Goal: Task Accomplishment & Management: Use online tool/utility

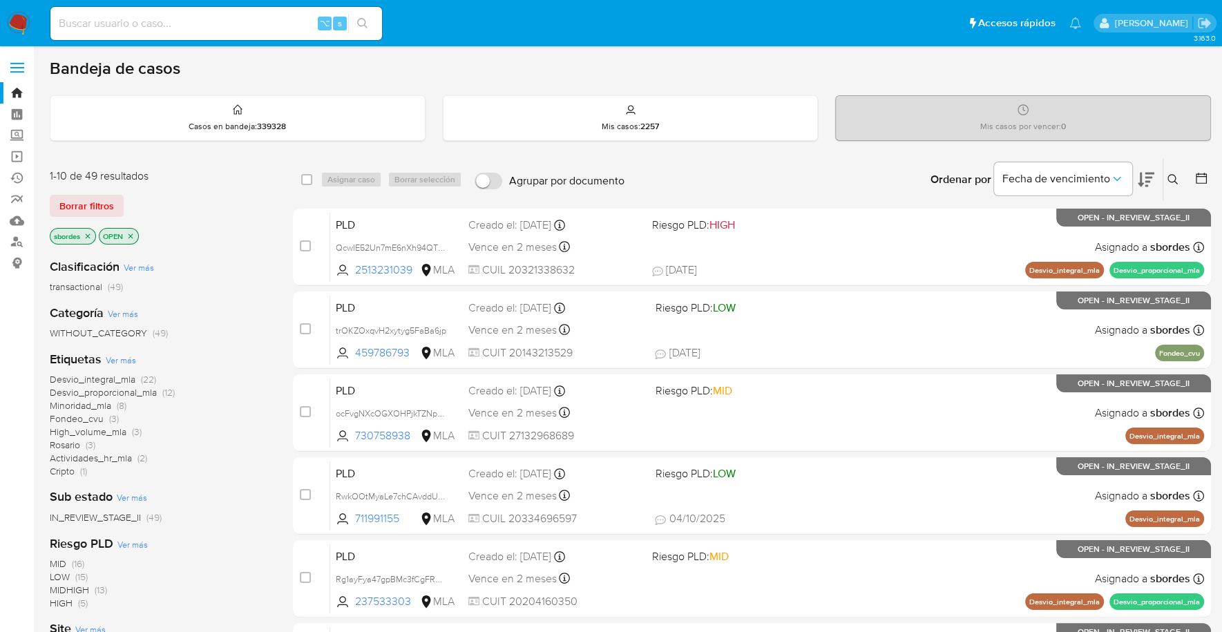
click at [253, 30] on input at bounding box center [216, 24] width 332 height 18
paste input "WVrdlyELXRpzD8om5IOmVKKp"
type input "WVrdlyELXRpzD8om5IOmVKKp"
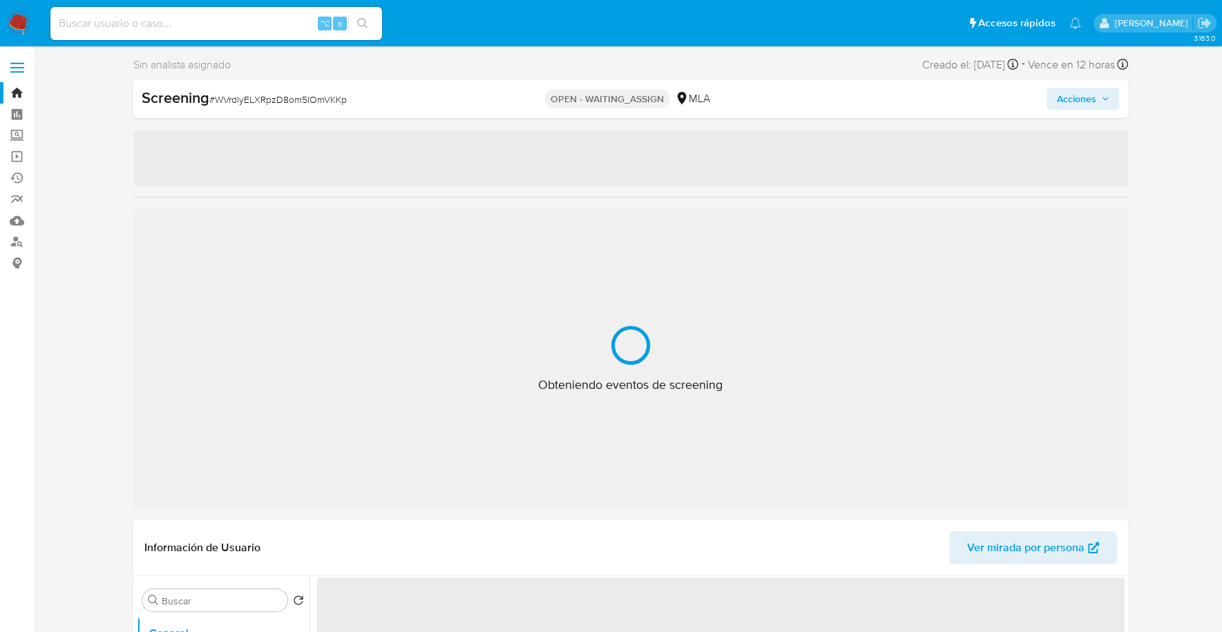
scroll to position [331, 0]
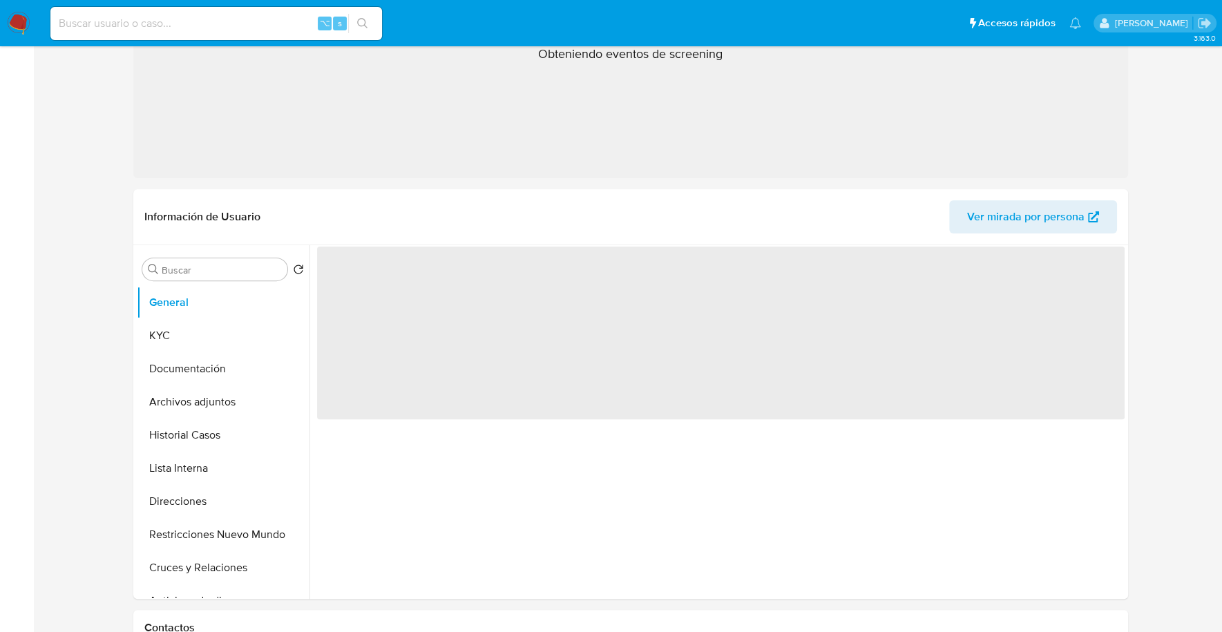
select select "10"
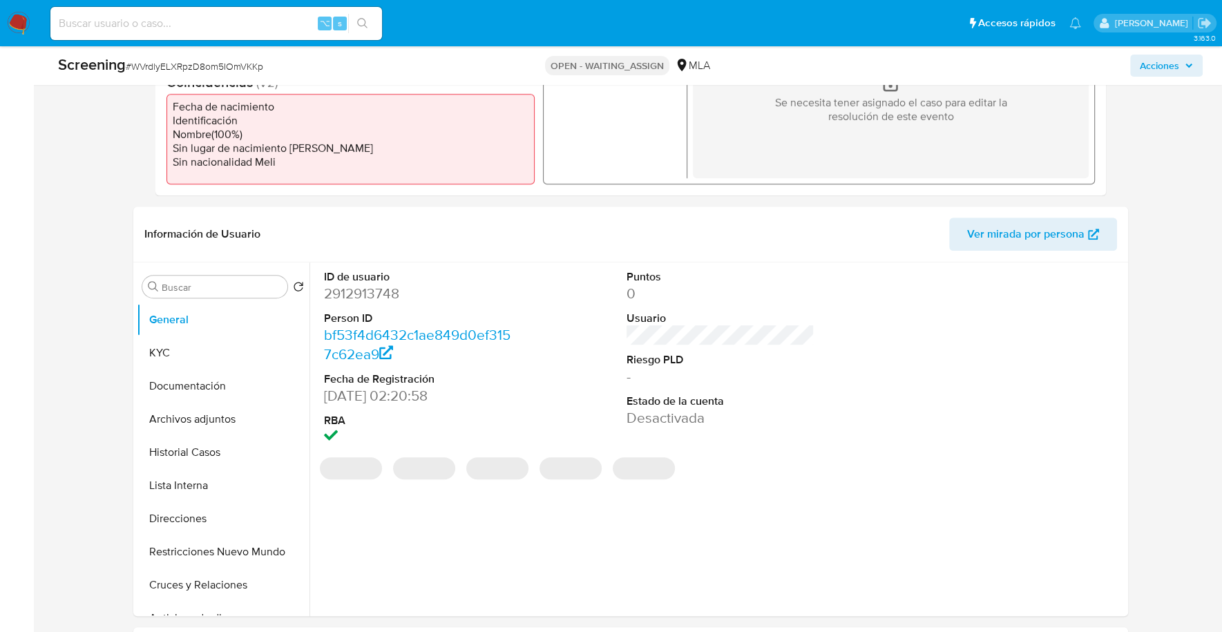
scroll to position [447, 0]
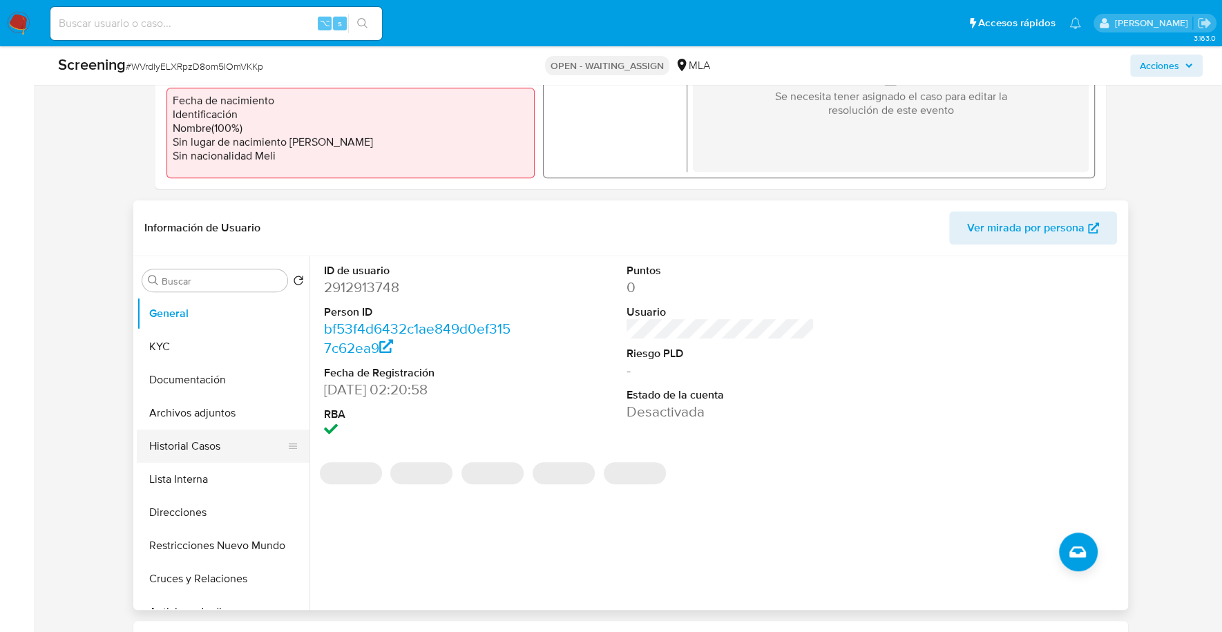
click at [177, 447] on button "Historial Casos" at bounding box center [218, 446] width 162 height 33
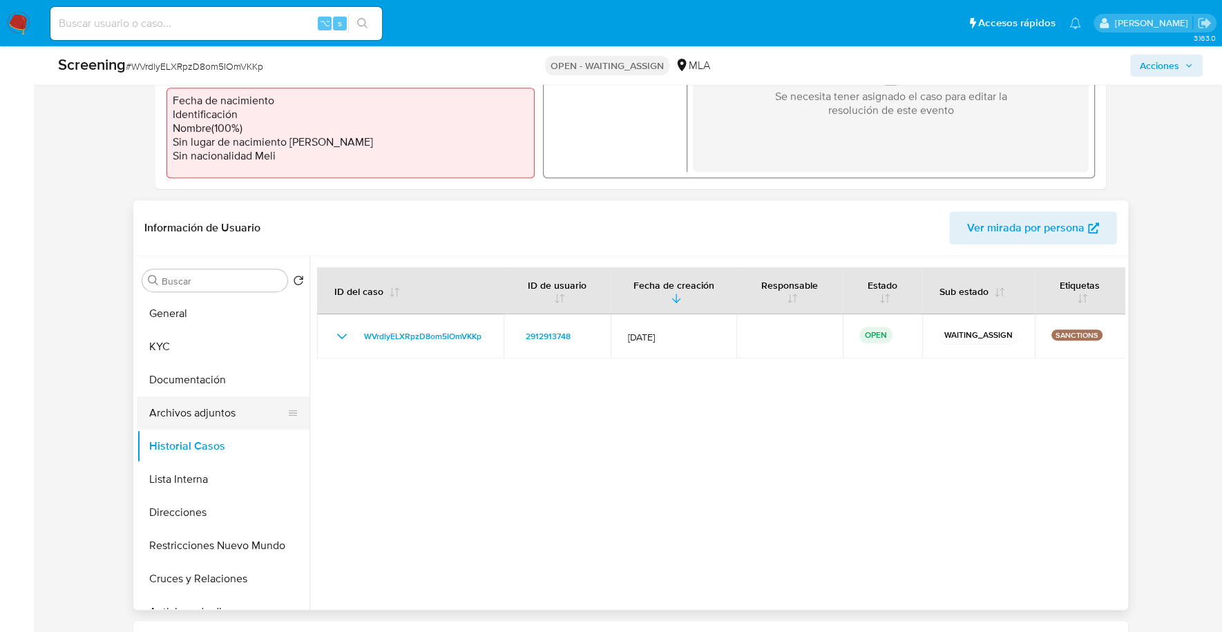
click at [177, 421] on button "Archivos adjuntos" at bounding box center [218, 412] width 162 height 33
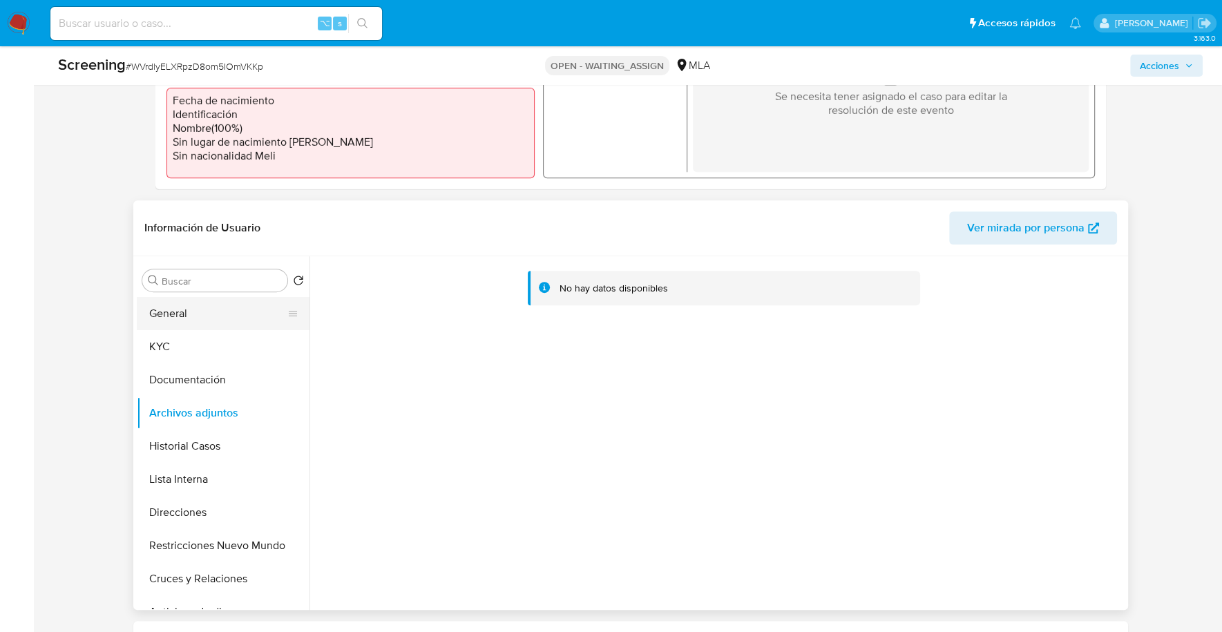
click at [189, 318] on button "General" at bounding box center [218, 313] width 162 height 33
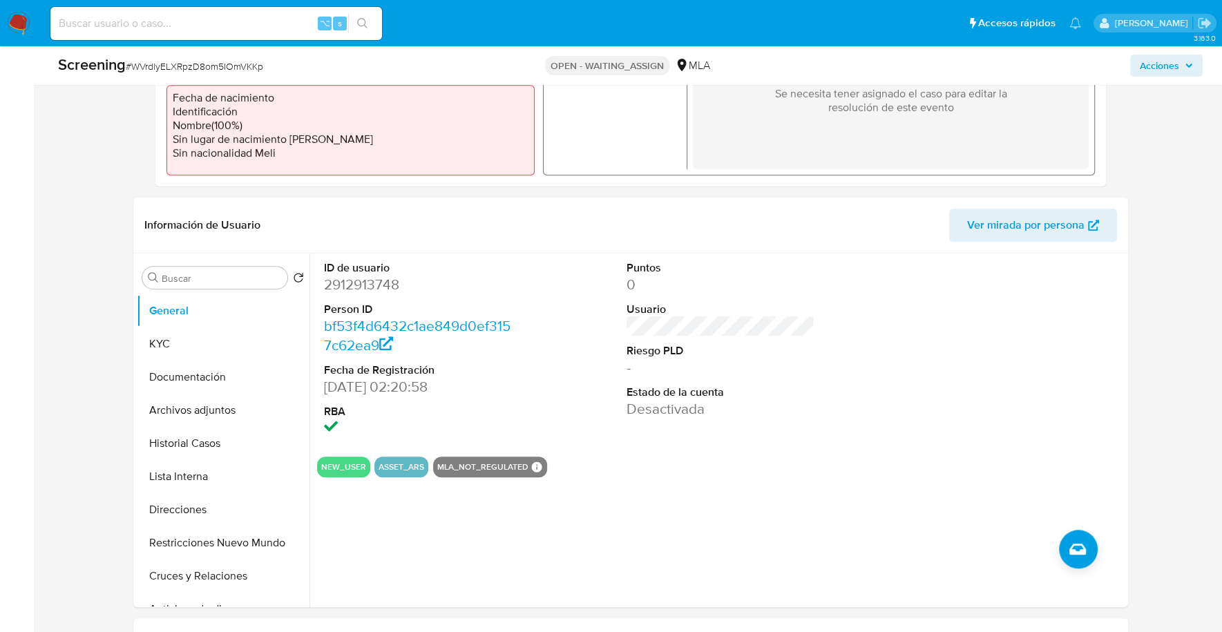
scroll to position [517, 0]
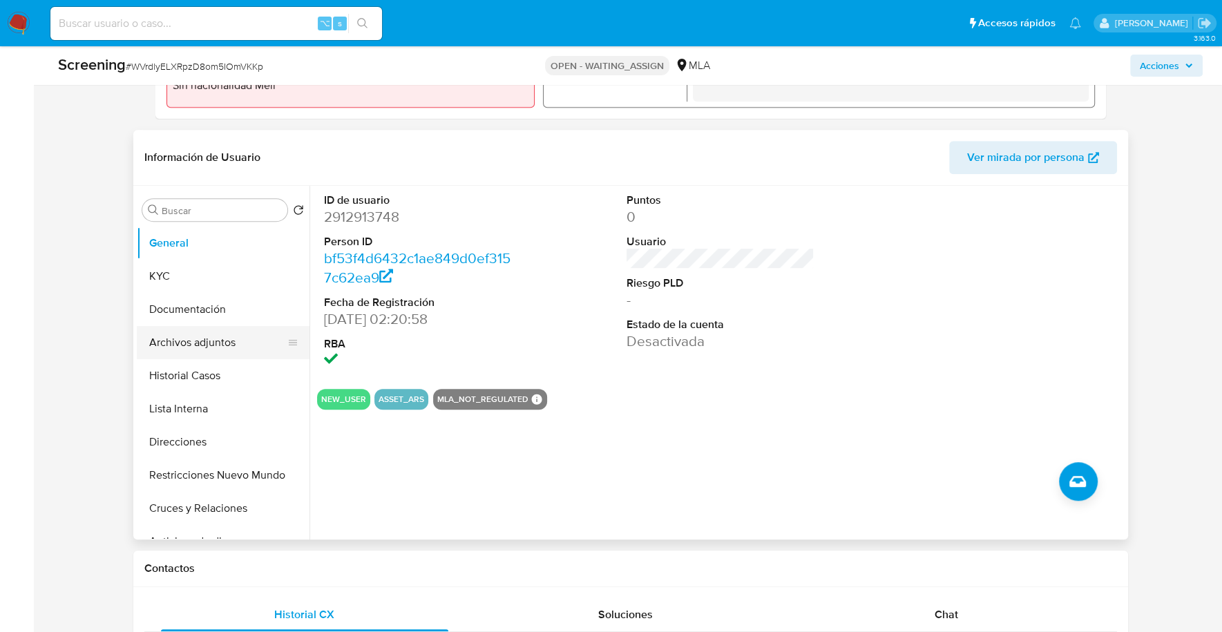
click at [182, 331] on button "Archivos adjuntos" at bounding box center [218, 342] width 162 height 33
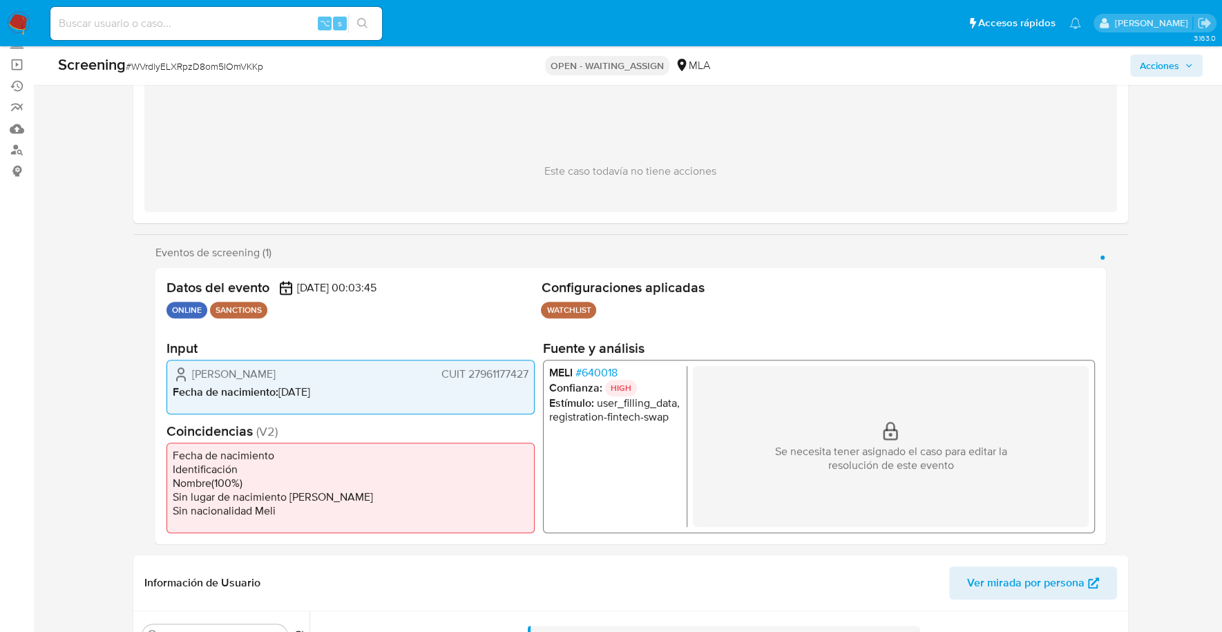
scroll to position [106, 0]
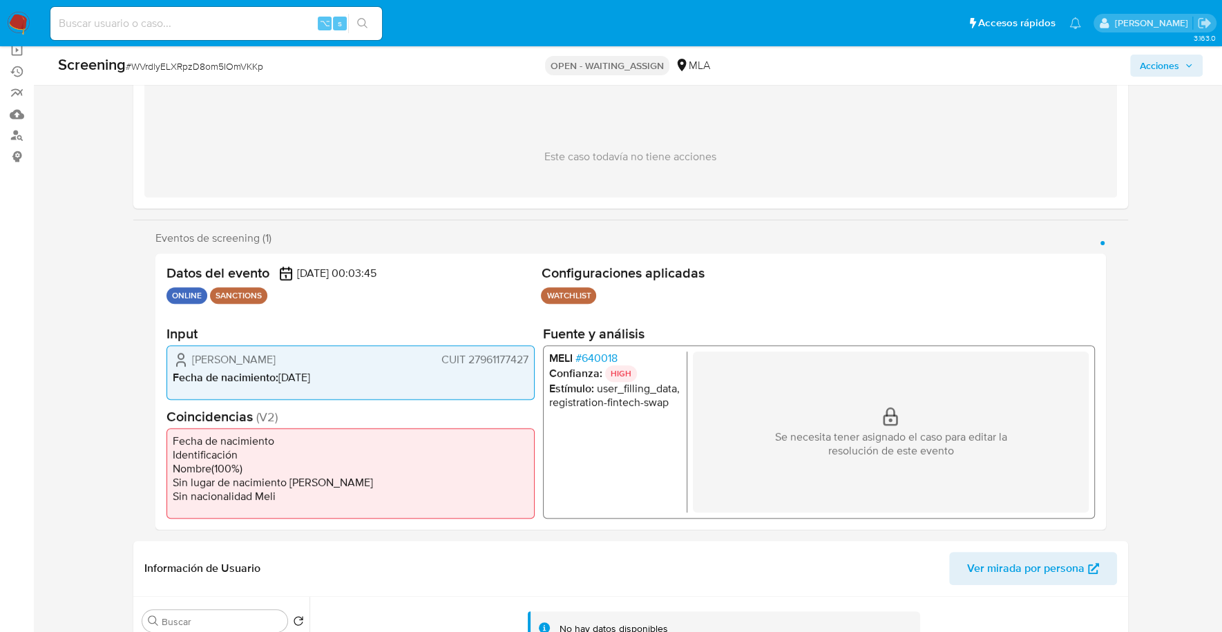
drag, startPoint x: 193, startPoint y: 358, endPoint x: 361, endPoint y: 365, distance: 168.0
click at [361, 365] on div "Adaly Maria Dominguez Contreras CUIT 27961177427" at bounding box center [351, 359] width 356 height 17
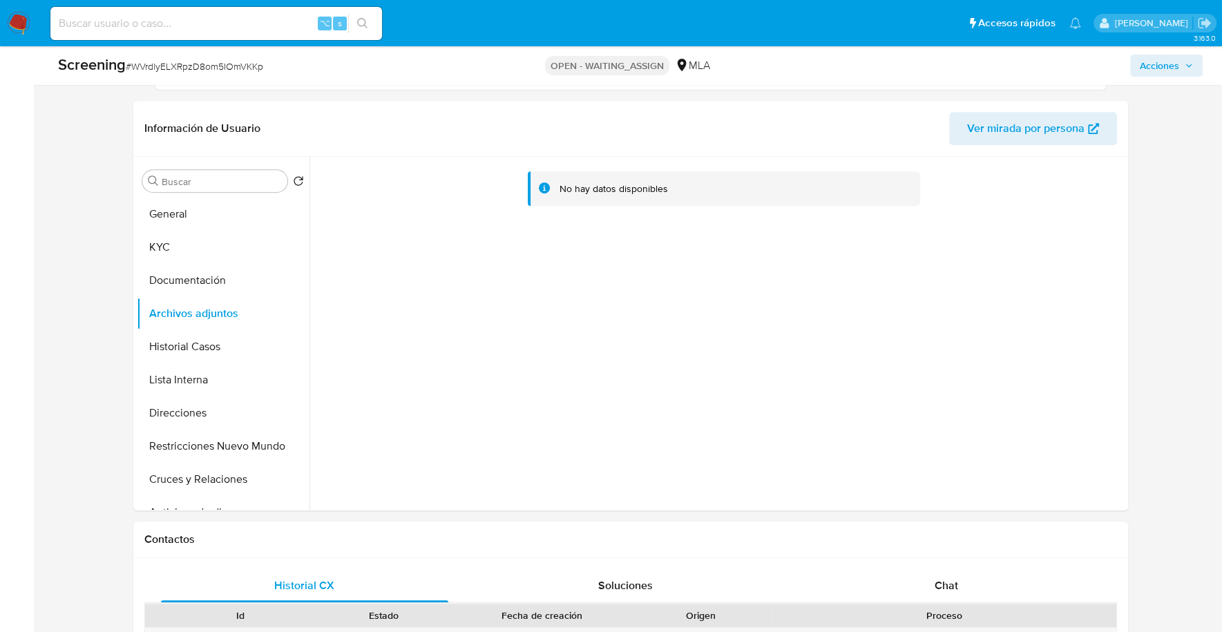
scroll to position [647, 0]
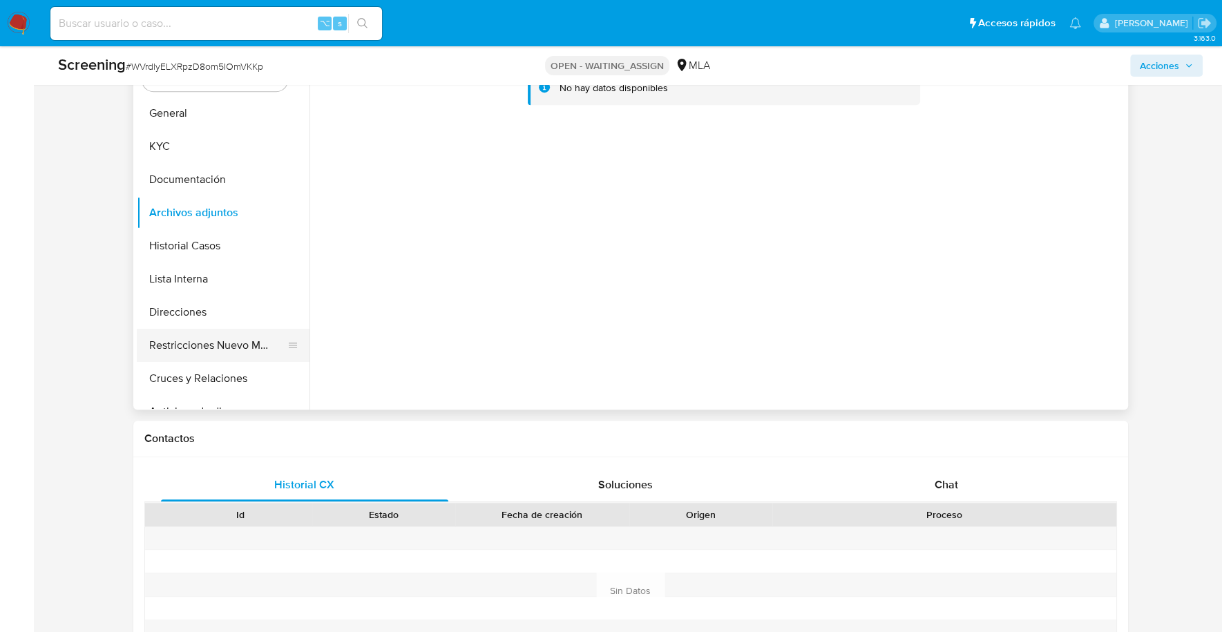
click at [197, 353] on button "Restricciones Nuevo Mundo" at bounding box center [218, 345] width 162 height 33
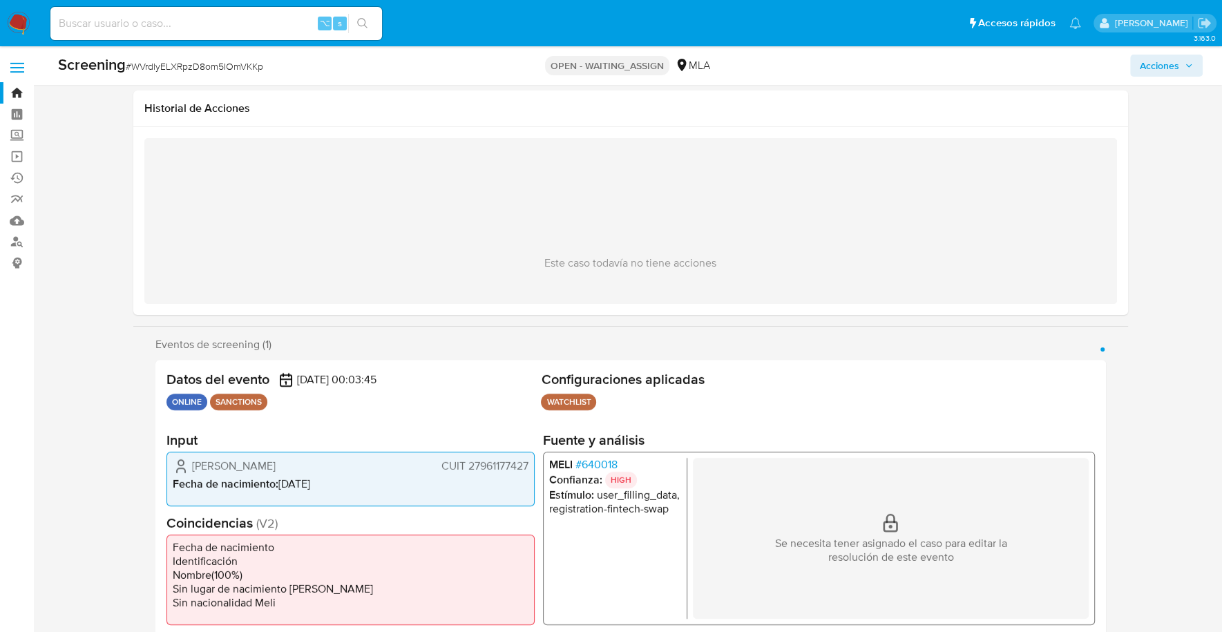
scroll to position [367, 0]
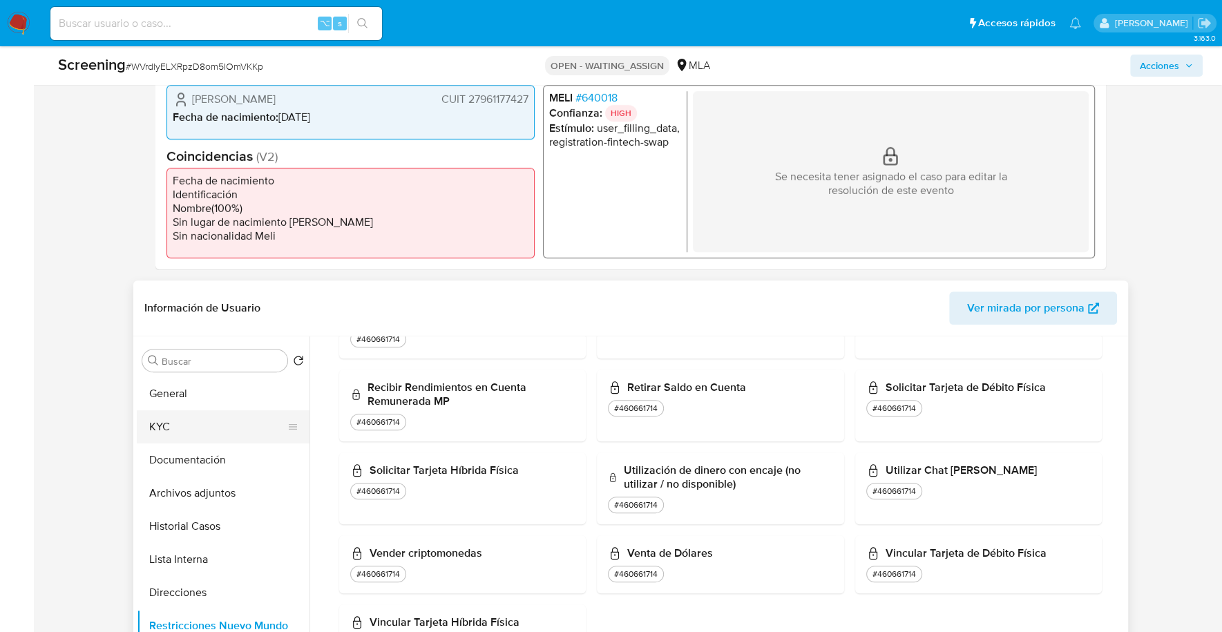
click at [178, 423] on button "KYC" at bounding box center [218, 426] width 162 height 33
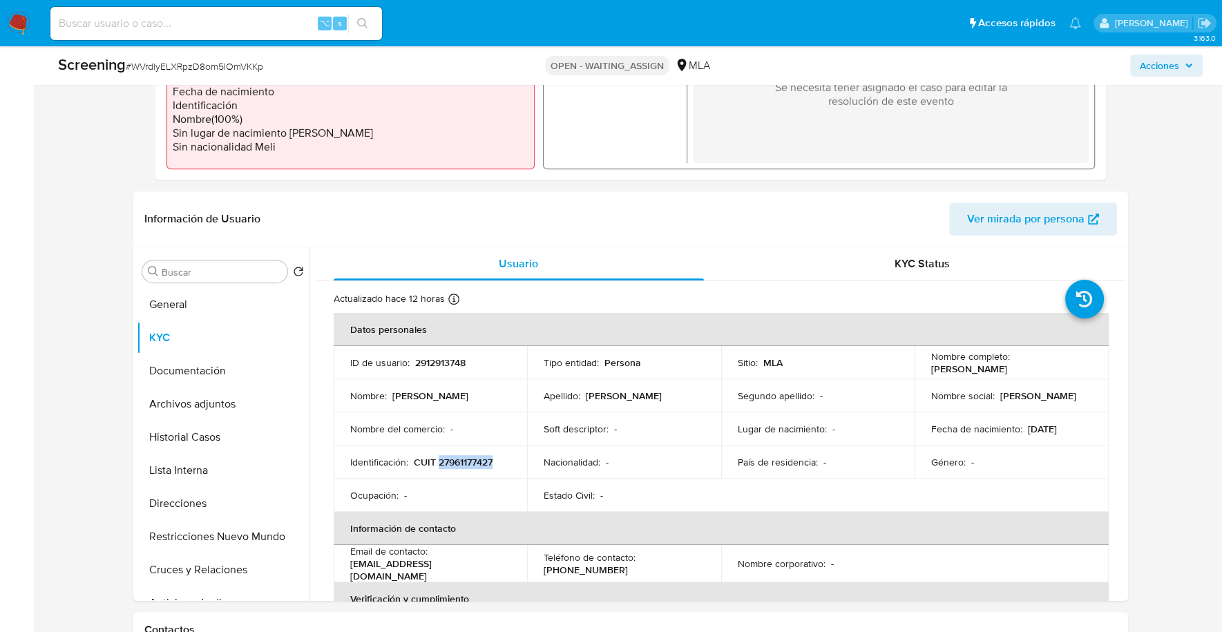
scroll to position [522, 0]
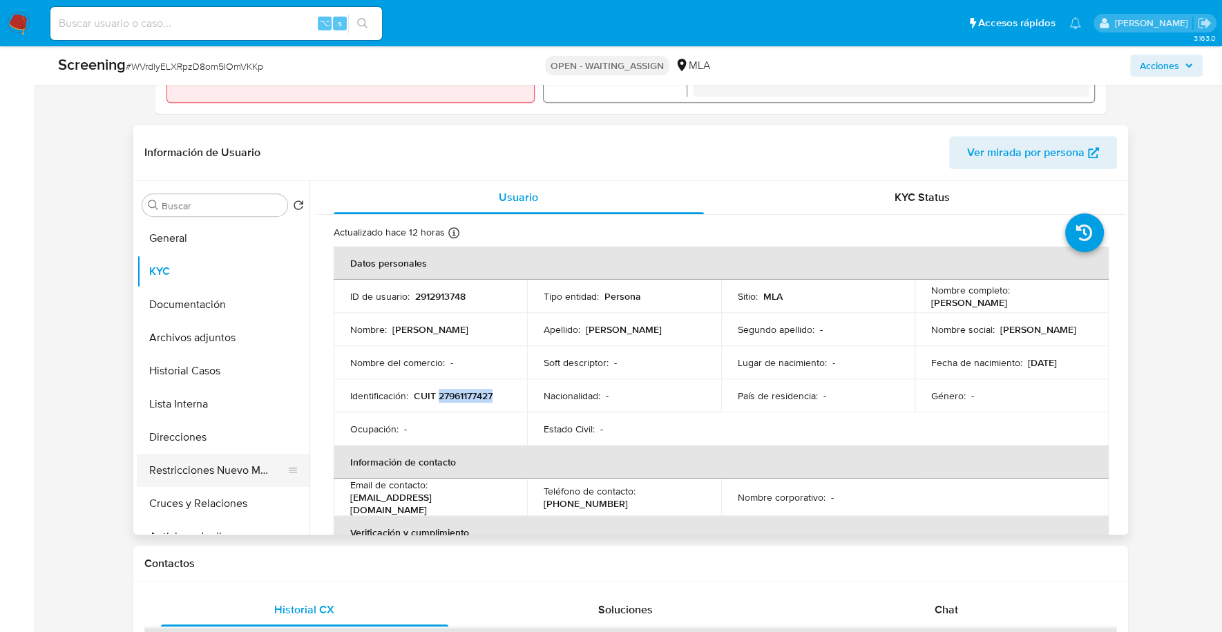
click at [203, 462] on button "Restricciones Nuevo Mundo" at bounding box center [218, 470] width 162 height 33
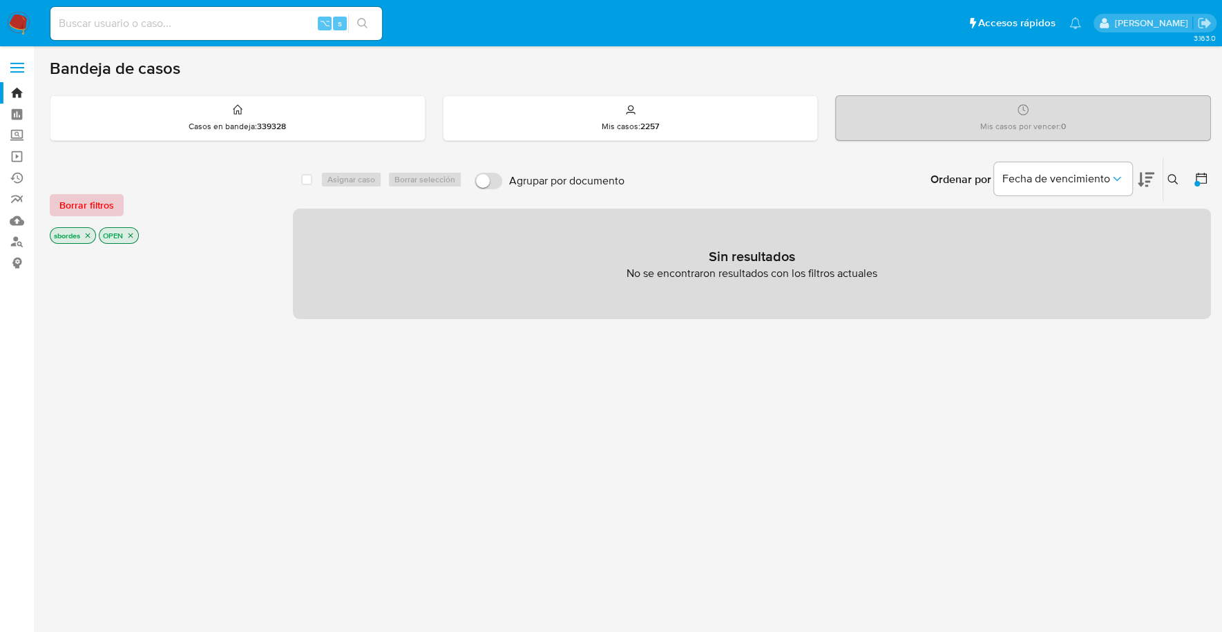
click at [81, 198] on span "Borrar filtros" at bounding box center [86, 204] width 55 height 19
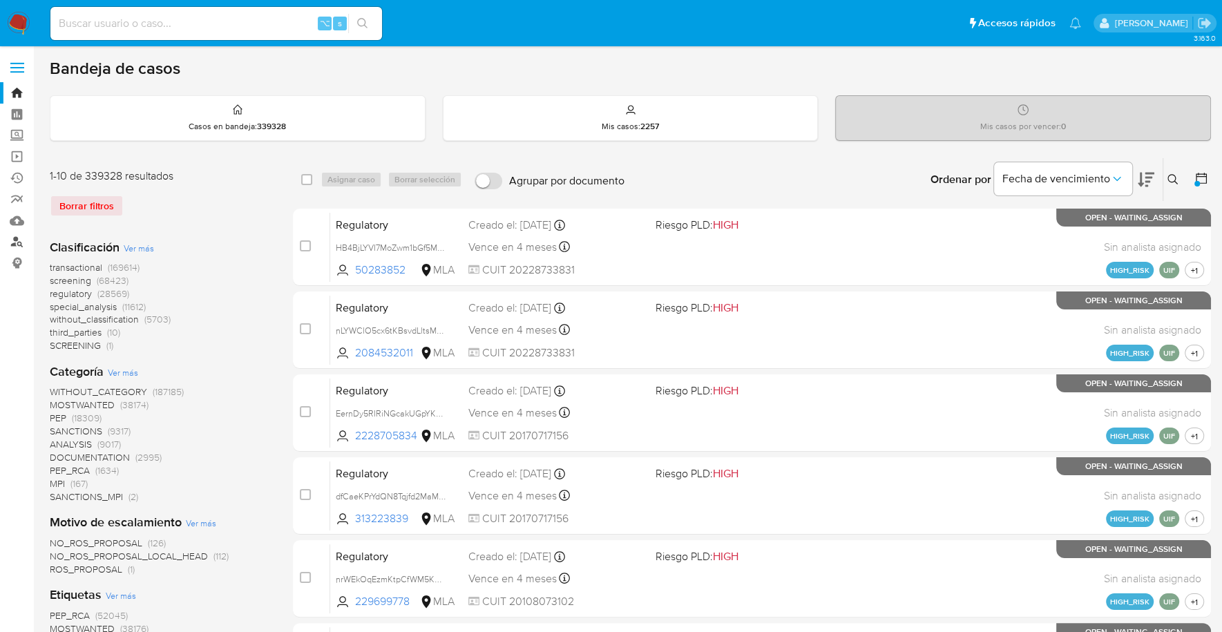
click at [15, 245] on link "Buscador de personas" at bounding box center [82, 241] width 164 height 21
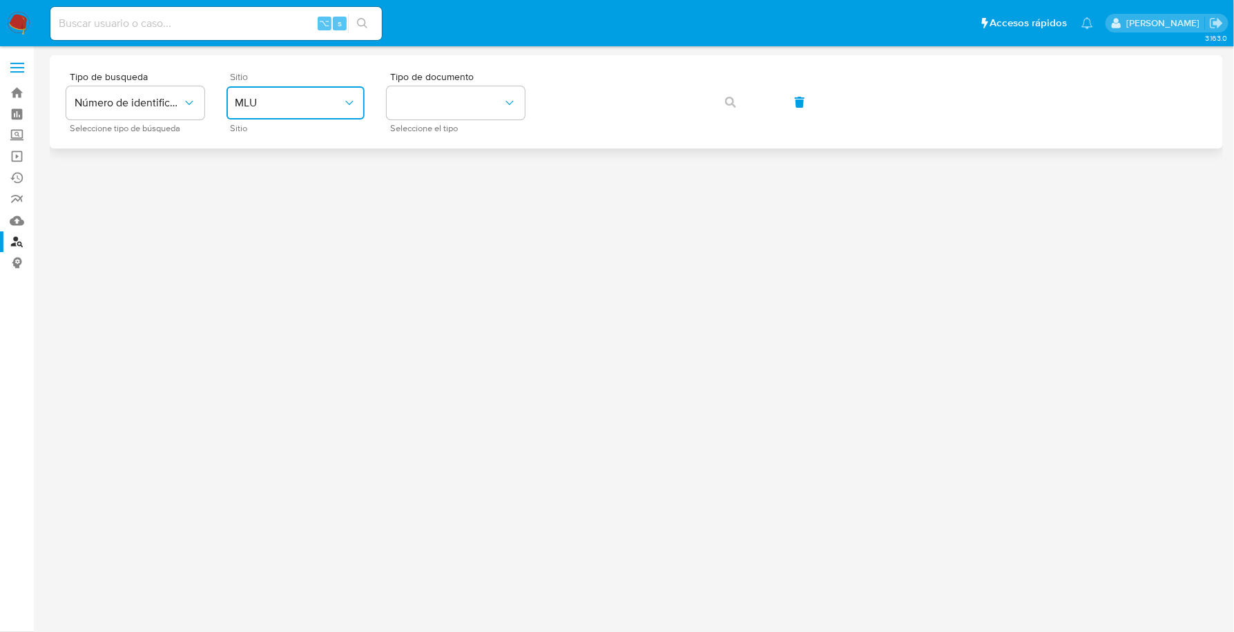
click at [294, 99] on span "MLU" at bounding box center [289, 103] width 108 height 14
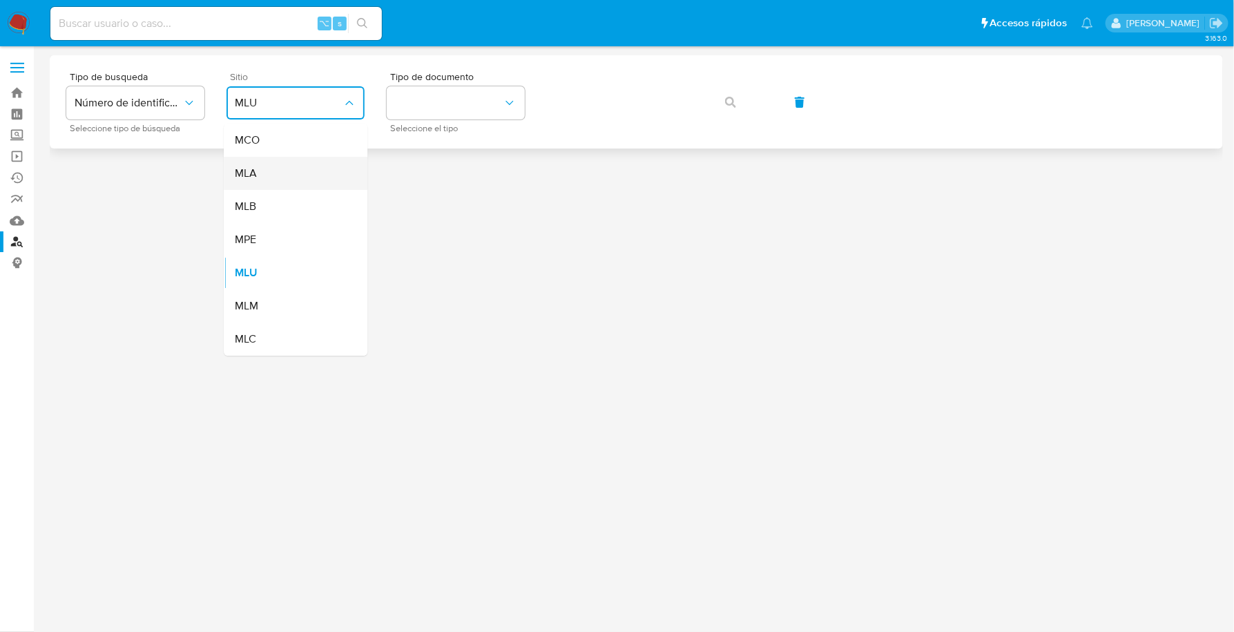
click at [276, 173] on div "MLA" at bounding box center [291, 173] width 113 height 33
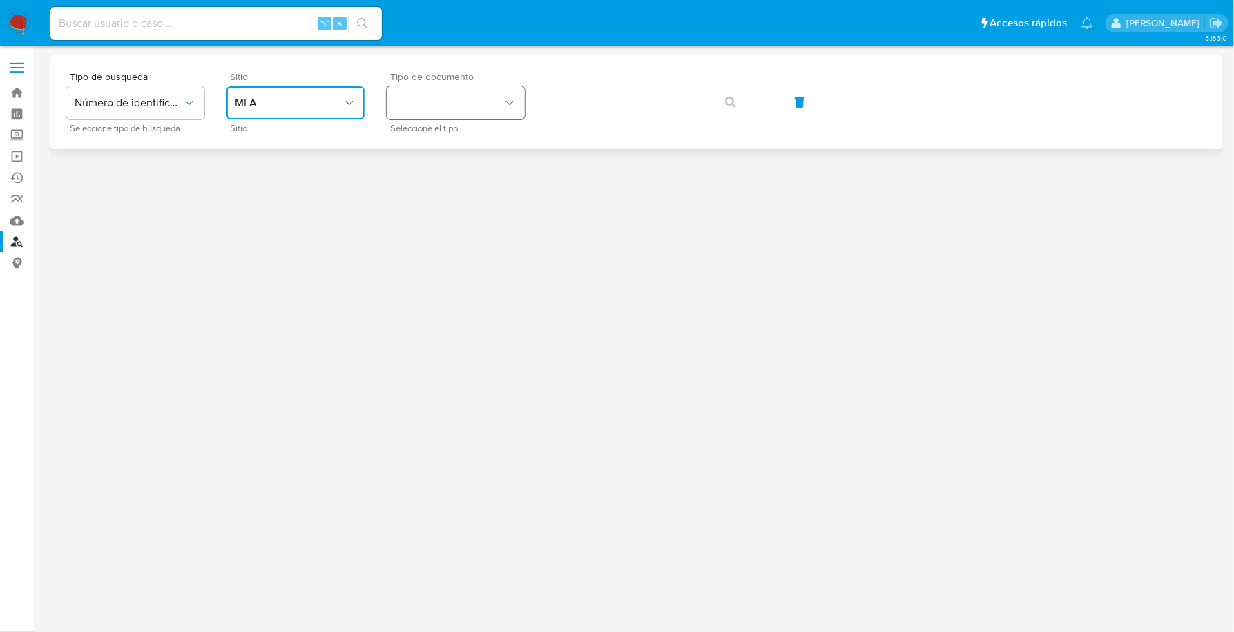
click at [457, 97] on button "identificationType" at bounding box center [456, 102] width 138 height 33
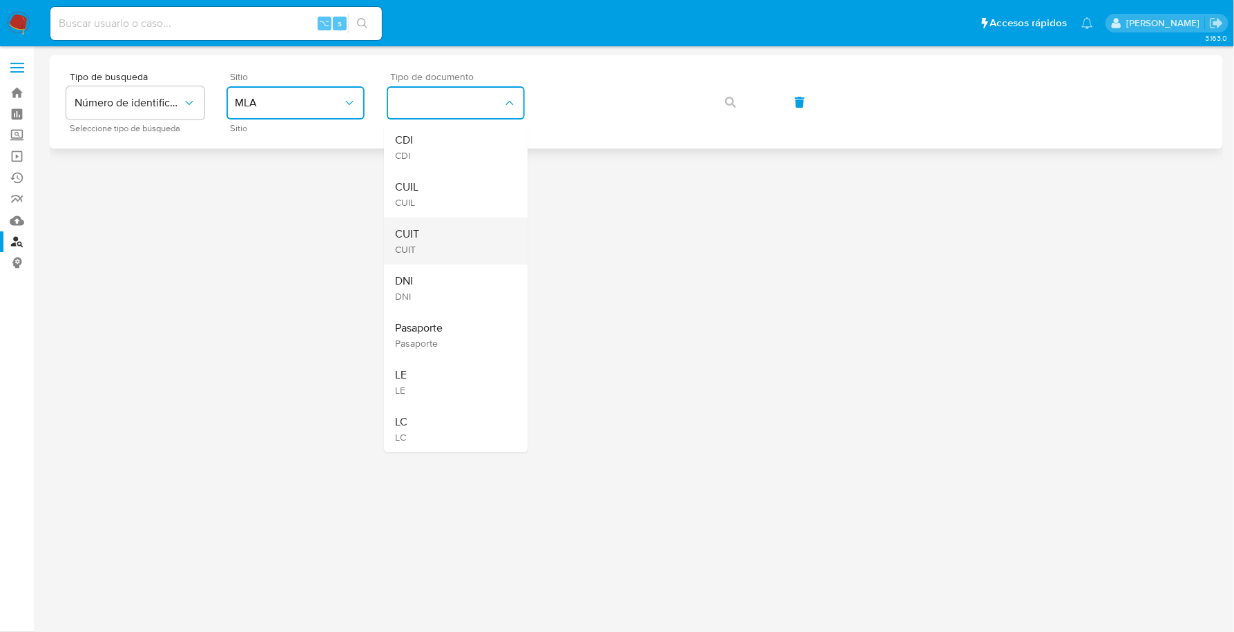
click at [432, 238] on div "CUIT CUIT" at bounding box center [451, 241] width 113 height 47
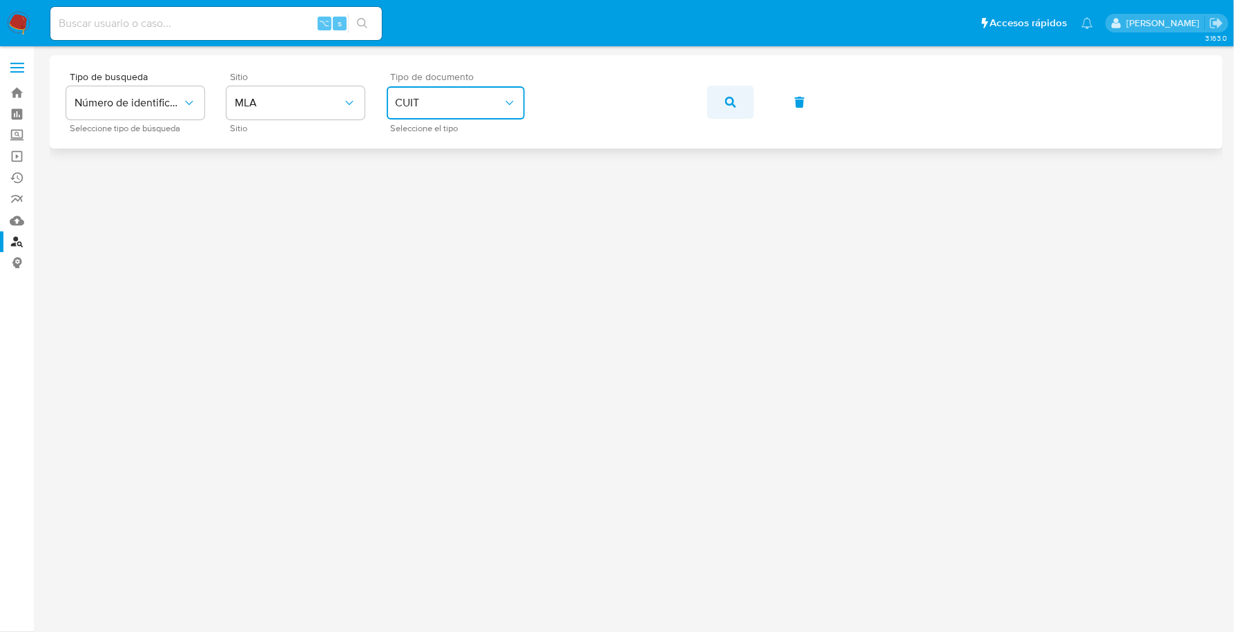
click at [731, 111] on span "button" at bounding box center [730, 102] width 11 height 30
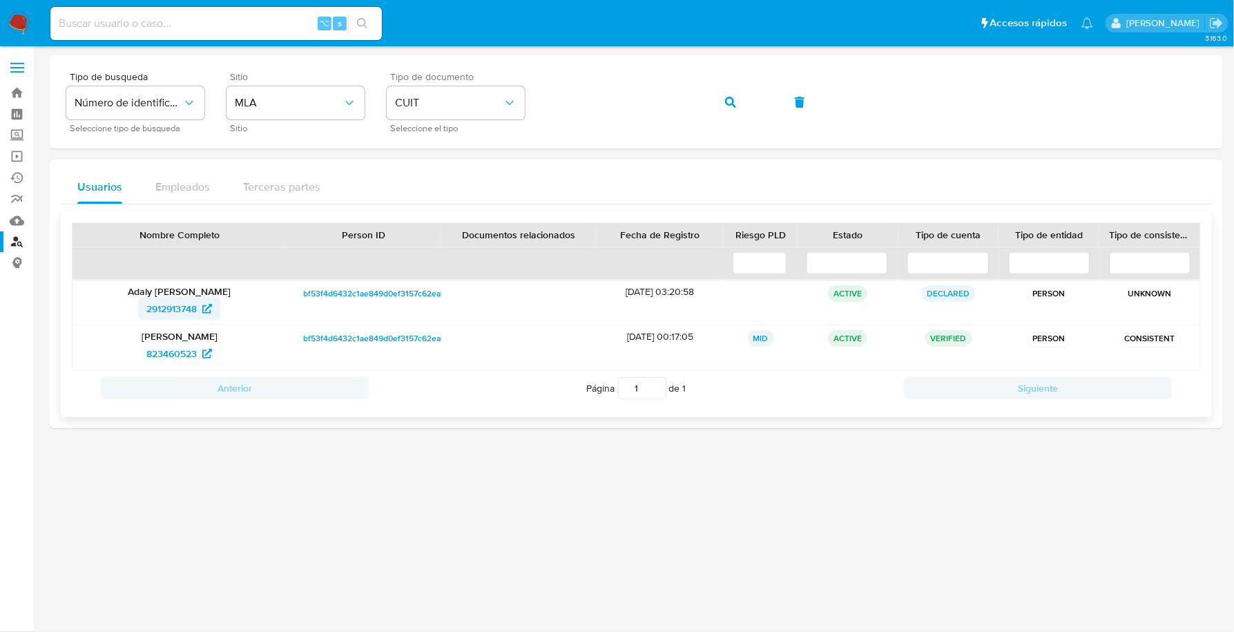
click at [169, 309] on span "2912913748" at bounding box center [171, 309] width 50 height 22
click at [168, 347] on span "823460523" at bounding box center [171, 354] width 50 height 22
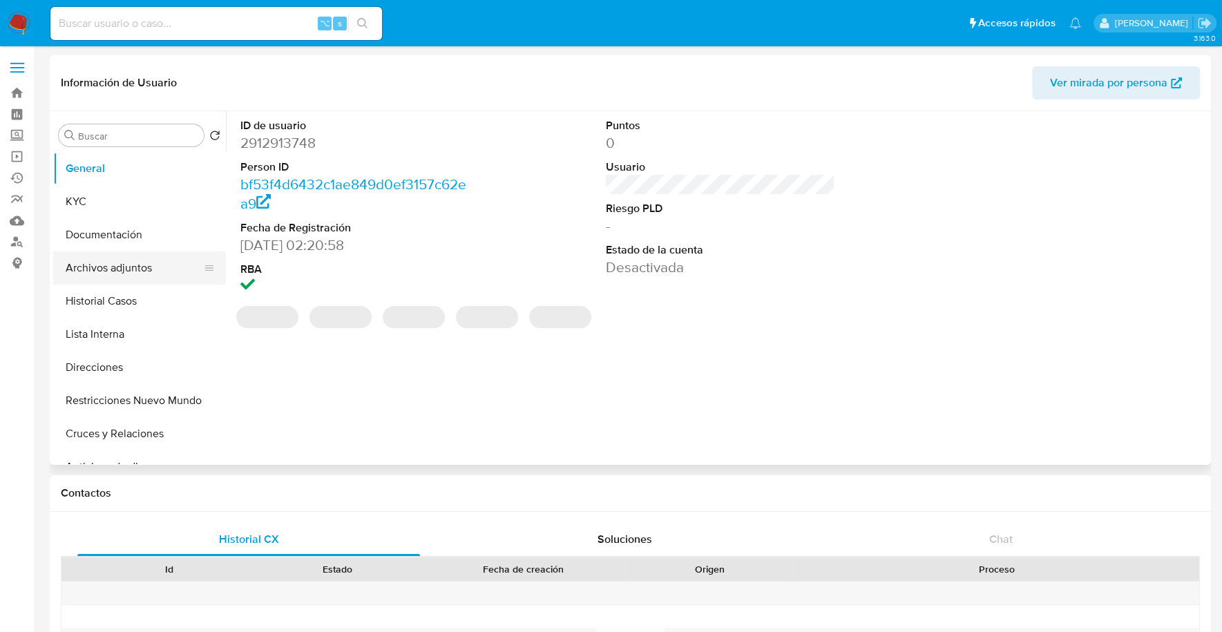
select select "10"
click at [119, 269] on button "Archivos adjuntos" at bounding box center [134, 267] width 162 height 33
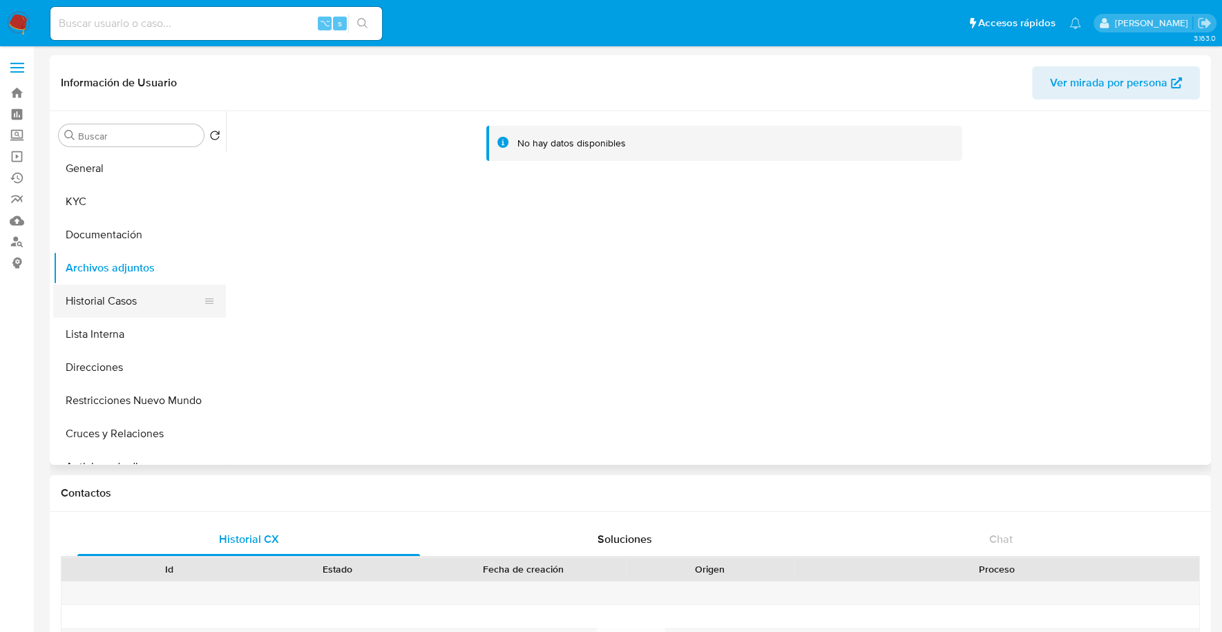
click at [129, 298] on button "Historial Casos" at bounding box center [134, 301] width 162 height 33
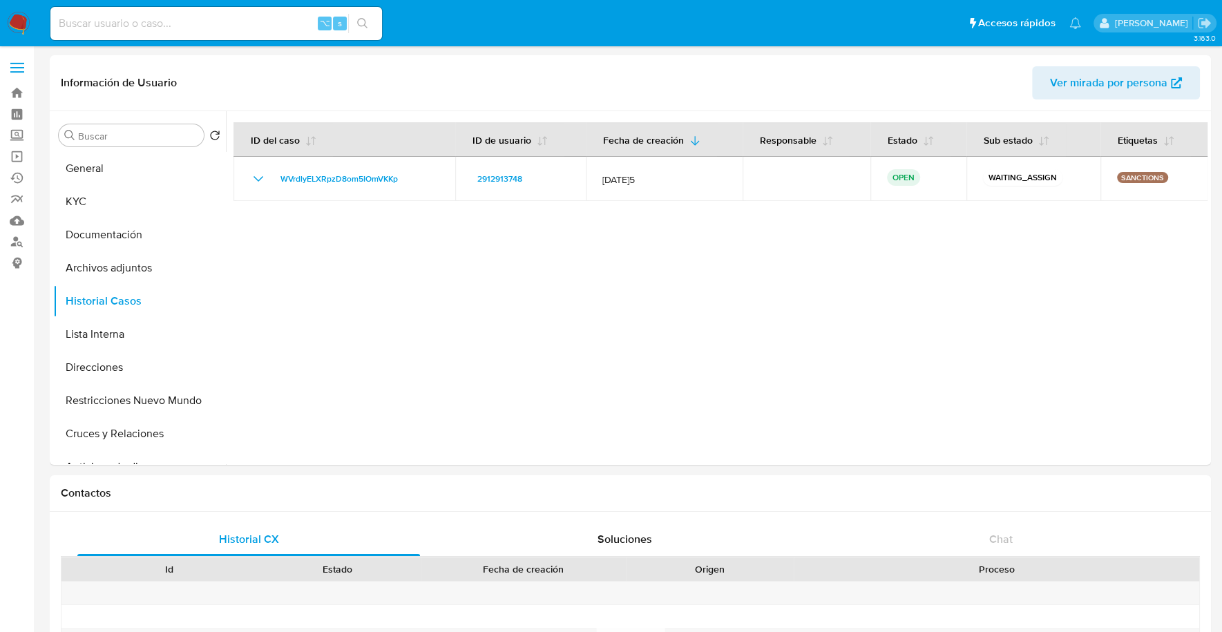
click at [111, 23] on input at bounding box center [216, 24] width 332 height 18
paste input "3cInBUbmxcKpDb5f0jC6Xrpl"
type input "3cInBUbmxcKpDb5f0jC6Xrpl"
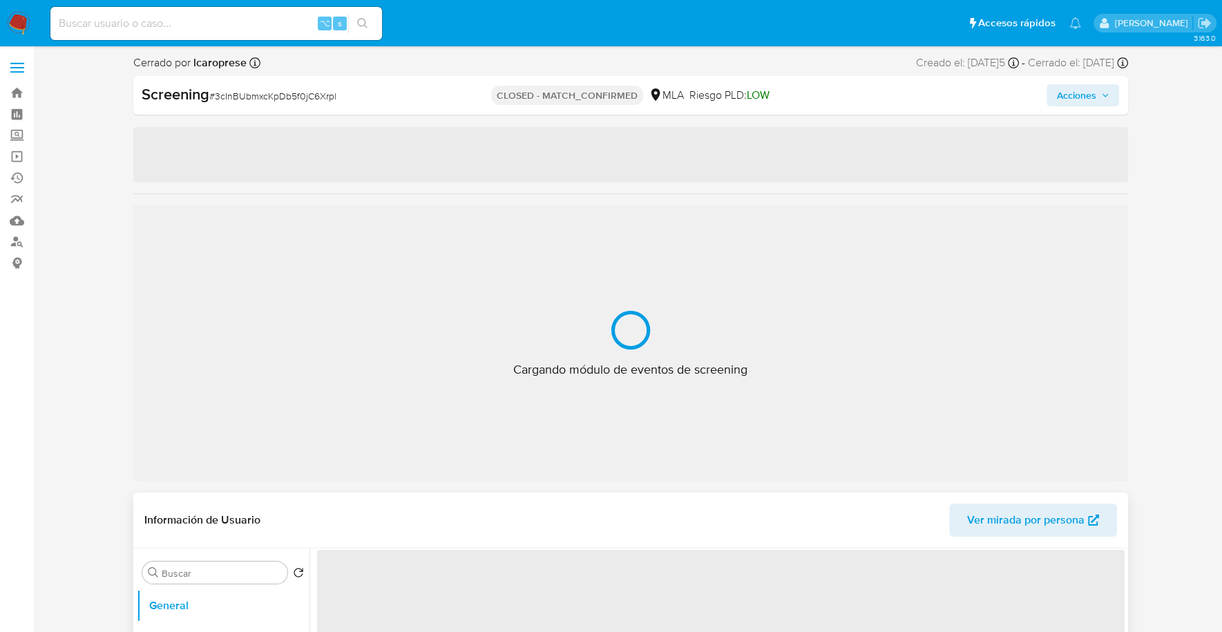
select select "10"
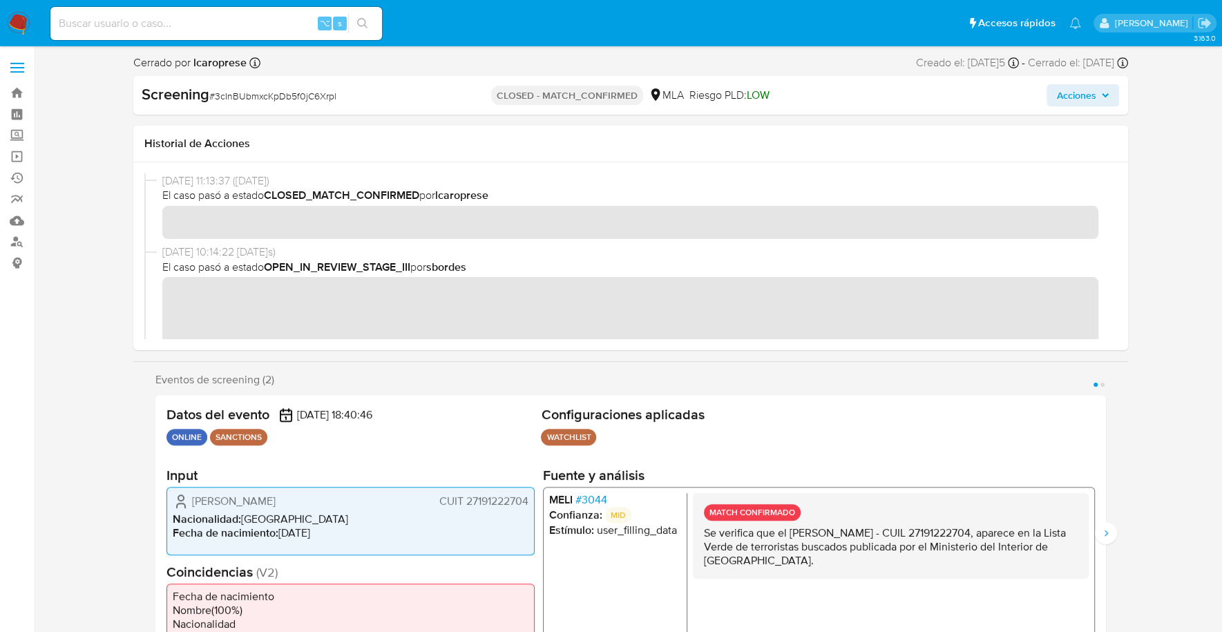
scroll to position [66, 0]
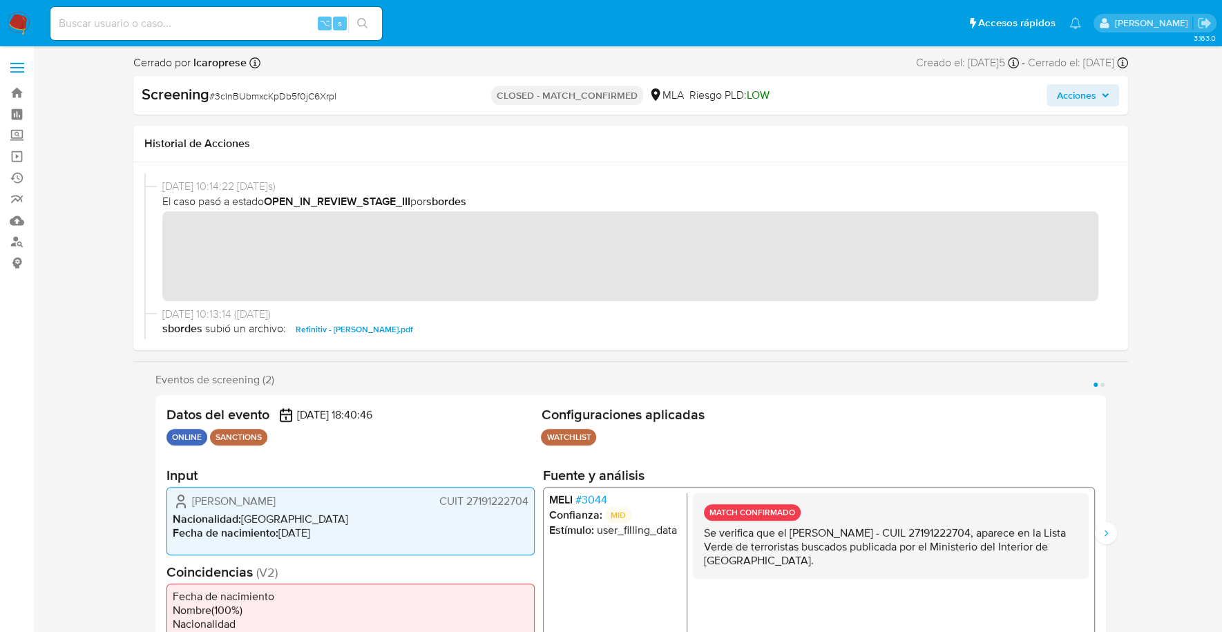
click at [128, 28] on input at bounding box center [216, 24] width 332 height 18
paste input "gPfnfiy6SuVSOflsz2Cgn2Z7"
type input "gPfnfiy6SuVSOflsz2Cgn2Z7"
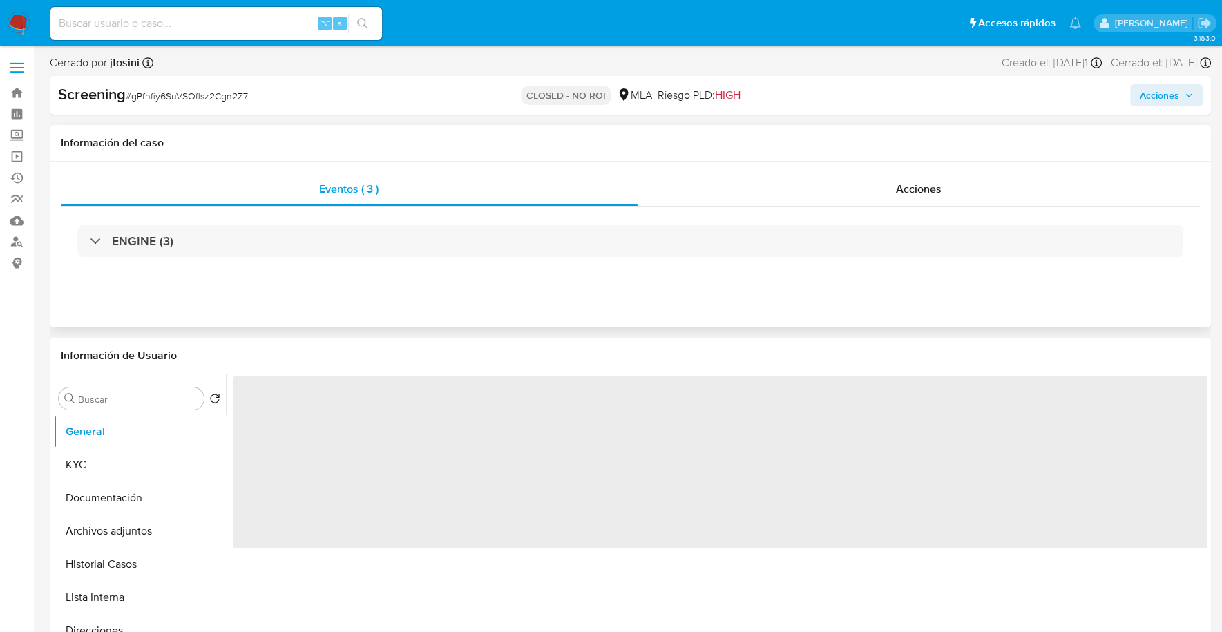
select select "10"
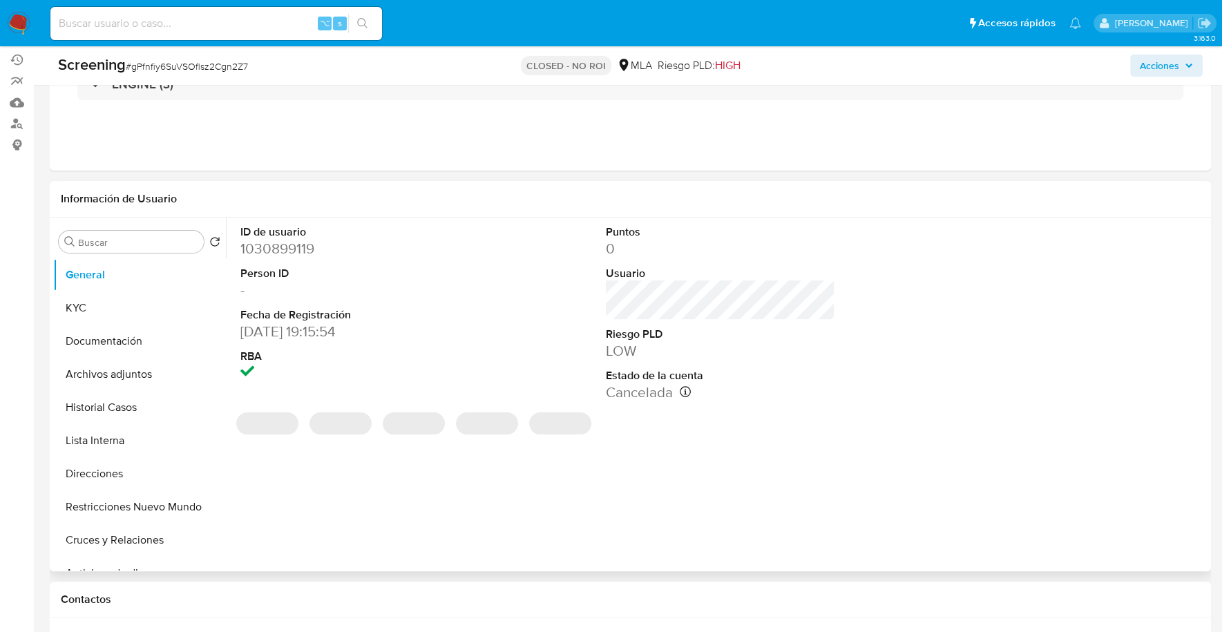
scroll to position [180, 0]
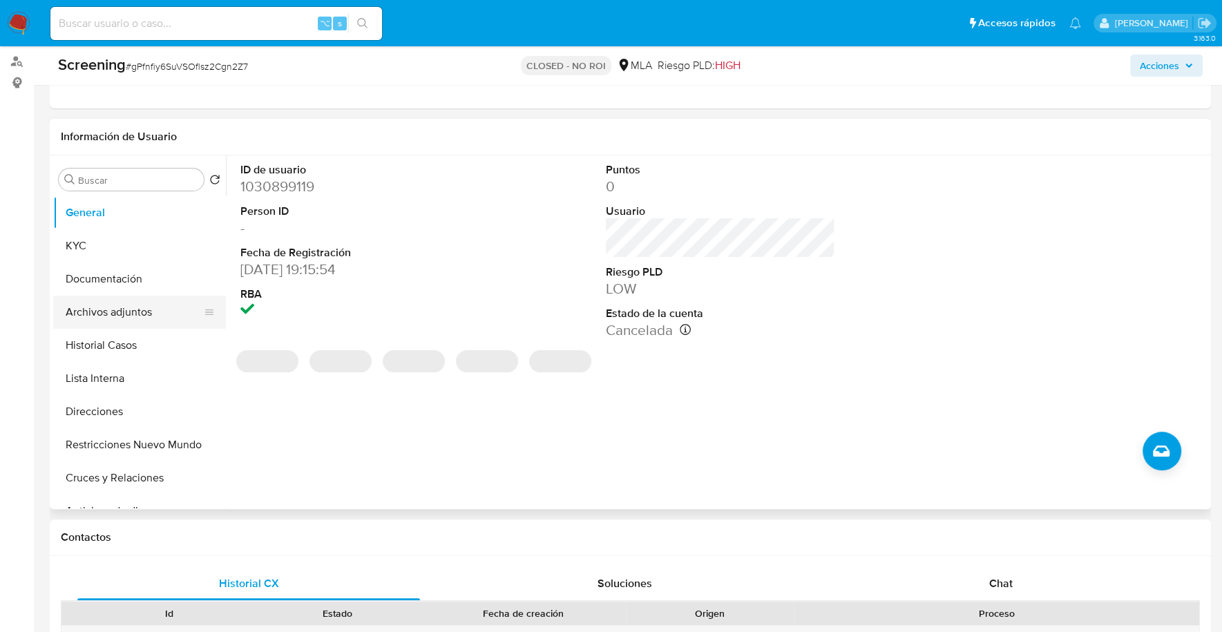
click at [111, 317] on button "Archivos adjuntos" at bounding box center [134, 312] width 162 height 33
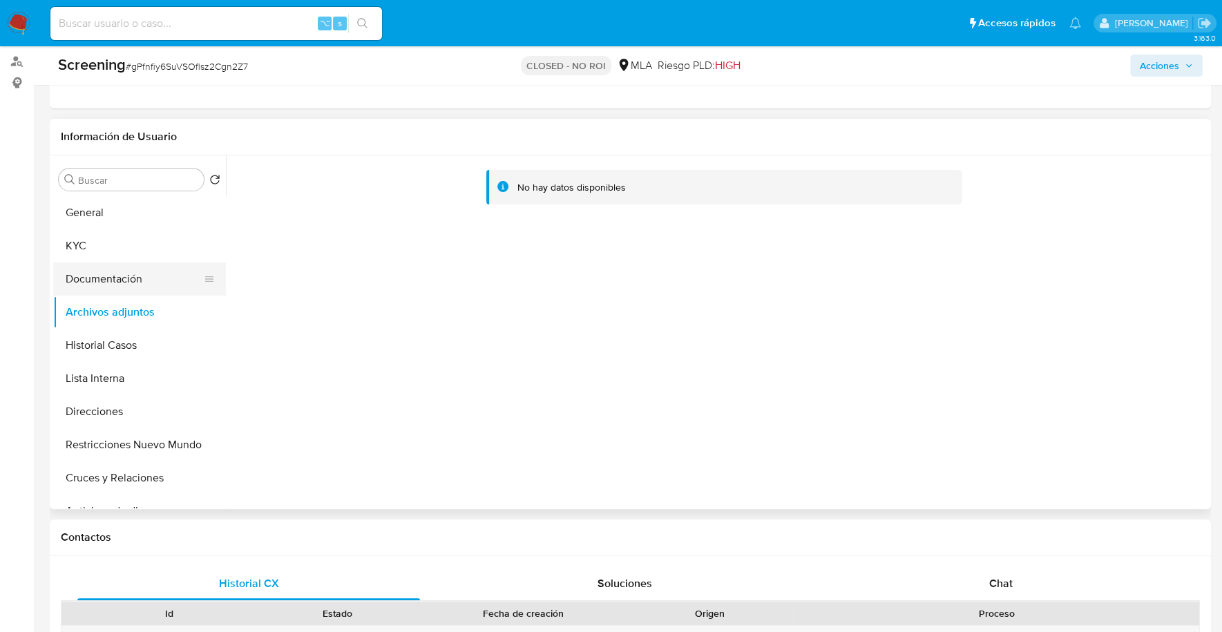
click at [117, 282] on button "Documentación" at bounding box center [134, 278] width 162 height 33
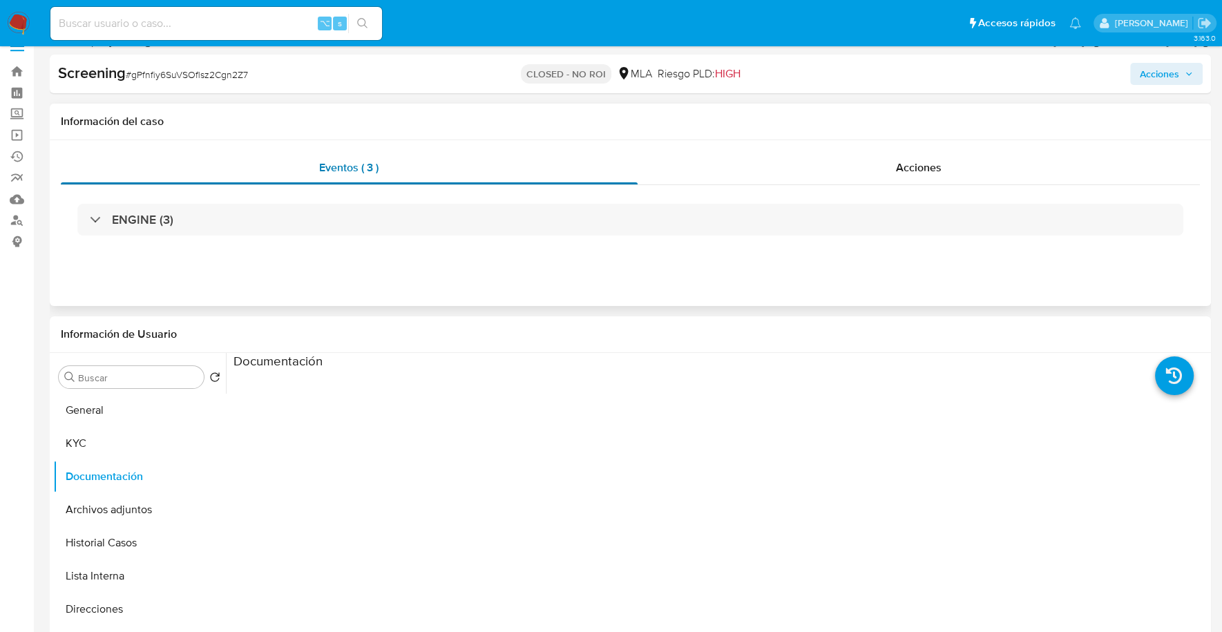
scroll to position [11, 0]
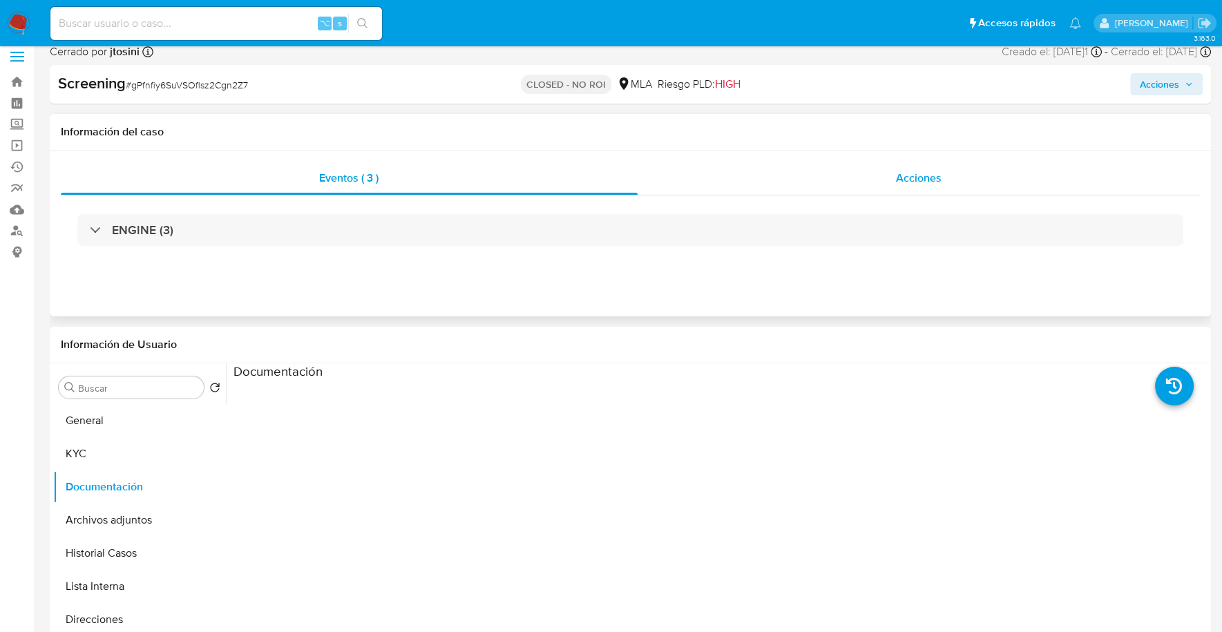
click at [883, 168] on div "Acciones" at bounding box center [918, 178] width 563 height 33
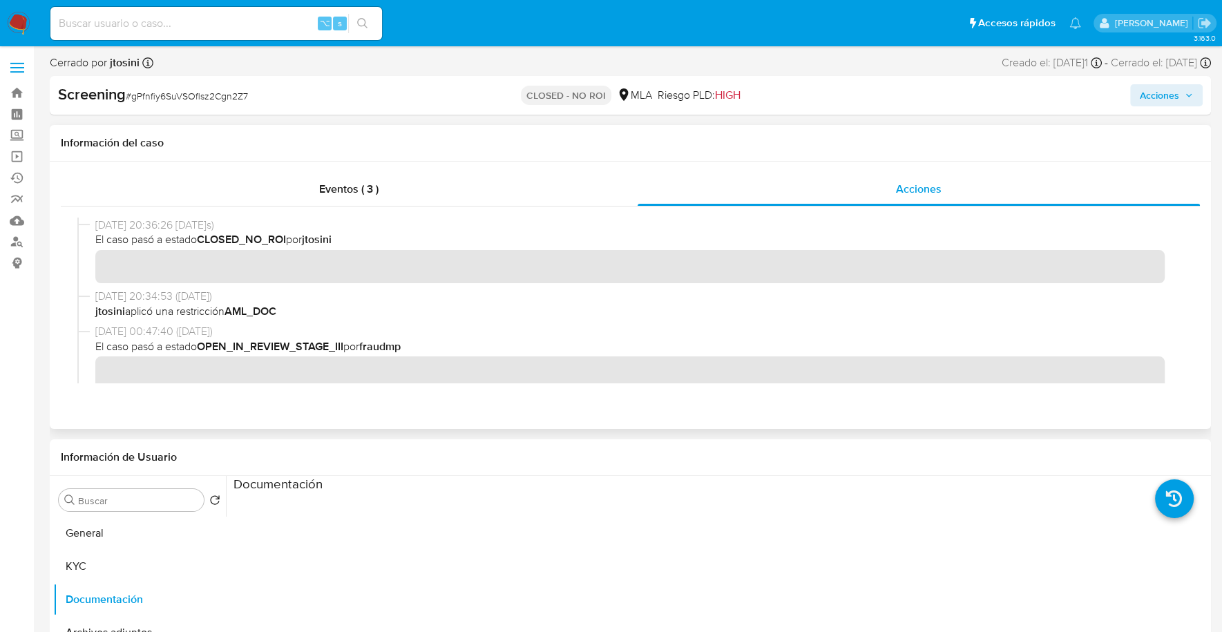
scroll to position [97, 0]
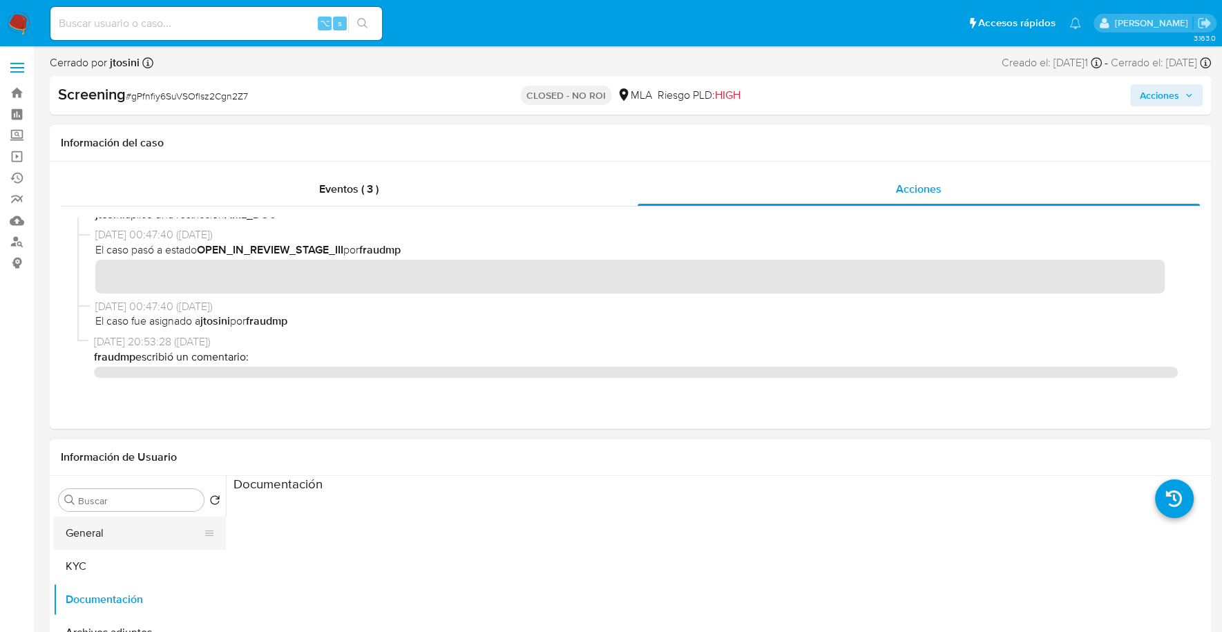
click at [169, 539] on button "General" at bounding box center [134, 533] width 162 height 33
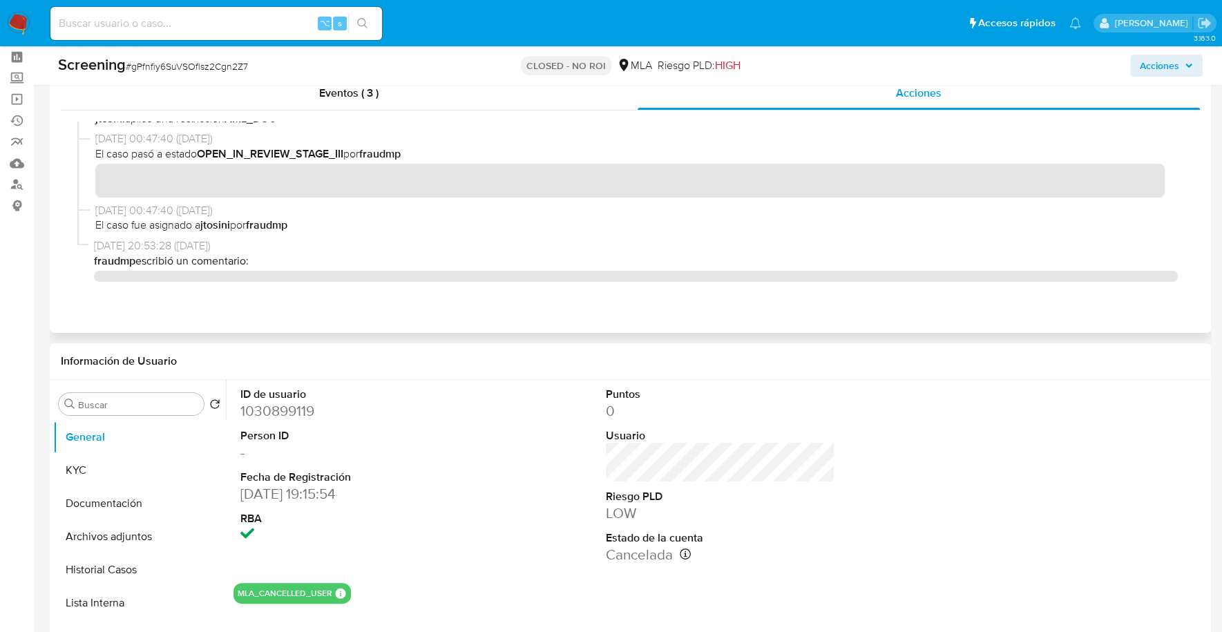
scroll to position [155, 0]
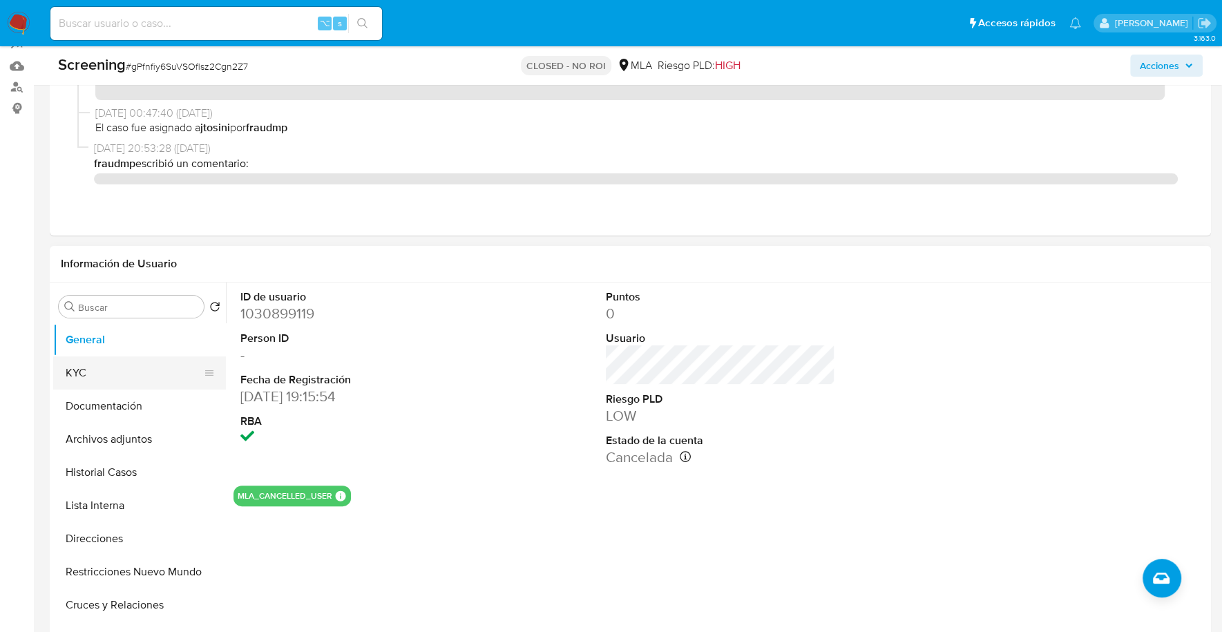
click at [87, 379] on button "KYC" at bounding box center [134, 372] width 162 height 33
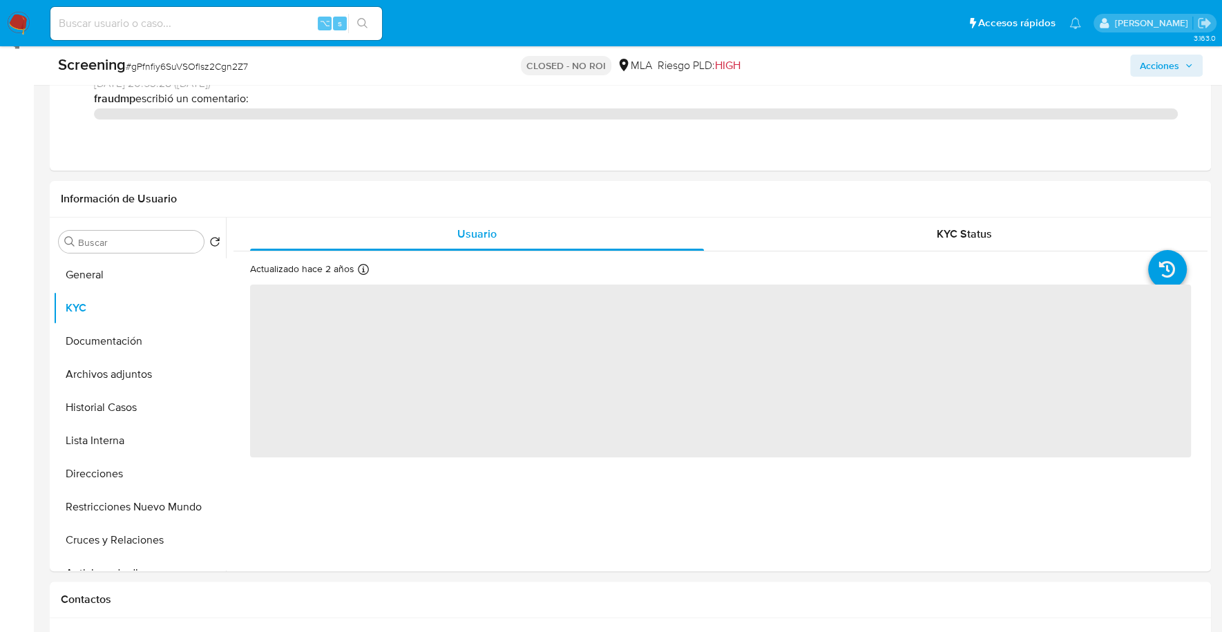
scroll to position [259, 0]
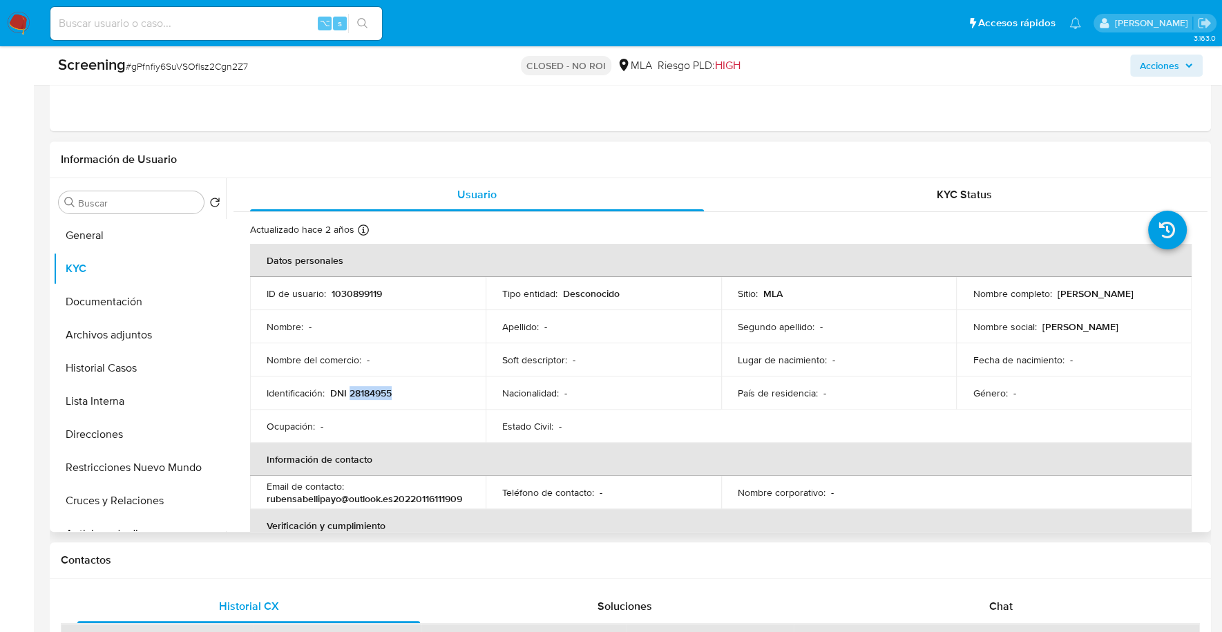
copy p "28184955"
click at [276, 30] on input at bounding box center [216, 24] width 332 height 18
paste input "ZjbDBW8S029iKPS88KfNus7T"
type input "ZjbDBW8S029iKPS88KfNus7T"
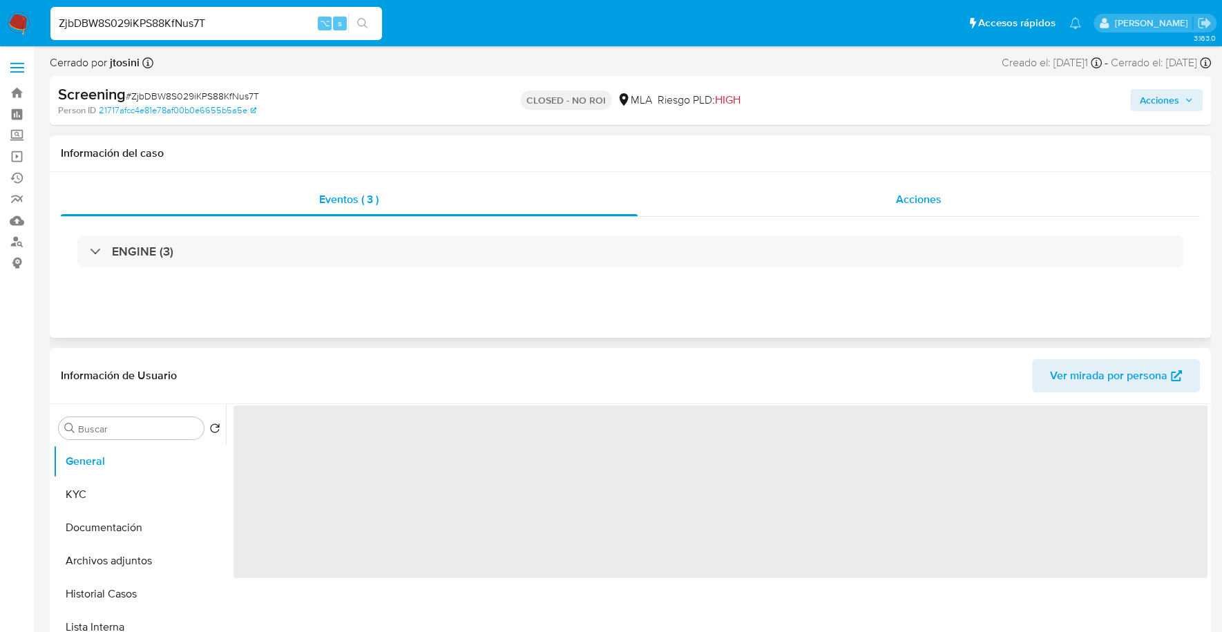
click at [953, 213] on div "Acciones" at bounding box center [918, 199] width 563 height 33
select select "10"
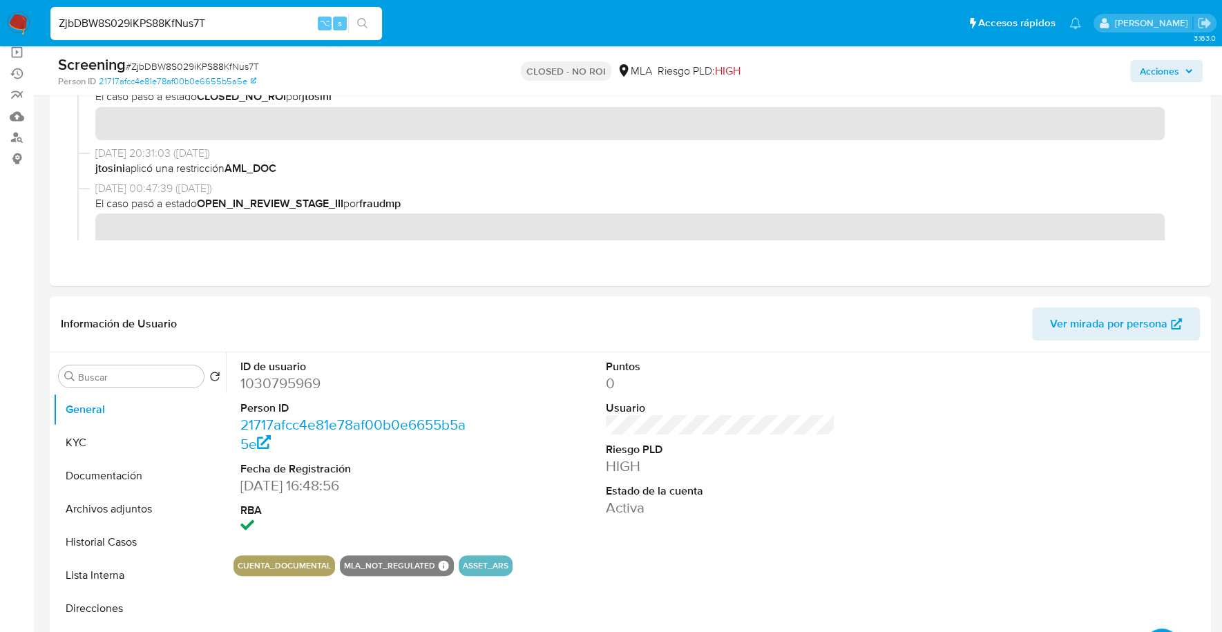
scroll to position [285, 0]
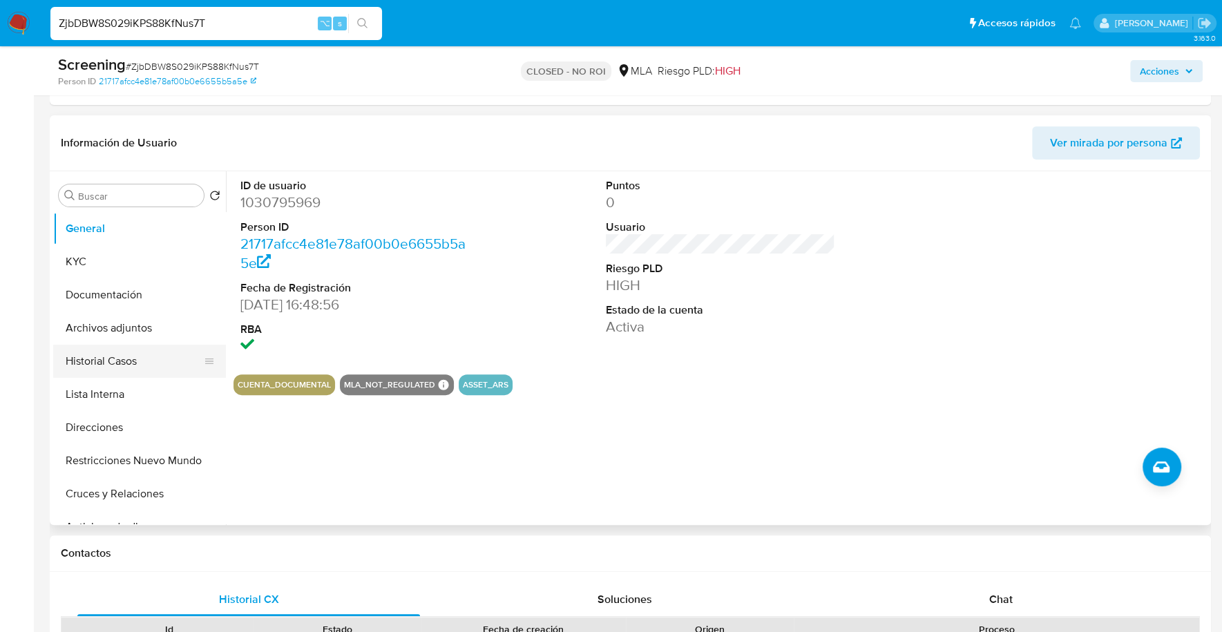
click at [113, 359] on button "Historial Casos" at bounding box center [134, 361] width 162 height 33
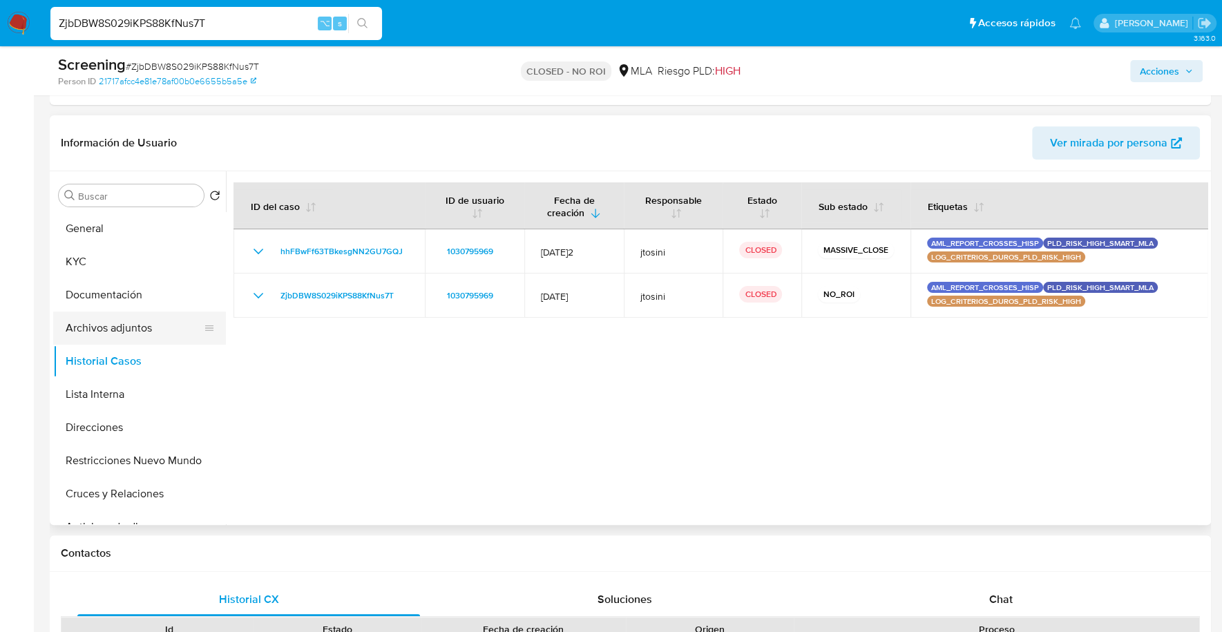
click at [115, 329] on button "Archivos adjuntos" at bounding box center [134, 327] width 162 height 33
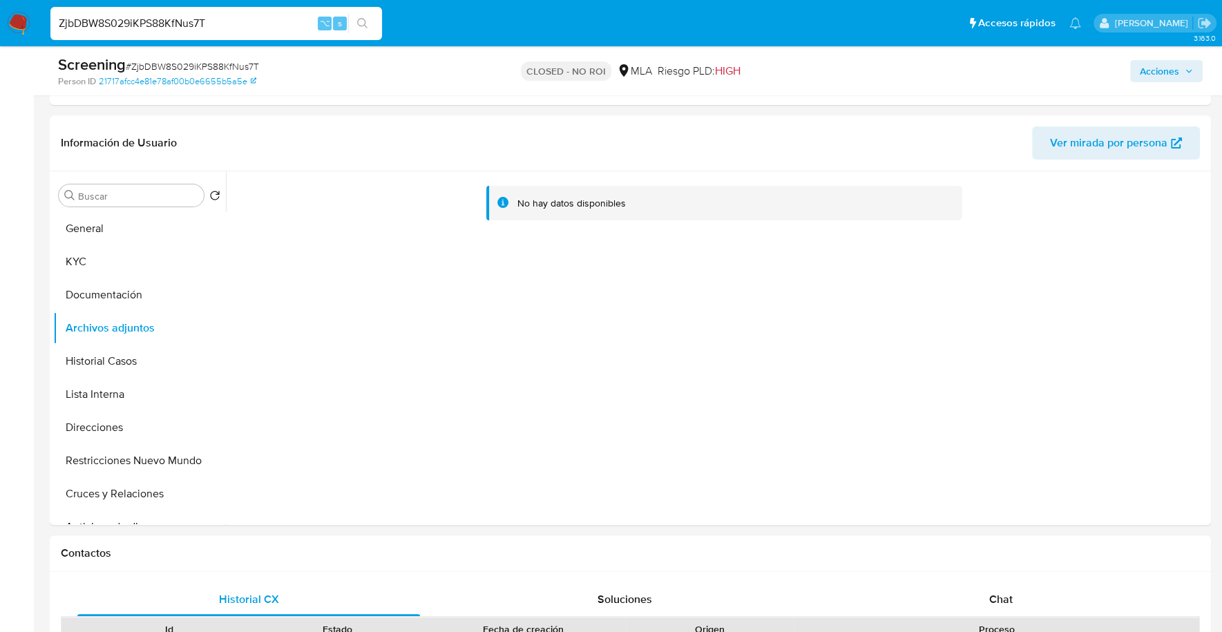
drag, startPoint x: 247, startPoint y: 16, endPoint x: 5, endPoint y: 17, distance: 242.4
click at [6, 17] on nav "Pausado Ver notificaciones ZjbDBW8S029iKPS88KfNus7T ⌥ s Accesos rápidos Presion…" at bounding box center [611, 23] width 1222 height 46
paste input "1155260532"
type input "1155260532"
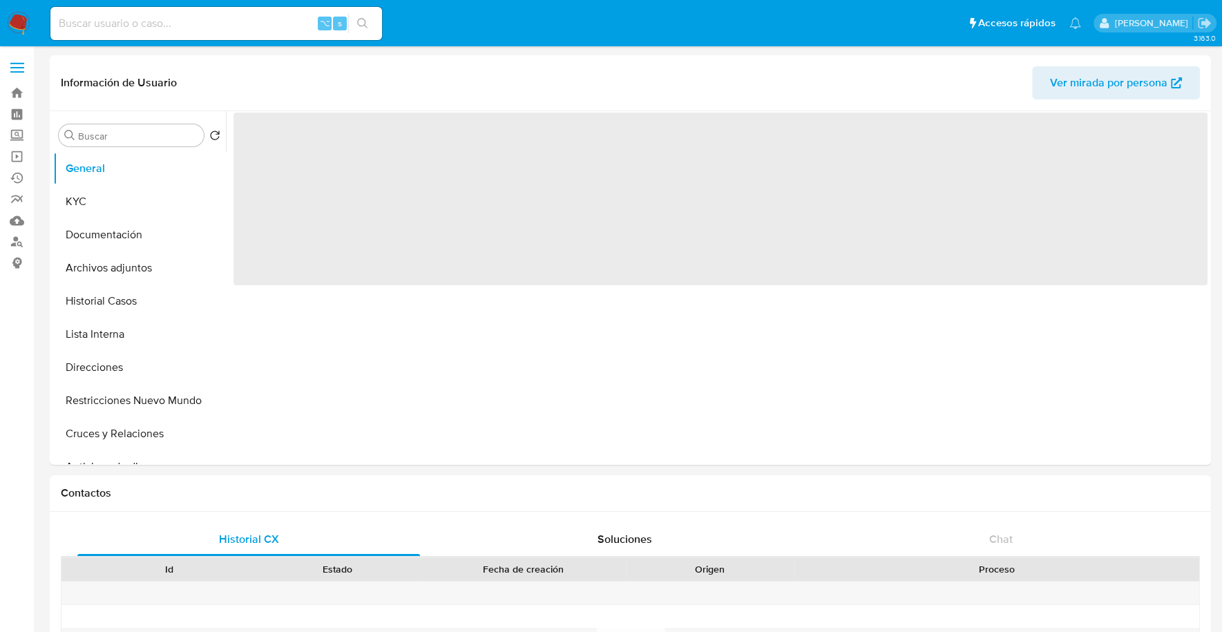
select select "10"
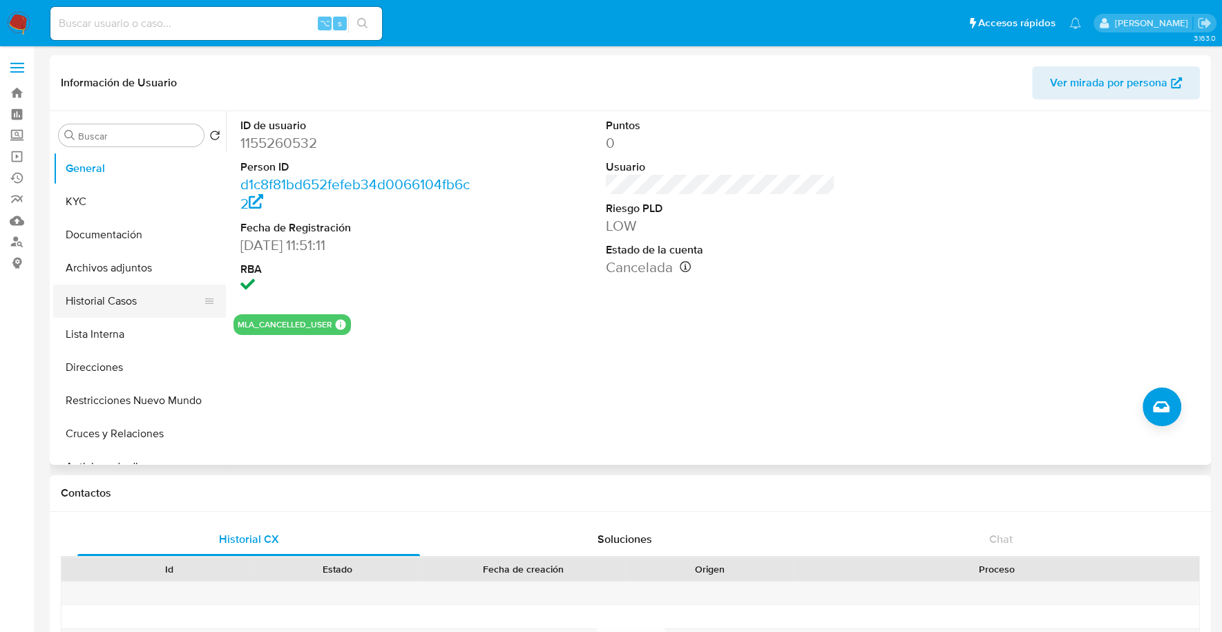
click at [108, 289] on button "Historial Casos" at bounding box center [134, 301] width 162 height 33
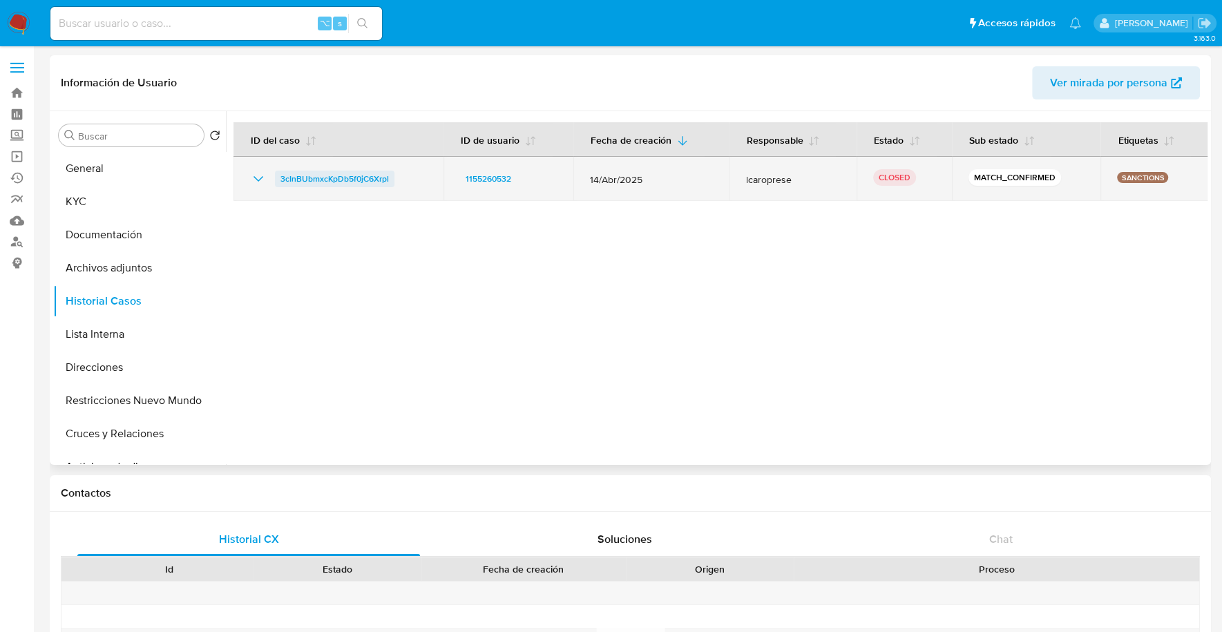
click at [296, 179] on span "3cInBUbmxcKpDb5f0jC6Xrpl" at bounding box center [334, 179] width 108 height 17
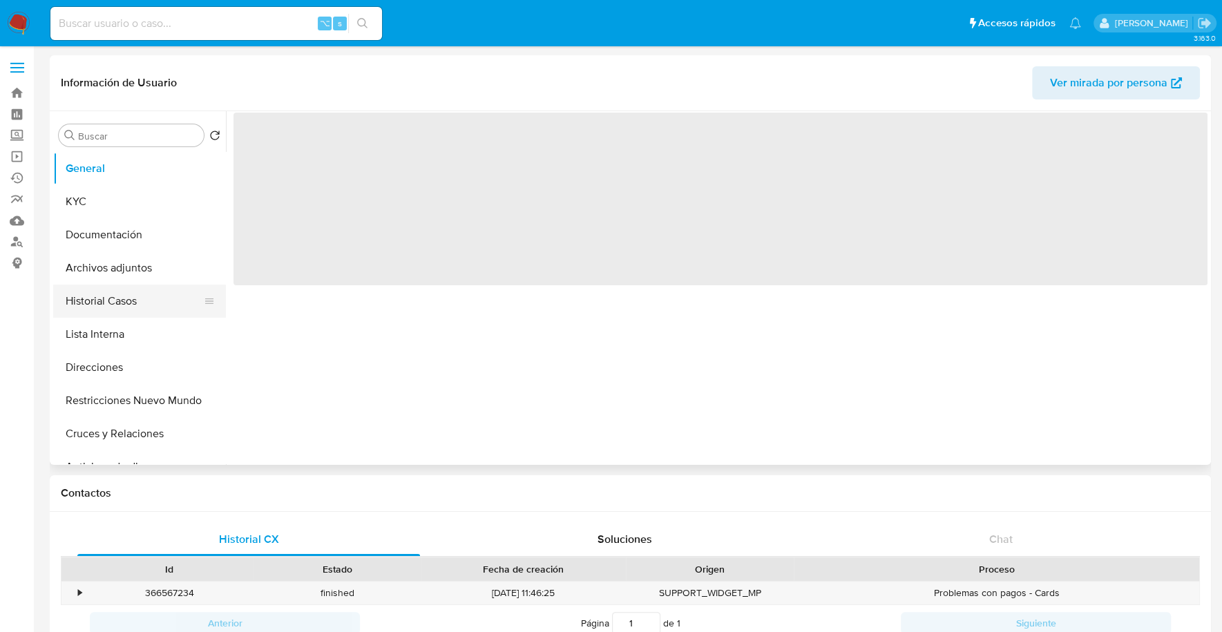
select select "10"
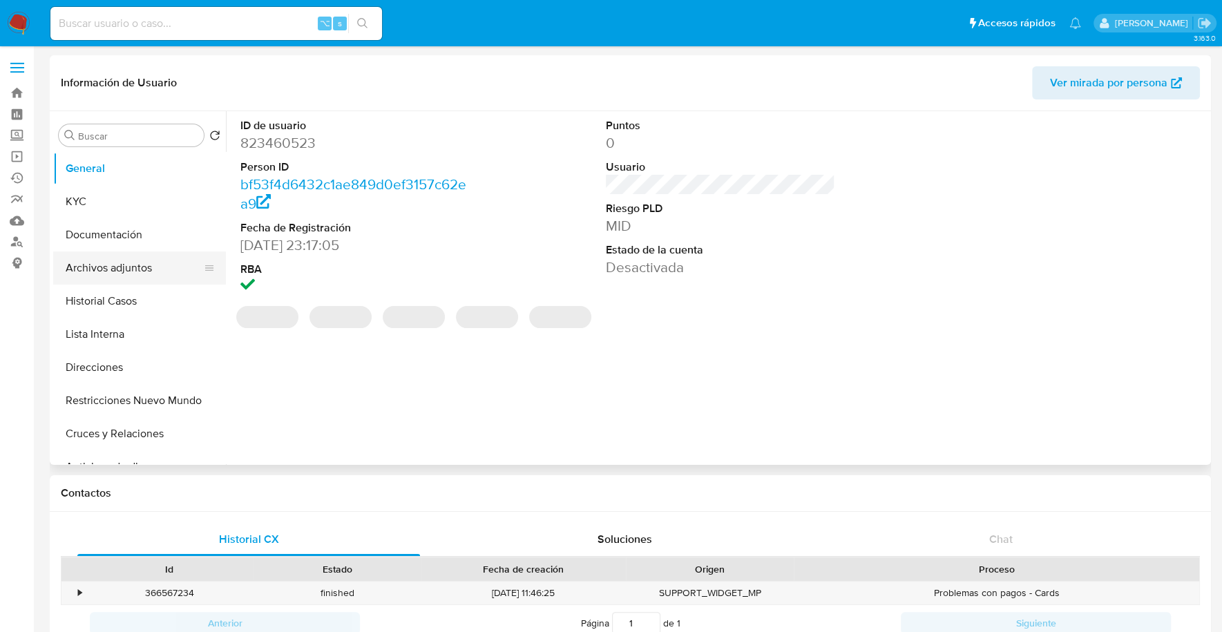
click at [109, 265] on button "Archivos adjuntos" at bounding box center [134, 267] width 162 height 33
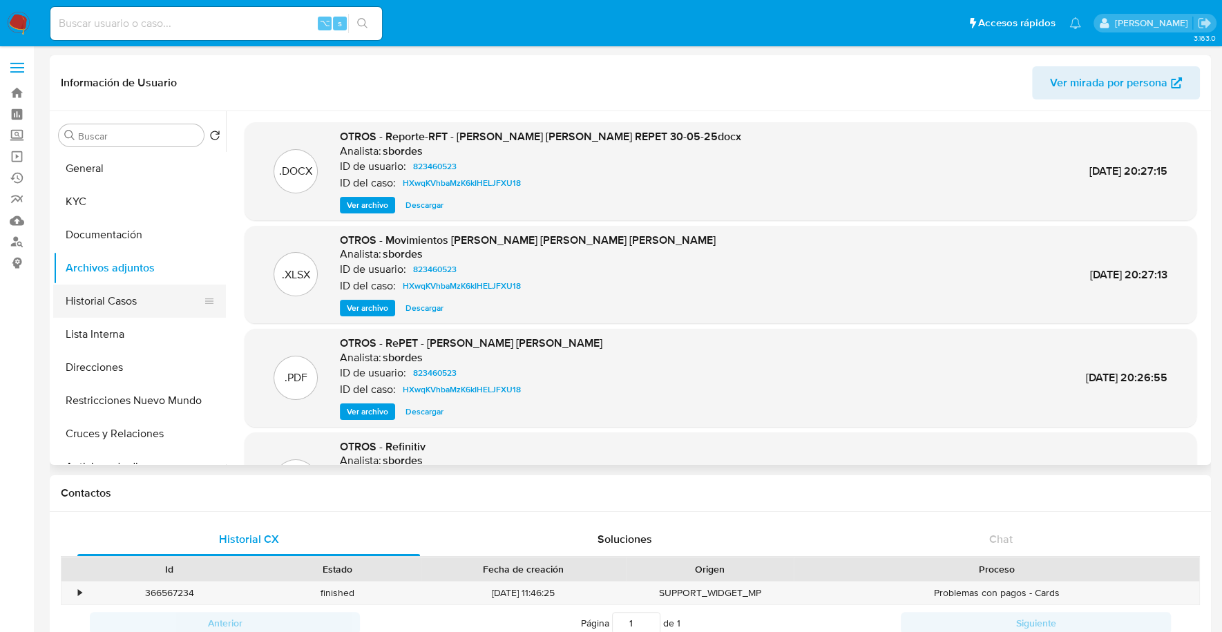
click at [111, 294] on button "Historial Casos" at bounding box center [134, 301] width 162 height 33
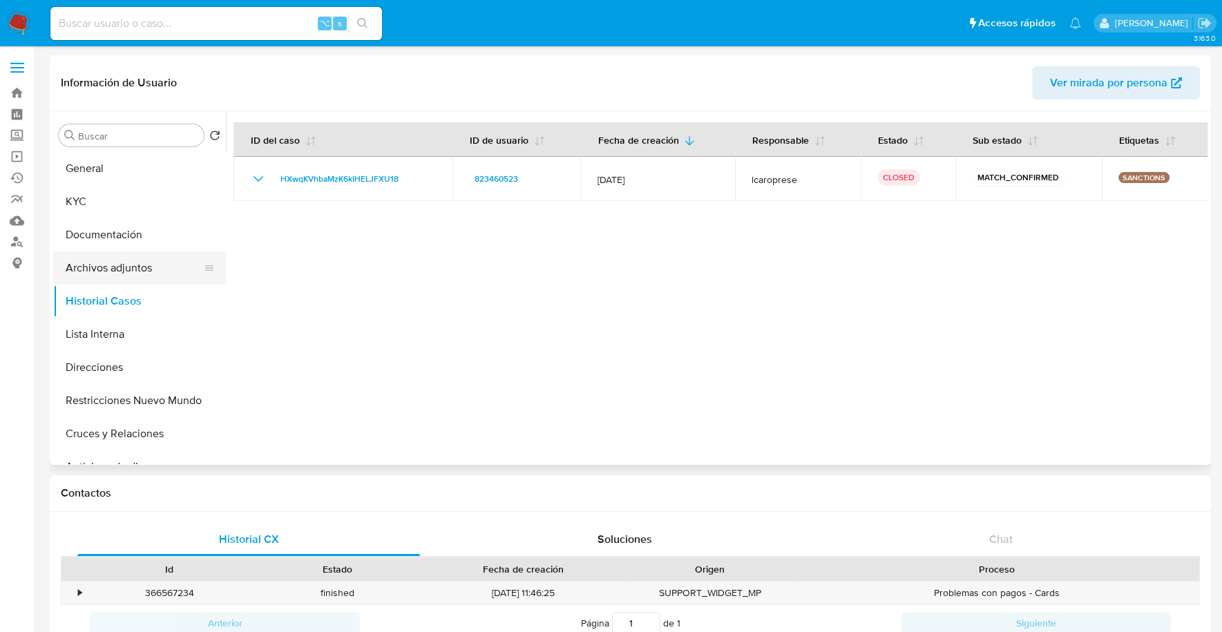
click at [108, 265] on button "Archivos adjuntos" at bounding box center [134, 267] width 162 height 33
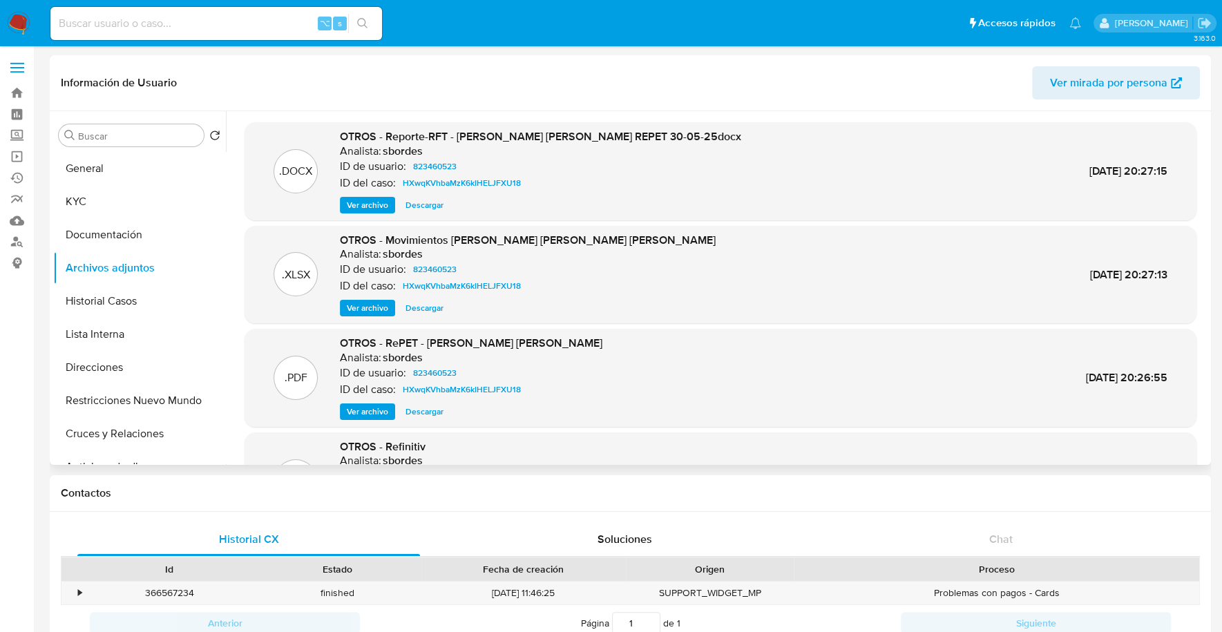
click at [372, 205] on span "Ver archivo" at bounding box center [367, 205] width 41 height 14
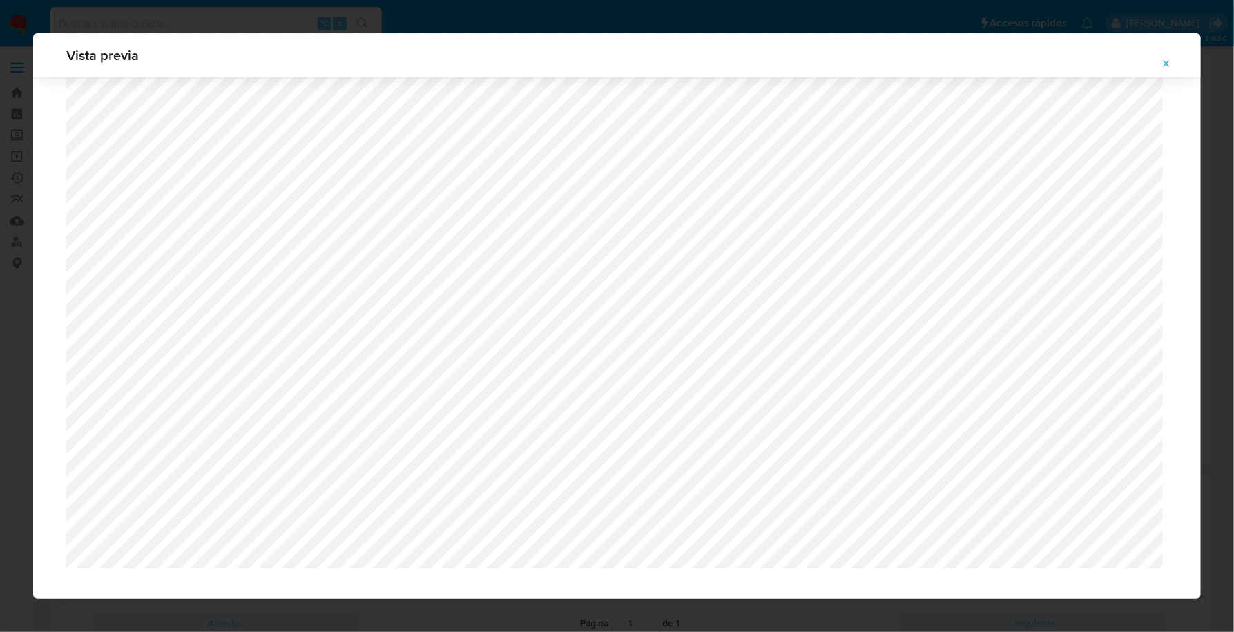
scroll to position [1394, 0]
click at [1164, 72] on span "Attachment preview" at bounding box center [1166, 63] width 11 height 19
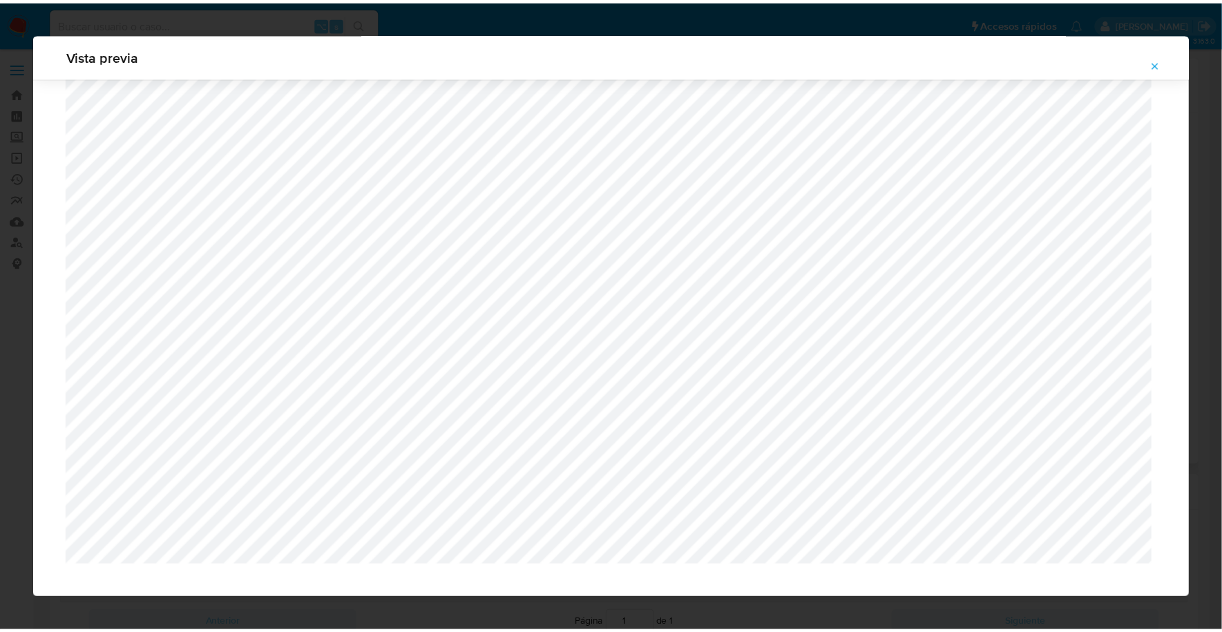
scroll to position [0, 0]
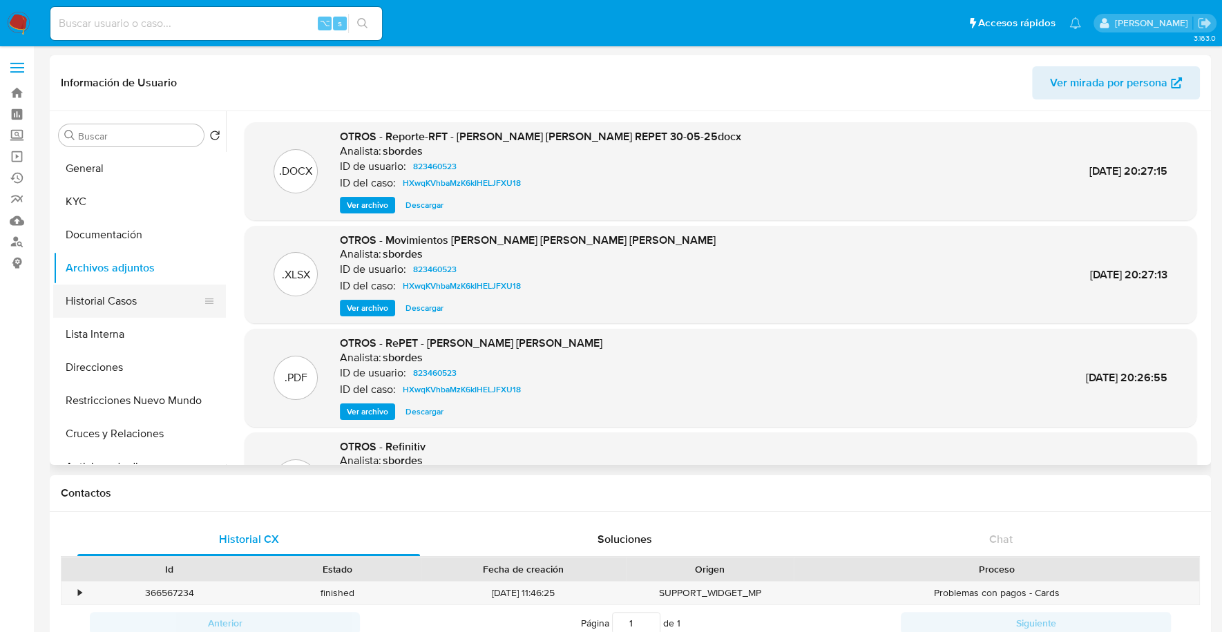
click at [87, 311] on button "Historial Casos" at bounding box center [134, 301] width 162 height 33
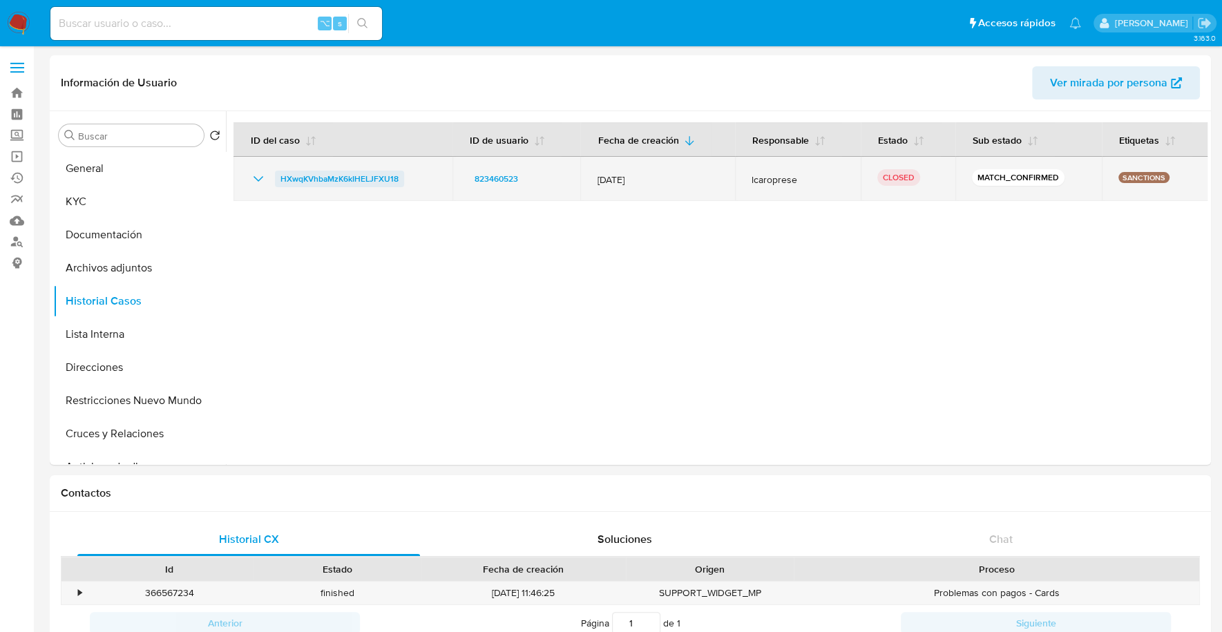
click at [320, 185] on span "HXwqKVhbaMzK6kIHELJFXU18" at bounding box center [339, 179] width 118 height 17
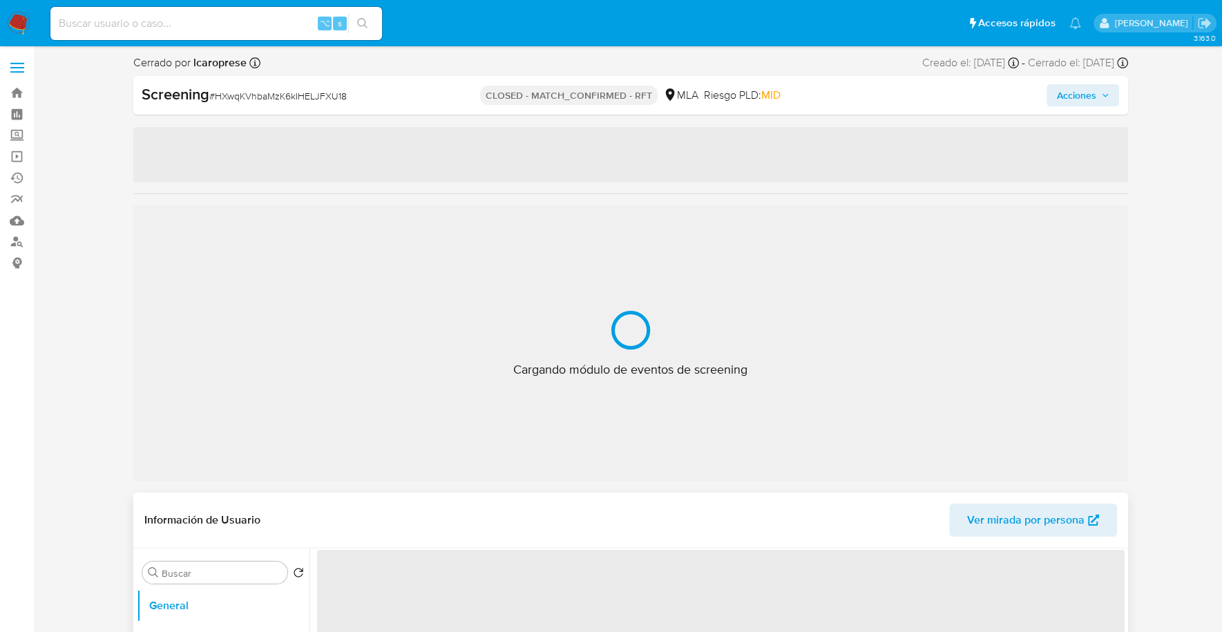
select select "10"
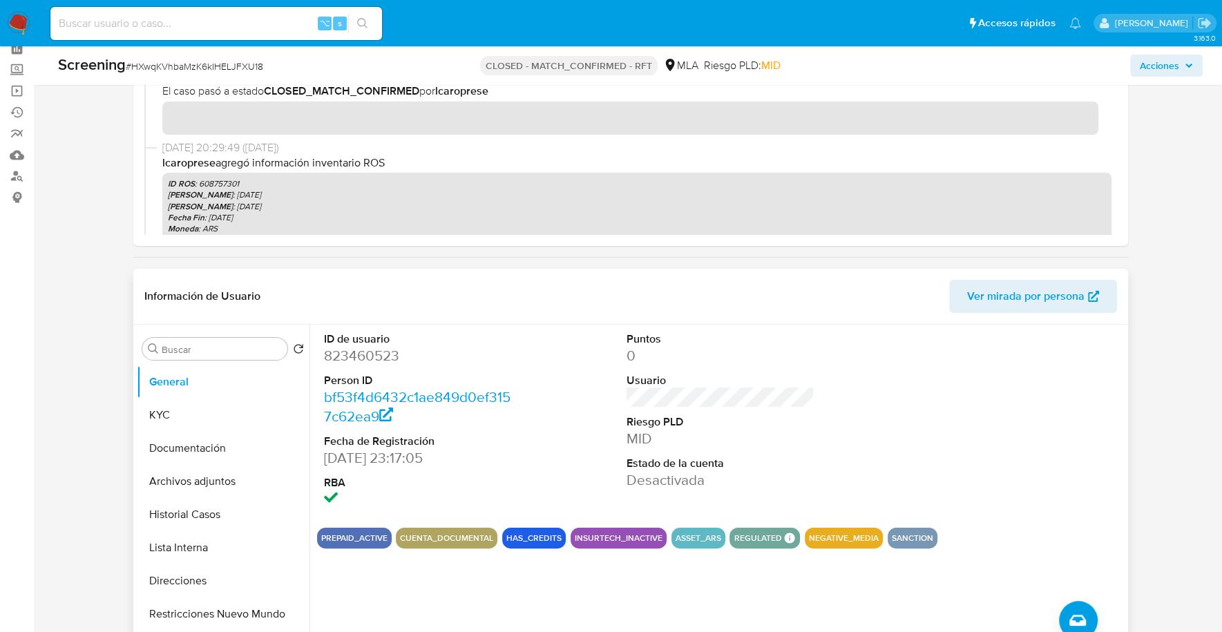
scroll to position [82, 0]
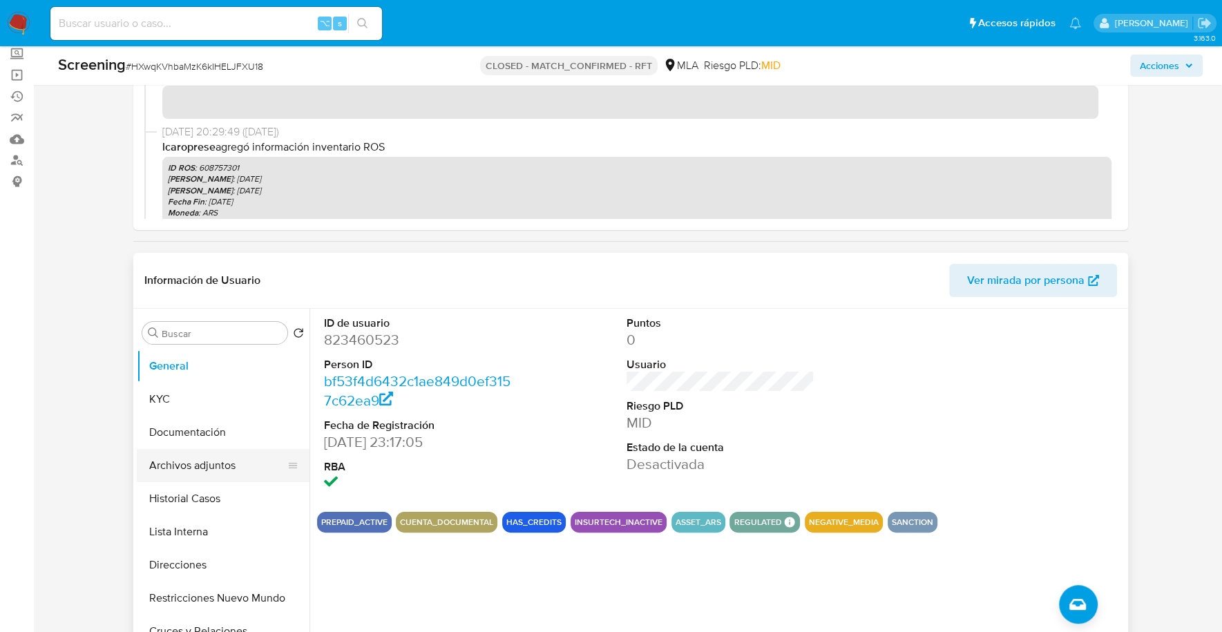
click at [165, 478] on button "Archivos adjuntos" at bounding box center [218, 465] width 162 height 33
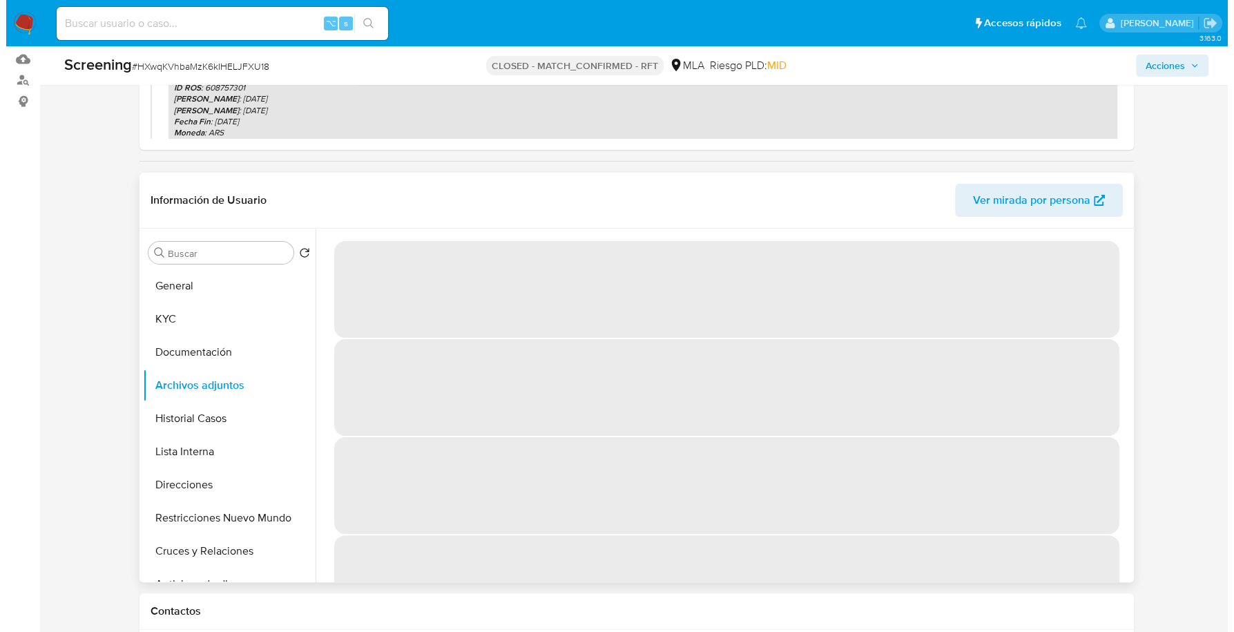
scroll to position [171, 0]
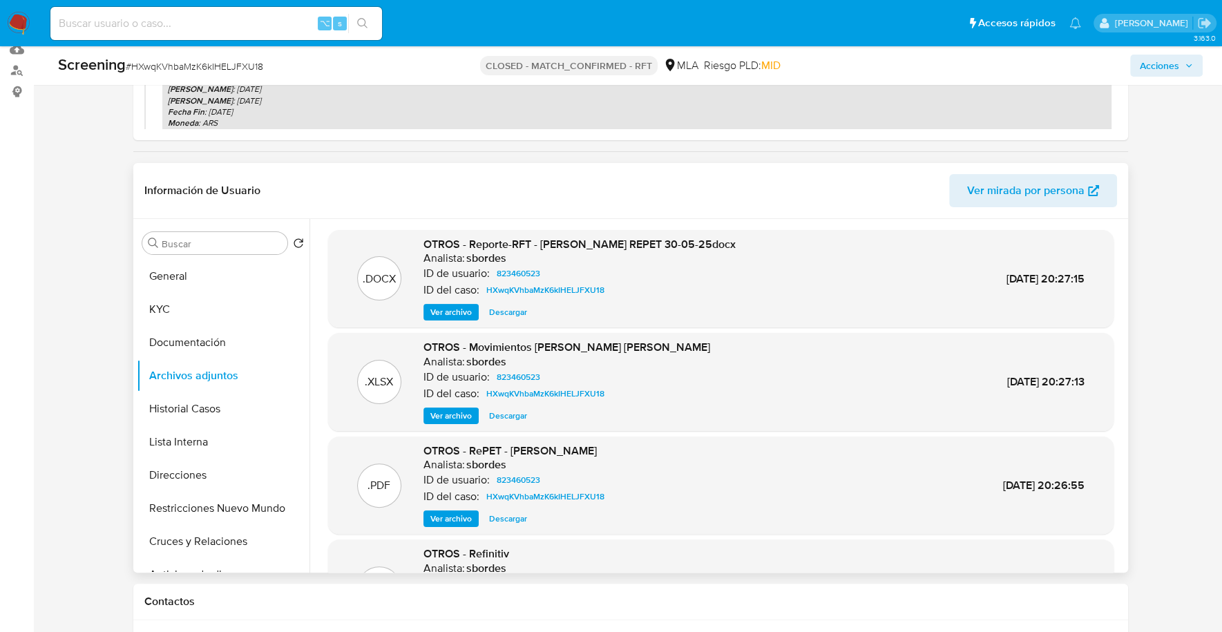
click at [458, 313] on span "Ver archivo" at bounding box center [450, 312] width 41 height 14
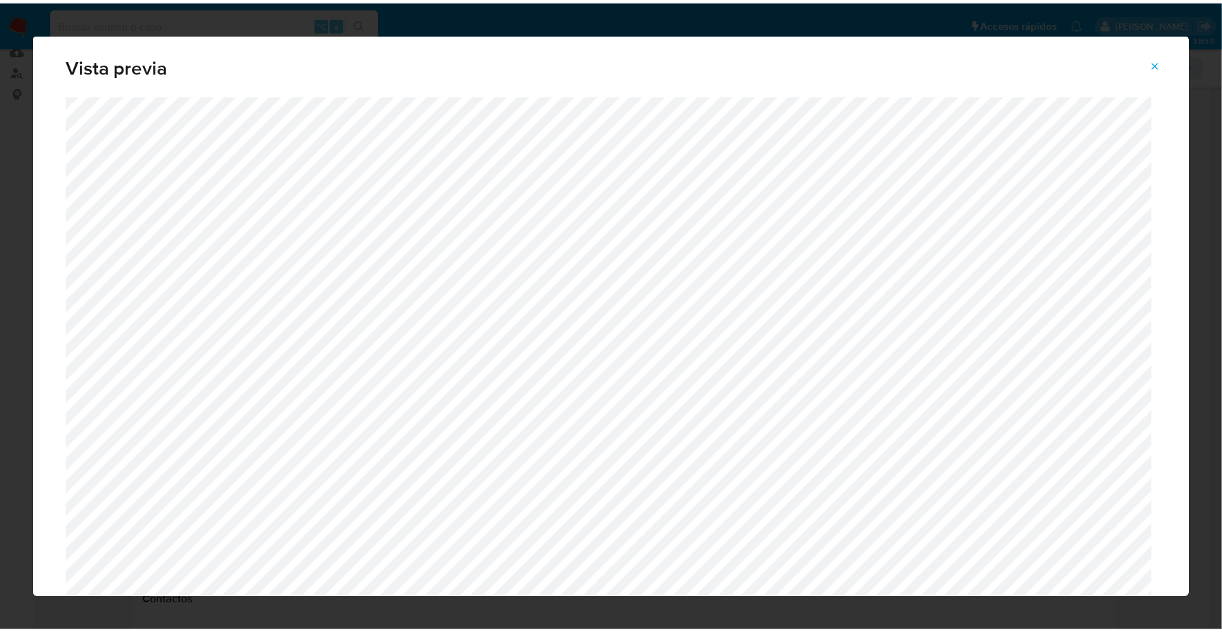
scroll to position [0, 0]
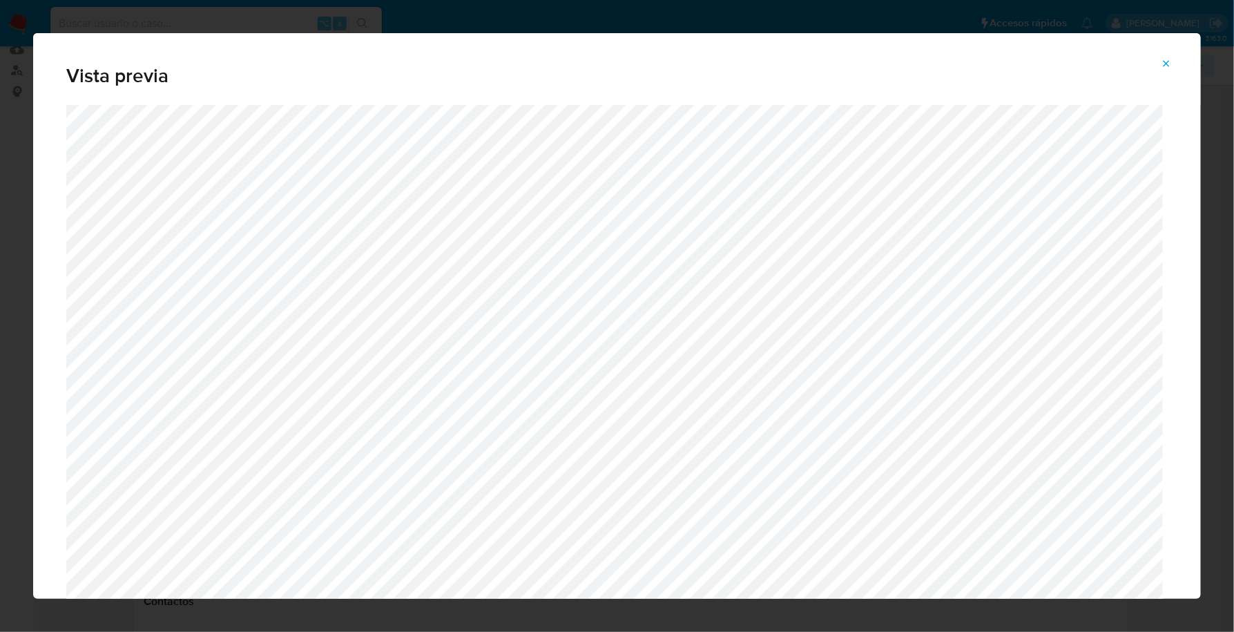
click at [1160, 66] on button "Attachment preview" at bounding box center [1166, 63] width 30 height 22
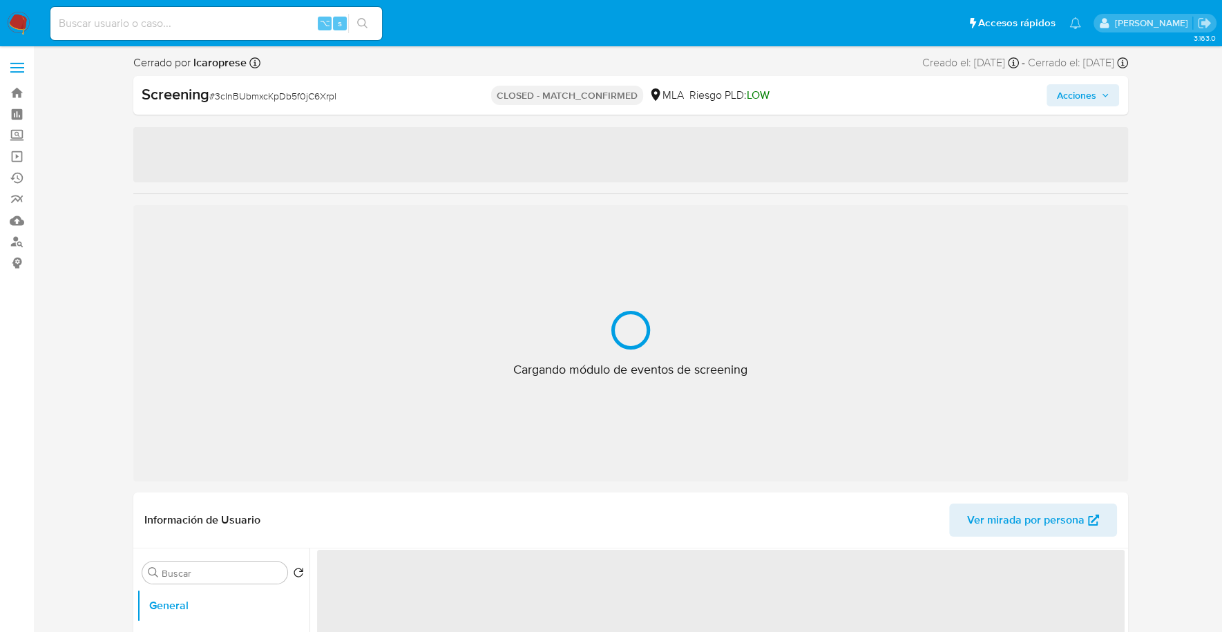
select select "10"
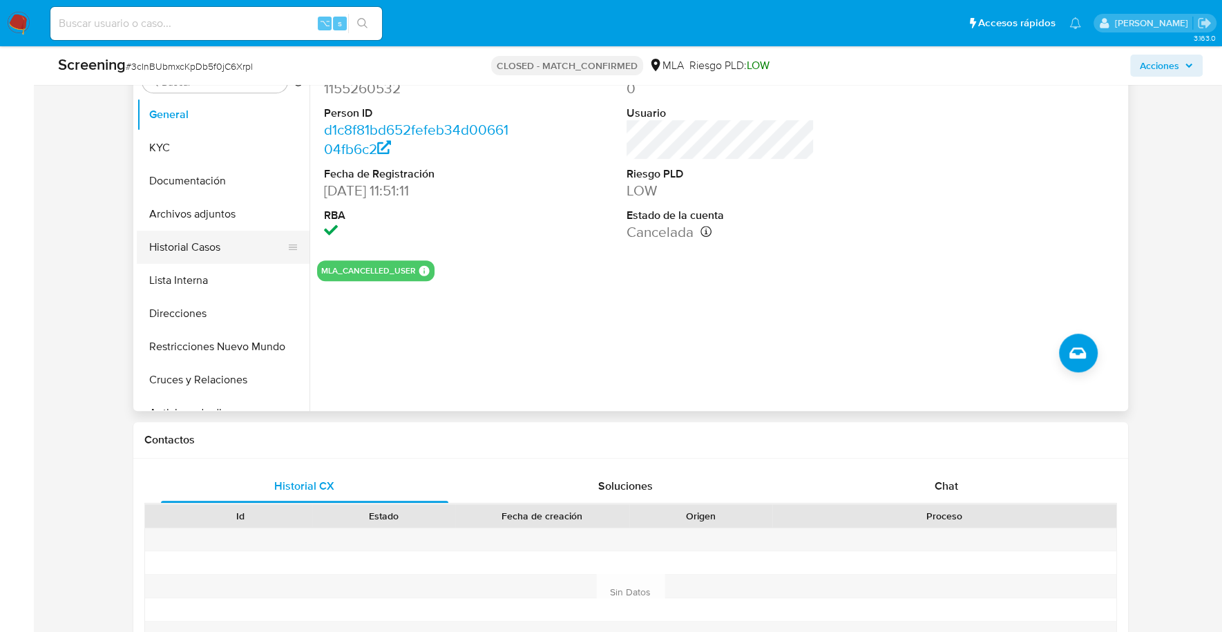
scroll to position [641, 0]
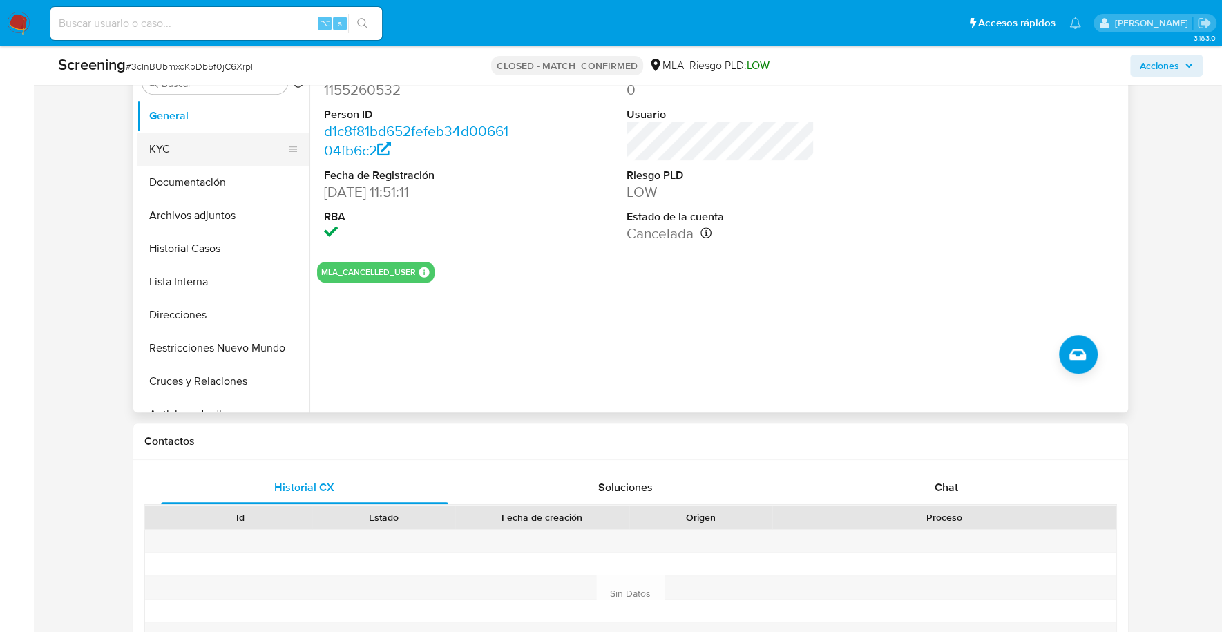
click at [189, 145] on button "KYC" at bounding box center [218, 149] width 162 height 33
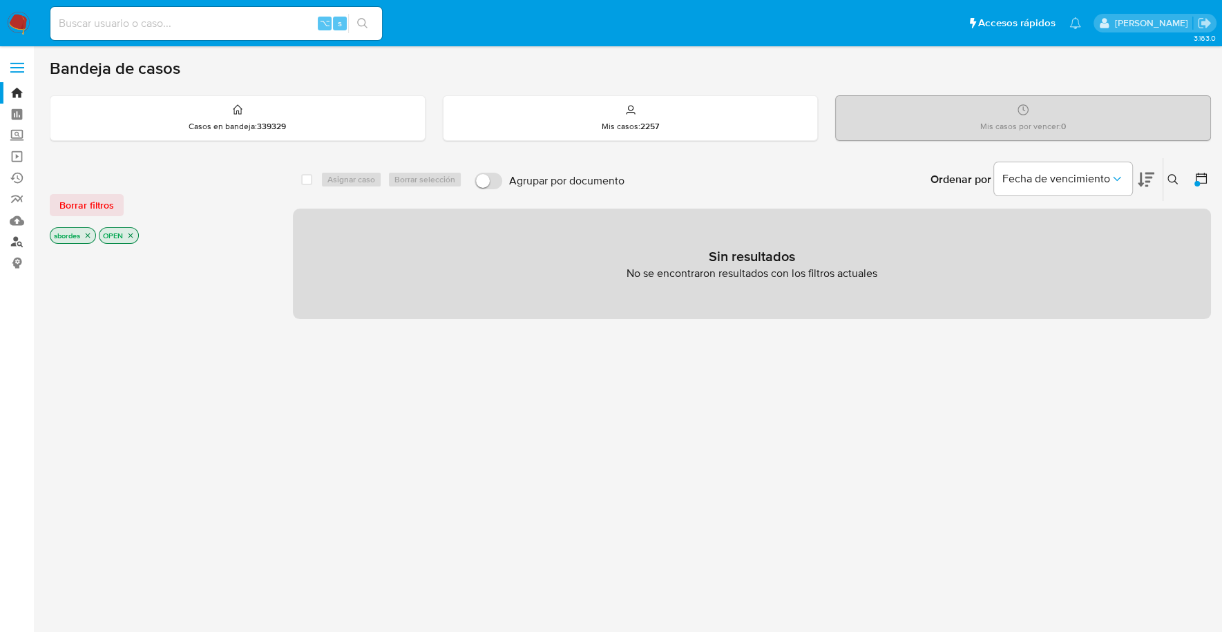
click at [19, 240] on link "Buscador de personas" at bounding box center [82, 241] width 164 height 21
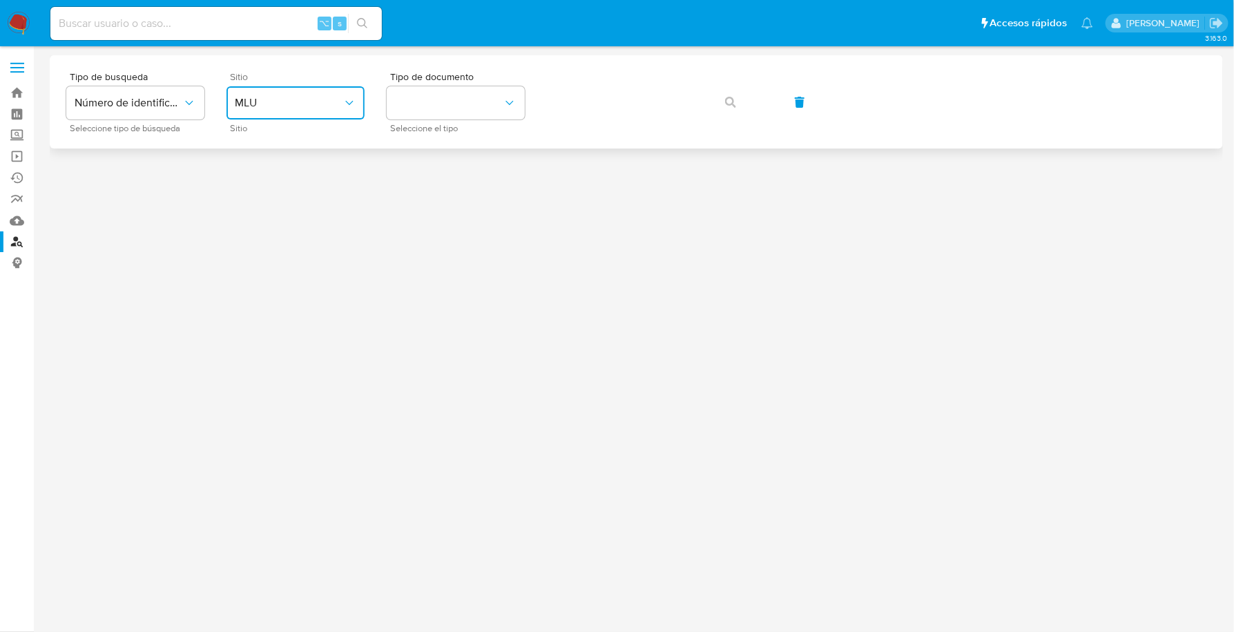
click at [290, 104] on span "MLU" at bounding box center [289, 103] width 108 height 14
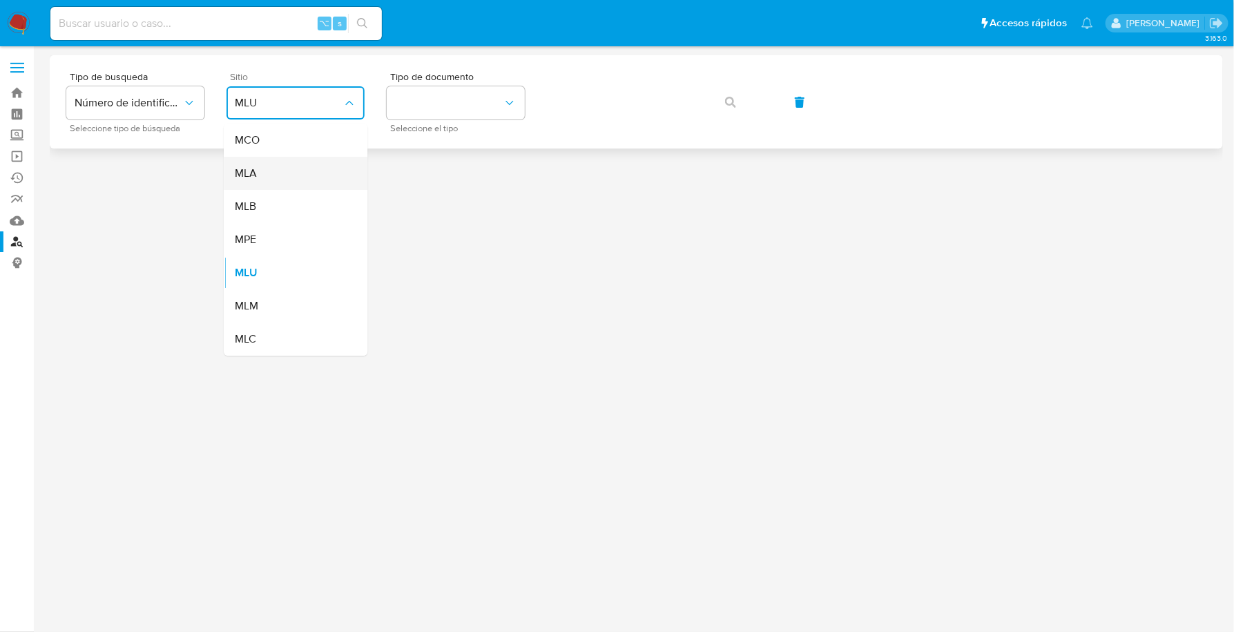
click at [265, 178] on div "MLA" at bounding box center [291, 173] width 113 height 33
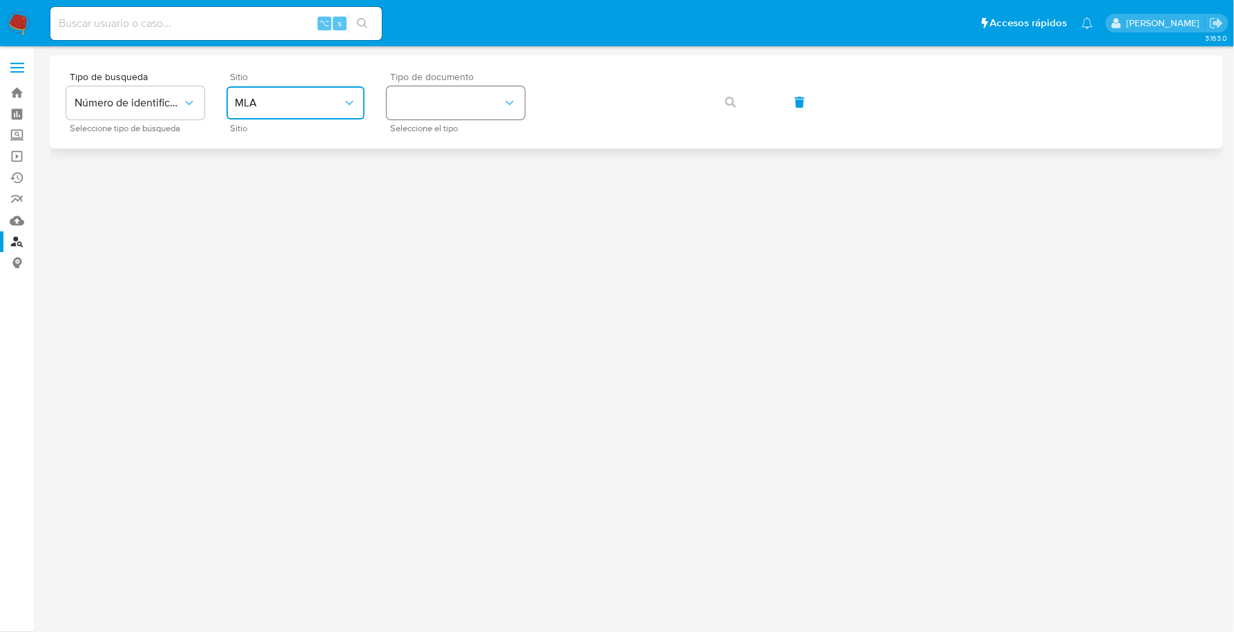
click at [430, 92] on button "identificationType" at bounding box center [456, 102] width 138 height 33
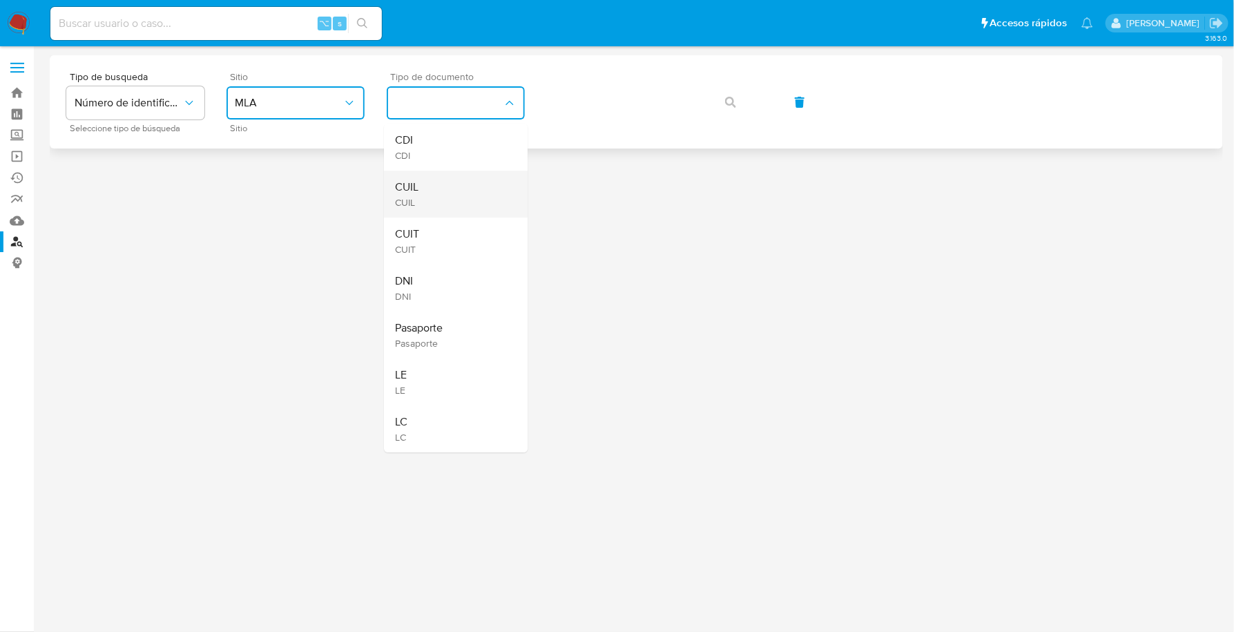
click at [426, 200] on div "CUIL CUIL" at bounding box center [451, 194] width 113 height 47
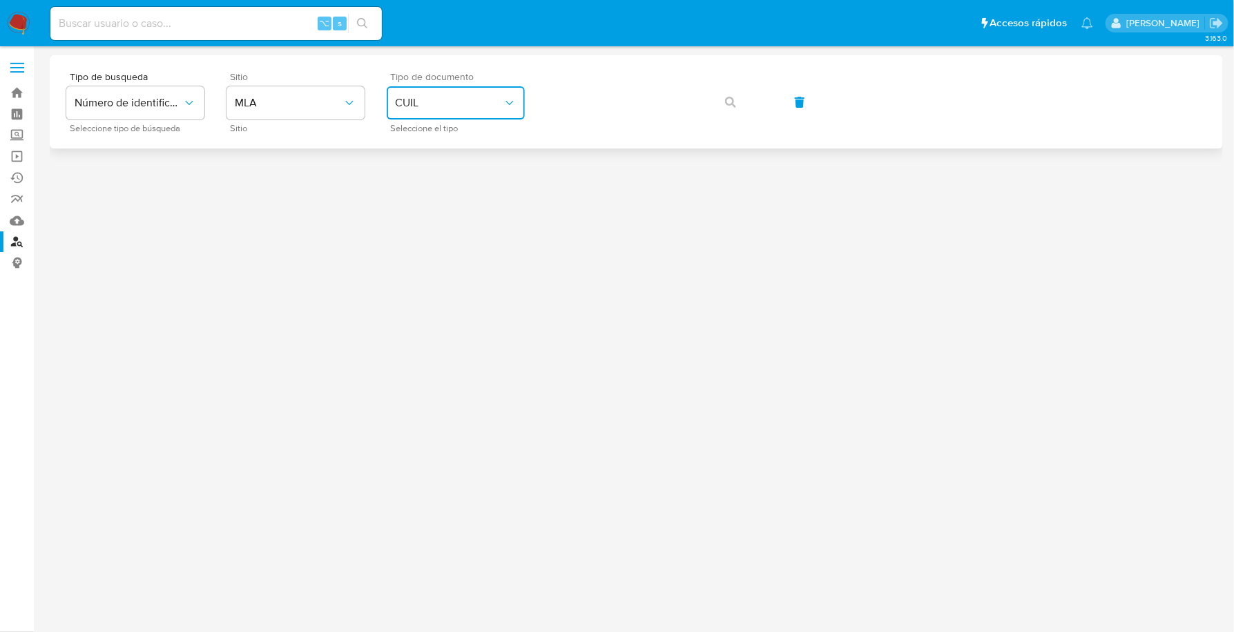
click at [454, 111] on button "CUIL" at bounding box center [456, 102] width 138 height 33
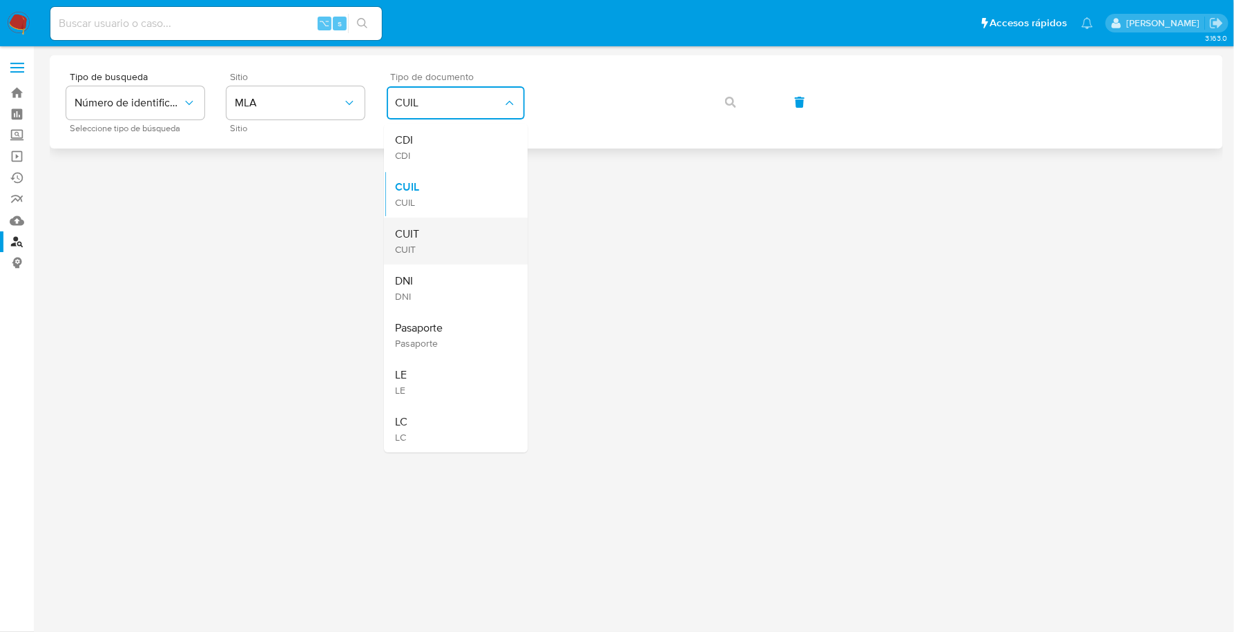
click at [441, 230] on div "CUIT CUIT" at bounding box center [451, 241] width 113 height 47
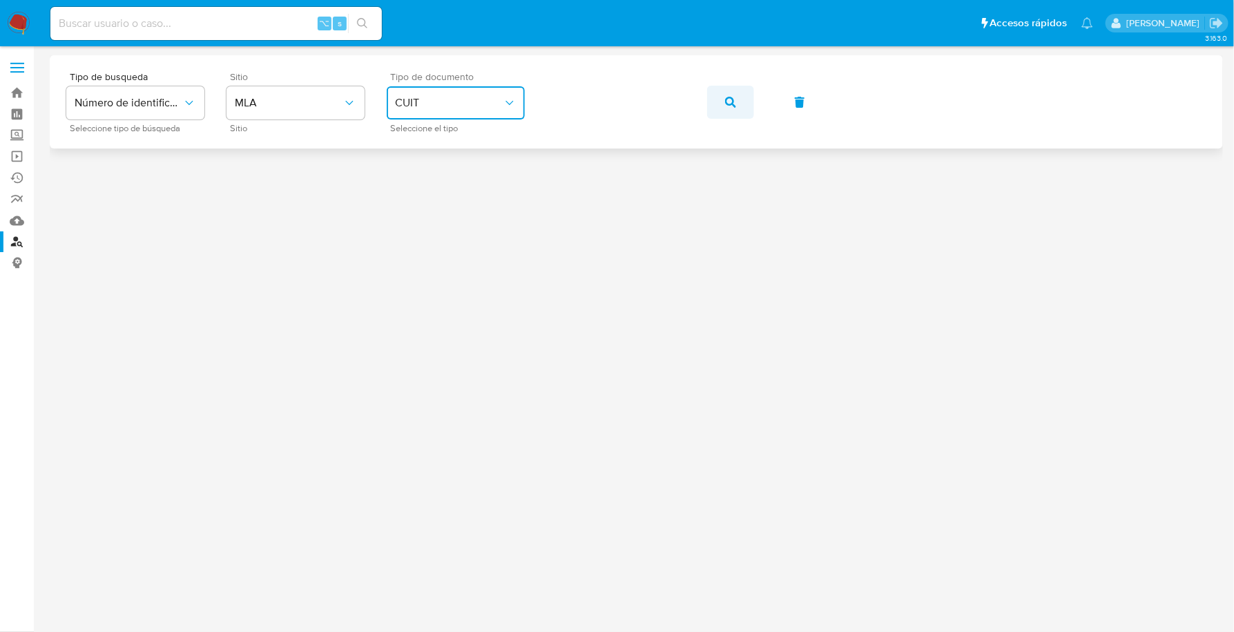
click at [739, 103] on button "button" at bounding box center [730, 102] width 47 height 33
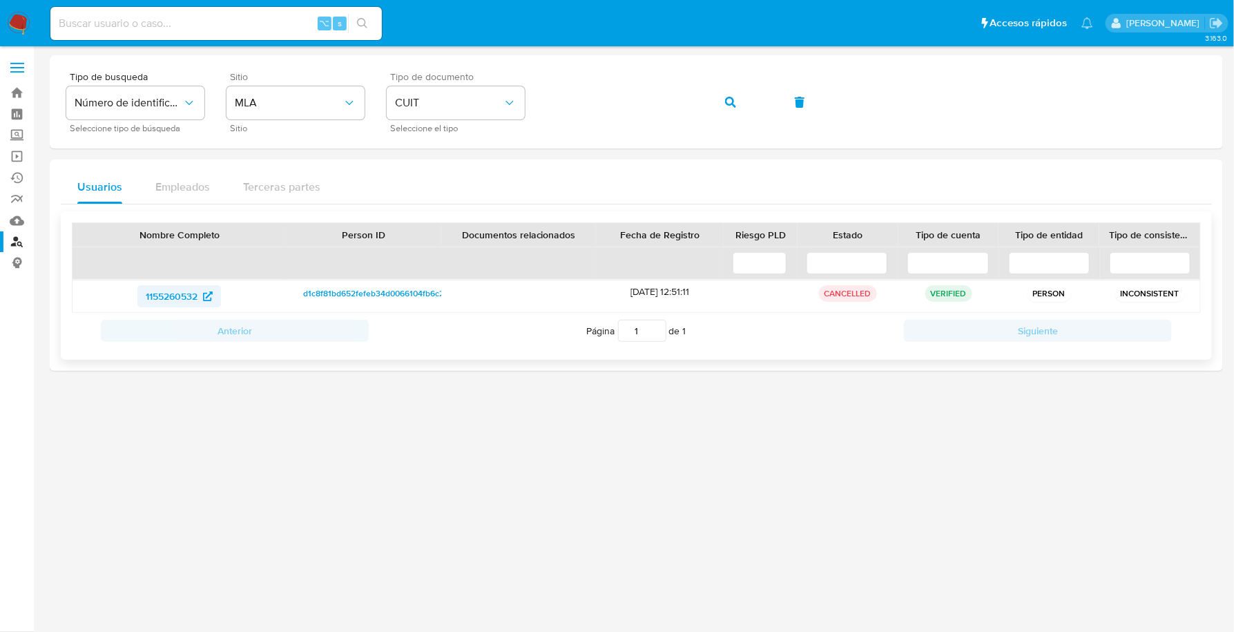
click at [184, 288] on span "1155260532" at bounding box center [172, 296] width 52 height 22
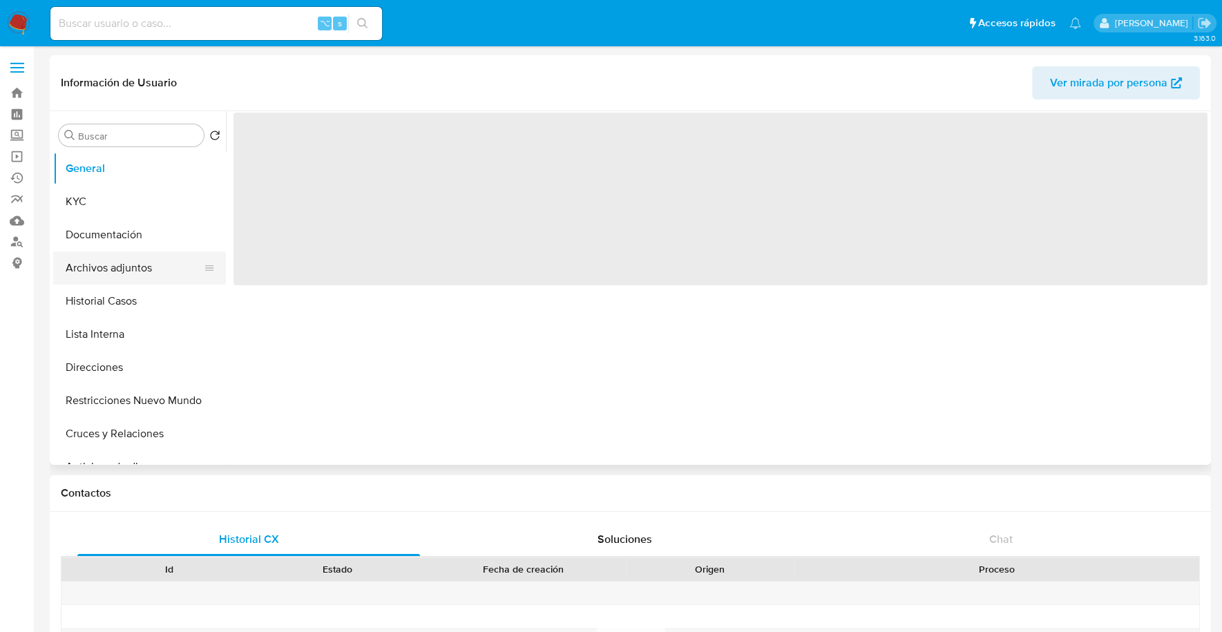
select select "10"
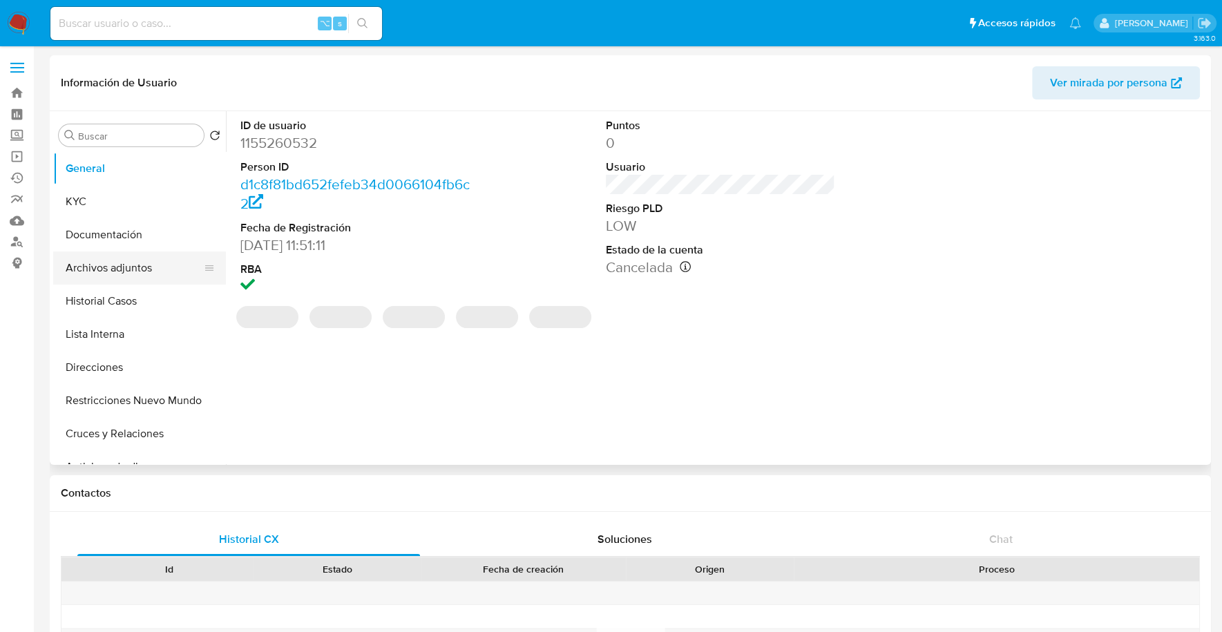
click at [145, 271] on button "Archivos adjuntos" at bounding box center [134, 267] width 162 height 33
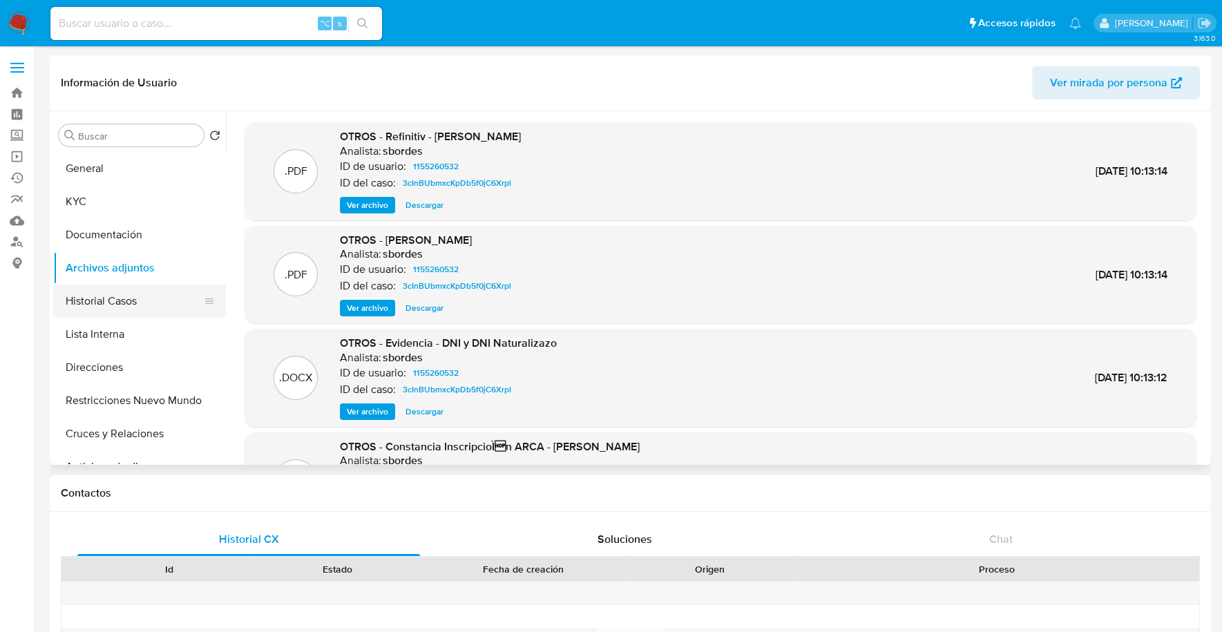
click at [140, 305] on button "Historial Casos" at bounding box center [134, 301] width 162 height 33
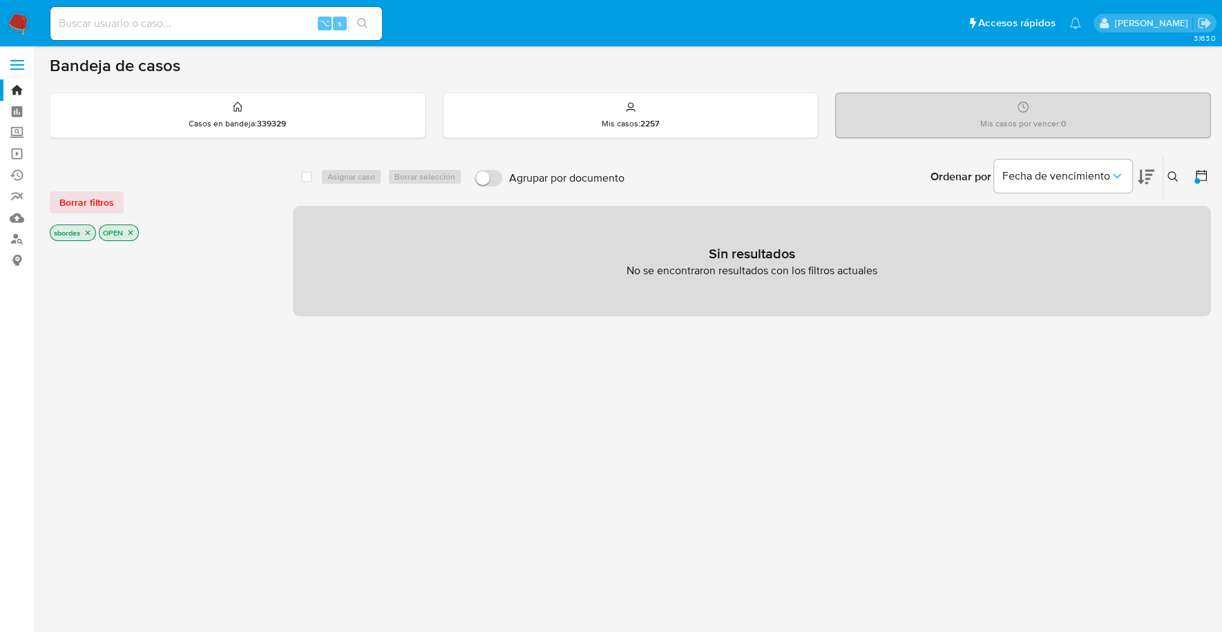
scroll to position [3, 0]
click at [79, 199] on span "Borrar filtros" at bounding box center [86, 201] width 55 height 19
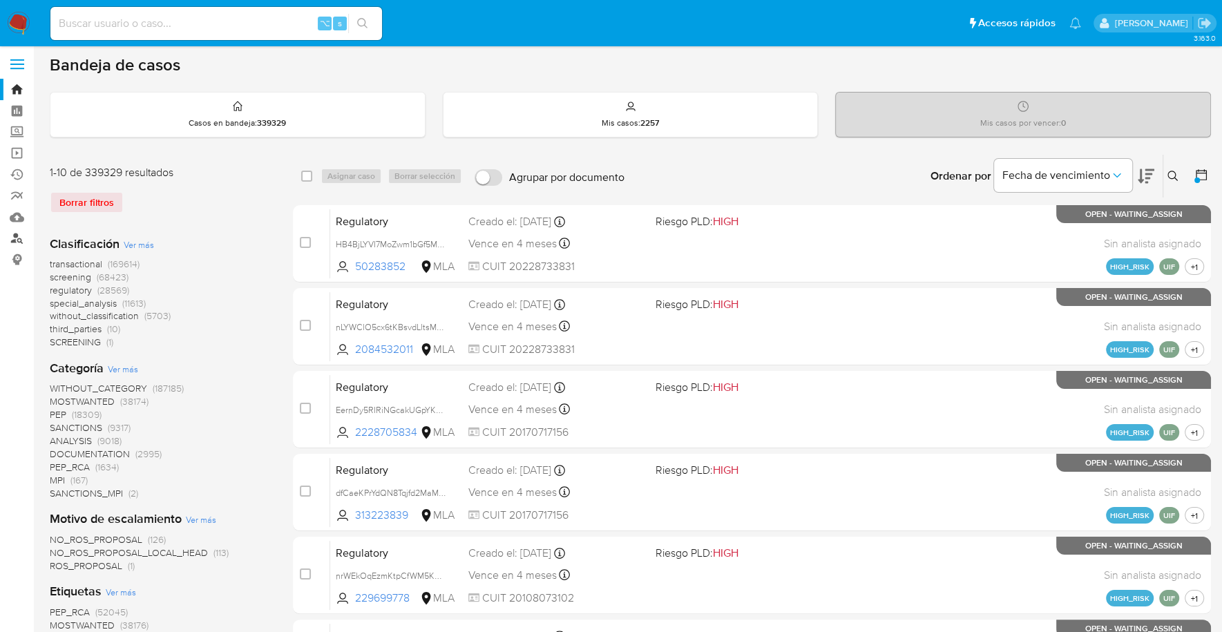
click at [16, 243] on link "Buscador de personas" at bounding box center [82, 238] width 164 height 21
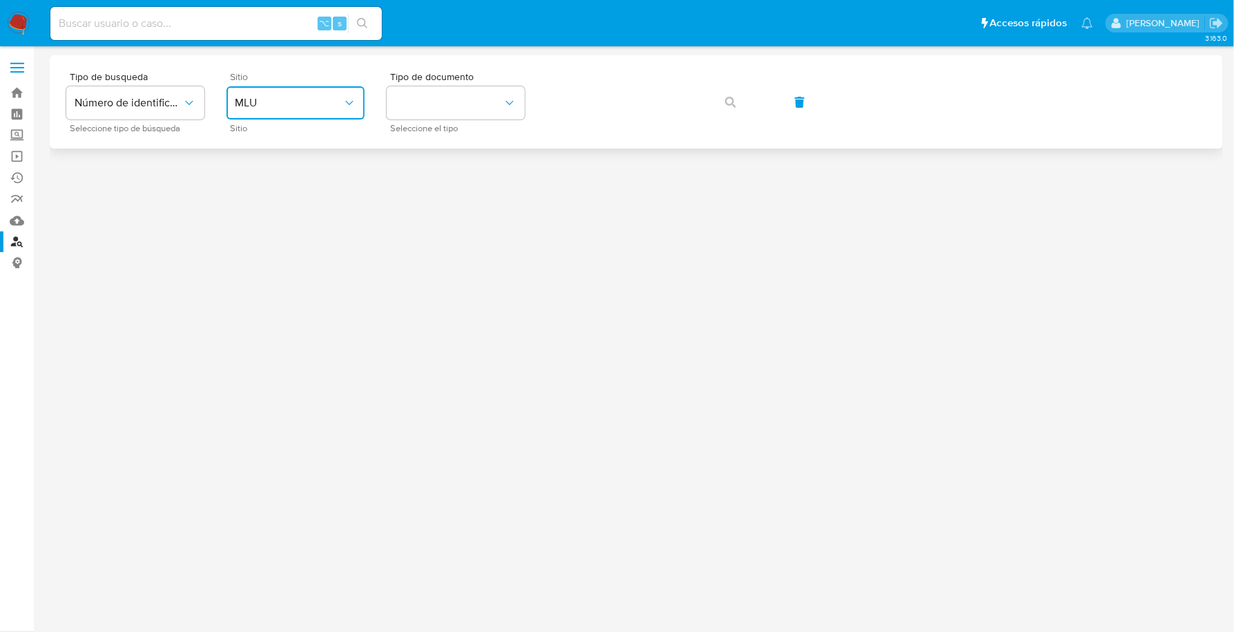
click at [292, 99] on span "MLU" at bounding box center [289, 103] width 108 height 14
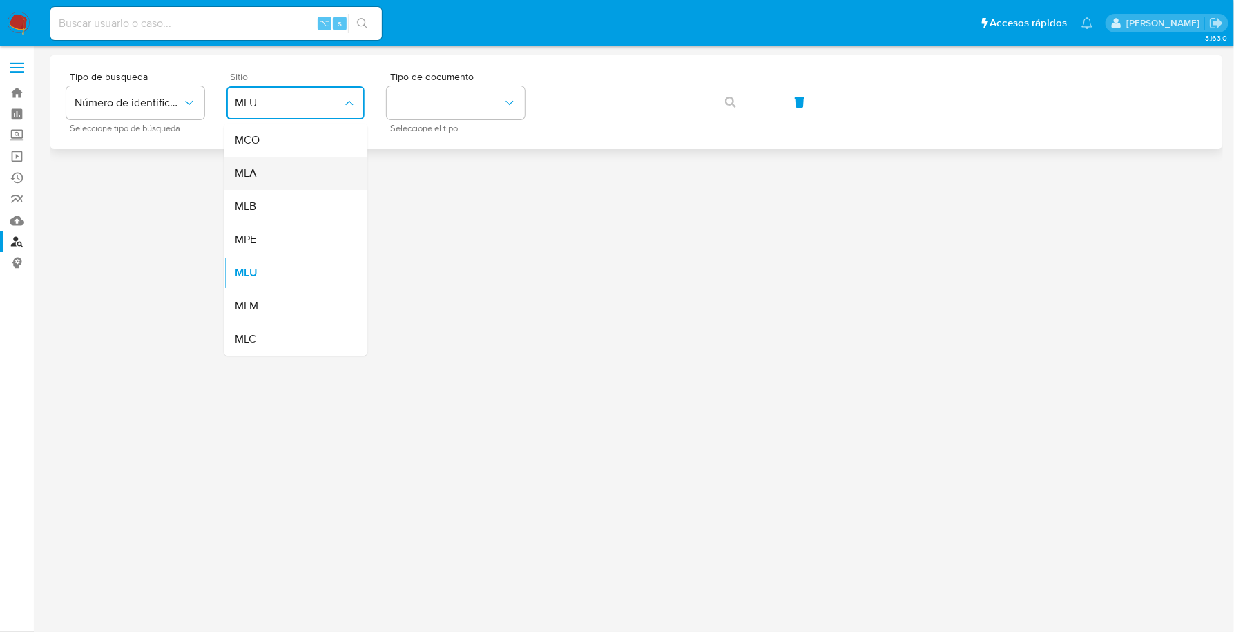
click at [276, 172] on div "MLA" at bounding box center [291, 173] width 113 height 33
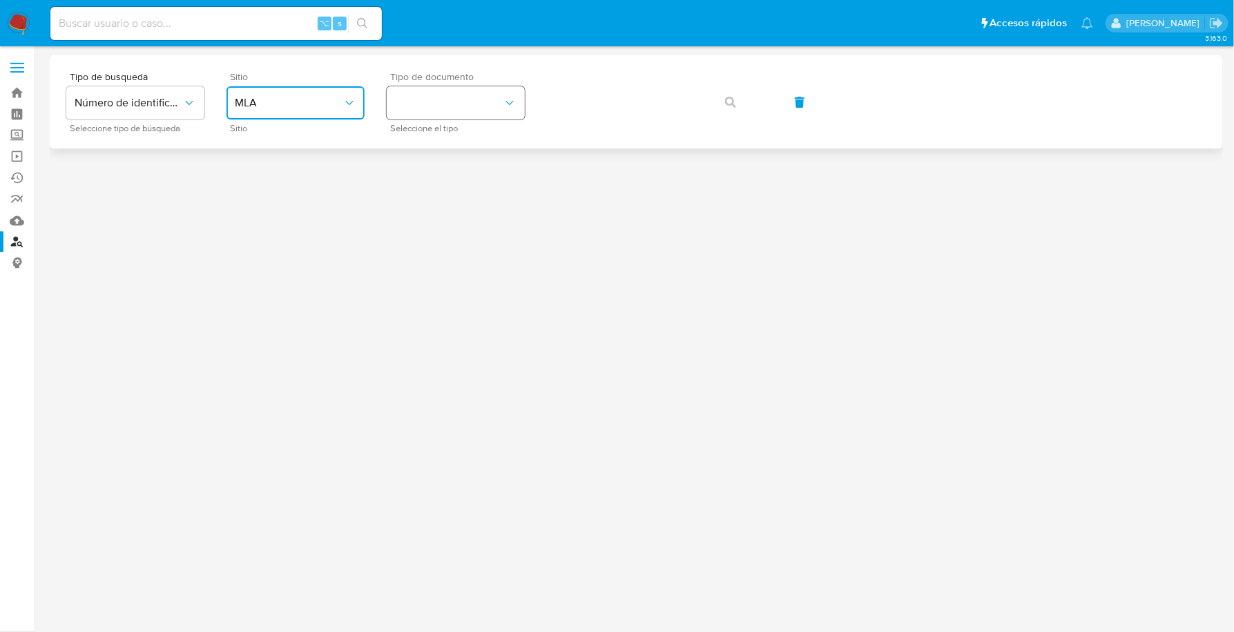
click at [431, 111] on button "identificationType" at bounding box center [456, 102] width 138 height 33
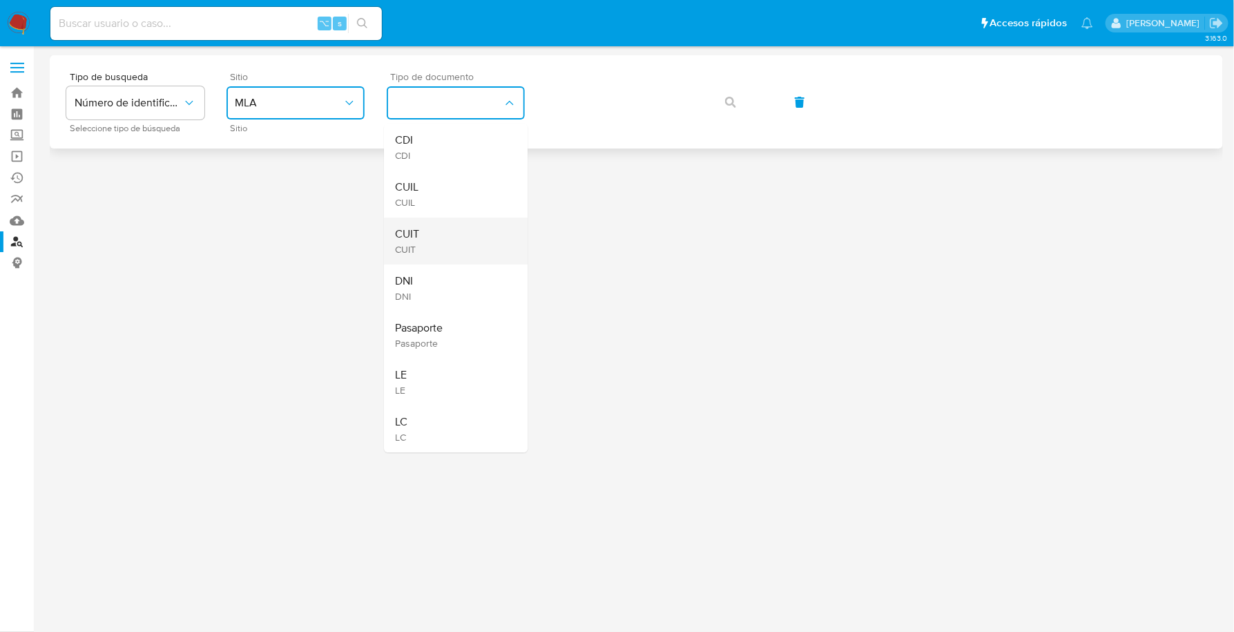
click at [423, 246] on div "CUIT CUIT" at bounding box center [451, 241] width 113 height 47
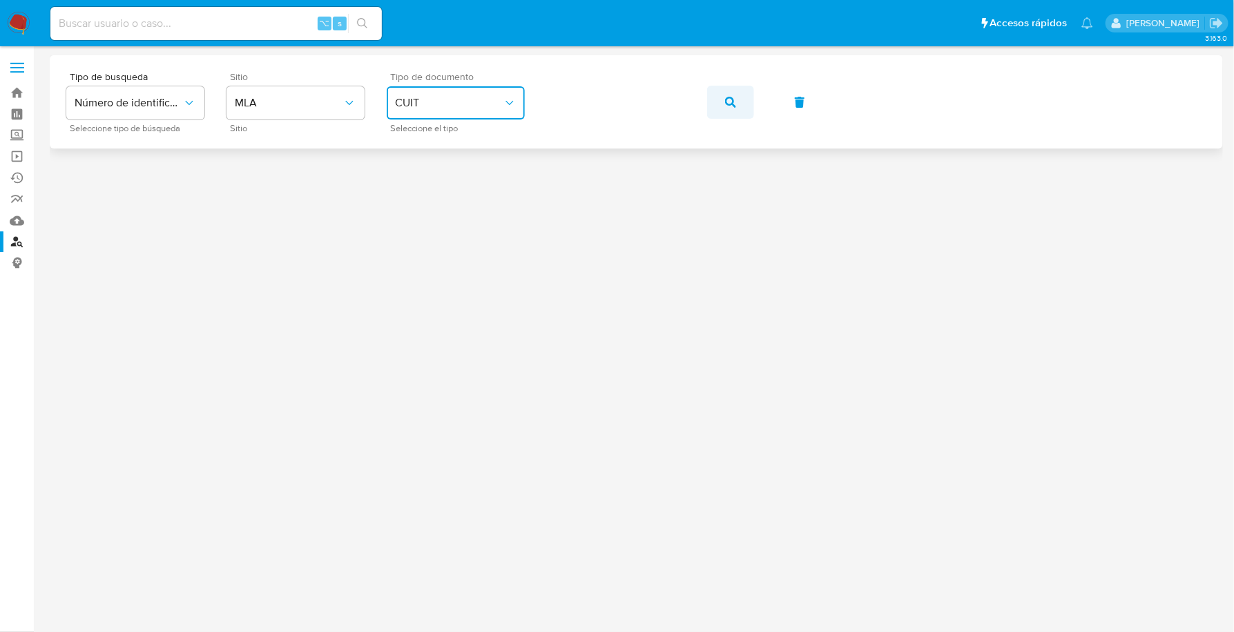
click at [733, 104] on icon "button" at bounding box center [730, 102] width 11 height 11
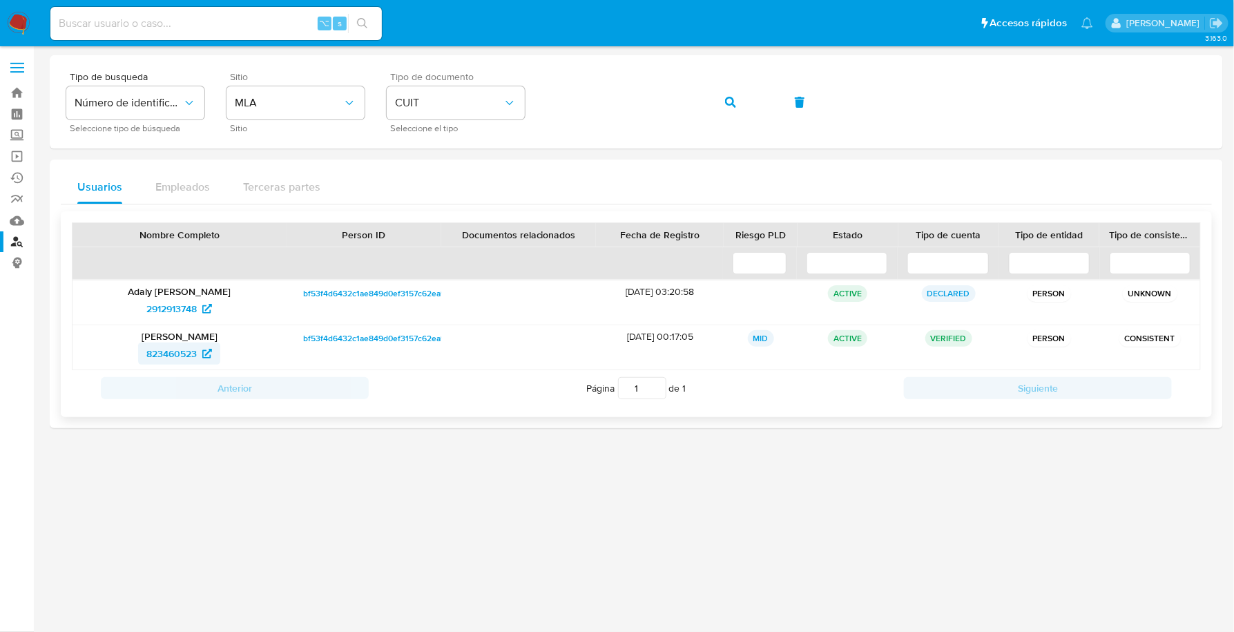
click at [176, 352] on span "823460523" at bounding box center [171, 354] width 50 height 22
click at [190, 308] on span "2912913748" at bounding box center [171, 309] width 50 height 22
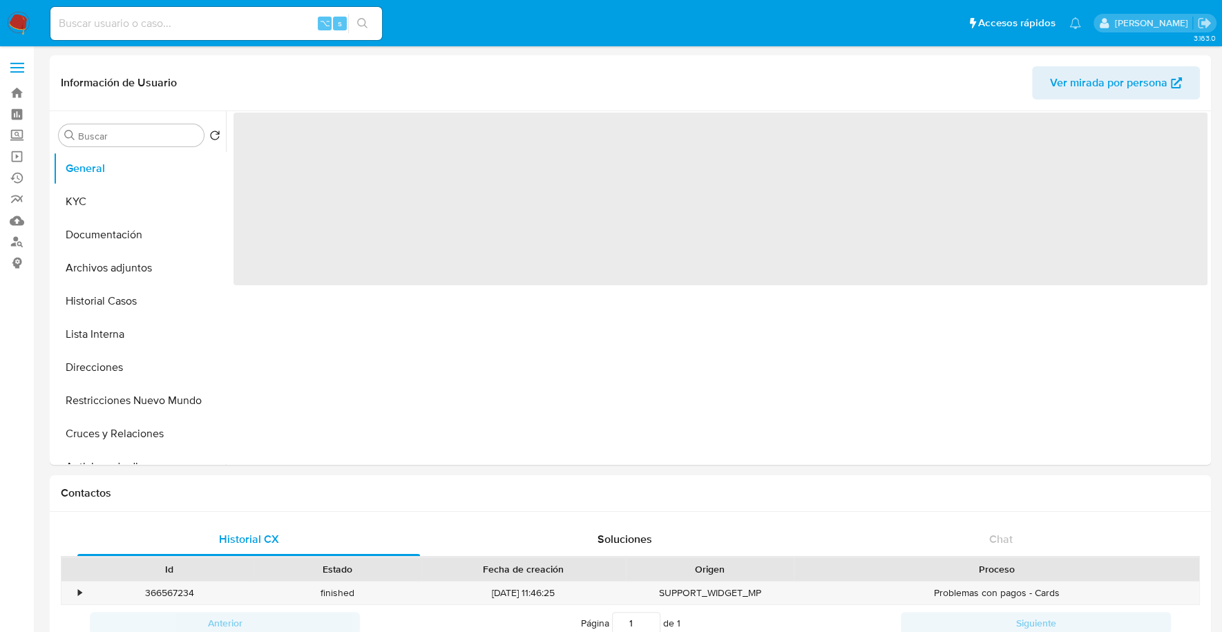
select select "10"
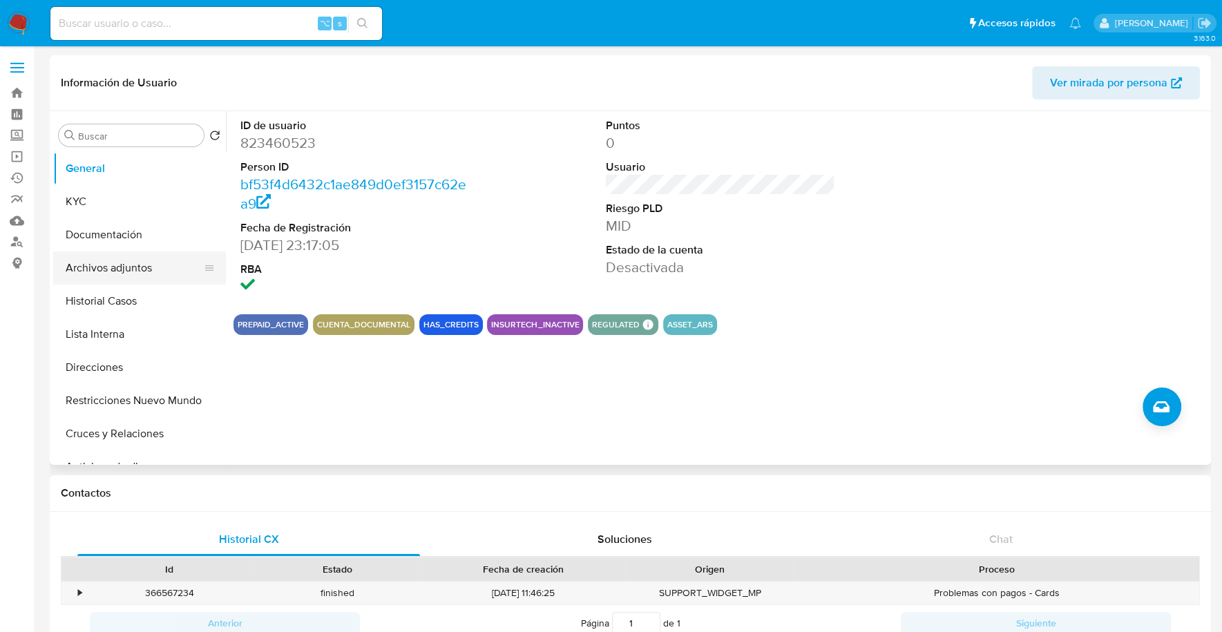
click at [122, 273] on button "Archivos adjuntos" at bounding box center [134, 267] width 162 height 33
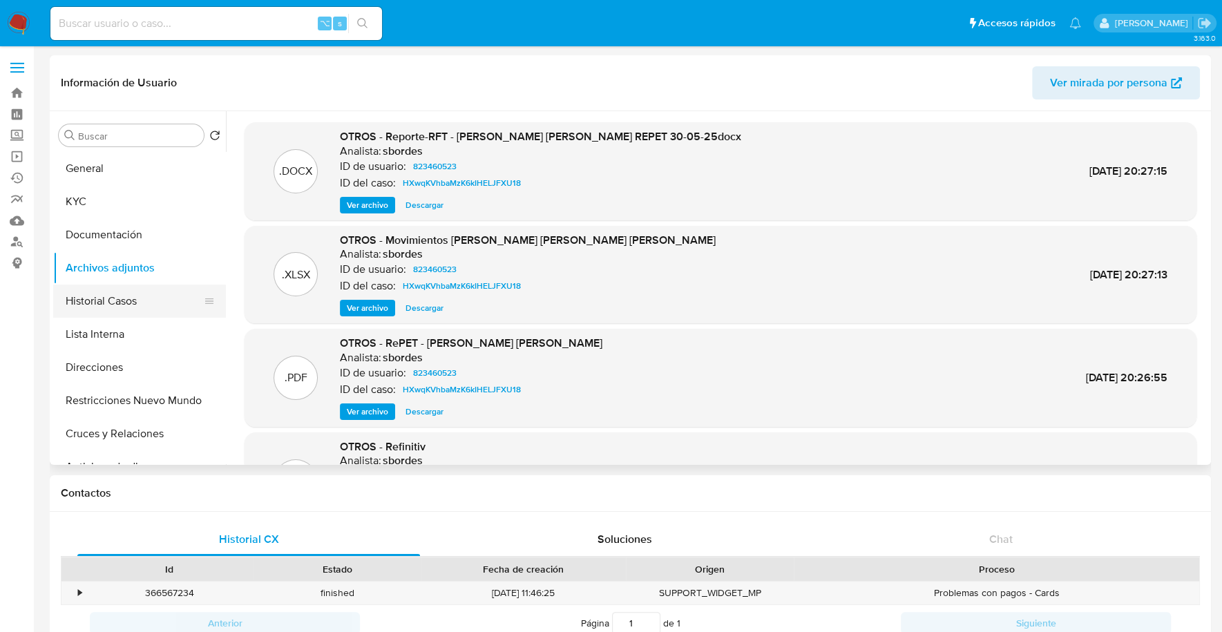
click at [128, 300] on button "Historial Casos" at bounding box center [134, 301] width 162 height 33
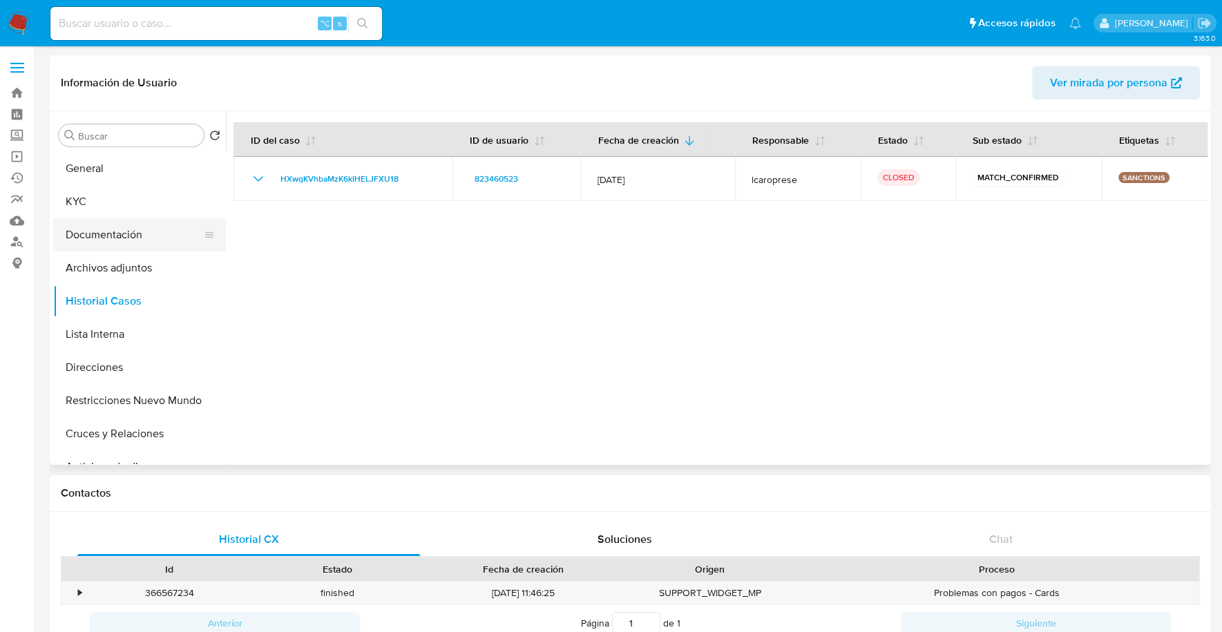
click at [115, 227] on button "Documentación" at bounding box center [134, 234] width 162 height 33
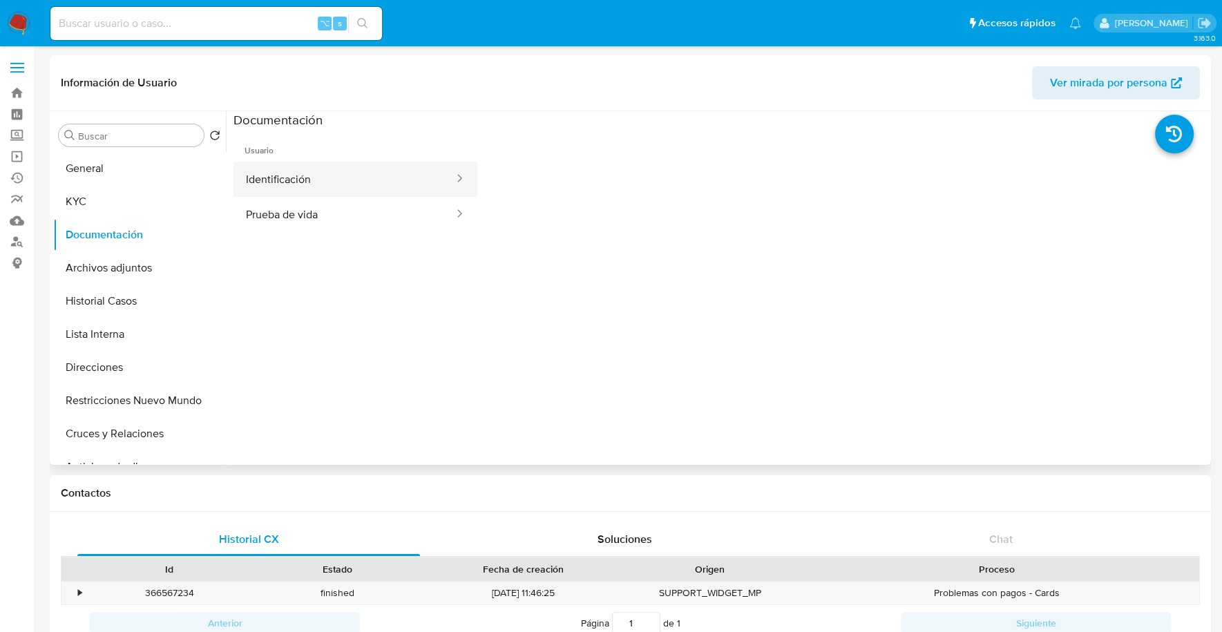
click at [319, 167] on button "Identificación" at bounding box center [344, 179] width 222 height 35
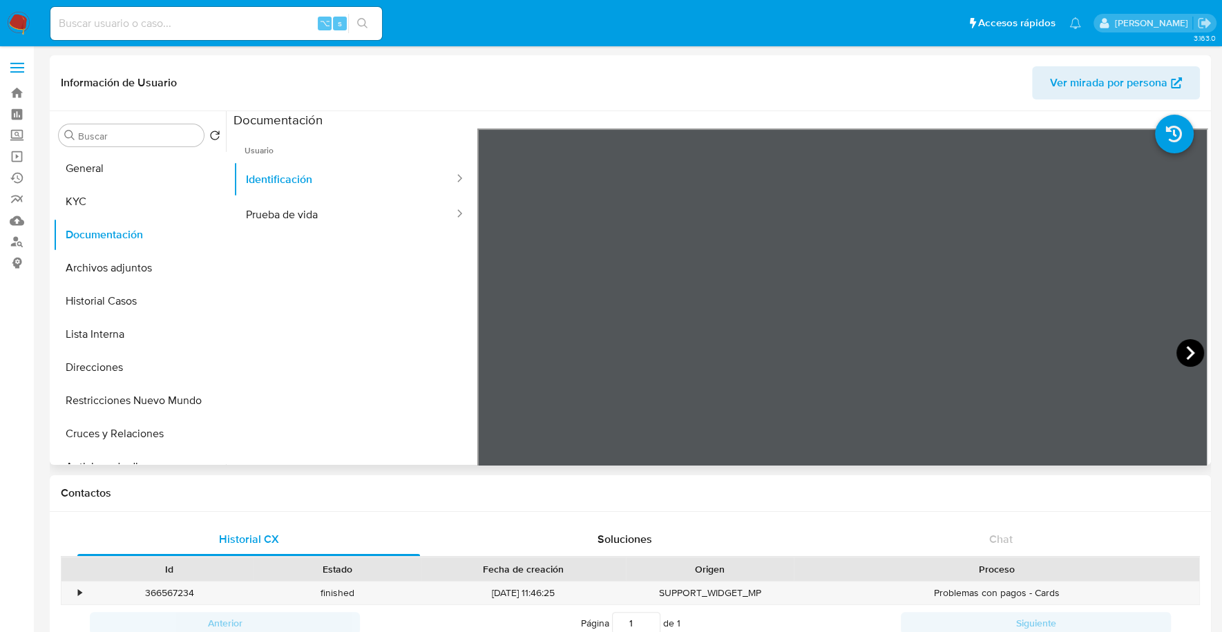
click at [1186, 347] on icon at bounding box center [1190, 353] width 28 height 28
click at [68, 204] on button "KYC" at bounding box center [134, 201] width 162 height 33
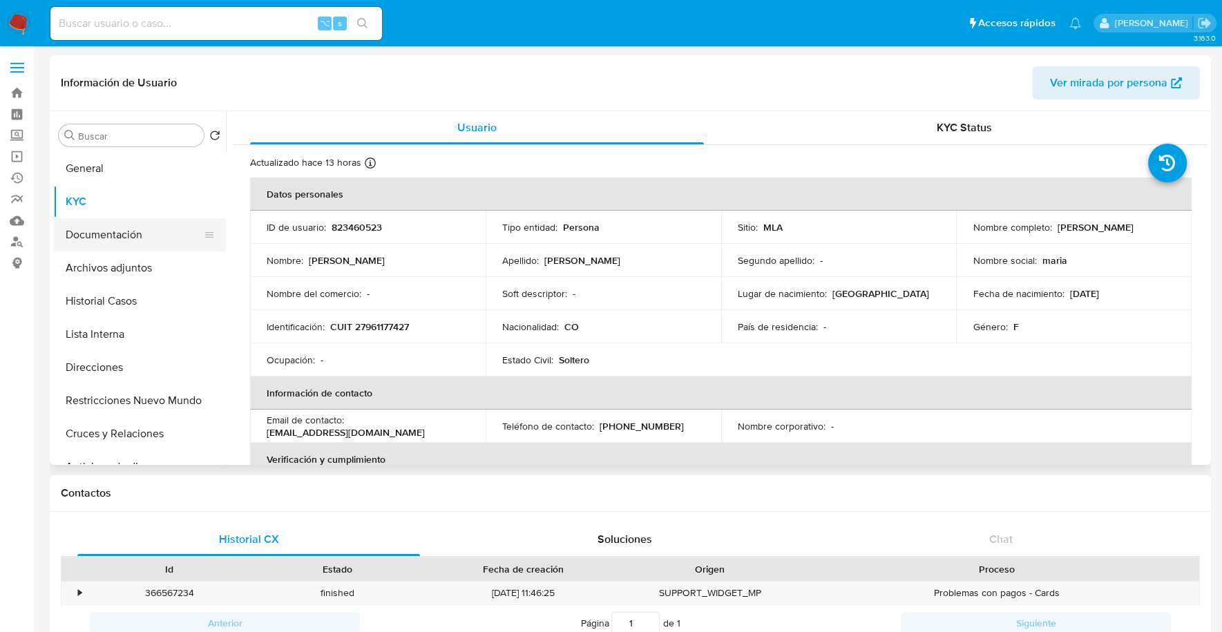
click at [97, 243] on button "Documentación" at bounding box center [134, 234] width 162 height 33
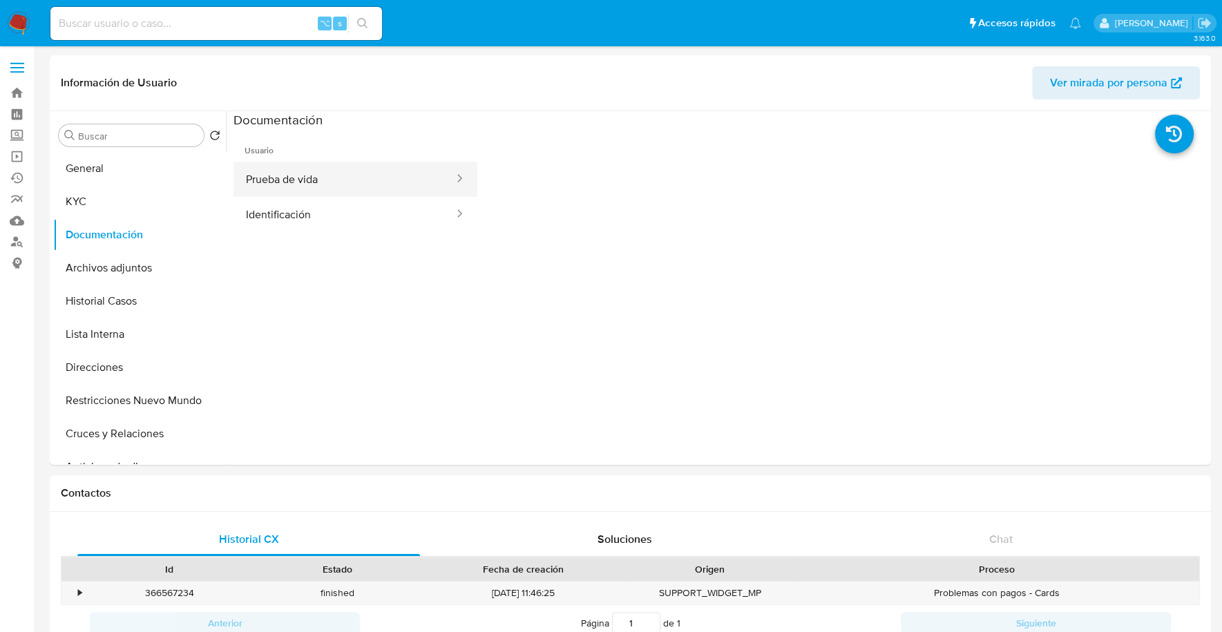
click at [352, 192] on button "Prueba de vida" at bounding box center [344, 179] width 222 height 35
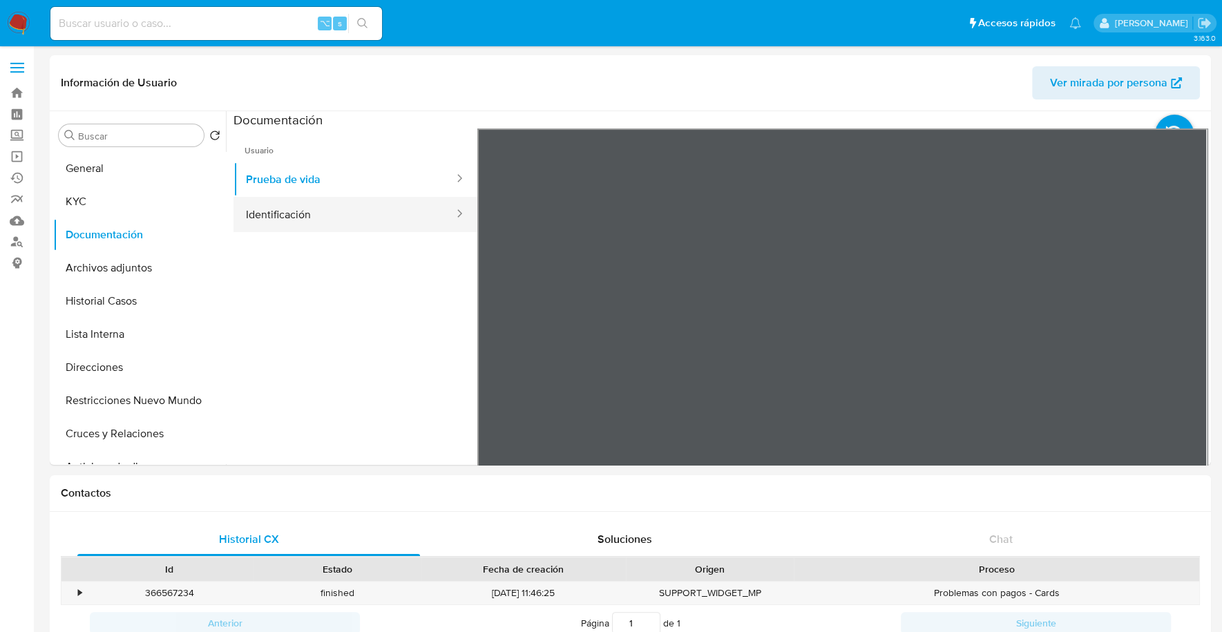
click at [343, 217] on button "Identificación" at bounding box center [344, 214] width 222 height 35
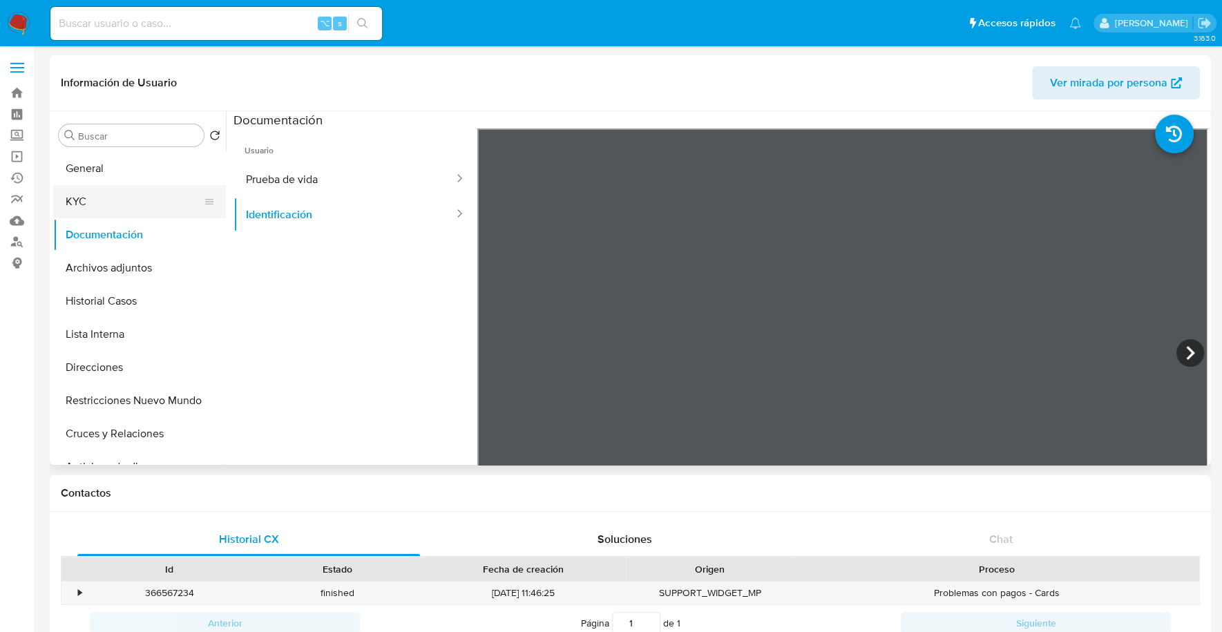
click at [99, 193] on button "KYC" at bounding box center [134, 201] width 162 height 33
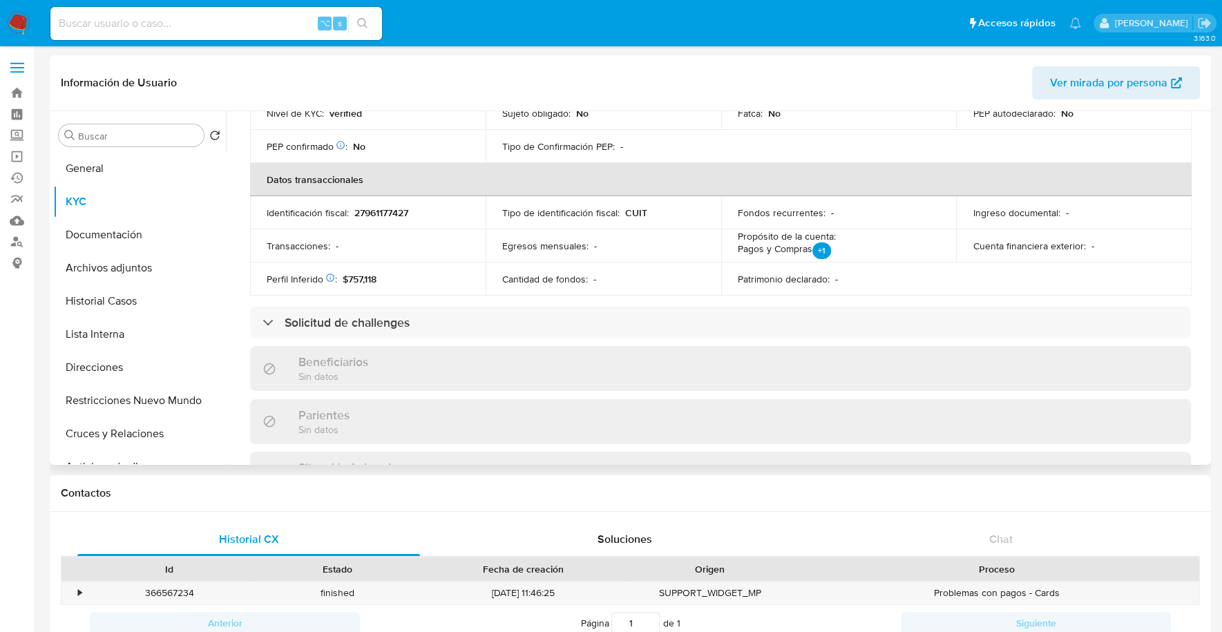
scroll to position [19, 0]
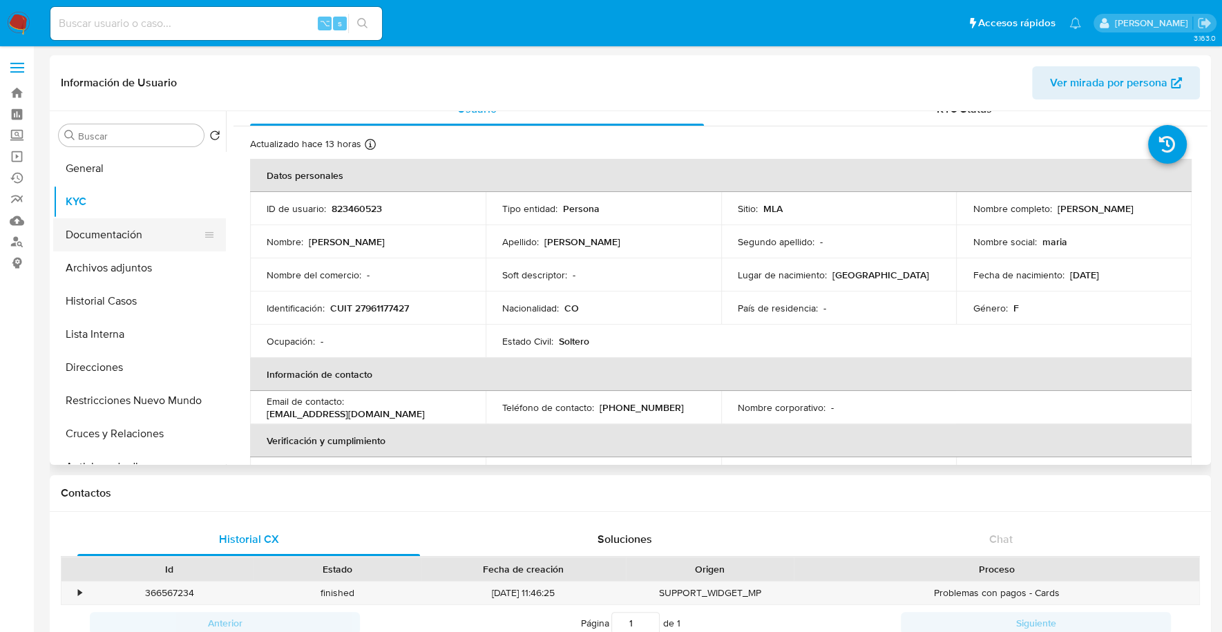
click at [106, 232] on button "Documentación" at bounding box center [134, 234] width 162 height 33
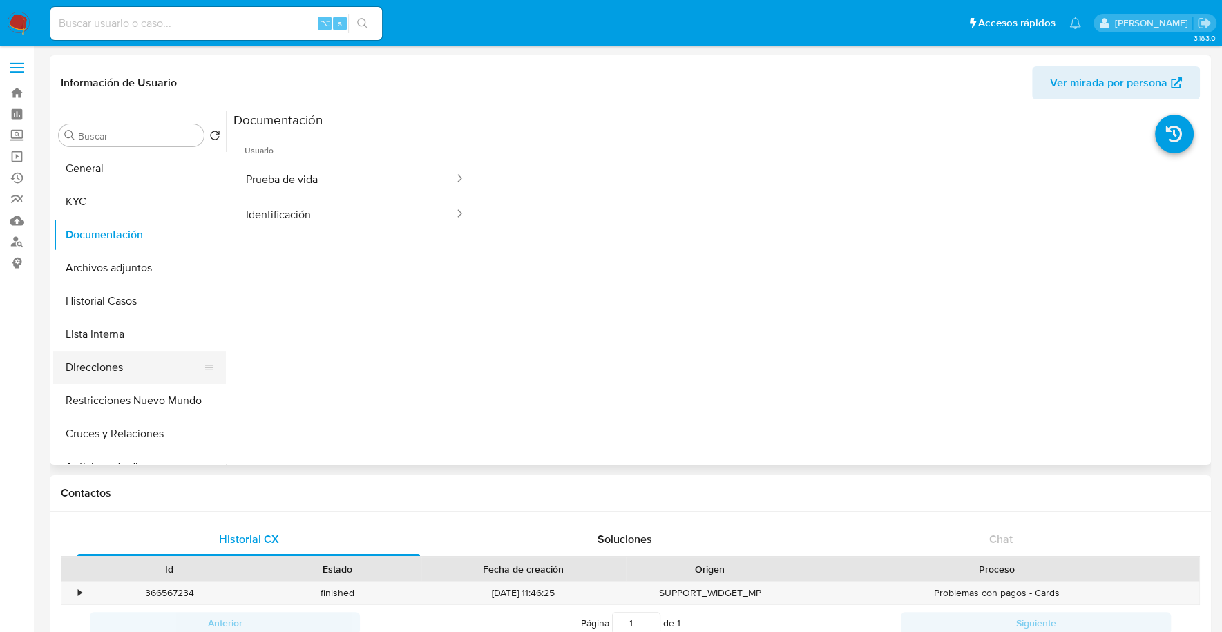
click at [131, 361] on button "Direcciones" at bounding box center [134, 367] width 162 height 33
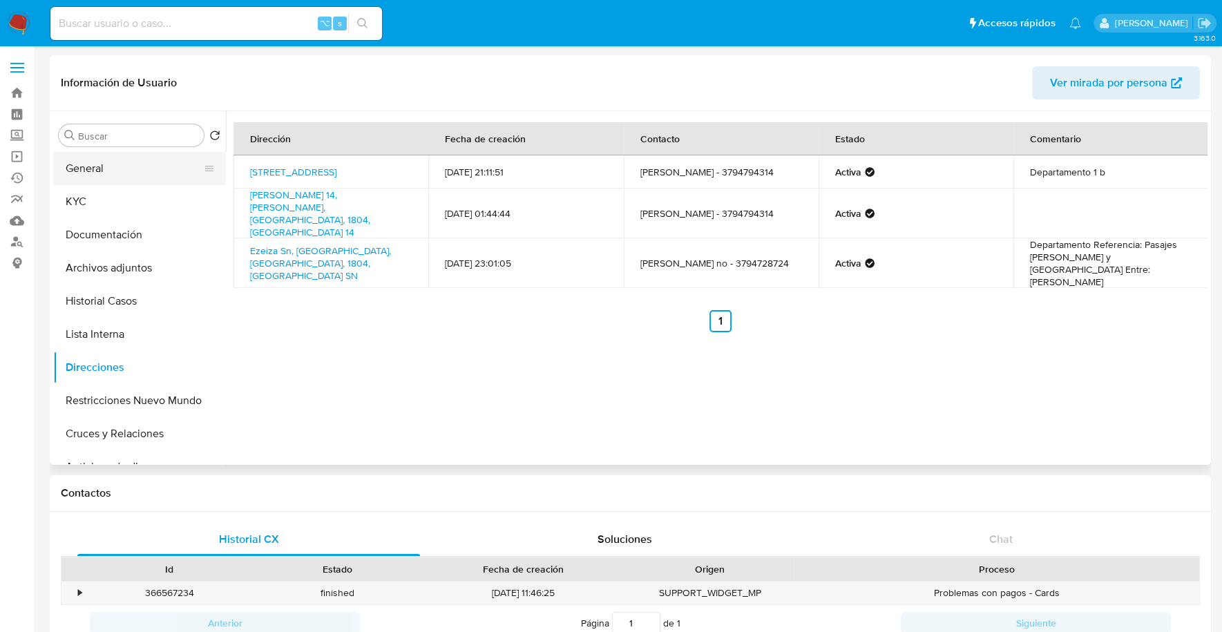
click at [122, 177] on button "General" at bounding box center [134, 168] width 162 height 33
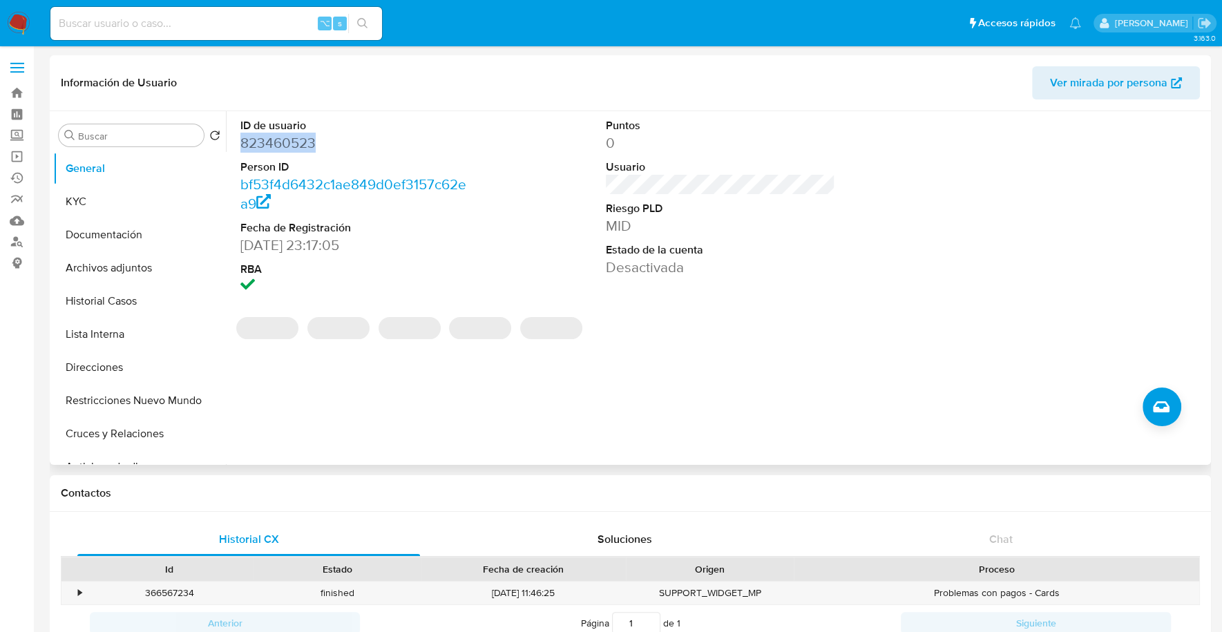
copy dd "823460523"
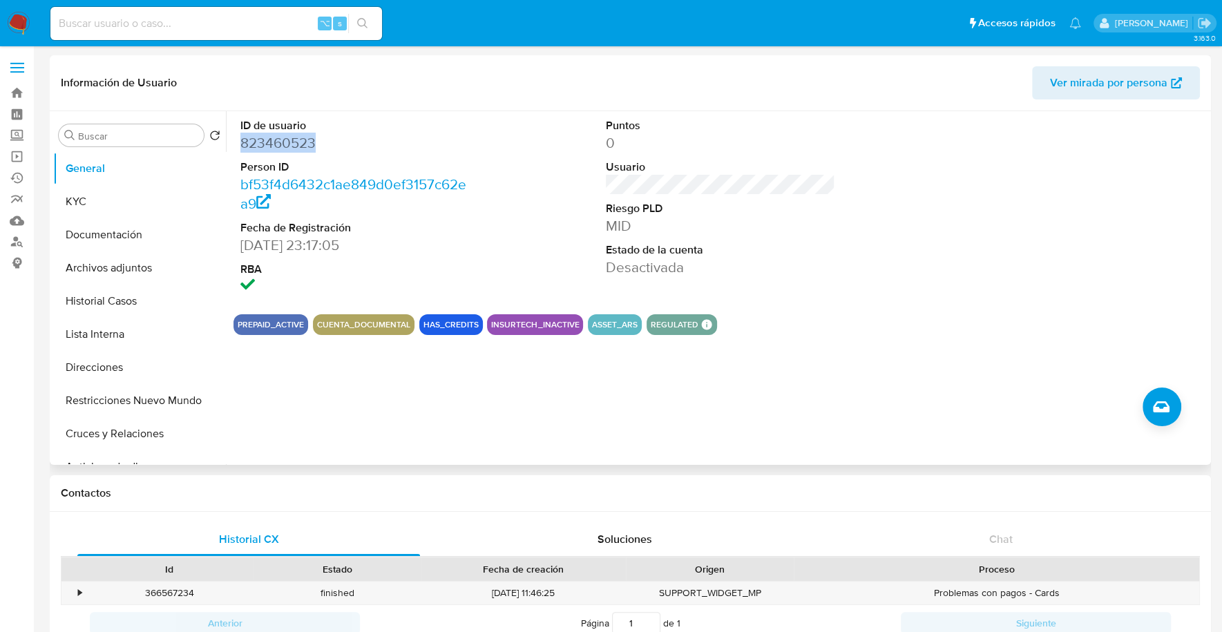
click at [1144, 82] on span "Ver mirada por persona" at bounding box center [1108, 82] width 117 height 33
click at [113, 302] on button "Historial Casos" at bounding box center [134, 301] width 162 height 33
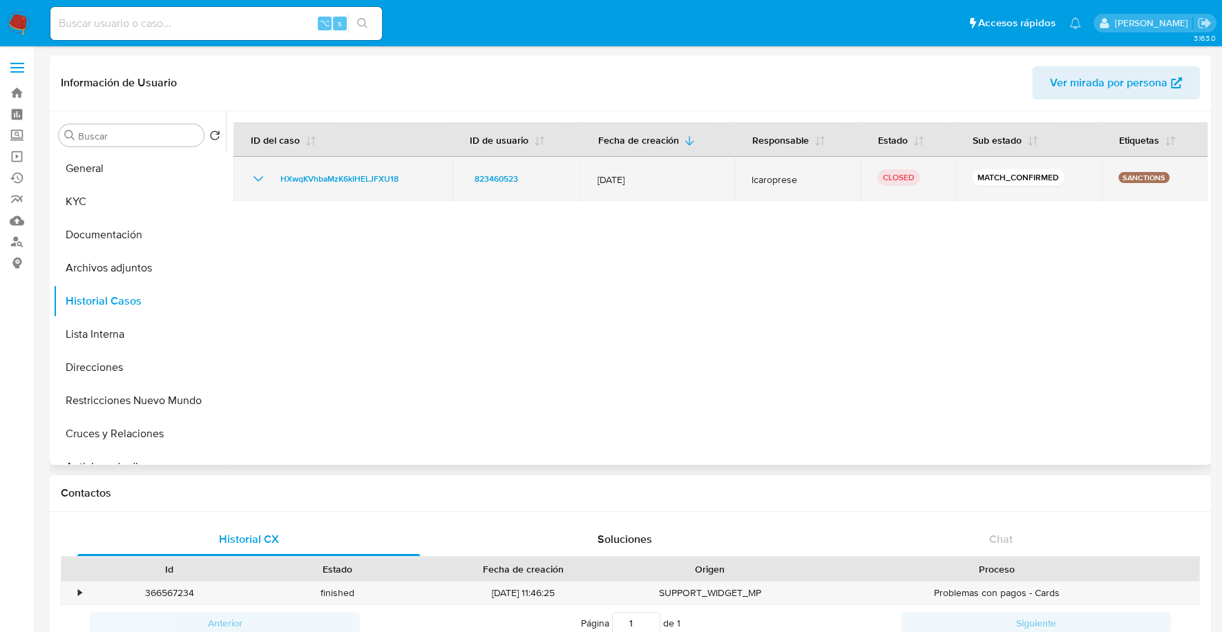
click at [259, 184] on icon "Mostrar/Ocultar" at bounding box center [258, 179] width 17 height 17
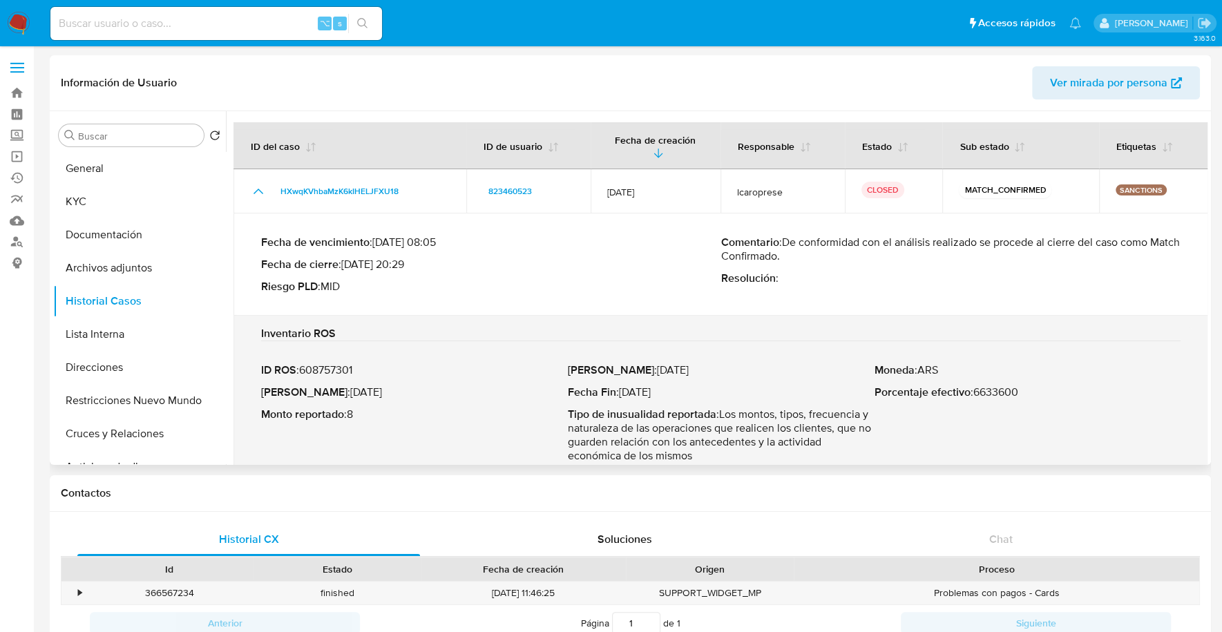
scroll to position [14, 0]
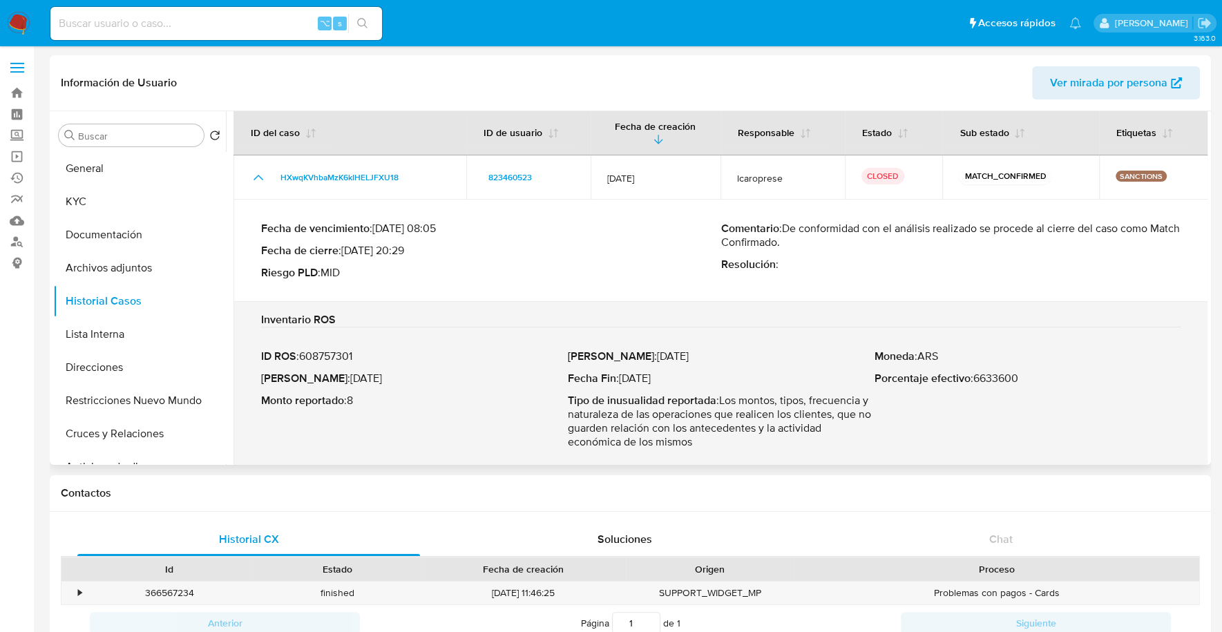
drag, startPoint x: 306, startPoint y: 341, endPoint x: 367, endPoint y: 340, distance: 60.8
click at [367, 349] on p "ID ROS : 608757301" at bounding box center [414, 356] width 307 height 14
click at [127, 231] on button "Documentación" at bounding box center [134, 234] width 162 height 33
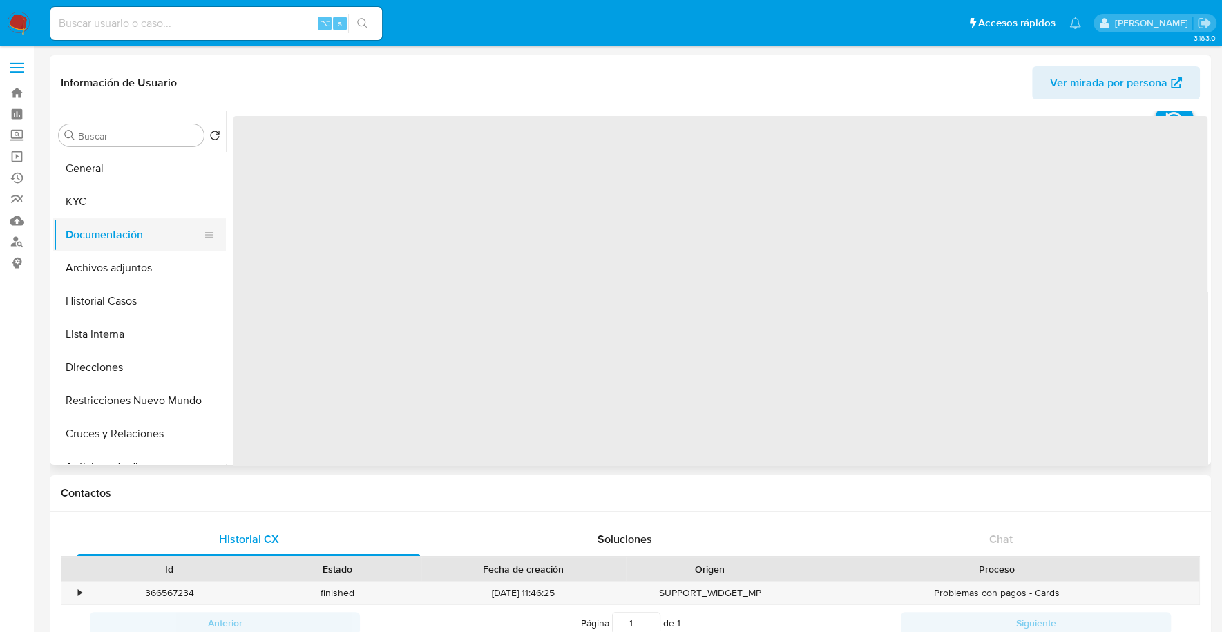
scroll to position [0, 0]
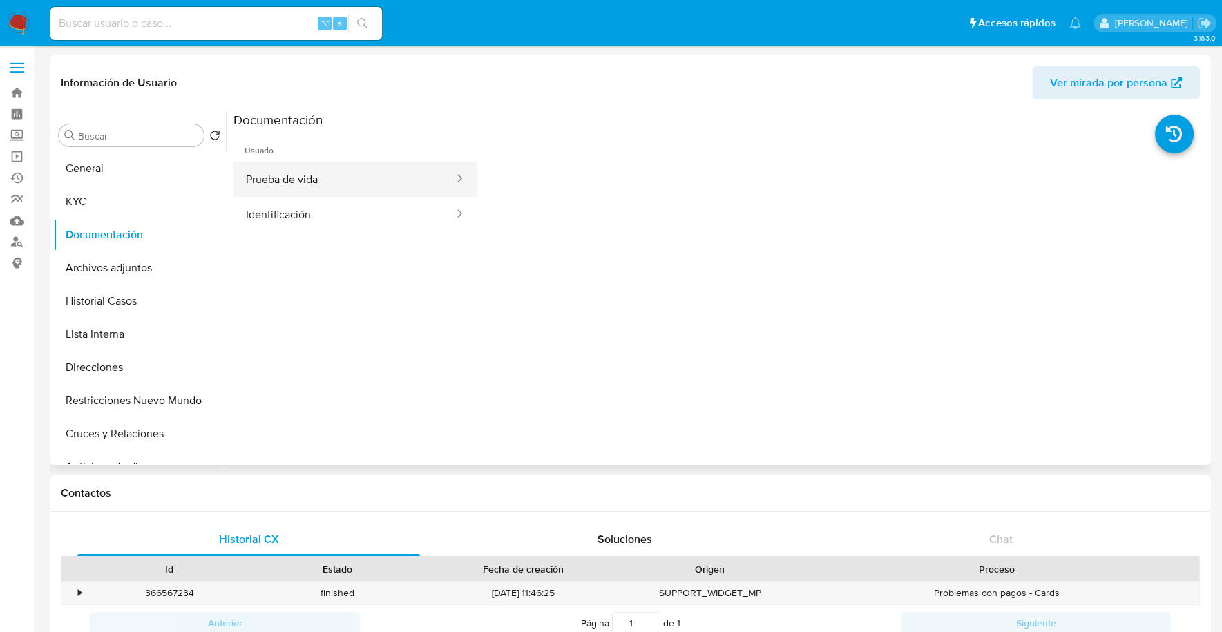
click at [304, 174] on button "Prueba de vida" at bounding box center [344, 179] width 222 height 35
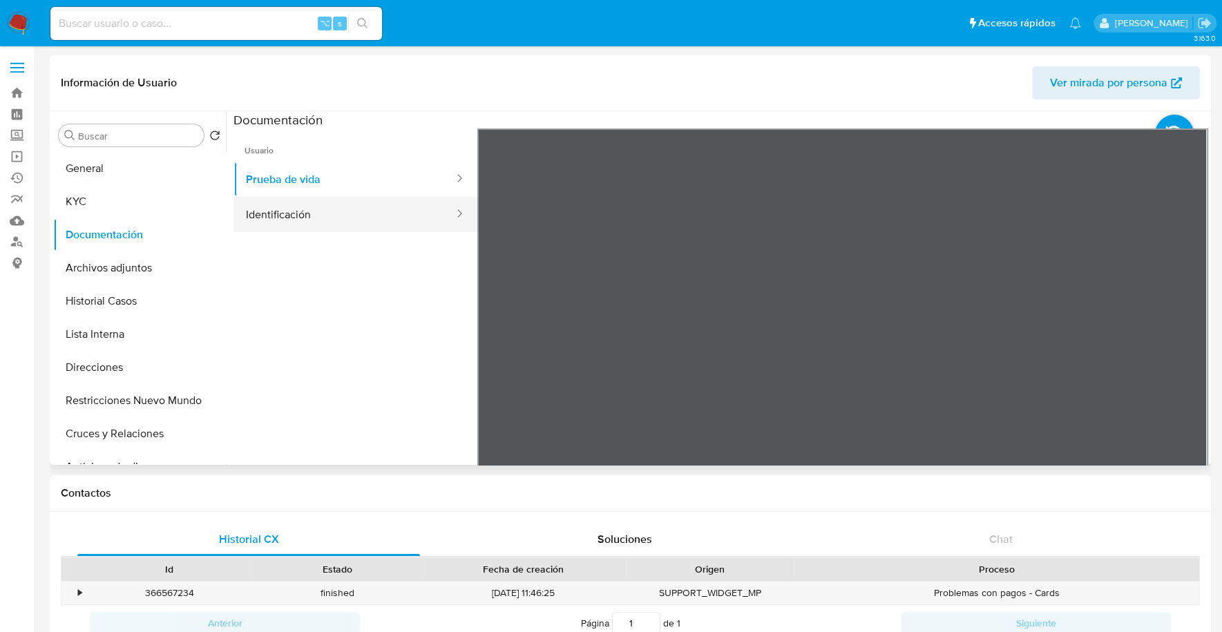
click at [294, 202] on button "Identificación" at bounding box center [344, 214] width 222 height 35
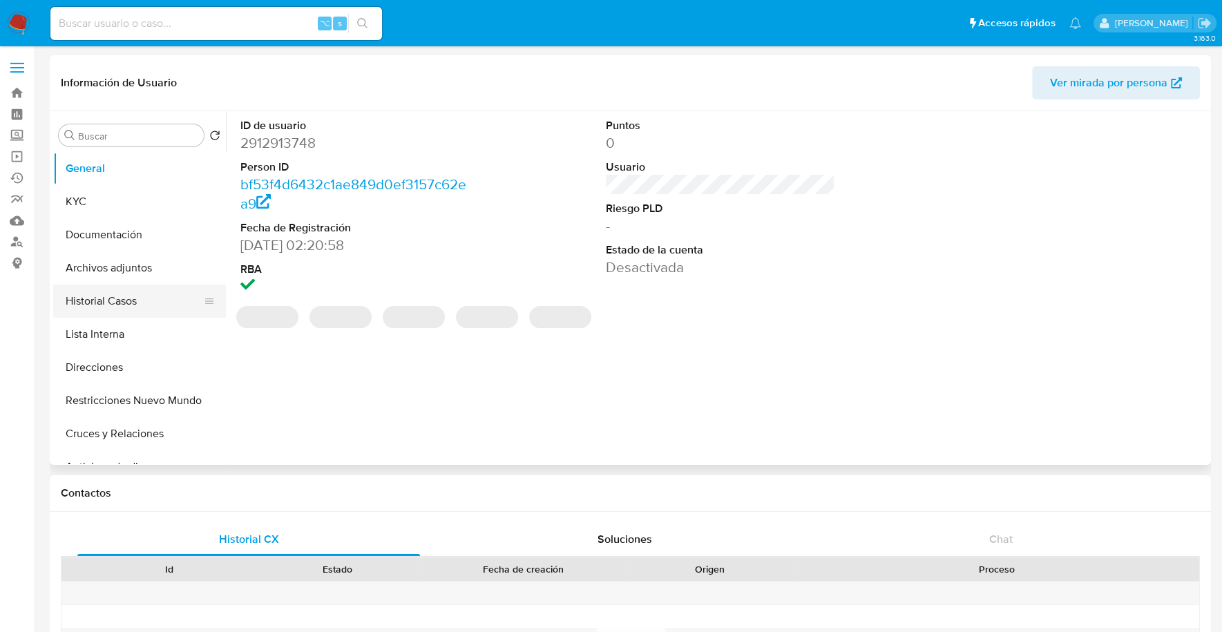
select select "10"
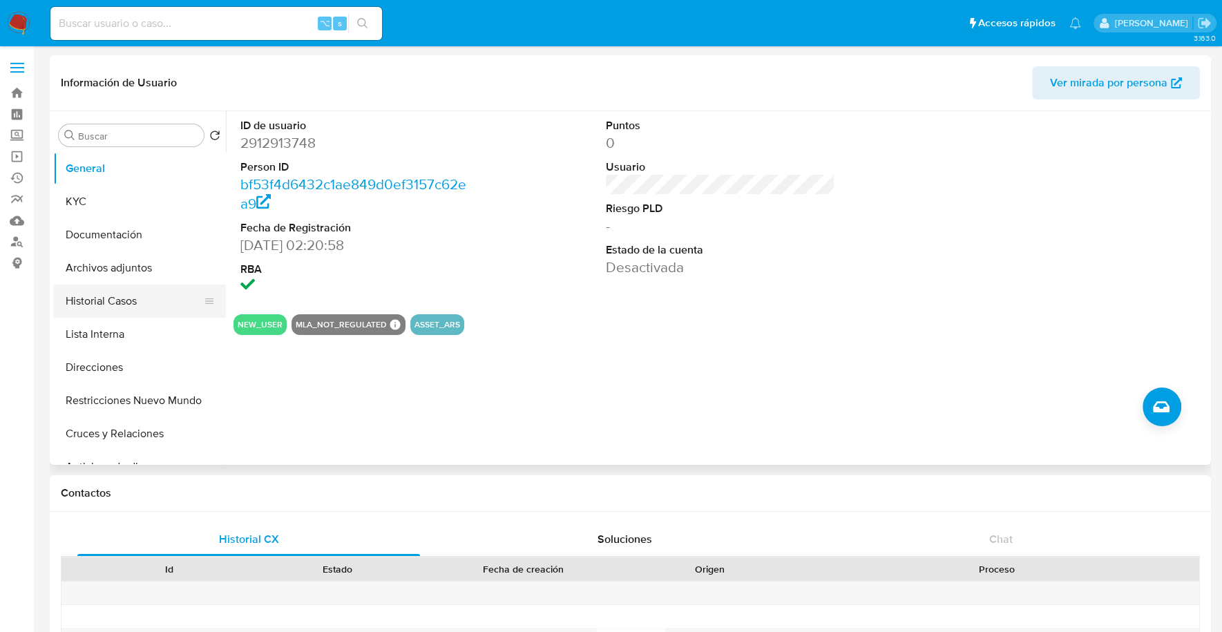
click at [96, 307] on button "Historial Casos" at bounding box center [134, 301] width 162 height 33
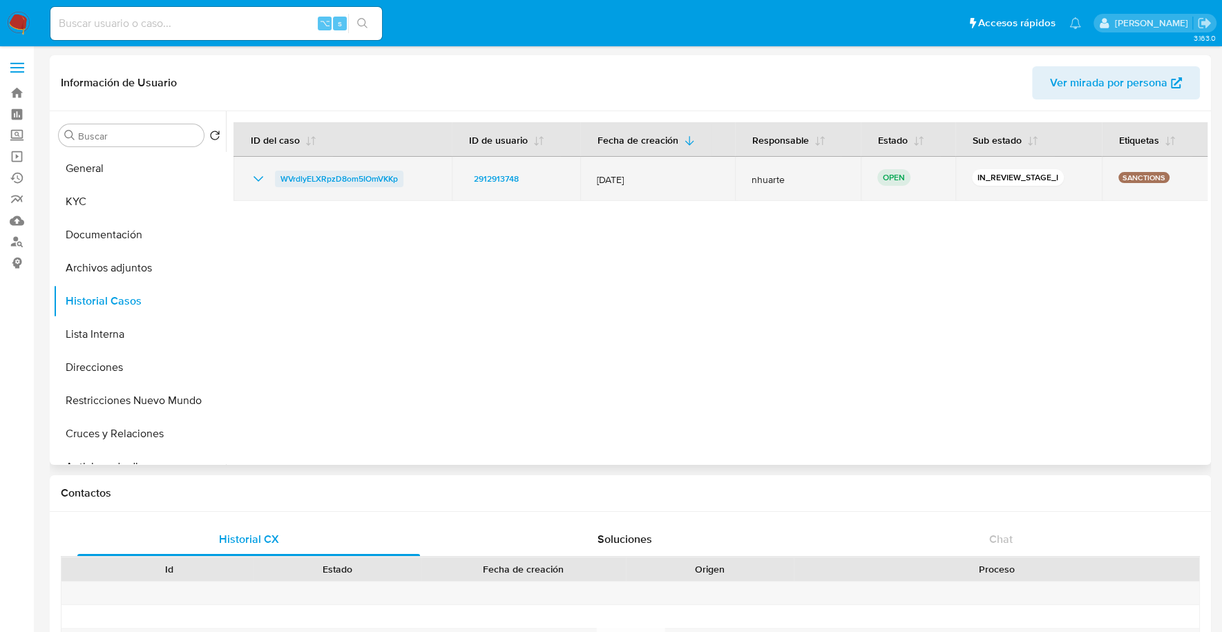
click at [381, 178] on span "WVrdlyELXRpzD8om5IOmVKKp" at bounding box center [338, 179] width 117 height 17
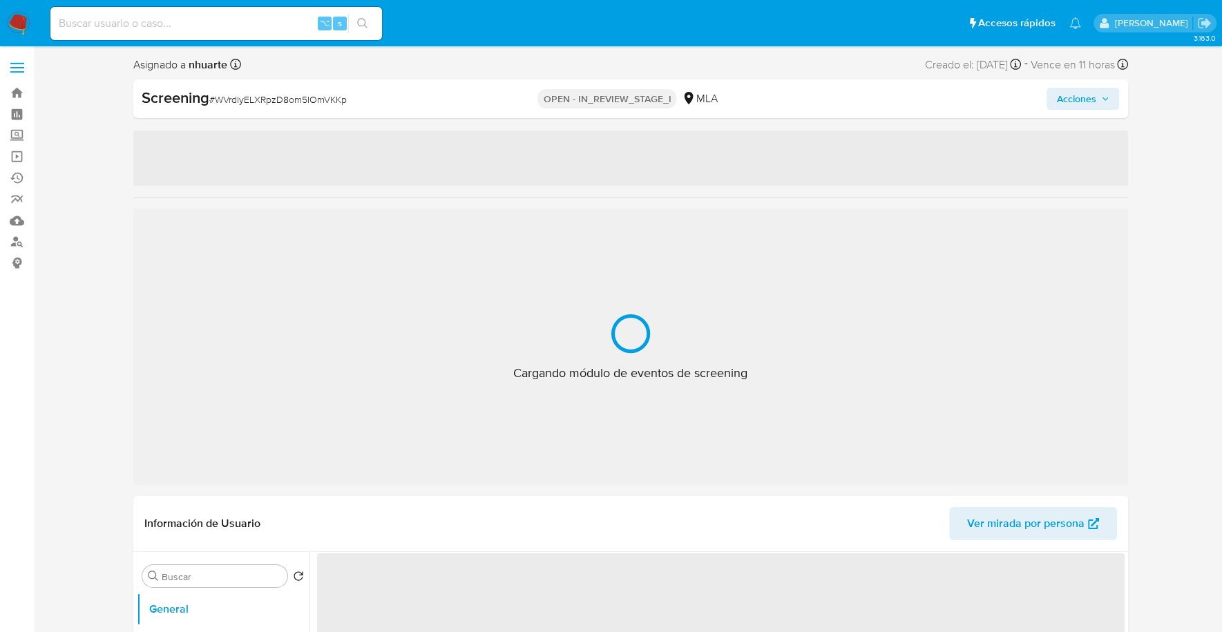
select select "10"
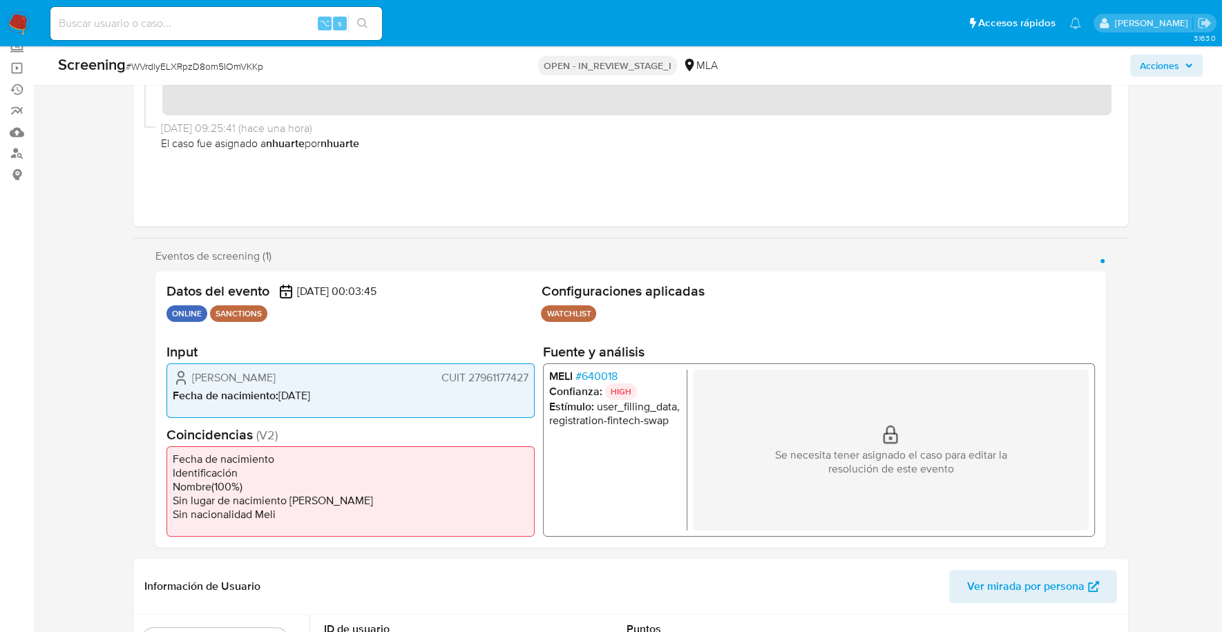
scroll to position [312, 0]
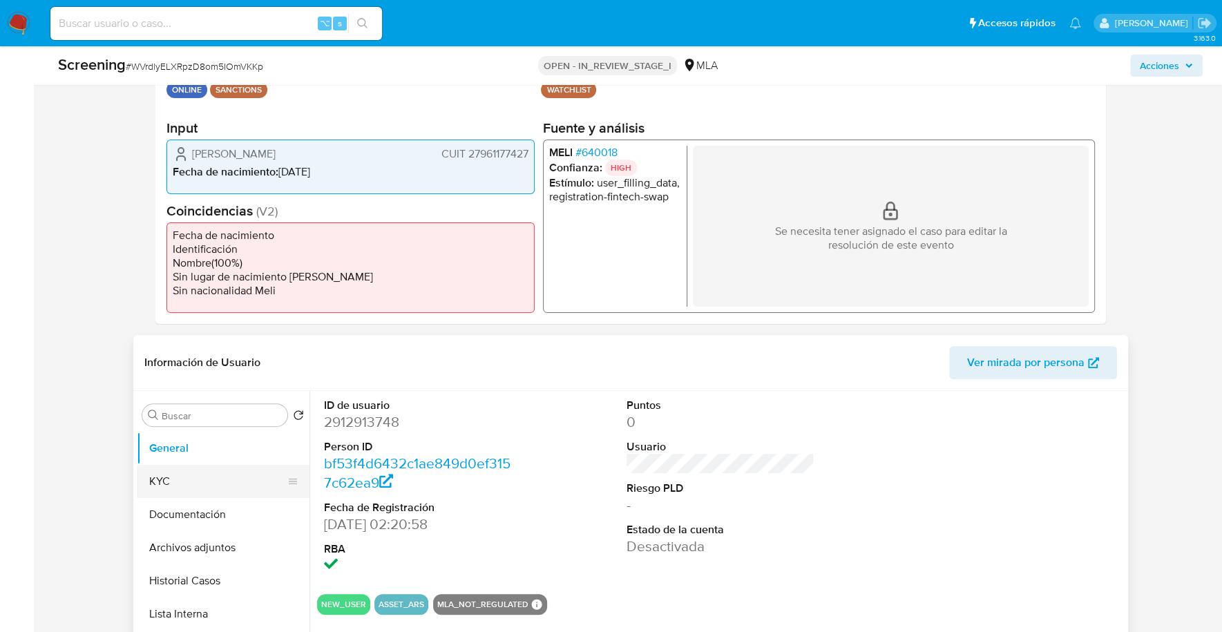
click at [151, 477] on button "KYC" at bounding box center [218, 481] width 162 height 33
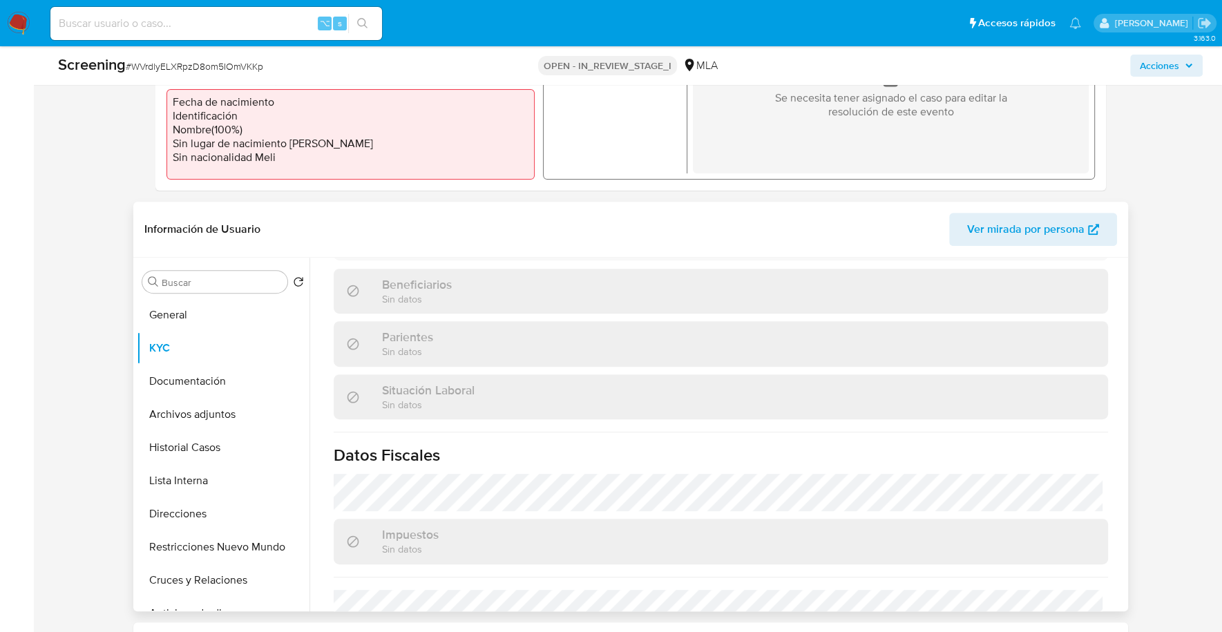
scroll to position [729, 0]
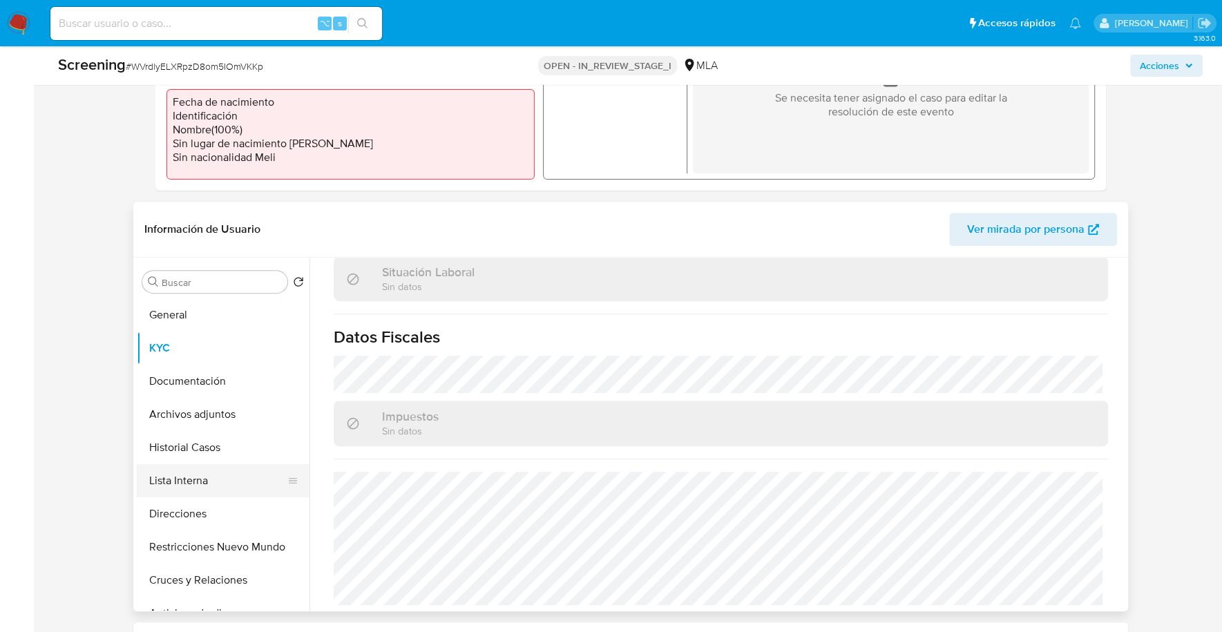
click at [172, 495] on button "Lista Interna" at bounding box center [218, 480] width 162 height 33
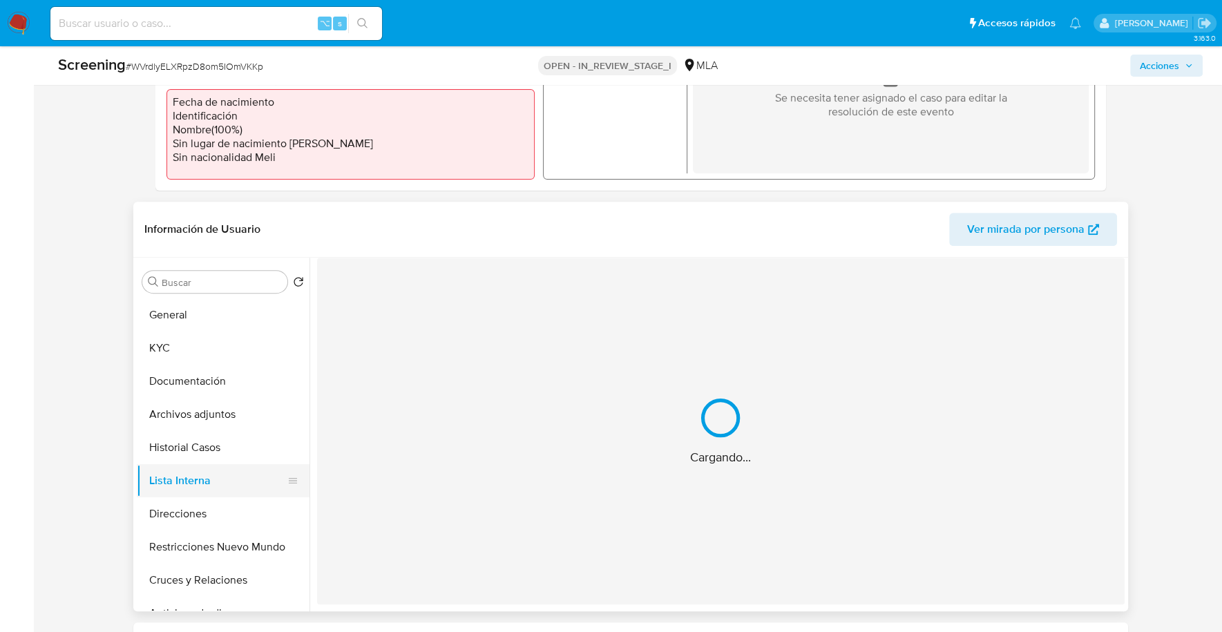
scroll to position [0, 0]
click at [175, 513] on button "Direcciones" at bounding box center [218, 513] width 162 height 33
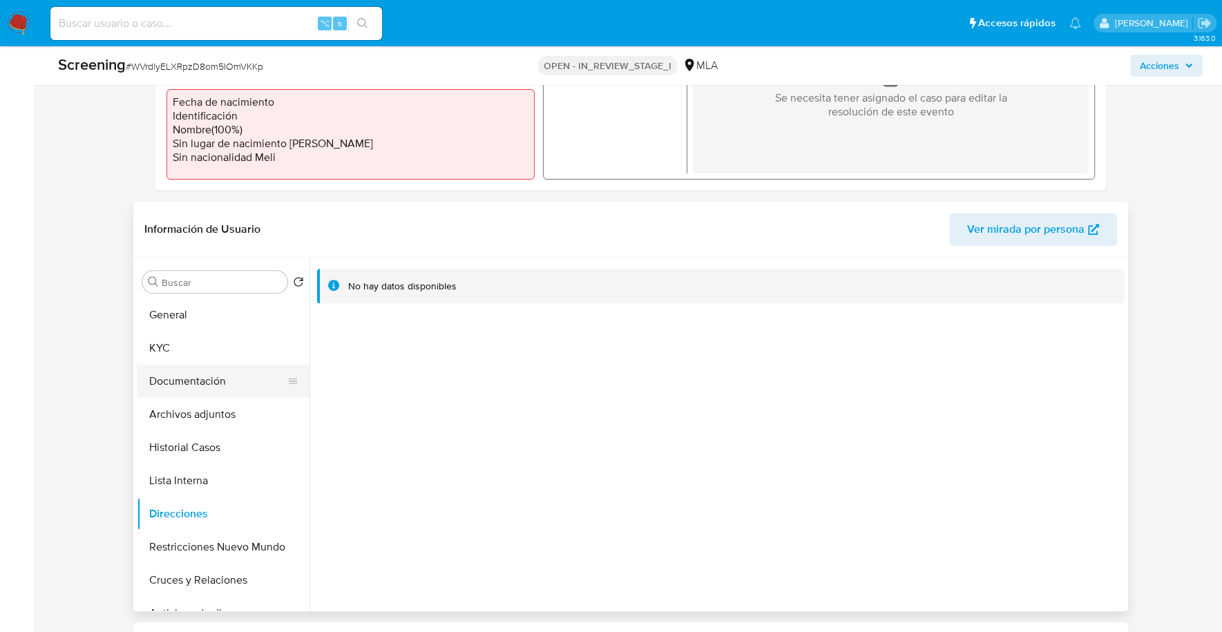
click at [191, 376] on button "Documentación" at bounding box center [218, 381] width 162 height 33
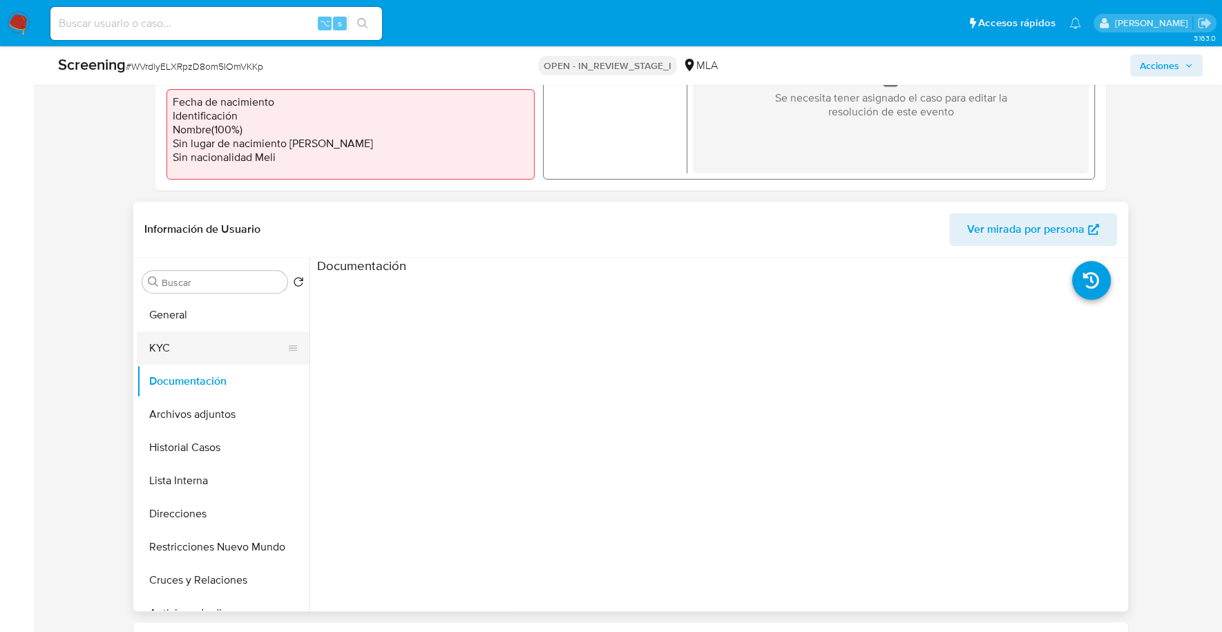
click at [163, 353] on button "KYC" at bounding box center [218, 348] width 162 height 33
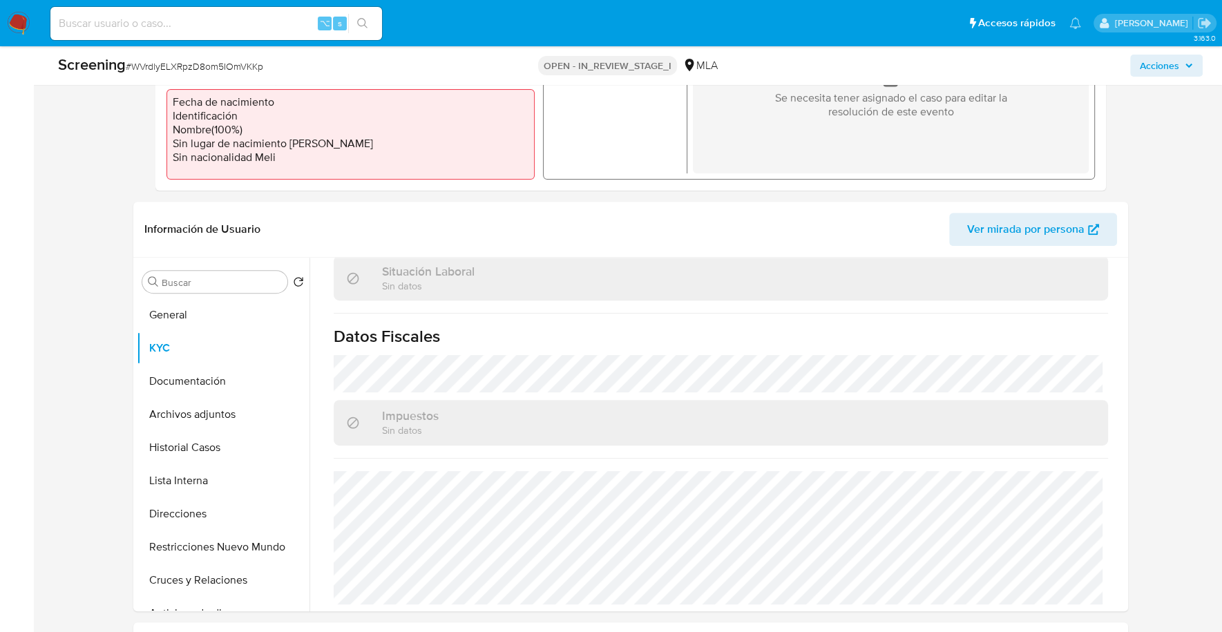
scroll to position [729, 0]
click at [190, 379] on button "Documentación" at bounding box center [218, 381] width 162 height 33
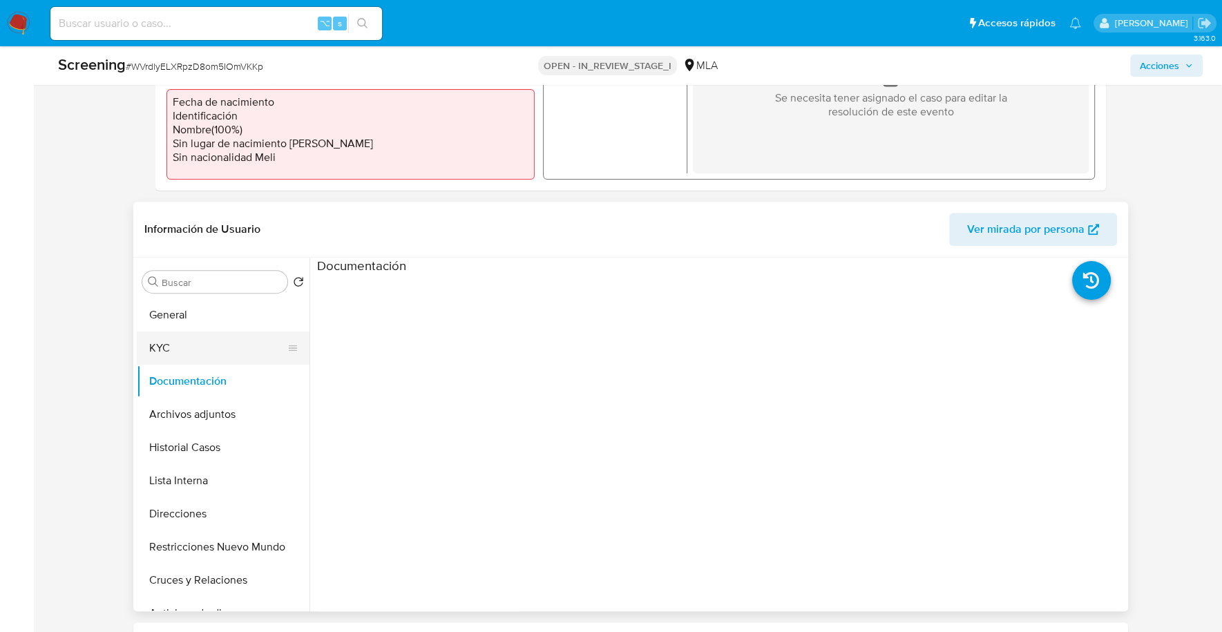
click at [196, 342] on button "KYC" at bounding box center [218, 348] width 162 height 33
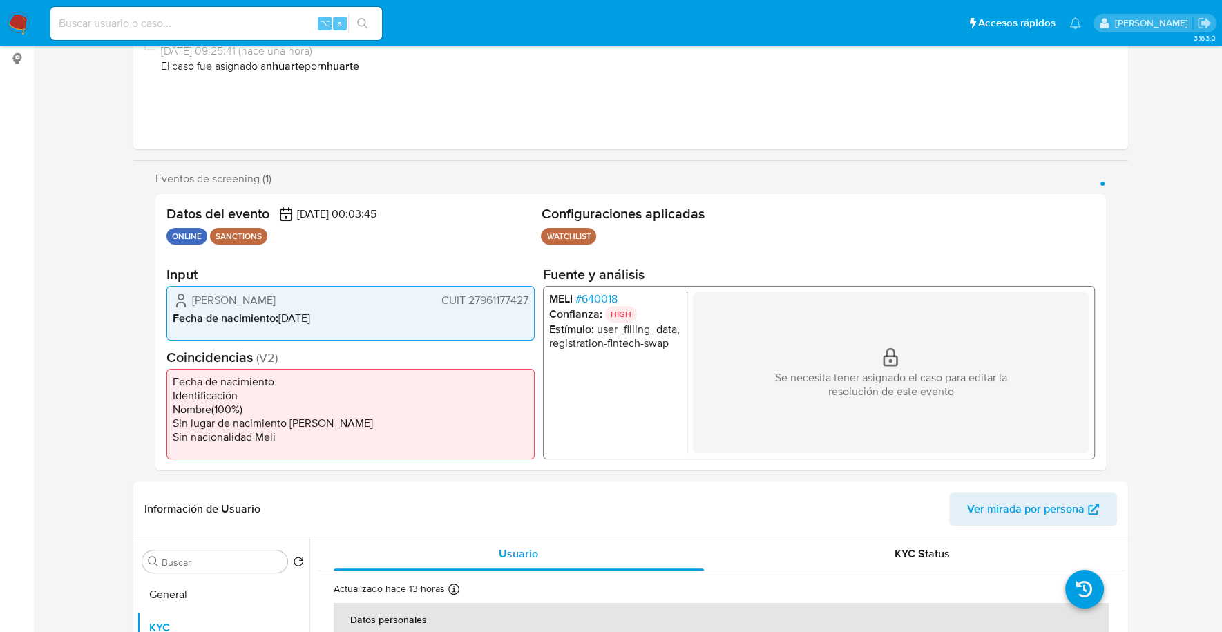
scroll to position [560, 0]
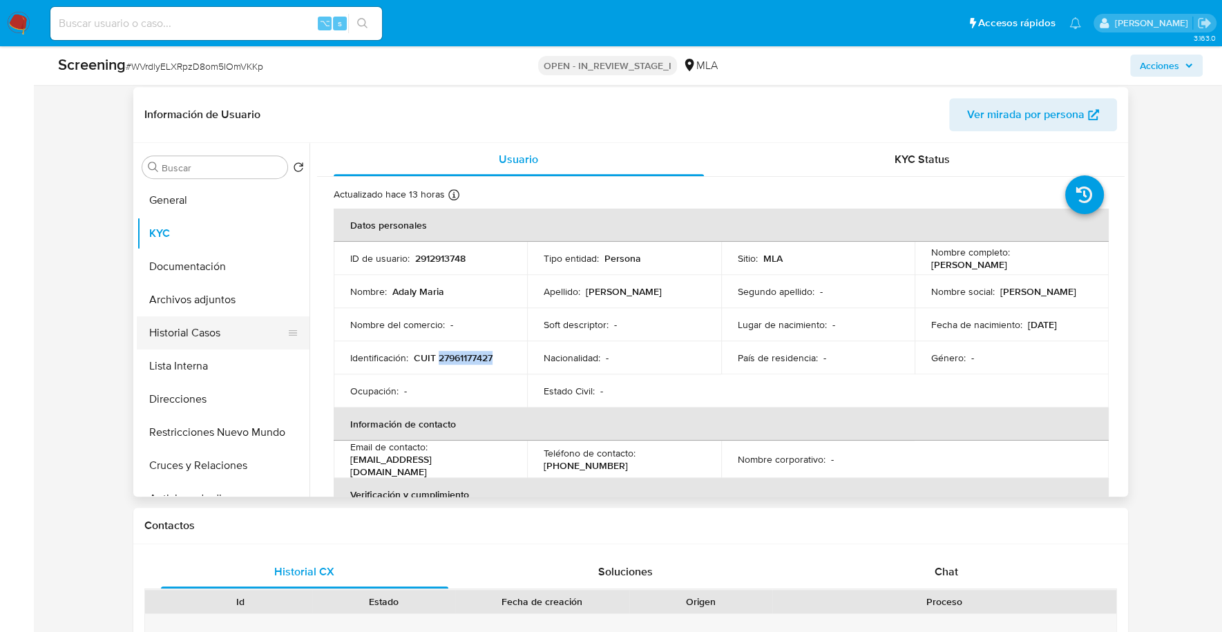
click at [184, 328] on button "Historial Casos" at bounding box center [218, 332] width 162 height 33
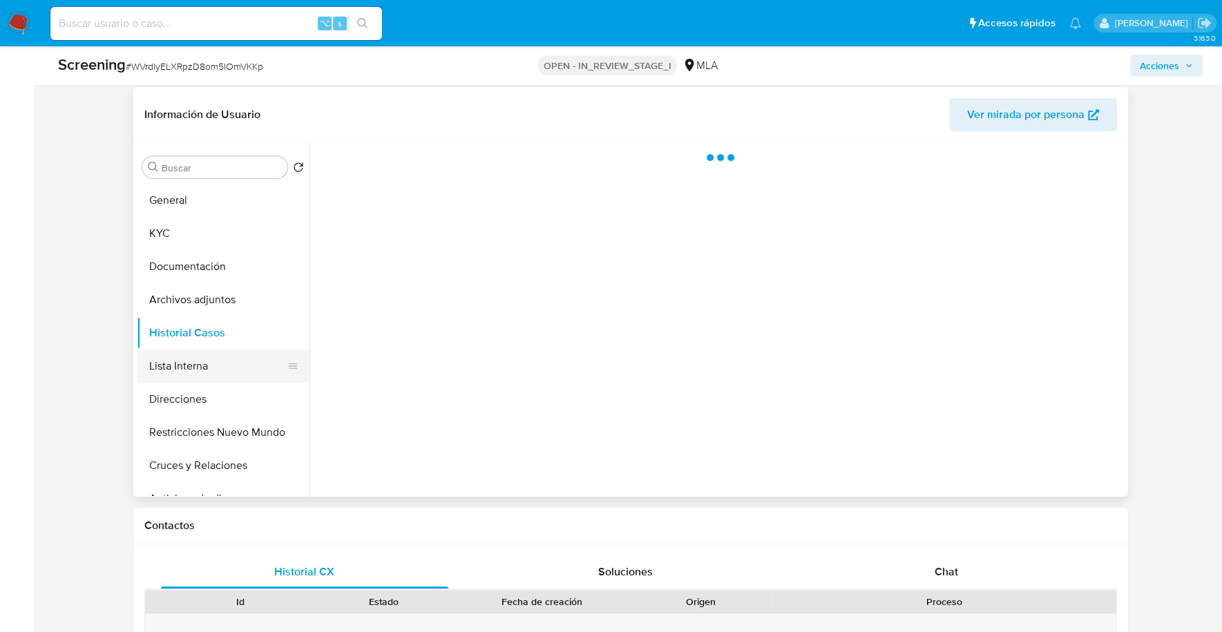
click at [184, 362] on button "Lista Interna" at bounding box center [218, 365] width 162 height 33
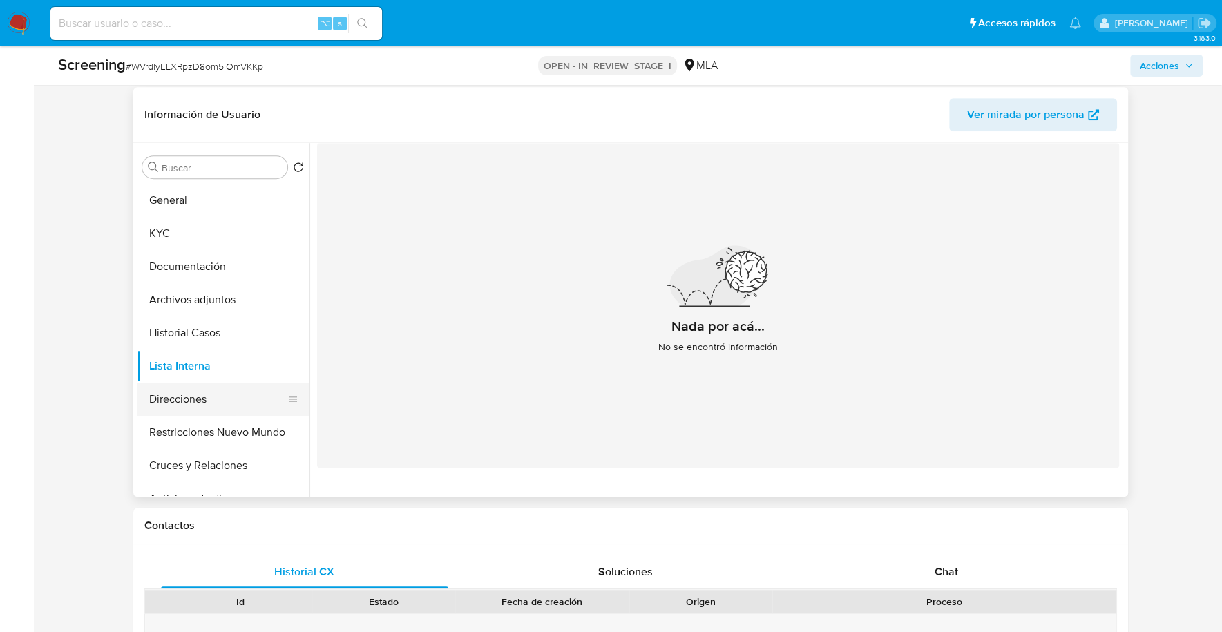
click at [189, 397] on button "Direcciones" at bounding box center [218, 399] width 162 height 33
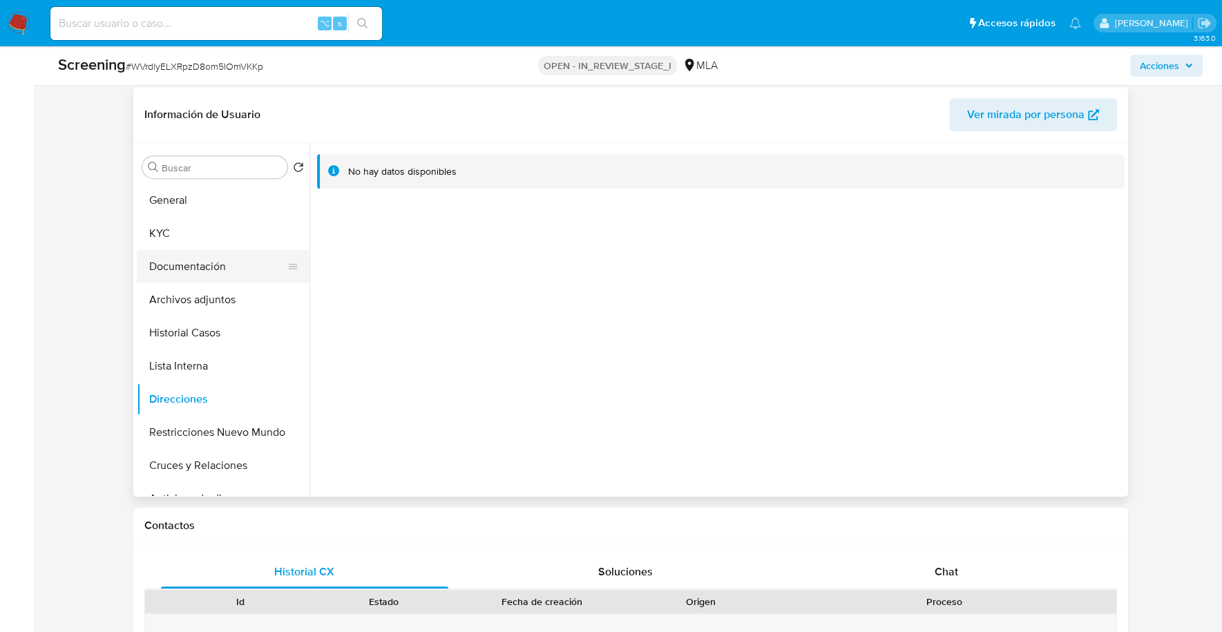
click at [218, 267] on button "Documentación" at bounding box center [218, 266] width 162 height 33
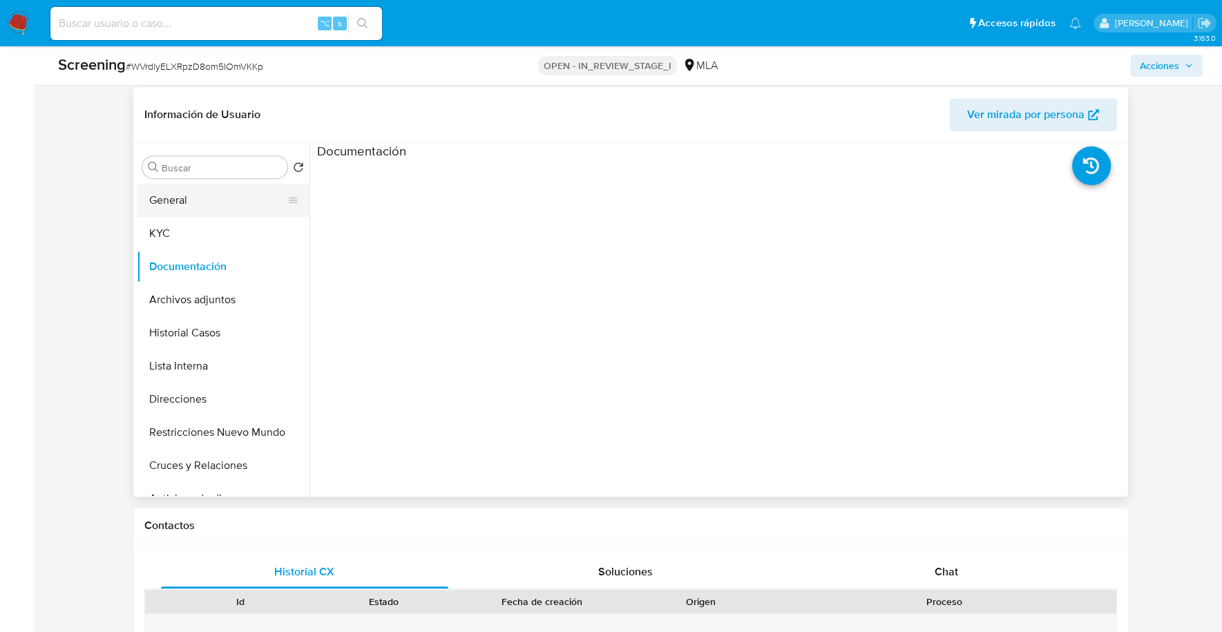
click at [196, 204] on button "General" at bounding box center [218, 200] width 162 height 33
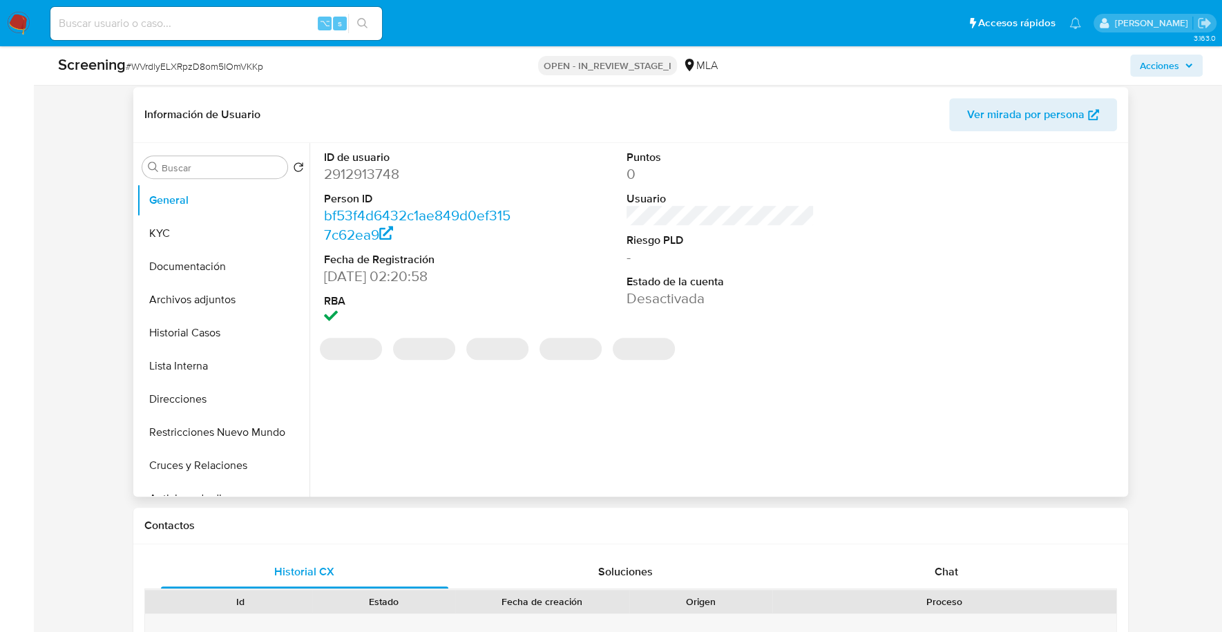
click at [388, 171] on dd "2912913748" at bounding box center [418, 173] width 188 height 19
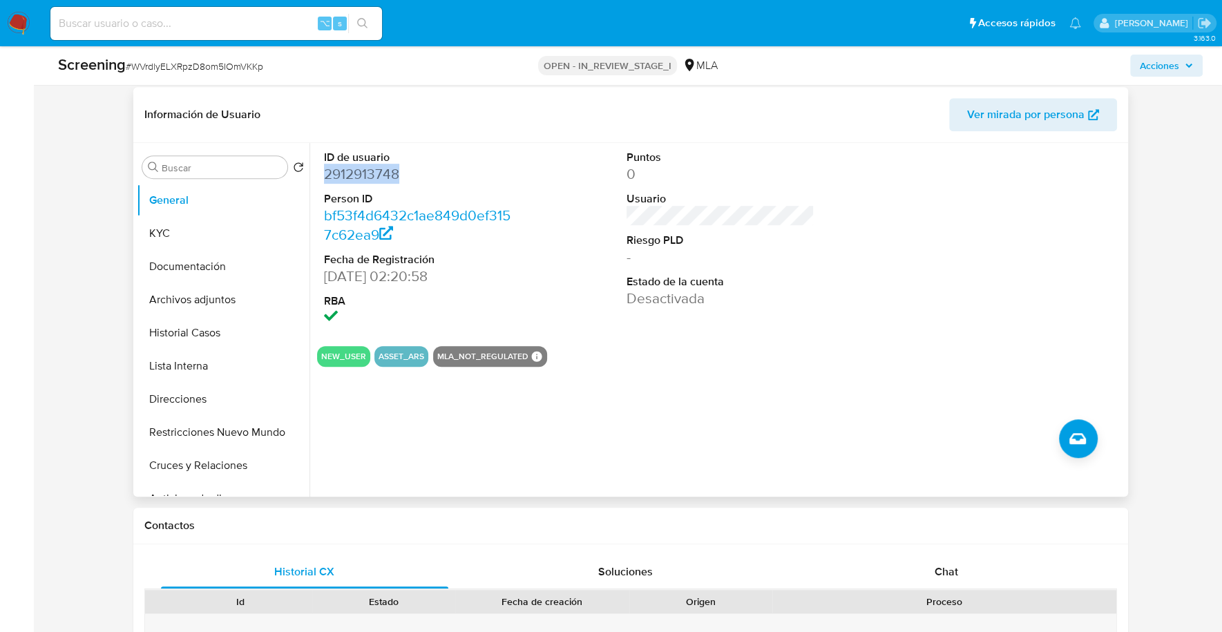
copy dd "2912913748"
click at [219, 235] on button "KYC" at bounding box center [218, 233] width 162 height 33
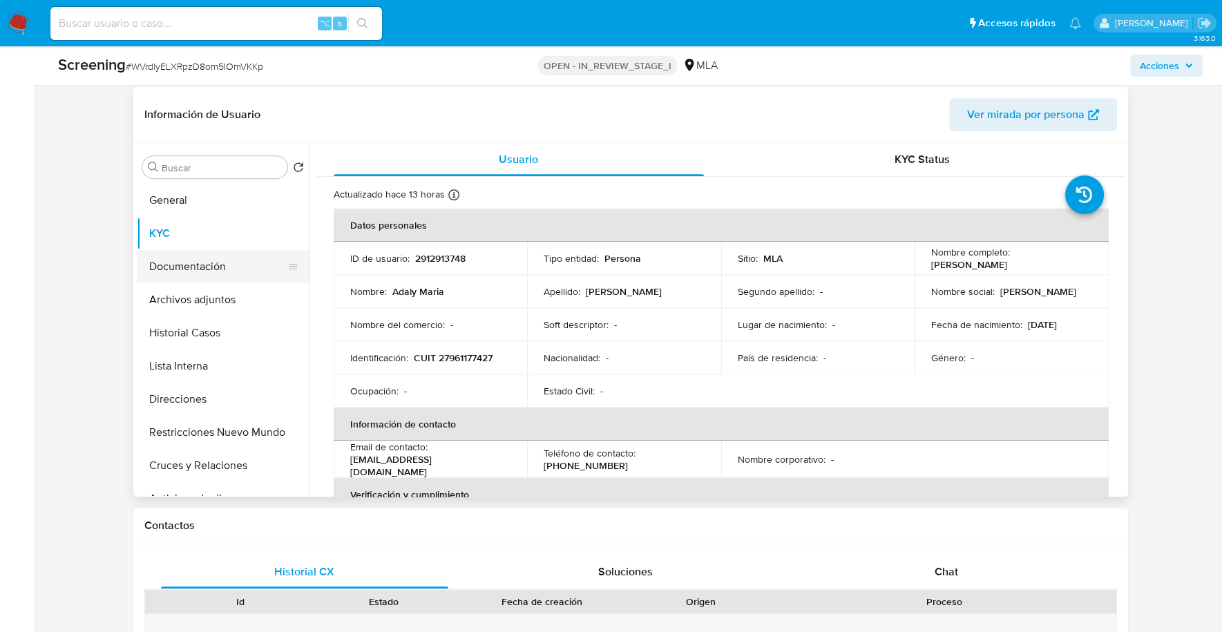
click at [213, 270] on button "Documentación" at bounding box center [218, 266] width 162 height 33
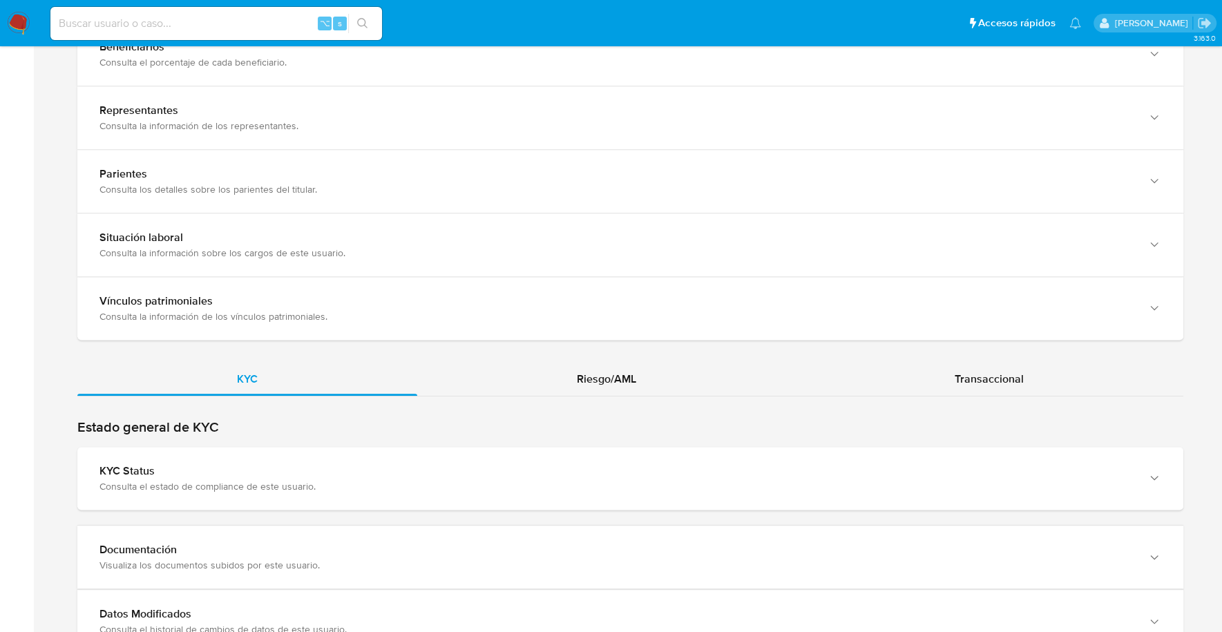
scroll to position [1103, 0]
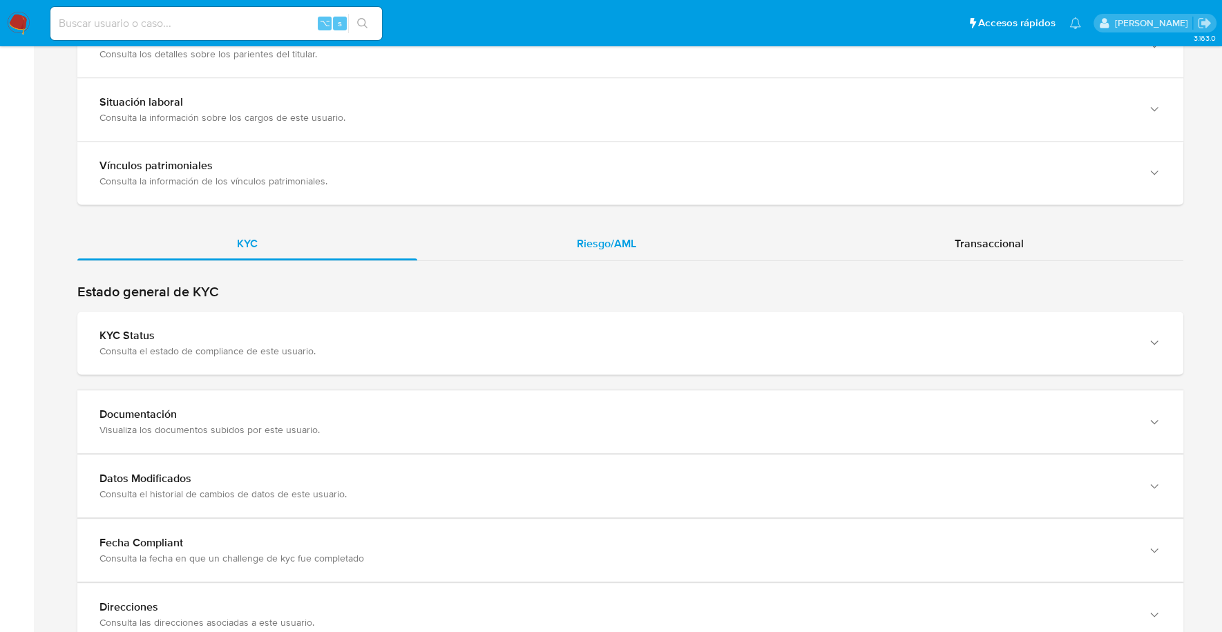
click at [626, 237] on span "Riesgo/AML" at bounding box center [606, 244] width 59 height 16
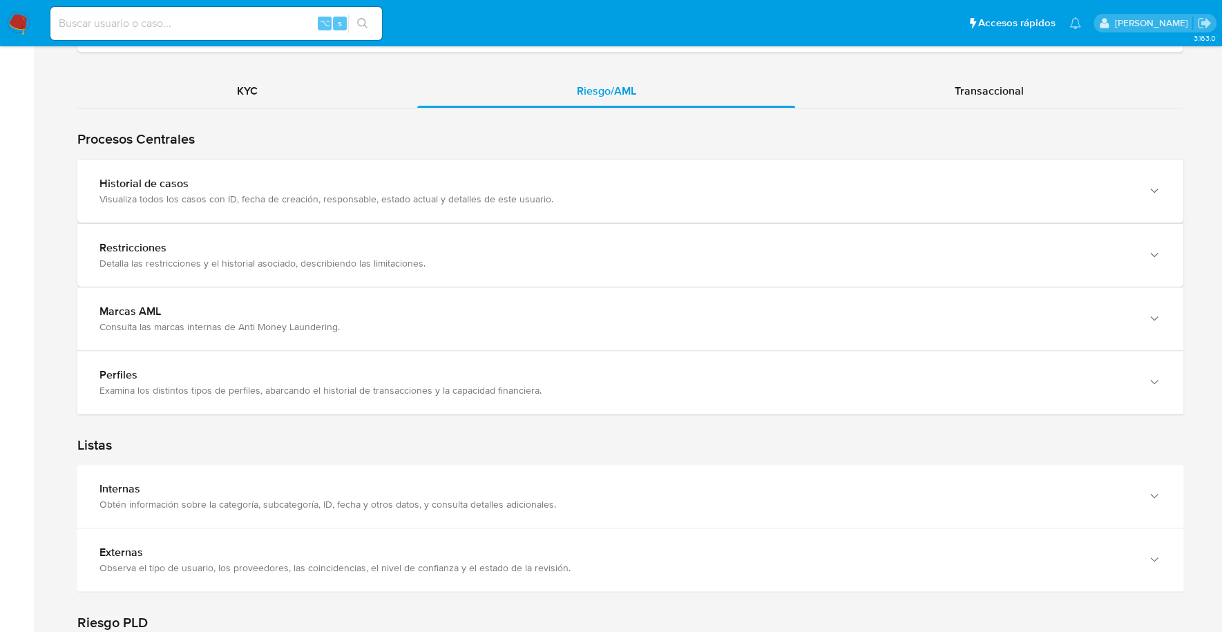
scroll to position [914, 0]
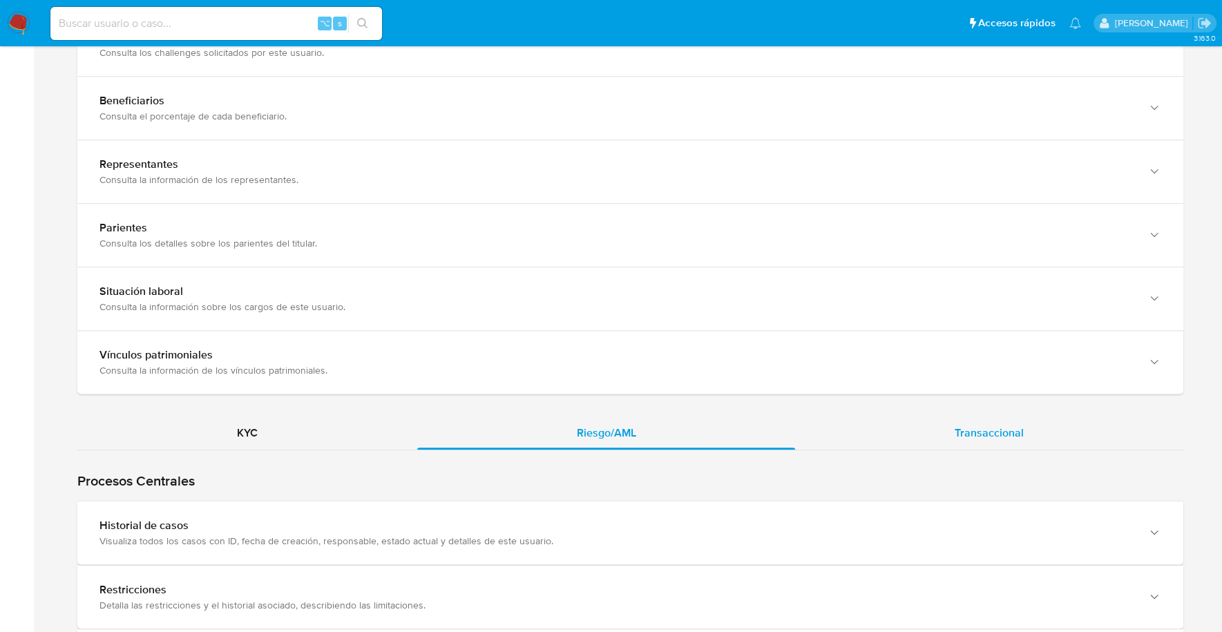
click at [995, 419] on div "Transaccional" at bounding box center [989, 432] width 388 height 33
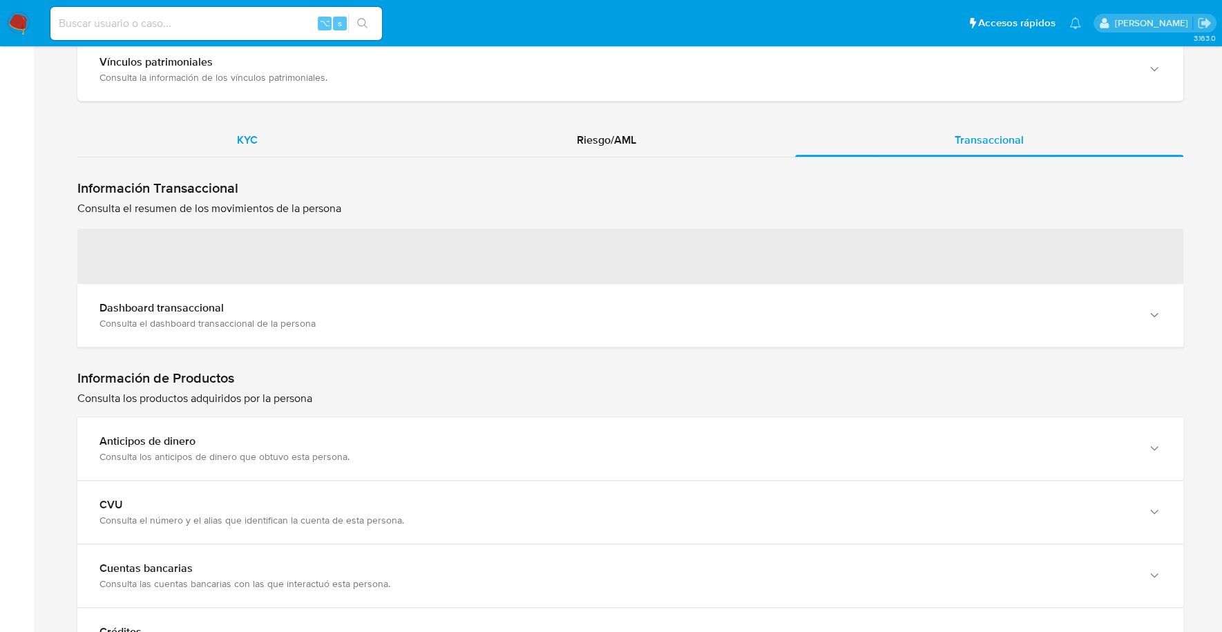
click at [274, 128] on div "KYC" at bounding box center [247, 140] width 340 height 33
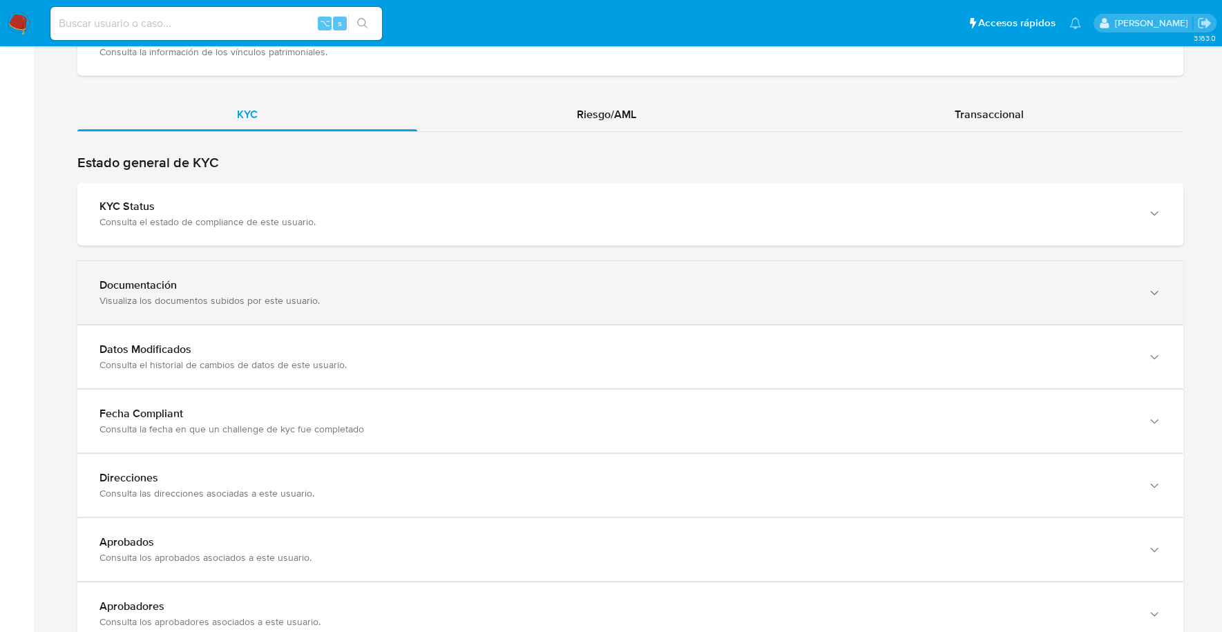
scroll to position [1233, 0]
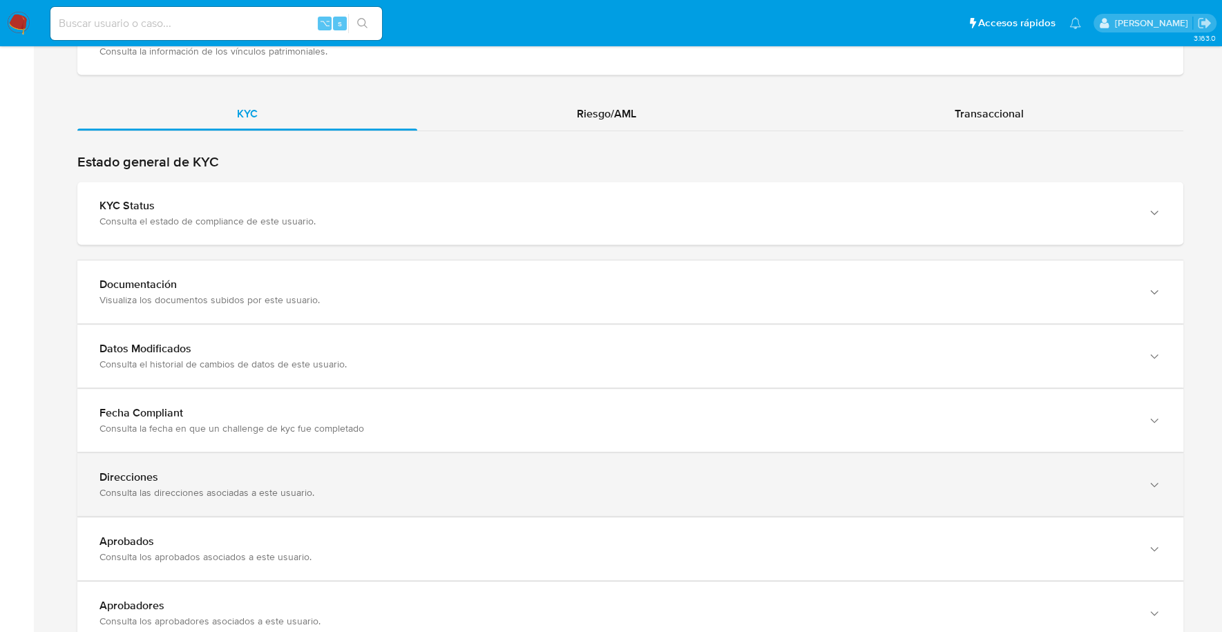
click at [345, 479] on div "Direcciones Consulta las direcciones asociadas a este usuario." at bounding box center [616, 484] width 1034 height 28
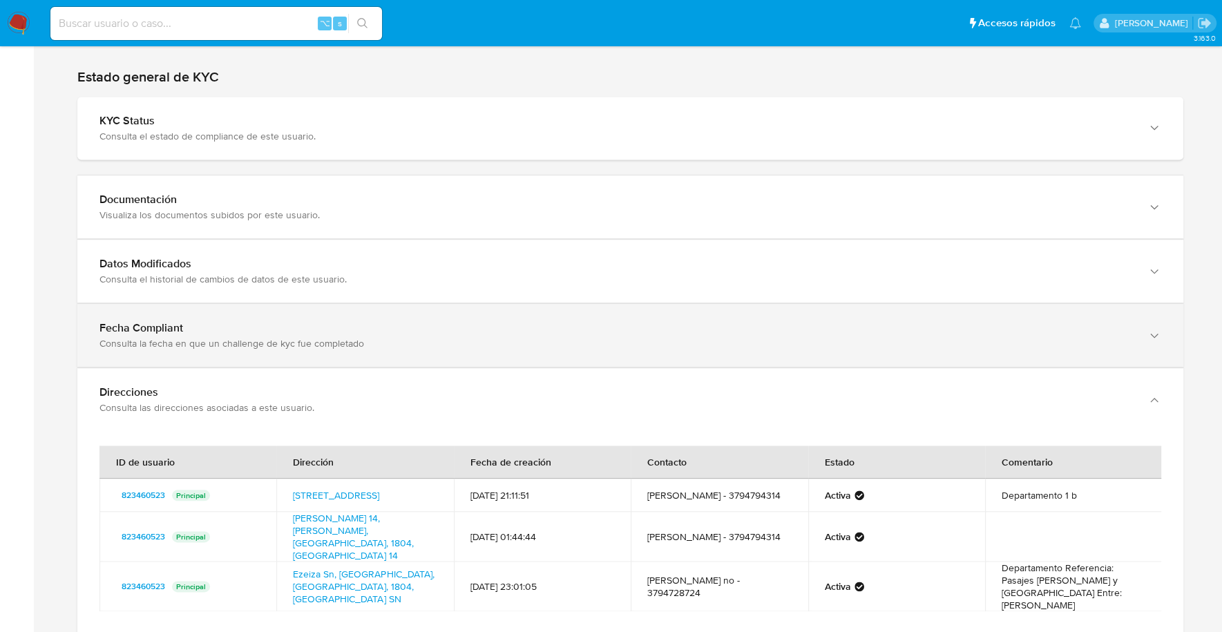
scroll to position [1381, 0]
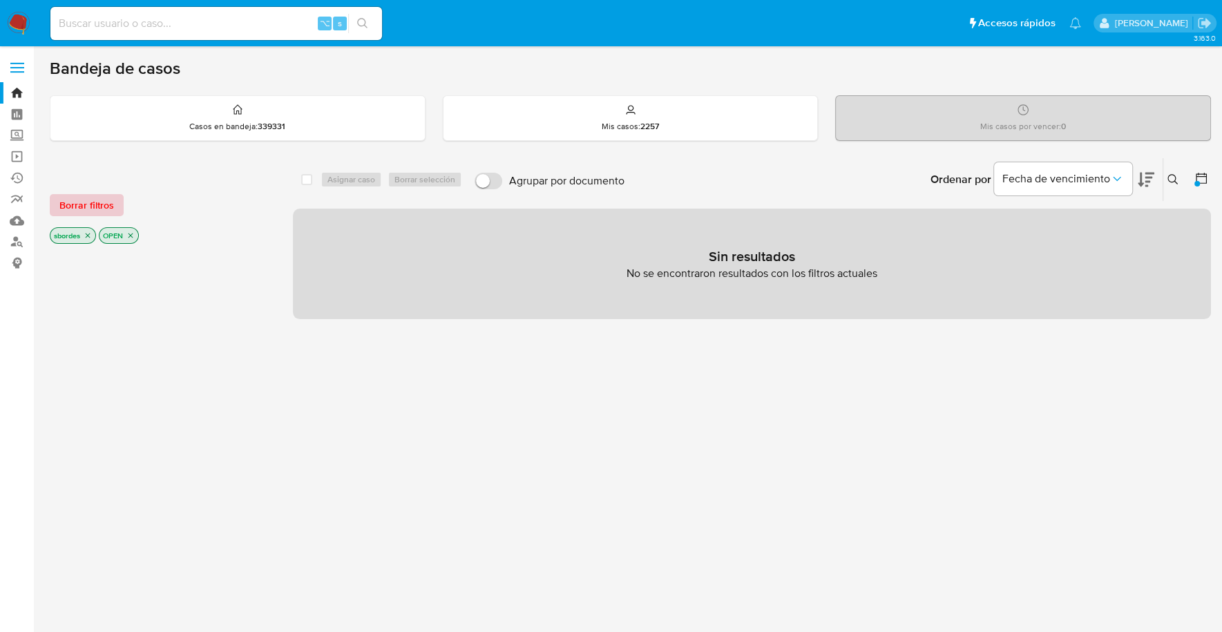
click at [56, 213] on button "Borrar filtros" at bounding box center [87, 205] width 74 height 22
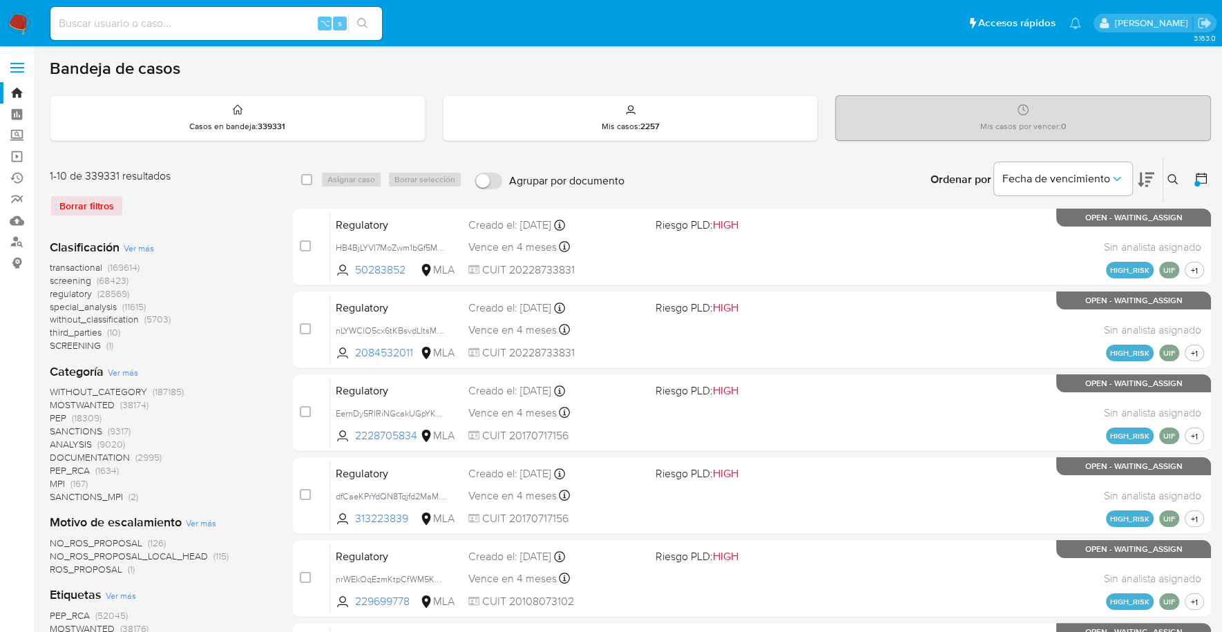
click at [20, 26] on img at bounding box center [18, 23] width 23 height 23
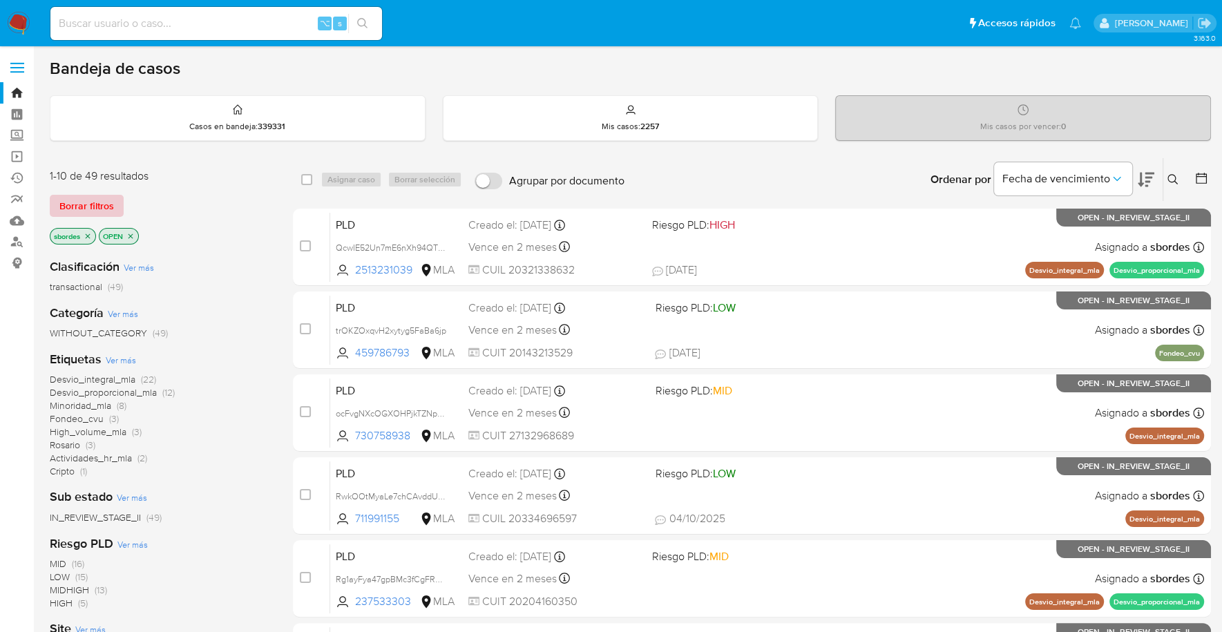
click at [104, 210] on span "Borrar filtros" at bounding box center [86, 205] width 55 height 19
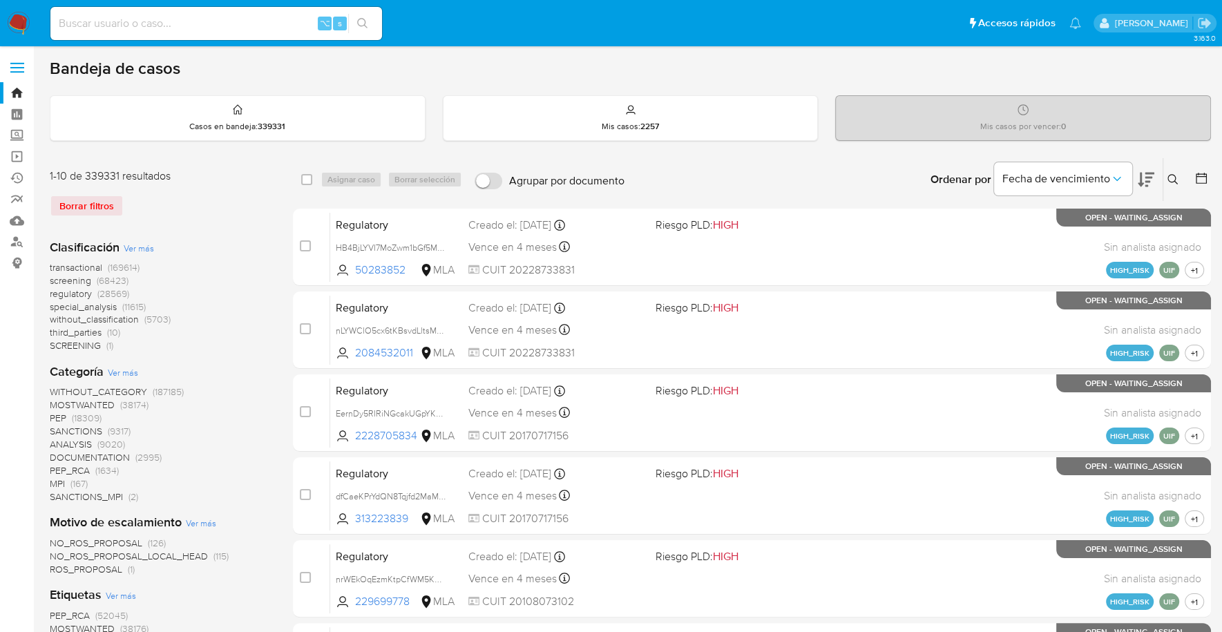
click at [15, 26] on img at bounding box center [18, 23] width 23 height 23
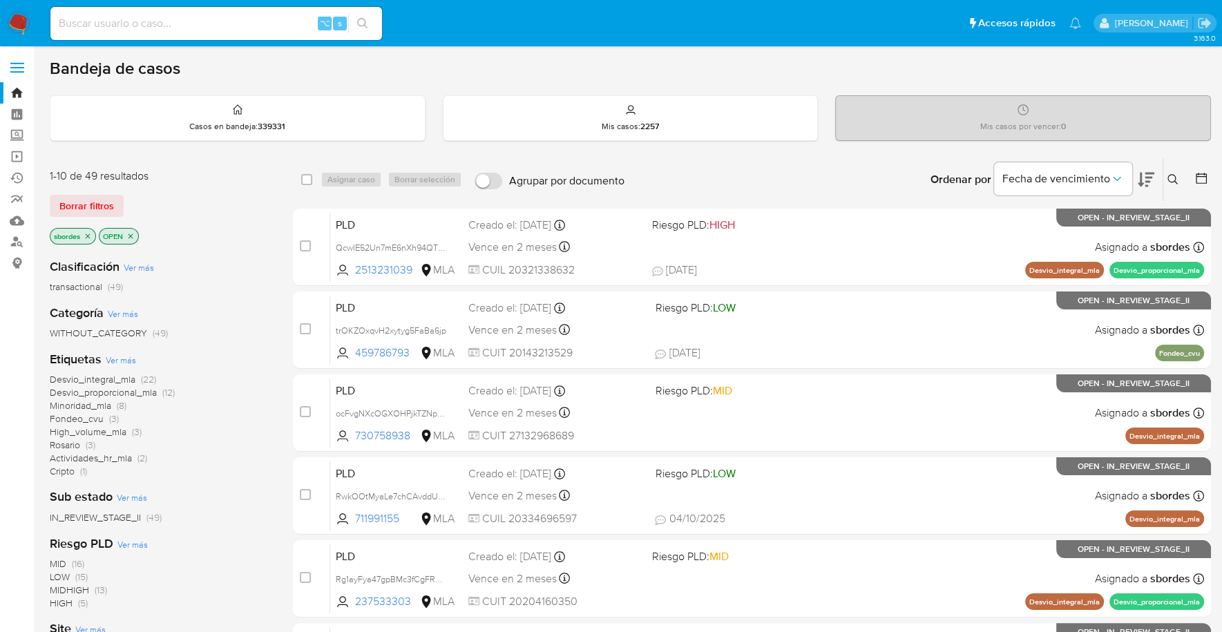
click at [89, 235] on icon "close-filter" at bounding box center [88, 235] width 5 height 5
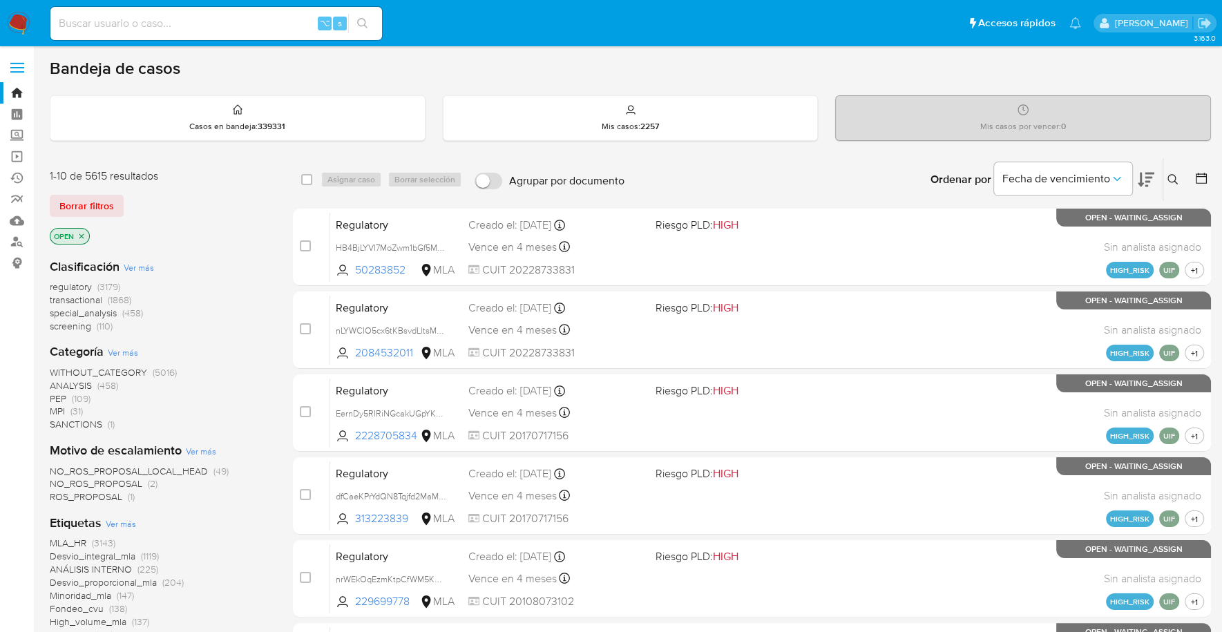
click at [1200, 174] on icon at bounding box center [1201, 178] width 14 height 14
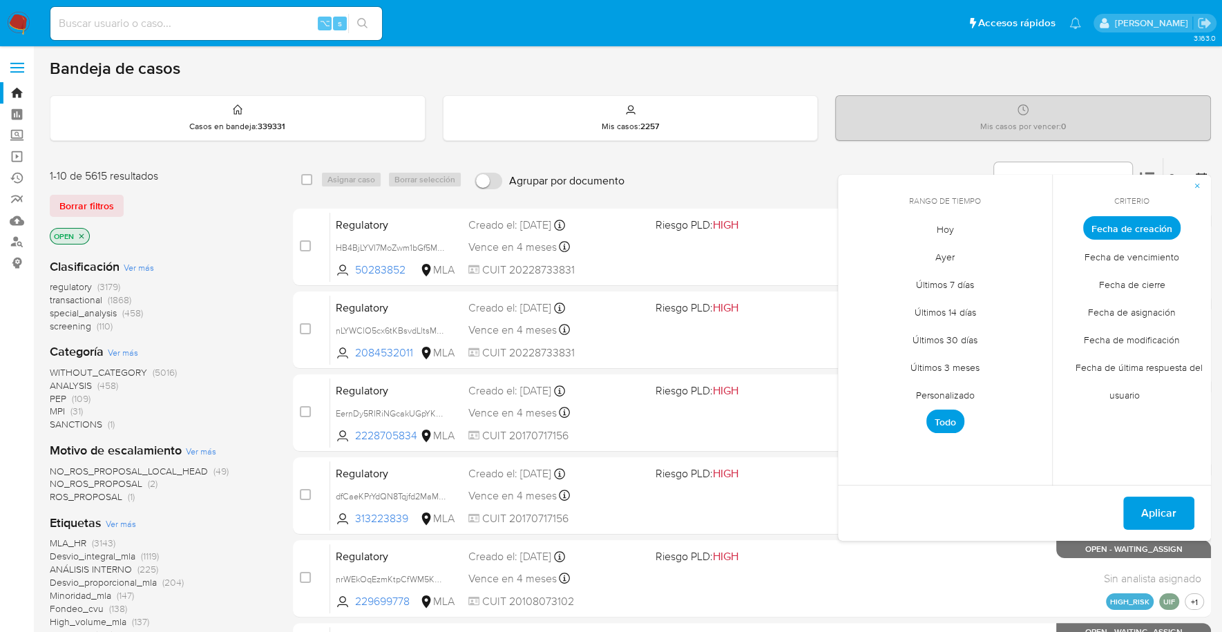
click at [245, 174] on div "1-10 de 5615 resultados" at bounding box center [160, 176] width 221 height 15
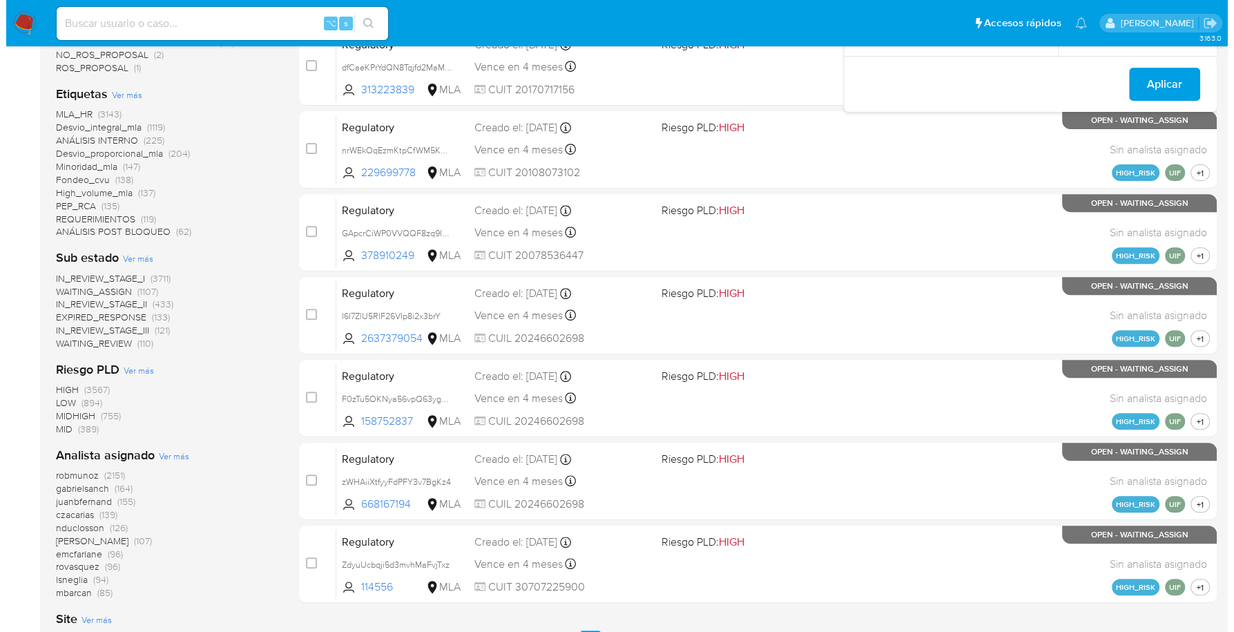
scroll to position [566, 0]
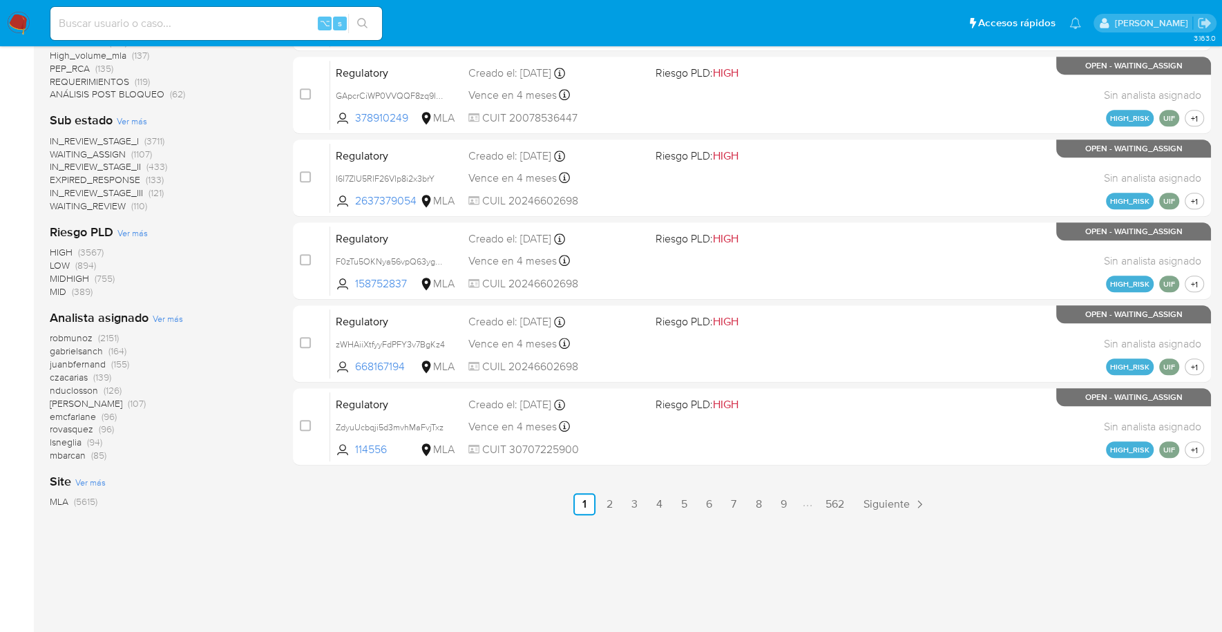
click at [164, 320] on span "Ver más" at bounding box center [168, 318] width 30 height 12
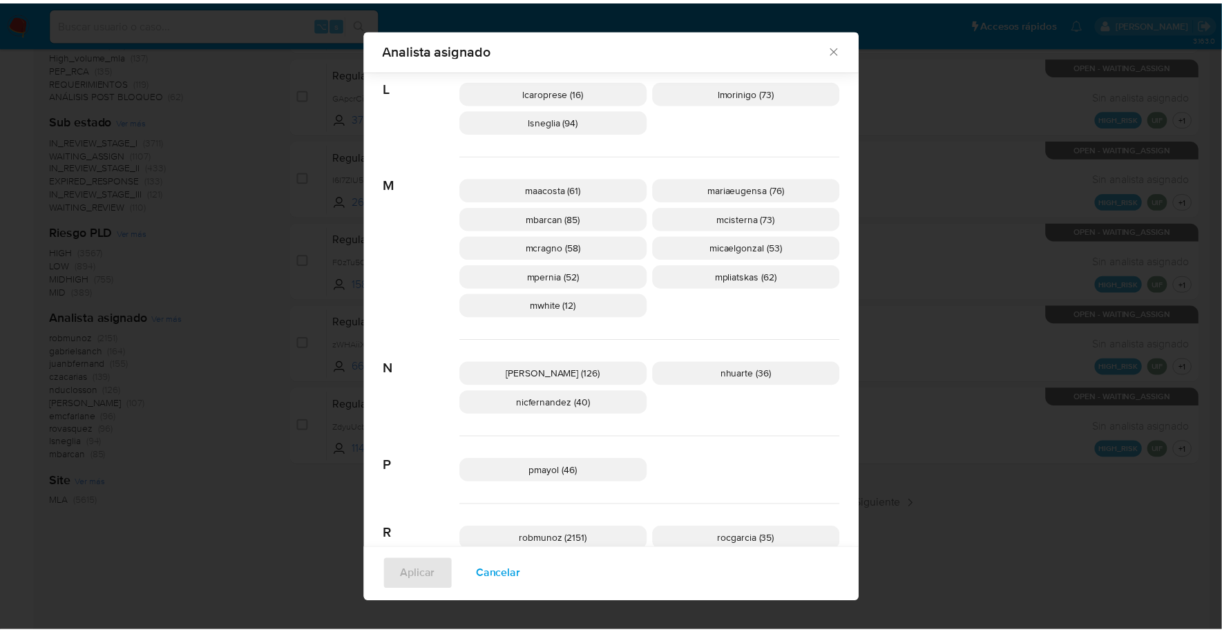
scroll to position [678, 0]
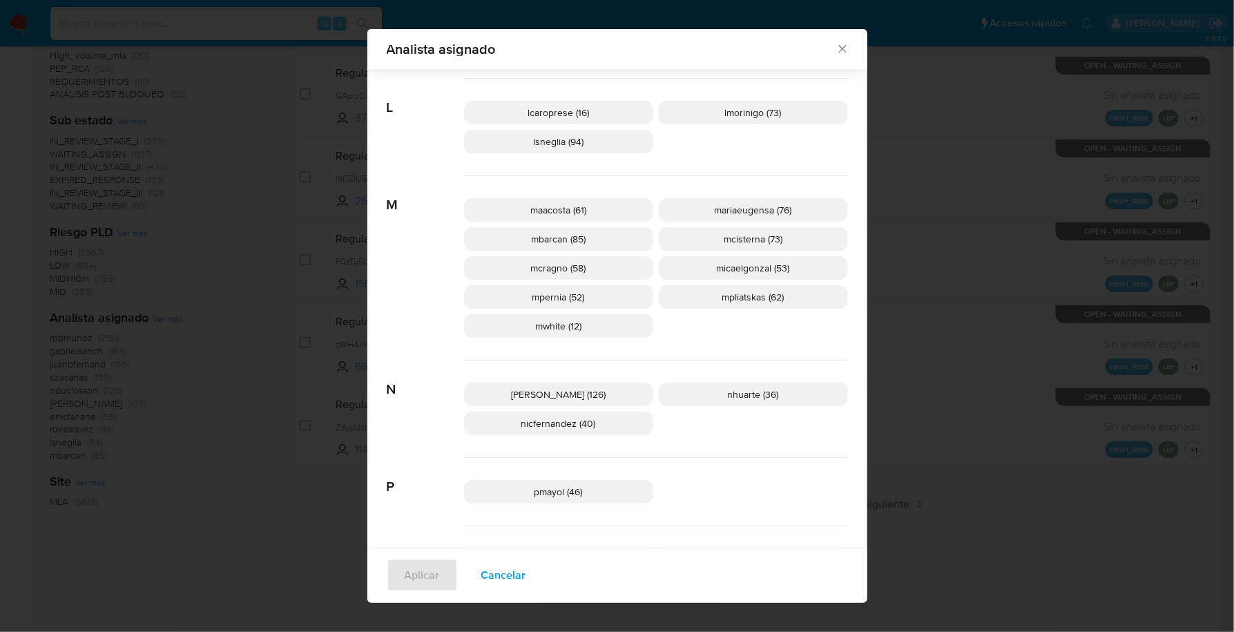
click at [840, 50] on icon "Cerrar" at bounding box center [843, 49] width 14 height 14
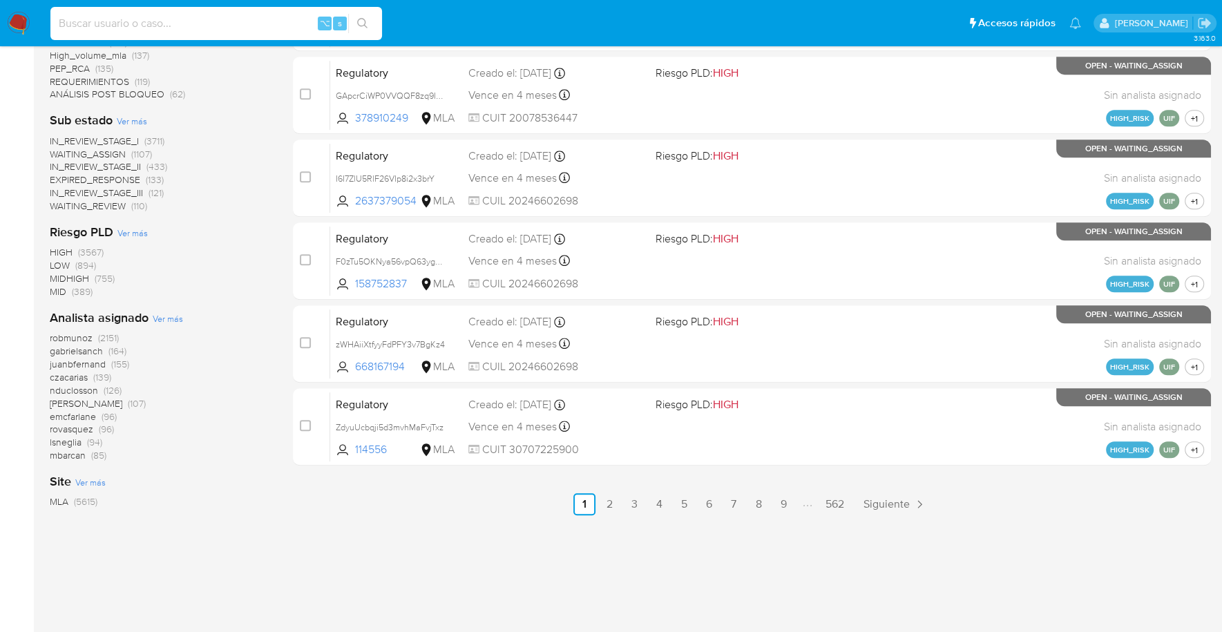
click at [154, 32] on input at bounding box center [216, 24] width 332 height 18
paste input "dbC8eVcI1HxqVReWofbZr962"
type input "dbC8eVcI1HxqVReWofbZr962"
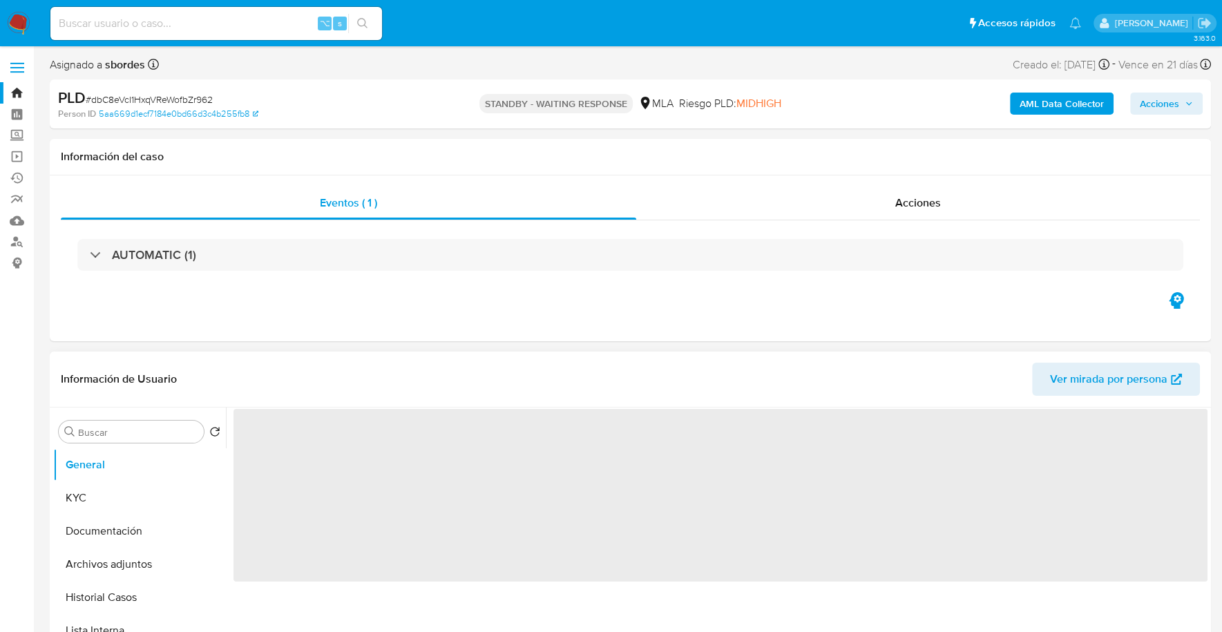
select select "10"
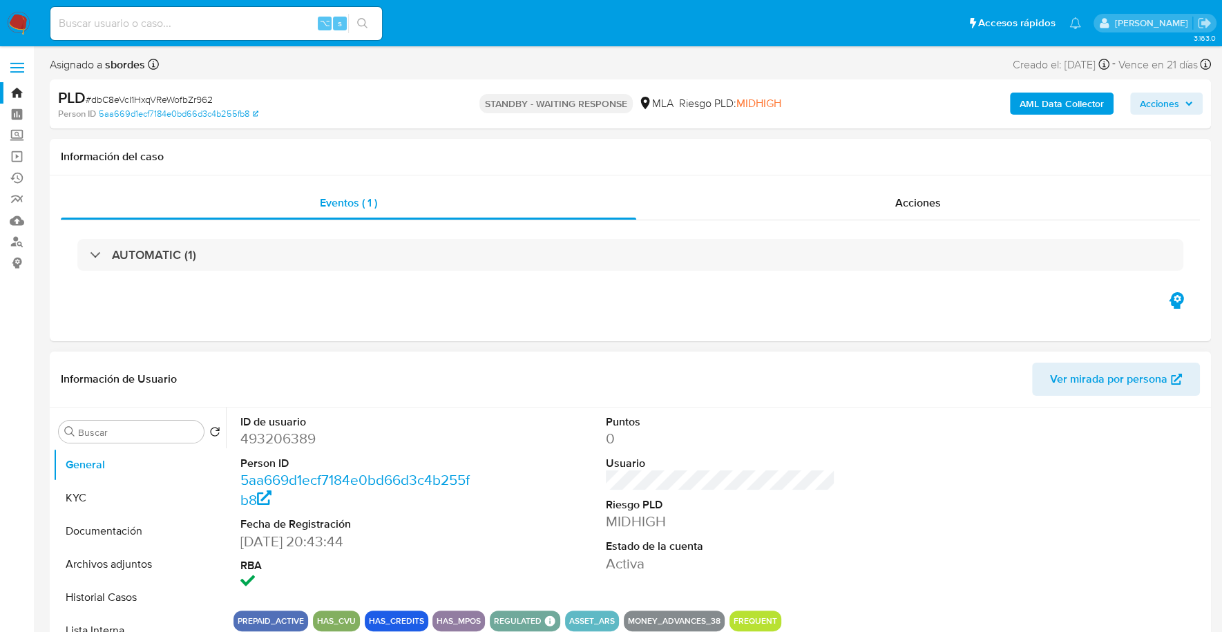
click at [178, 21] on input at bounding box center [216, 24] width 332 height 18
paste input "779032739"
type input "779032739"
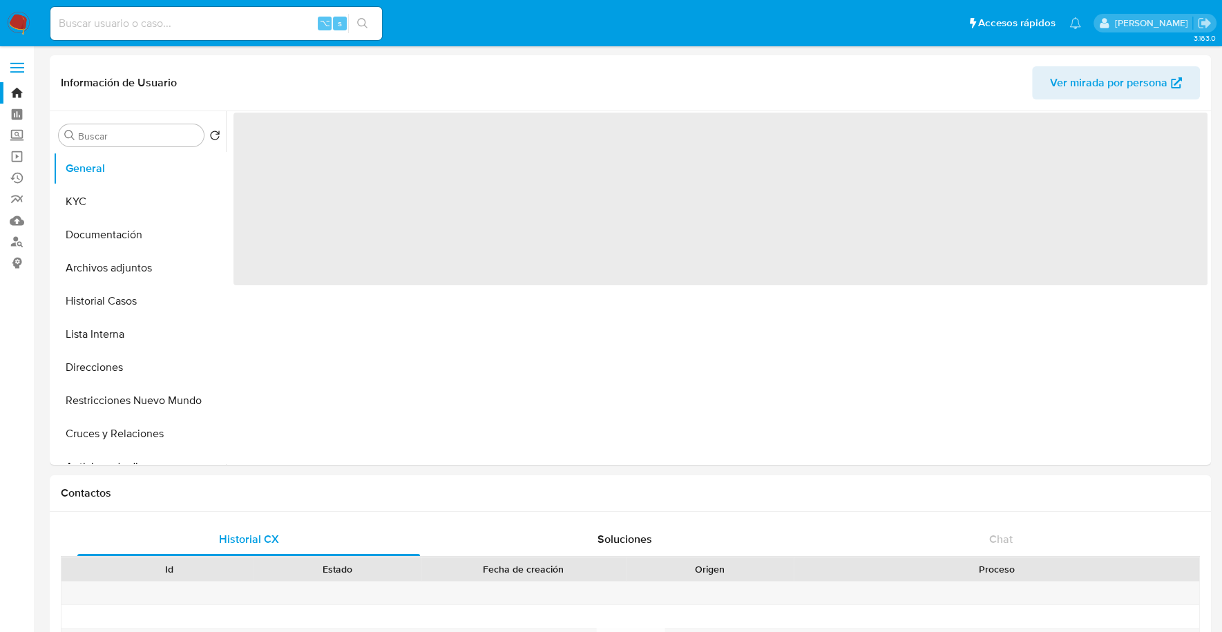
select select "10"
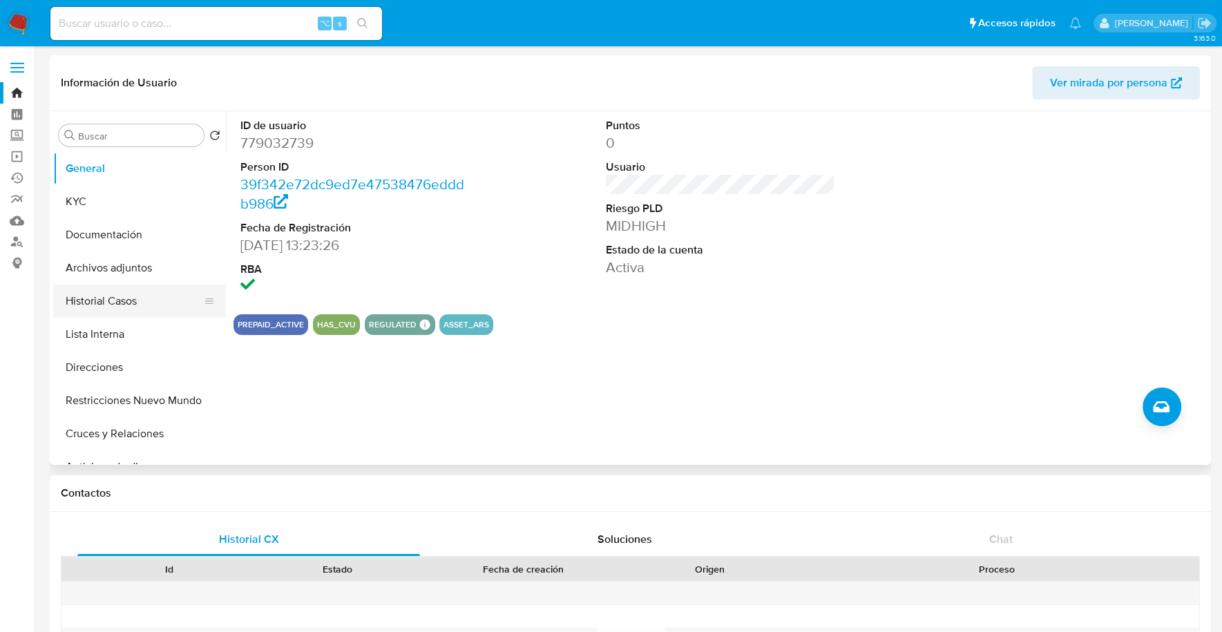
click at [109, 305] on button "Historial Casos" at bounding box center [134, 301] width 162 height 33
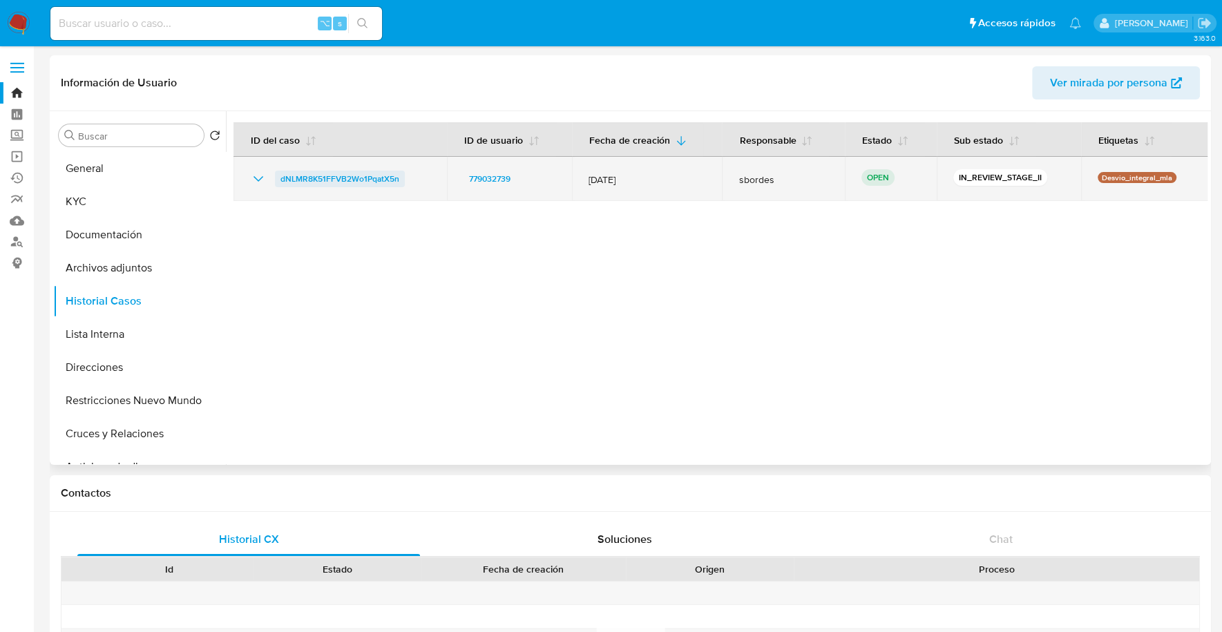
click at [367, 182] on span "dNLMR8K51FFVB2Wo1PqatX5n" at bounding box center [339, 179] width 119 height 17
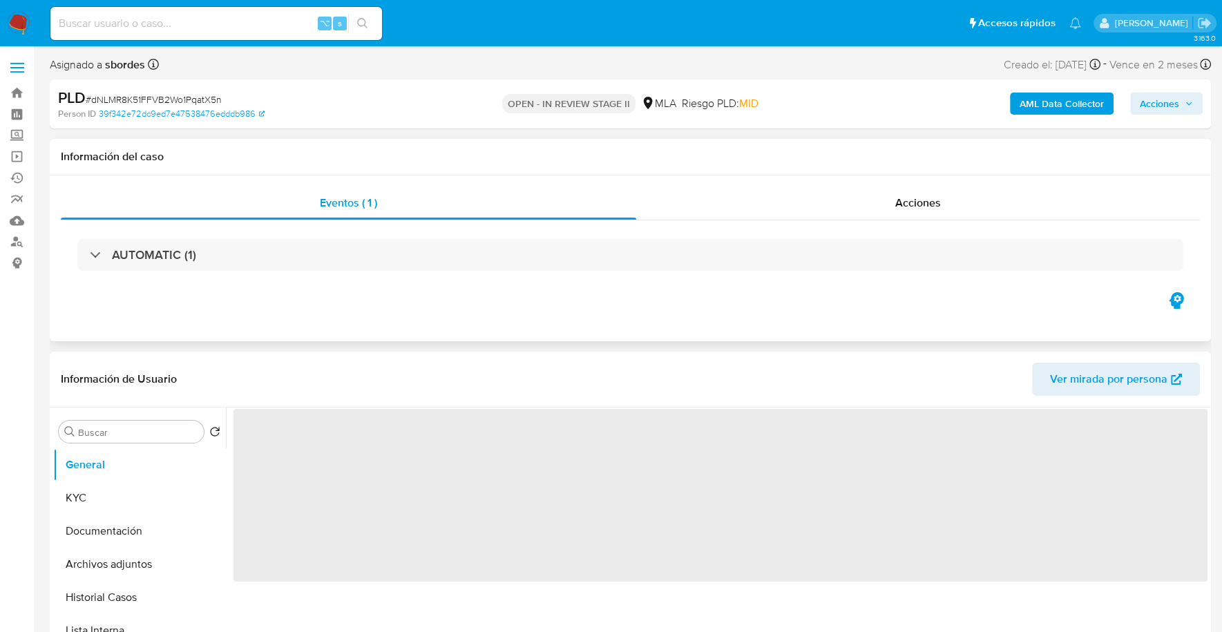
select select "10"
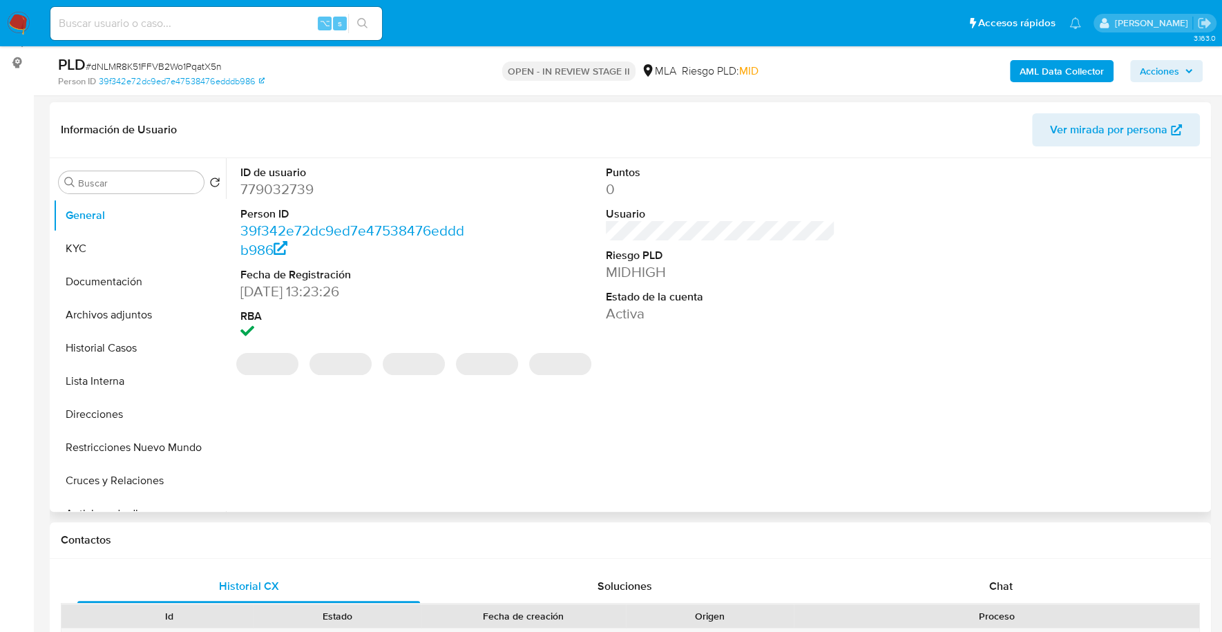
scroll to position [533, 0]
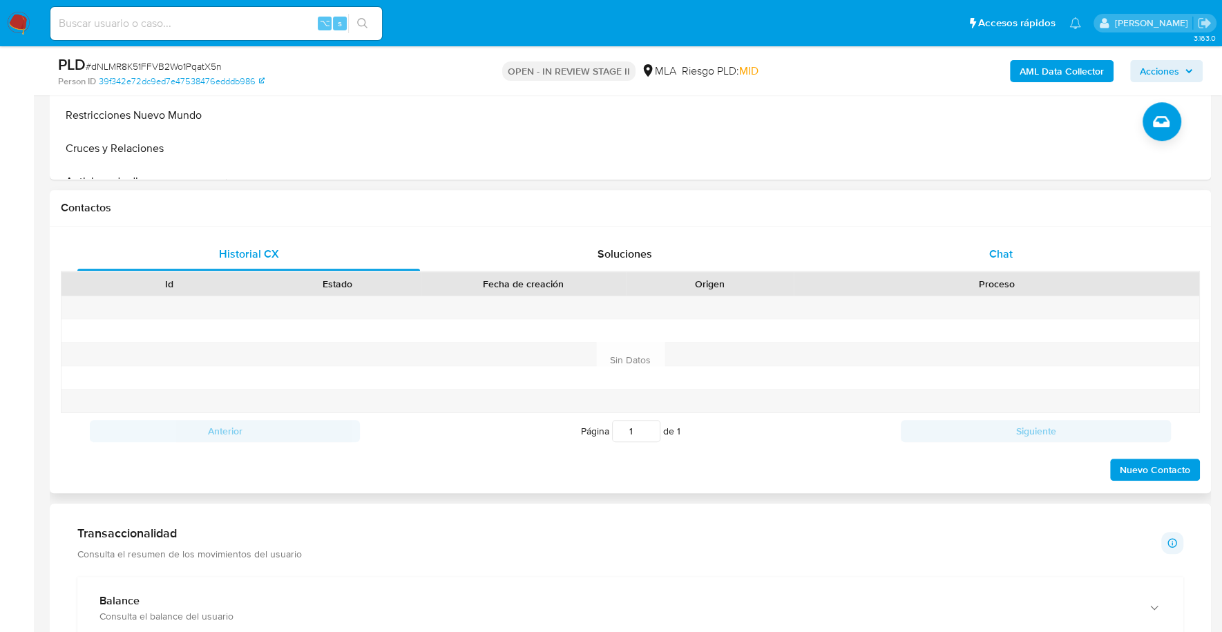
click at [993, 256] on span "Chat" at bounding box center [999, 254] width 23 height 16
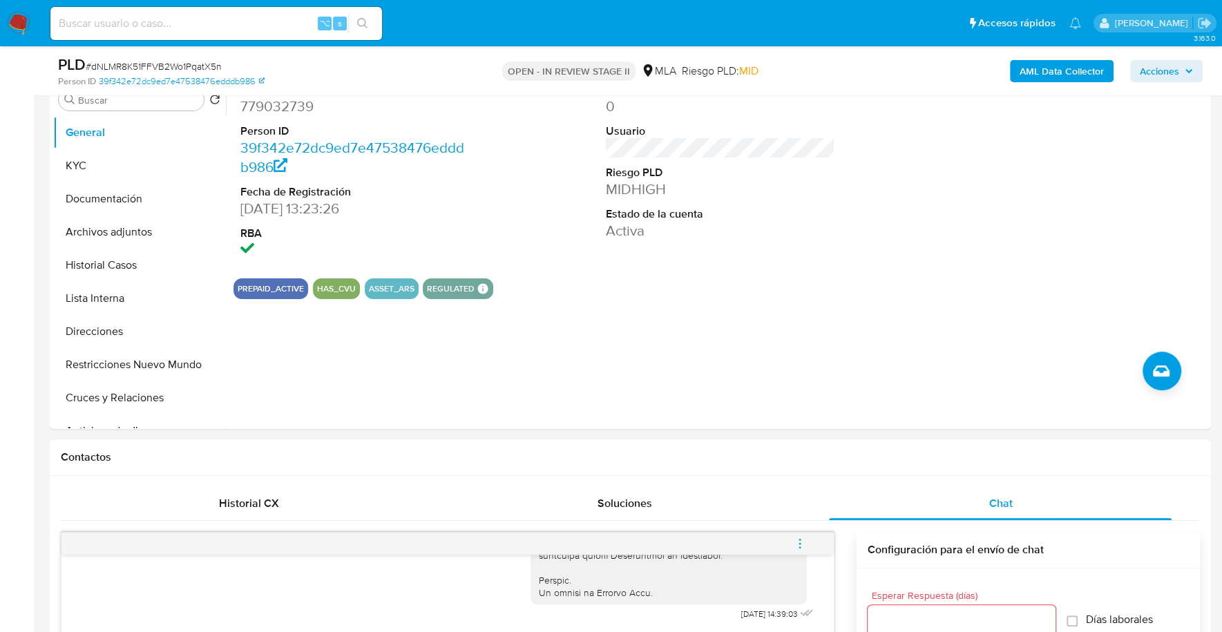
scroll to position [0, 0]
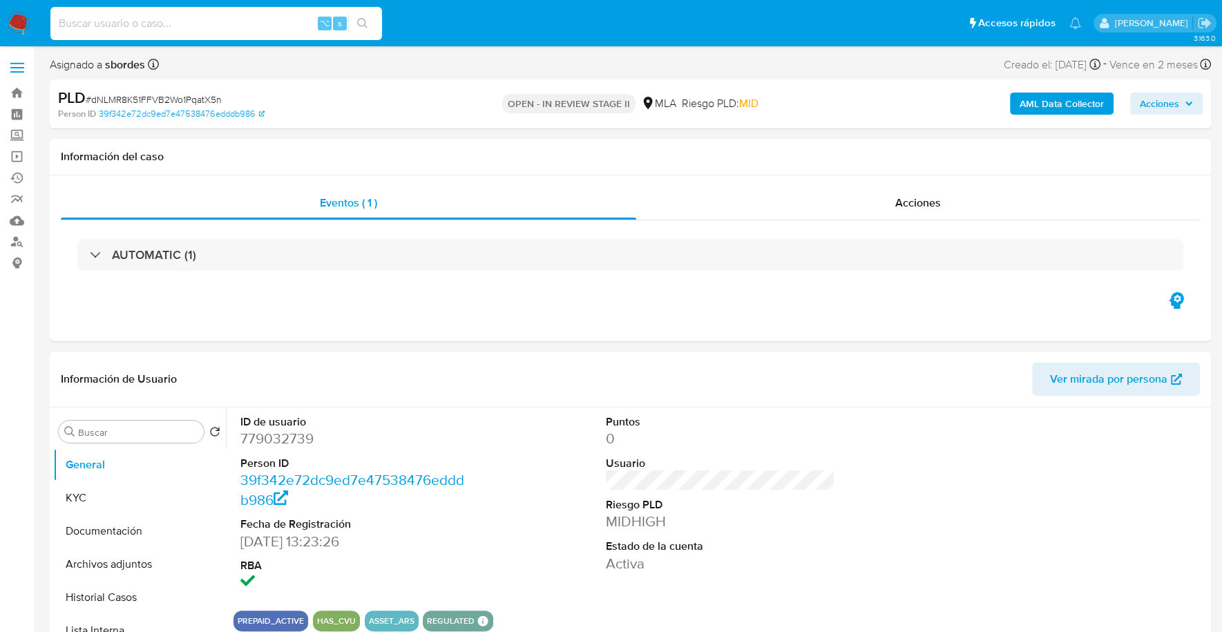
click at [200, 17] on input at bounding box center [216, 24] width 332 height 18
paste input "779032739"
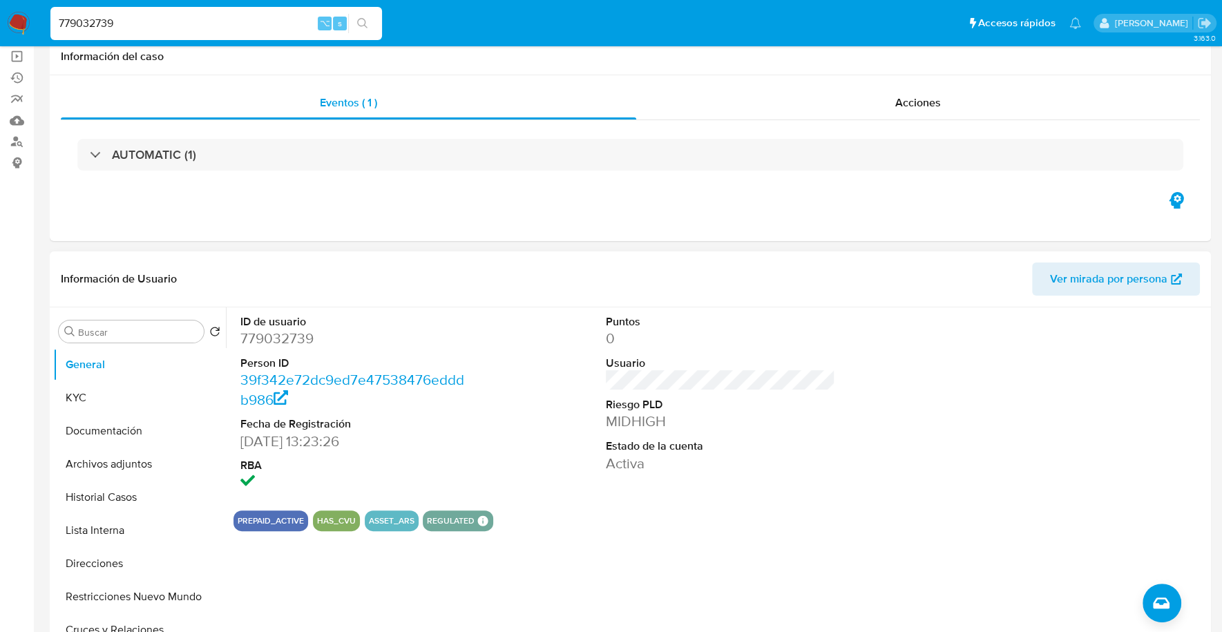
scroll to position [104, 0]
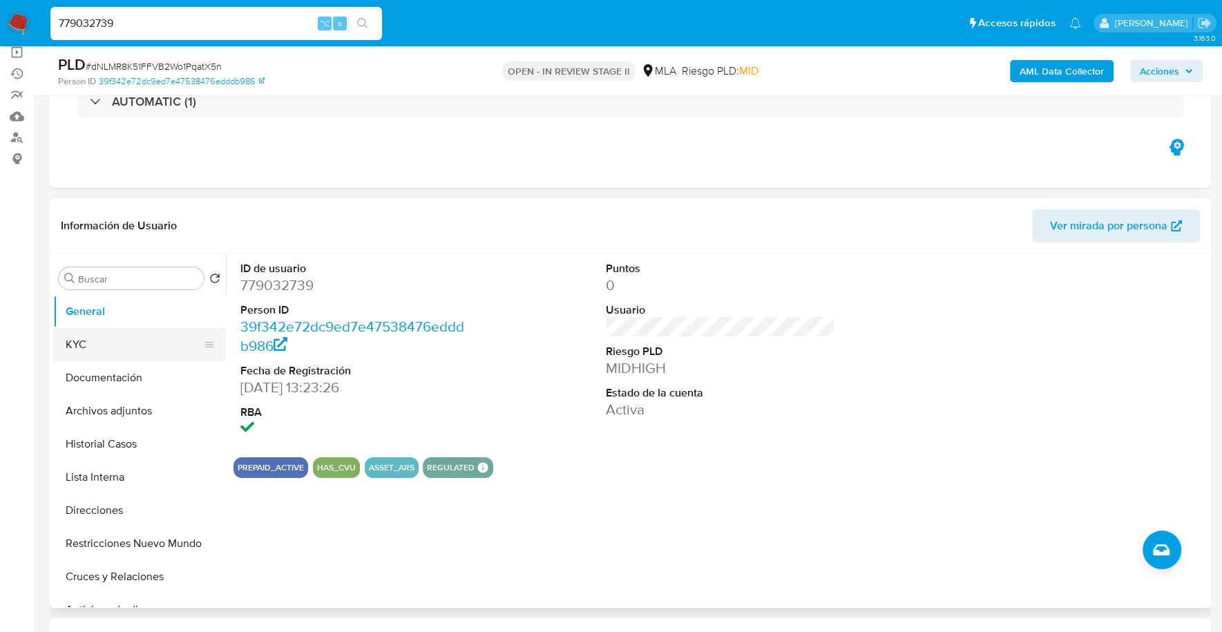
type input "779032739"
click at [120, 354] on button "KYC" at bounding box center [134, 344] width 162 height 33
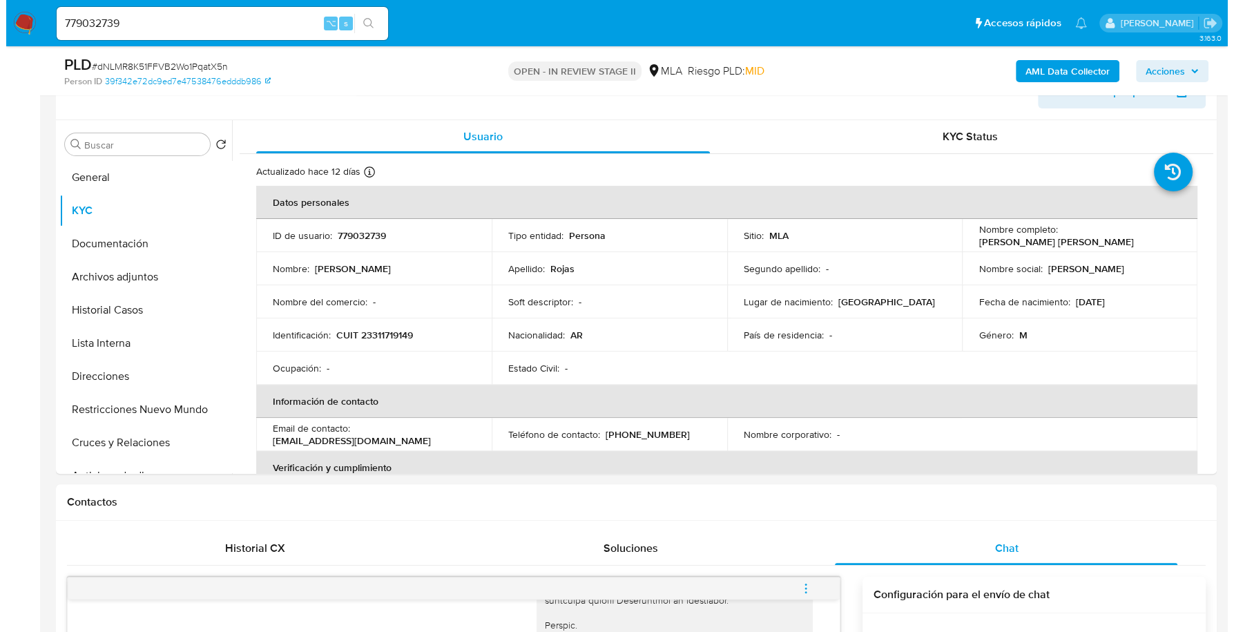
scroll to position [218, 0]
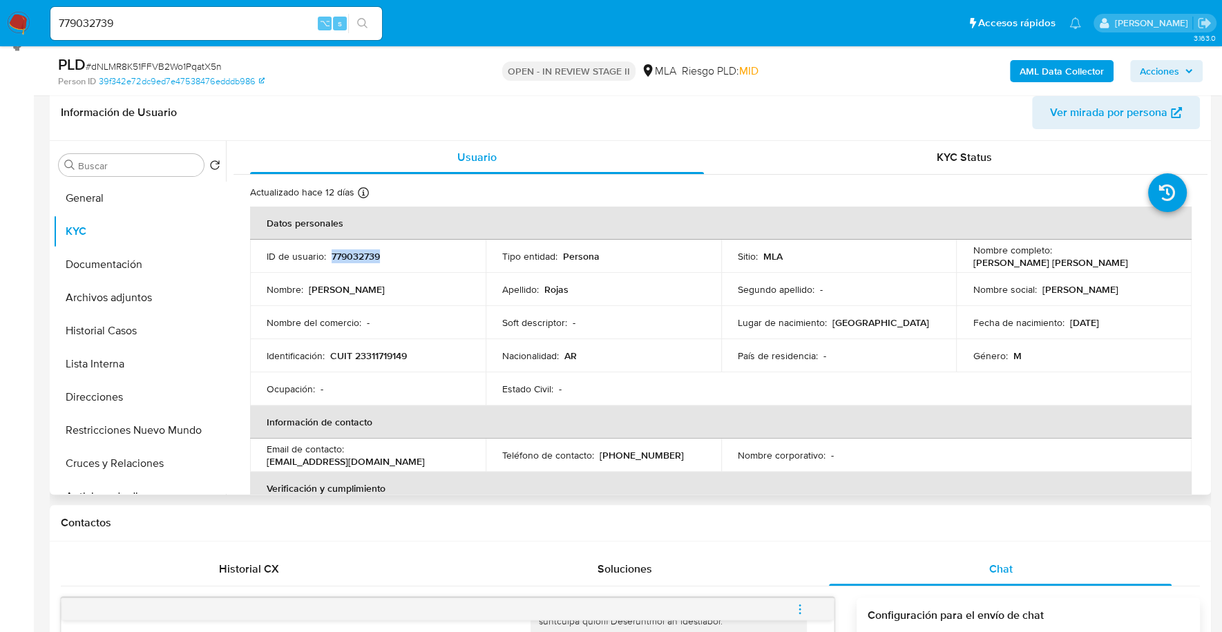
copy p "779032739"
copy p "23311719149"
click at [1045, 60] on b "AML Data Collector" at bounding box center [1061, 71] width 84 height 22
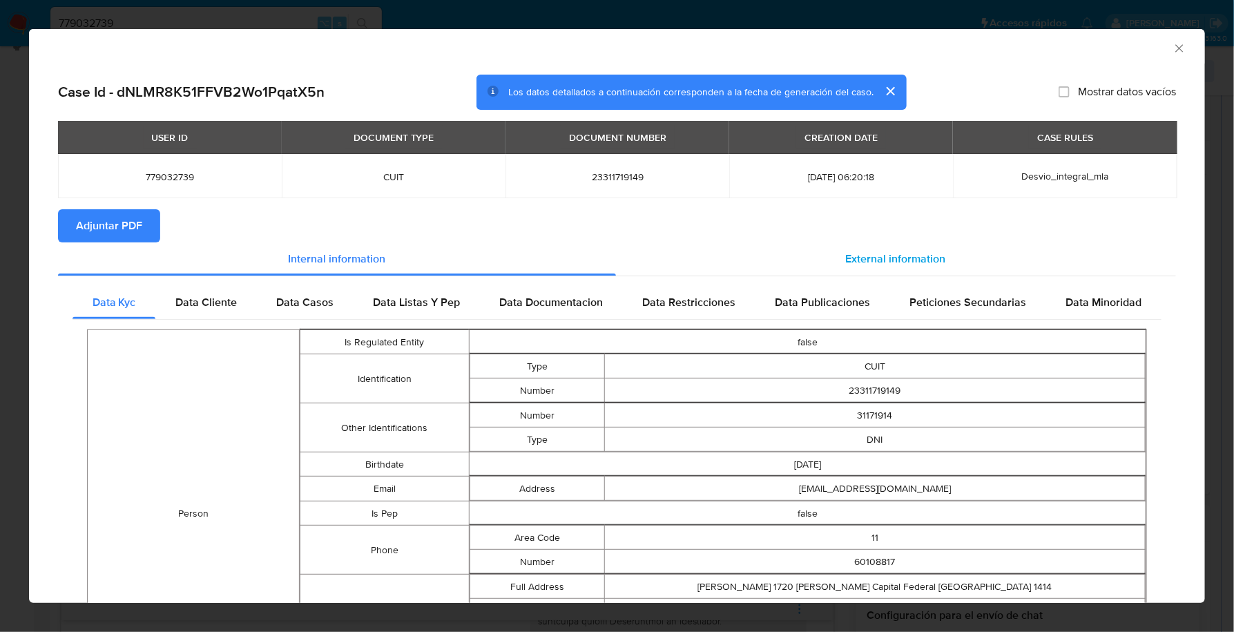
click at [859, 262] on span "External information" at bounding box center [896, 259] width 100 height 16
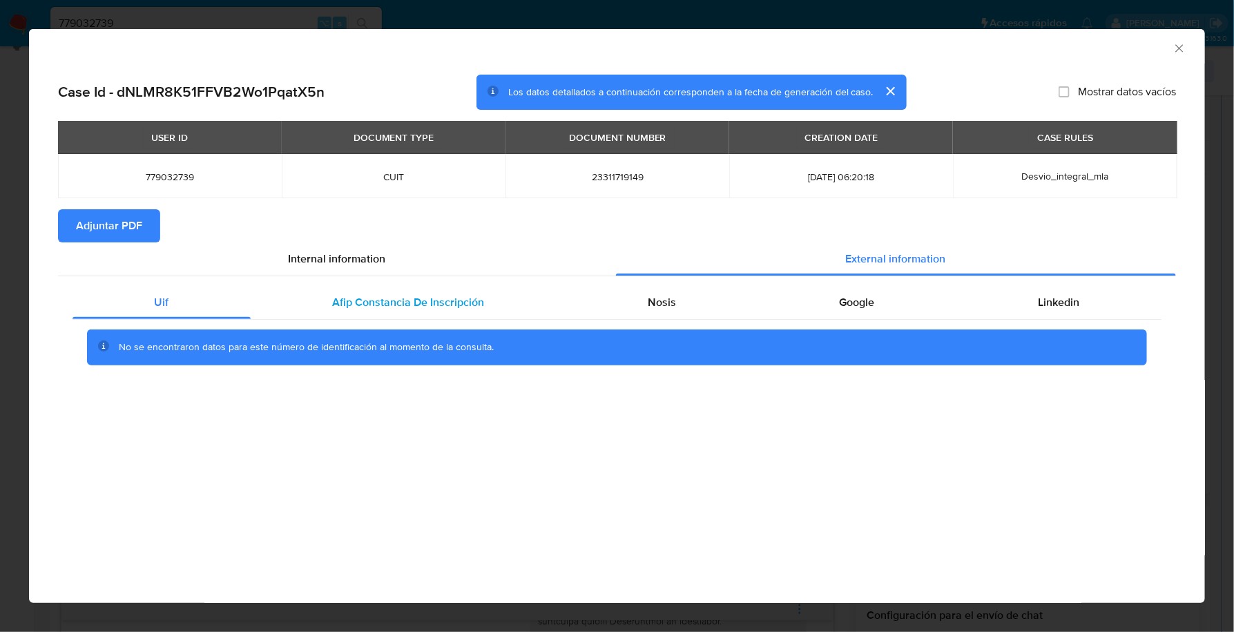
click at [418, 317] on div "Afip Constancia De Inscripción" at bounding box center [409, 302] width 316 height 33
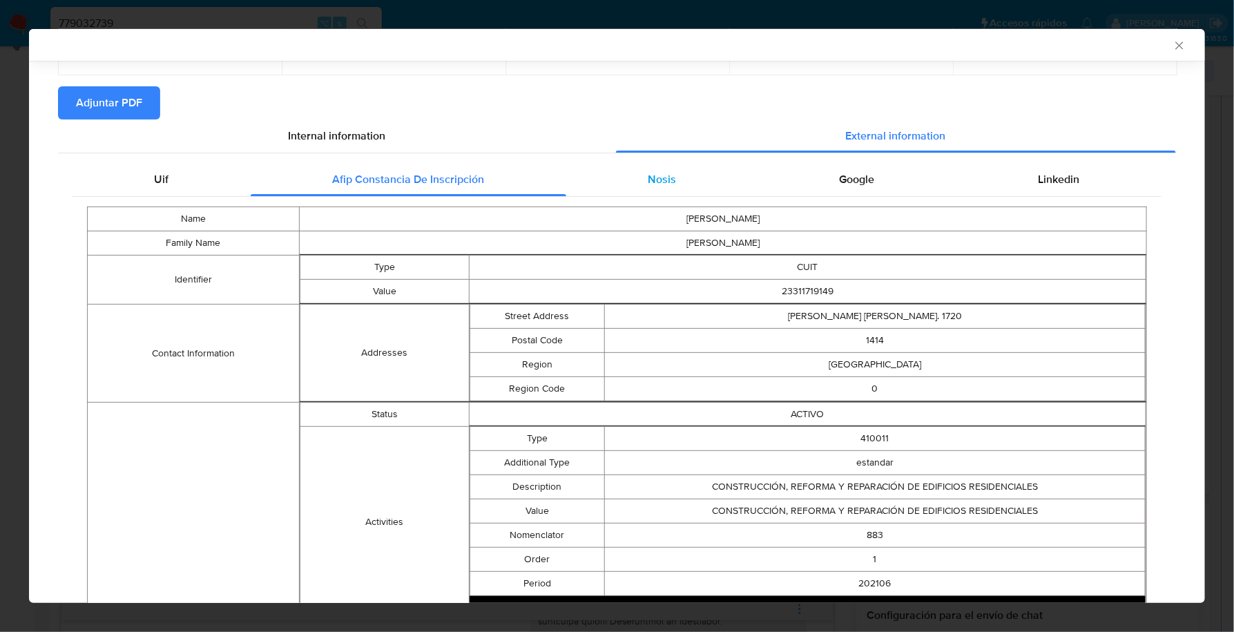
scroll to position [52, 0]
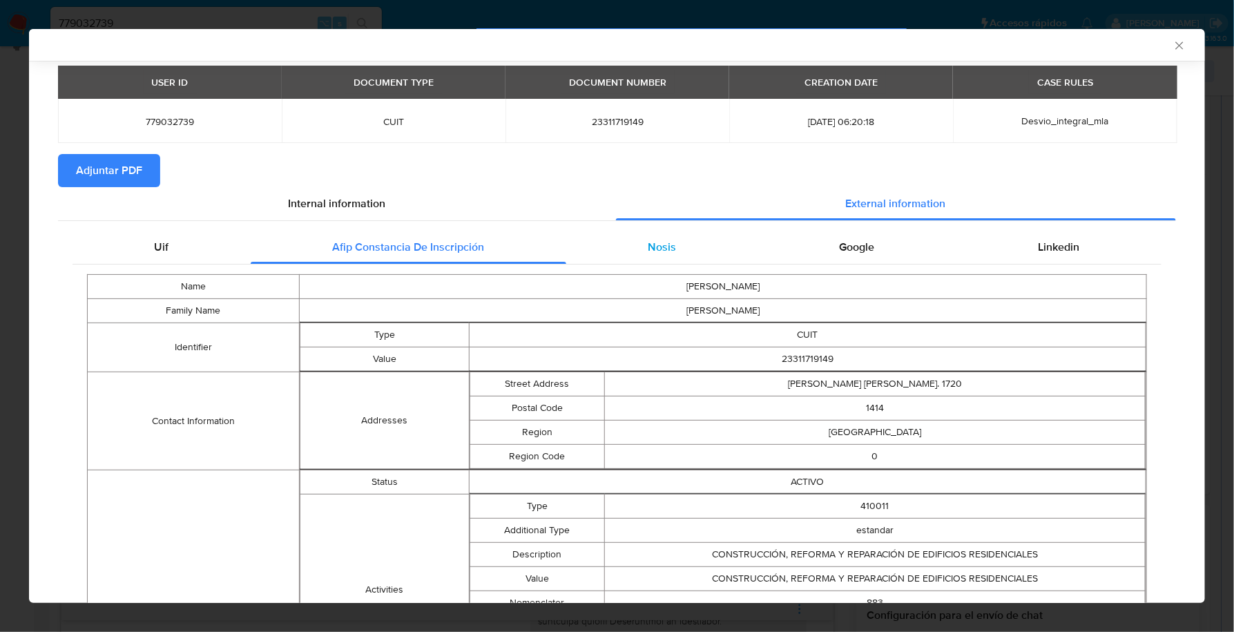
click at [637, 248] on div "Nosis" at bounding box center [662, 247] width 192 height 33
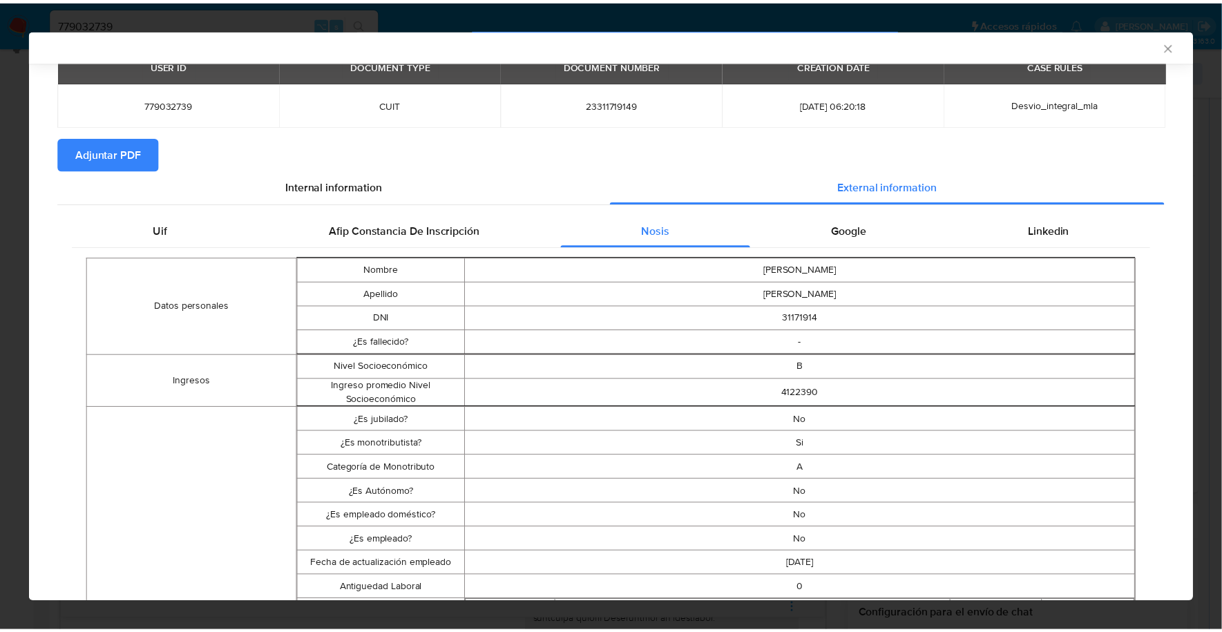
scroll to position [0, 0]
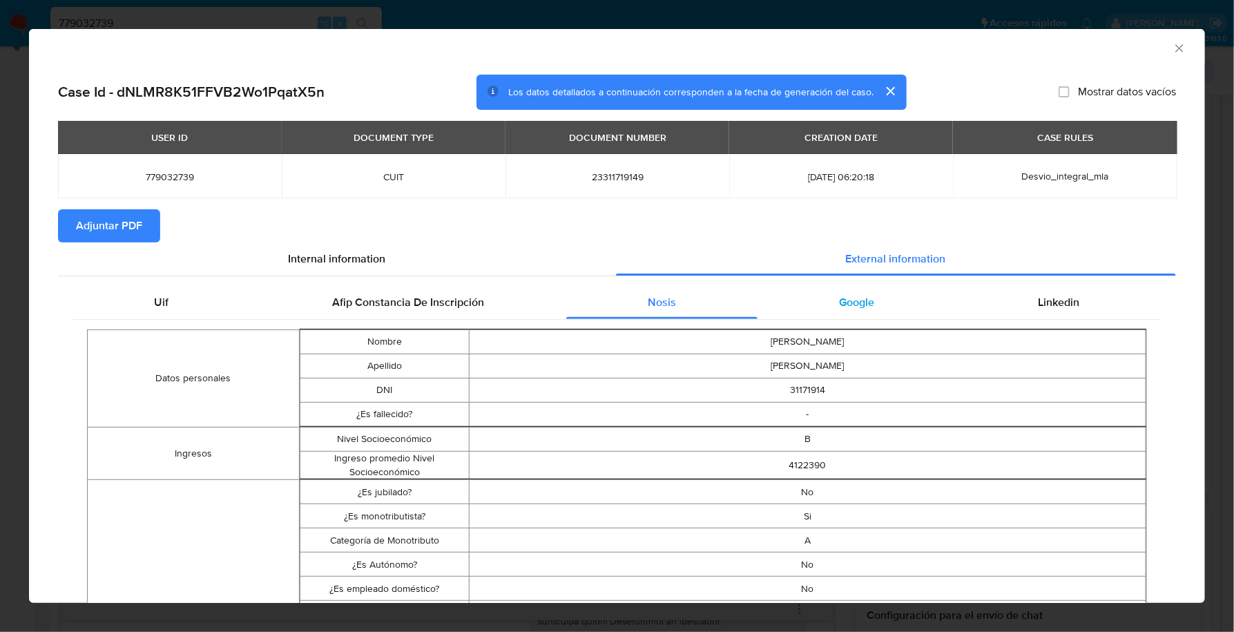
click at [850, 302] on span "Google" at bounding box center [857, 302] width 35 height 16
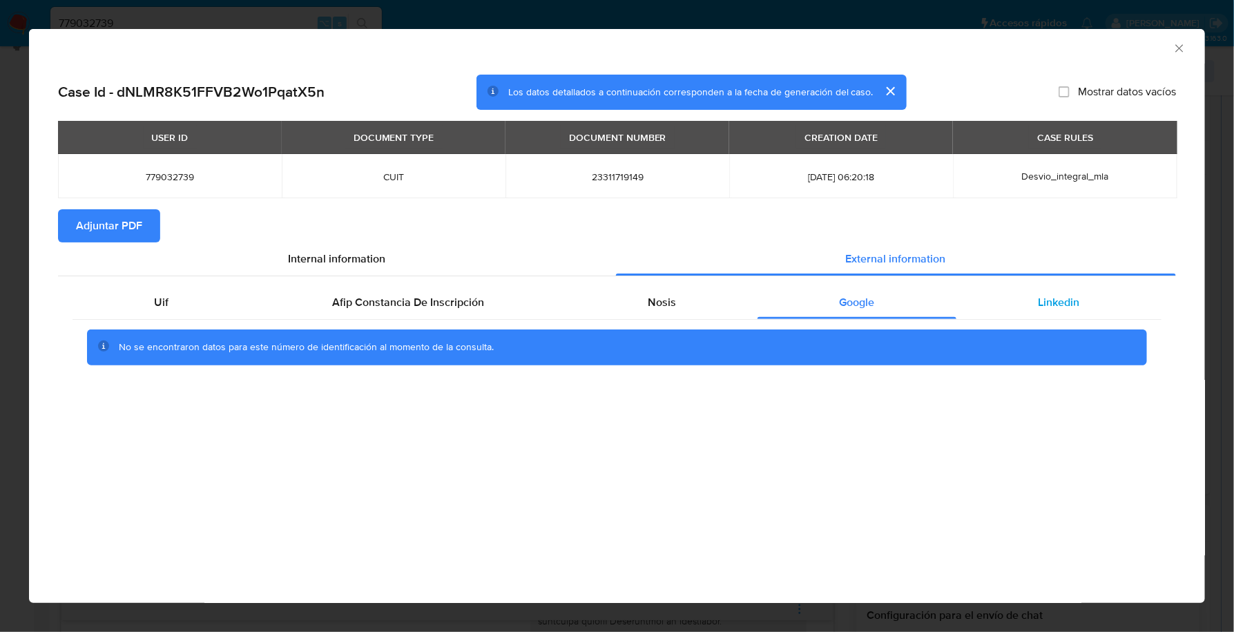
click at [1037, 299] on div "Linkedin" at bounding box center [1059, 302] width 205 height 33
click at [124, 218] on span "Adjuntar PDF" at bounding box center [109, 226] width 66 height 30
click at [1181, 48] on icon "Cerrar ventana" at bounding box center [1180, 48] width 14 height 14
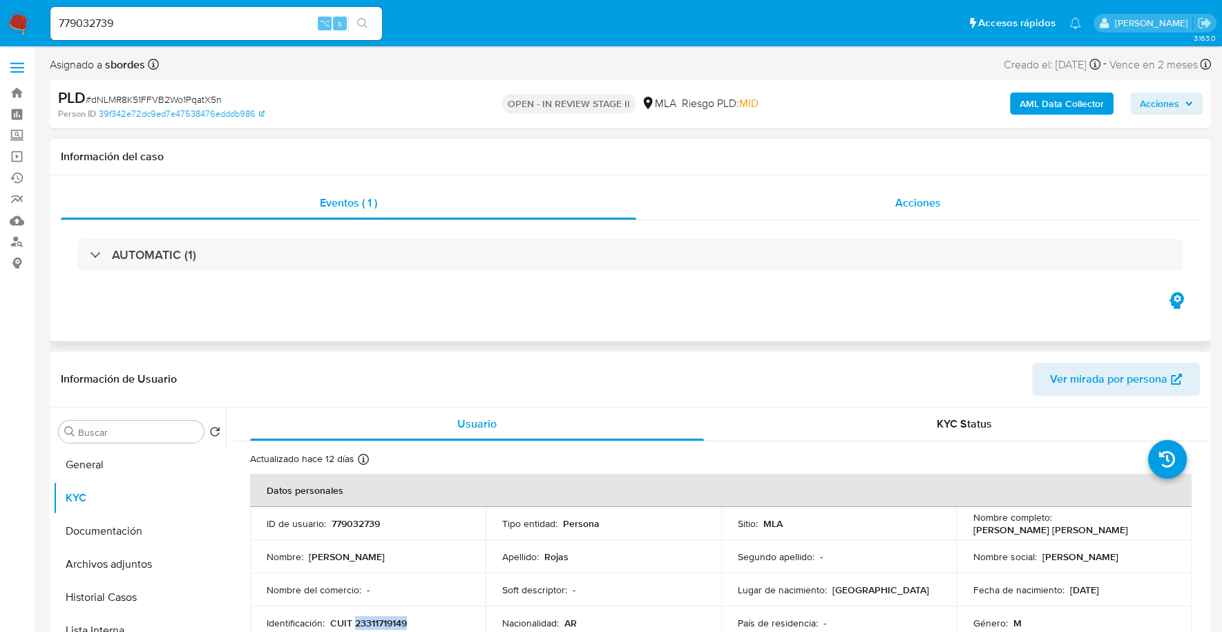
click at [895, 195] on span "Acciones" at bounding box center [918, 203] width 46 height 16
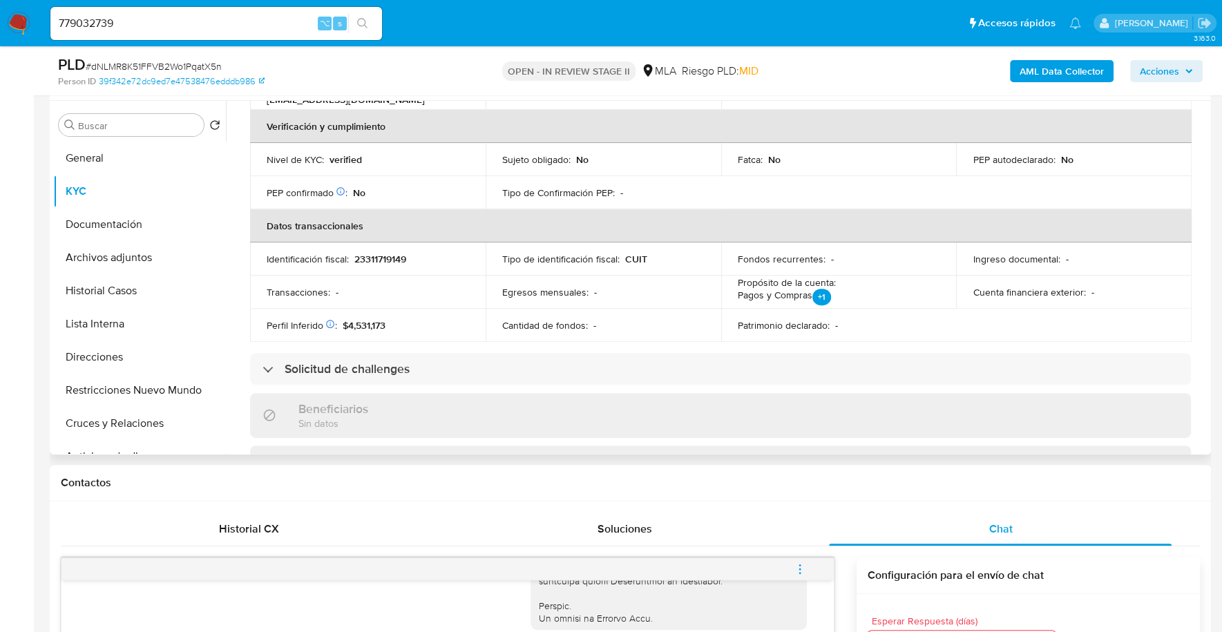
scroll to position [124, 0]
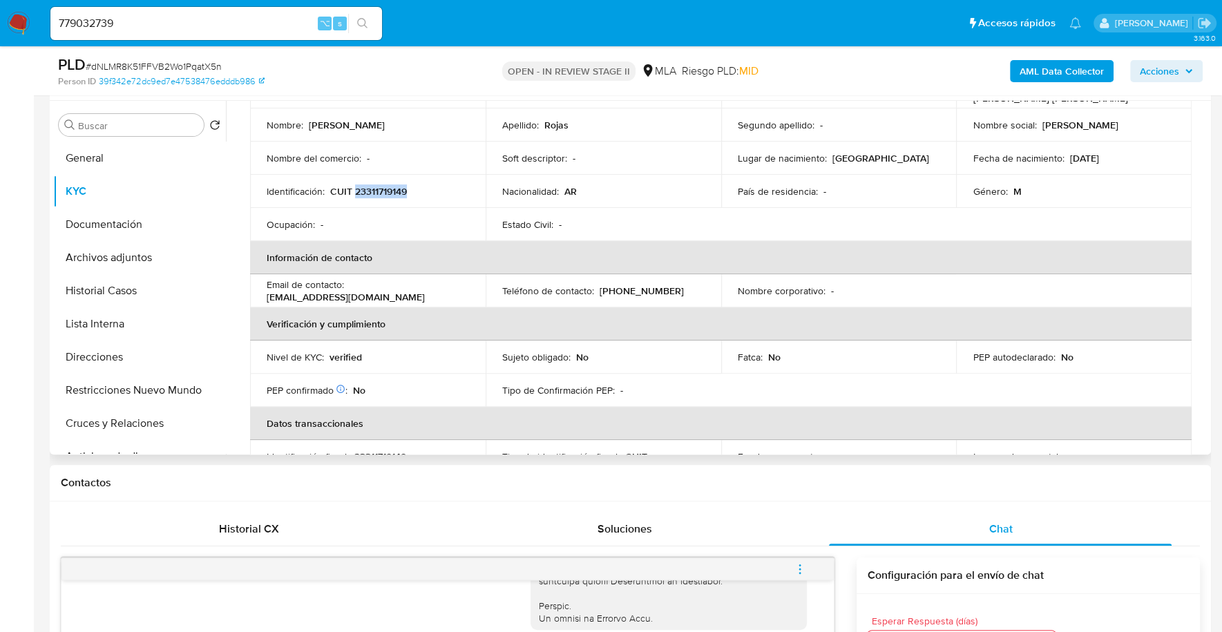
copy p "23311719149"
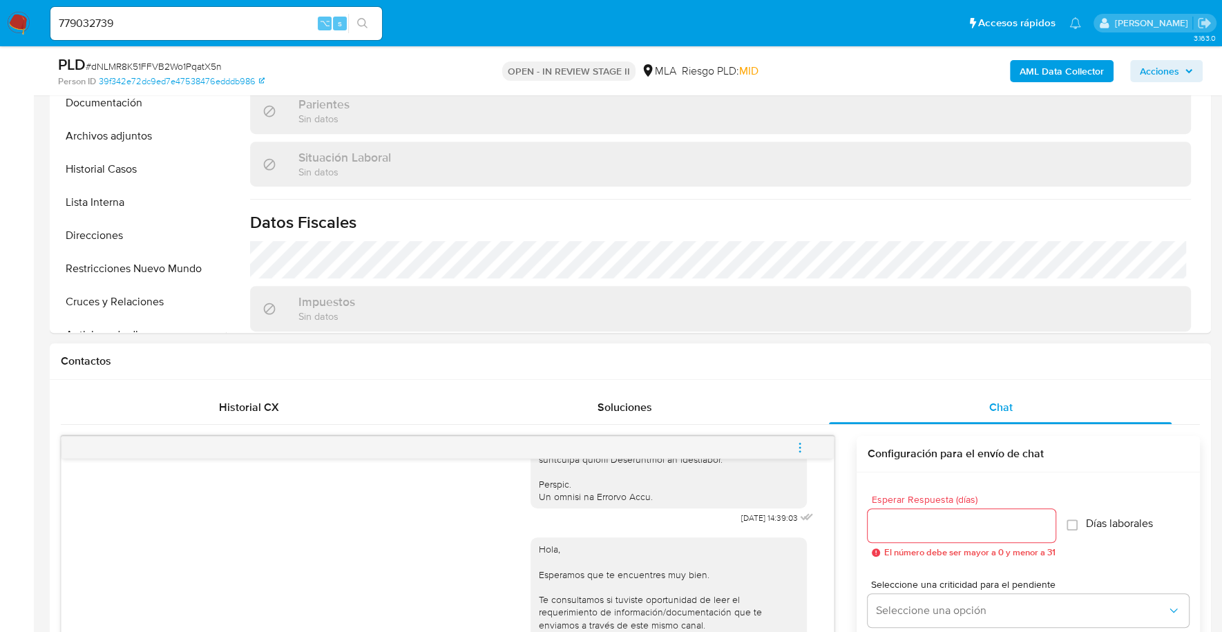
scroll to position [577, 0]
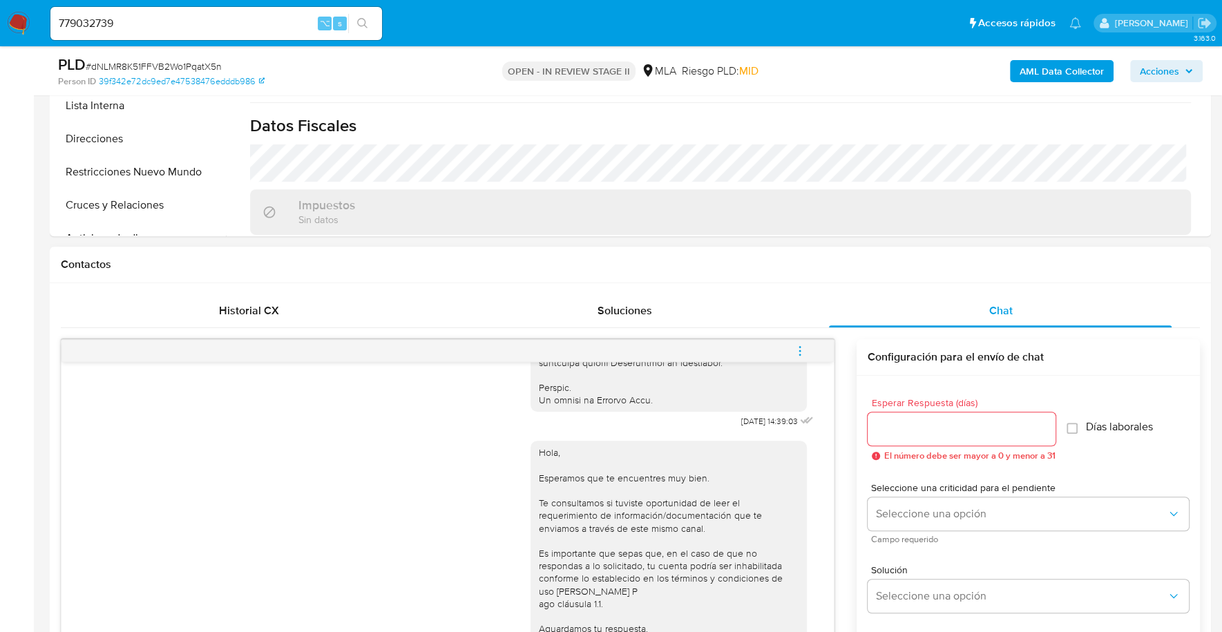
click at [804, 347] on icon "menu-action" at bounding box center [800, 351] width 12 height 12
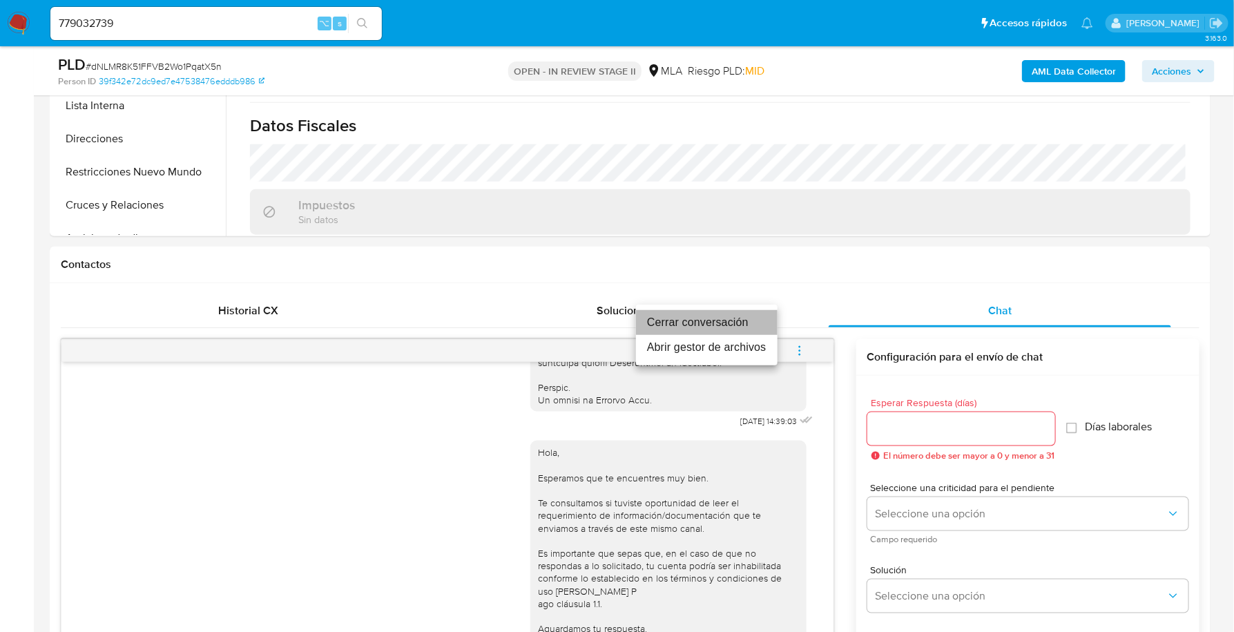
click at [742, 317] on li "Cerrar conversación" at bounding box center [707, 322] width 142 height 25
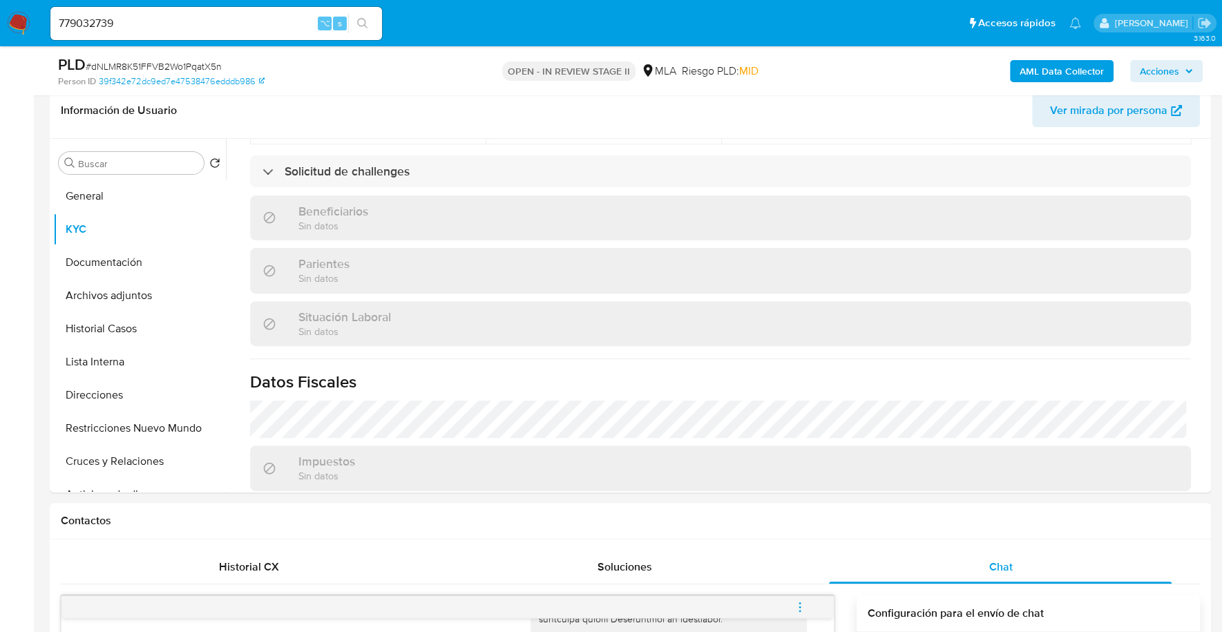
scroll to position [17, 0]
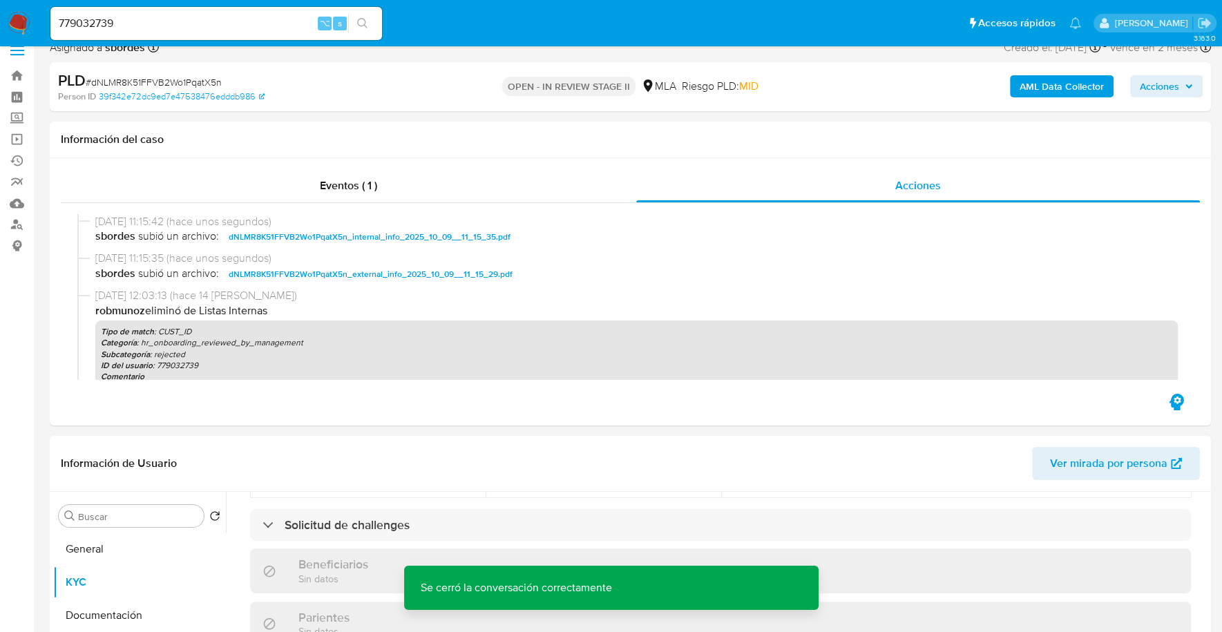
click at [1182, 95] on span "Acciones" at bounding box center [1166, 86] width 53 height 19
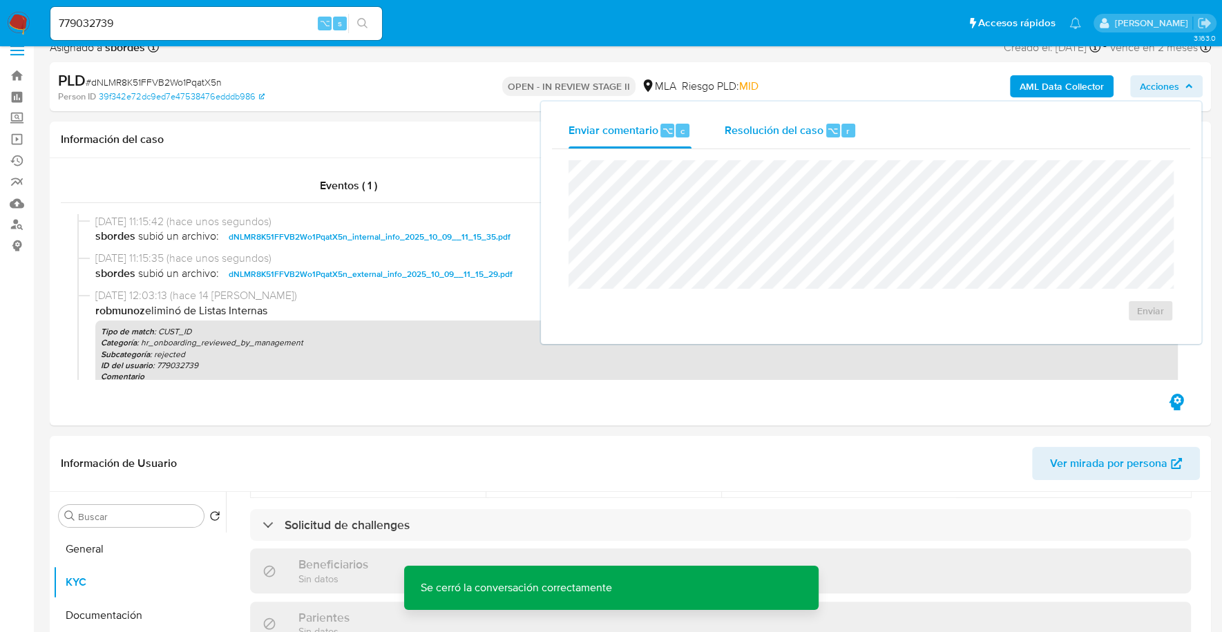
click at [777, 124] on span "Resolución del caso" at bounding box center [774, 130] width 99 height 16
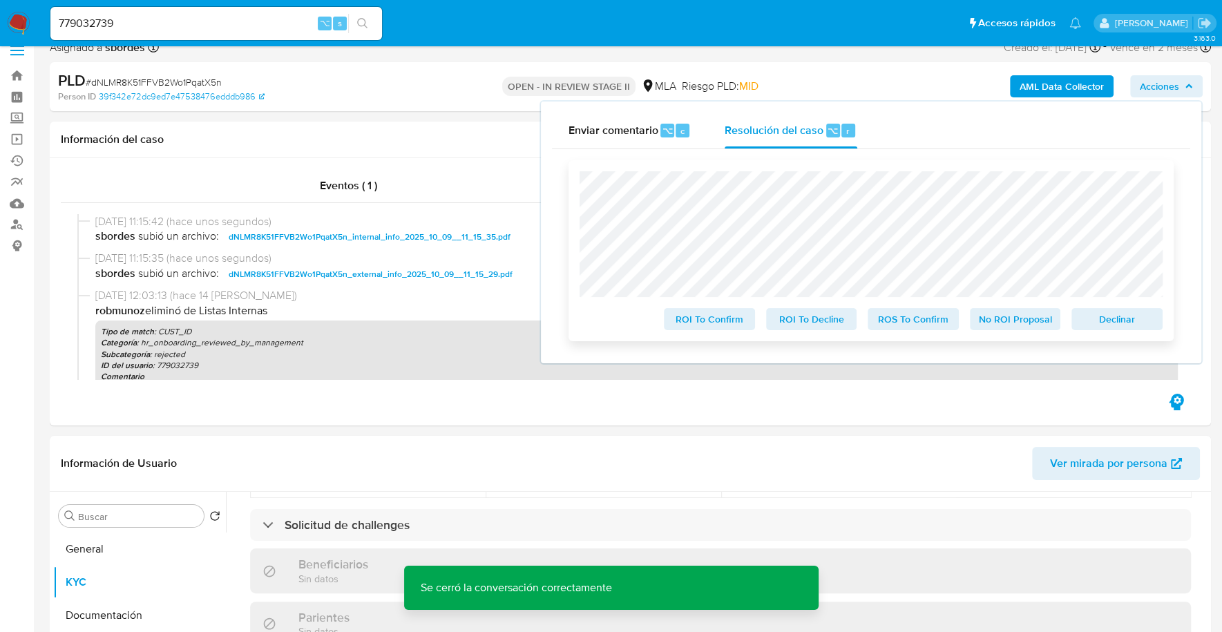
click at [1107, 322] on span "Declinar" at bounding box center [1117, 318] width 72 height 19
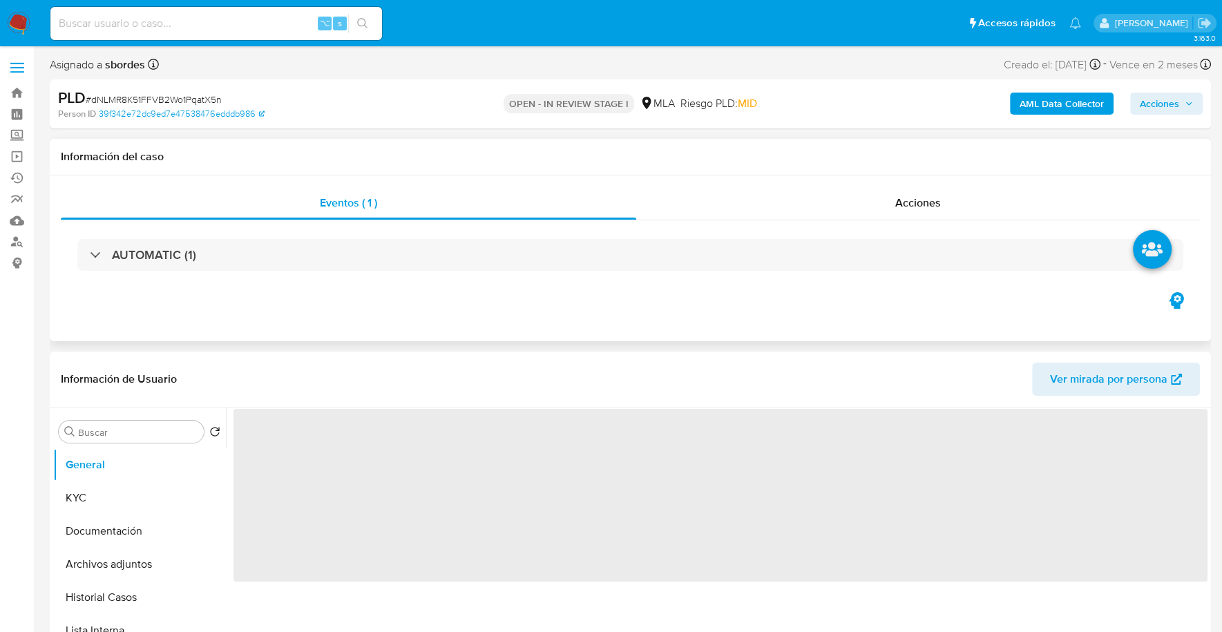
scroll to position [159, 0]
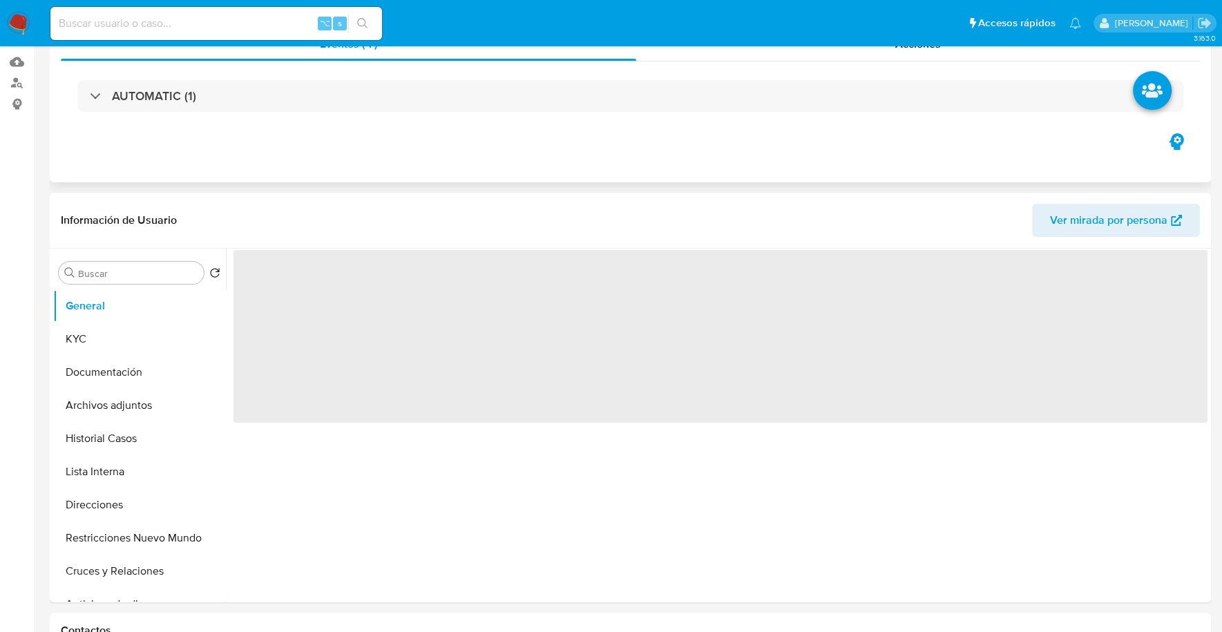
select select "10"
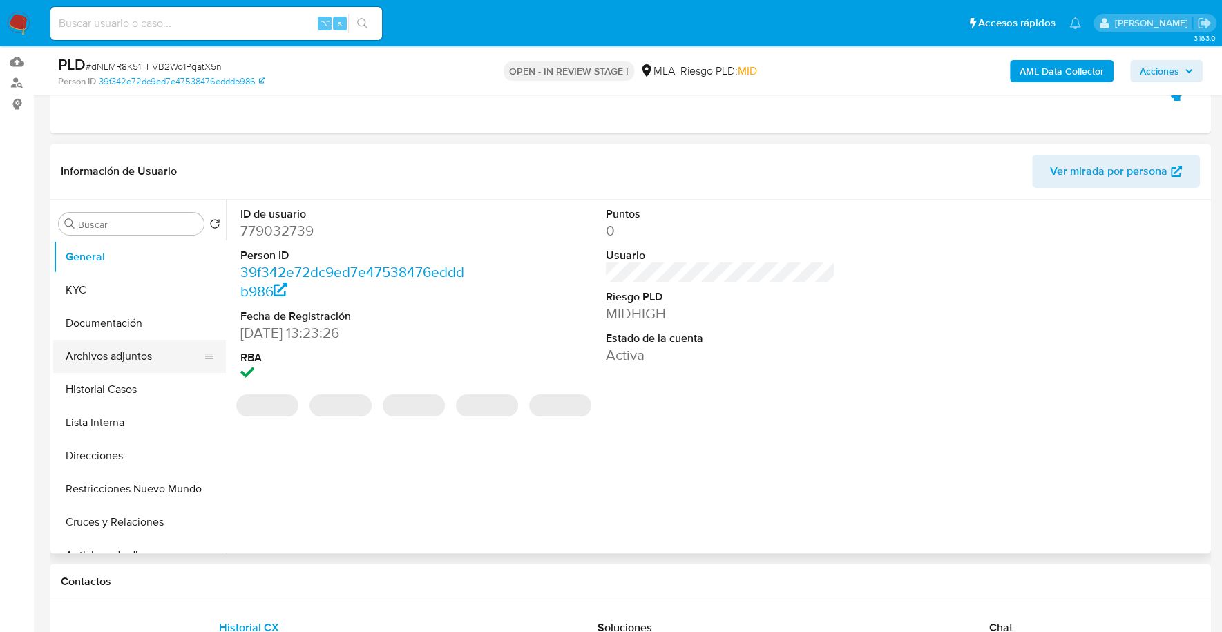
click at [126, 354] on button "Archivos adjuntos" at bounding box center [134, 356] width 162 height 33
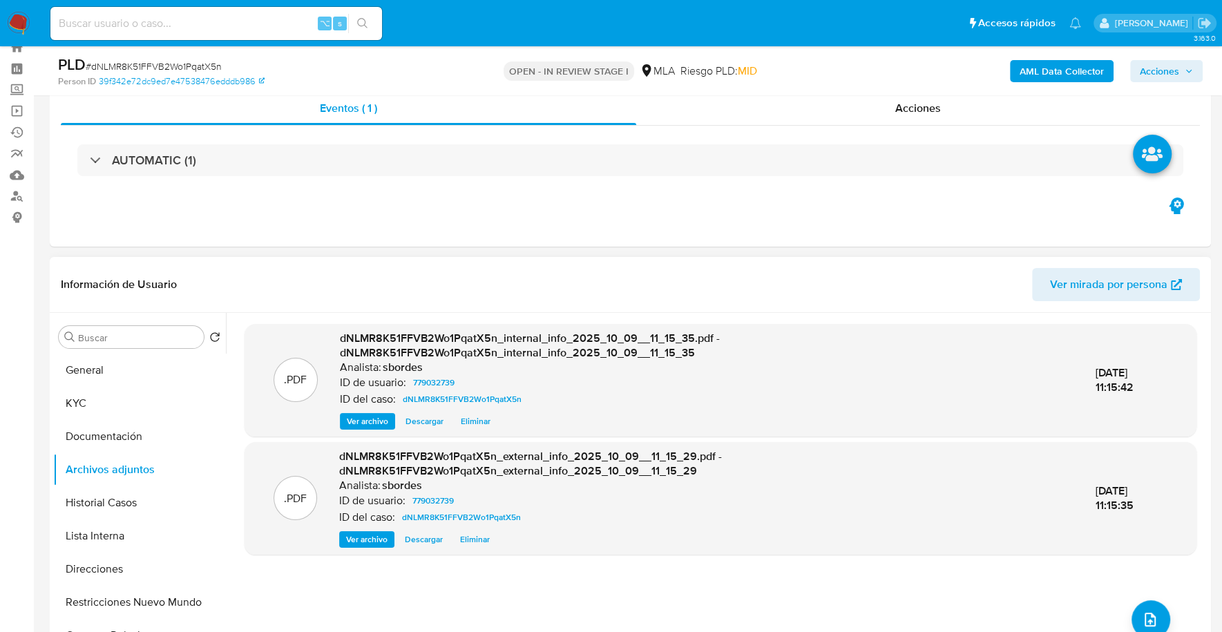
scroll to position [4, 0]
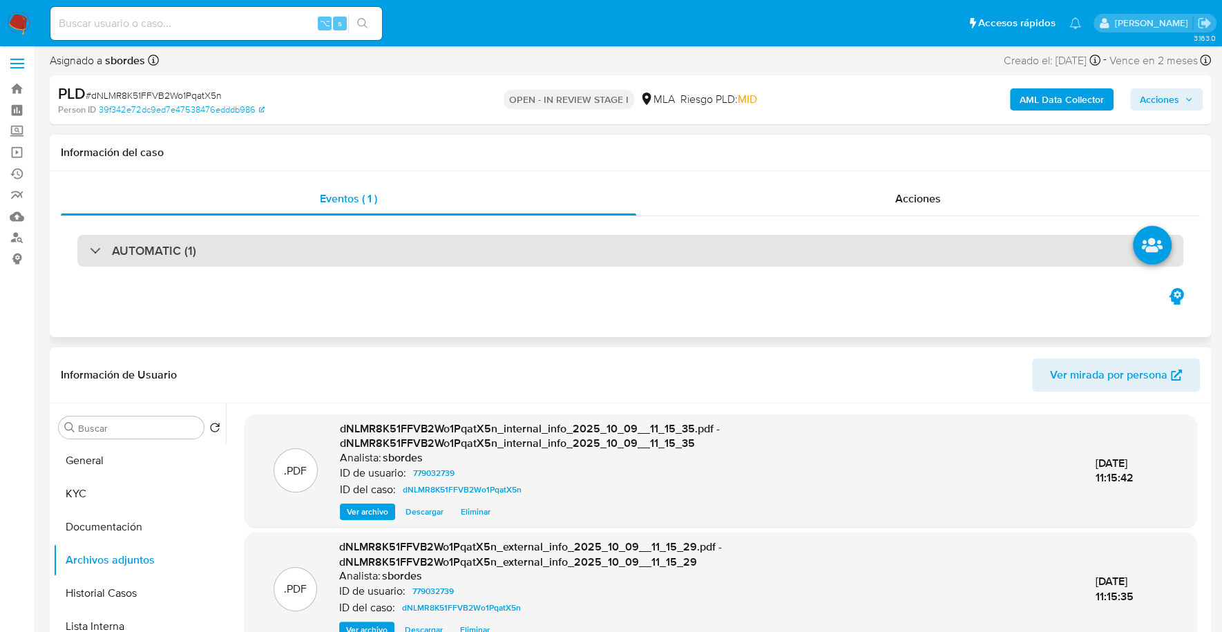
click at [234, 254] on div "AUTOMATIC (1)" at bounding box center [630, 251] width 1106 height 32
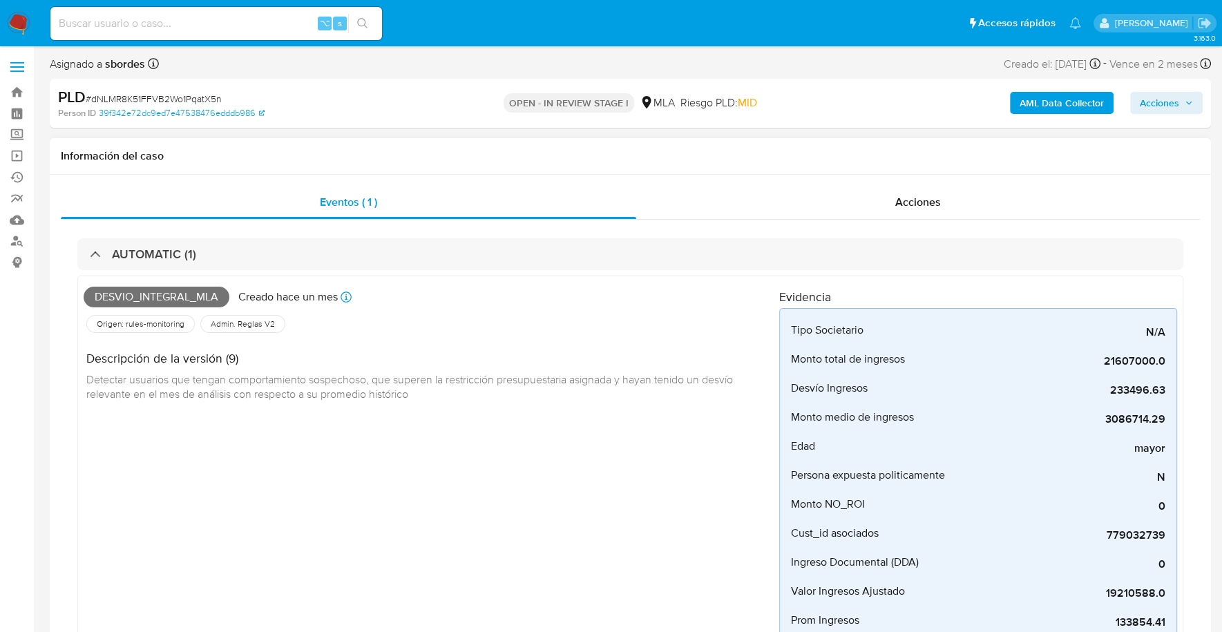
scroll to position [0, 0]
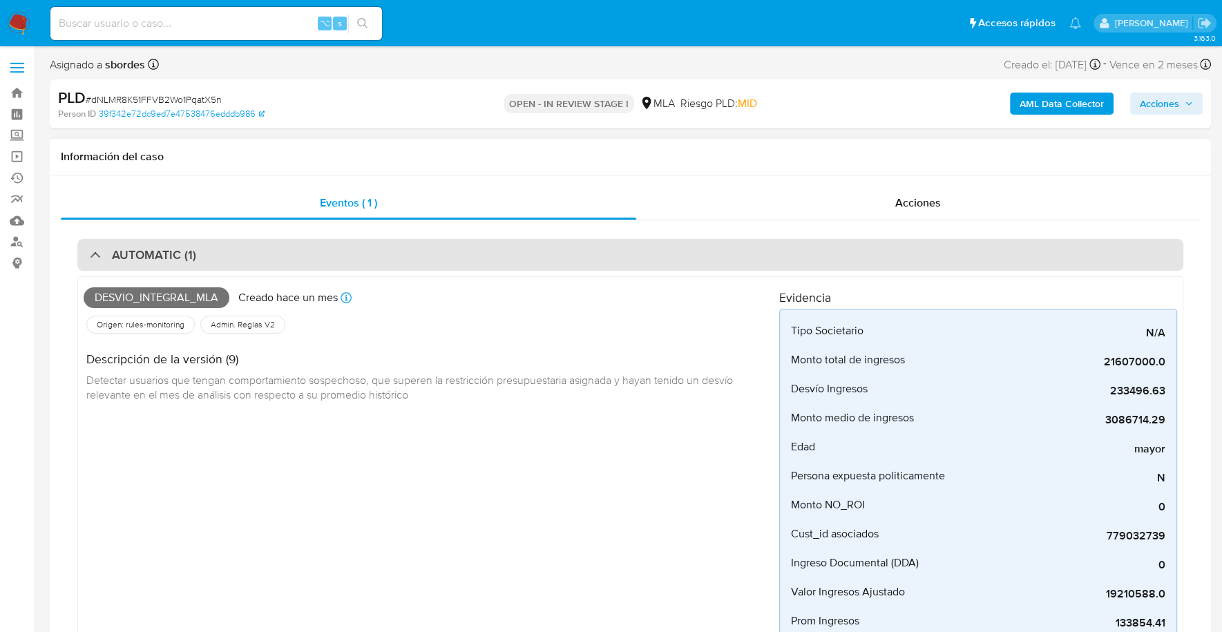
click at [227, 261] on div "AUTOMATIC (1)" at bounding box center [630, 255] width 1106 height 32
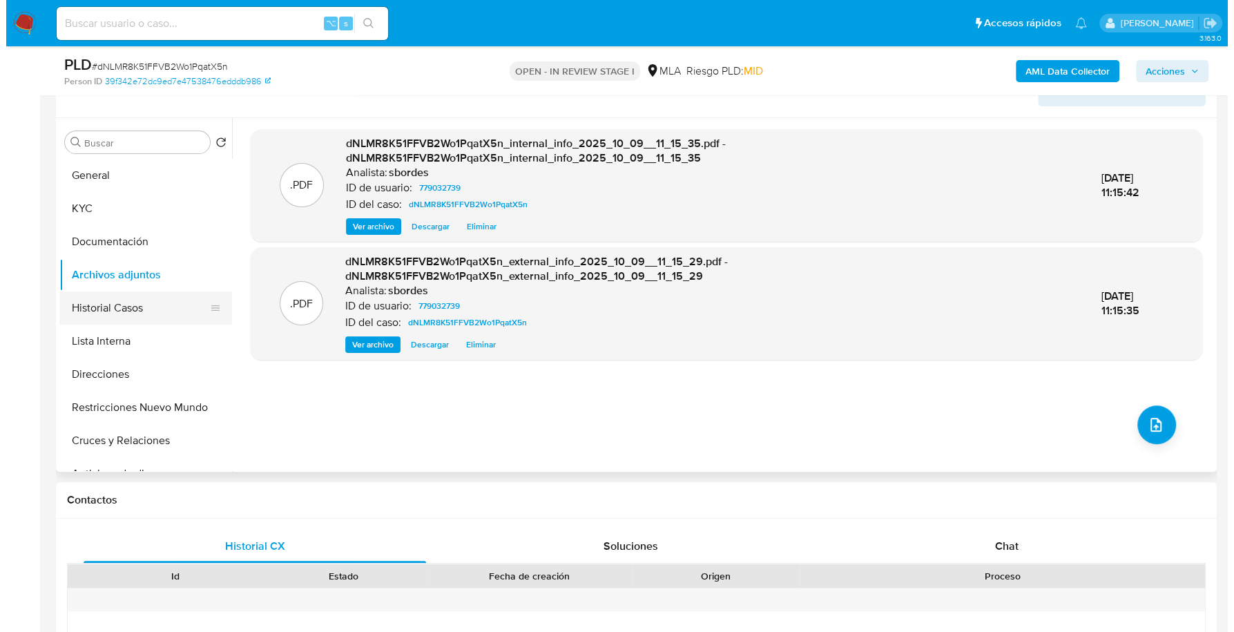
scroll to position [234, 0]
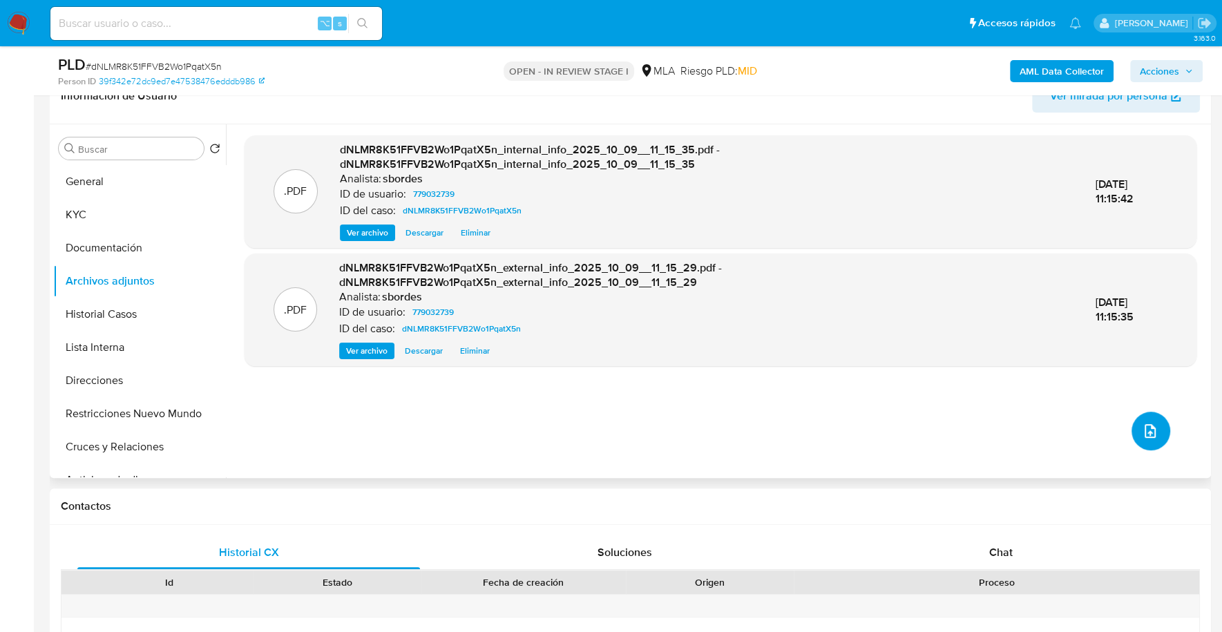
click at [1153, 441] on button "upload-file" at bounding box center [1150, 431] width 39 height 39
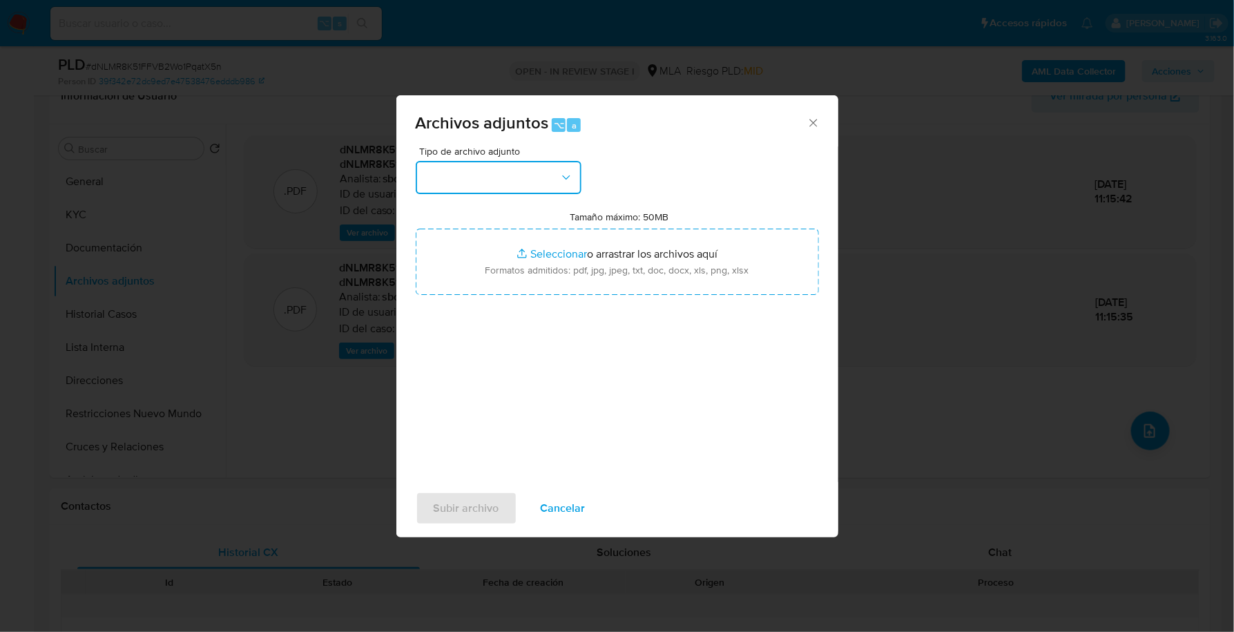
click at [503, 177] on button "button" at bounding box center [499, 177] width 166 height 33
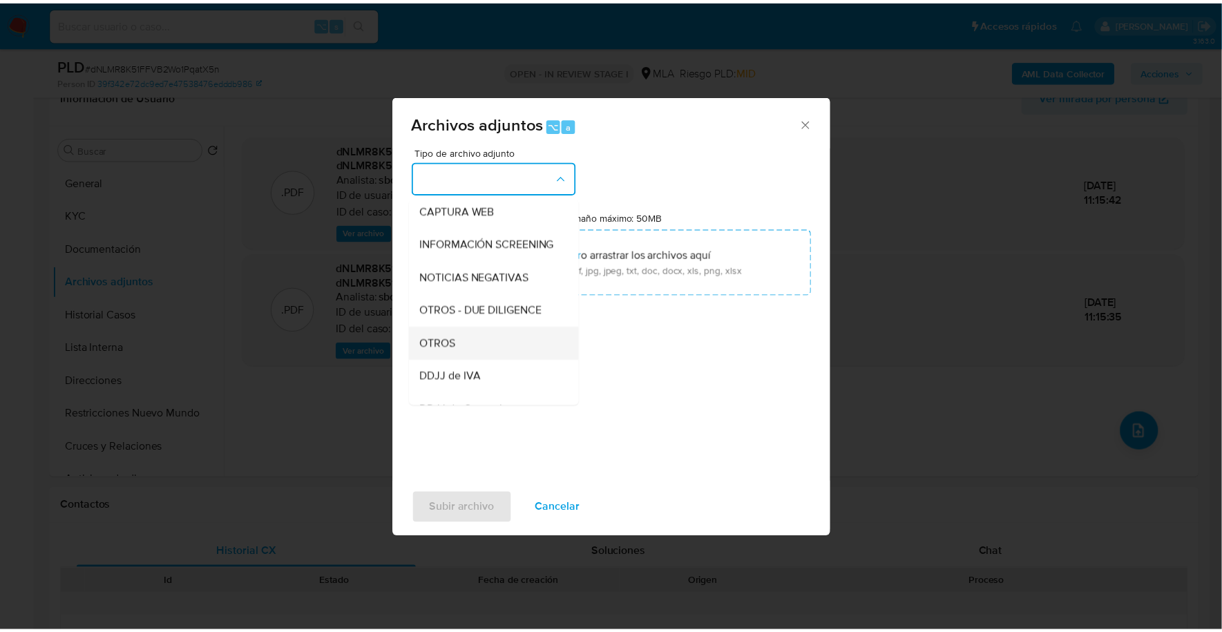
scroll to position [178, 0]
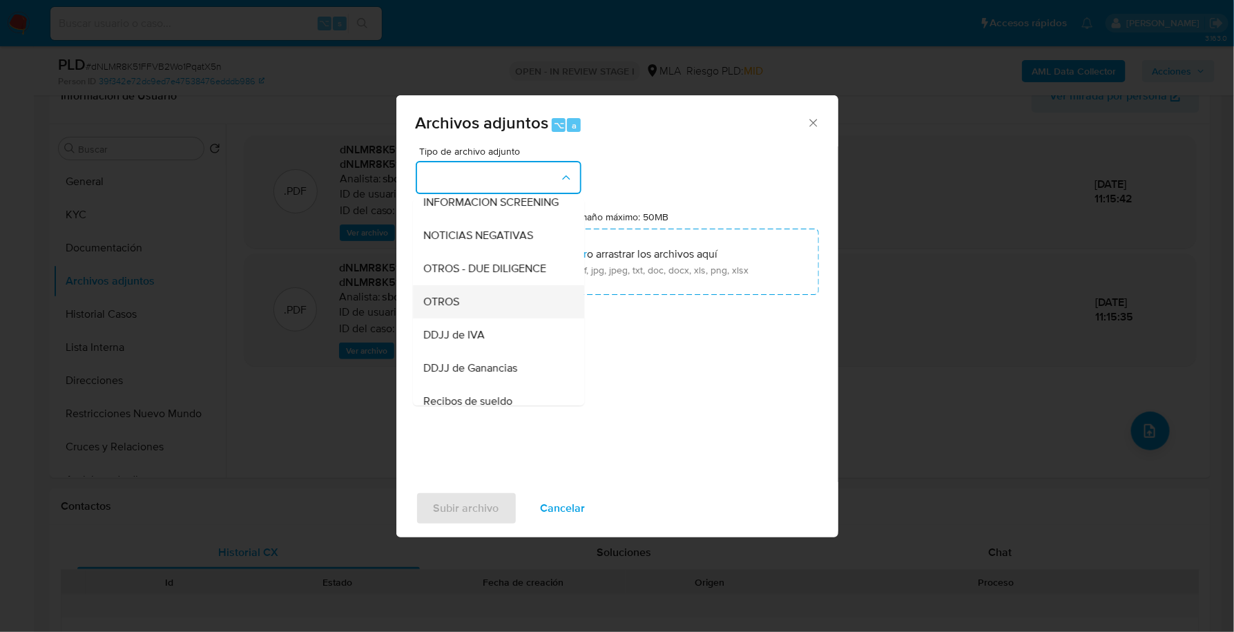
click at [460, 313] on div "OTROS" at bounding box center [494, 301] width 141 height 33
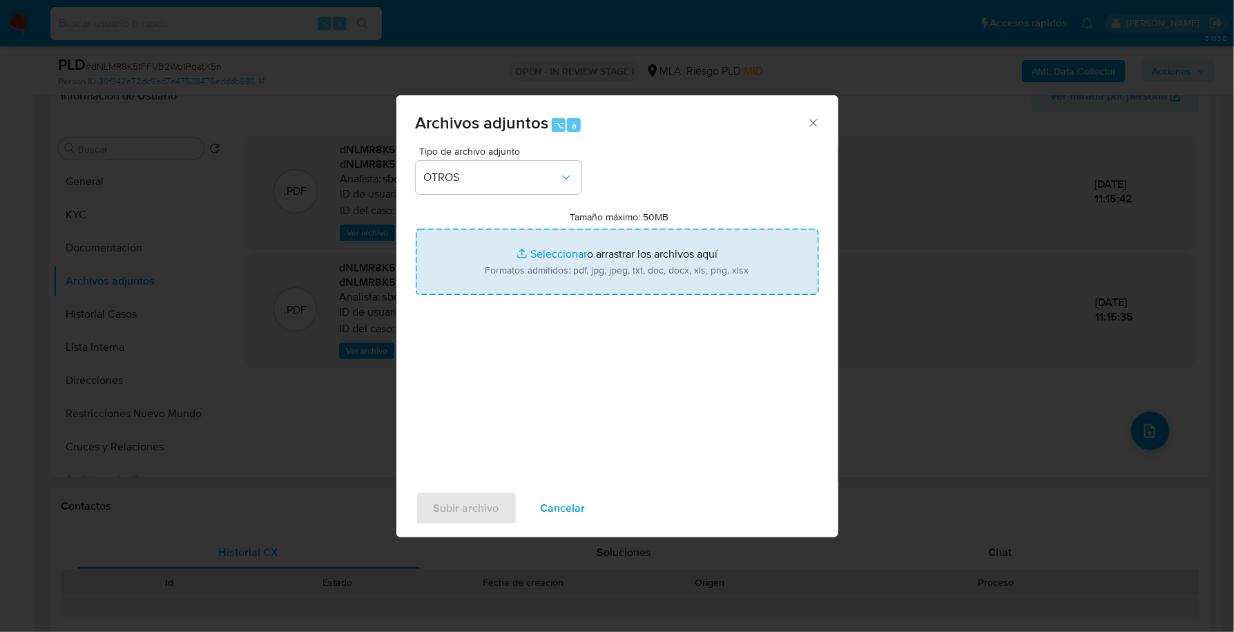
click at [546, 251] on input "Tamaño máximo: 50MB Seleccionar archivos" at bounding box center [617, 262] width 403 height 66
type input "C:\fakepath\Caselog dNLMR8K51FFVB2Wo1PqatX5n_2025_09_17_22_48_54.docx"
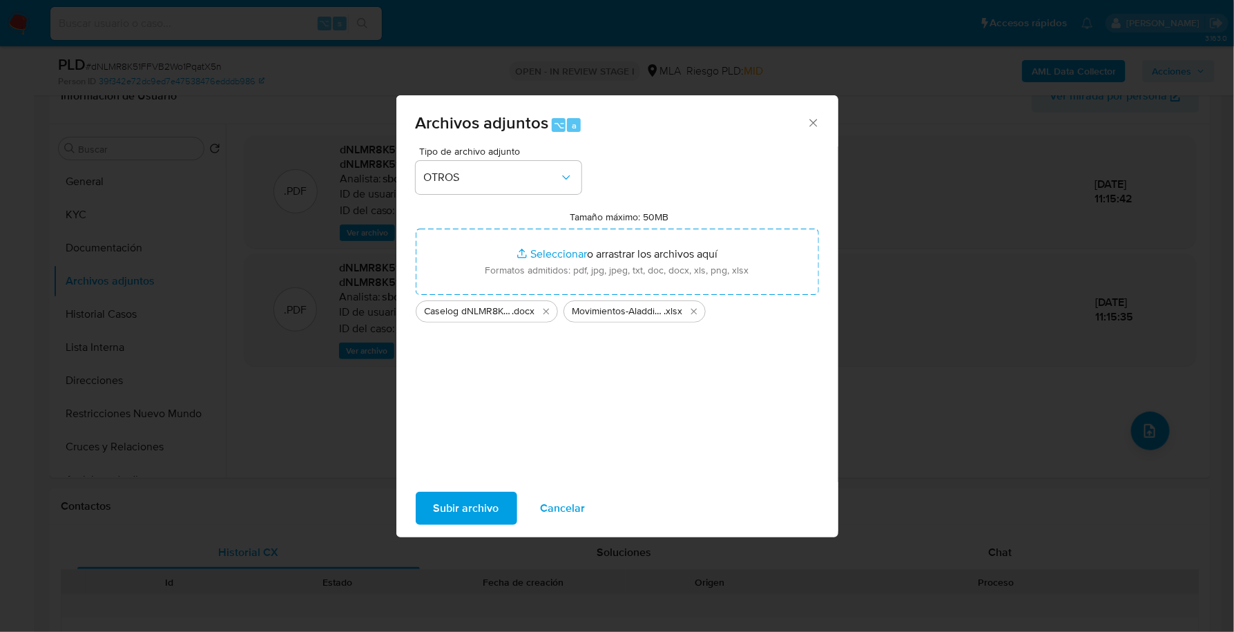
click at [469, 501] on span "Subir archivo" at bounding box center [467, 508] width 66 height 30
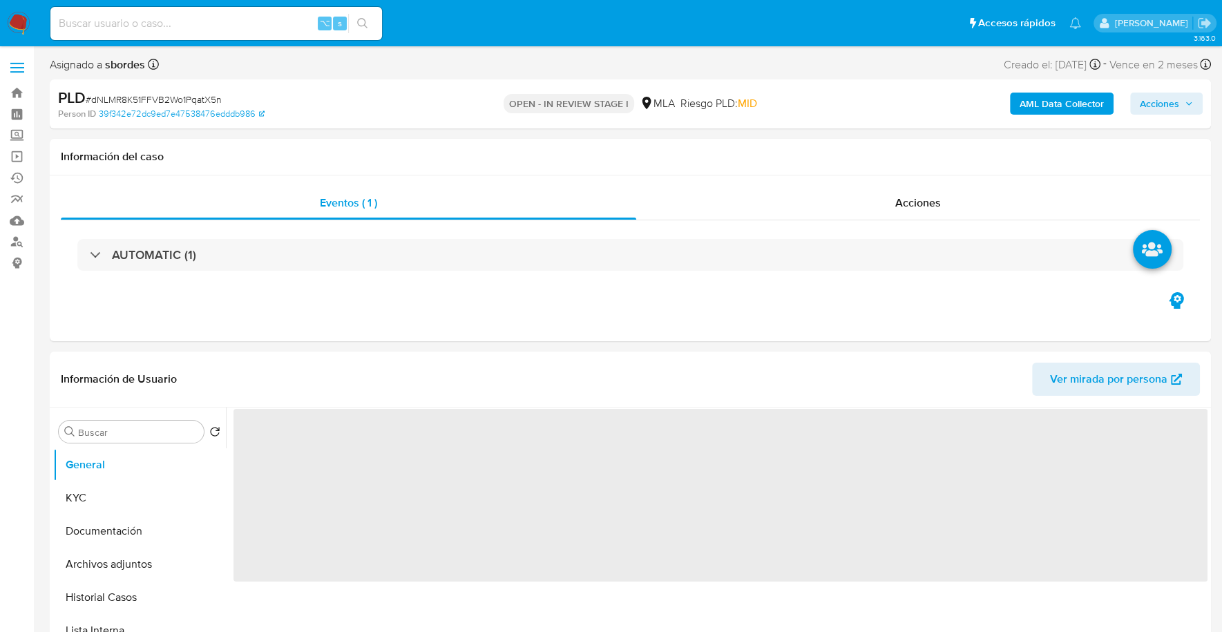
select select "10"
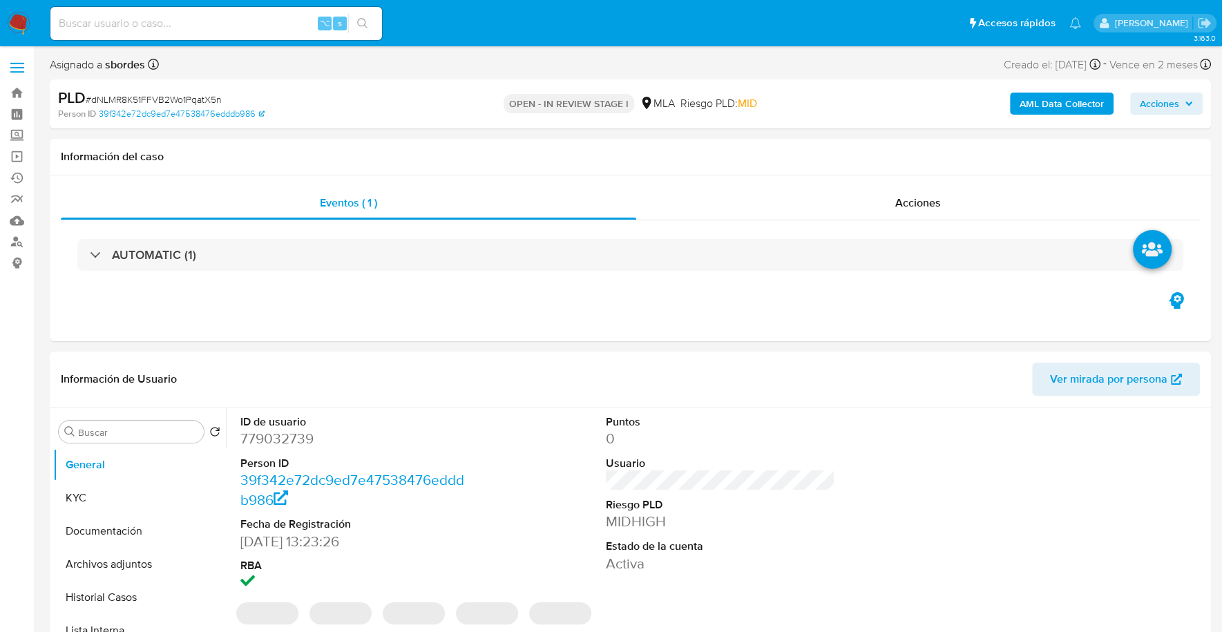
scroll to position [304, 0]
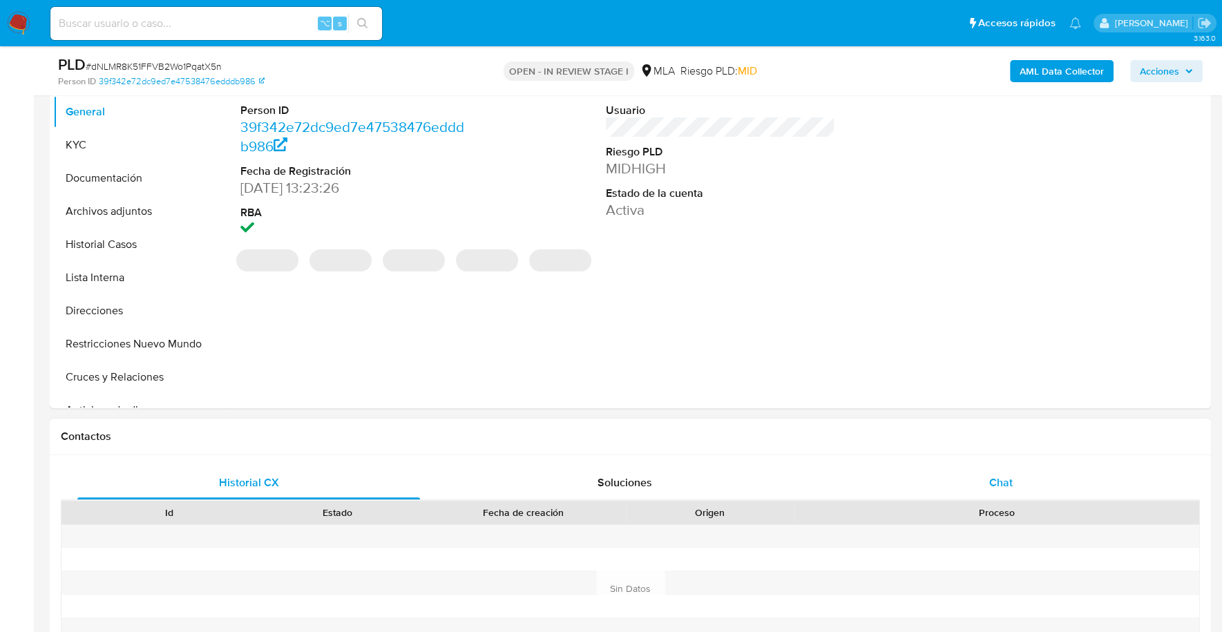
click at [1001, 480] on span "Chat" at bounding box center [999, 482] width 23 height 16
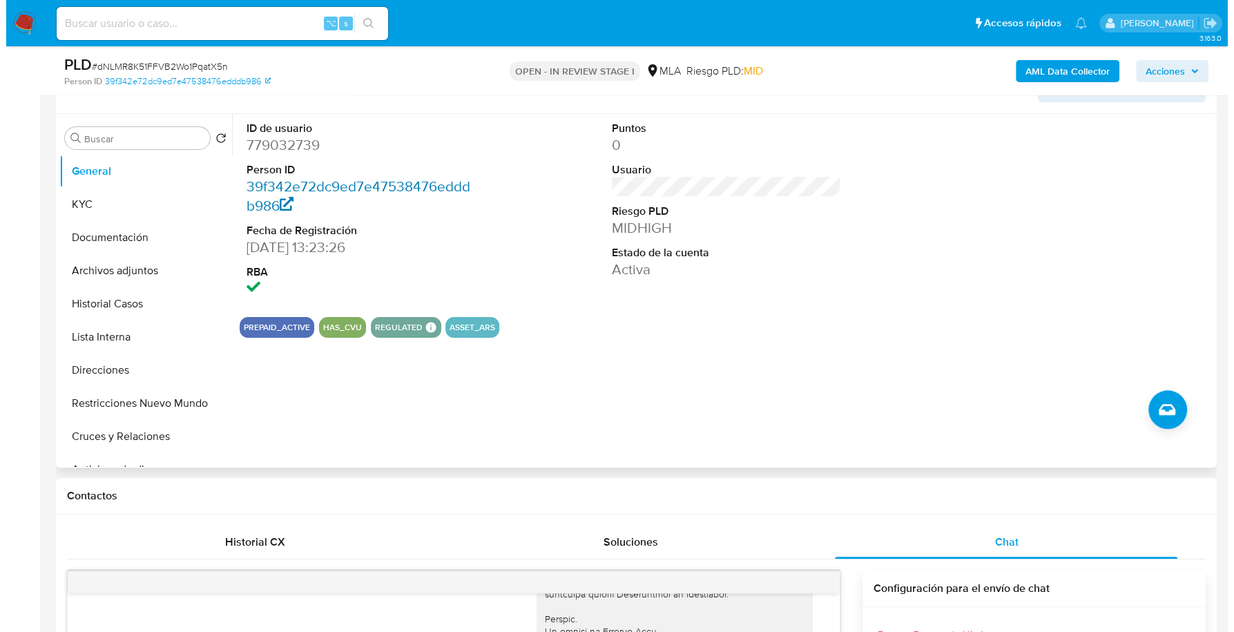
scroll to position [159, 0]
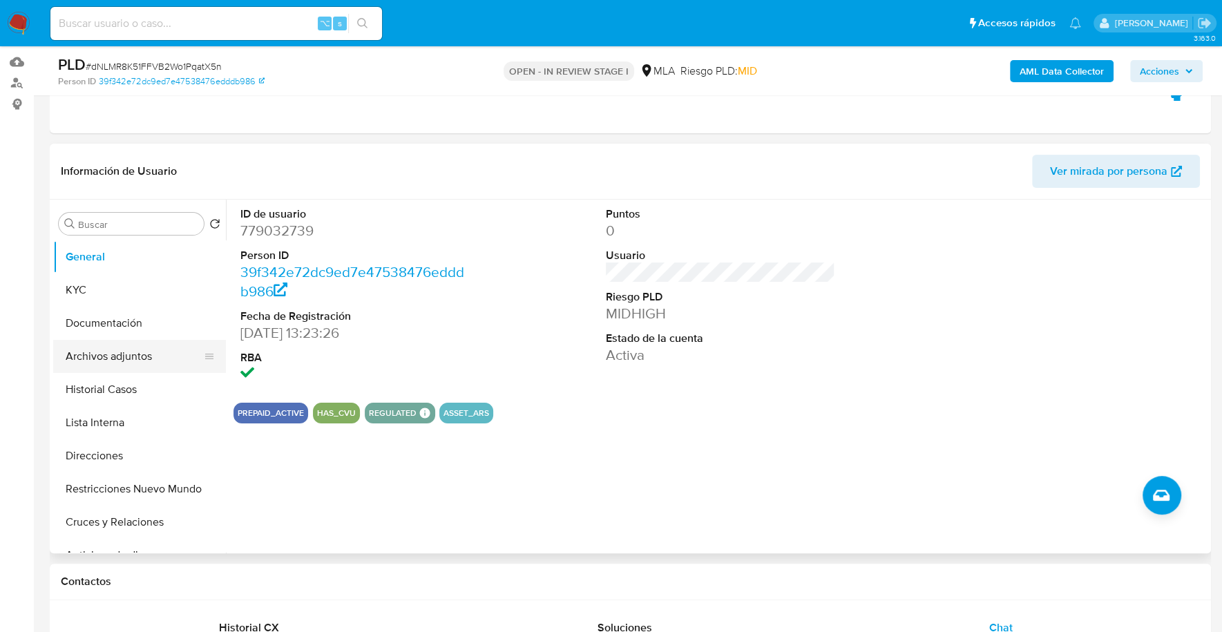
click at [126, 356] on button "Archivos adjuntos" at bounding box center [134, 356] width 162 height 33
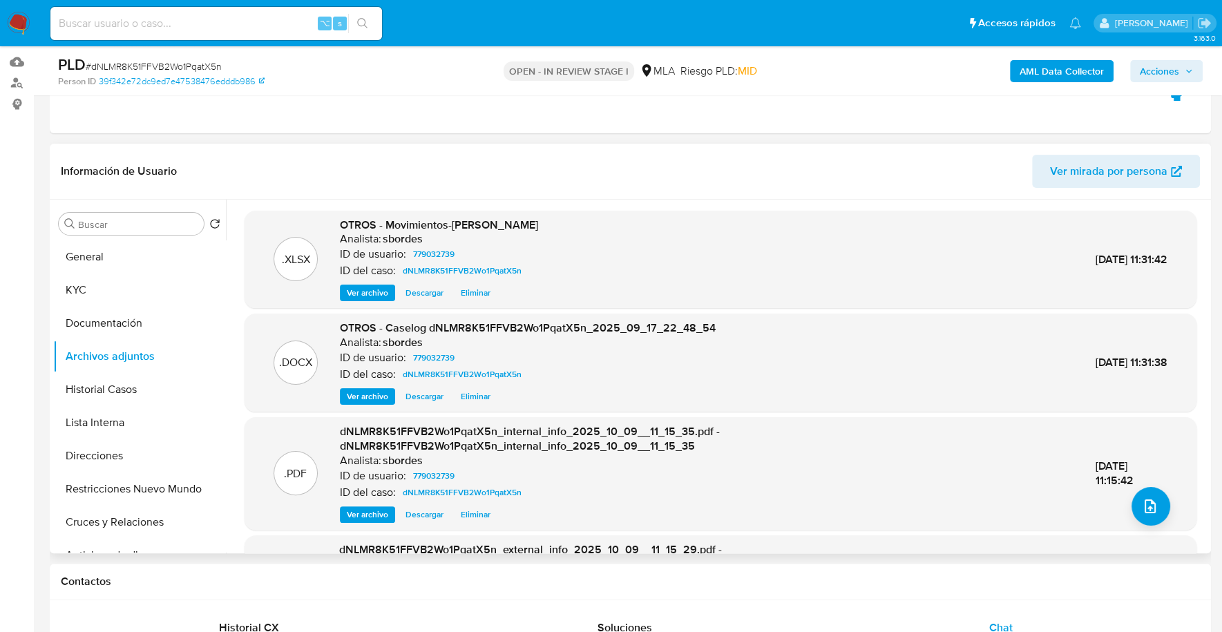
click at [363, 401] on span "Ver archivo" at bounding box center [367, 397] width 41 height 14
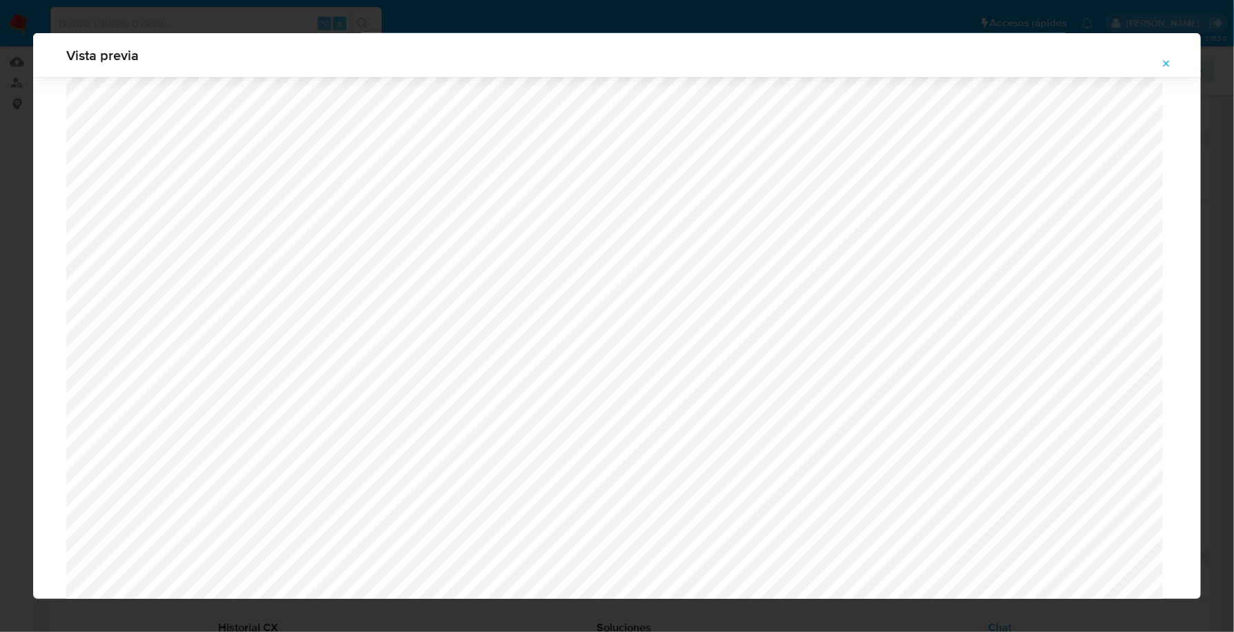
scroll to position [711, 0]
click at [1164, 66] on icon "Attachment preview" at bounding box center [1166, 63] width 11 height 11
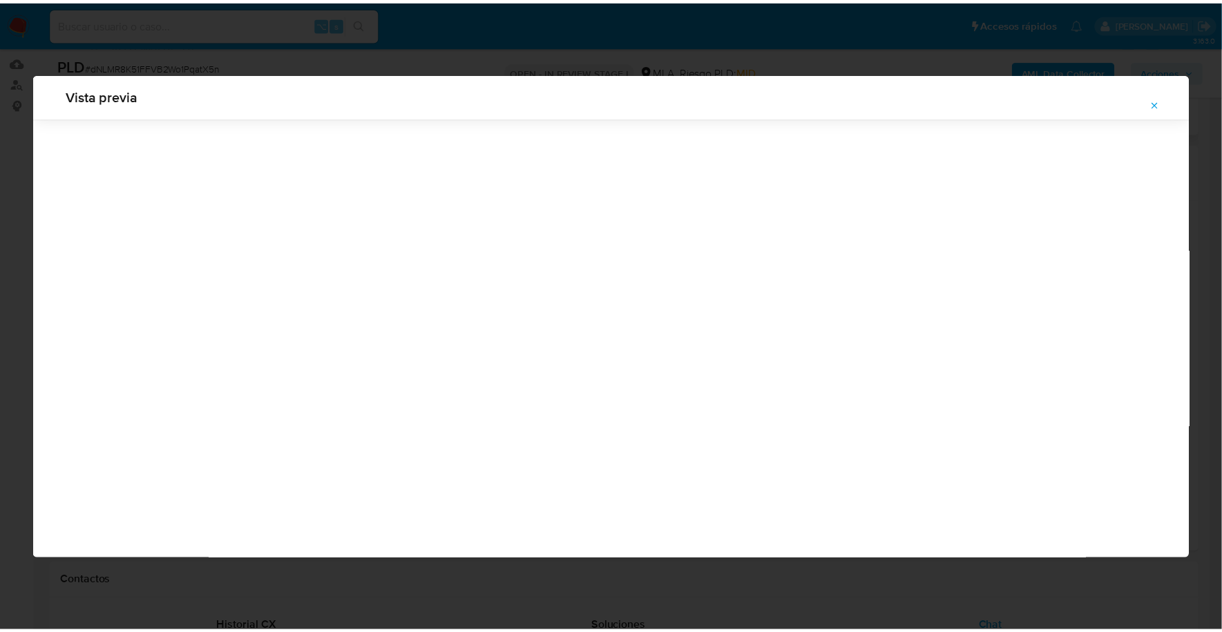
scroll to position [0, 0]
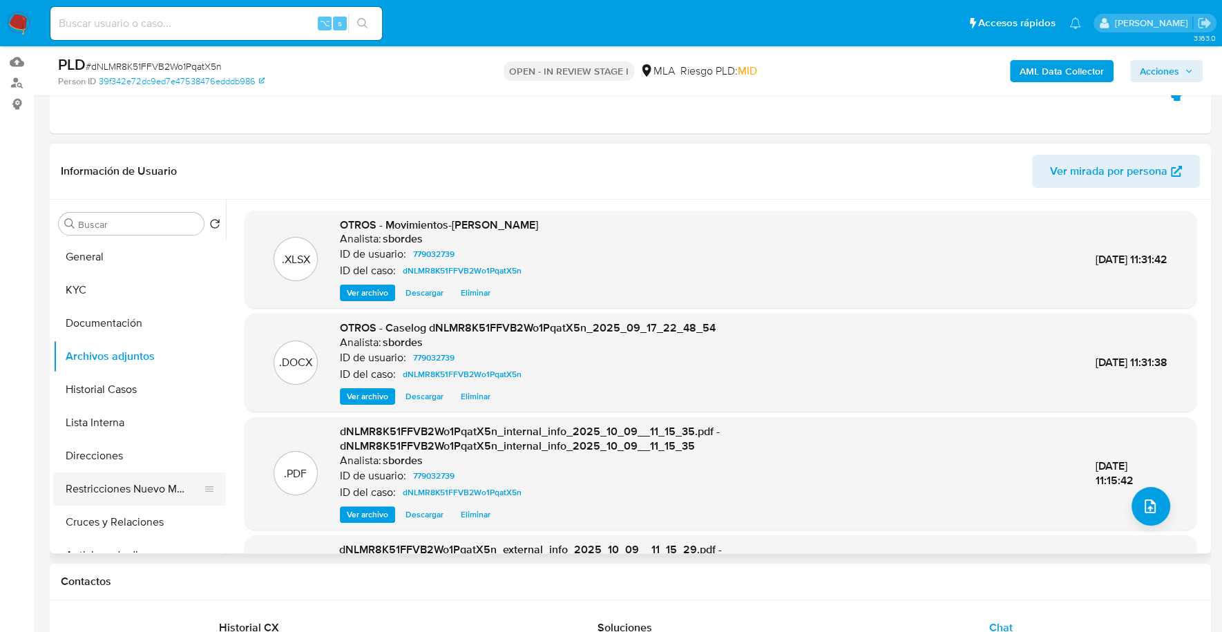
click at [164, 483] on button "Restricciones Nuevo Mundo" at bounding box center [134, 488] width 162 height 33
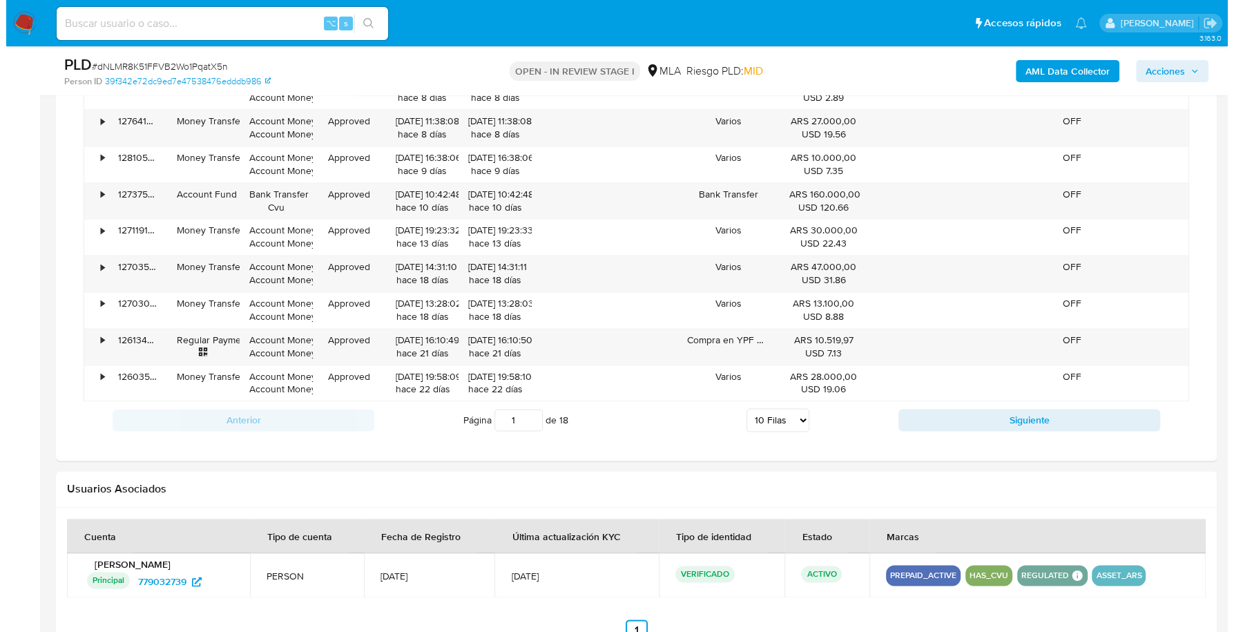
scroll to position [2105, 0]
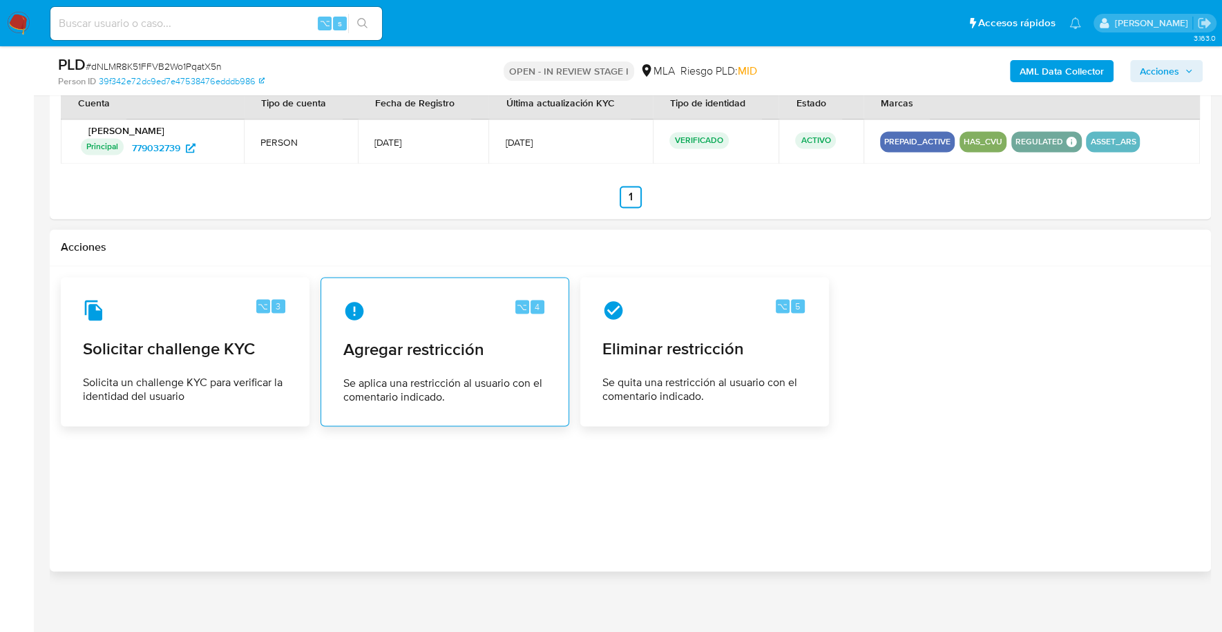
click at [439, 338] on span "Agregar restricción" at bounding box center [444, 348] width 203 height 21
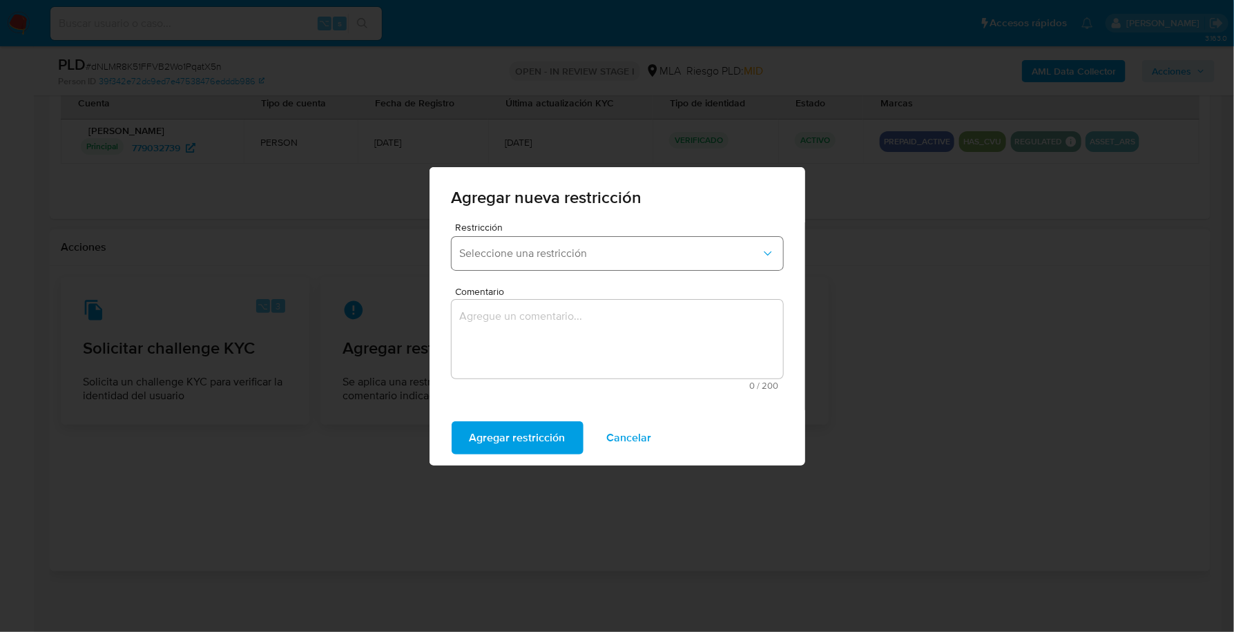
click at [546, 255] on span "Seleccione una restricción" at bounding box center [610, 254] width 301 height 14
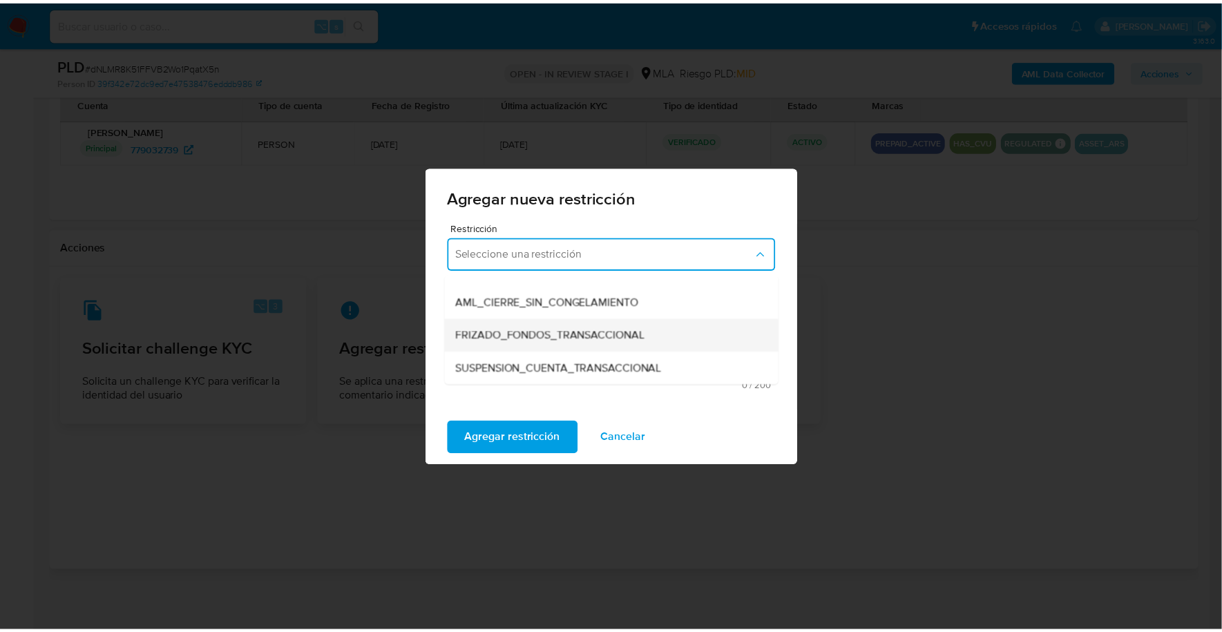
scroll to position [137, 0]
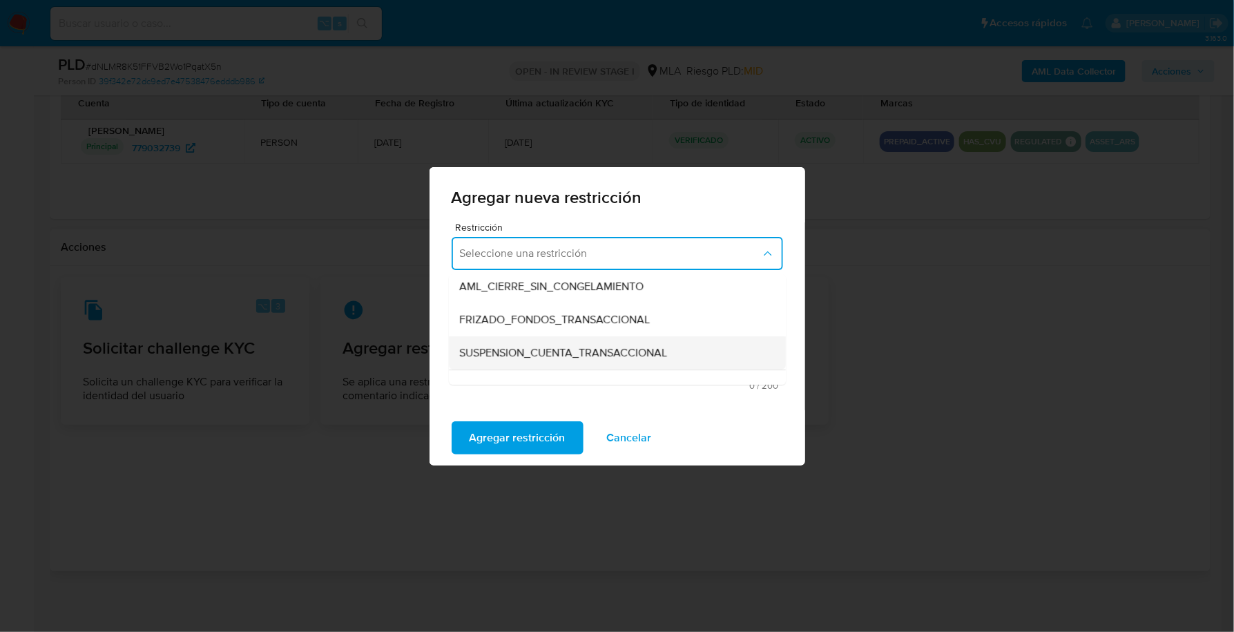
click at [566, 353] on span "SUSPENSION_CUENTA_TRANSACCIONAL" at bounding box center [564, 353] width 208 height 14
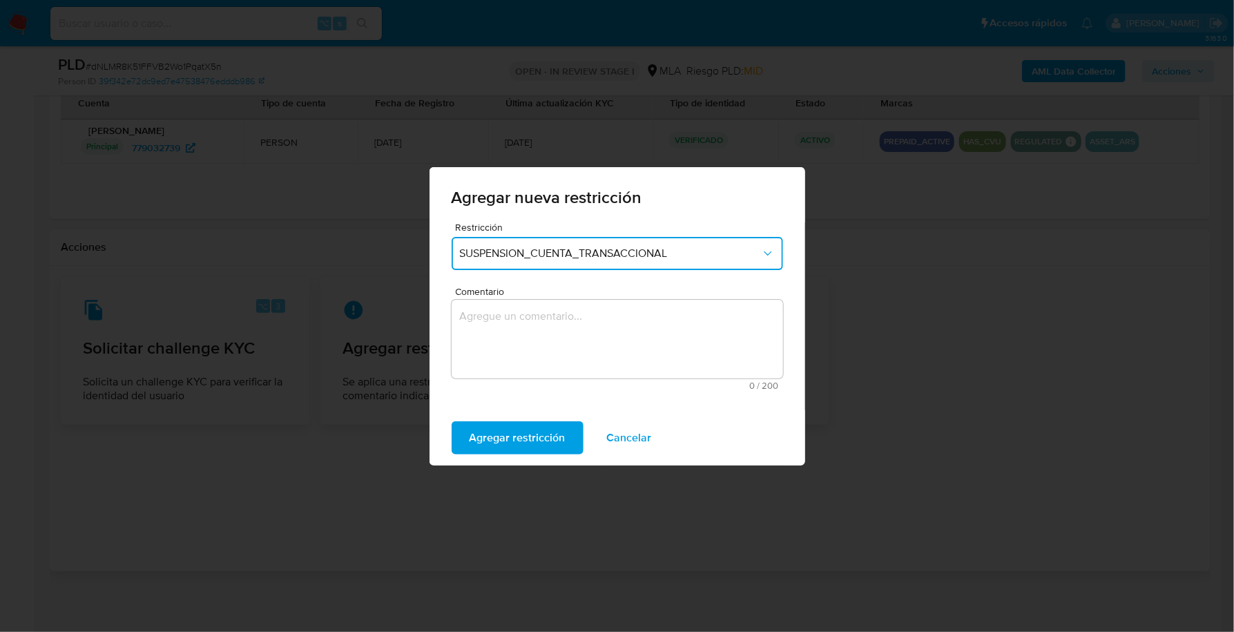
click at [562, 327] on textarea "Comentario" at bounding box center [618, 339] width 332 height 79
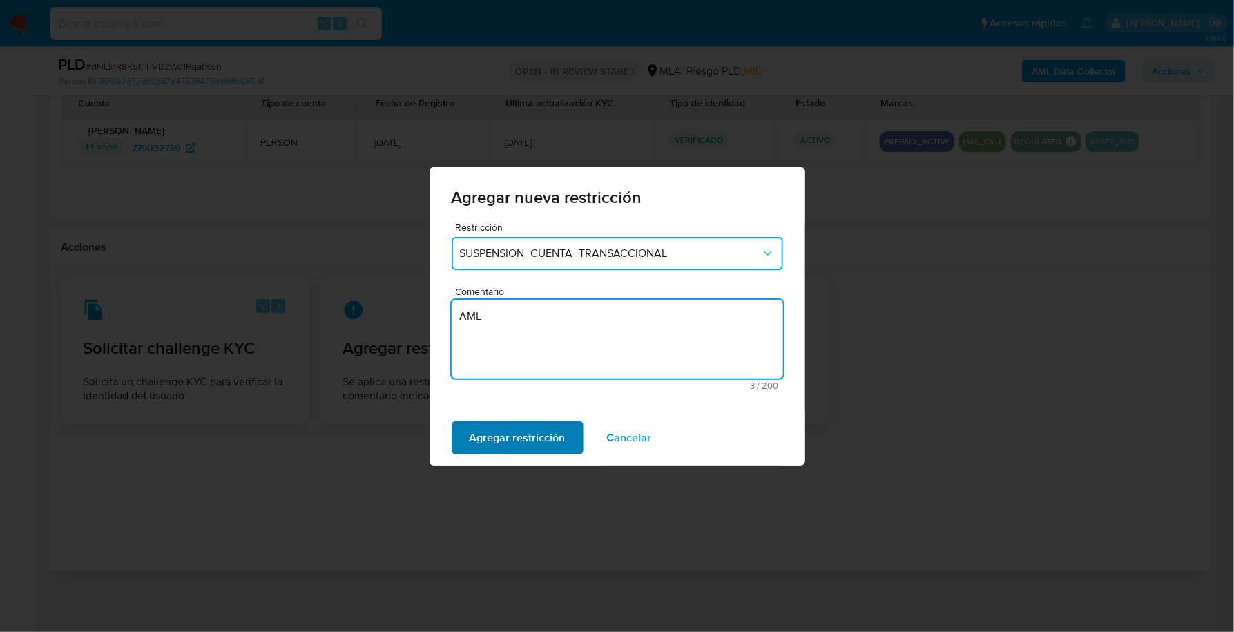
type textarea "AML"
click at [506, 448] on span "Agregar restricción" at bounding box center [518, 438] width 96 height 30
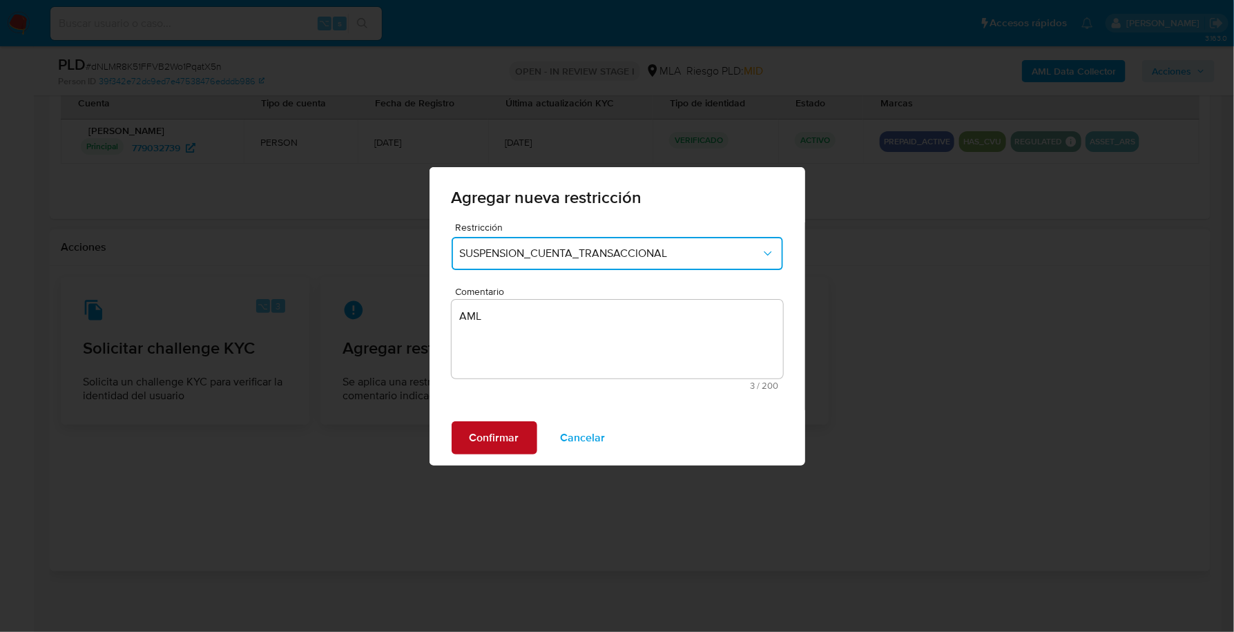
click at [509, 432] on span "Confirmar" at bounding box center [495, 438] width 50 height 30
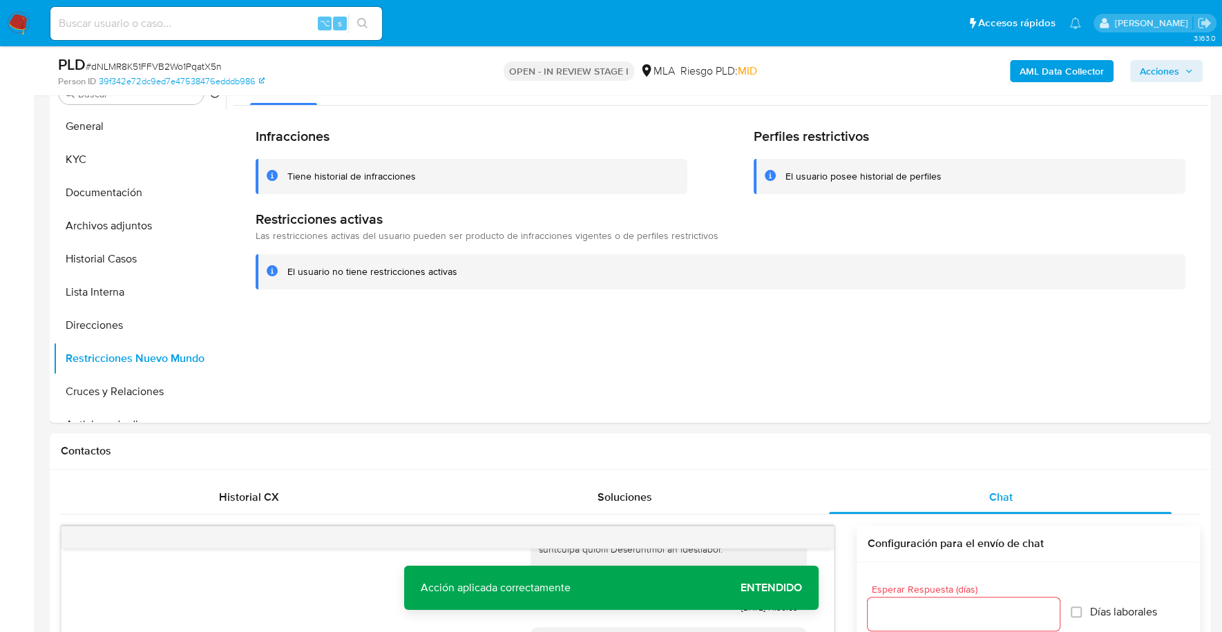
scroll to position [0, 0]
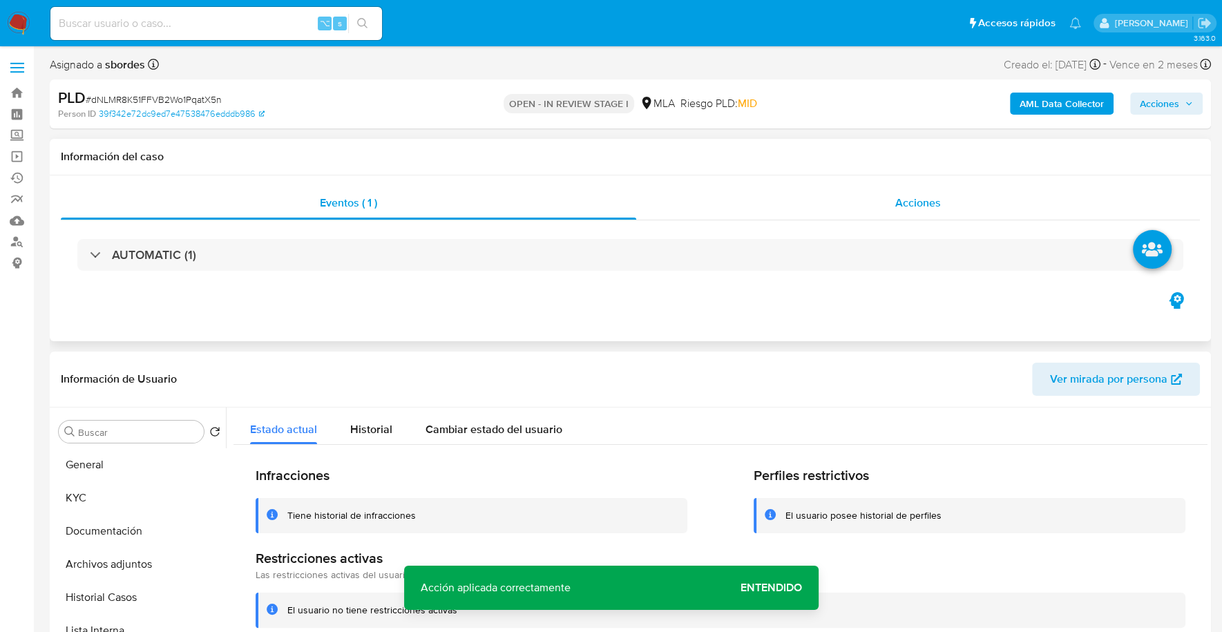
click at [868, 200] on div "Acciones" at bounding box center [918, 202] width 564 height 33
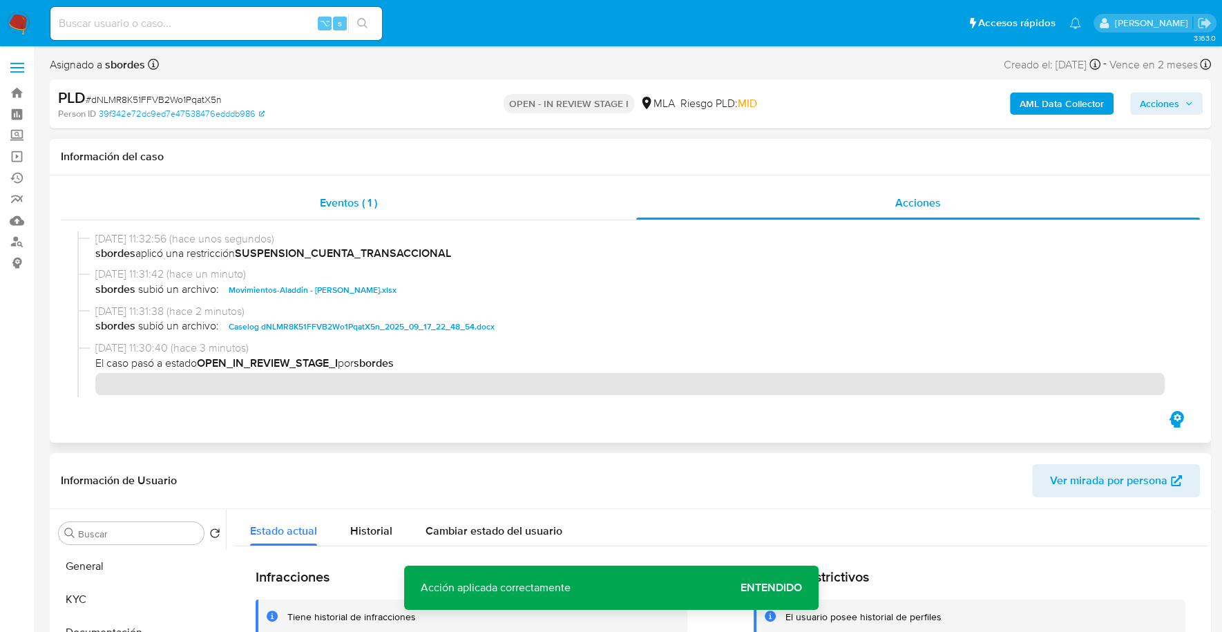
click at [466, 191] on div "Eventos ( 1 )" at bounding box center [348, 202] width 575 height 33
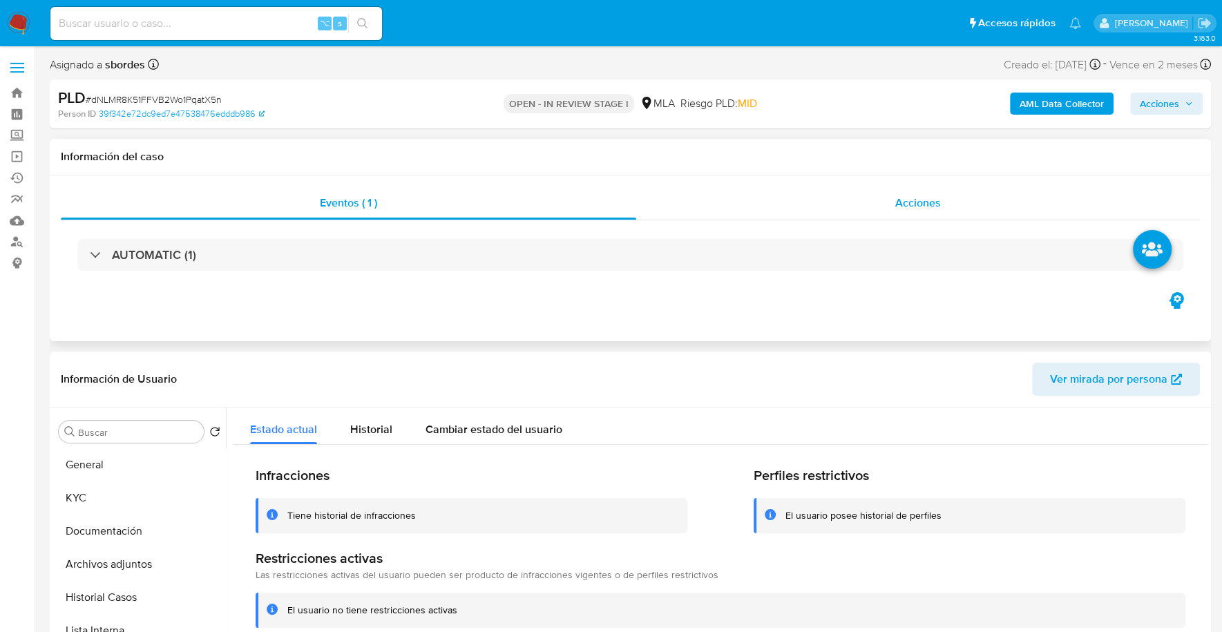
click at [771, 206] on div "Acciones" at bounding box center [918, 202] width 564 height 33
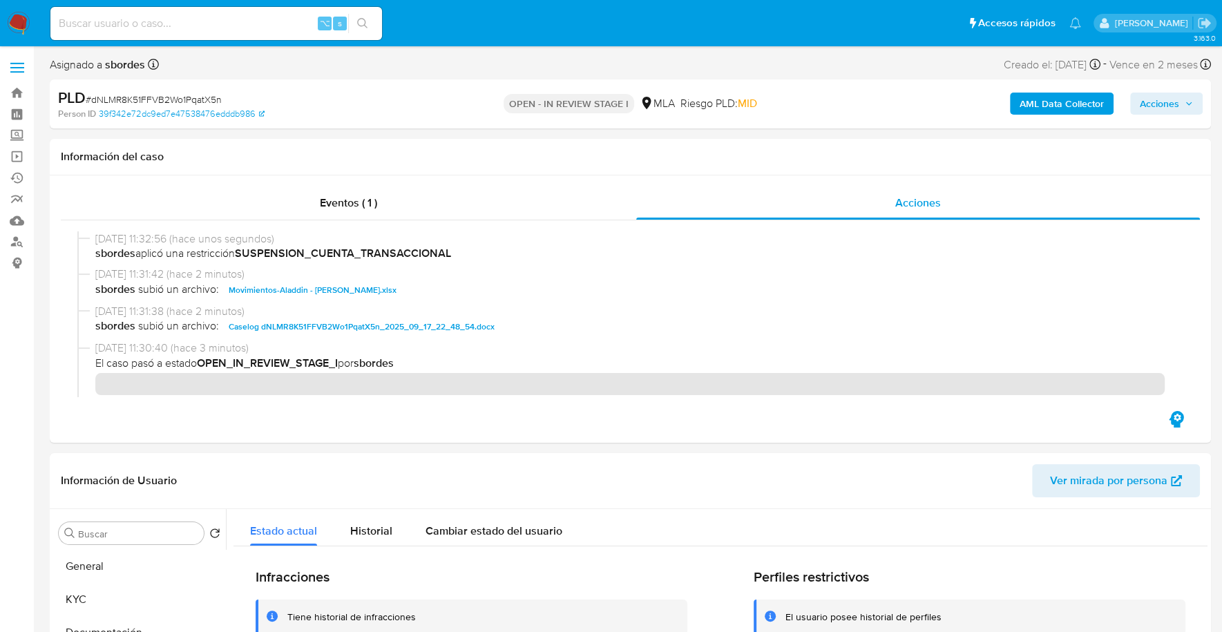
click at [1174, 102] on span "Acciones" at bounding box center [1159, 104] width 39 height 22
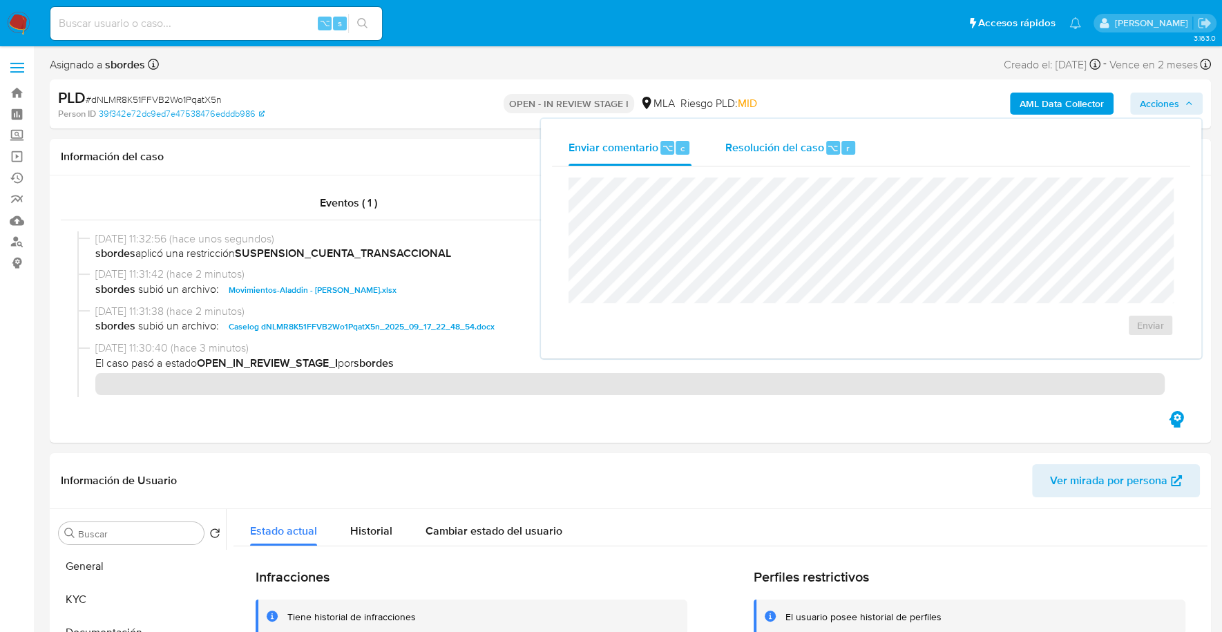
click at [763, 144] on span "Resolución del caso" at bounding box center [774, 148] width 99 height 16
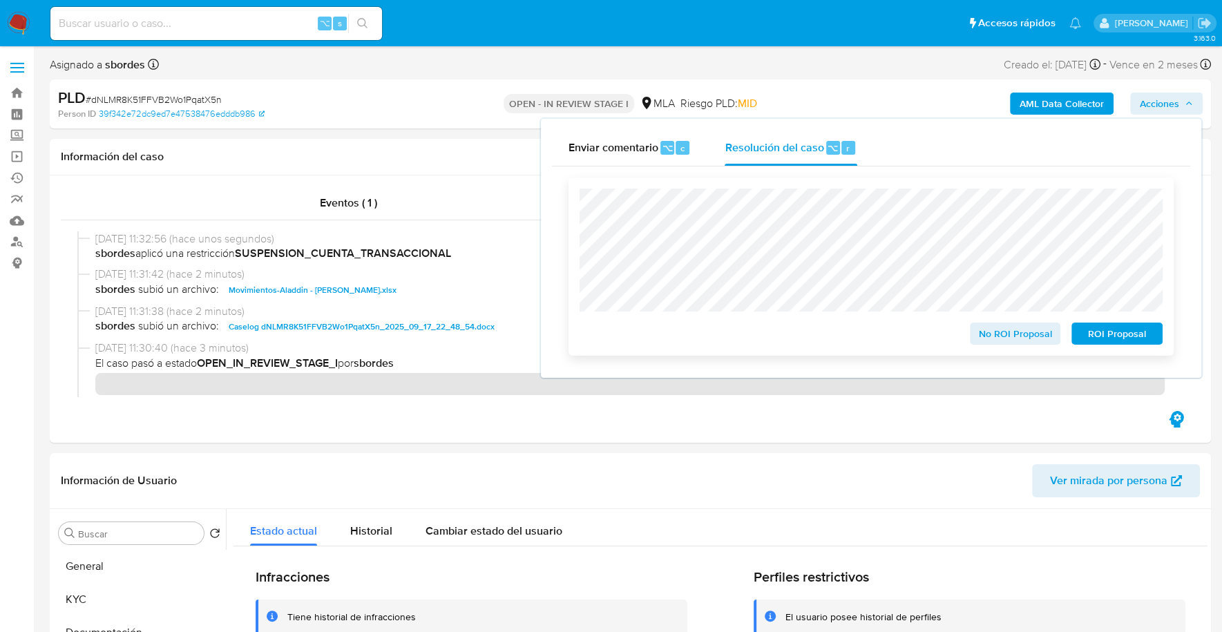
click at [1109, 334] on span "ROI Proposal" at bounding box center [1117, 333] width 72 height 19
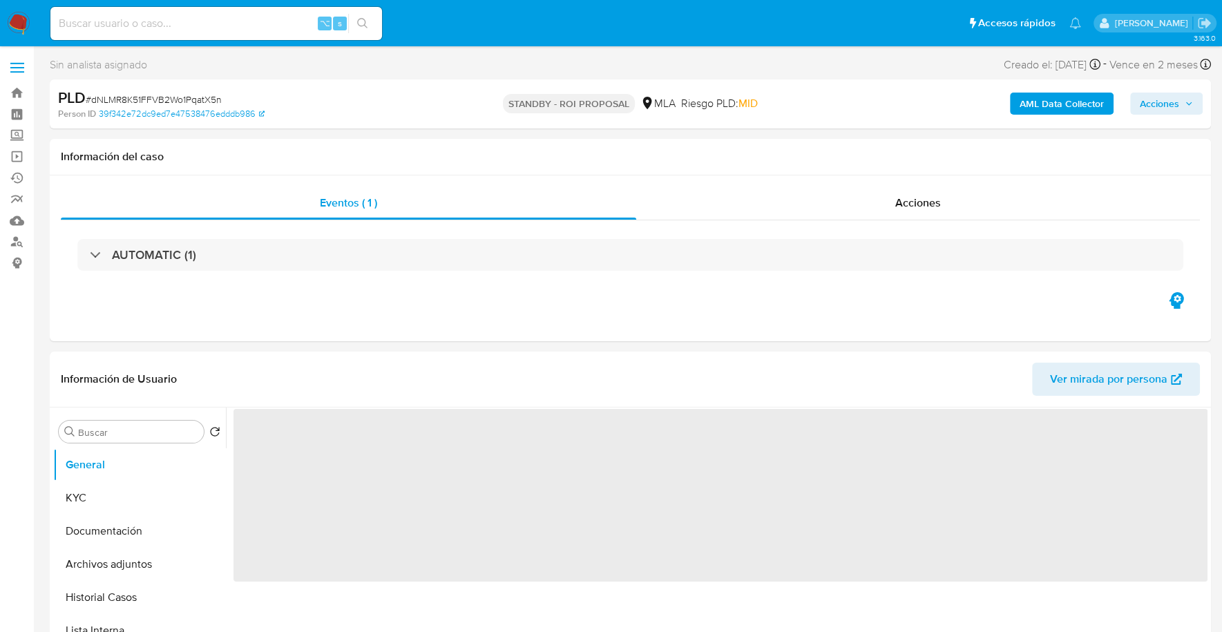
select select "10"
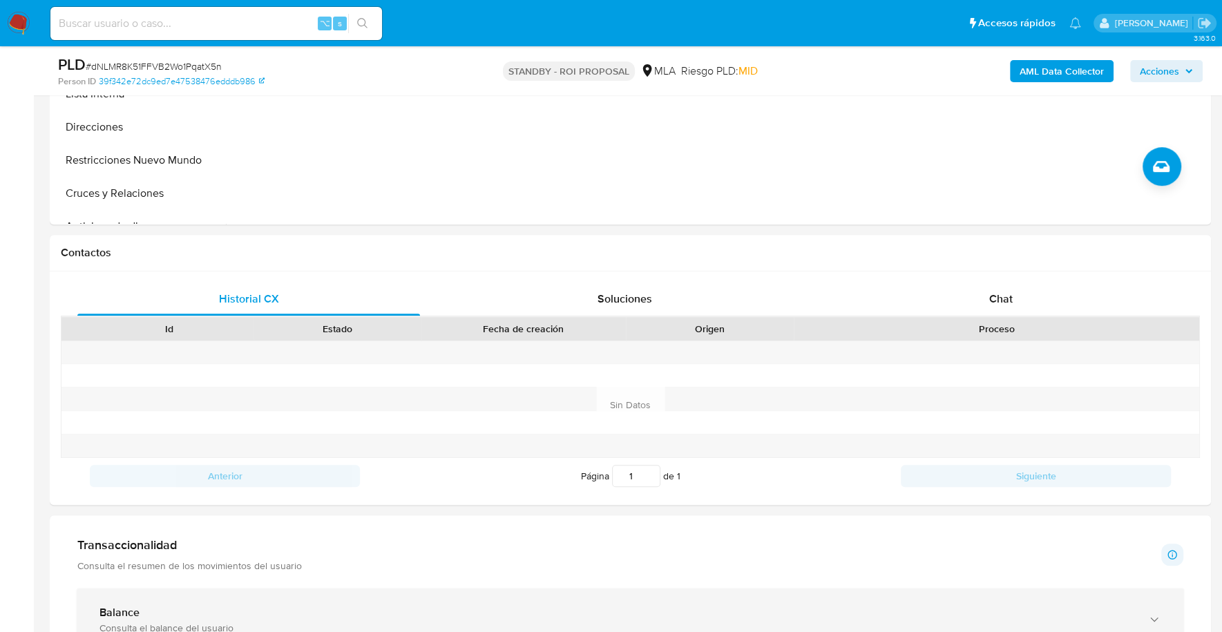
scroll to position [517, 0]
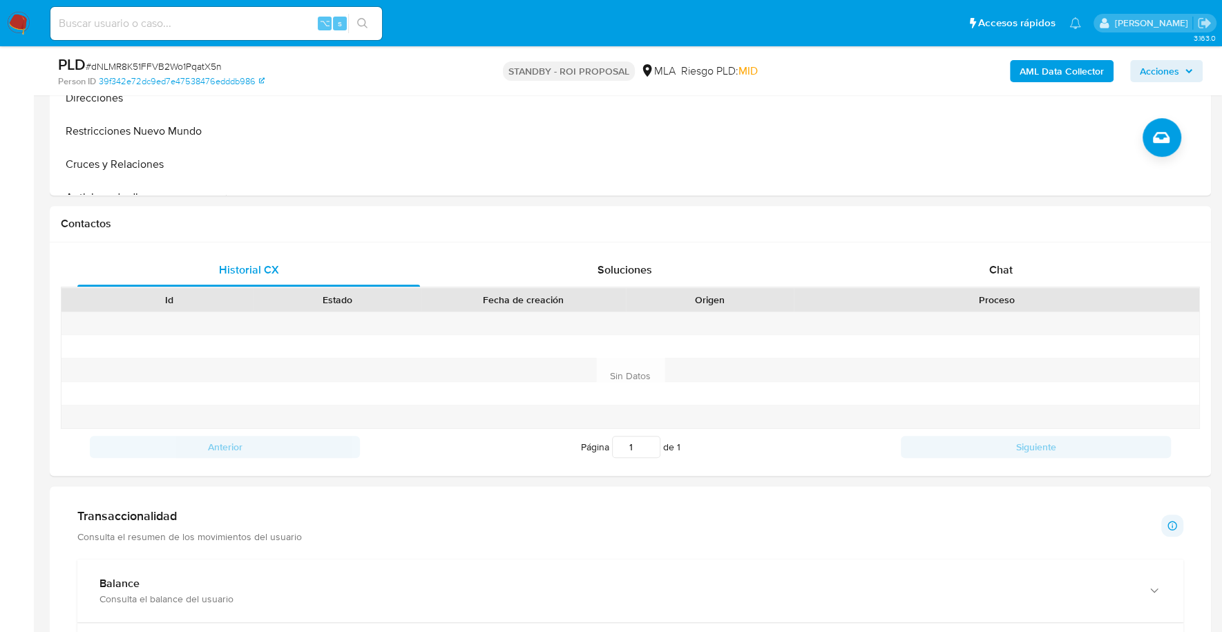
click at [164, 18] on input at bounding box center [216, 24] width 332 height 18
paste input "1505042327"
type input "1505042327"
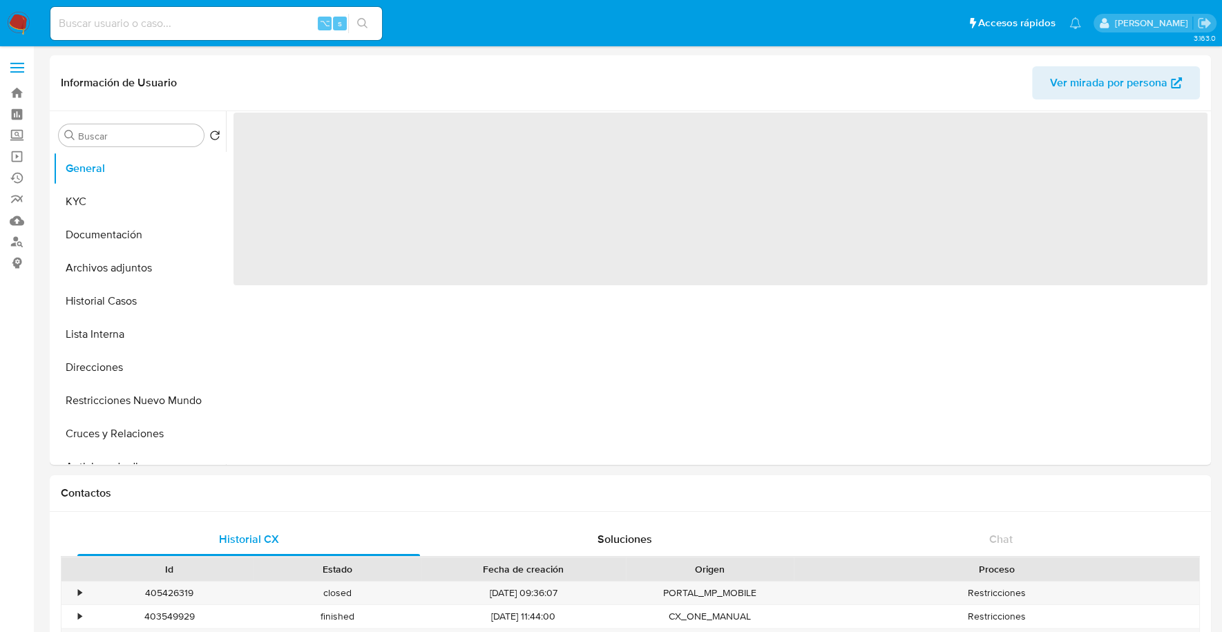
select select "10"
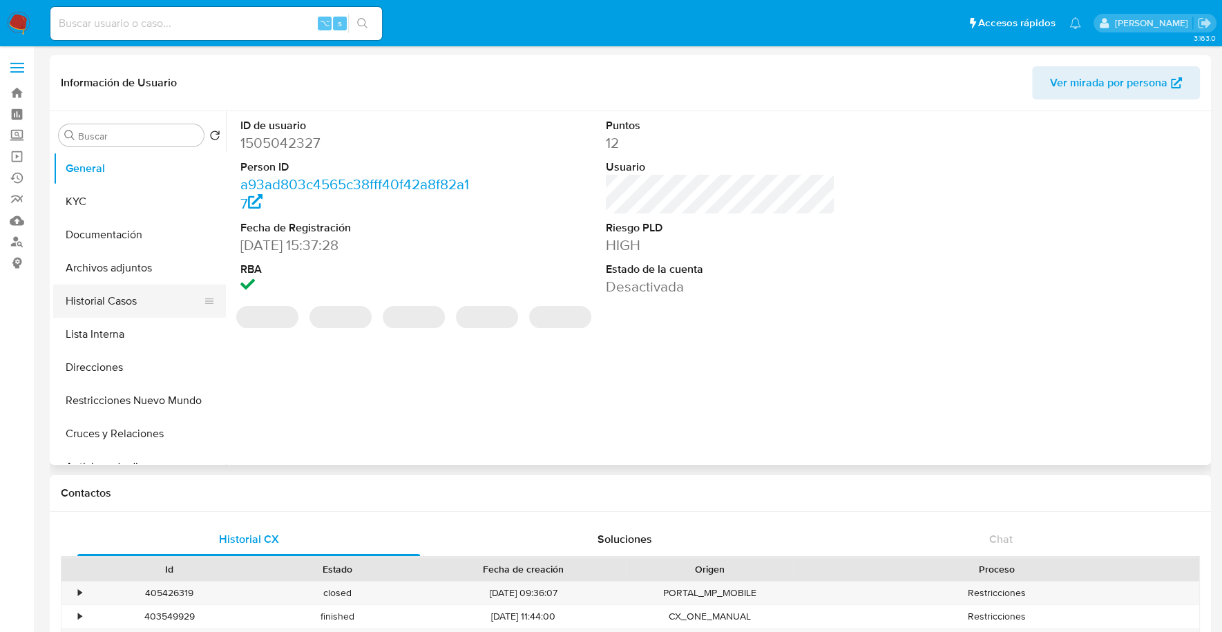
click at [105, 306] on button "Historial Casos" at bounding box center [134, 301] width 162 height 33
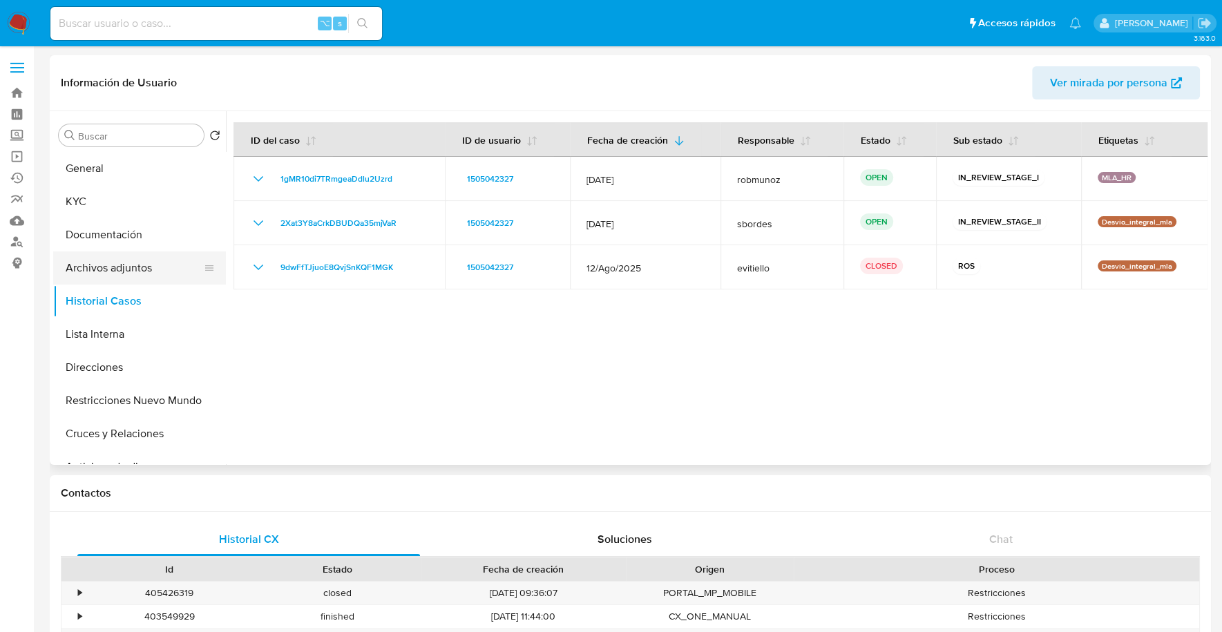
click at [99, 265] on button "Archivos adjuntos" at bounding box center [134, 267] width 162 height 33
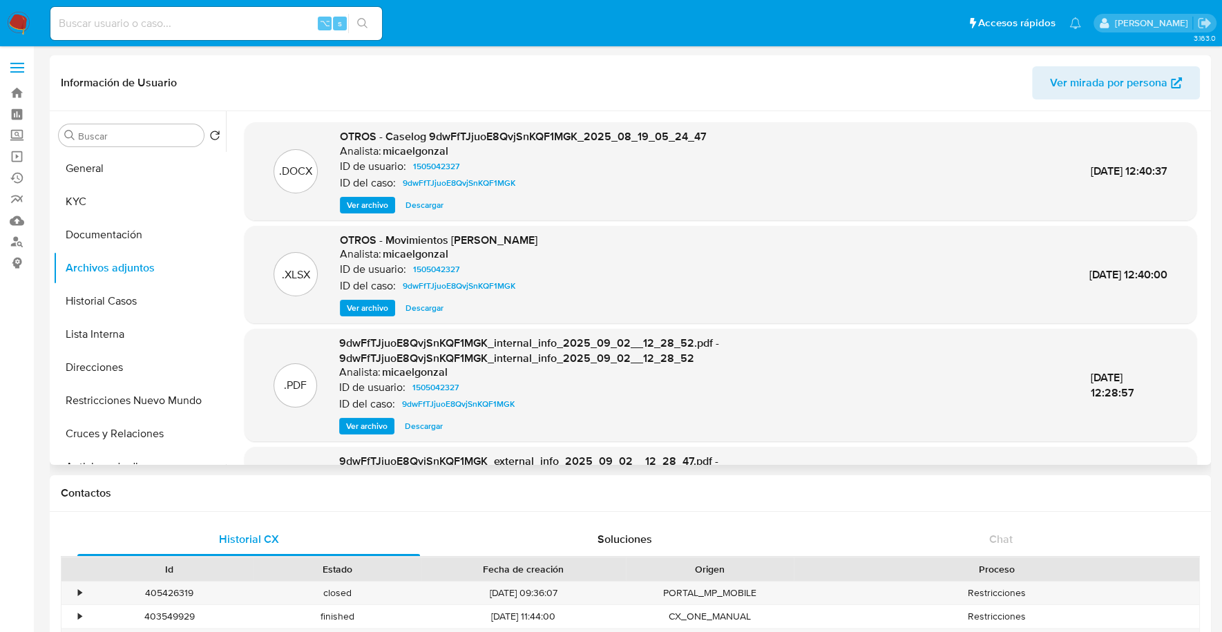
click at [370, 201] on span "Ver archivo" at bounding box center [367, 205] width 41 height 14
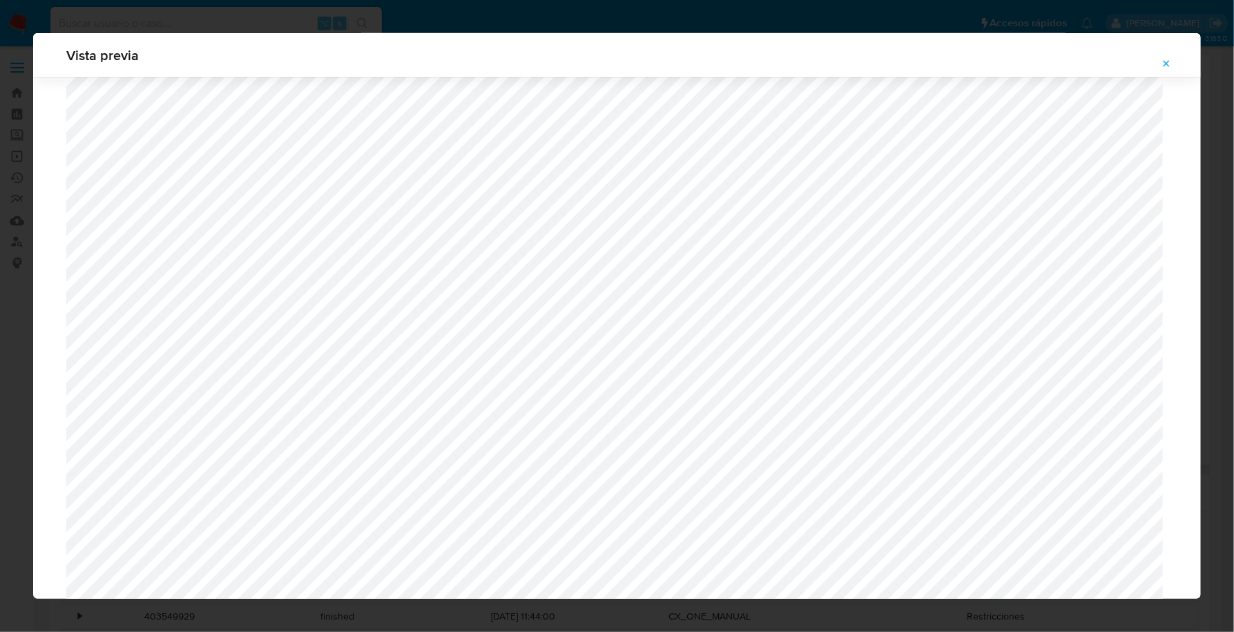
scroll to position [437, 0]
click at [1166, 65] on icon "Attachment preview" at bounding box center [1167, 63] width 6 height 6
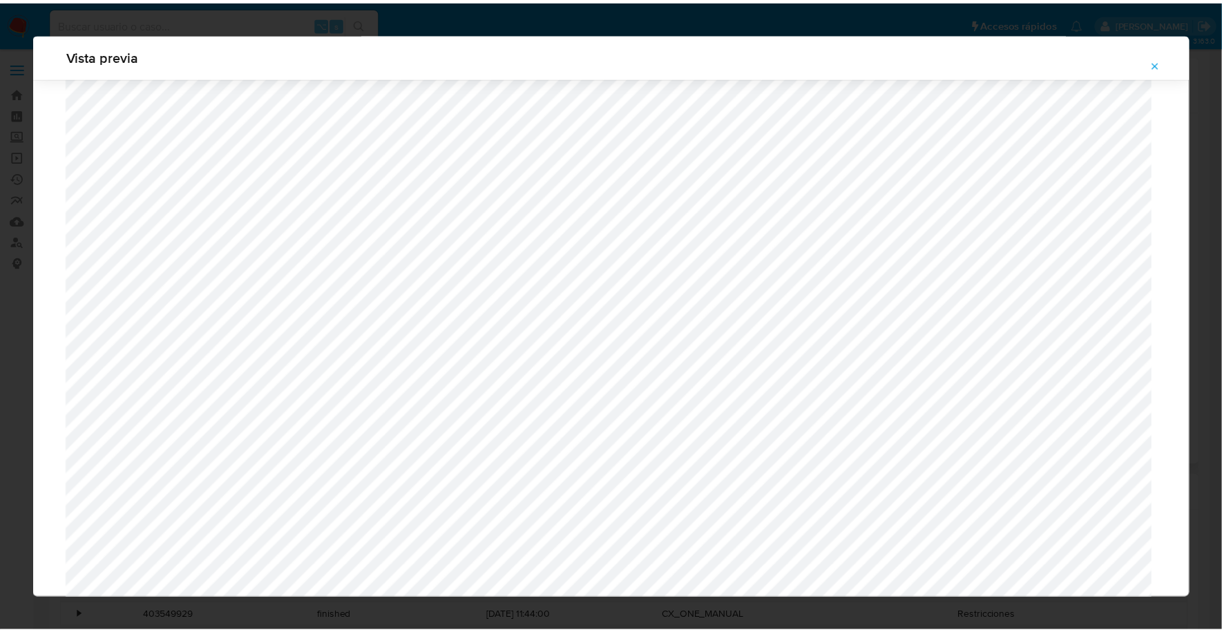
scroll to position [0, 0]
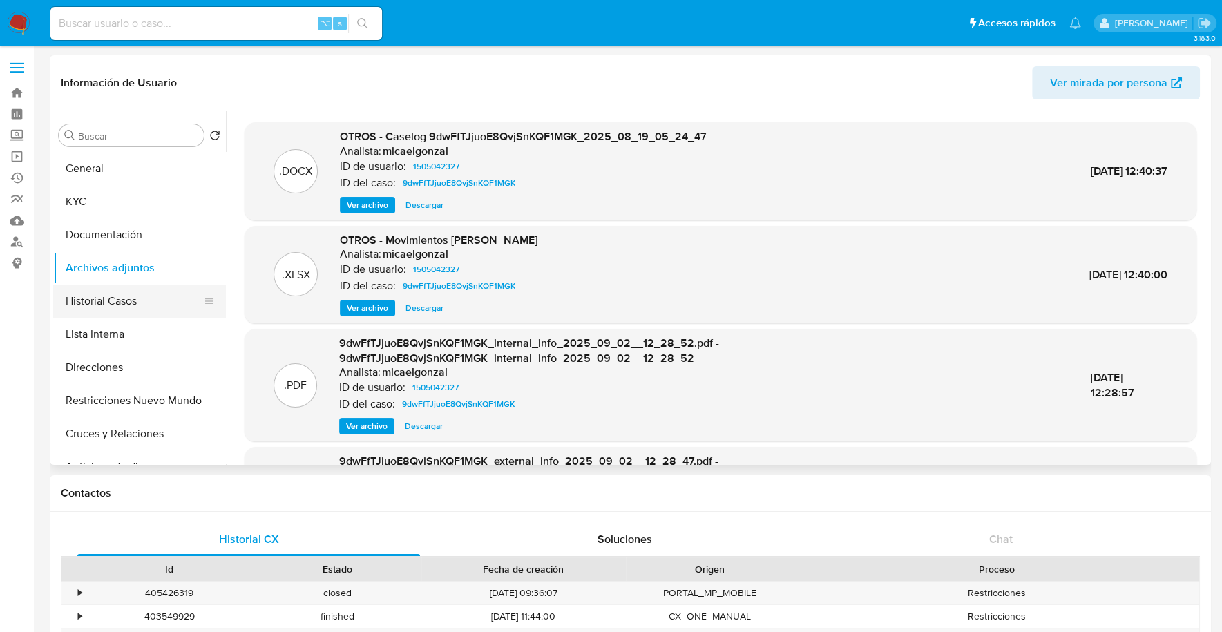
click at [124, 292] on button "Historial Casos" at bounding box center [134, 301] width 162 height 33
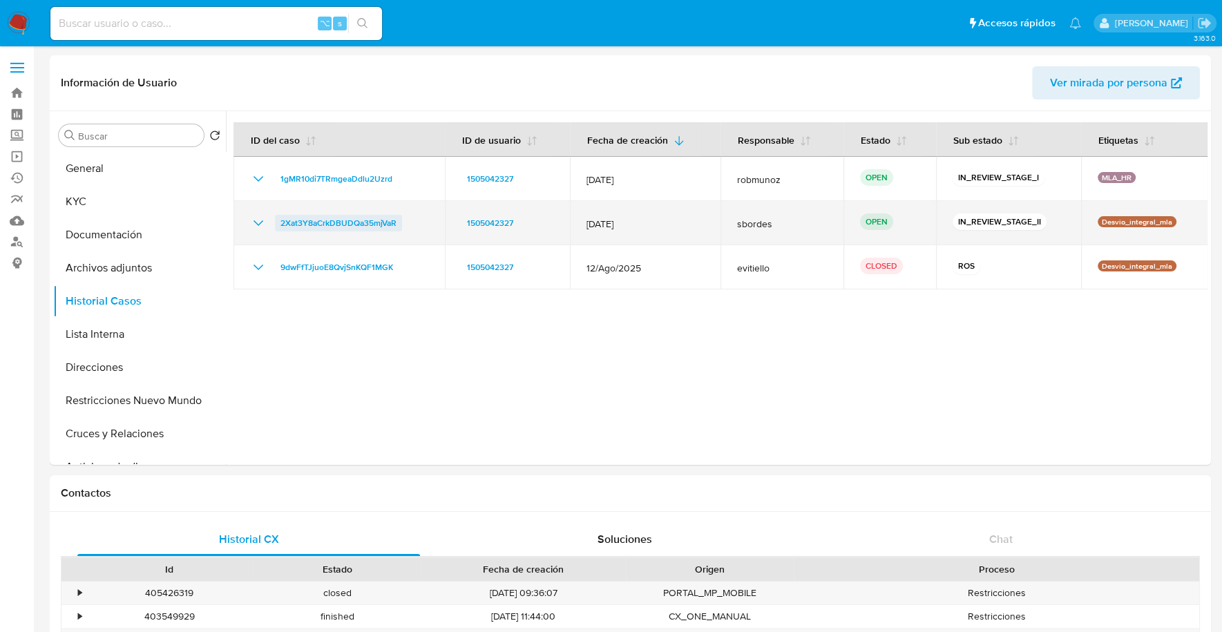
click at [301, 221] on span "2Xat3Y8aCrkDBUDQa35mjVaR" at bounding box center [338, 223] width 116 height 17
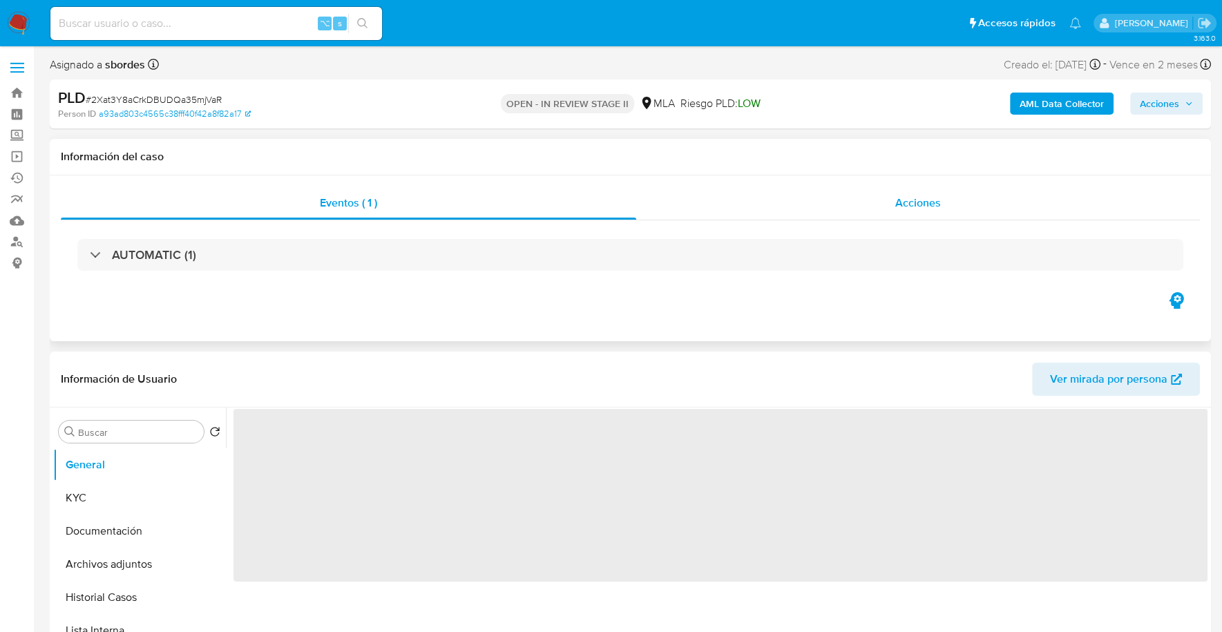
select select "10"
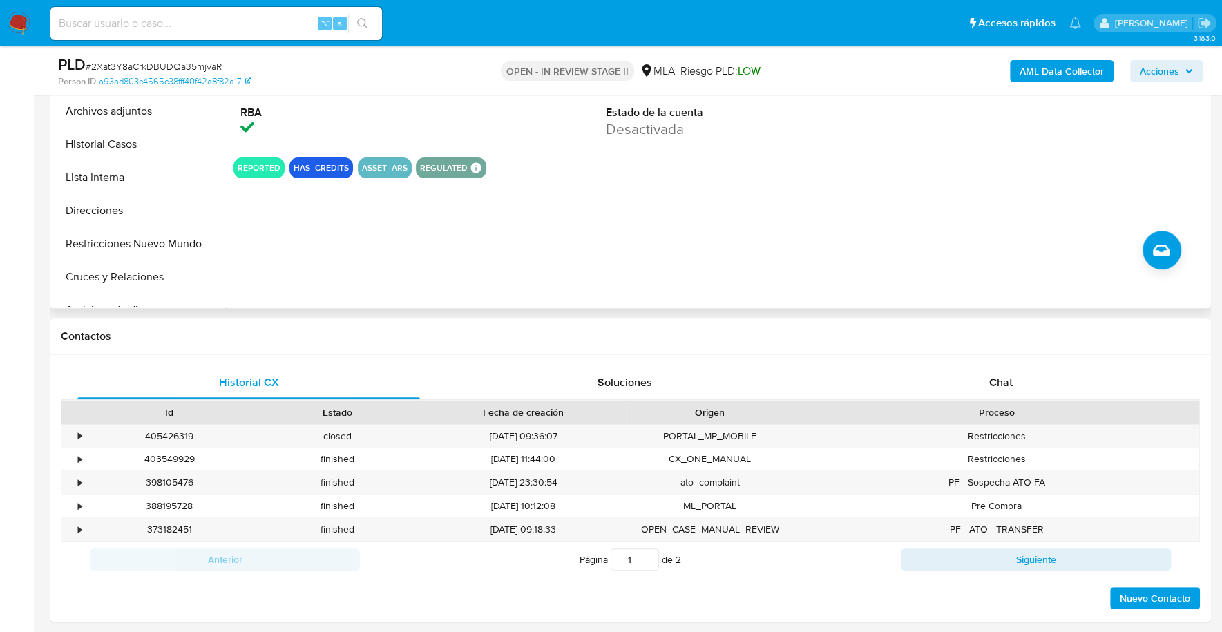
scroll to position [251, 0]
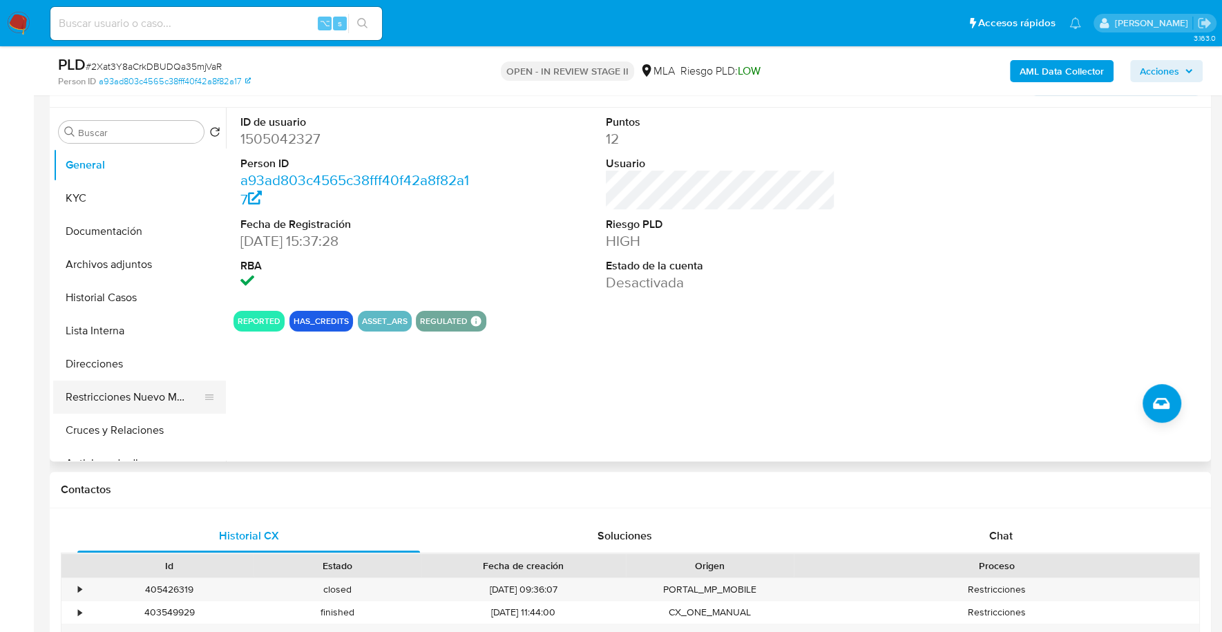
click at [138, 394] on button "Restricciones Nuevo Mundo" at bounding box center [134, 397] width 162 height 33
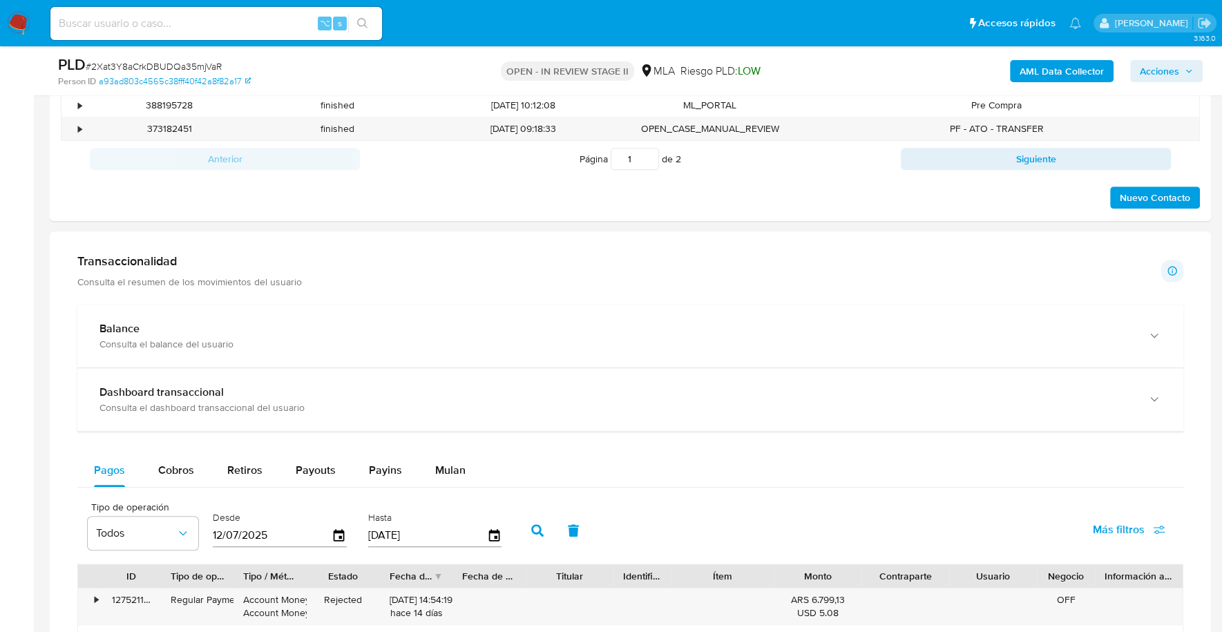
scroll to position [885, 0]
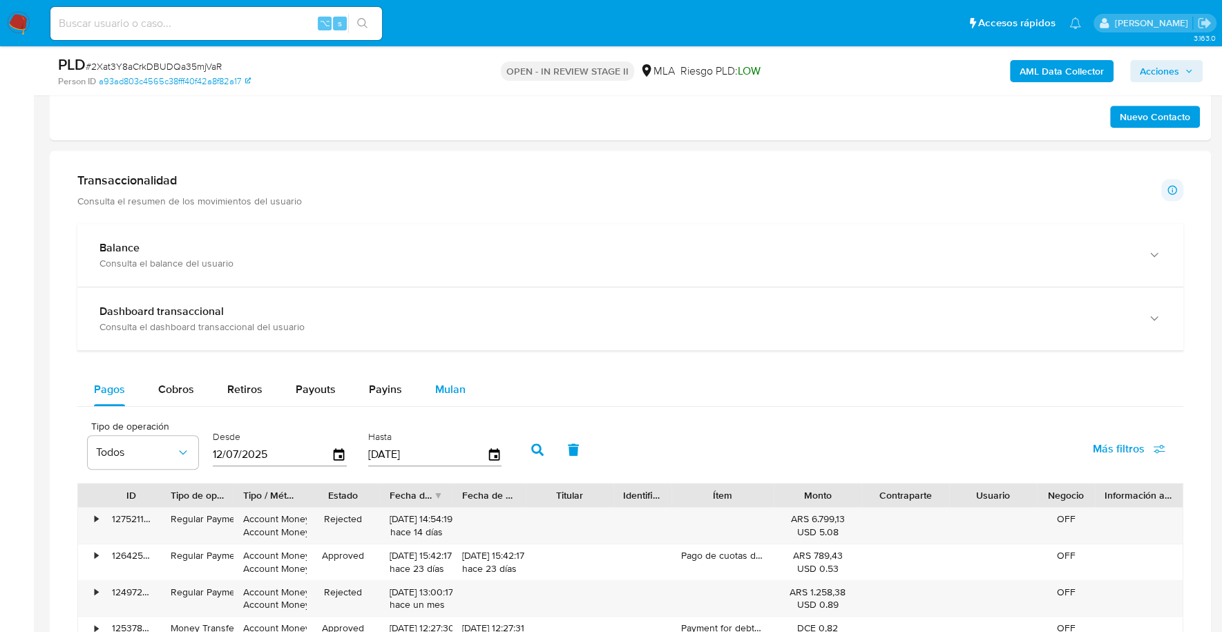
click at [446, 392] on span "Mulan" at bounding box center [450, 389] width 30 height 16
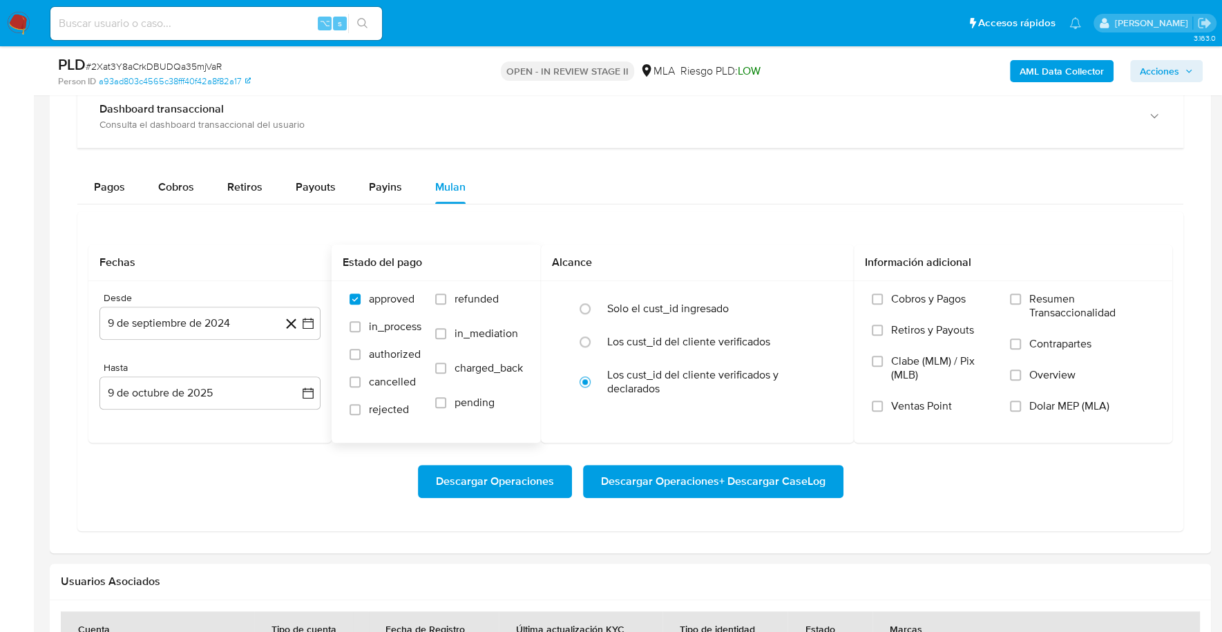
scroll to position [1116, 0]
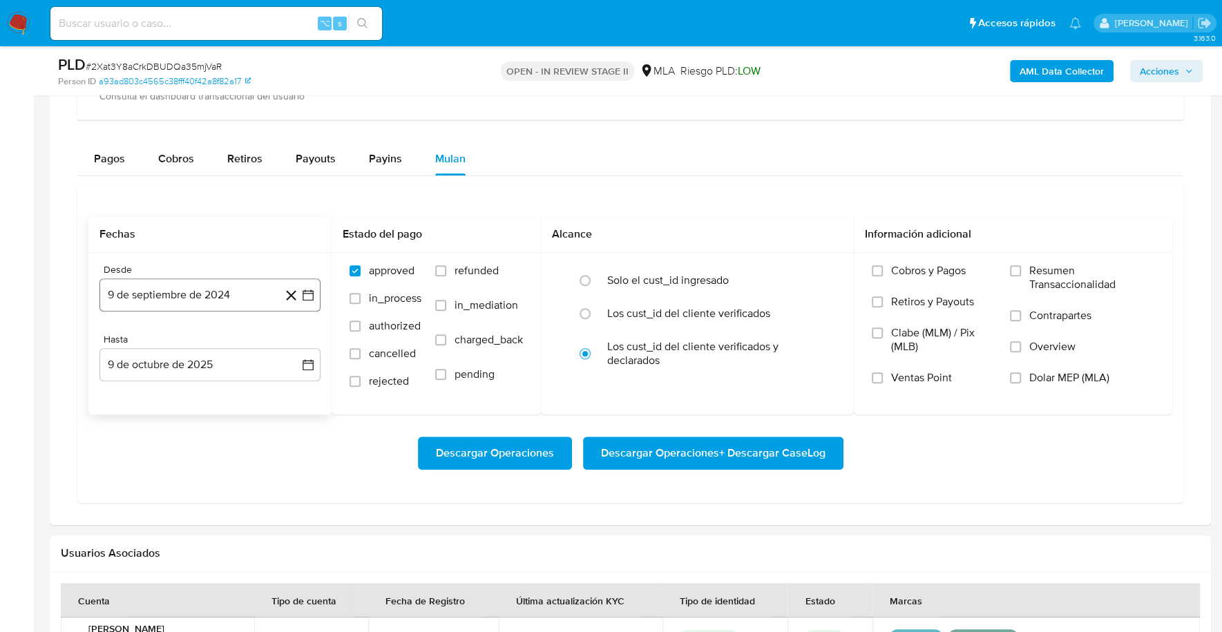
click at [169, 290] on button "9 de septiembre de 2024" at bounding box center [209, 294] width 221 height 33
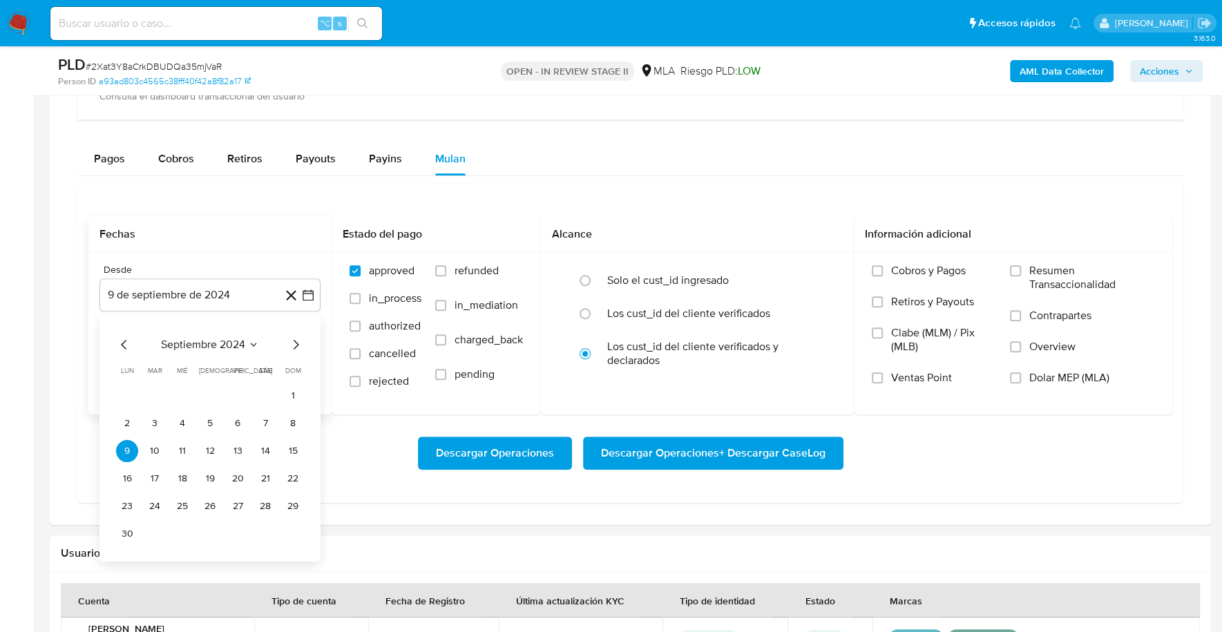
click at [214, 332] on div "septiembre 2024 septiembre 2024 lun lunes mar martes mié miércoles jue jueves v…" at bounding box center [209, 439] width 221 height 246
click at [224, 341] on span "septiembre 2024" at bounding box center [203, 345] width 84 height 14
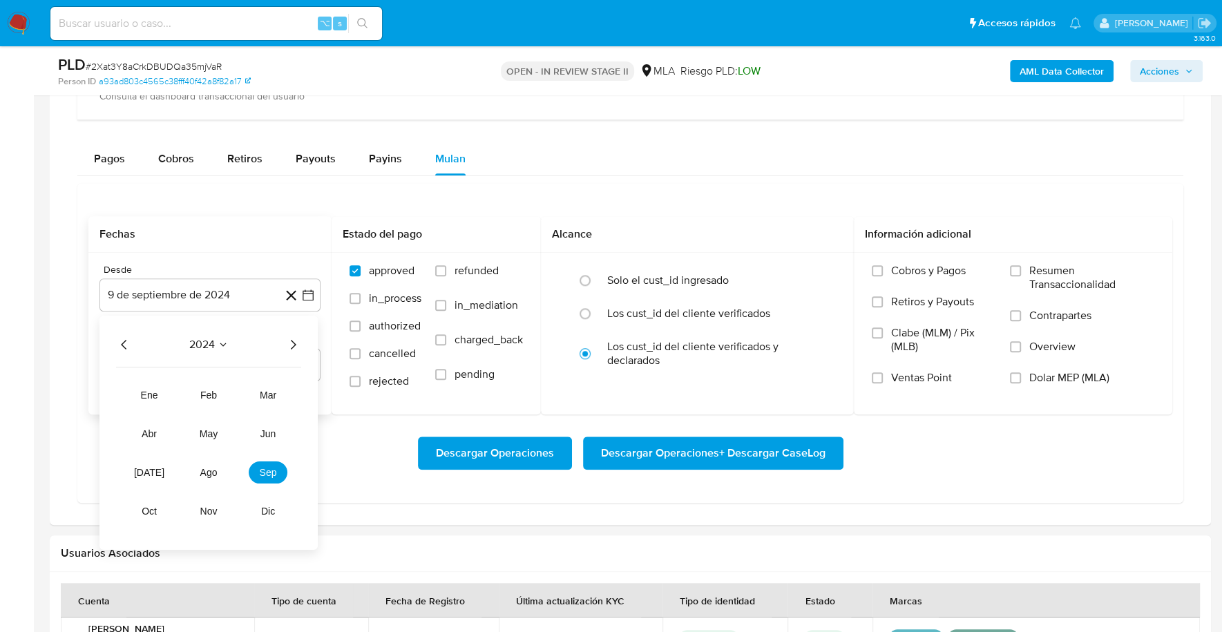
click at [293, 341] on icon "Año siguiente" at bounding box center [293, 344] width 17 height 17
click at [211, 470] on span "ago" at bounding box center [208, 472] width 17 height 11
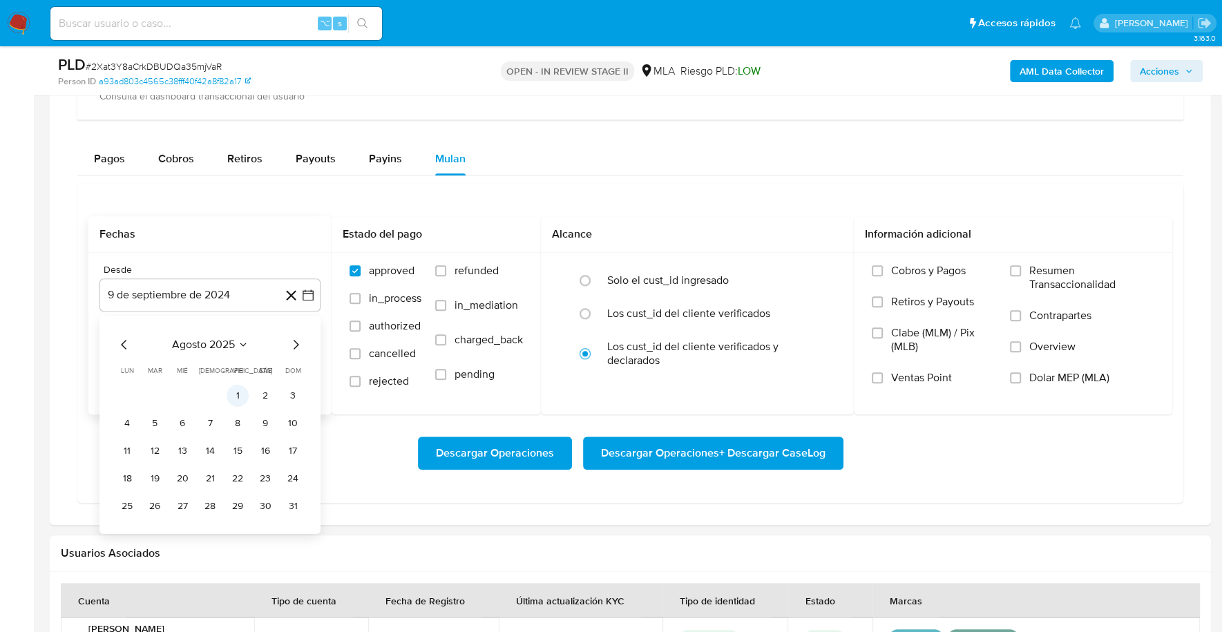
click at [238, 397] on button "1" at bounding box center [238, 396] width 22 height 22
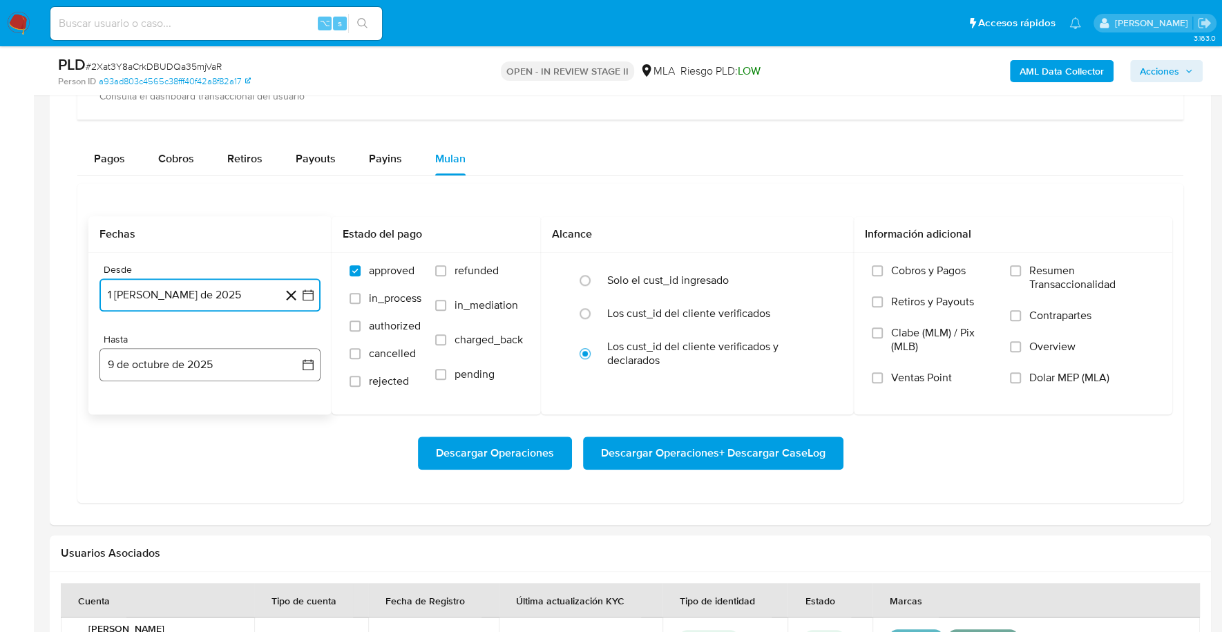
click at [173, 359] on button "9 de octubre de 2025" at bounding box center [209, 364] width 221 height 33
click at [122, 406] on icon "Mes anterior" at bounding box center [124, 414] width 17 height 17
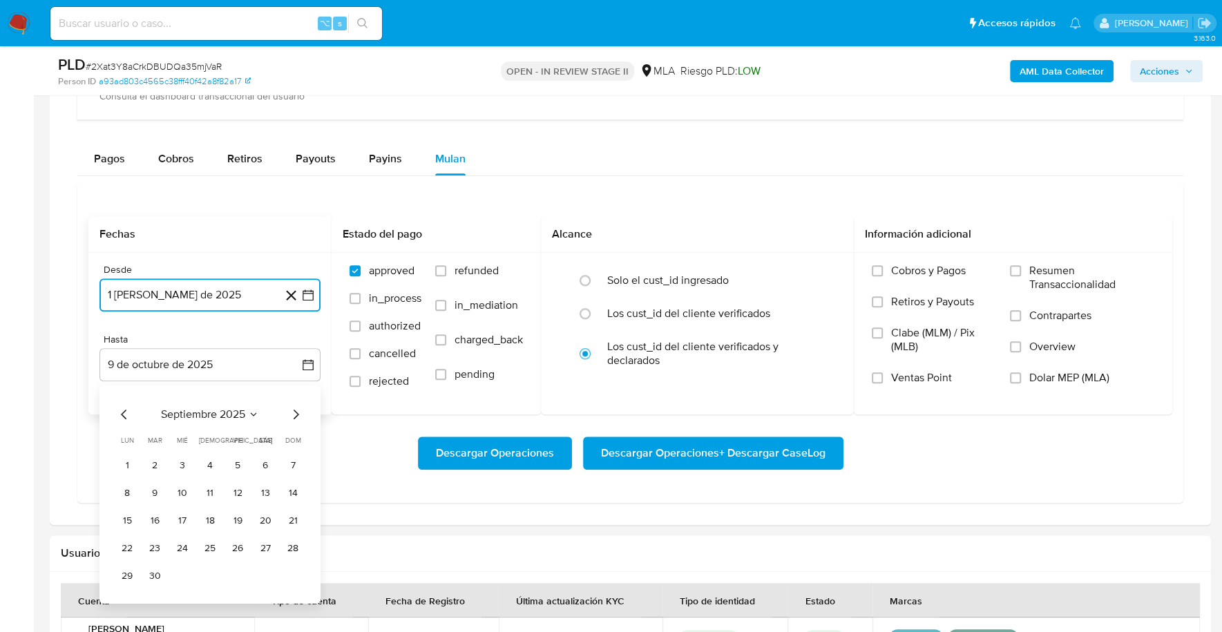
click at [122, 406] on icon "Mes anterior" at bounding box center [124, 414] width 17 height 17
click at [299, 577] on button "31" at bounding box center [293, 576] width 22 height 22
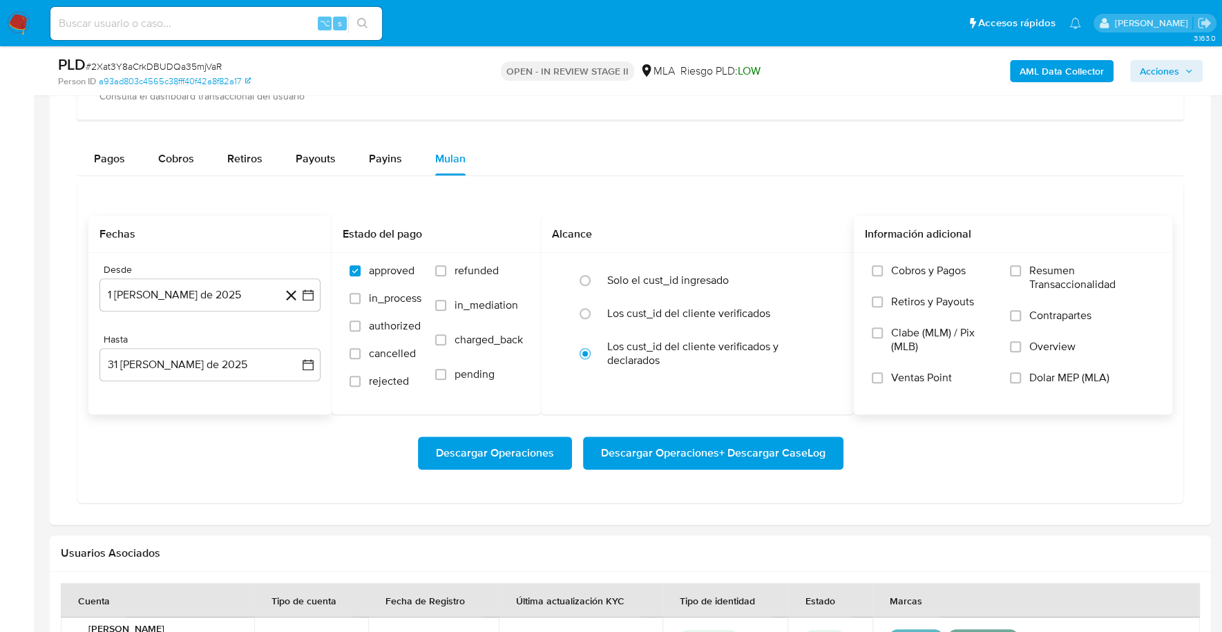
click at [1035, 374] on span "Dolar MEP (MLA)" at bounding box center [1069, 378] width 80 height 14
click at [1021, 374] on input "Dolar MEP (MLA)" at bounding box center [1015, 377] width 11 height 11
click at [758, 447] on span "Descargar Operaciones + Descargar CaseLog" at bounding box center [713, 453] width 224 height 30
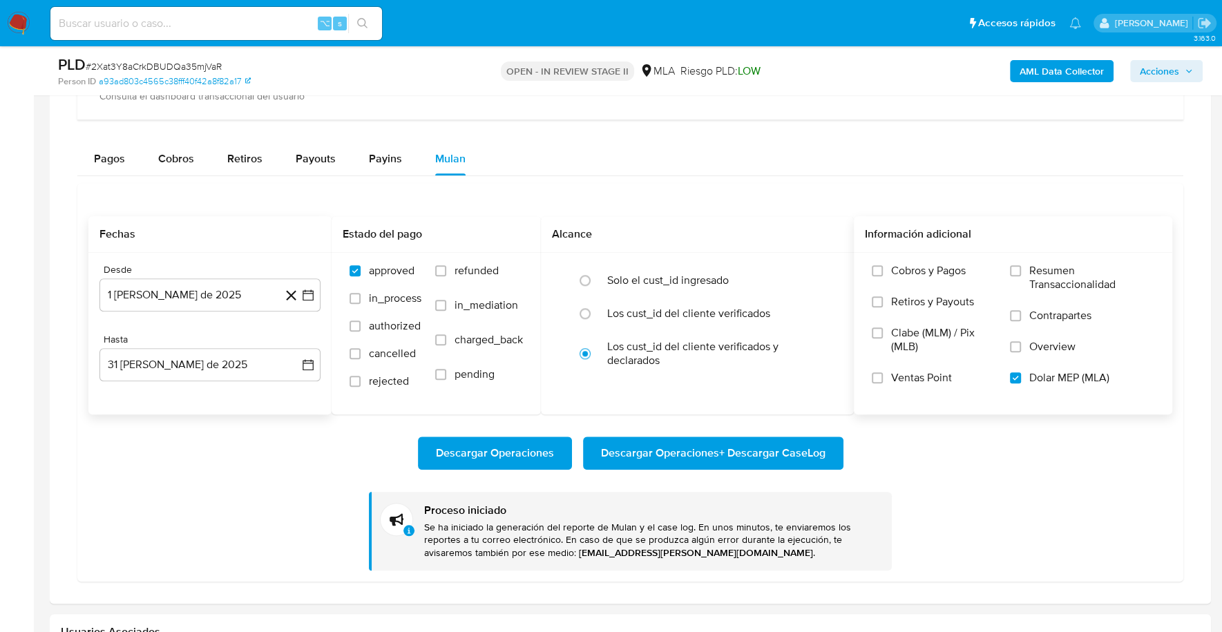
click at [168, 34] on div "⌥ s" at bounding box center [216, 23] width 332 height 33
click at [172, 24] on input at bounding box center [216, 24] width 332 height 18
paste input "512851230"
type input "512851230"
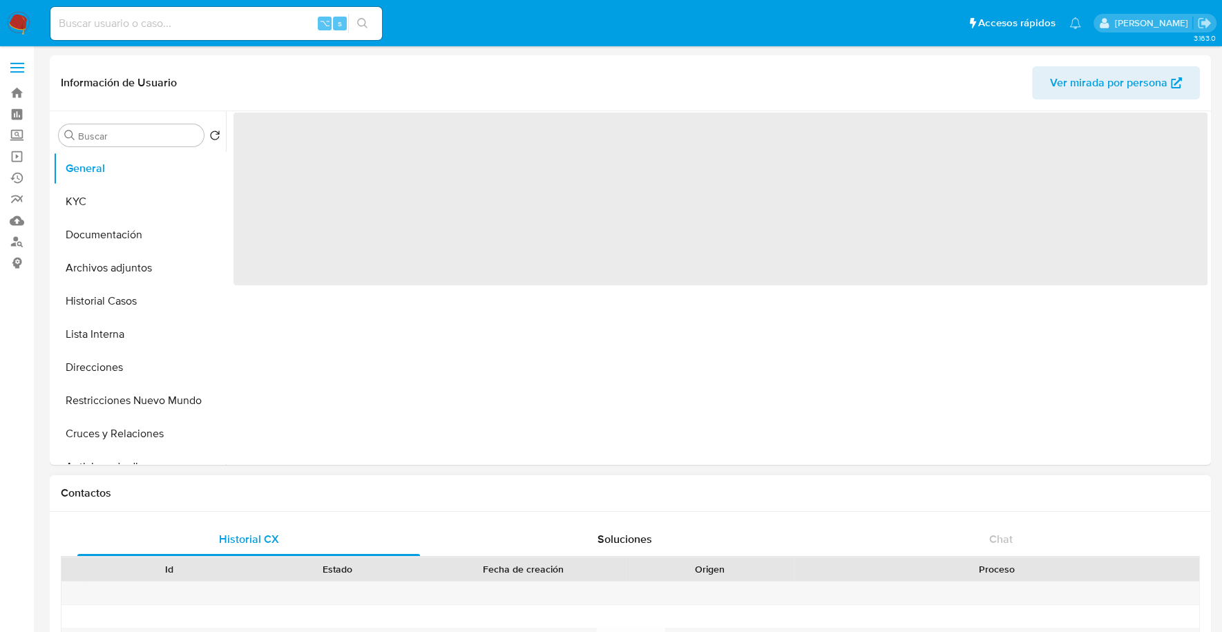
select select "10"
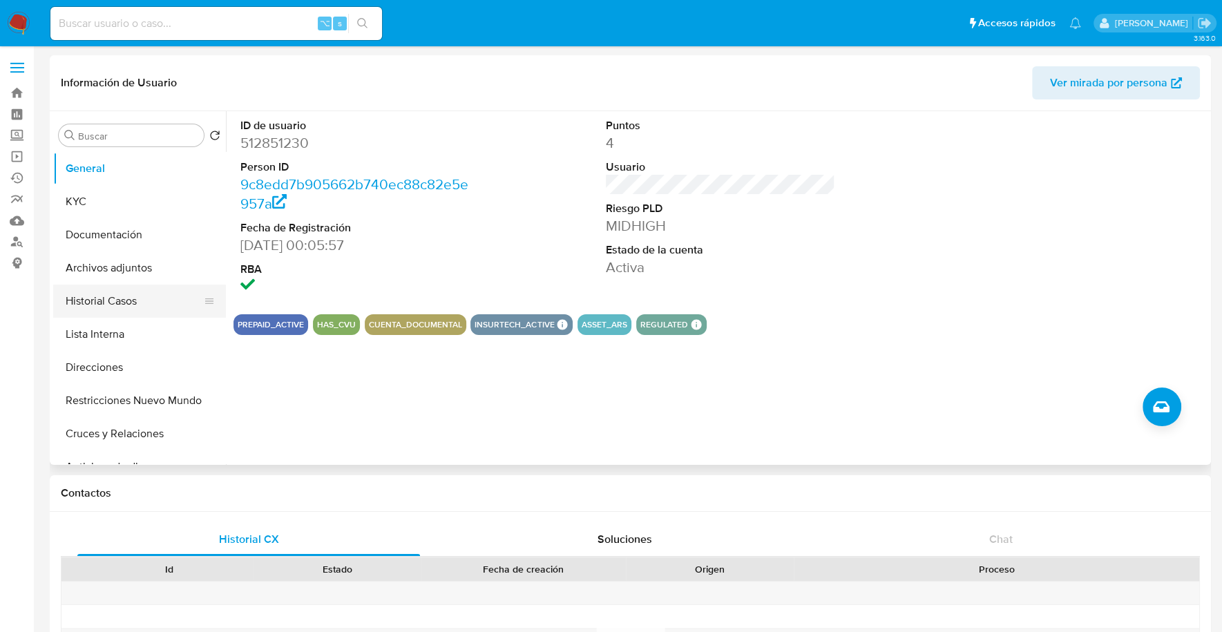
click at [105, 303] on button "Historial Casos" at bounding box center [134, 301] width 162 height 33
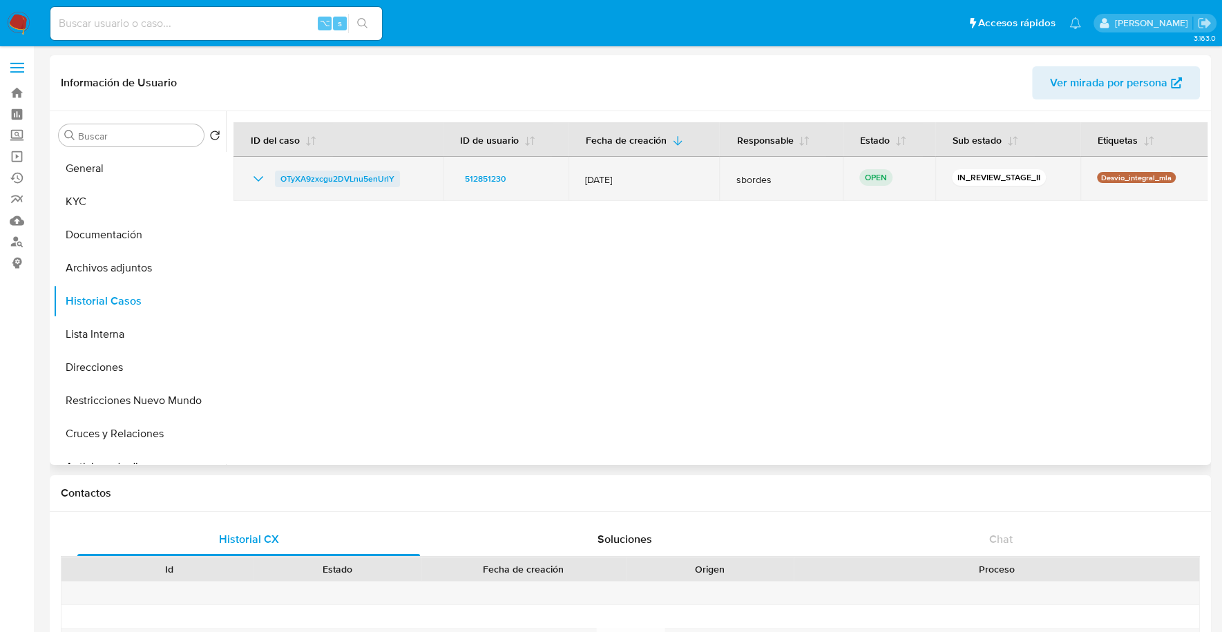
click at [329, 182] on span "OTyXA9zxcgu2DVLnu5enUrlY" at bounding box center [337, 179] width 114 height 17
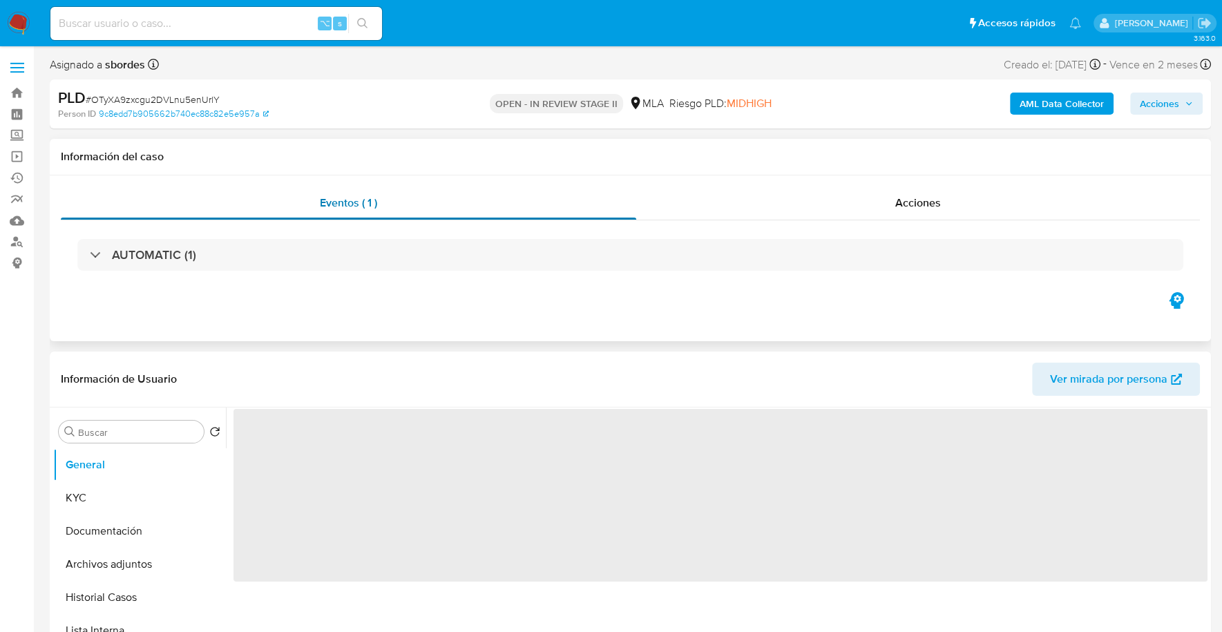
select select "10"
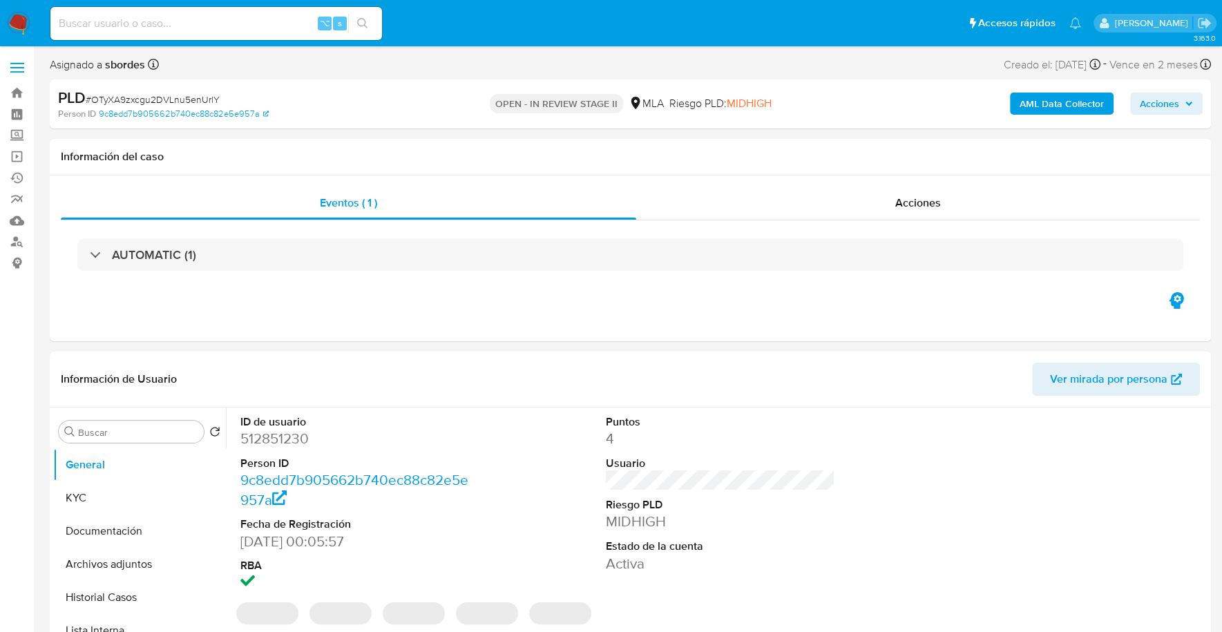
click at [188, 31] on input at bounding box center [216, 24] width 332 height 18
paste input "512851230"
type input "512851230"
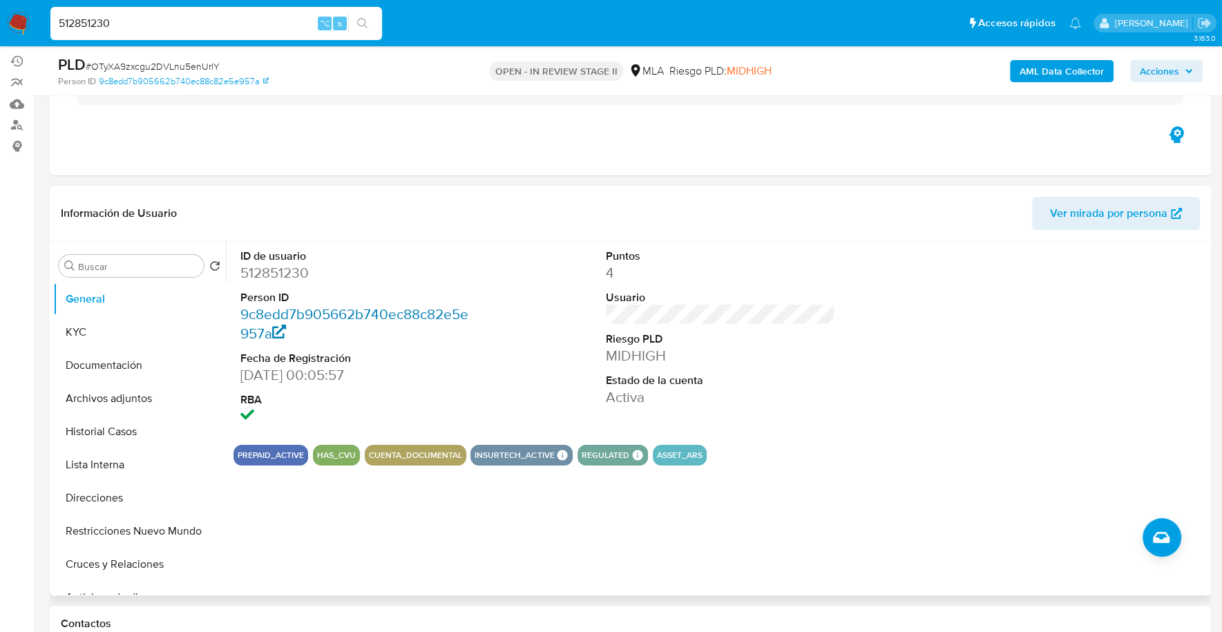
scroll to position [155, 0]
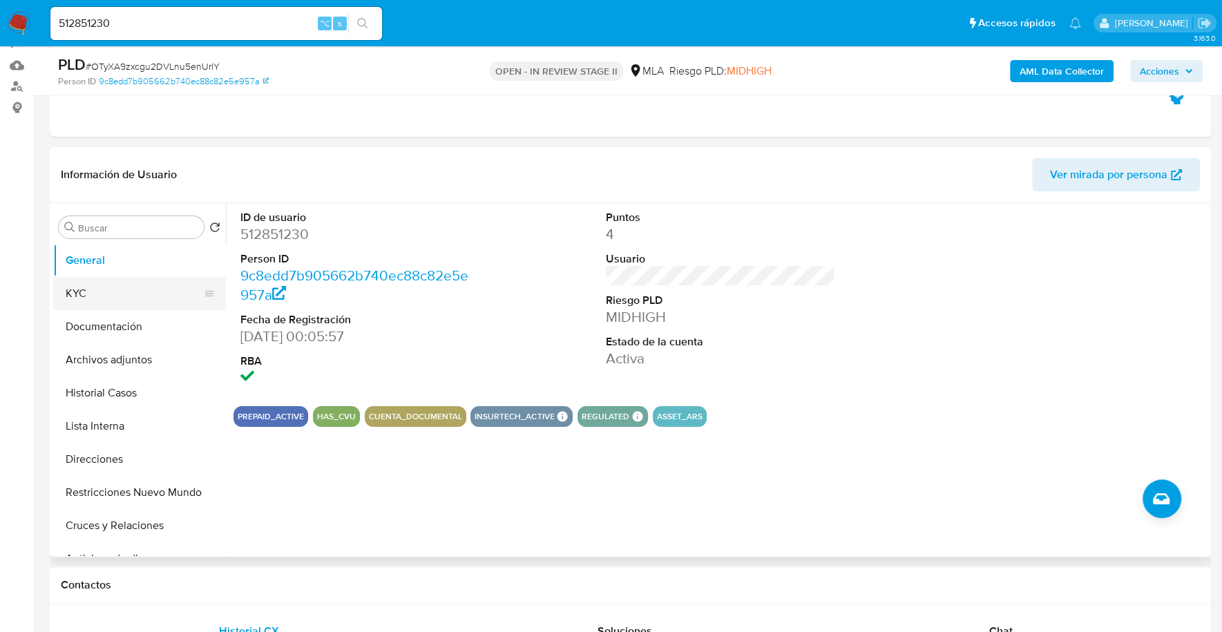
click at [115, 295] on button "KYC" at bounding box center [134, 293] width 162 height 33
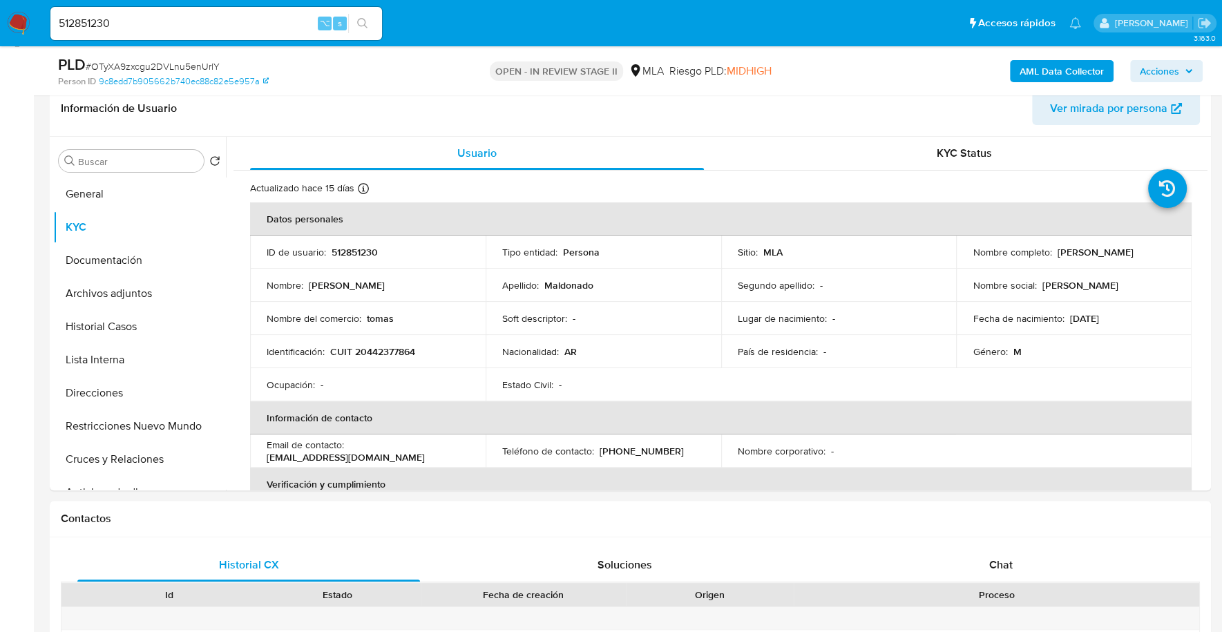
scroll to position [515, 0]
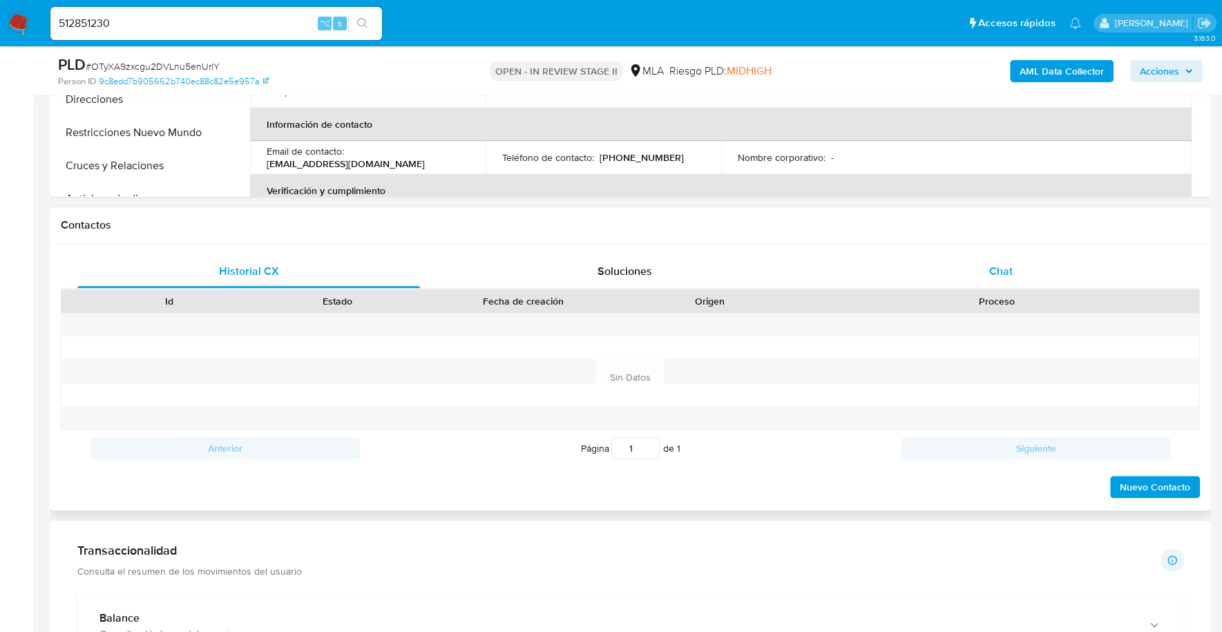
click at [1009, 266] on span "Chat" at bounding box center [999, 271] width 23 height 16
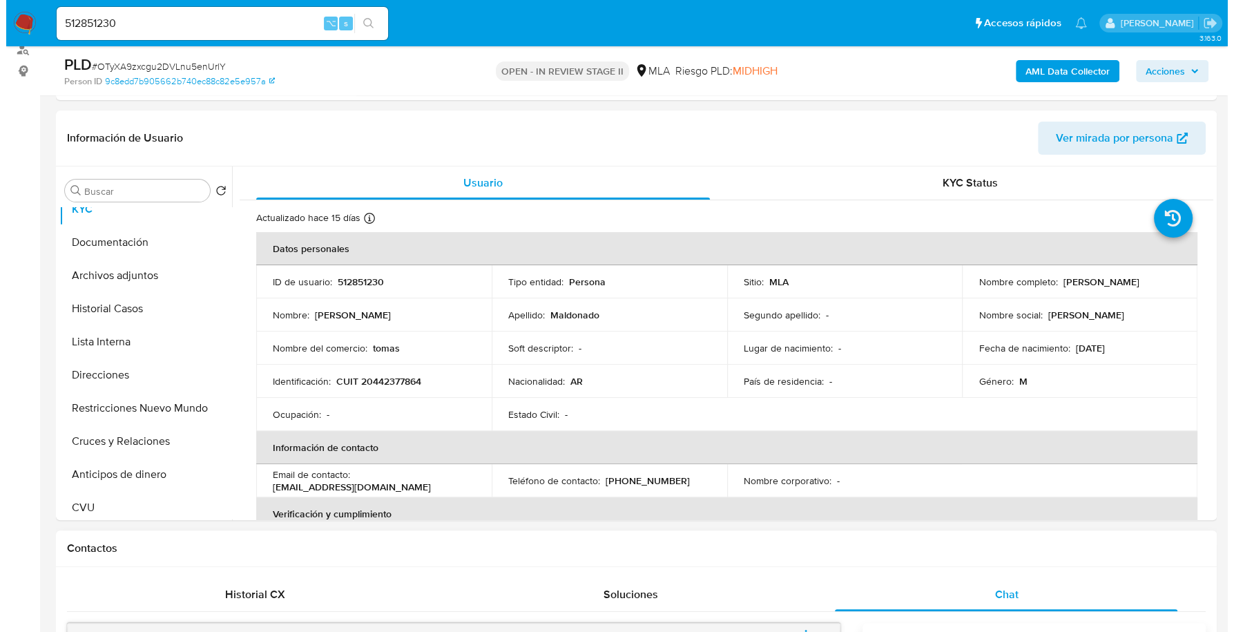
scroll to position [145, 0]
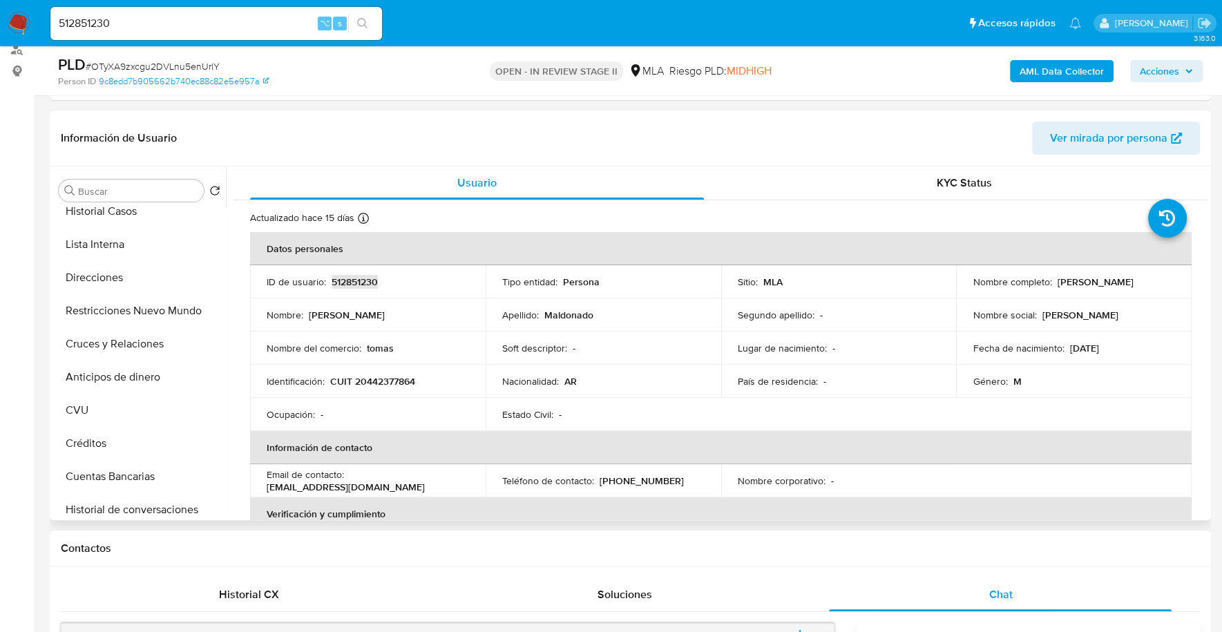
copy p "512851230"
click at [1041, 75] on b "AML Data Collector" at bounding box center [1061, 71] width 84 height 22
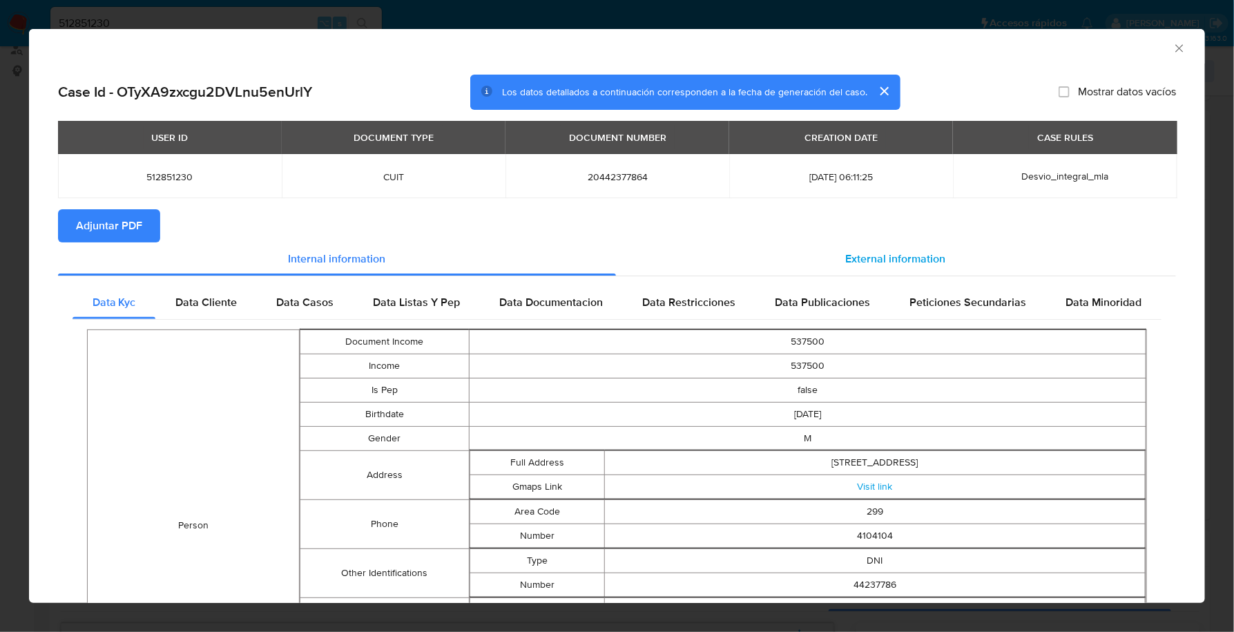
click at [923, 259] on span "External information" at bounding box center [896, 259] width 100 height 16
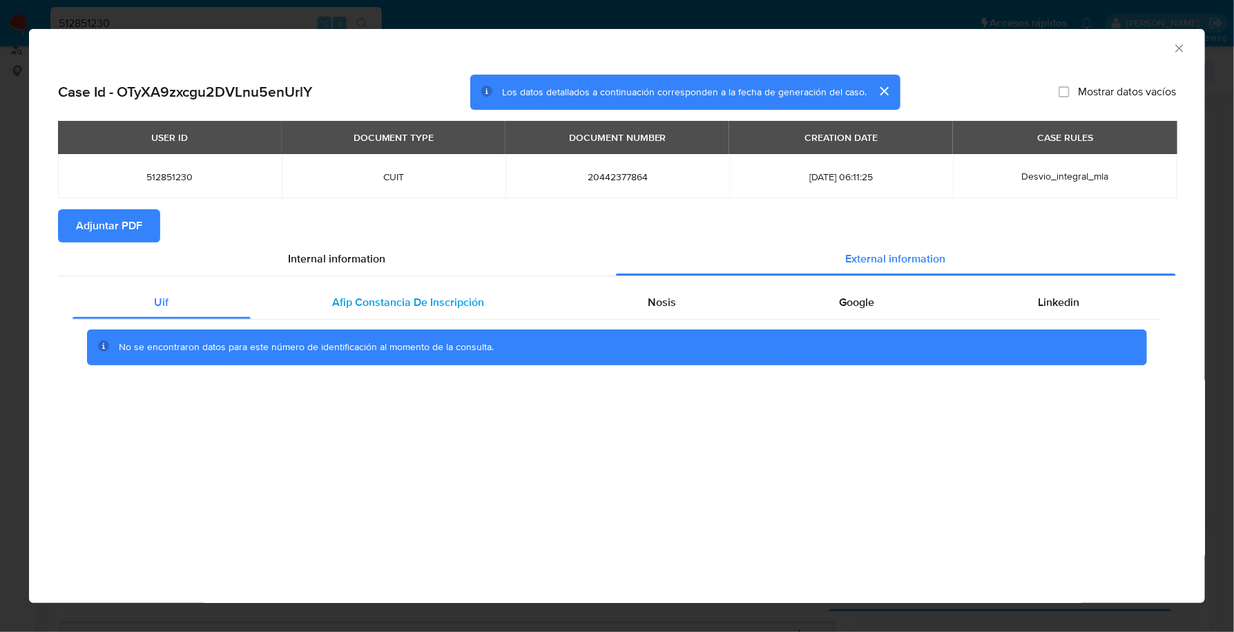
click at [454, 299] on span "Afip Constancia De Inscripción" at bounding box center [408, 302] width 152 height 16
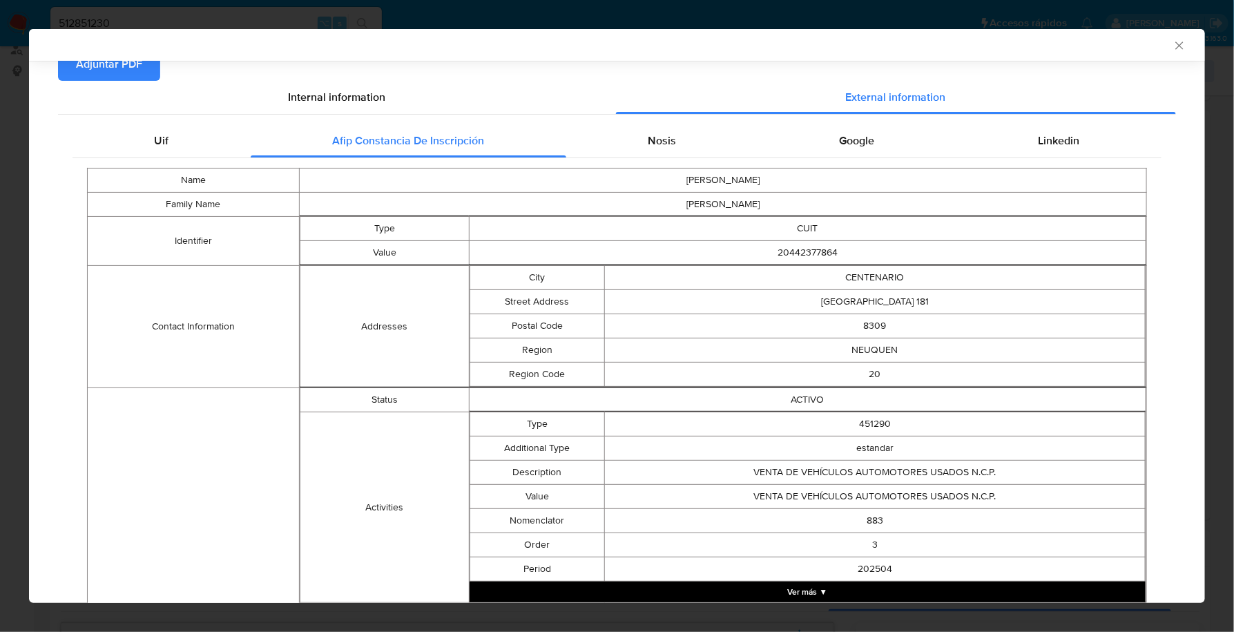
scroll to position [0, 0]
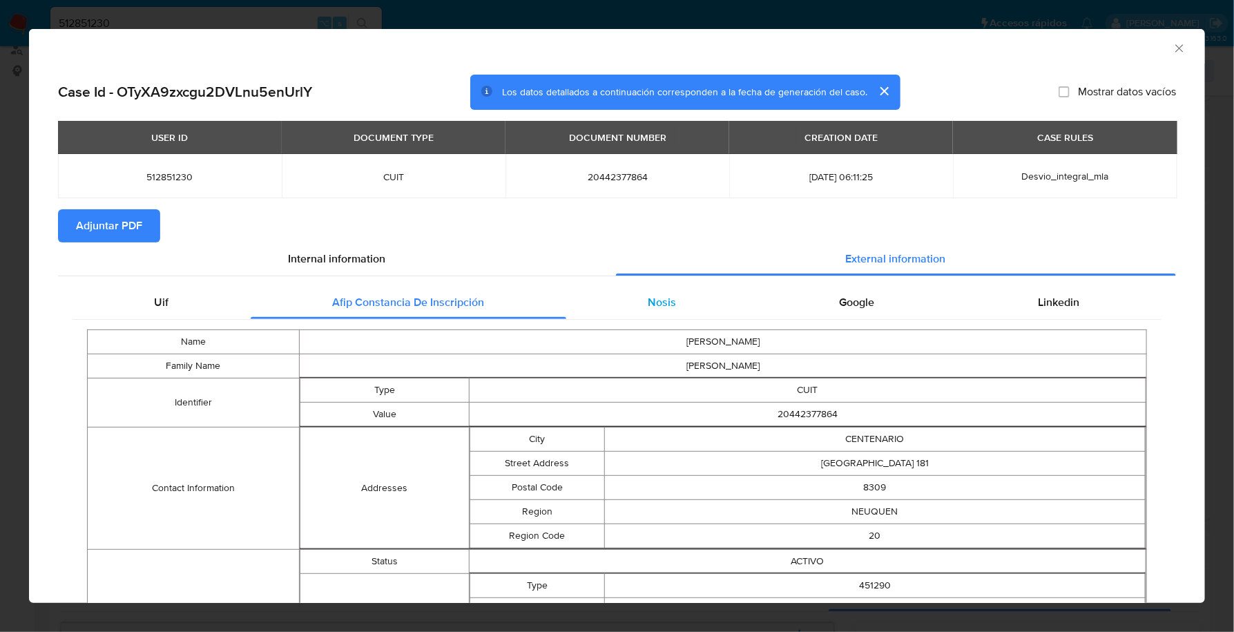
click at [626, 311] on div "Nosis" at bounding box center [662, 302] width 192 height 33
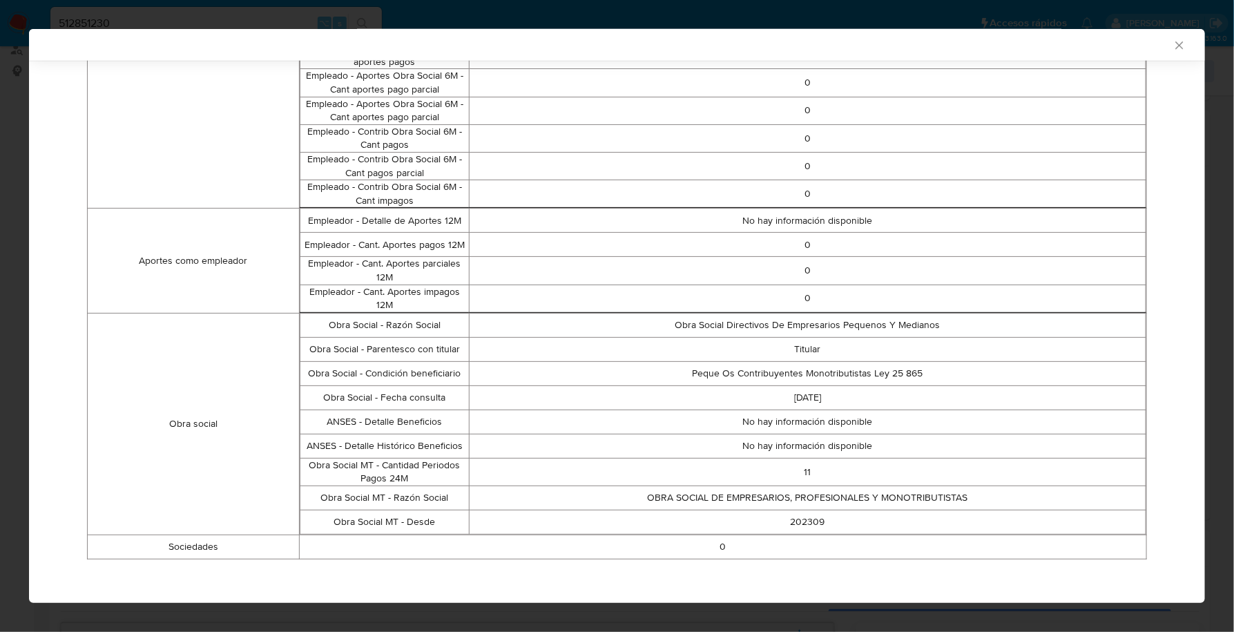
scroll to position [12, 0]
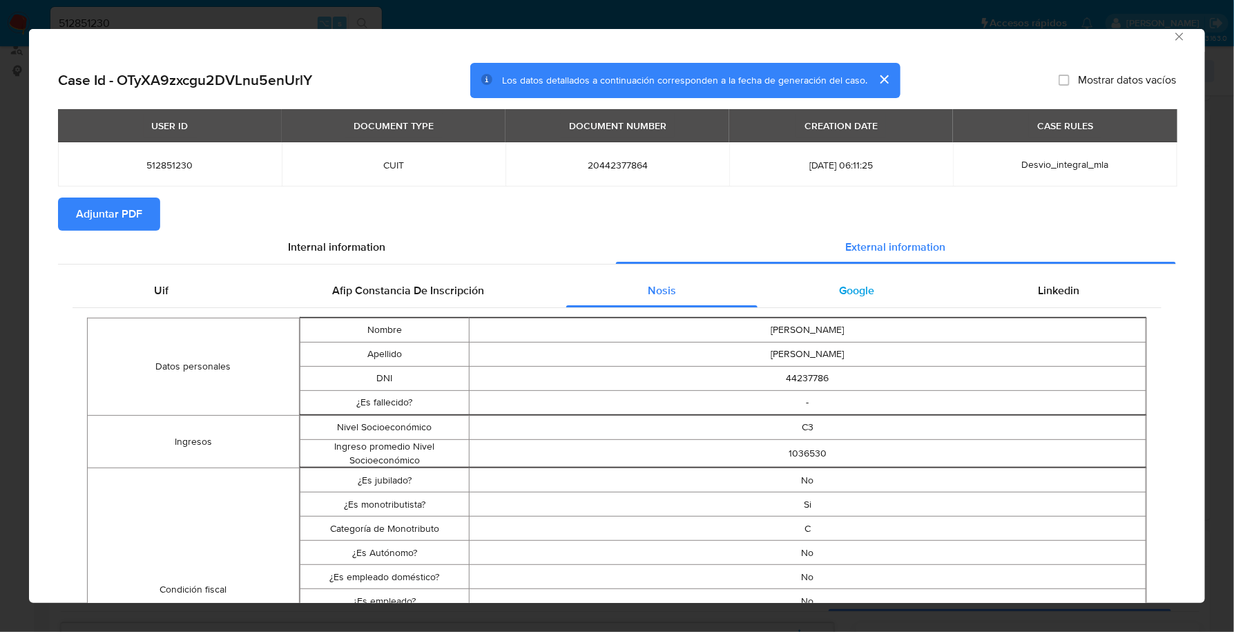
click at [857, 287] on span "Google" at bounding box center [857, 290] width 35 height 16
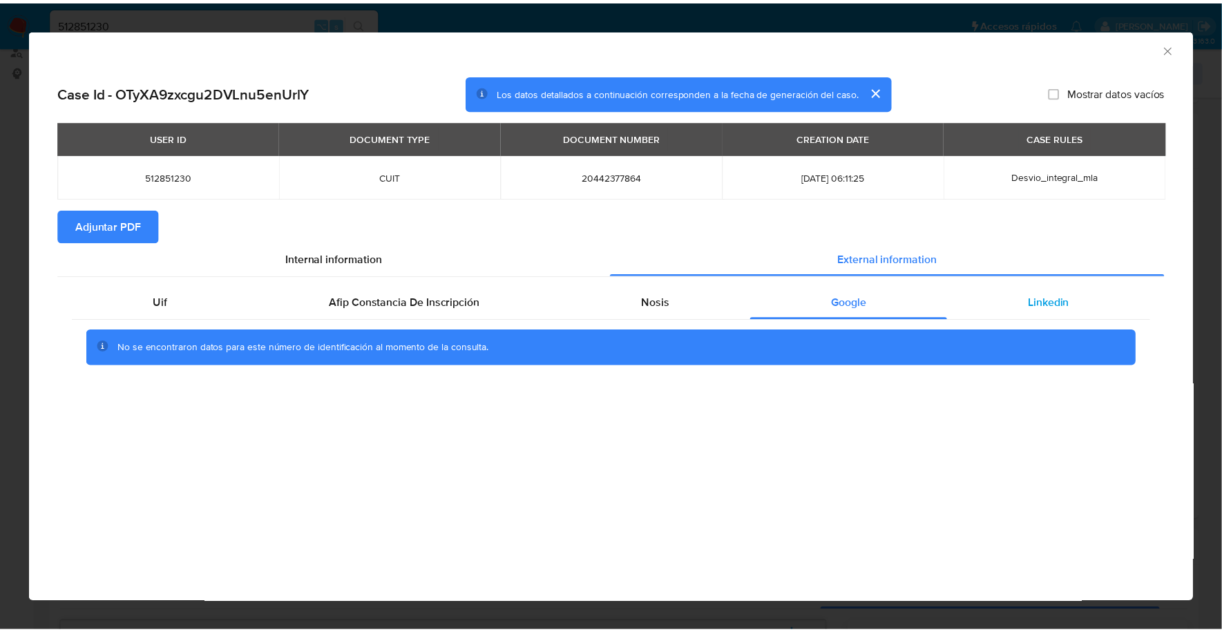
scroll to position [0, 0]
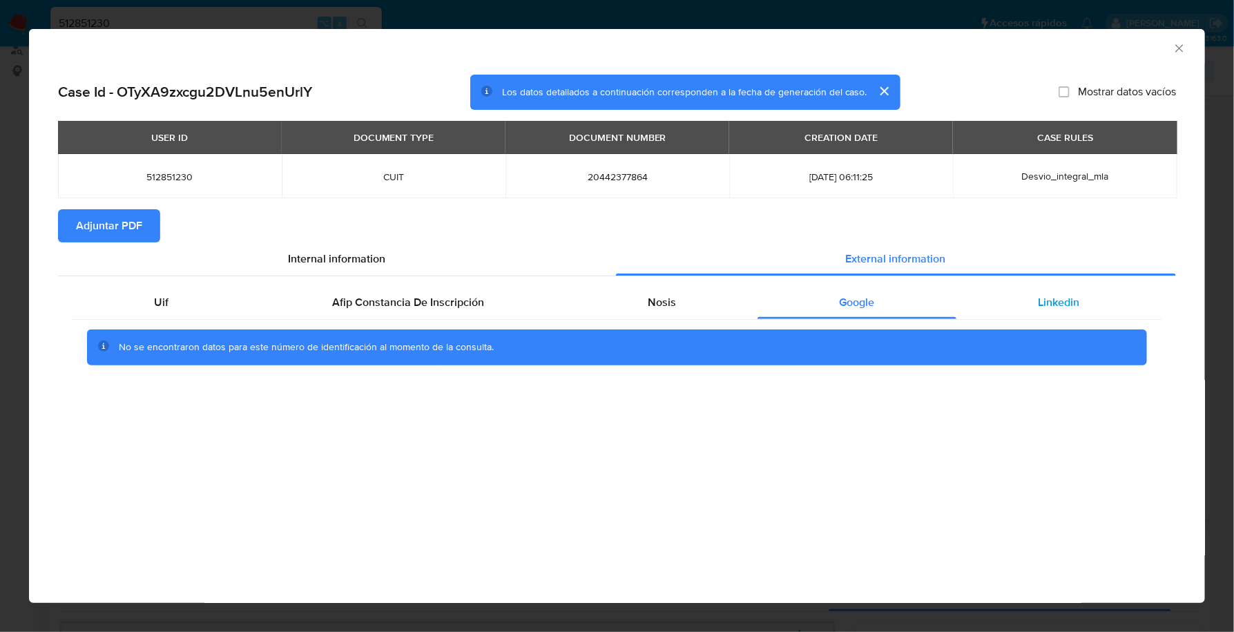
click at [1089, 291] on div "Linkedin" at bounding box center [1059, 302] width 205 height 33
click at [136, 227] on span "Adjuntar PDF" at bounding box center [109, 226] width 66 height 30
click at [1180, 46] on icon "Cerrar ventana" at bounding box center [1180, 48] width 14 height 14
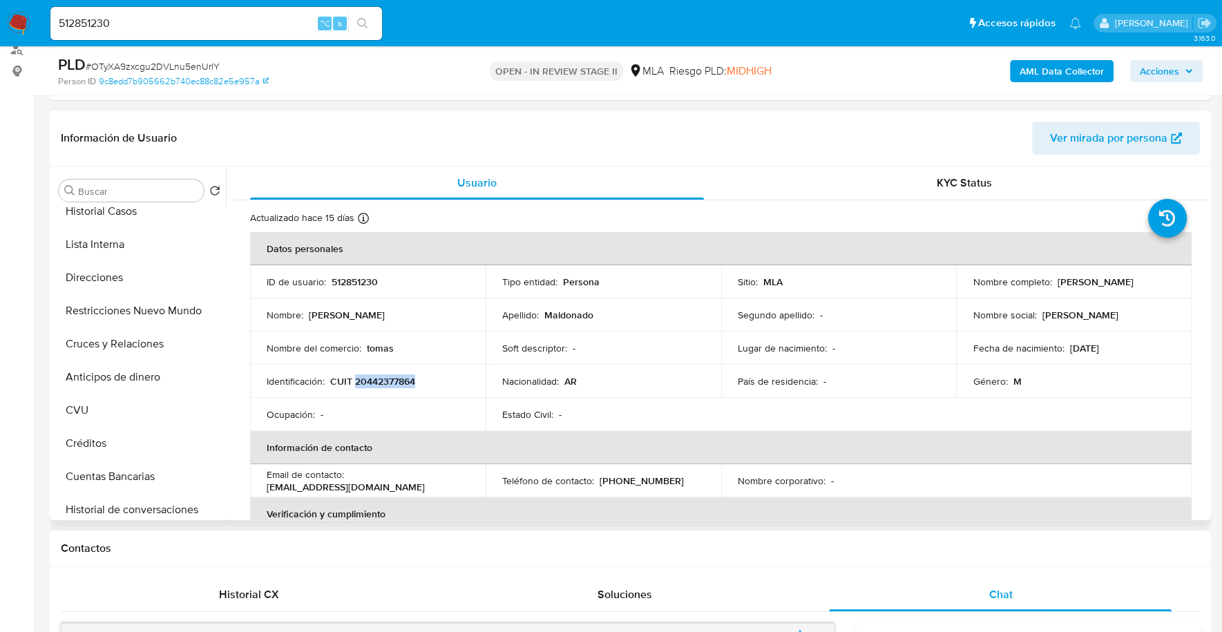
copy p "20442377864"
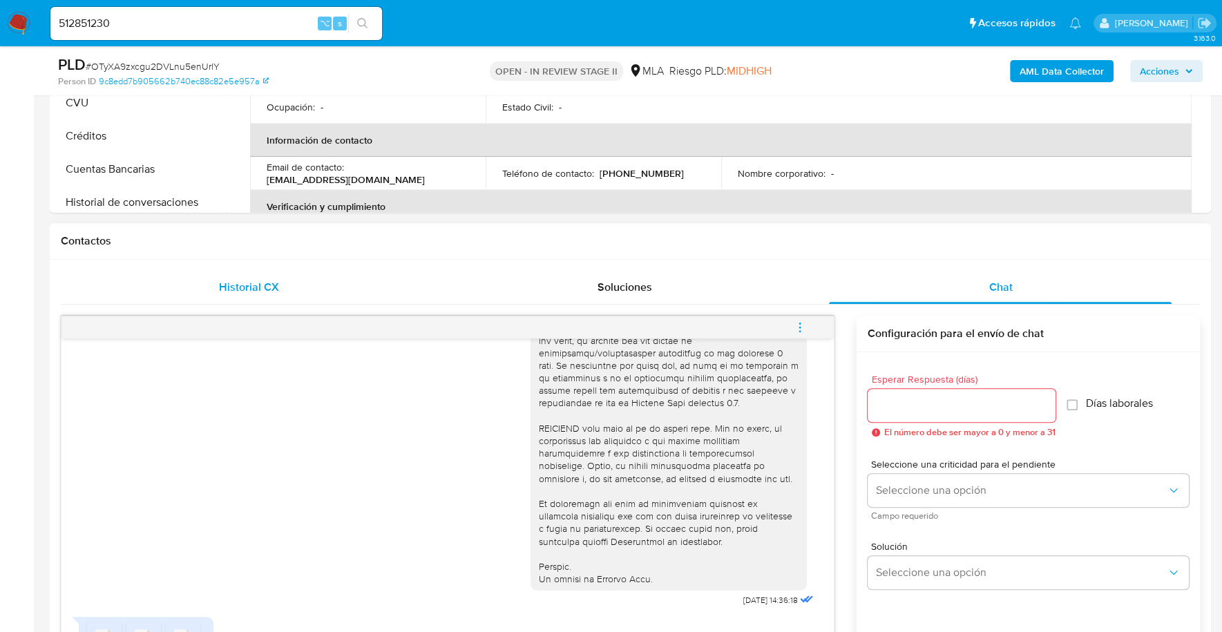
scroll to position [649, 0]
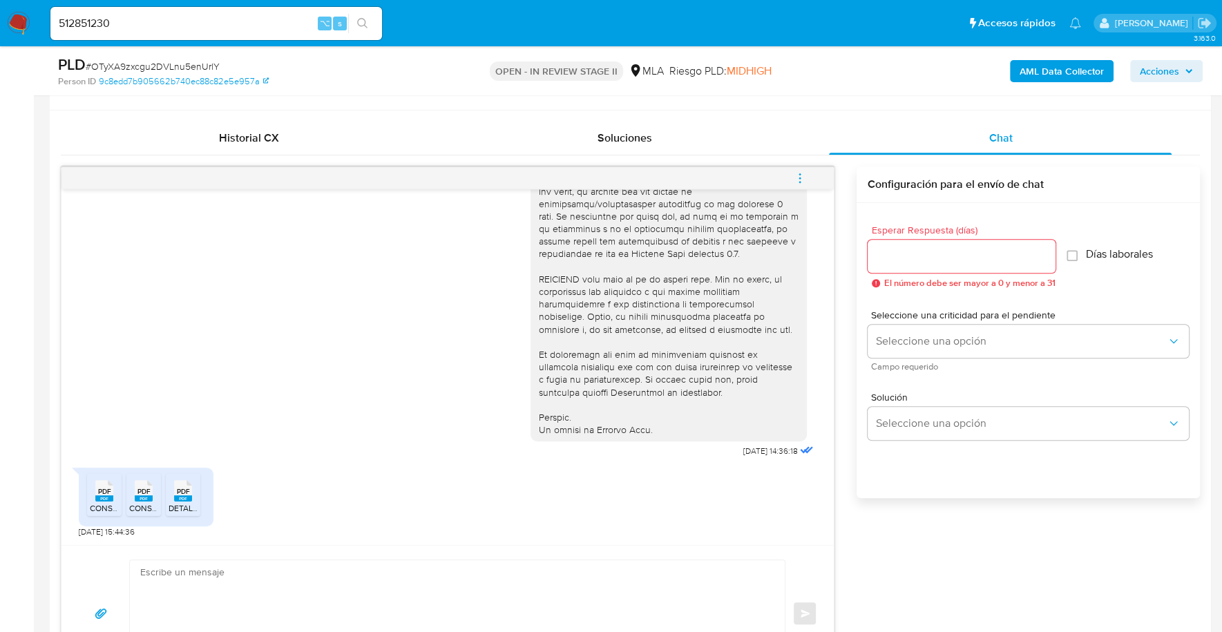
click at [102, 490] on span "PDF" at bounding box center [104, 491] width 13 height 9
click at [139, 495] on rect at bounding box center [144, 498] width 18 height 6
click at [180, 499] on icon "PDF" at bounding box center [183, 491] width 18 height 24
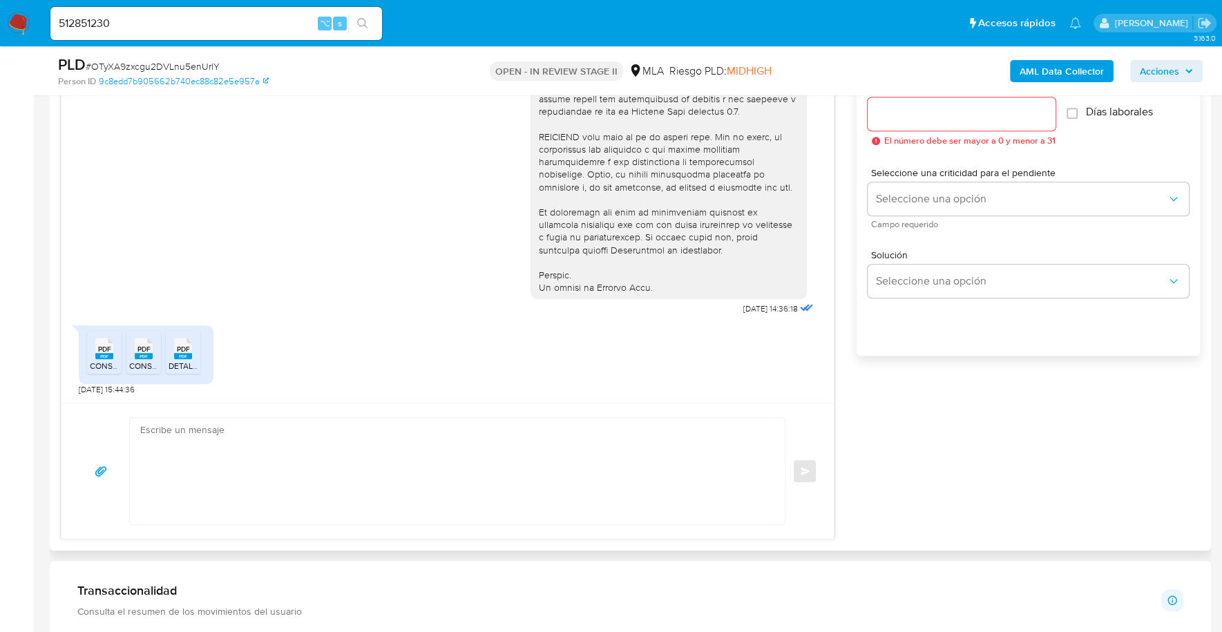
click at [271, 479] on textarea at bounding box center [453, 471] width 627 height 106
paste textarea "Hola XXX, Muchas gracias por la respuesta. Analizamos tu caso y verificamos que…"
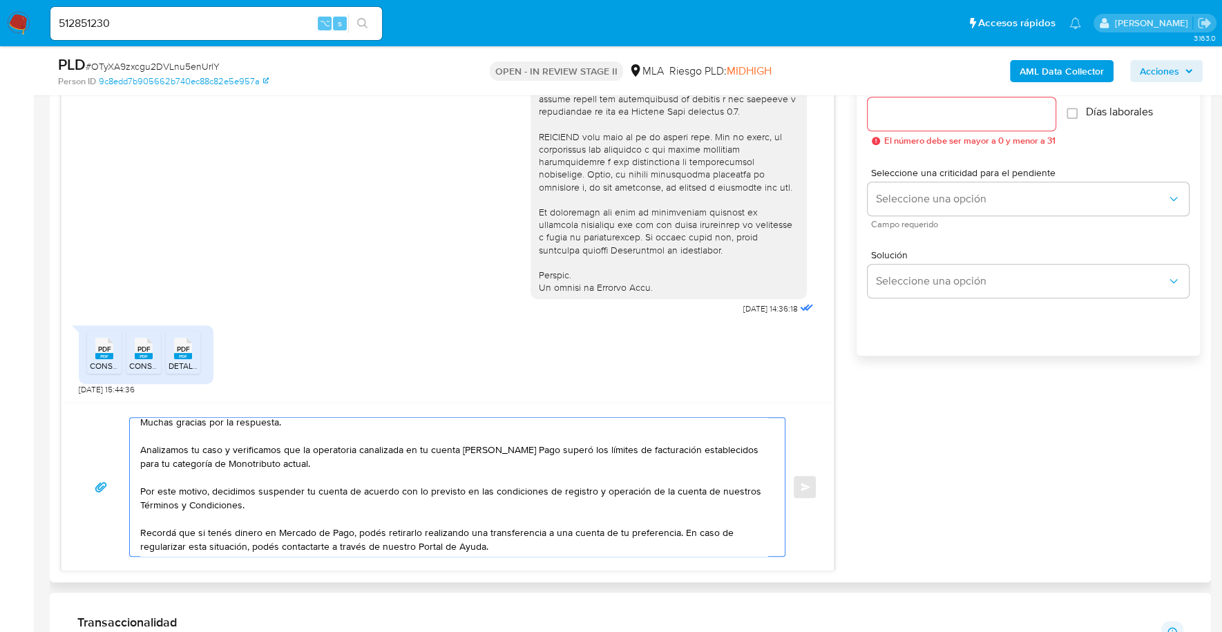
scroll to position [0, 0]
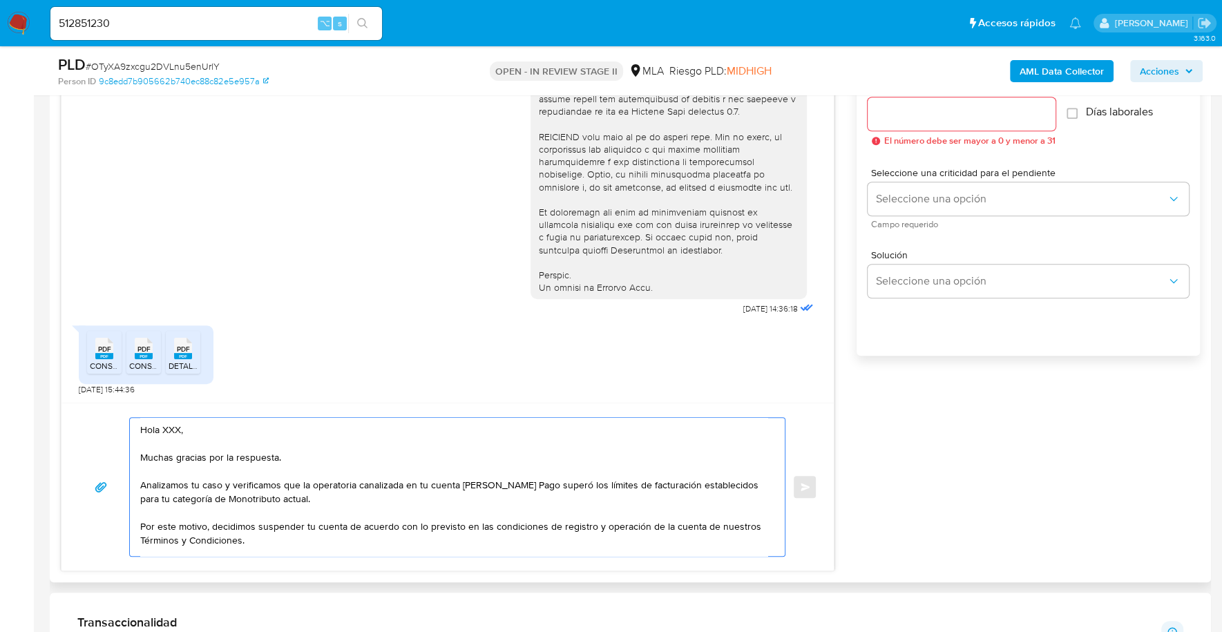
drag, startPoint x: 196, startPoint y: 428, endPoint x: 115, endPoint y: 425, distance: 81.5
click at [115, 425] on div "Hola XXX, Muchas gracias por la respuesta. Analizamos tu caso y verificamos que…" at bounding box center [447, 487] width 739 height 140
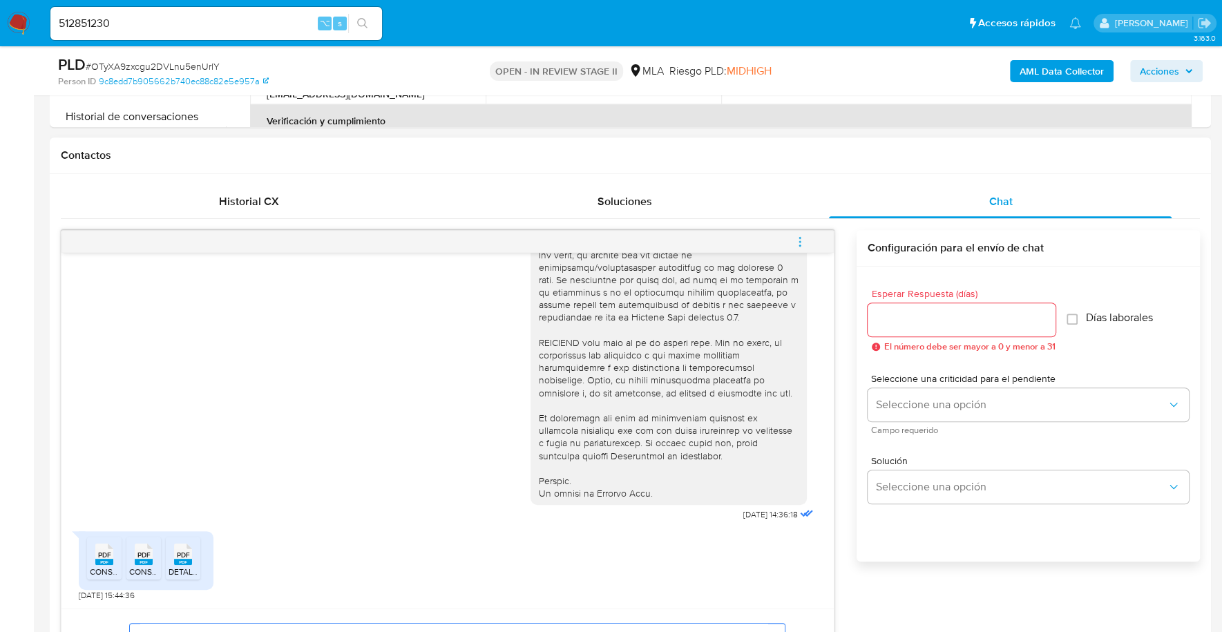
scroll to position [657, 0]
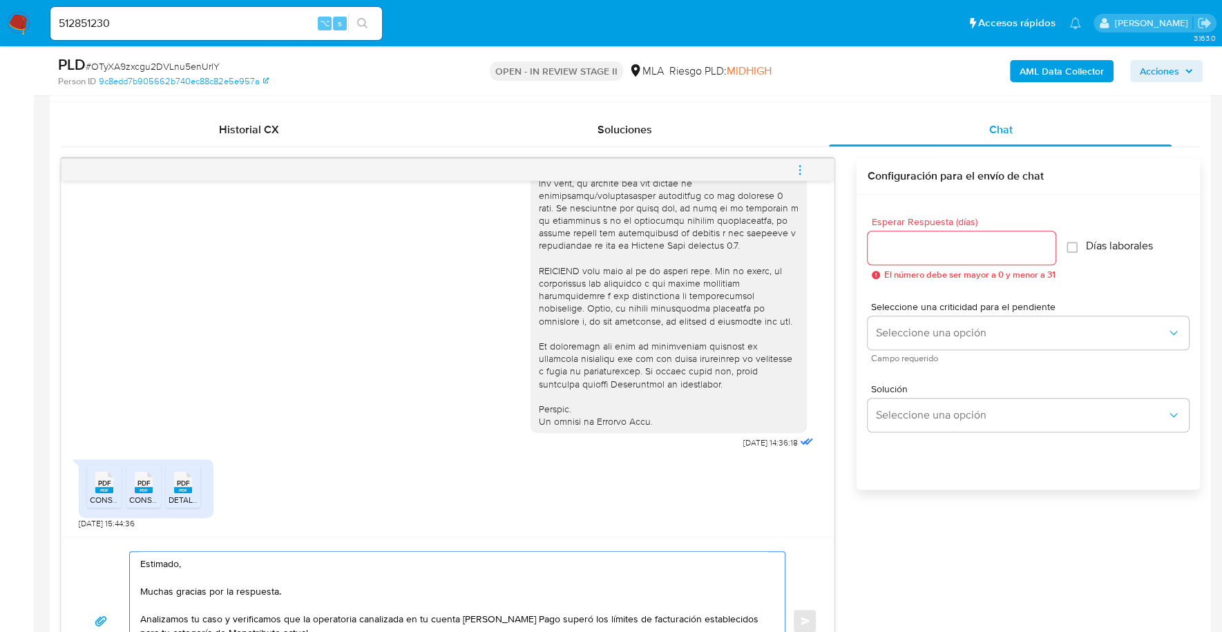
type textarea "Estimado, Muchas gracias por la respuesta. Analizamos tu caso y verificamos que…"
click at [918, 250] on input "Esperar Respuesta (días)" at bounding box center [961, 248] width 188 height 18
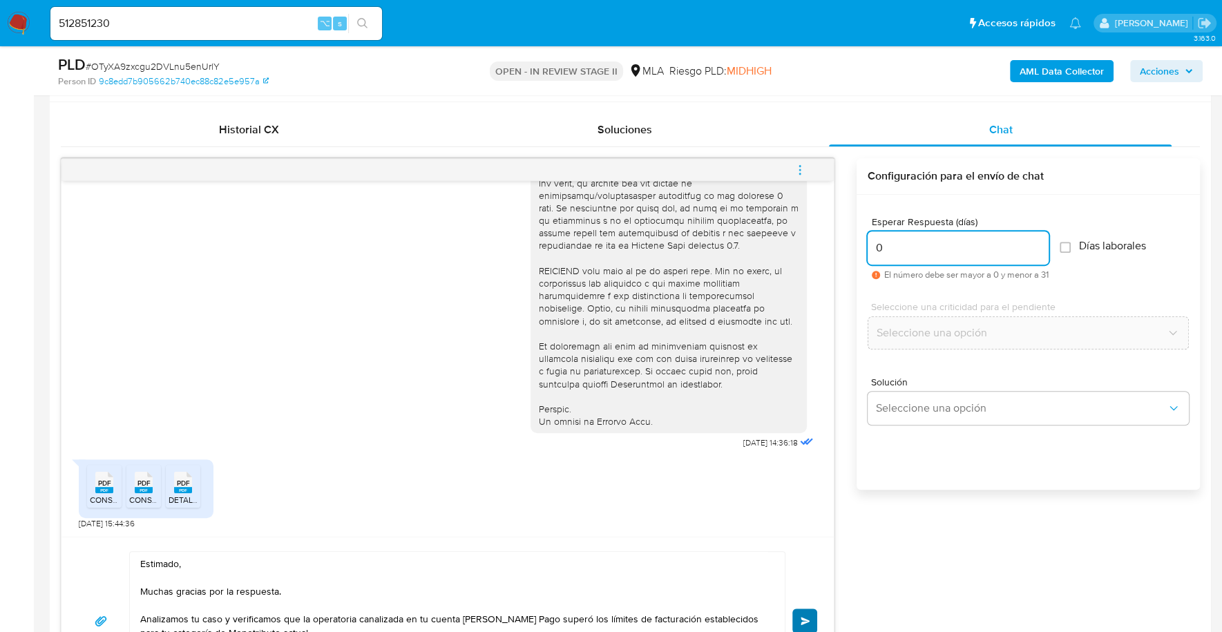
type input "0"
click at [806, 612] on button "Enviar" at bounding box center [804, 620] width 25 height 25
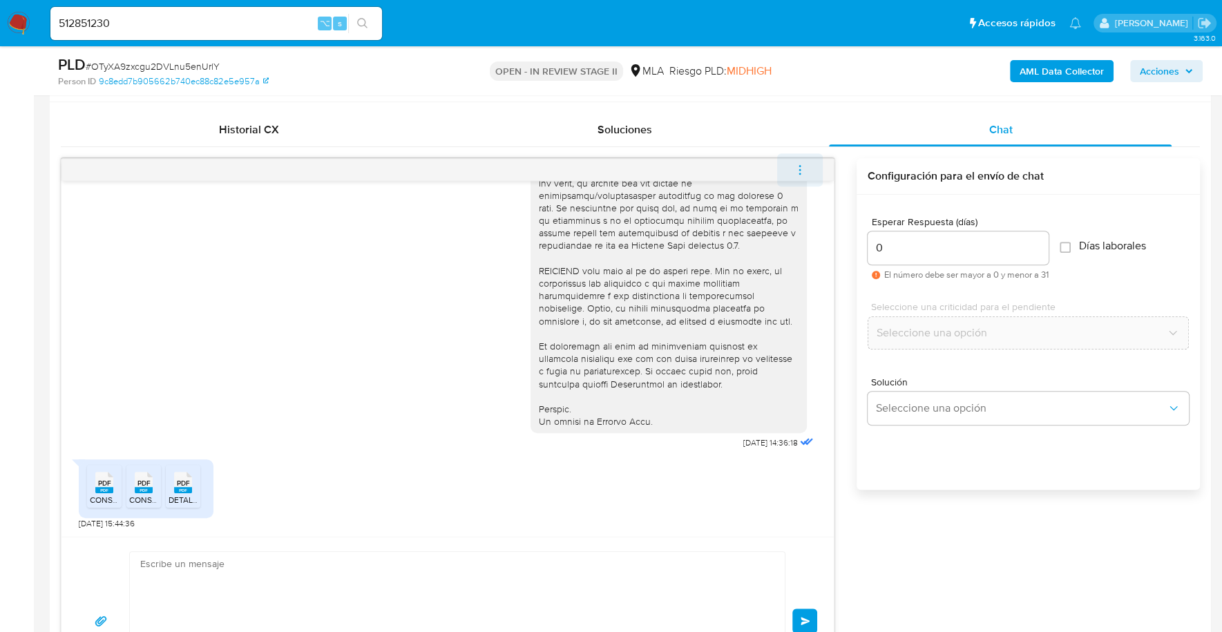
scroll to position [796, 0]
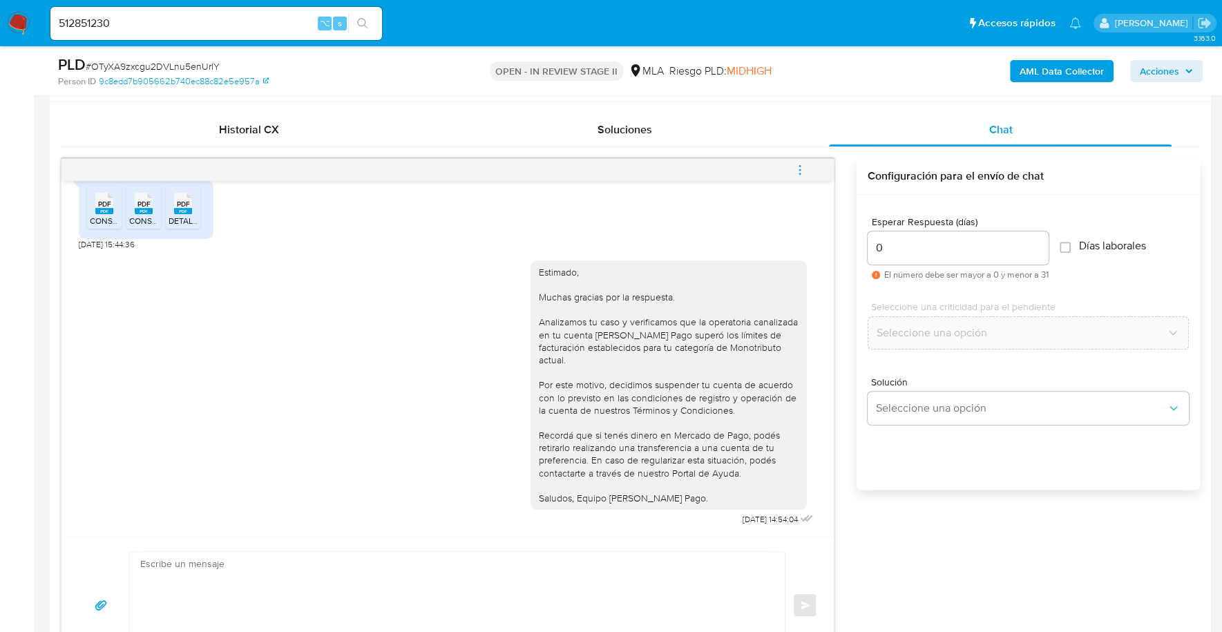
click at [799, 164] on icon "menu-action" at bounding box center [800, 170] width 12 height 12
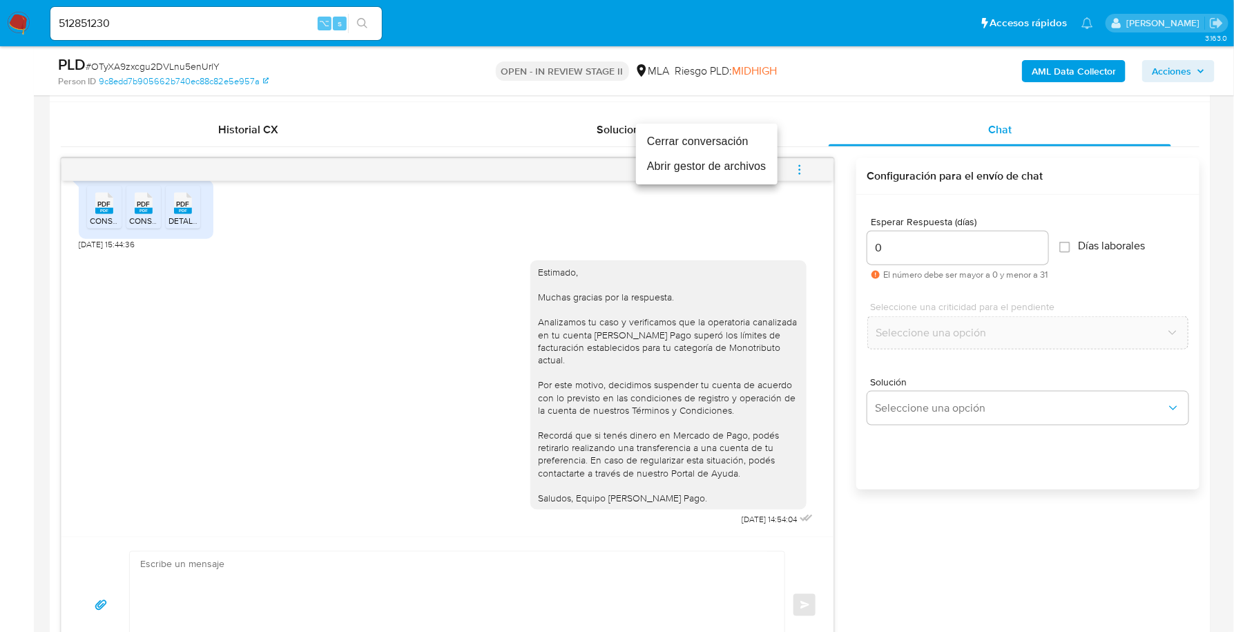
click at [716, 146] on li "Cerrar conversación" at bounding box center [707, 141] width 142 height 25
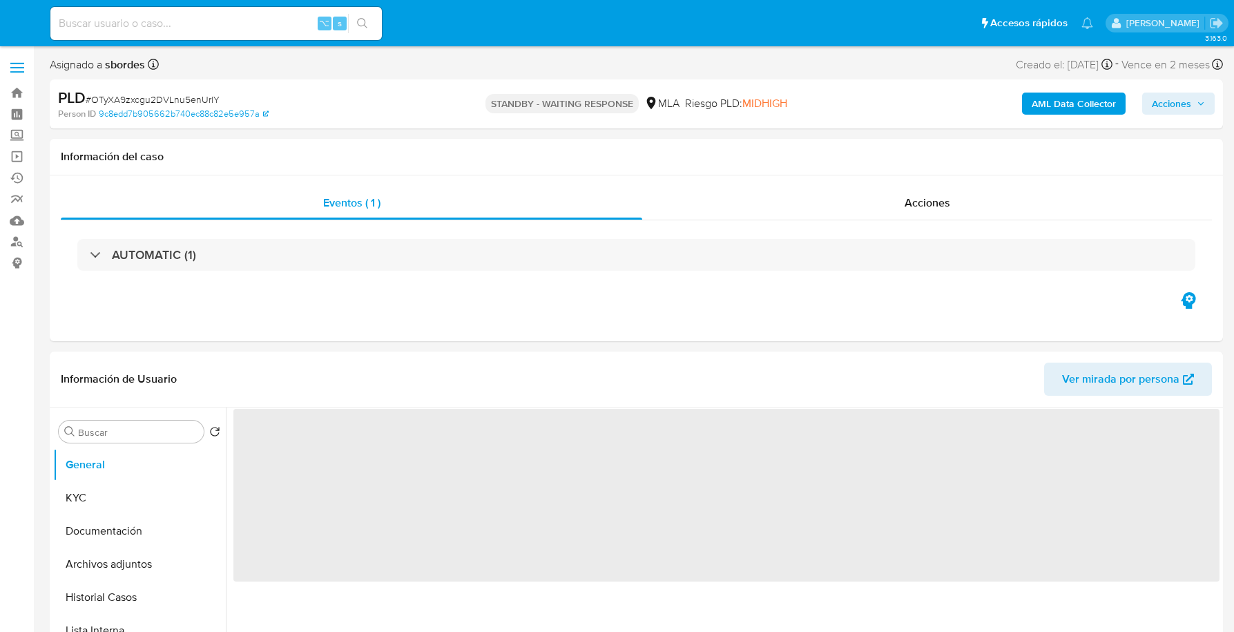
select select "10"
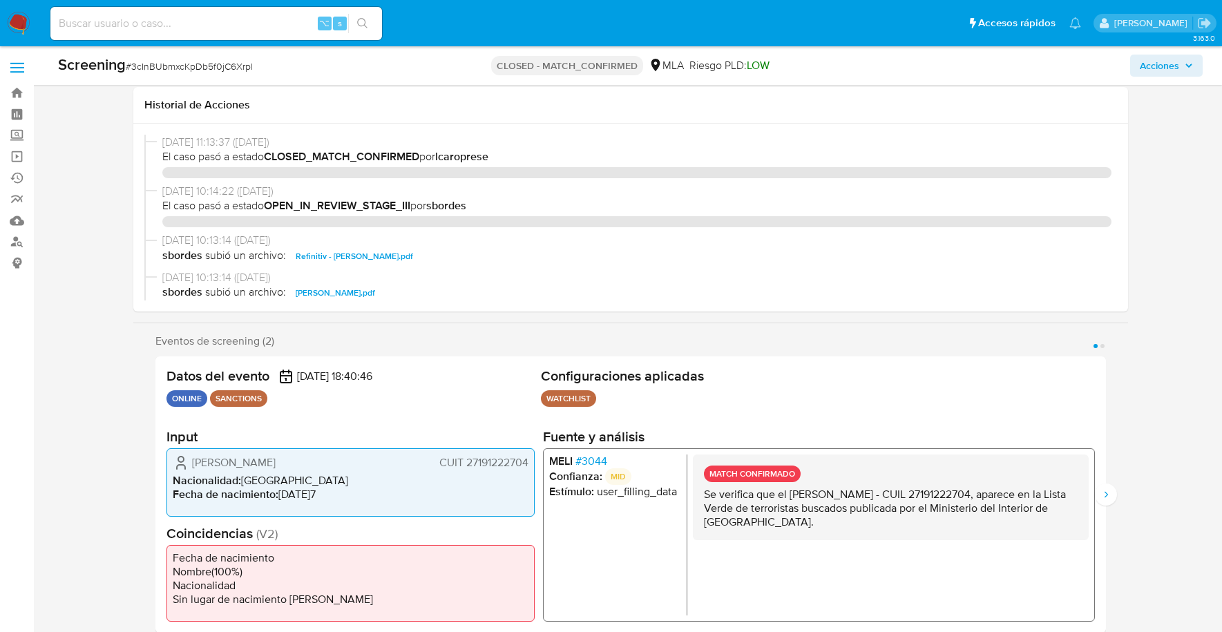
select select "10"
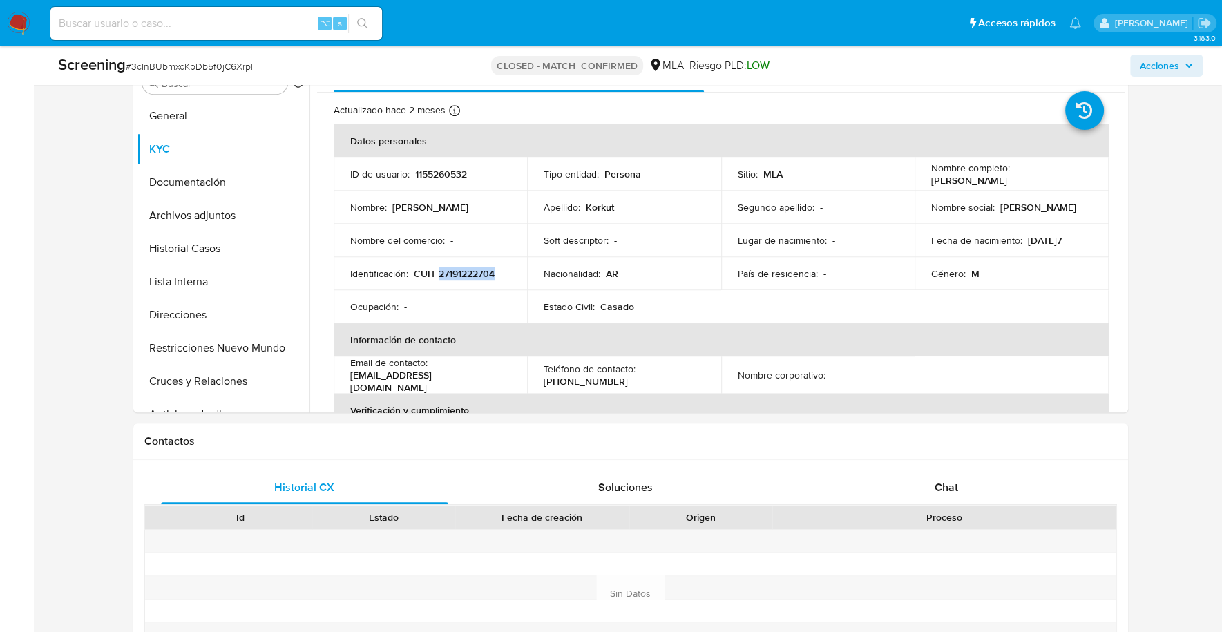
scroll to position [611, 0]
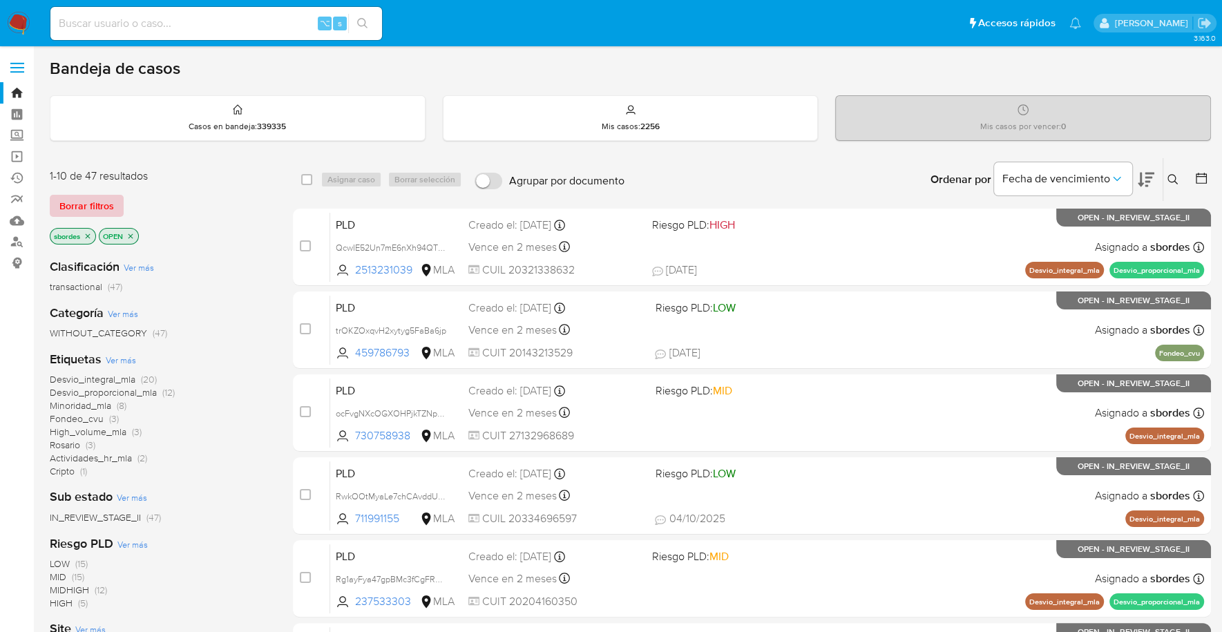
click at [90, 213] on span "Borrar filtros" at bounding box center [86, 205] width 55 height 19
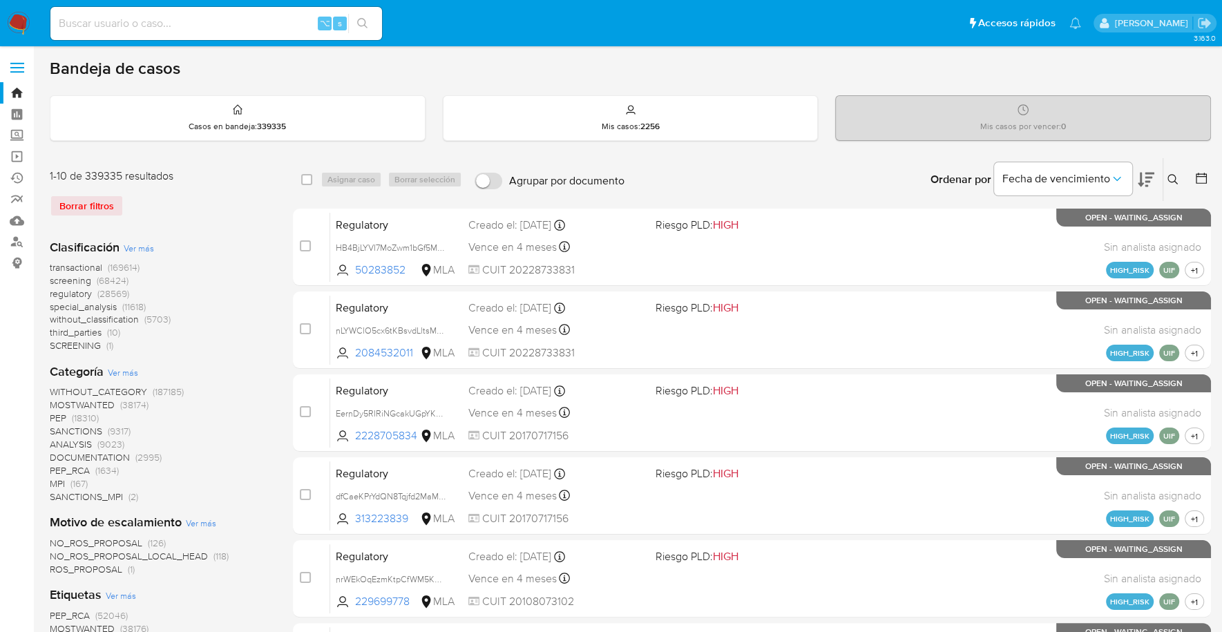
click at [1176, 175] on icon at bounding box center [1172, 179] width 11 height 11
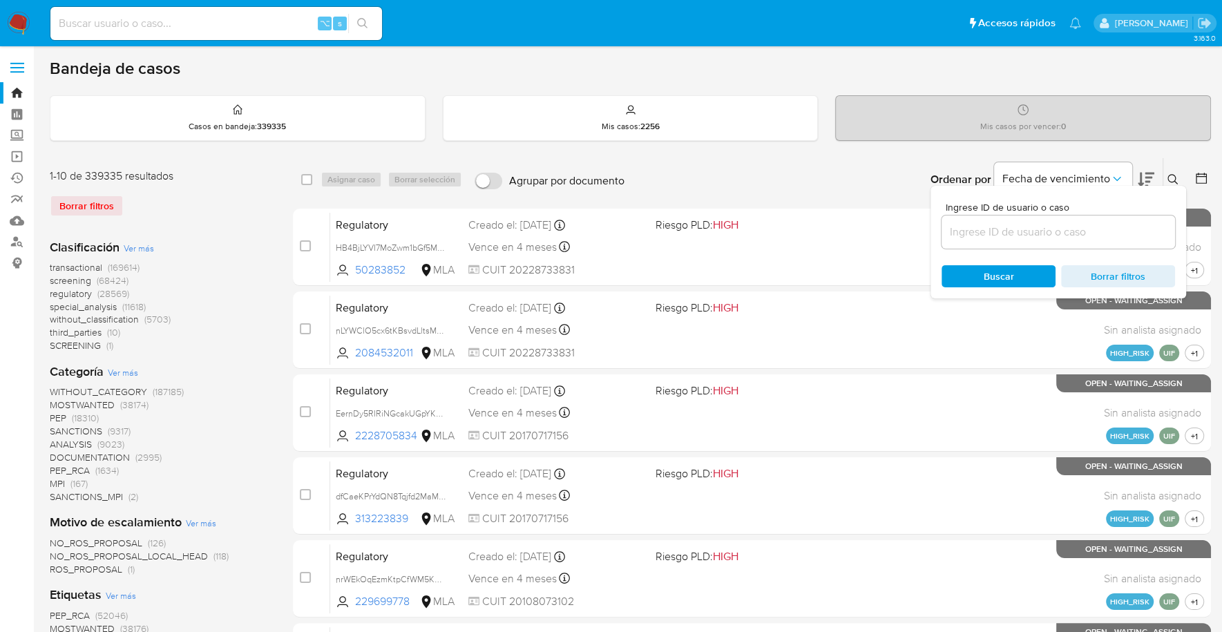
click at [1070, 223] on input at bounding box center [1057, 232] width 233 height 18
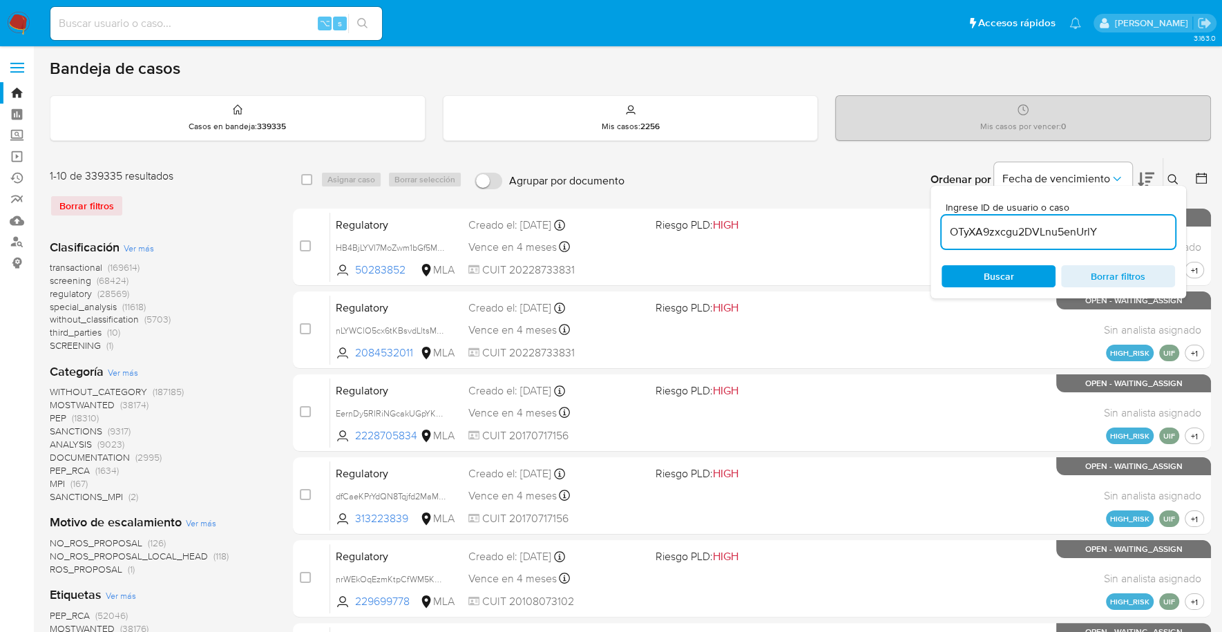
type input "OTyXA9zxcgu2DVLnu5enUrlY"
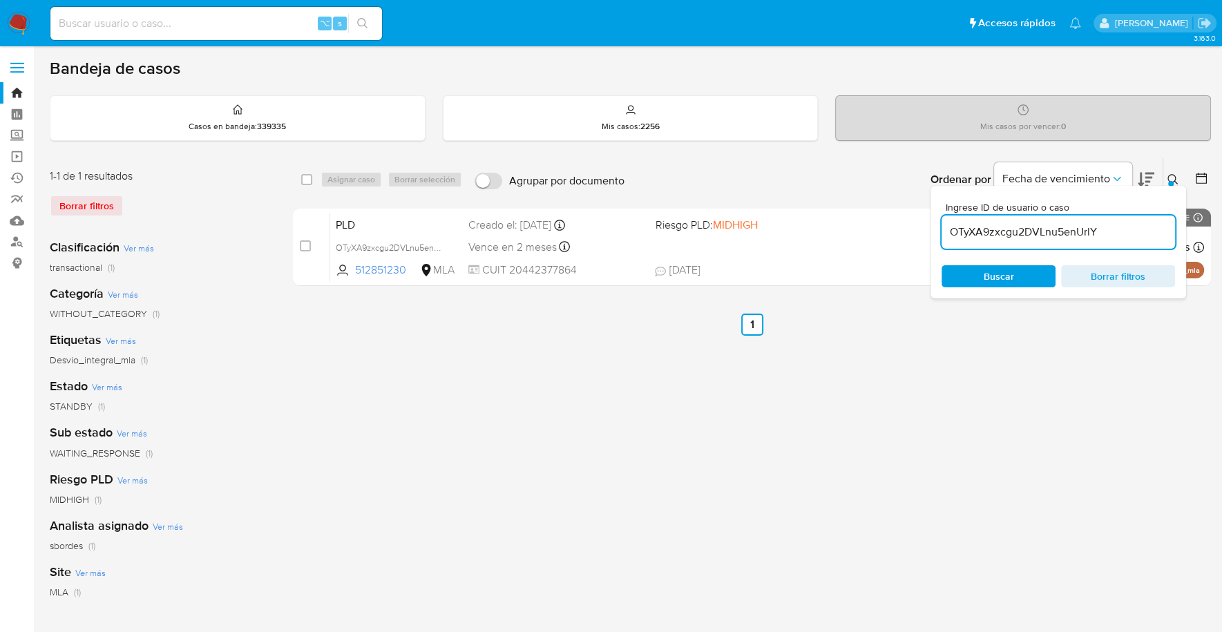
click at [1175, 174] on icon at bounding box center [1172, 179] width 11 height 11
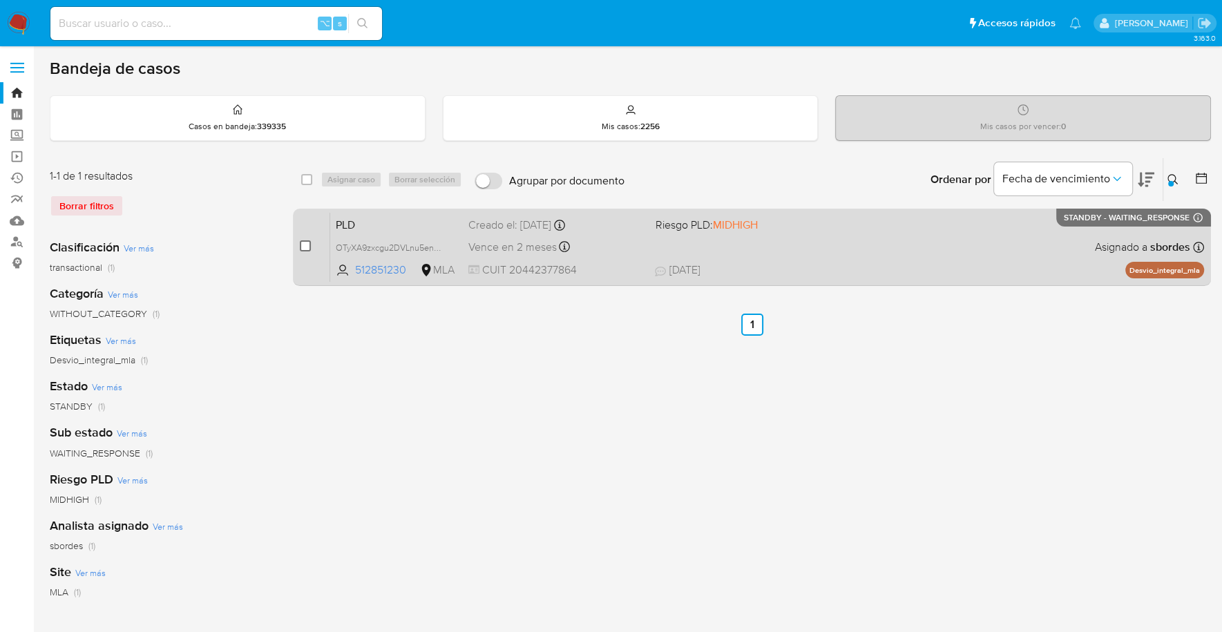
click at [303, 244] on input "checkbox" at bounding box center [305, 245] width 11 height 11
checkbox input "true"
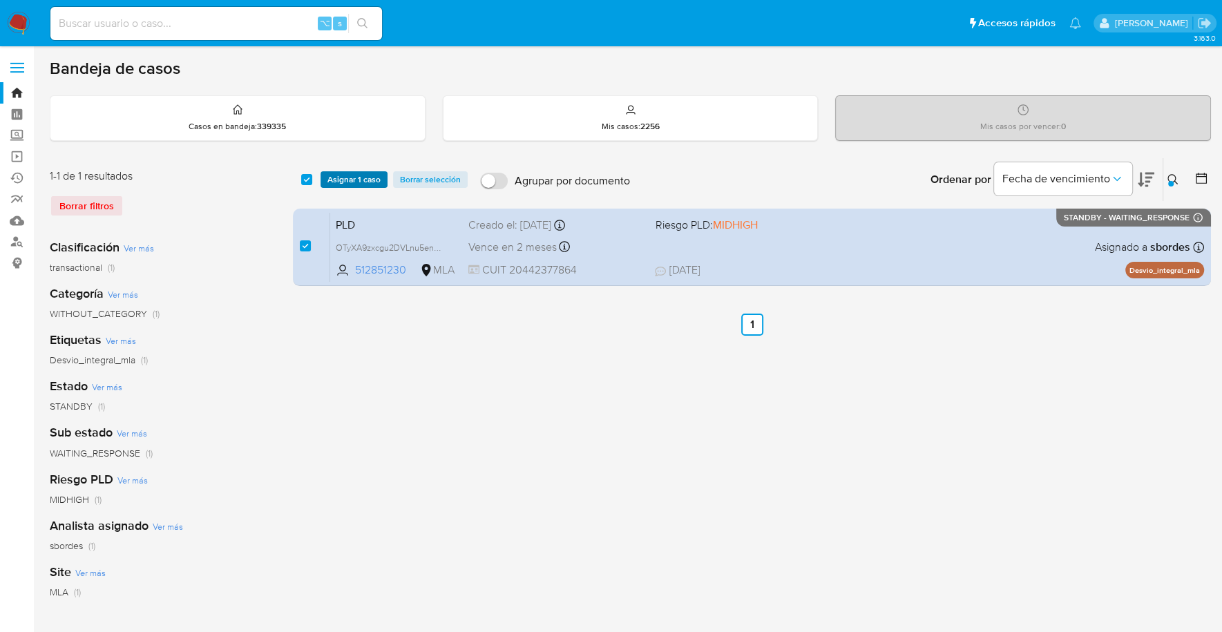
click at [358, 181] on span "Asignar 1 caso" at bounding box center [353, 180] width 53 height 14
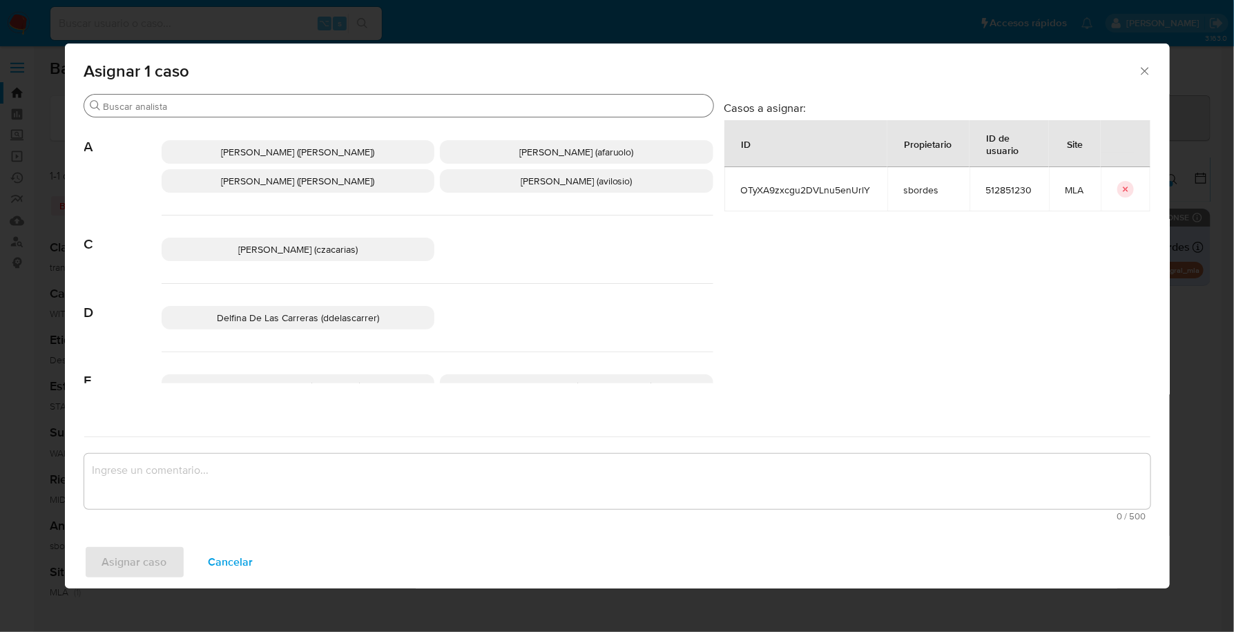
click at [253, 108] on input "Buscar" at bounding box center [406, 106] width 604 height 12
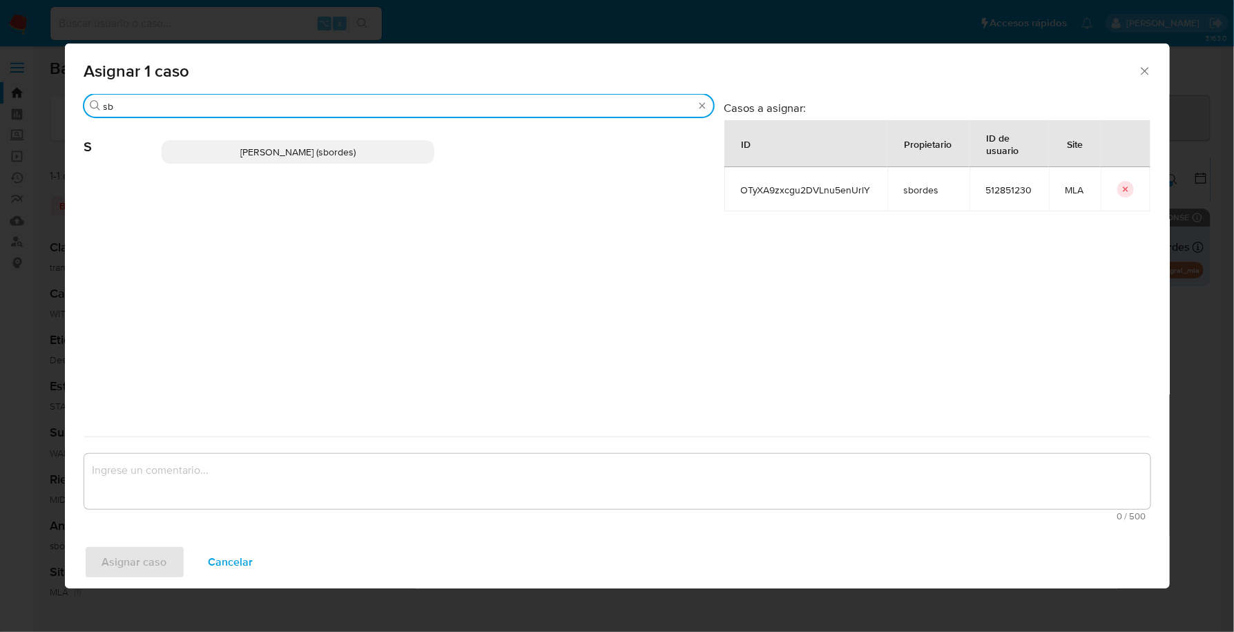
type input "sb"
click at [274, 142] on p "Stefania Bordes (sbordes)" at bounding box center [299, 151] width 274 height 23
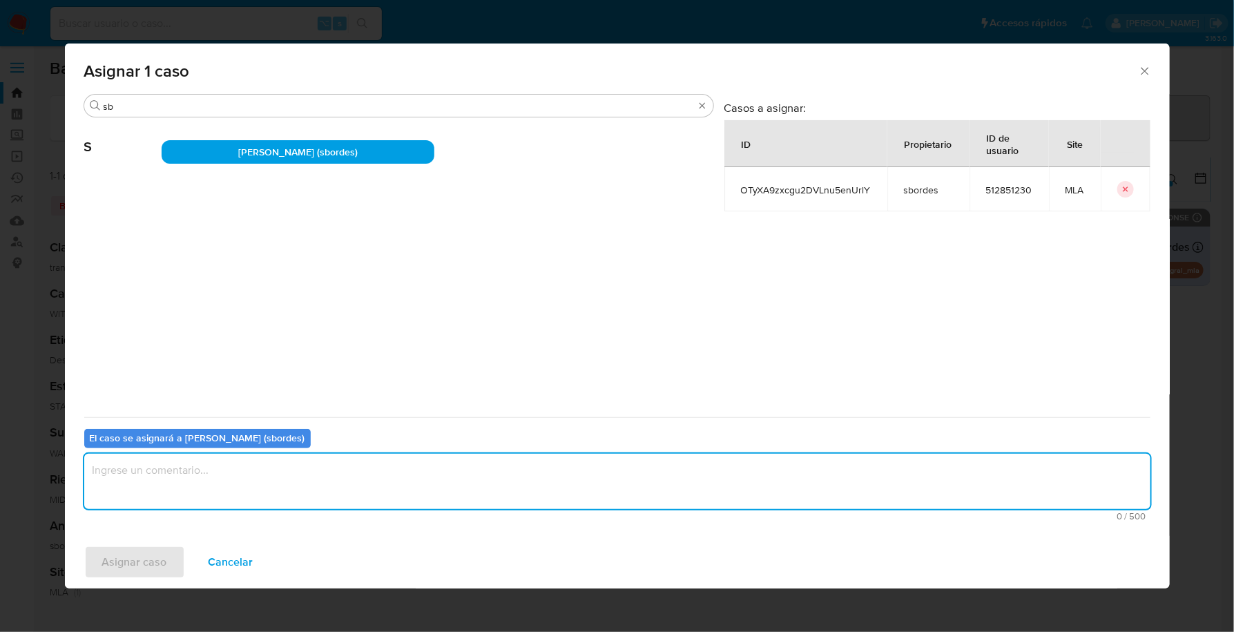
click at [239, 483] on textarea "assign-modal" at bounding box center [617, 481] width 1066 height 55
click at [153, 568] on span "Asignar caso" at bounding box center [134, 562] width 65 height 30
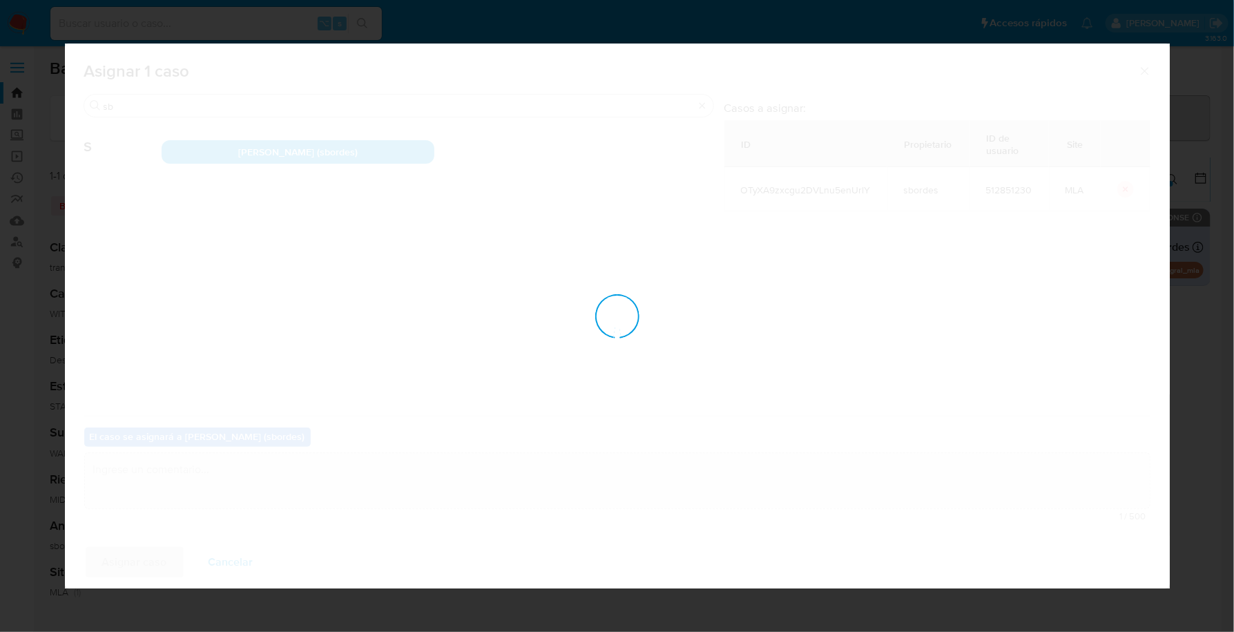
checkbox input "false"
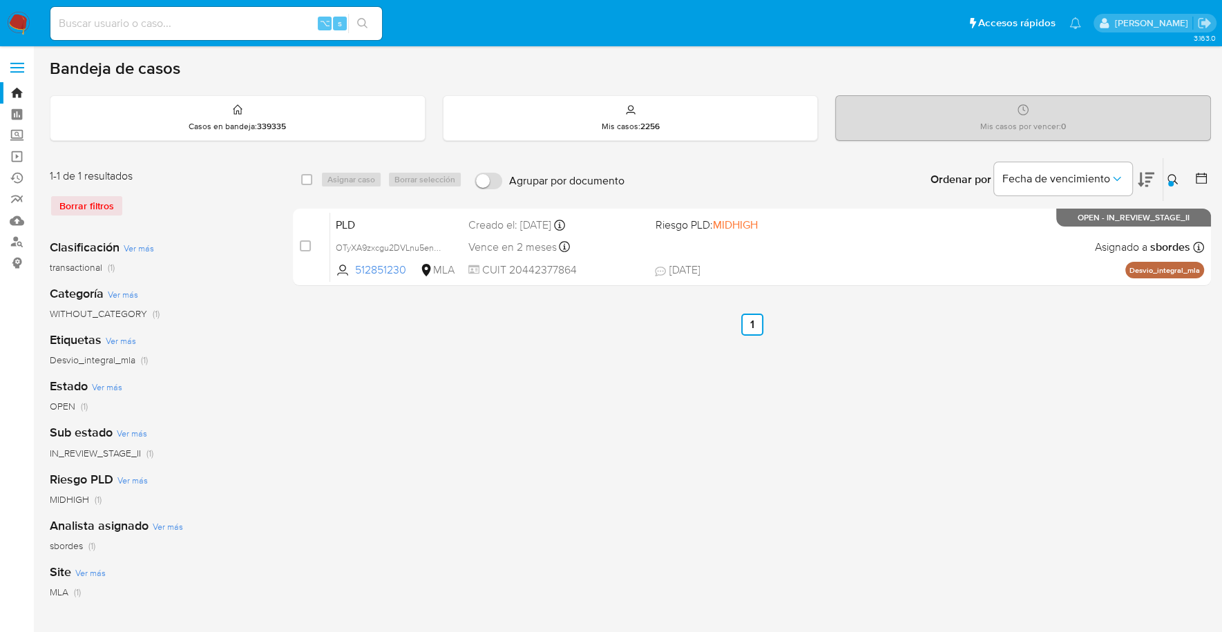
click at [175, 15] on input at bounding box center [216, 24] width 332 height 18
paste input "wxa0WpcsKvgUTvVcl45Uwkso"
type input "wxa0WpcsKvgUTvVcl45Uwkso"
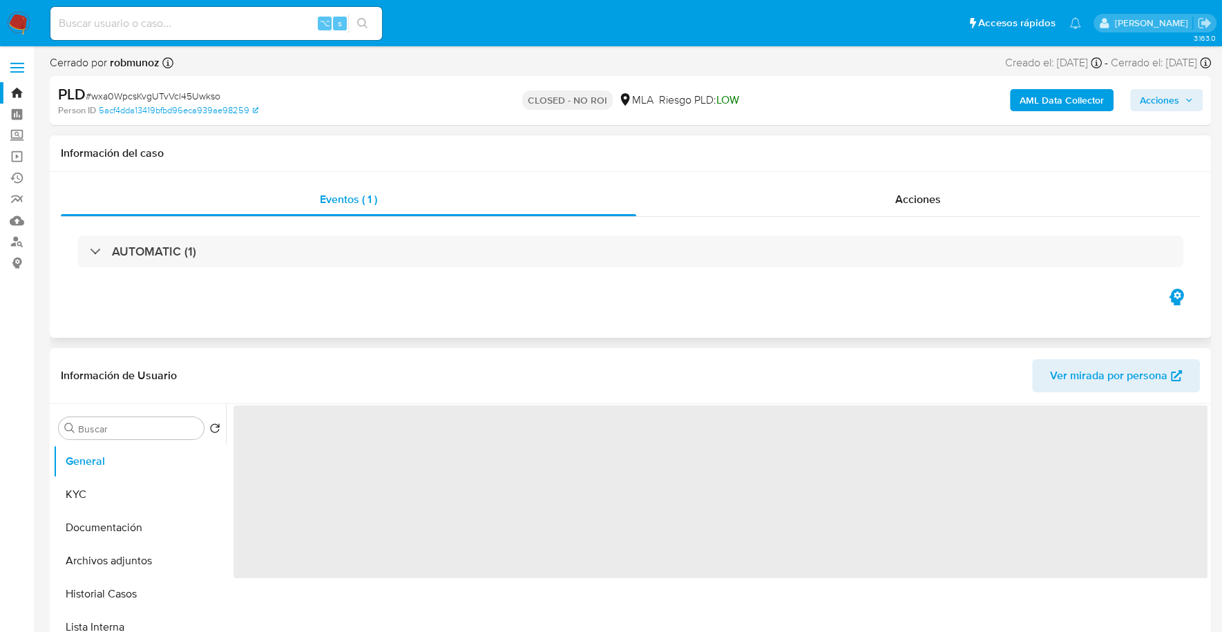
select select "10"
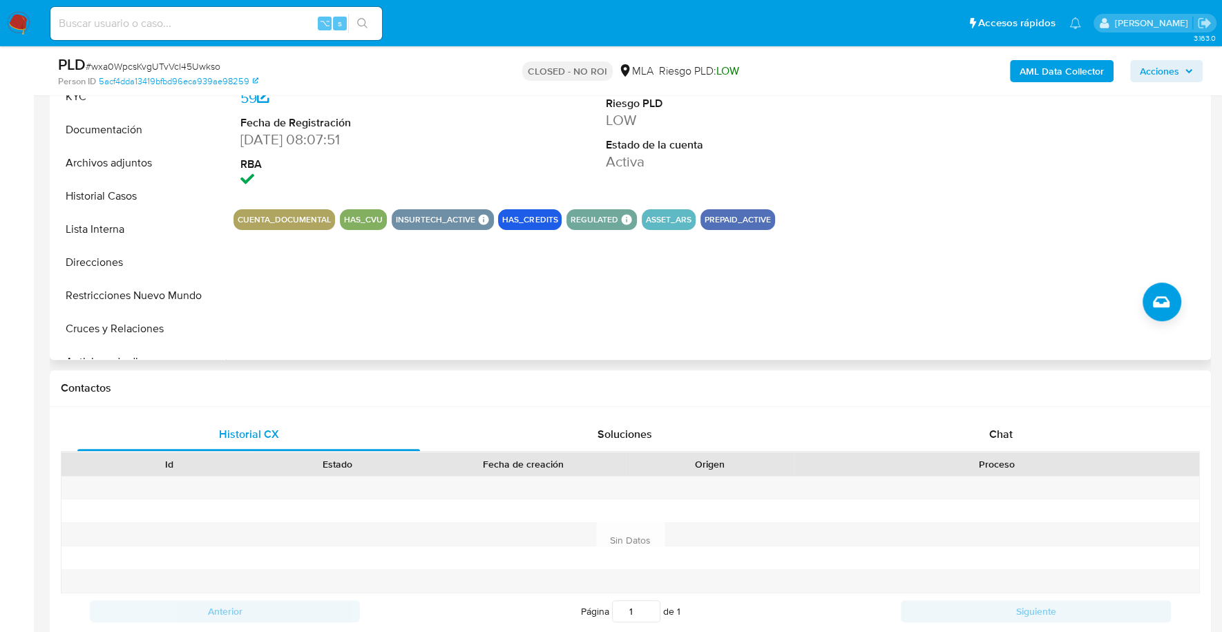
scroll to position [263, 0]
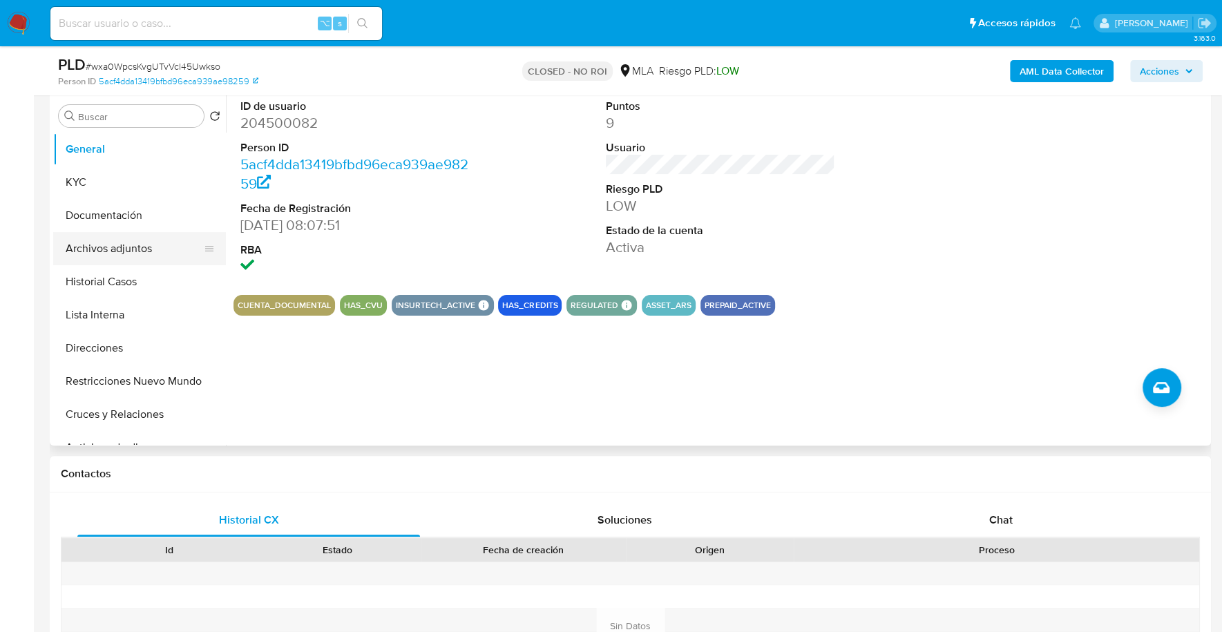
click at [125, 245] on button "Archivos adjuntos" at bounding box center [134, 248] width 162 height 33
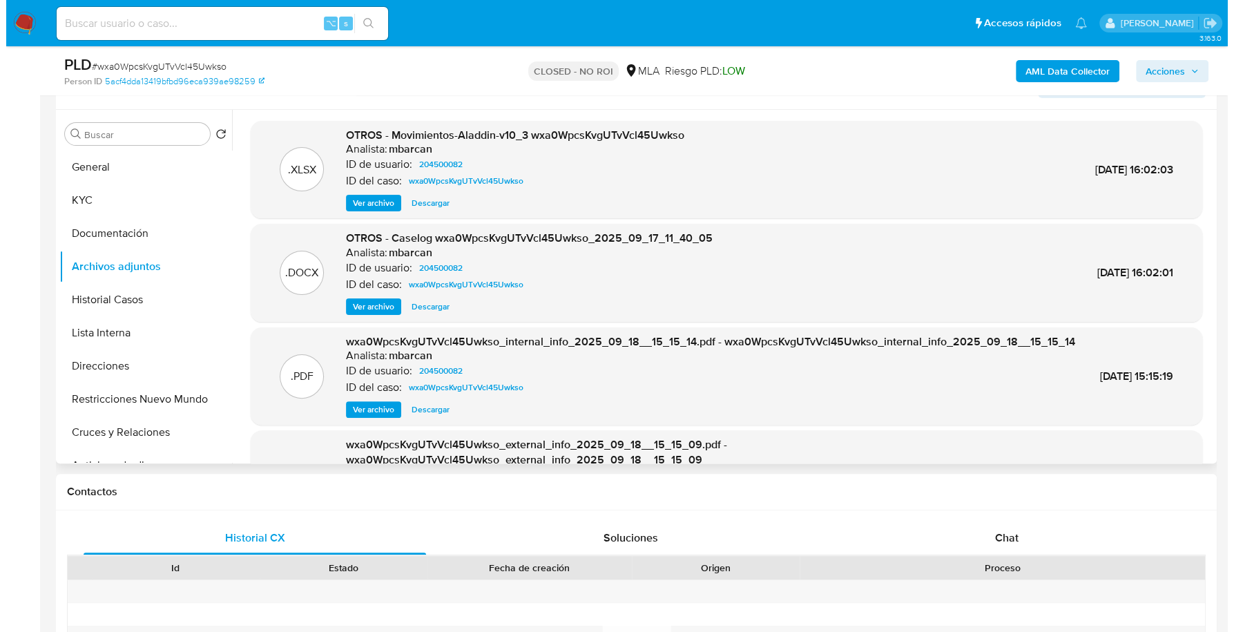
scroll to position [242, 0]
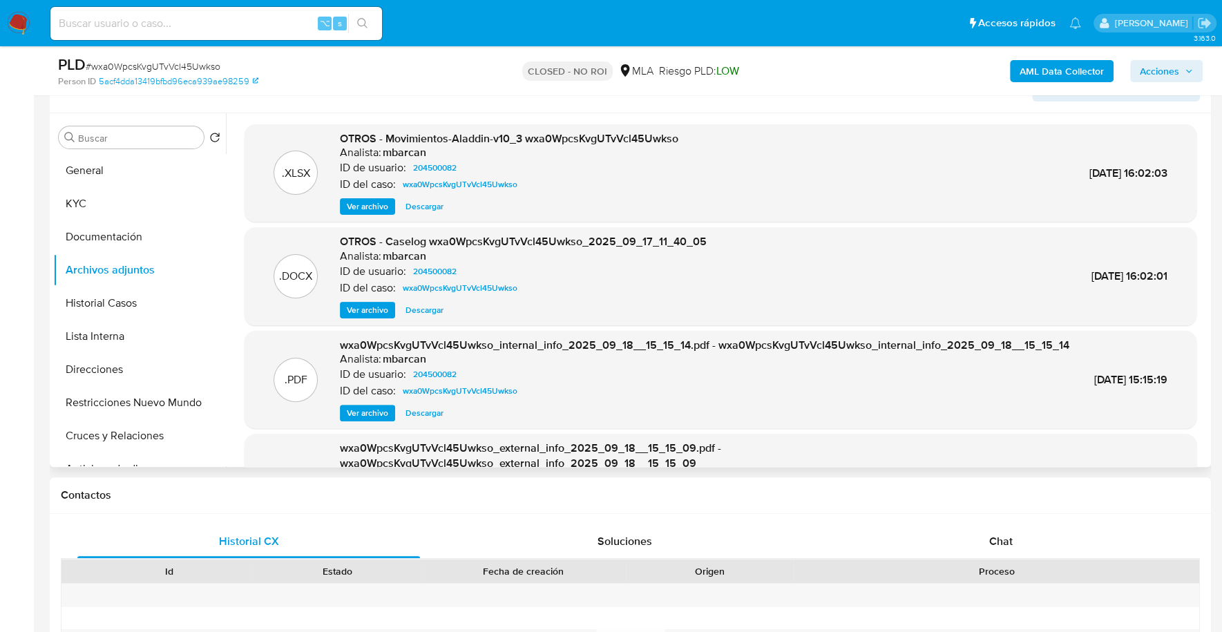
click at [368, 309] on span "Ver archivo" at bounding box center [367, 310] width 41 height 14
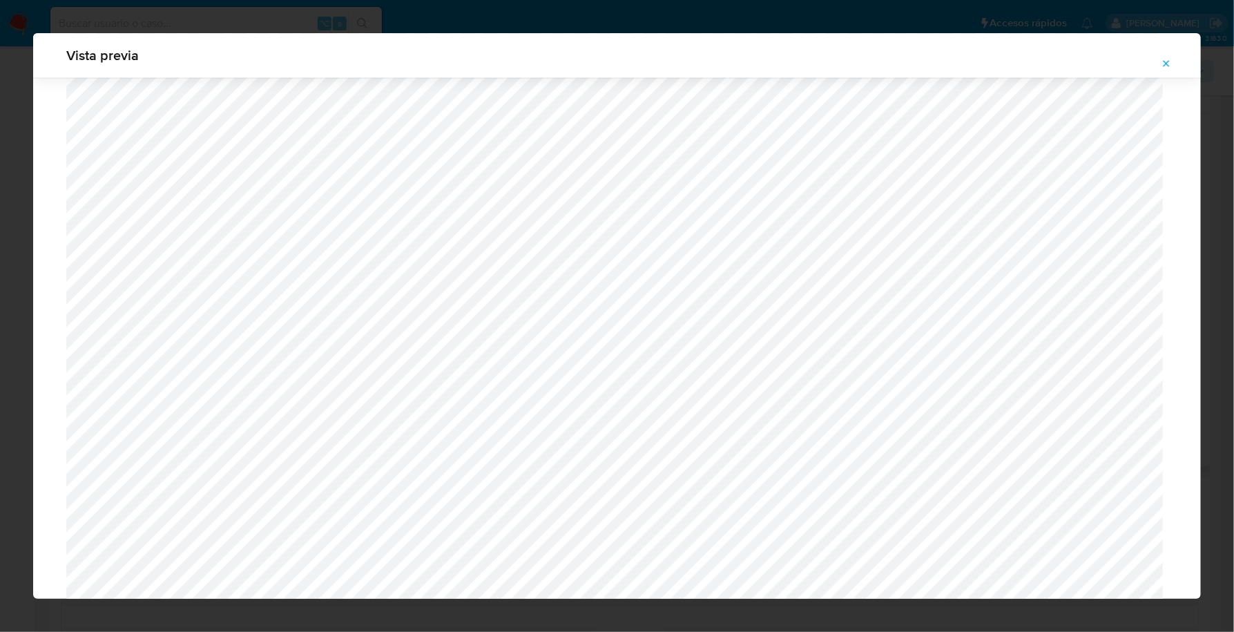
scroll to position [1297, 0]
click at [1169, 59] on icon "Attachment preview" at bounding box center [1166, 63] width 11 height 11
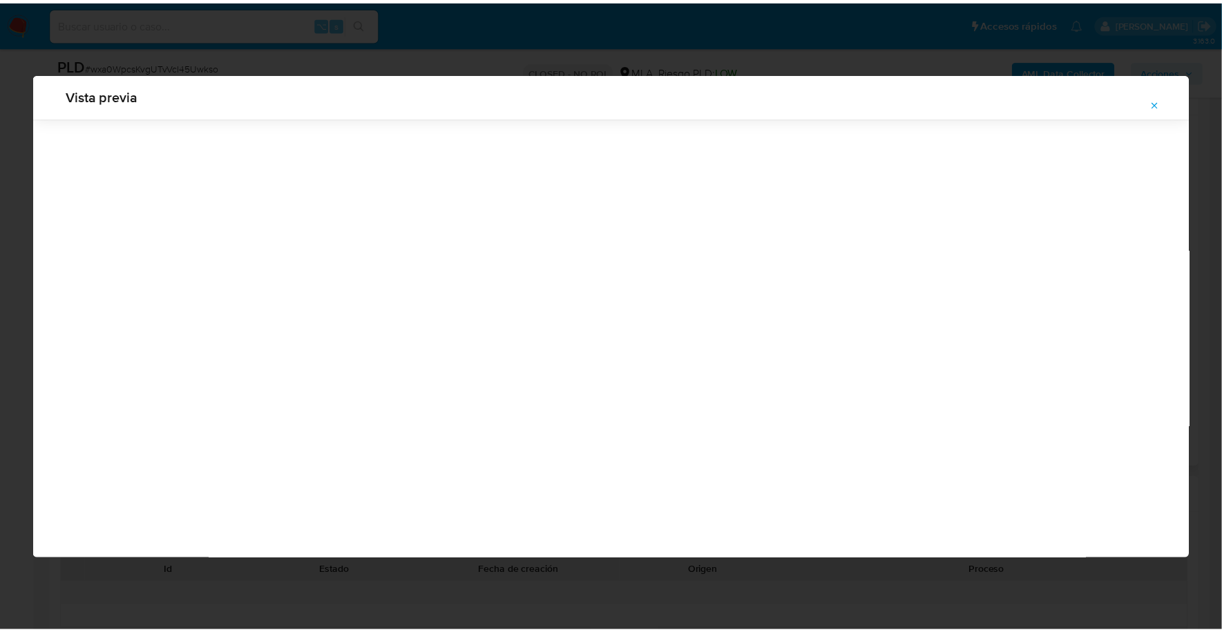
scroll to position [0, 0]
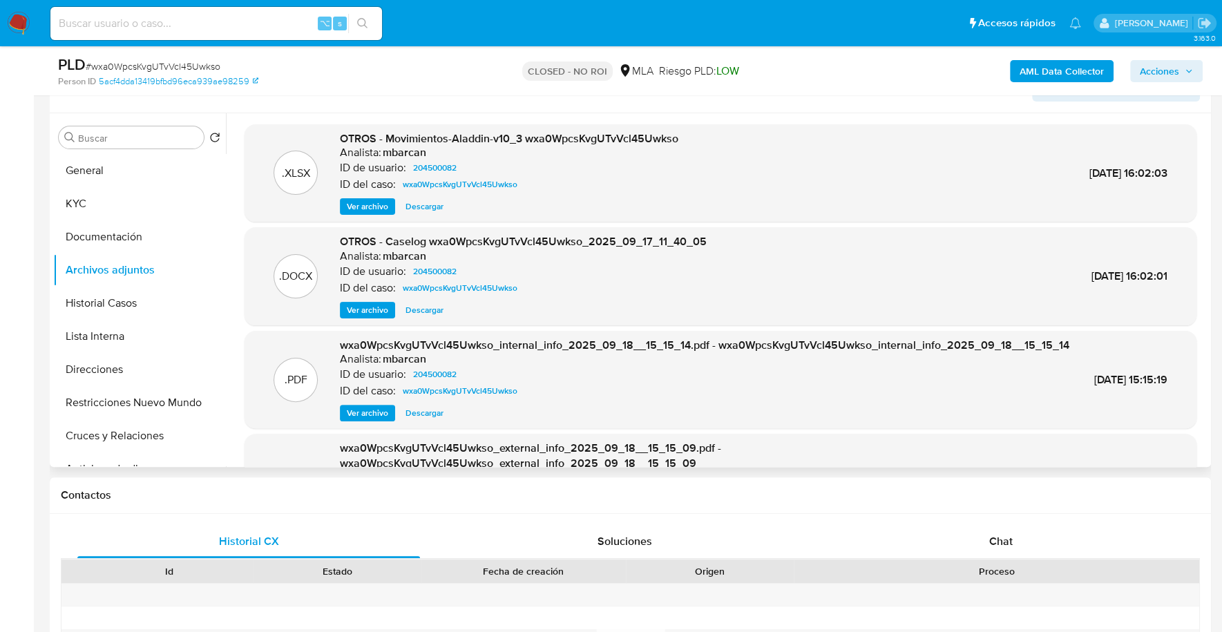
click at [16, 23] on img at bounding box center [18, 23] width 23 height 23
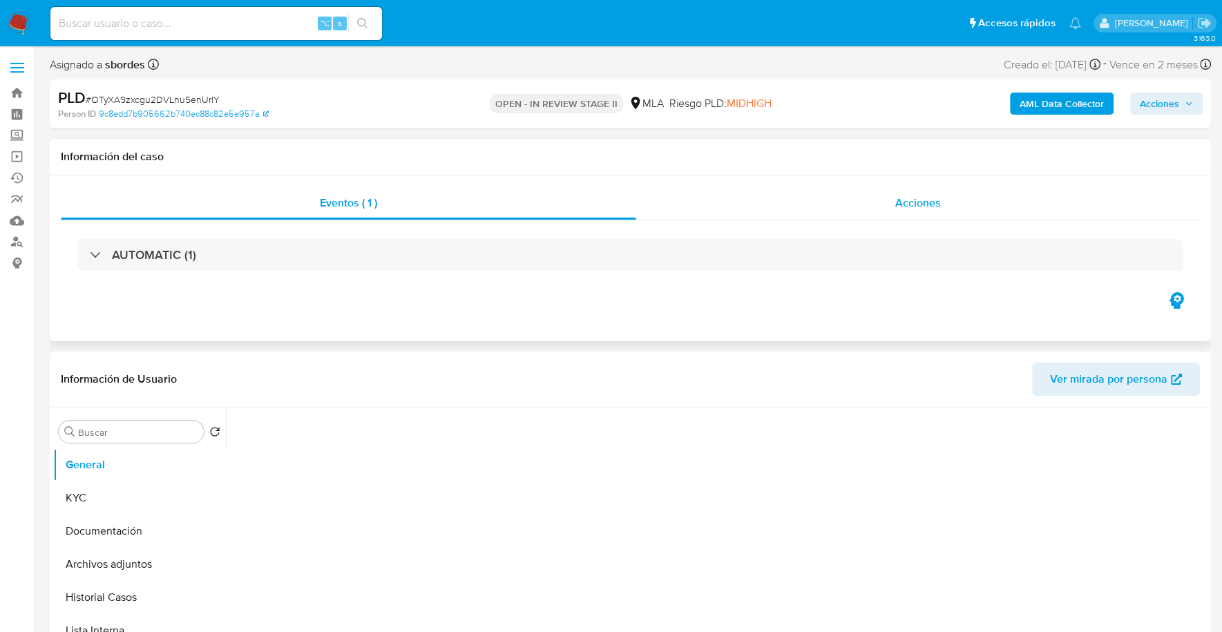
select select "10"
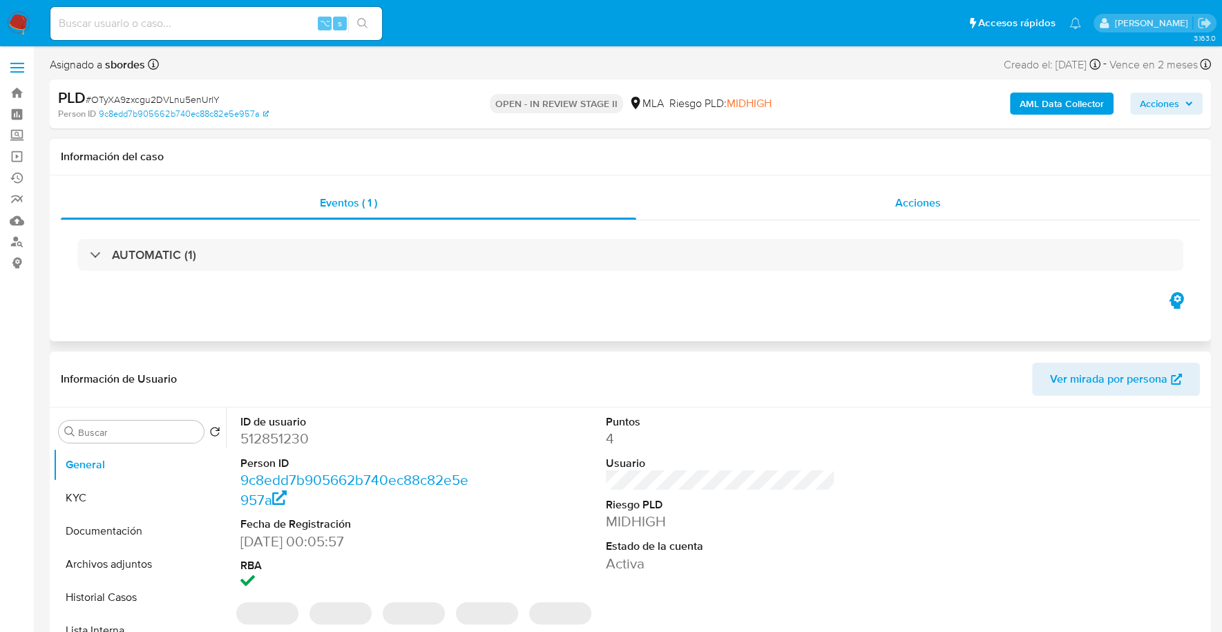
click at [940, 202] on span "Acciones" at bounding box center [918, 203] width 46 height 16
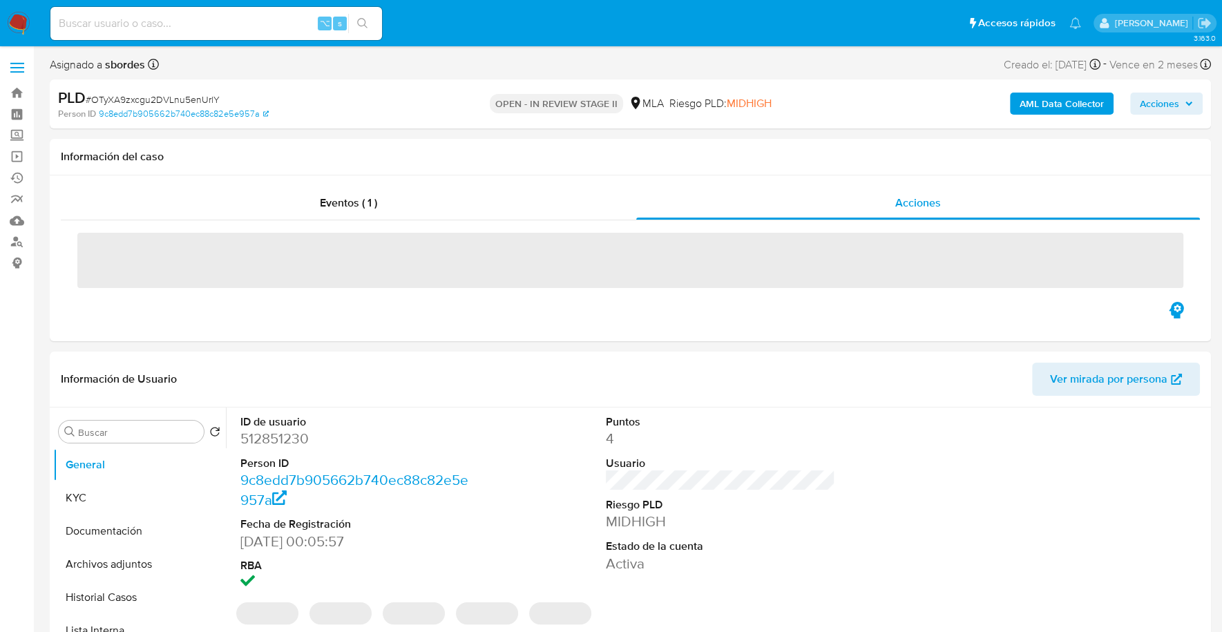
click at [1178, 98] on span "Acciones" at bounding box center [1159, 104] width 39 height 22
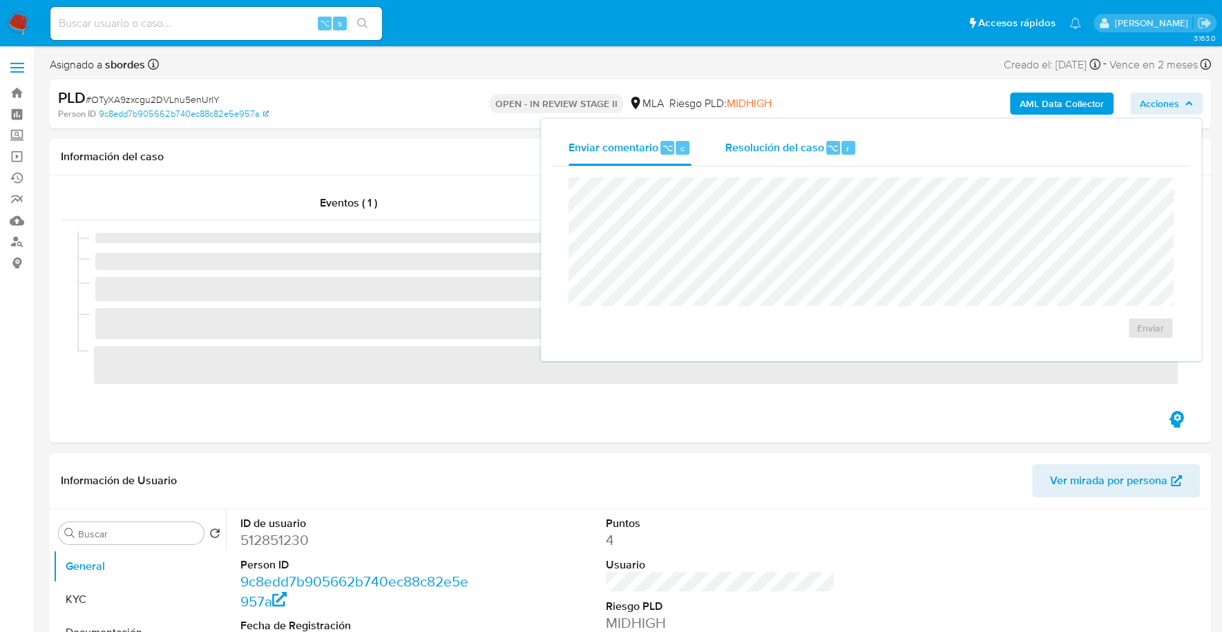
click at [763, 141] on span "Resolución del caso" at bounding box center [774, 148] width 99 height 16
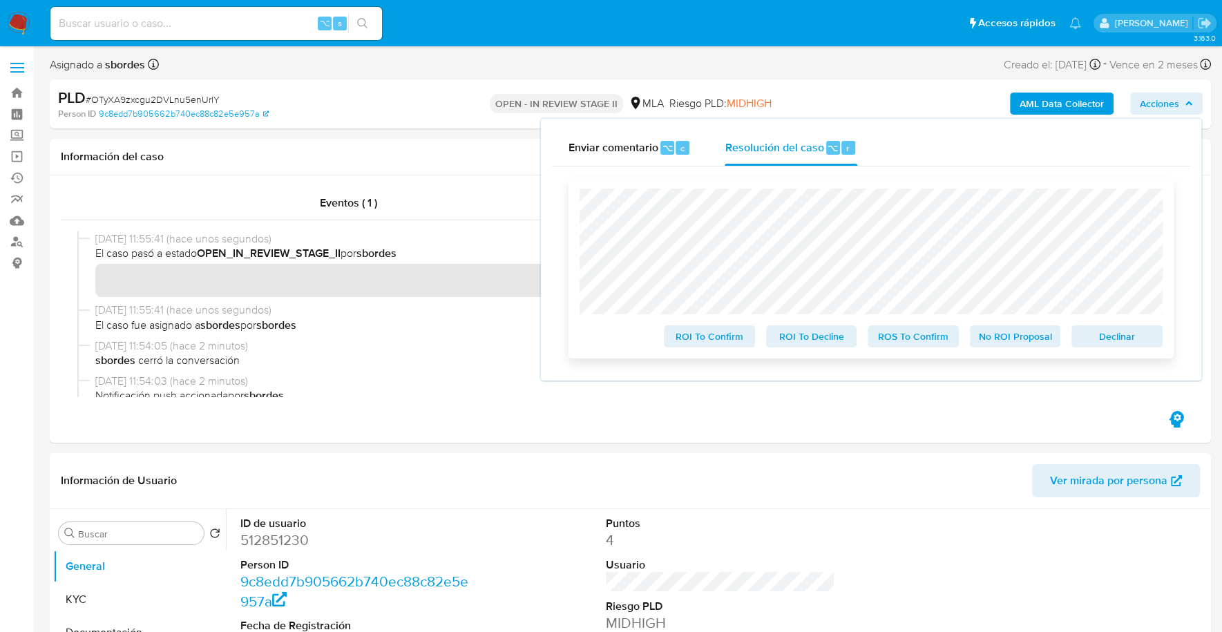
click at [1143, 338] on span "Declinar" at bounding box center [1117, 336] width 72 height 19
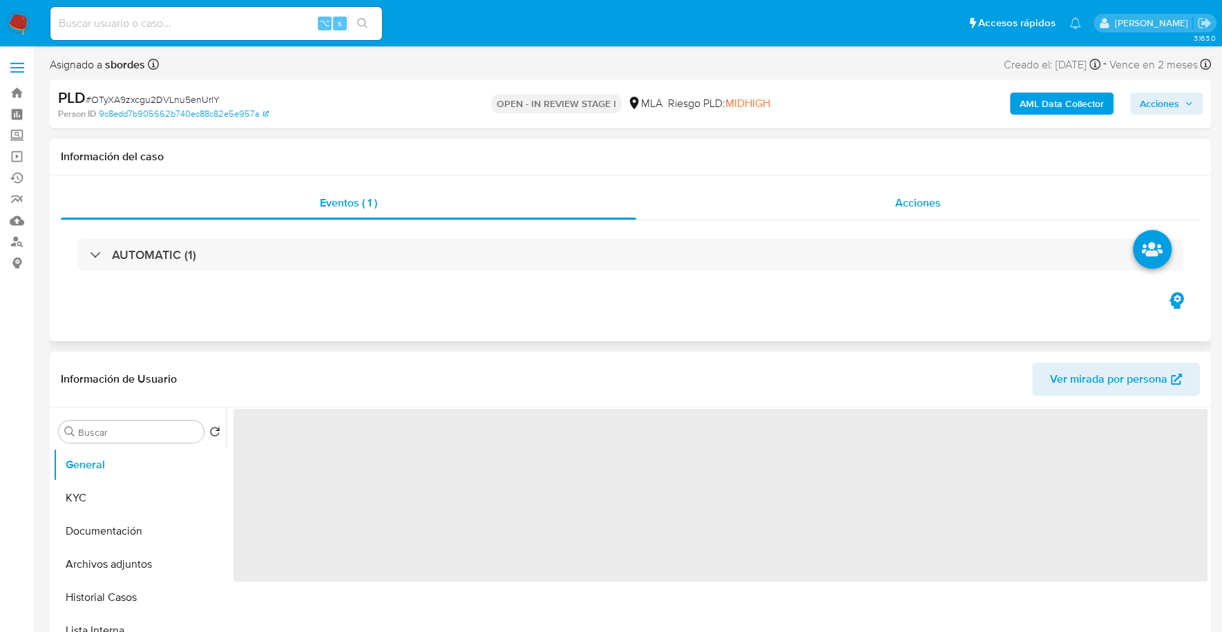
click at [952, 200] on div "Acciones" at bounding box center [918, 202] width 564 height 33
select select "10"
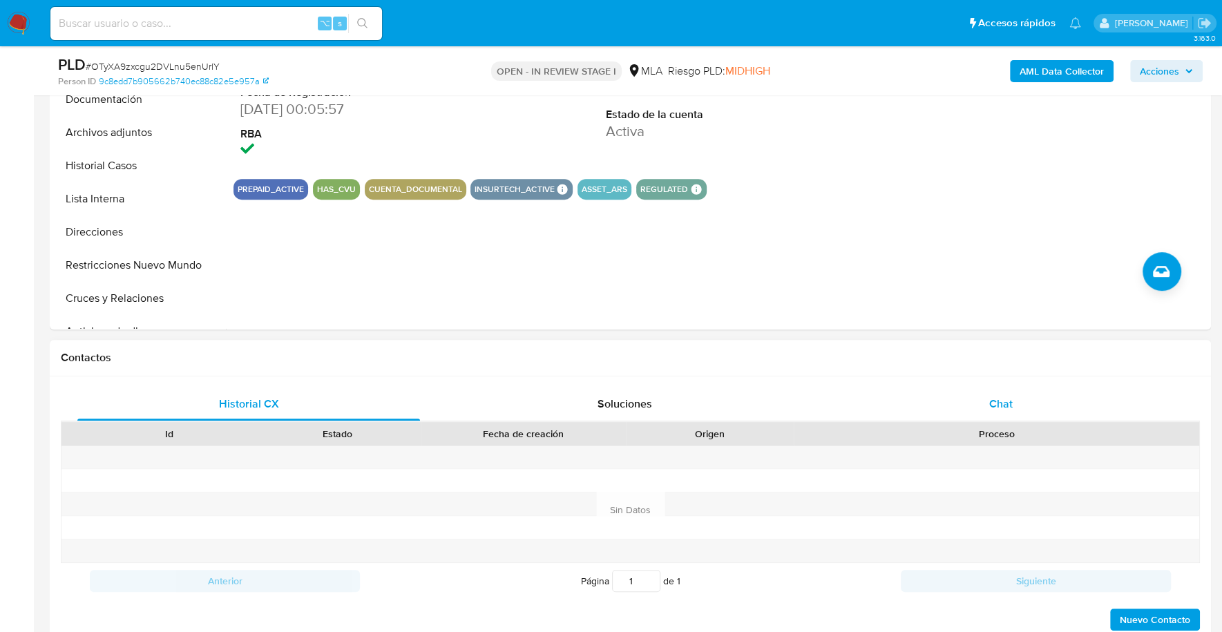
click at [977, 390] on div "Chat" at bounding box center [1000, 403] width 343 height 33
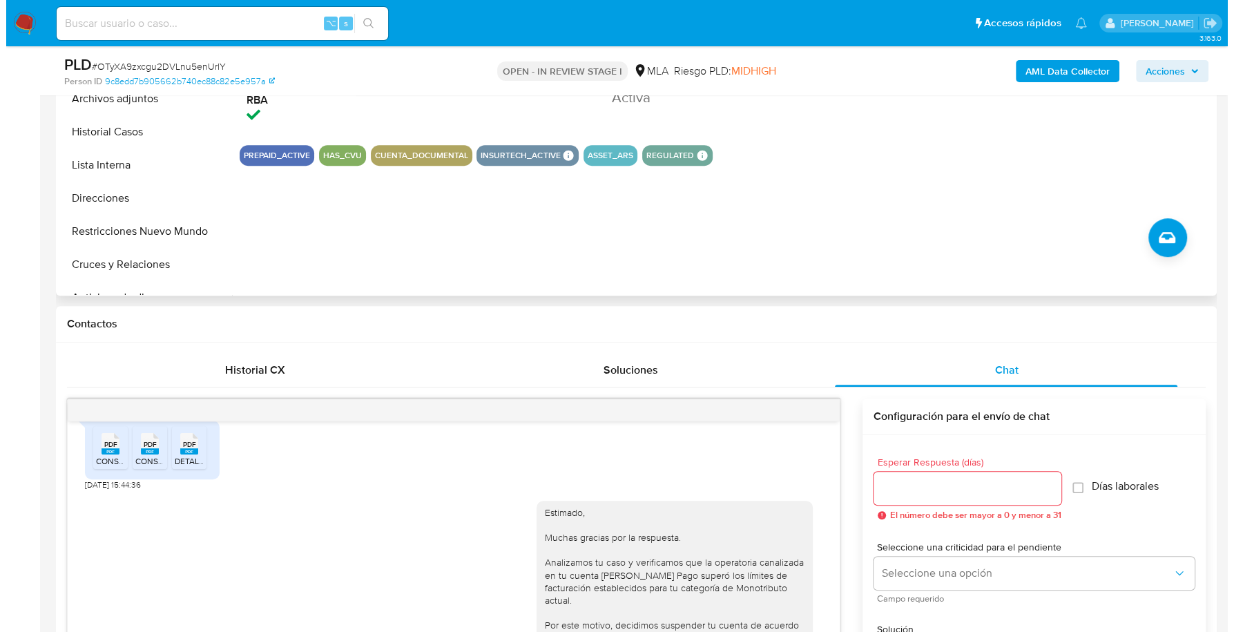
scroll to position [316, 0]
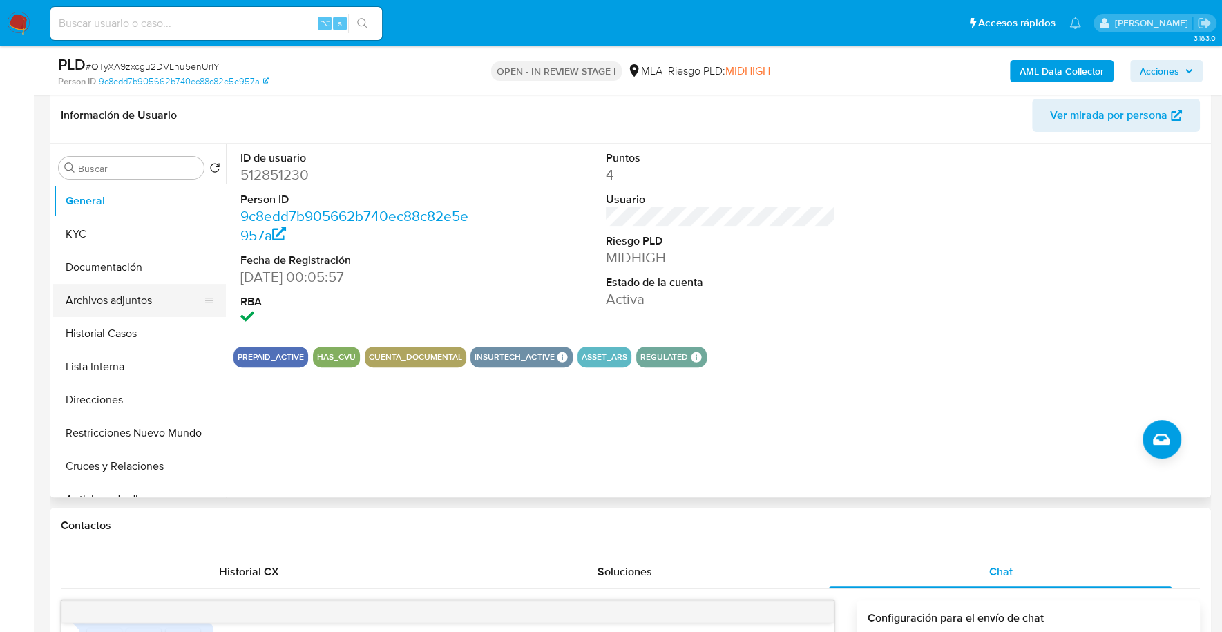
click at [126, 306] on button "Archivos adjuntos" at bounding box center [134, 300] width 162 height 33
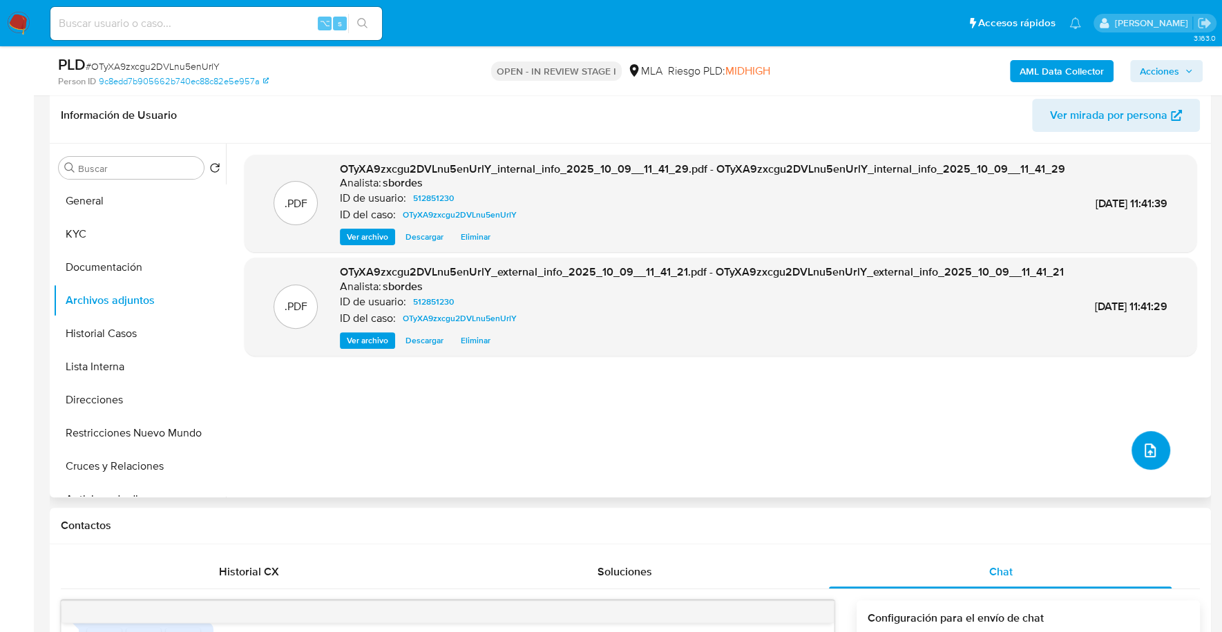
click at [1161, 445] on button "upload-file" at bounding box center [1150, 450] width 39 height 39
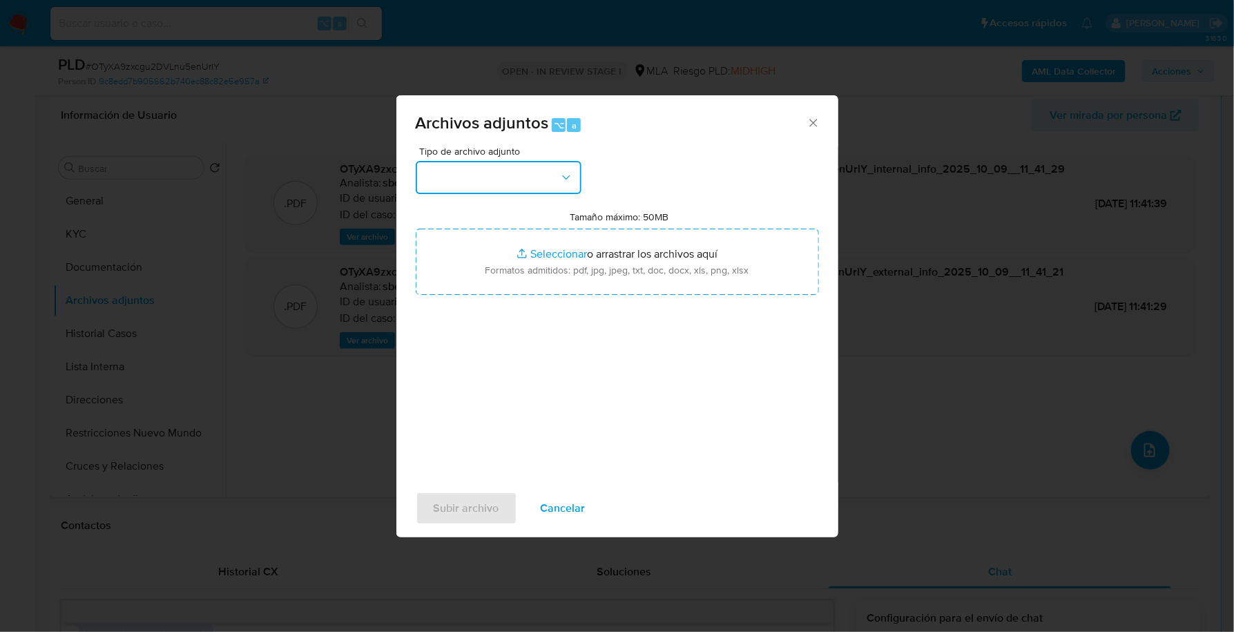
click at [495, 164] on button "button" at bounding box center [499, 177] width 166 height 33
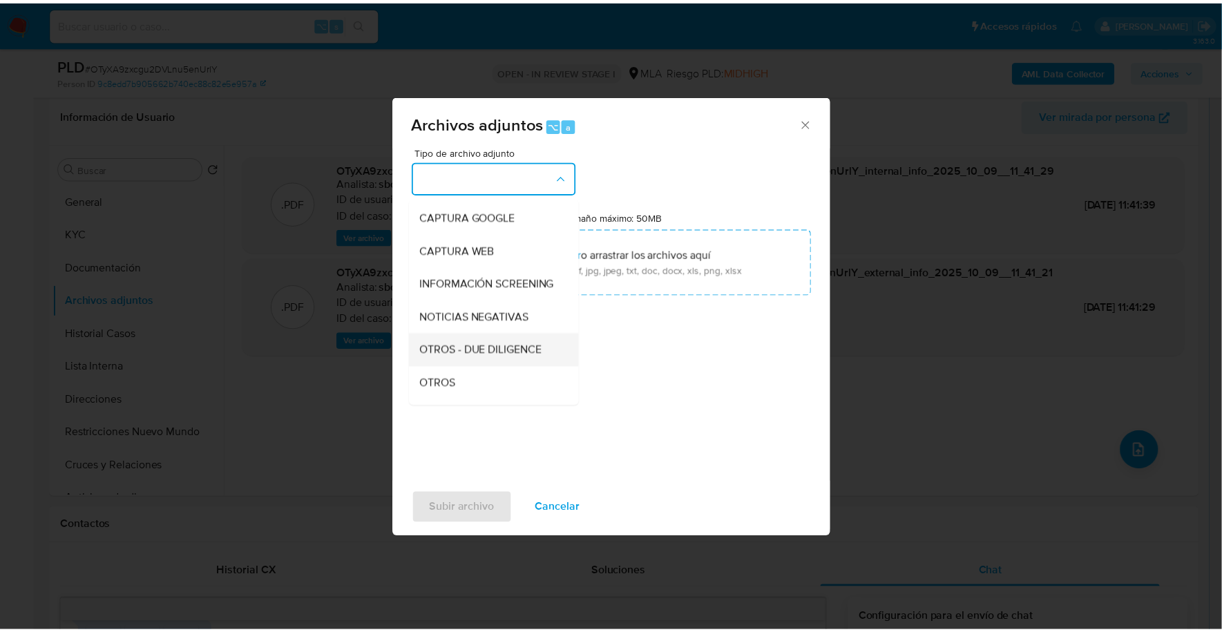
scroll to position [99, 0]
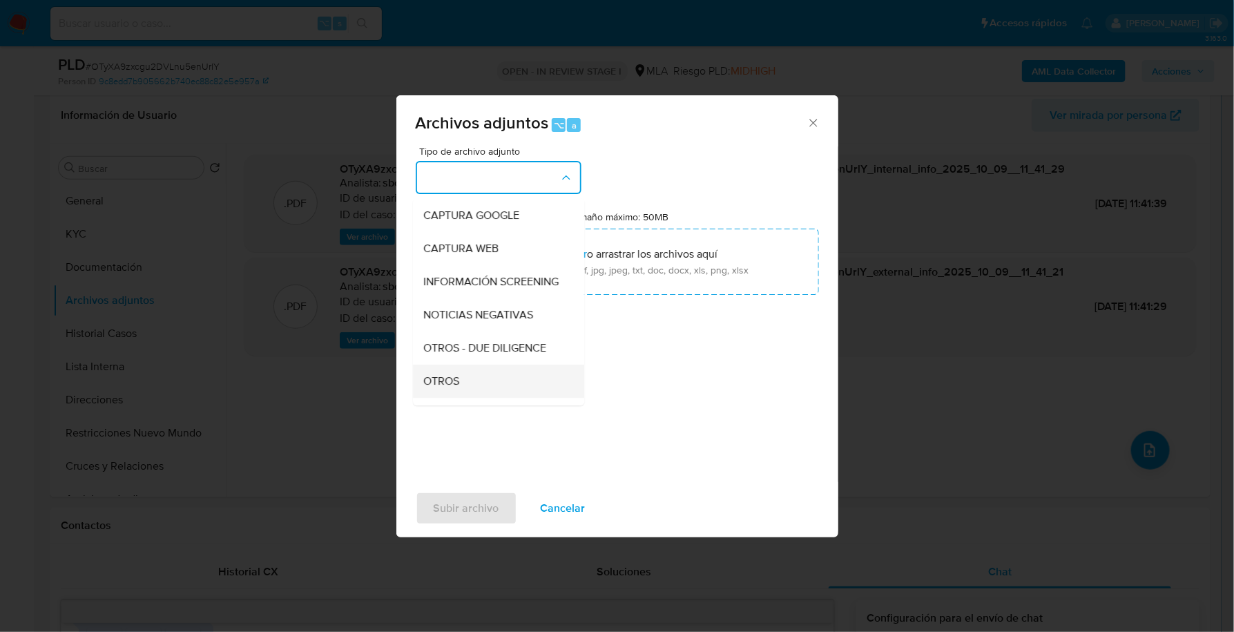
click at [468, 393] on div "OTROS" at bounding box center [494, 381] width 141 height 33
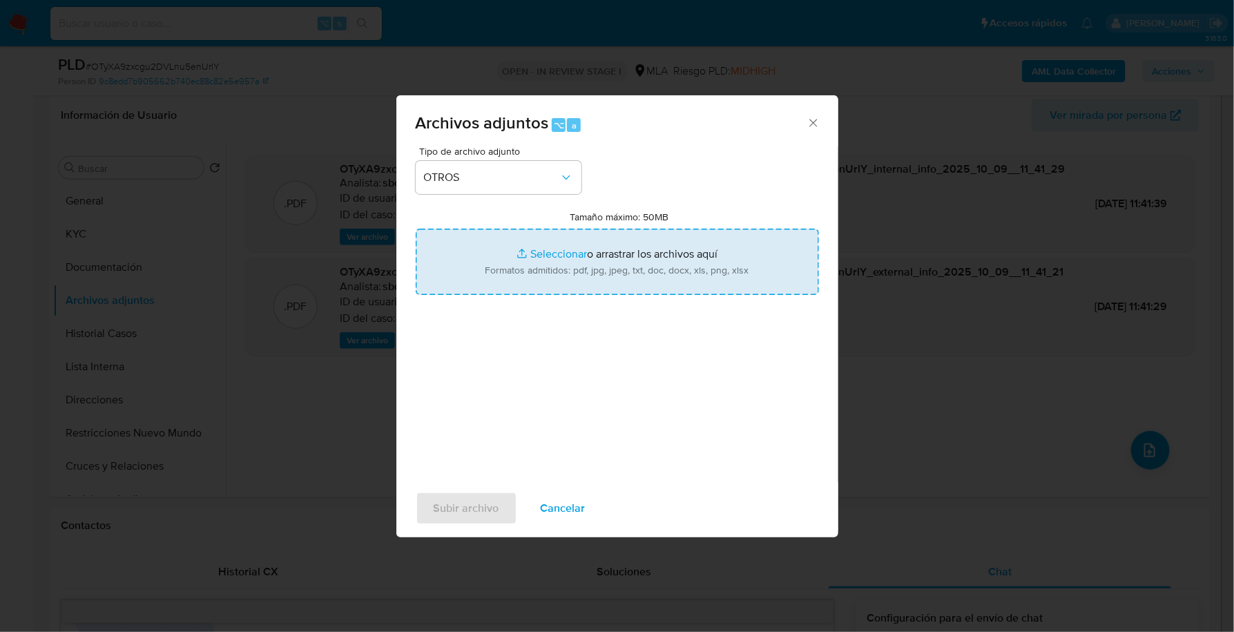
click at [555, 262] on input "Tamaño máximo: 50MB Seleccionar archivos" at bounding box center [617, 262] width 403 height 66
type input "C:\fakepath\Caselog OTyXA9zxcgu2DVLnu5enUrlY_2025_09_17_21_52_43.docx"
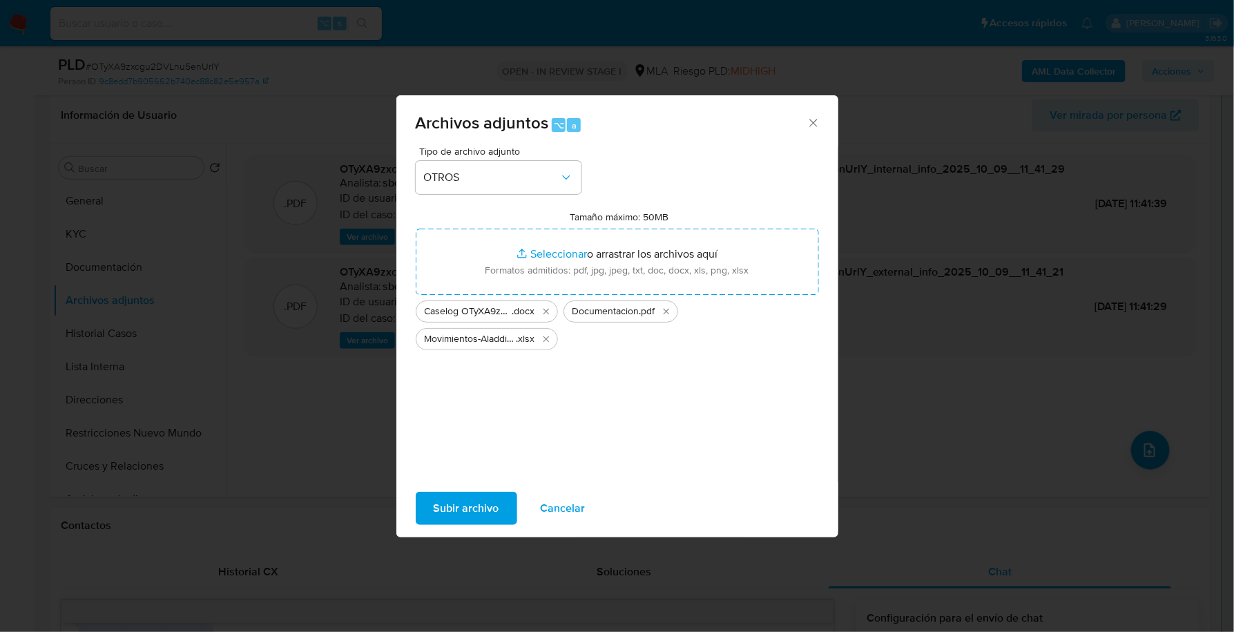
click at [486, 503] on span "Subir archivo" at bounding box center [467, 508] width 66 height 30
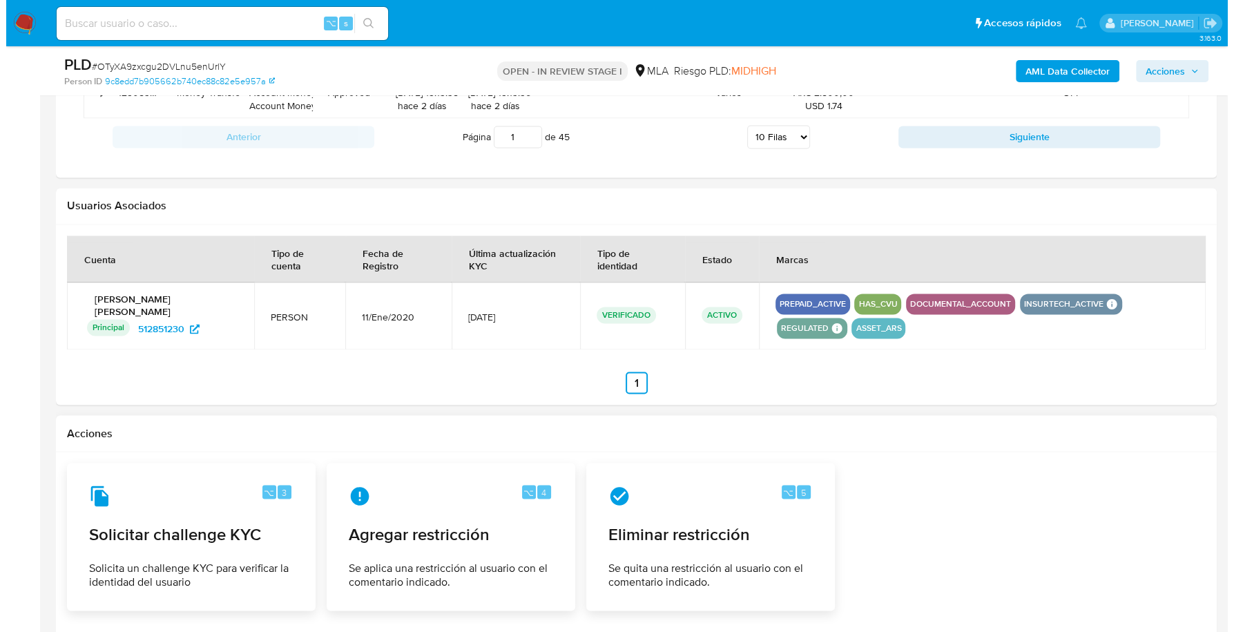
scroll to position [2248, 0]
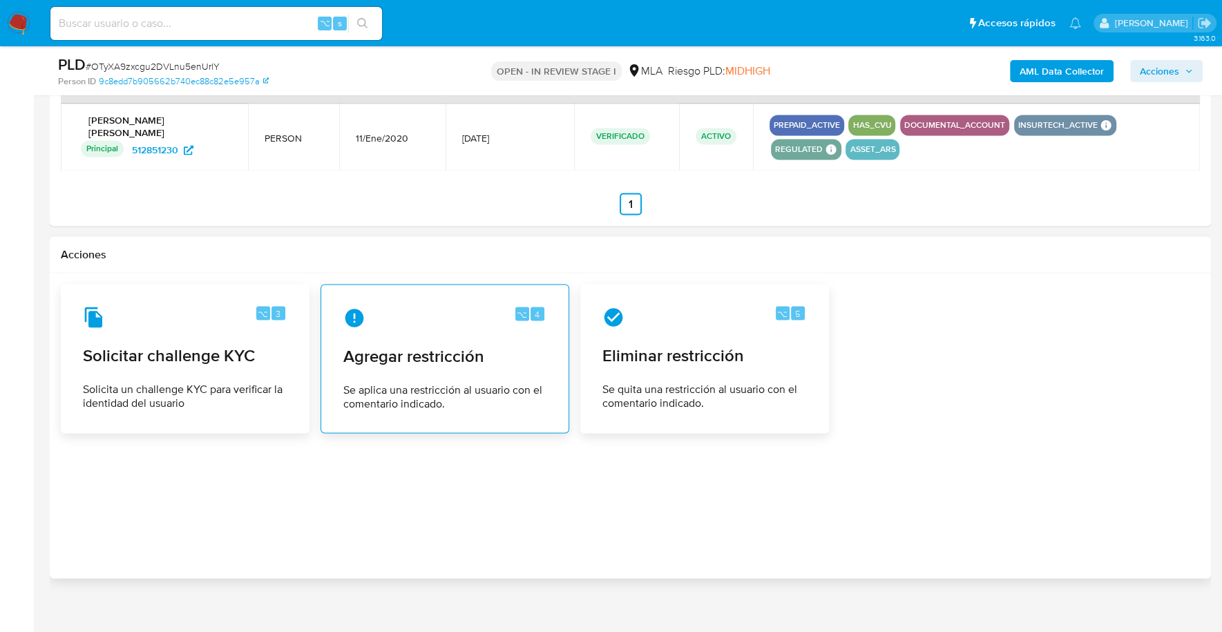
click at [467, 346] on span "Agregar restricción" at bounding box center [444, 355] width 203 height 21
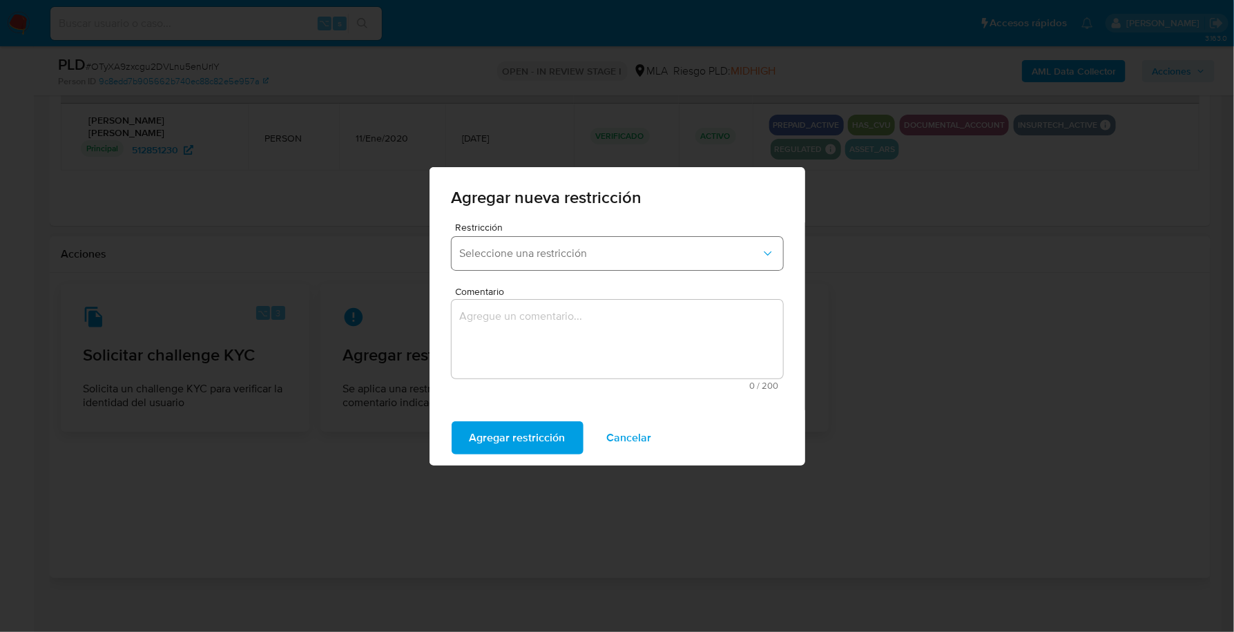
click at [568, 252] on span "Seleccione una restricción" at bounding box center [610, 254] width 301 height 14
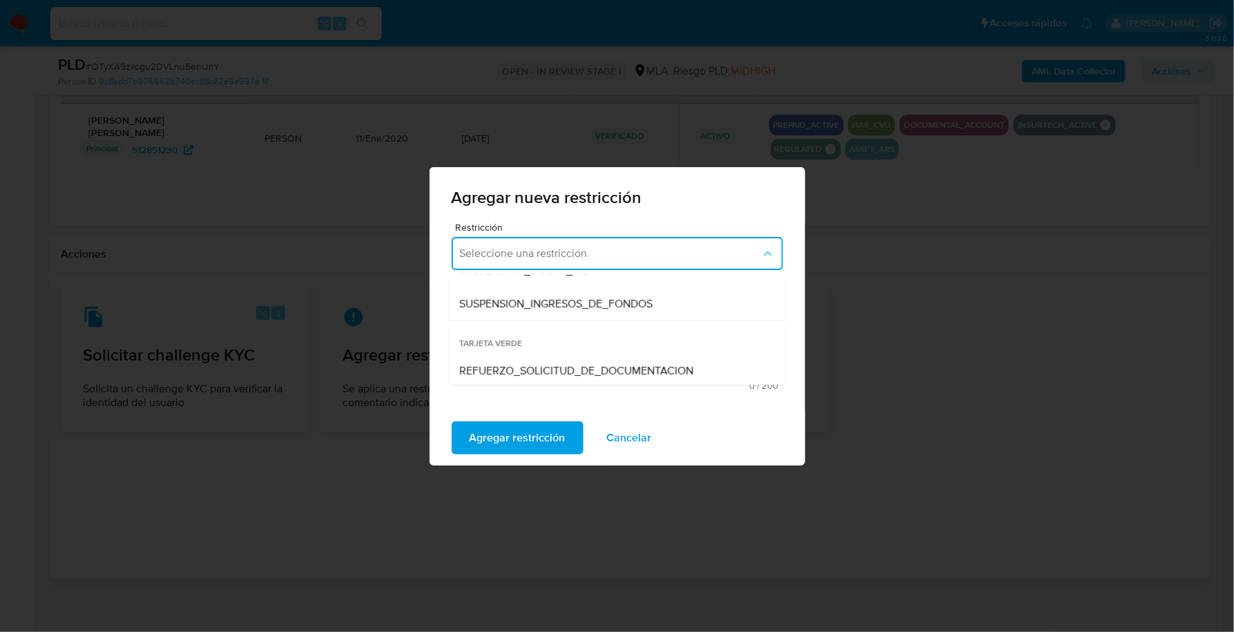
scroll to position [420, 0]
click at [584, 304] on span "SUSPENSION_INGRESOS_DE_FONDOS" at bounding box center [556, 303] width 193 height 14
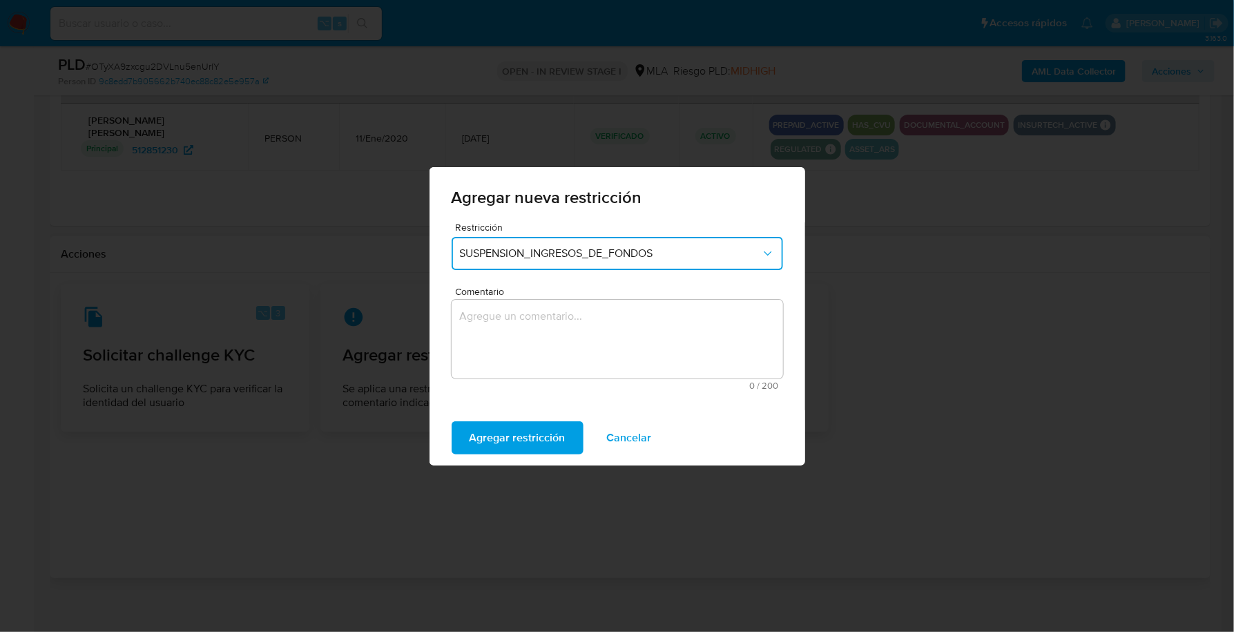
click at [614, 248] on span "SUSPENSION_INGRESOS_DE_FONDOS" at bounding box center [610, 254] width 301 height 14
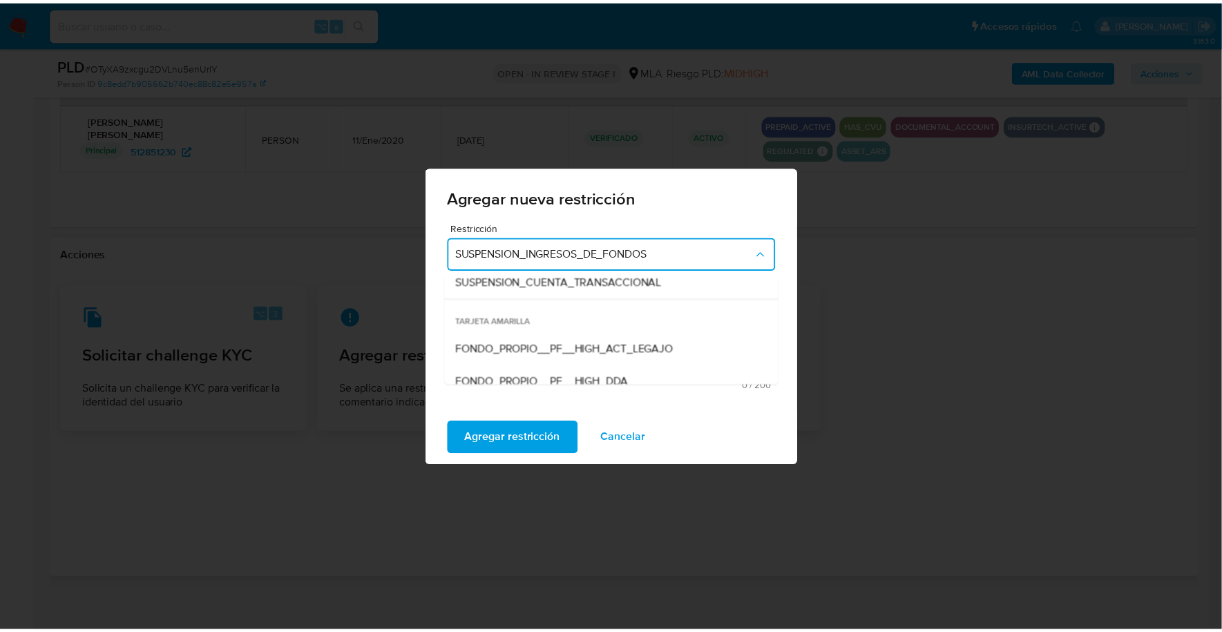
scroll to position [170, 0]
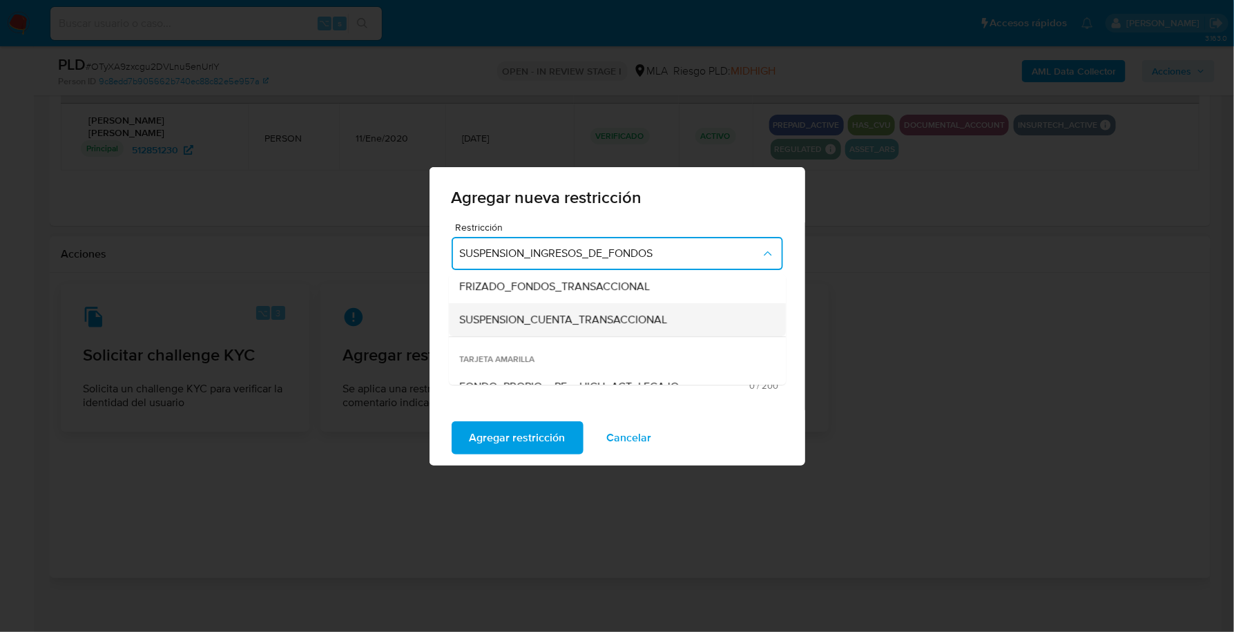
click at [632, 323] on span "SUSPENSION_CUENTA_TRANSACCIONAL" at bounding box center [564, 320] width 208 height 14
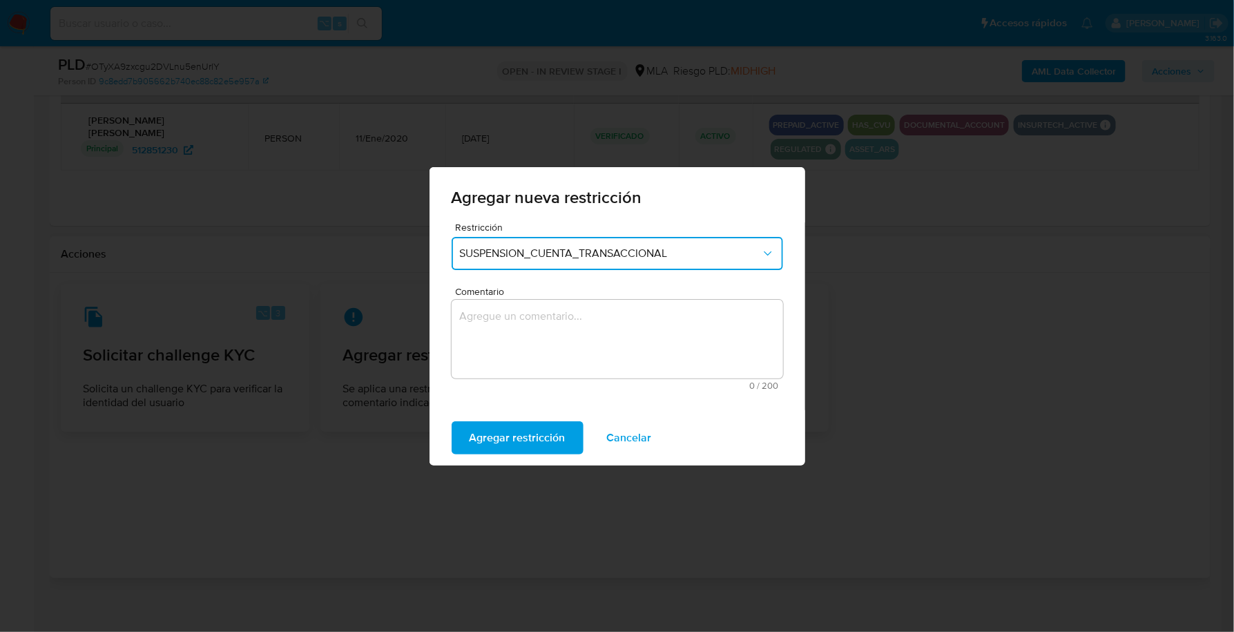
click at [562, 332] on textarea "Comentario" at bounding box center [618, 339] width 332 height 79
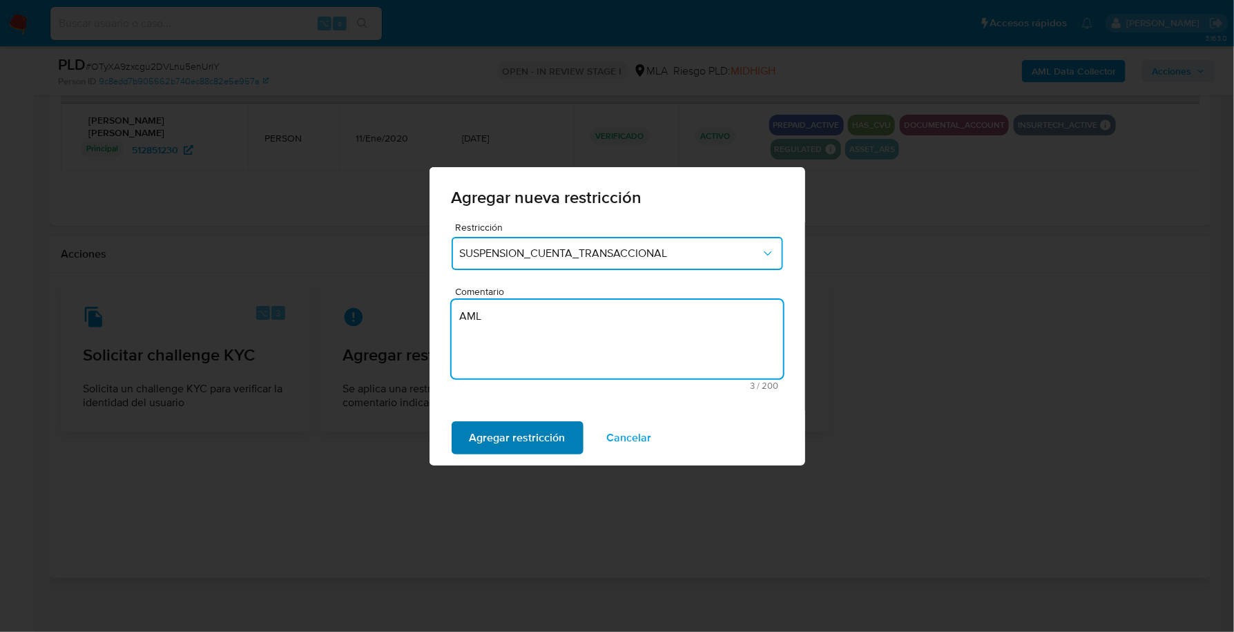
type textarea "AML"
click at [516, 452] on span "Agregar restricción" at bounding box center [518, 438] width 96 height 30
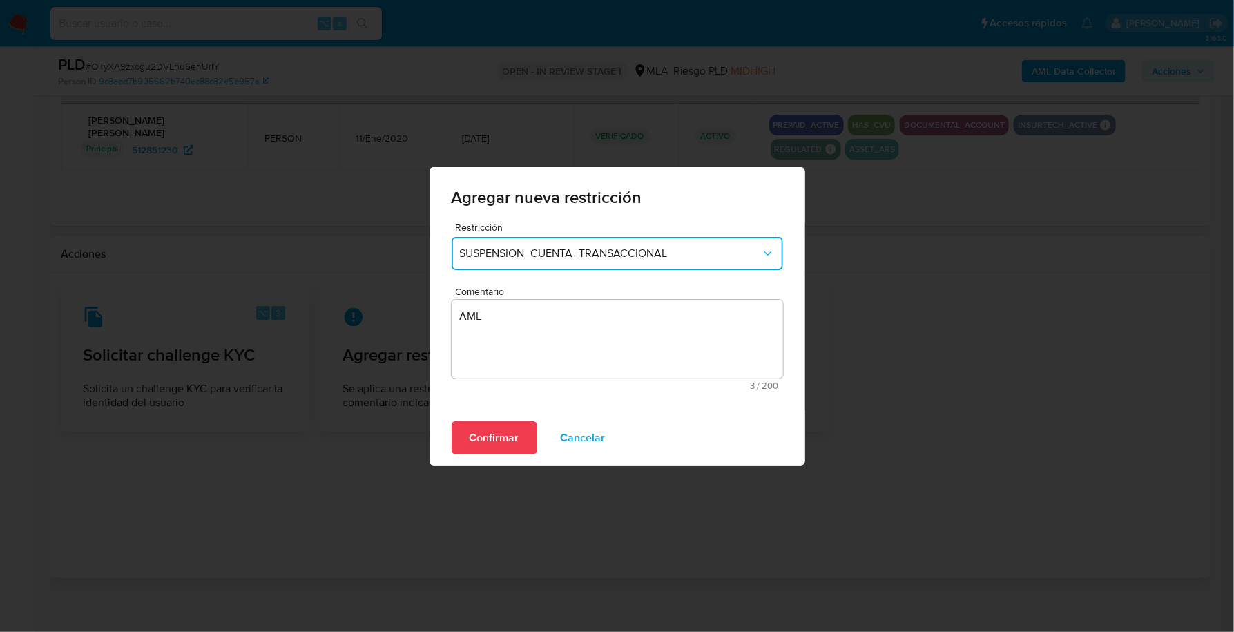
click at [436, 448] on div "Confirmar Cancelar" at bounding box center [618, 437] width 376 height 55
click at [470, 446] on span "Confirmar" at bounding box center [495, 438] width 50 height 30
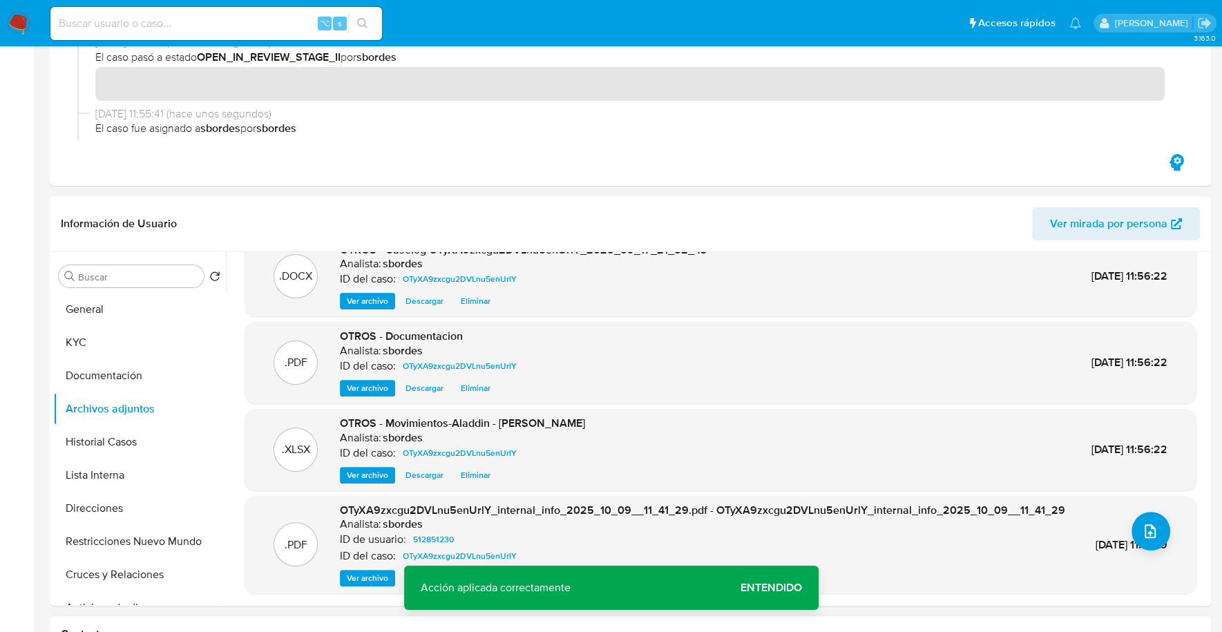
scroll to position [0, 0]
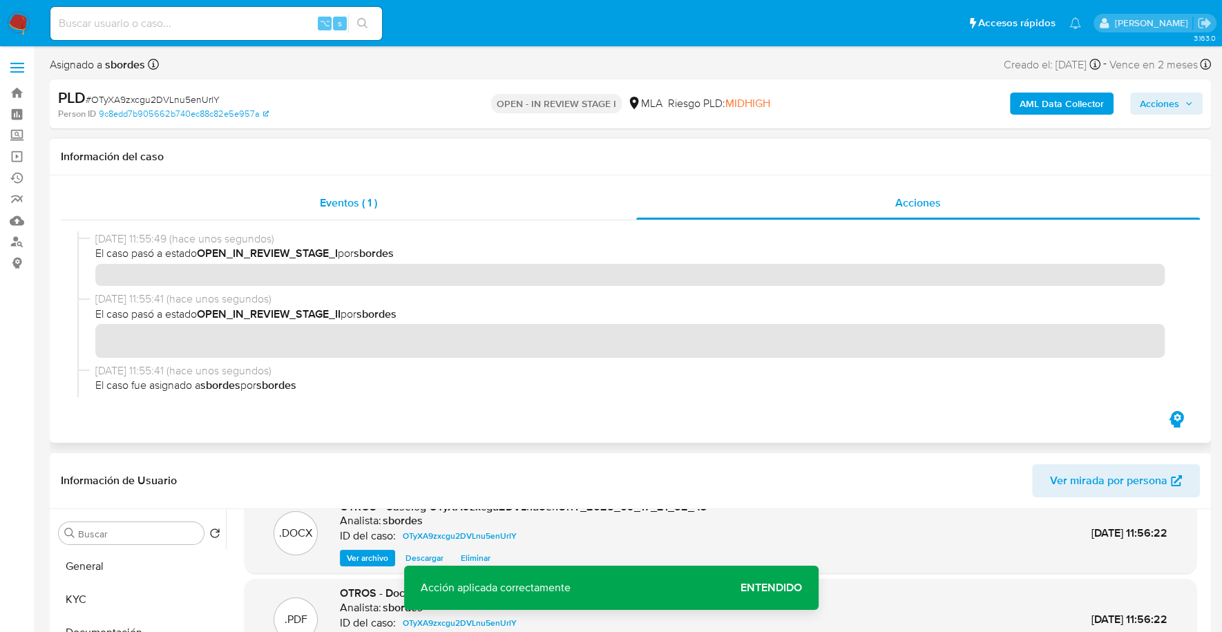
click at [421, 213] on div "Eventos ( 1 )" at bounding box center [348, 202] width 575 height 33
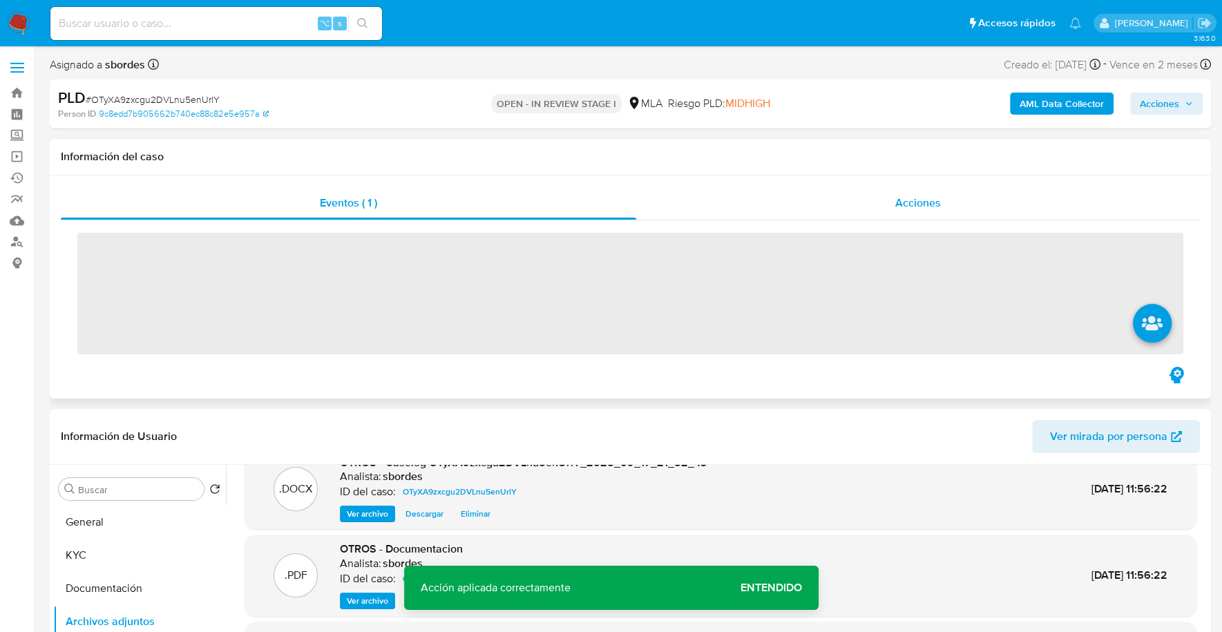
click at [974, 200] on div "Acciones" at bounding box center [918, 202] width 564 height 33
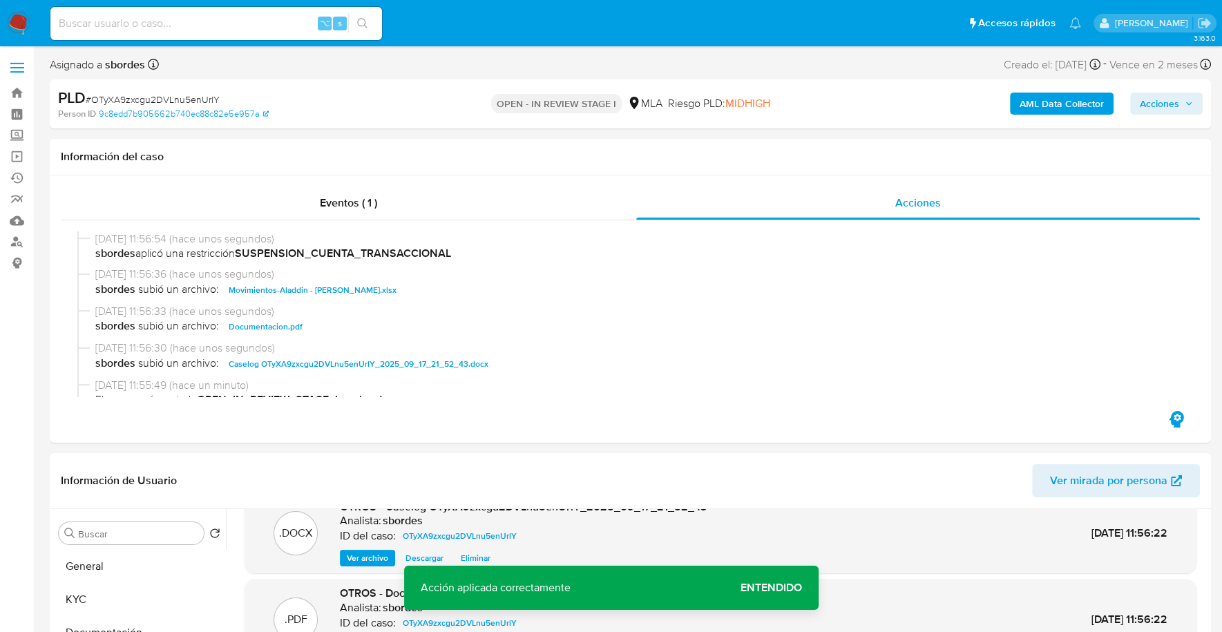
click at [1138, 113] on button "Acciones" at bounding box center [1166, 104] width 73 height 22
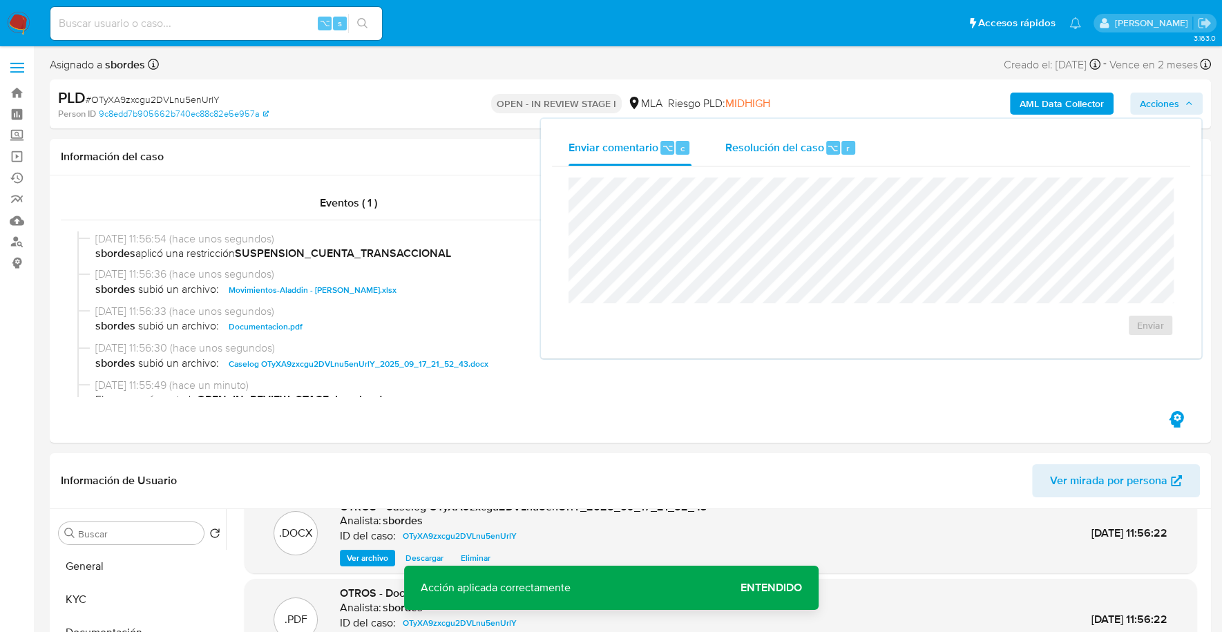
click at [750, 146] on span "Resolución del caso" at bounding box center [774, 148] width 99 height 16
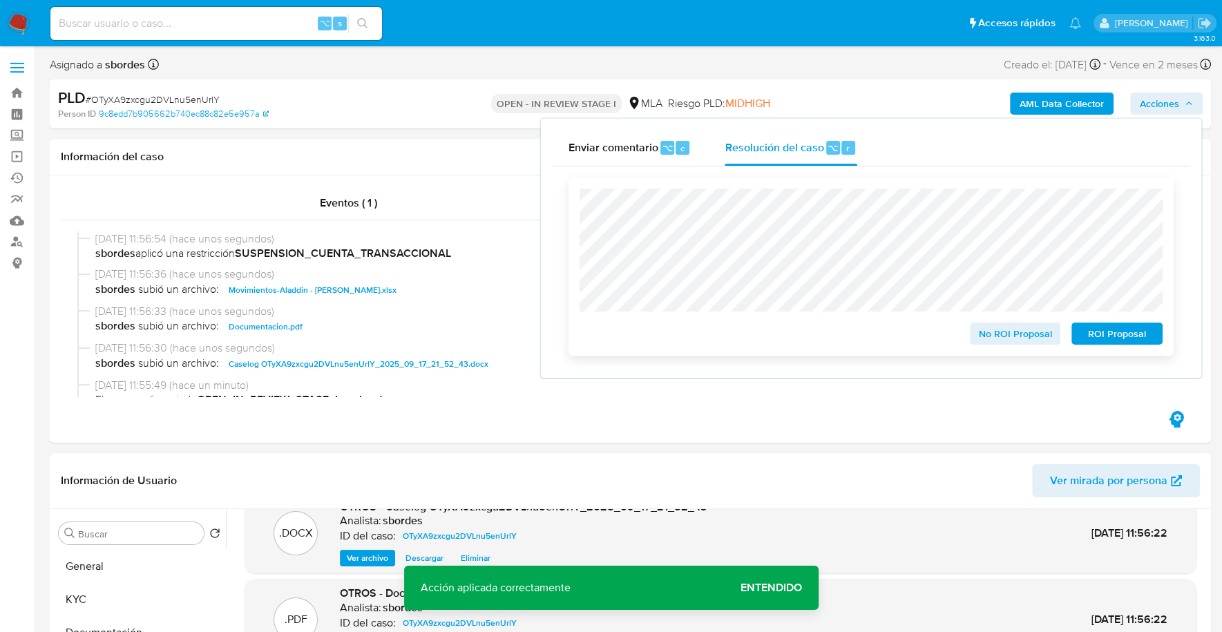
click at [1113, 333] on span "ROI Proposal" at bounding box center [1117, 333] width 72 height 19
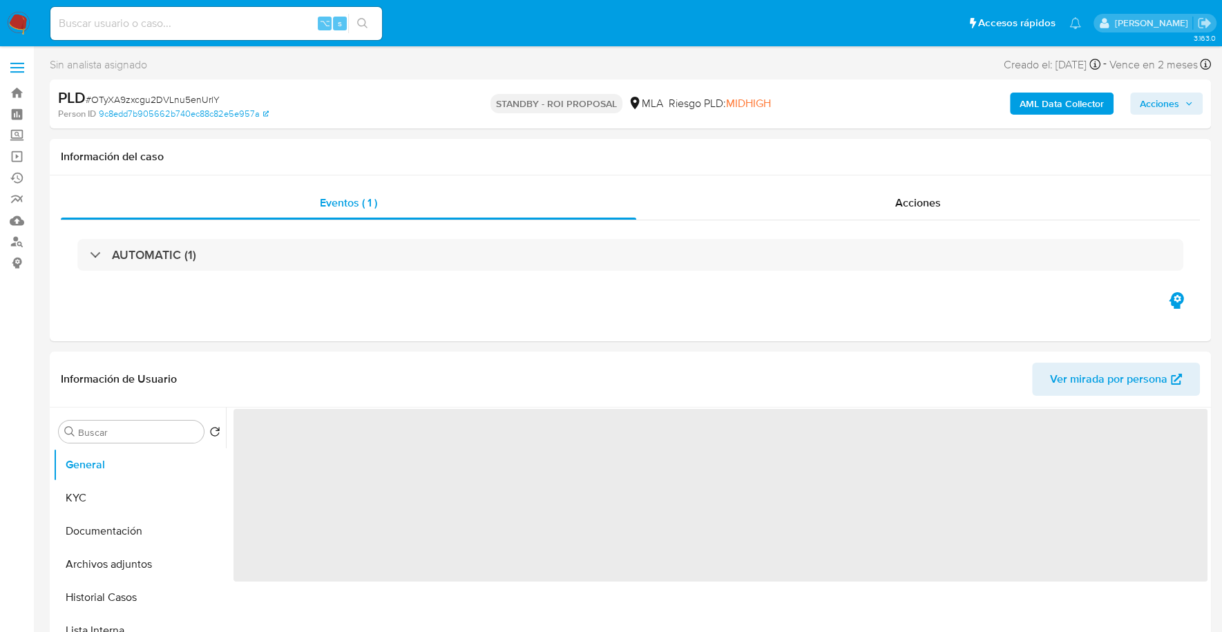
select select "10"
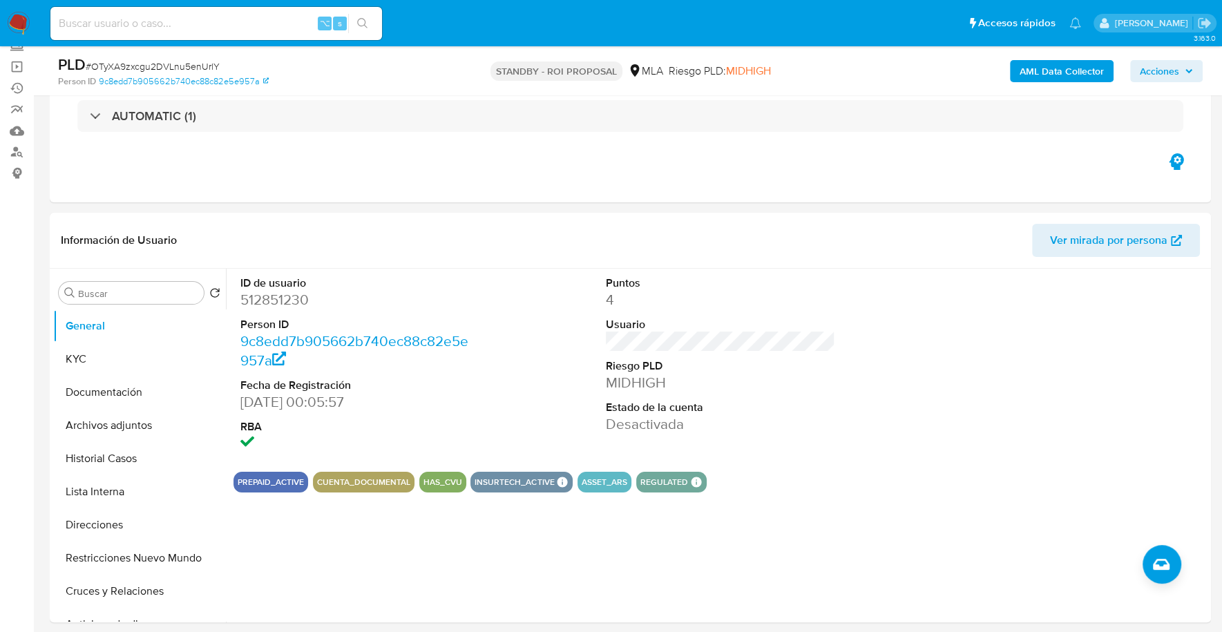
scroll to position [334, 0]
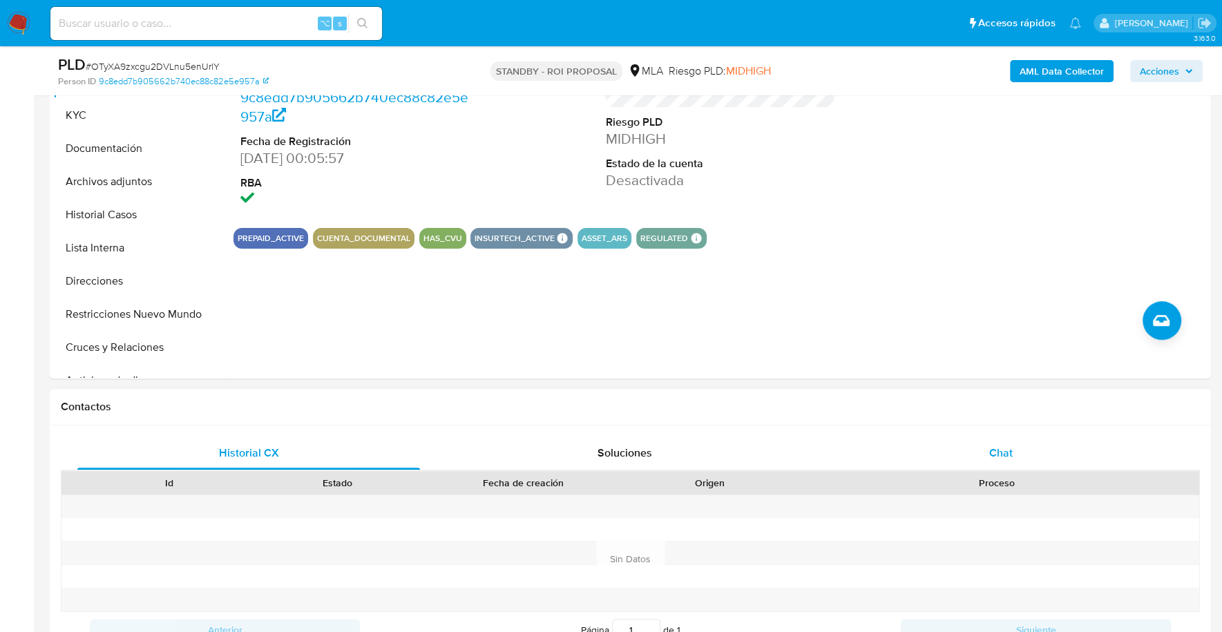
click at [961, 463] on div "Chat" at bounding box center [1000, 453] width 343 height 33
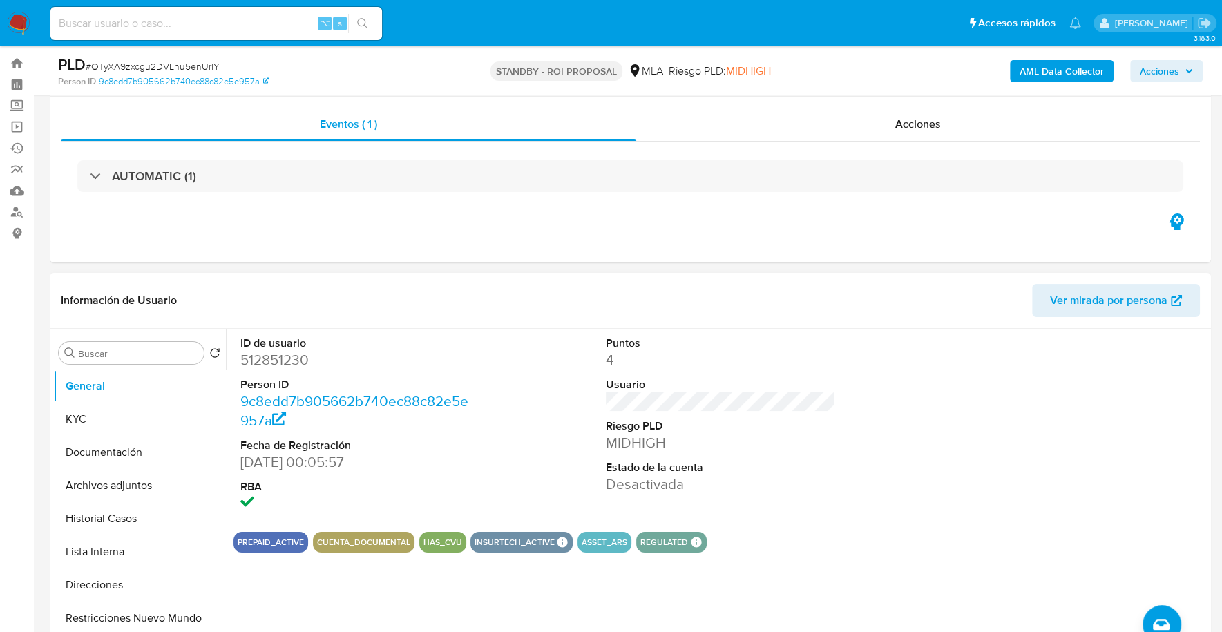
scroll to position [0, 0]
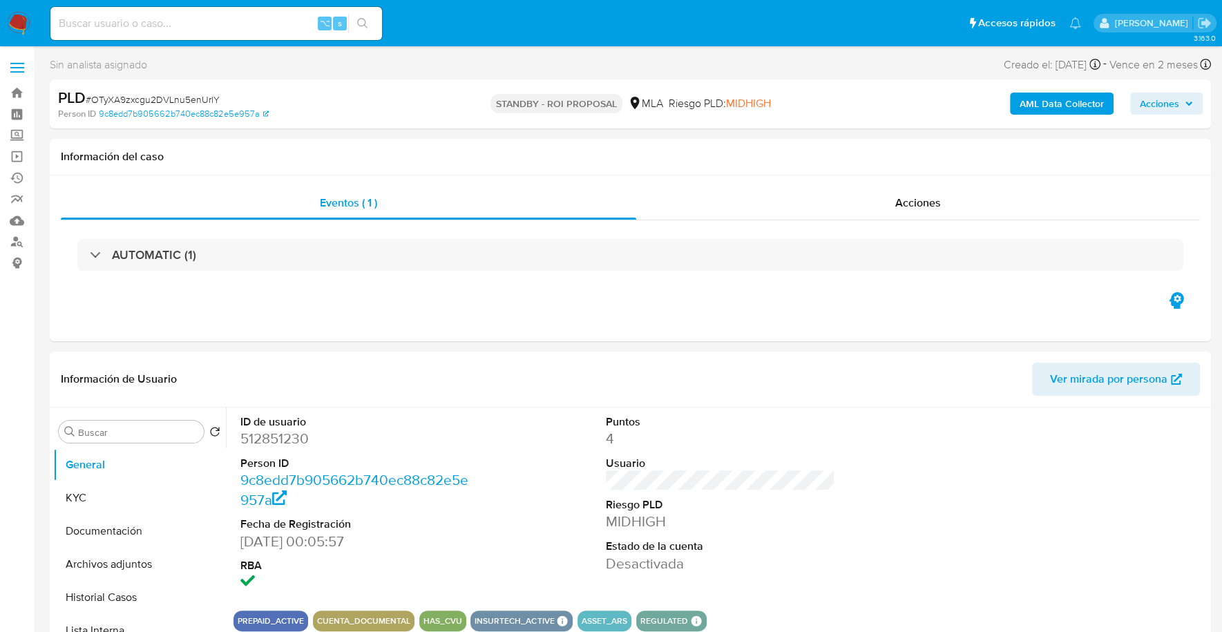
click at [208, 26] on input at bounding box center [216, 24] width 332 height 18
paste input "239824982"
type input "239824982"
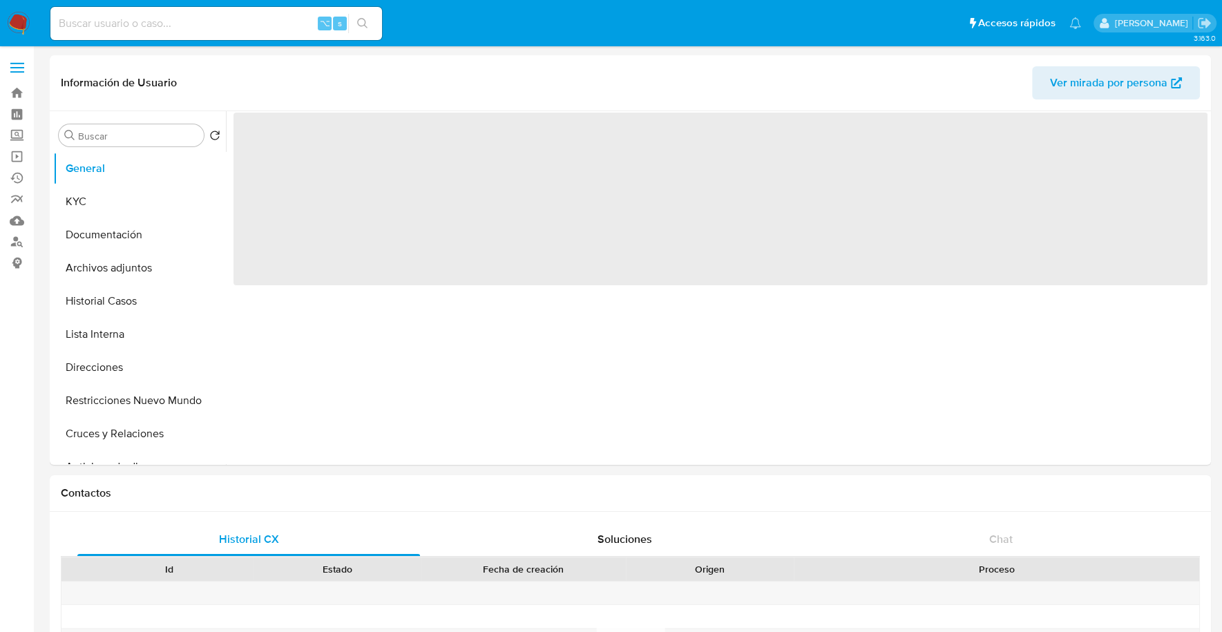
select select "10"
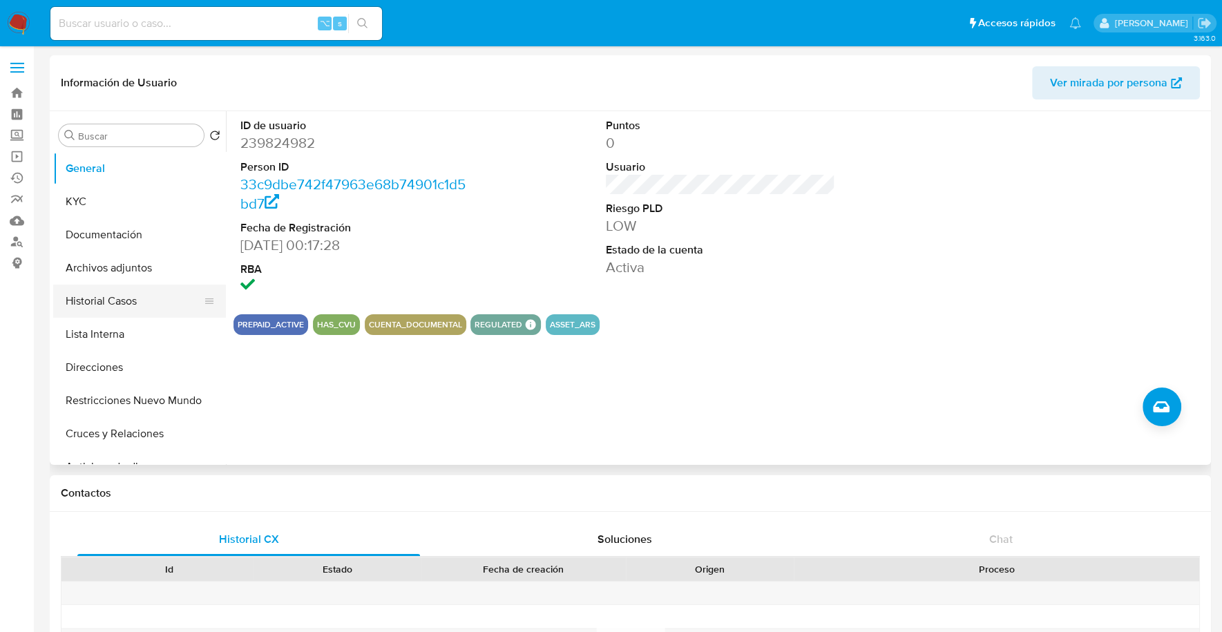
click at [115, 303] on button "Historial Casos" at bounding box center [134, 301] width 162 height 33
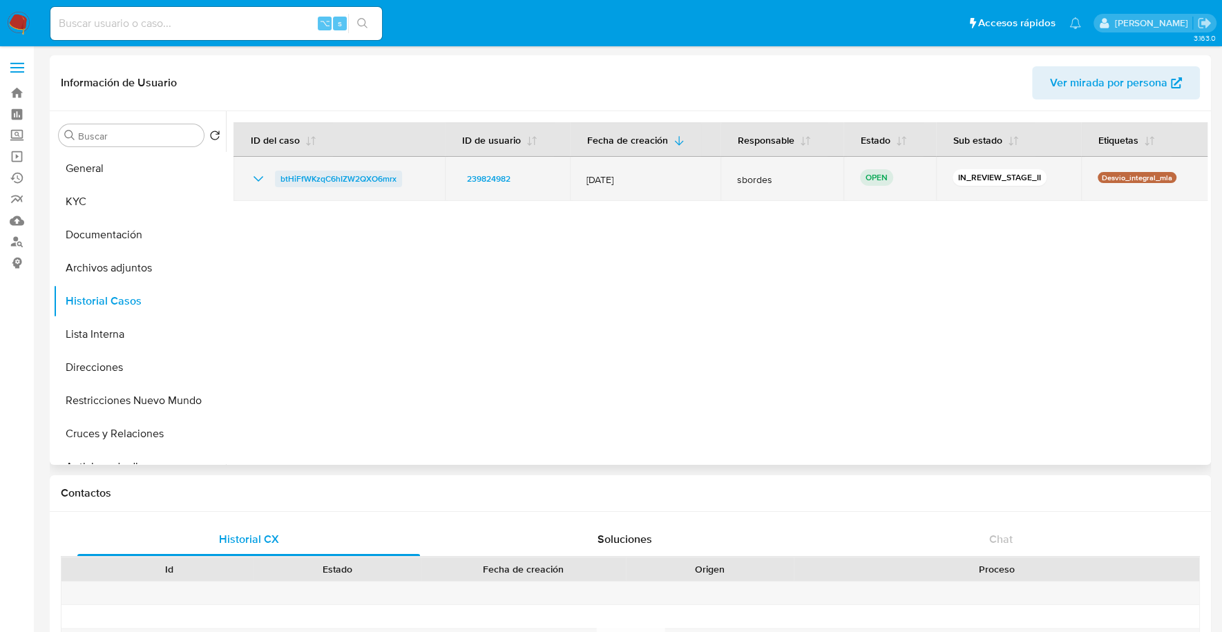
click at [336, 171] on span "btHiFfWKzqC6hIZW2QXO6mrx" at bounding box center [338, 179] width 116 height 17
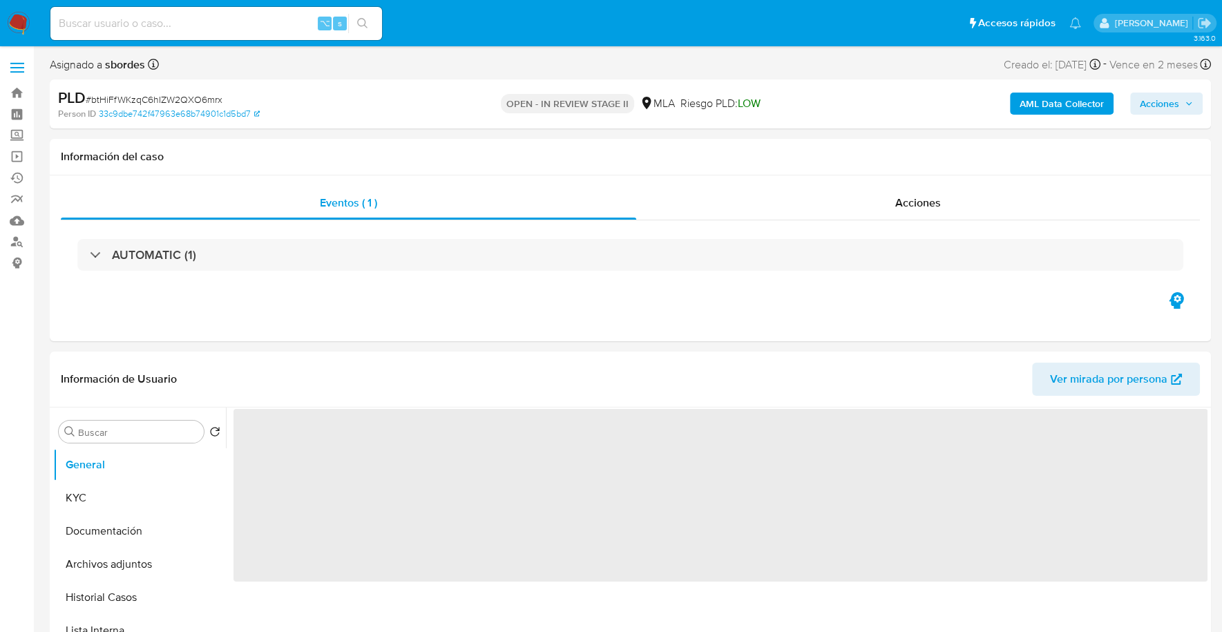
select select "10"
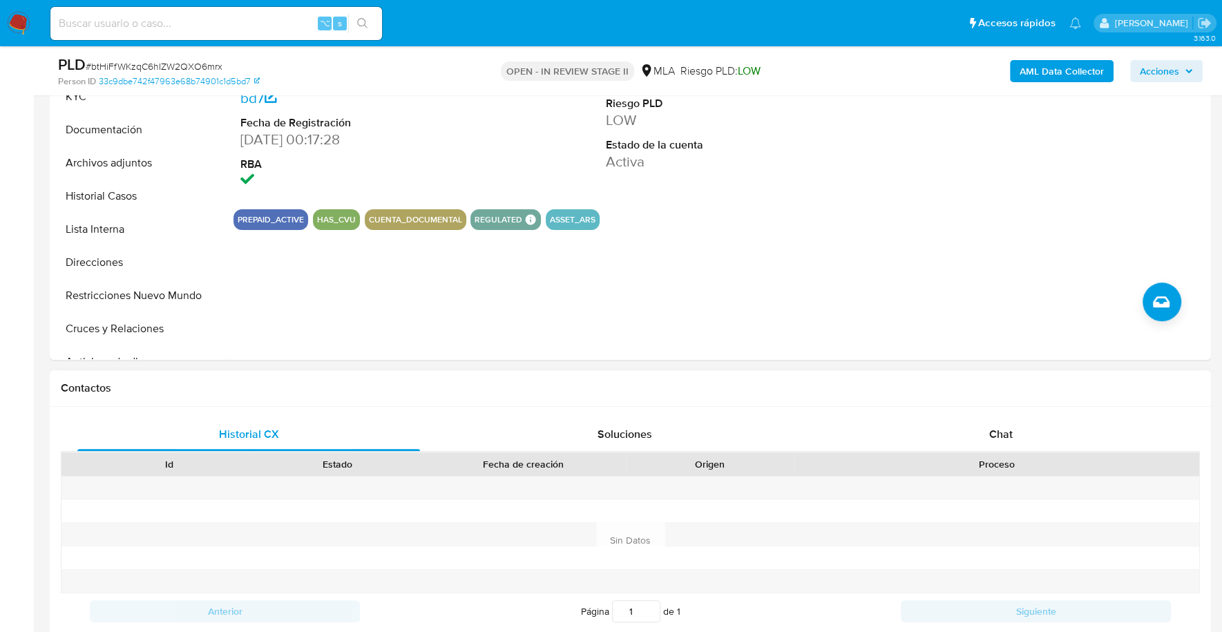
scroll to position [403, 0]
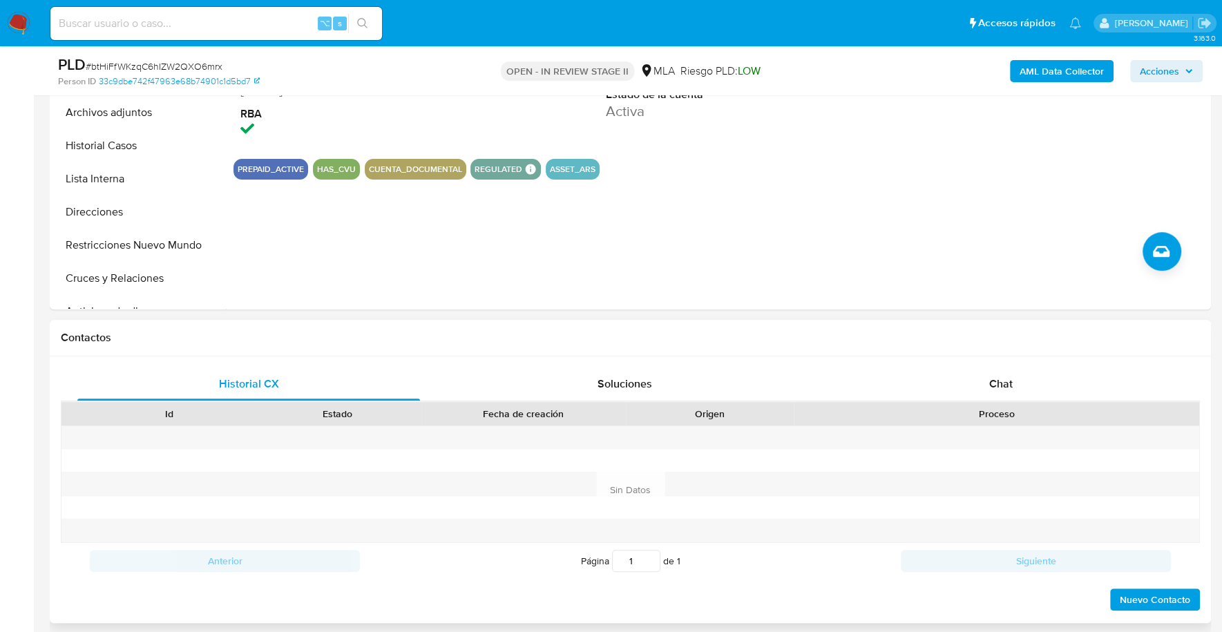
click at [990, 365] on div "Historial CX Soluciones Chat Id Estado Fecha de creación Origen Proceso Anterio…" at bounding box center [630, 489] width 1161 height 267
click at [1010, 397] on div "Chat" at bounding box center [1000, 383] width 343 height 33
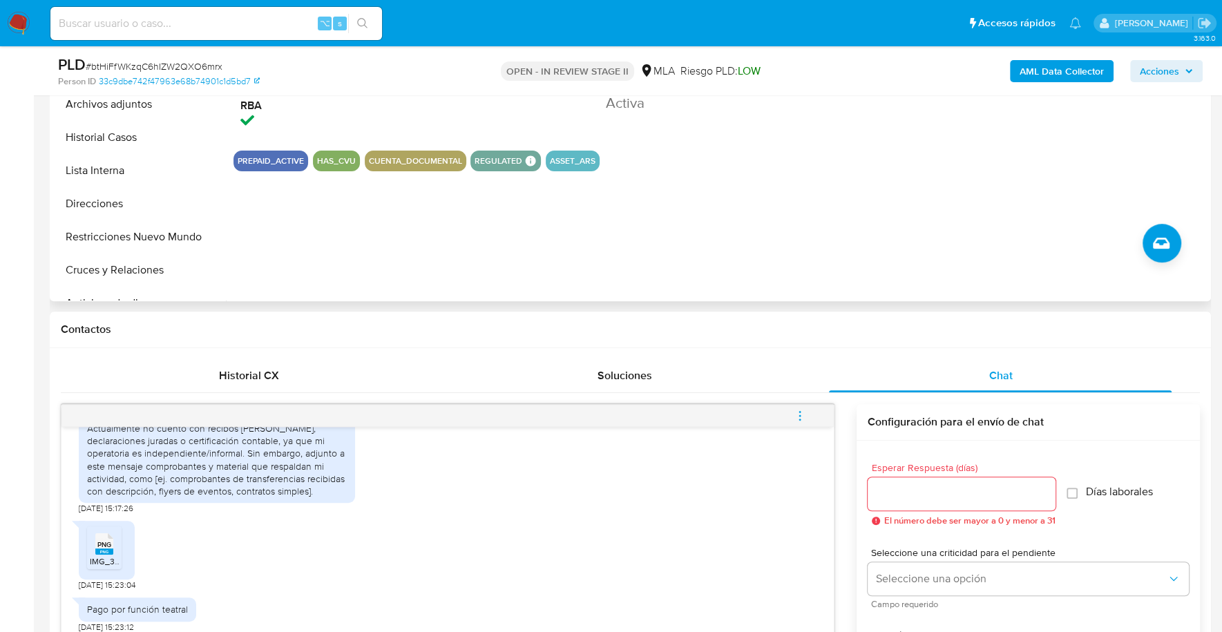
scroll to position [267, 0]
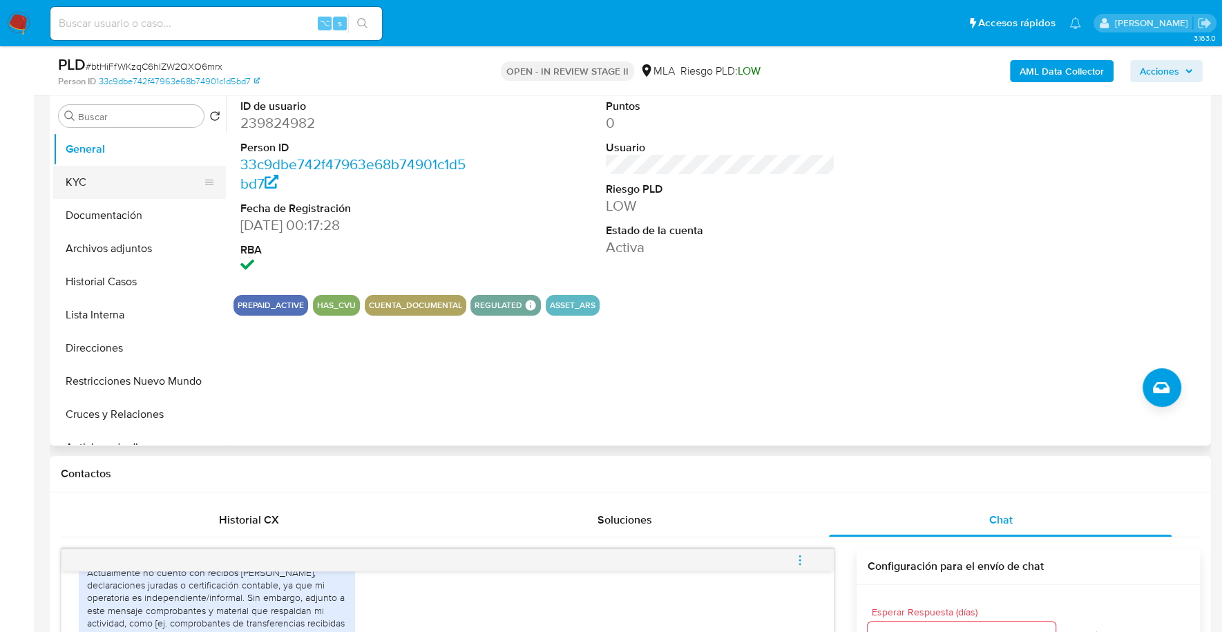
click at [99, 177] on button "KYC" at bounding box center [134, 182] width 162 height 33
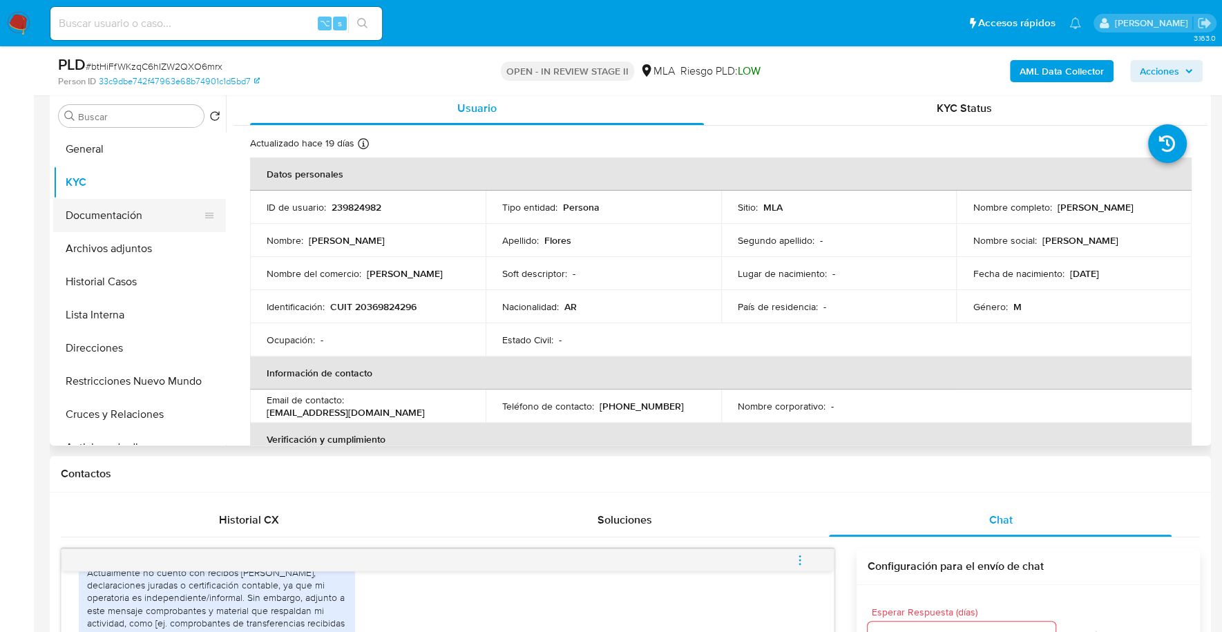
click at [111, 218] on button "Documentación" at bounding box center [134, 215] width 162 height 33
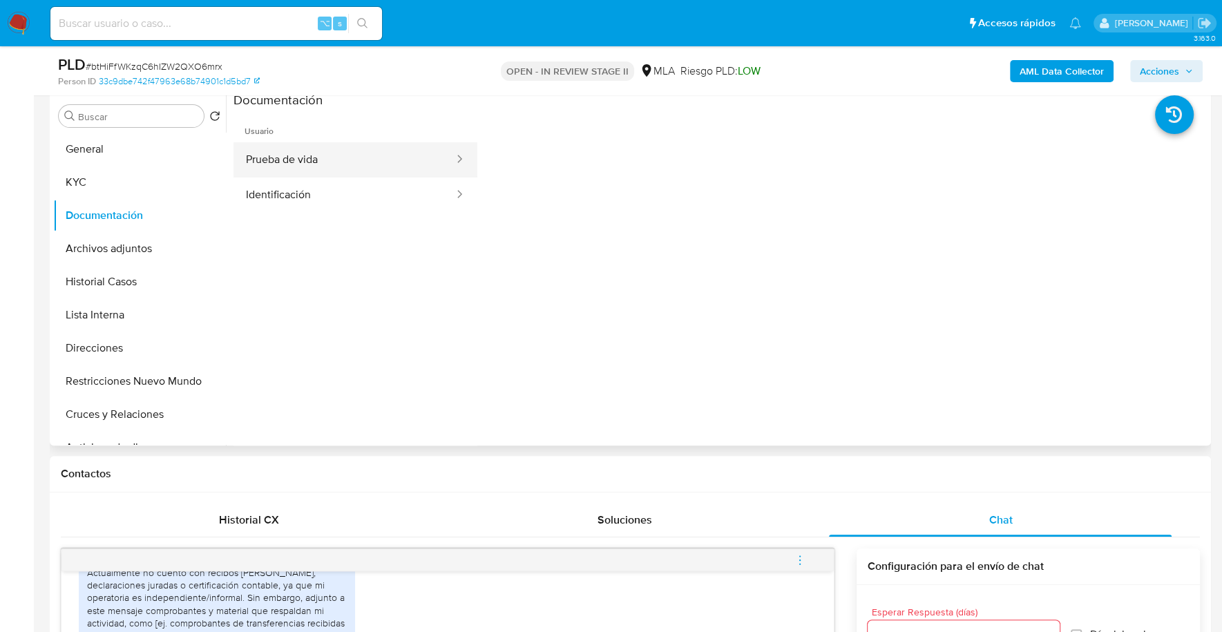
click at [318, 158] on button "Prueba de vida" at bounding box center [344, 159] width 222 height 35
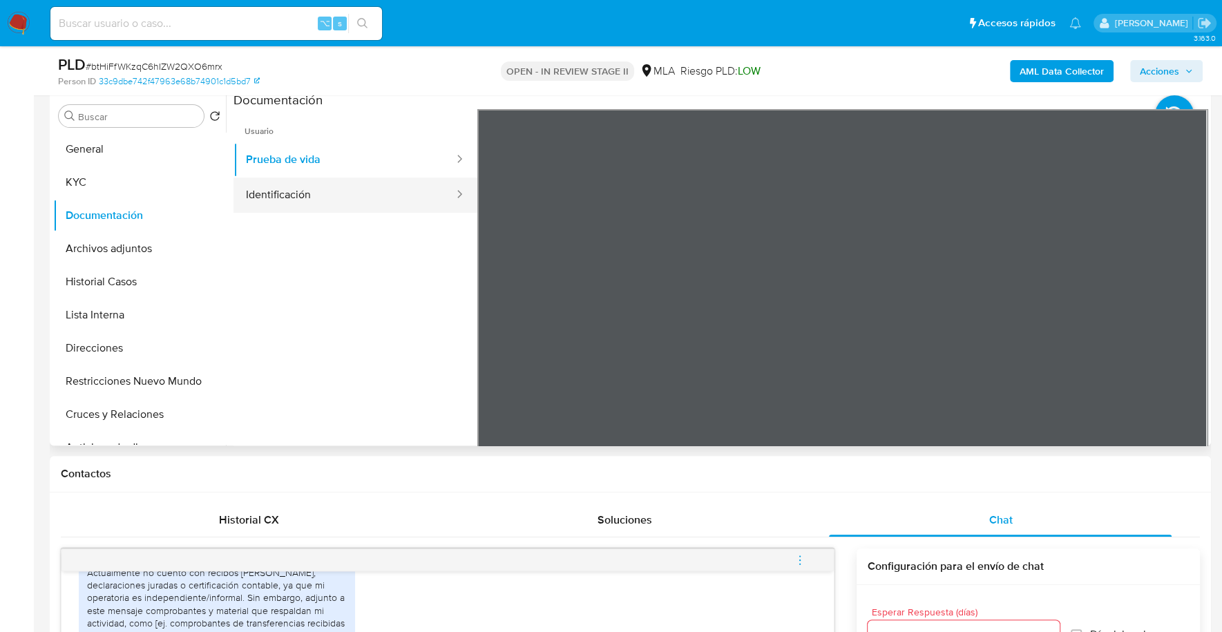
click at [292, 188] on button "Identificación" at bounding box center [344, 195] width 222 height 35
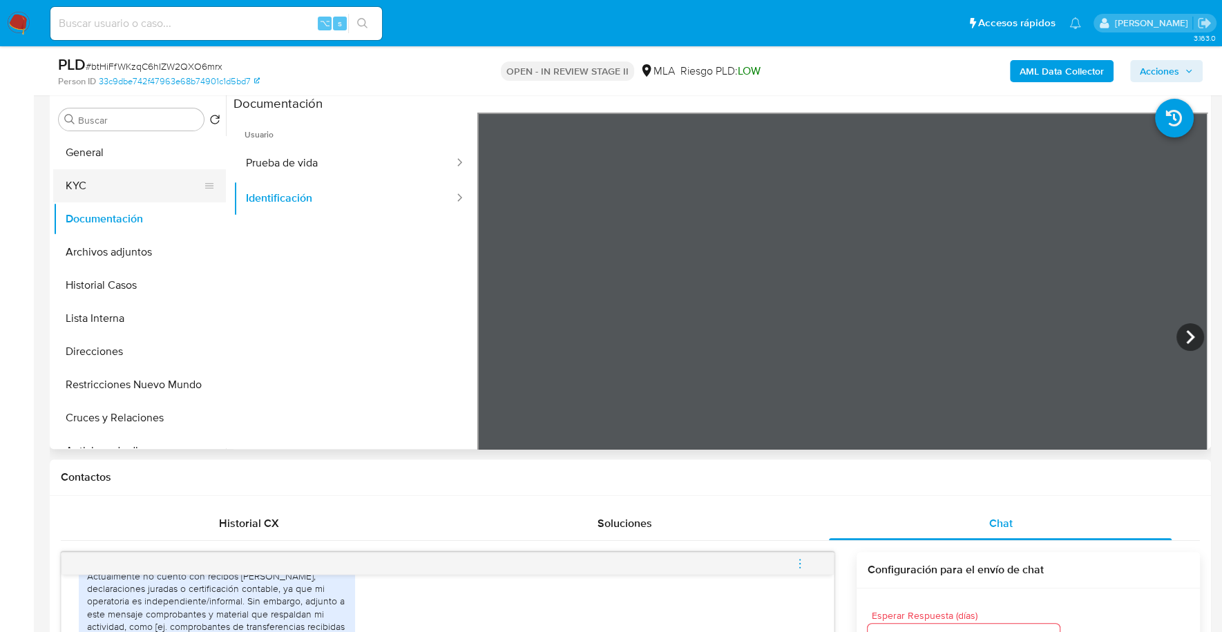
click at [151, 191] on button "KYC" at bounding box center [134, 185] width 162 height 33
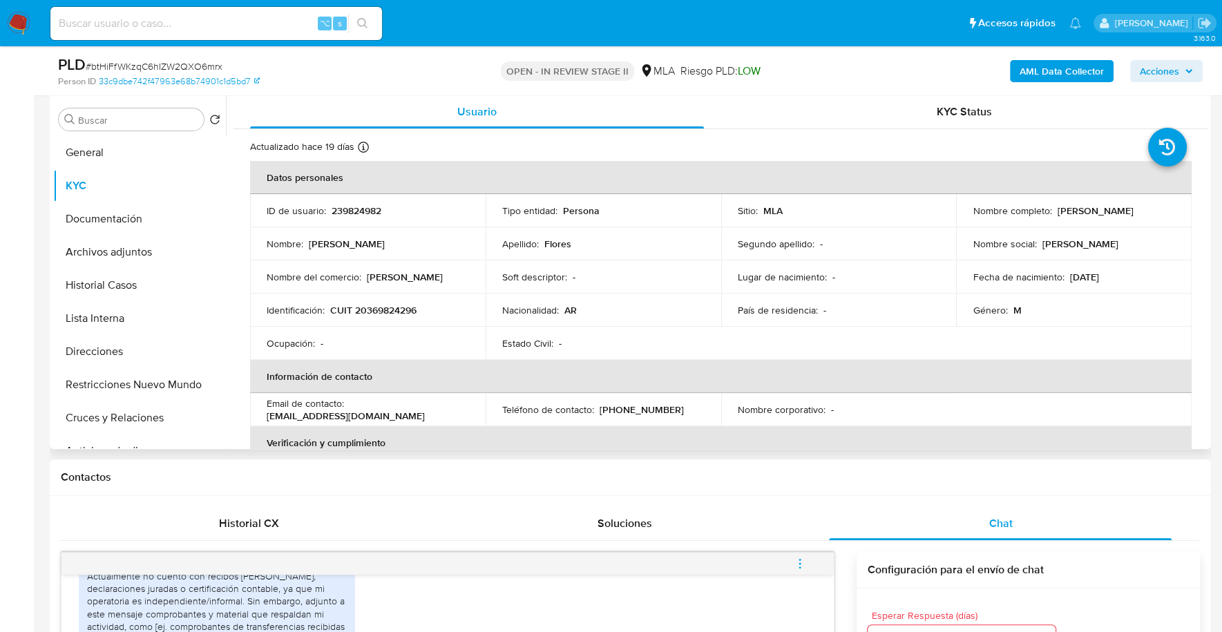
click at [1053, 211] on div "Nombre completo : [PERSON_NAME]" at bounding box center [1073, 210] width 202 height 12
drag, startPoint x: 1053, startPoint y: 211, endPoint x: 1158, endPoint y: 210, distance: 104.3
click at [1158, 210] on div "Nombre completo : [PERSON_NAME]" at bounding box center [1073, 210] width 202 height 12
copy p "[PERSON_NAME]"
click at [191, 21] on input at bounding box center [216, 24] width 332 height 18
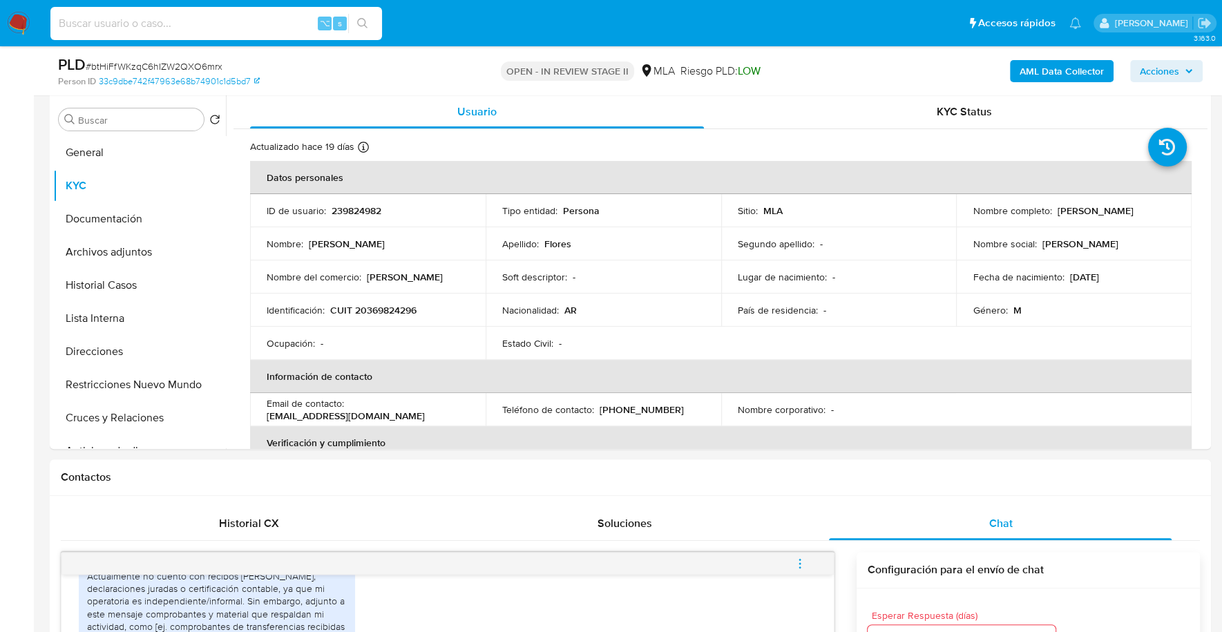
paste input "73896834"
type input "73896834"
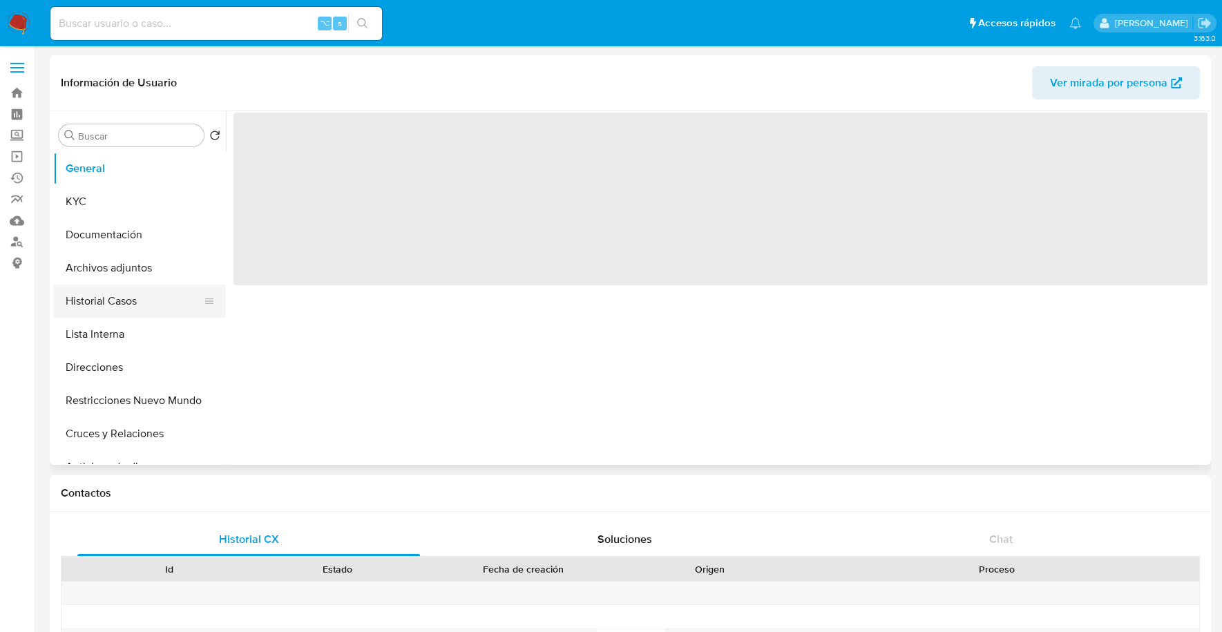
click at [92, 307] on button "Historial Casos" at bounding box center [134, 301] width 162 height 33
select select "10"
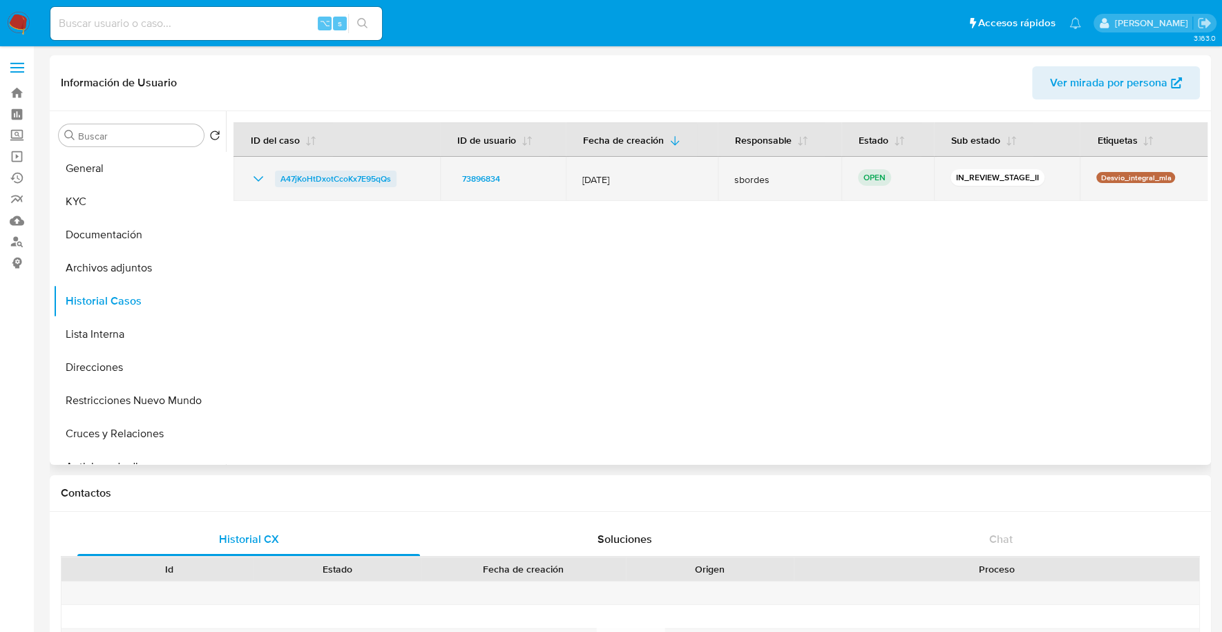
click at [303, 179] on span "A47jKoHtDxotCcoKx7E95qQs" at bounding box center [335, 179] width 111 height 17
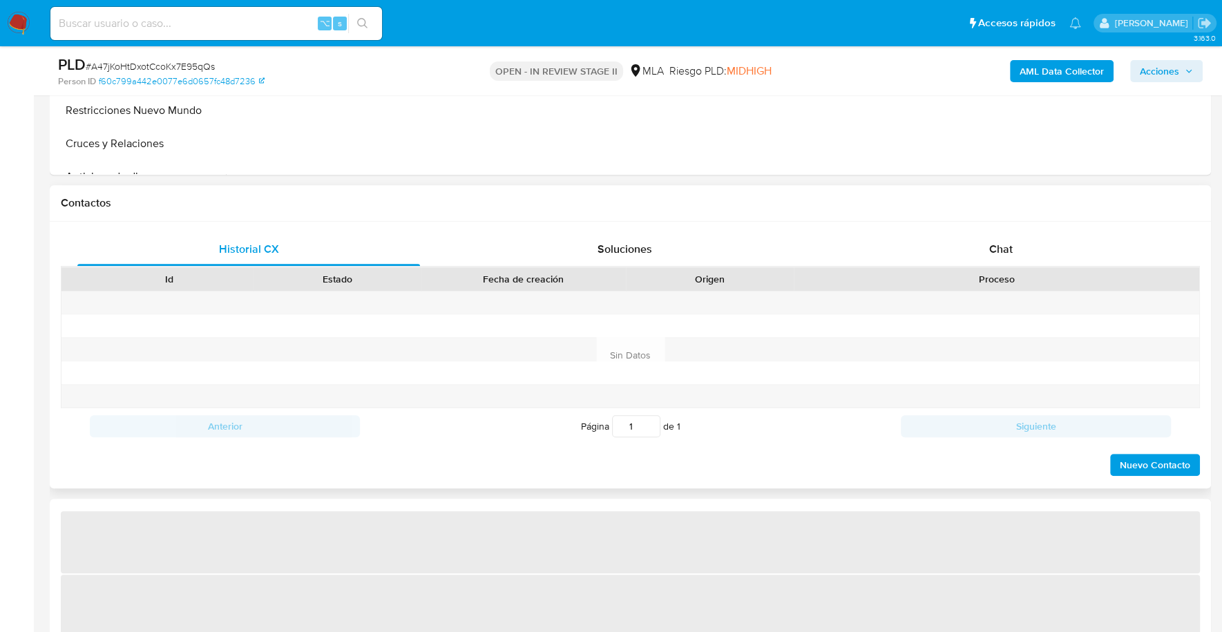
select select "10"
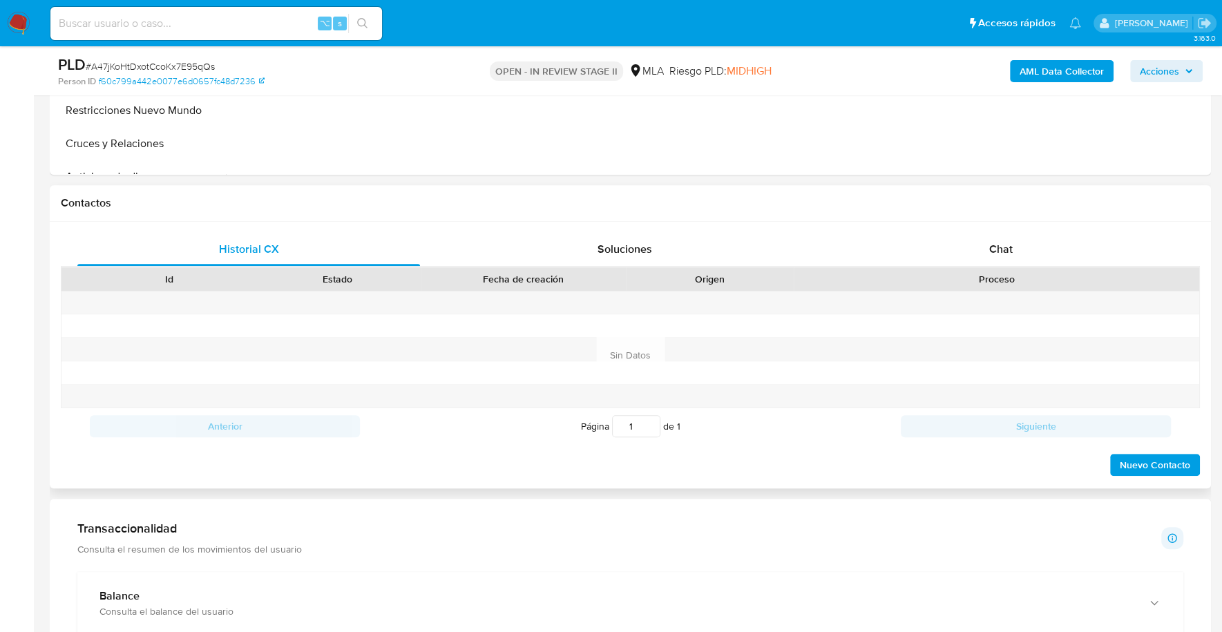
scroll to position [628, 0]
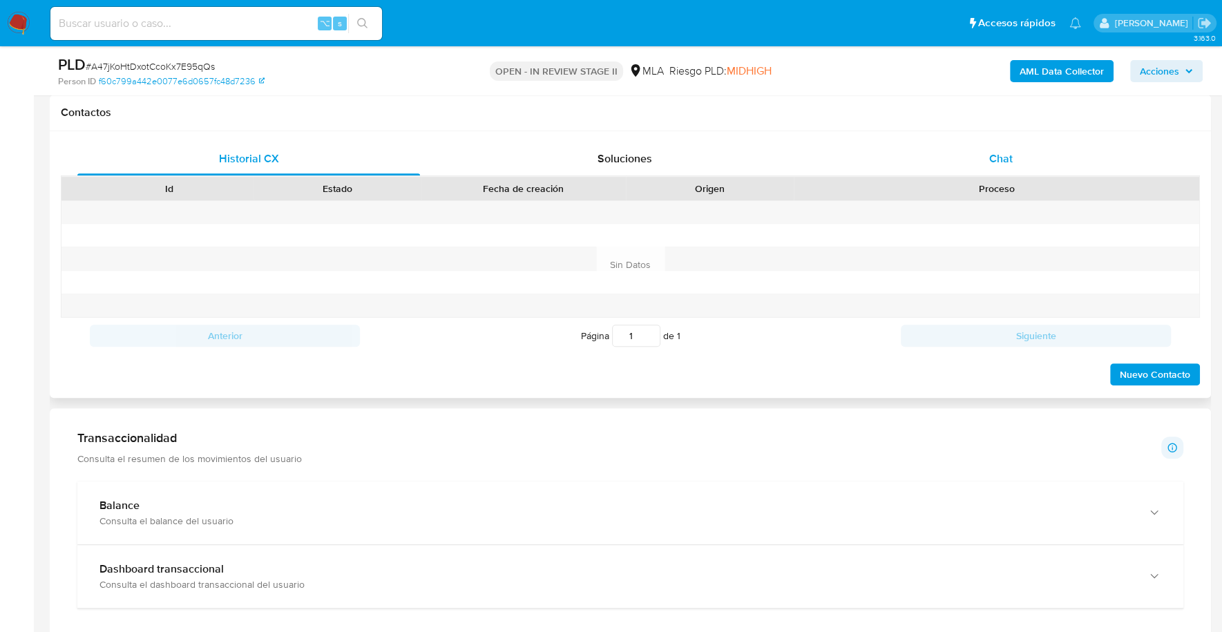
click at [1006, 166] on div "Chat" at bounding box center [1000, 158] width 343 height 33
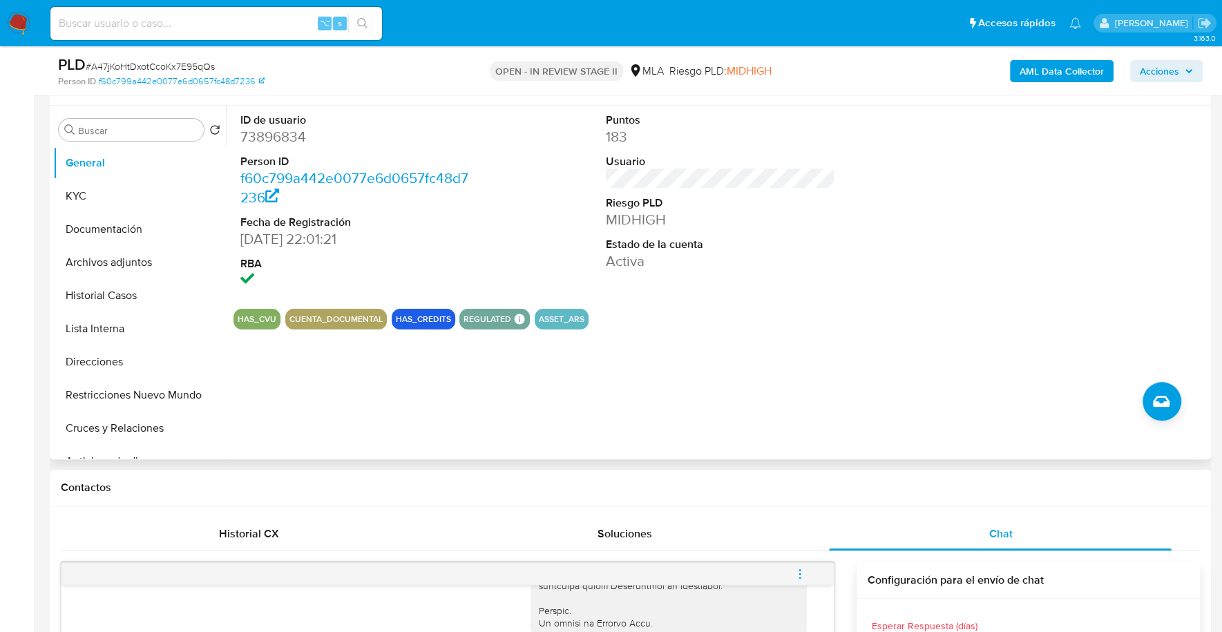
scroll to position [153, 0]
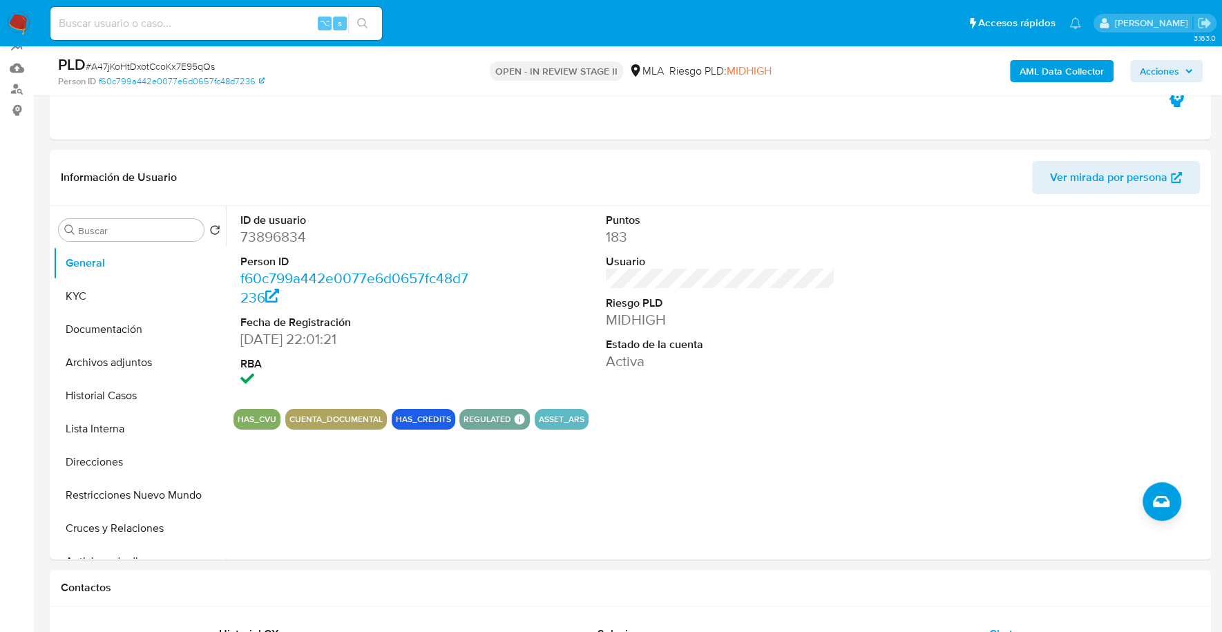
click at [211, 28] on input at bounding box center [216, 24] width 332 height 18
paste input "73896834"
type input "73896834"
click at [82, 298] on button "KYC" at bounding box center [134, 296] width 162 height 33
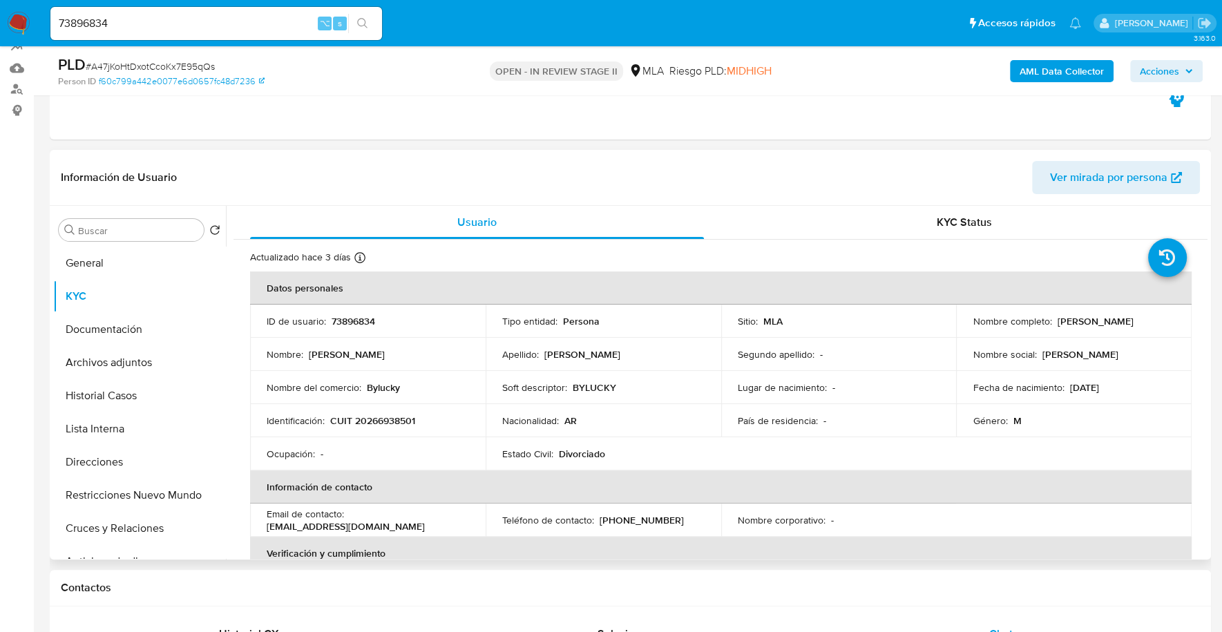
scroll to position [27, 0]
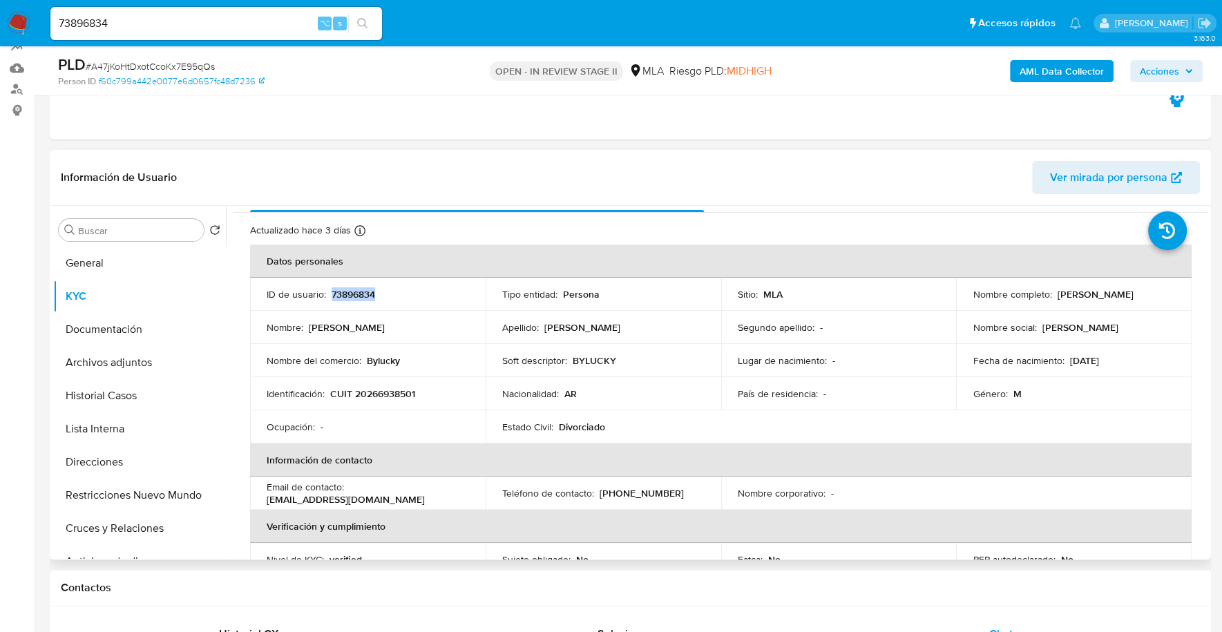
copy p "73896834"
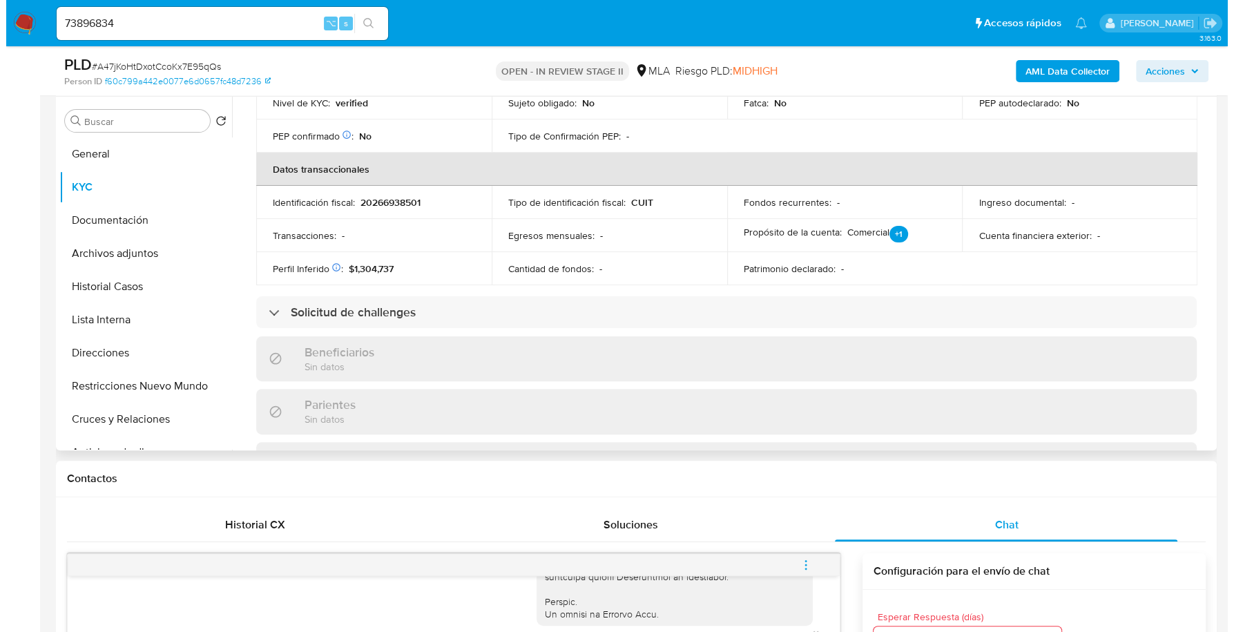
scroll to position [119, 0]
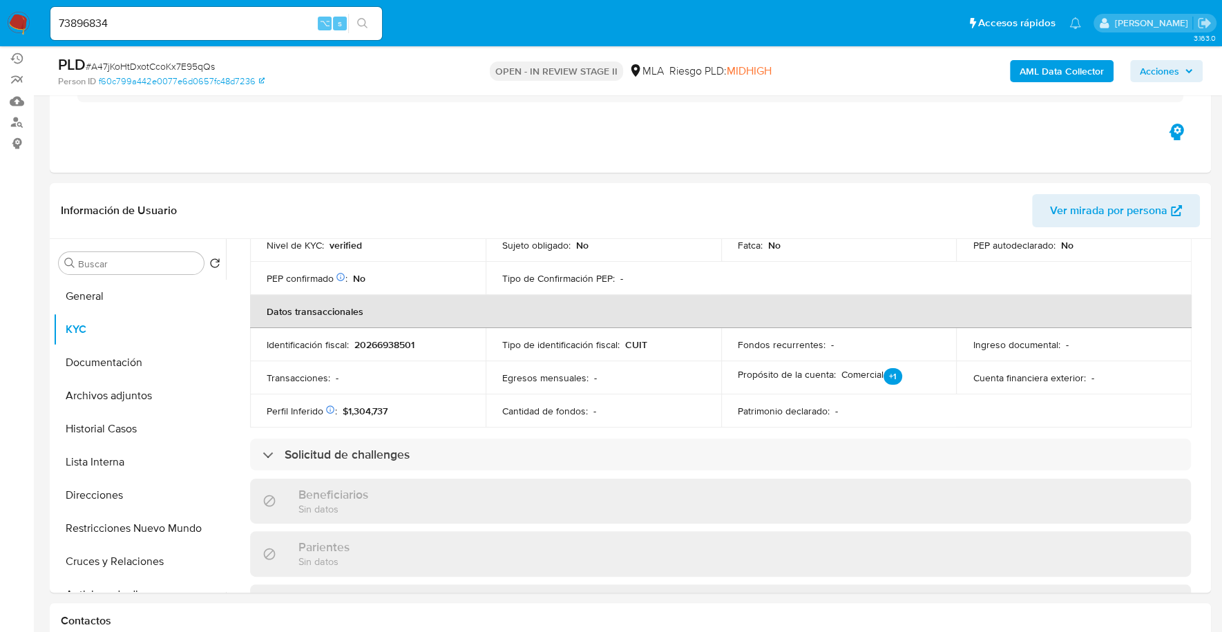
click at [1068, 70] on b "AML Data Collector" at bounding box center [1061, 71] width 84 height 22
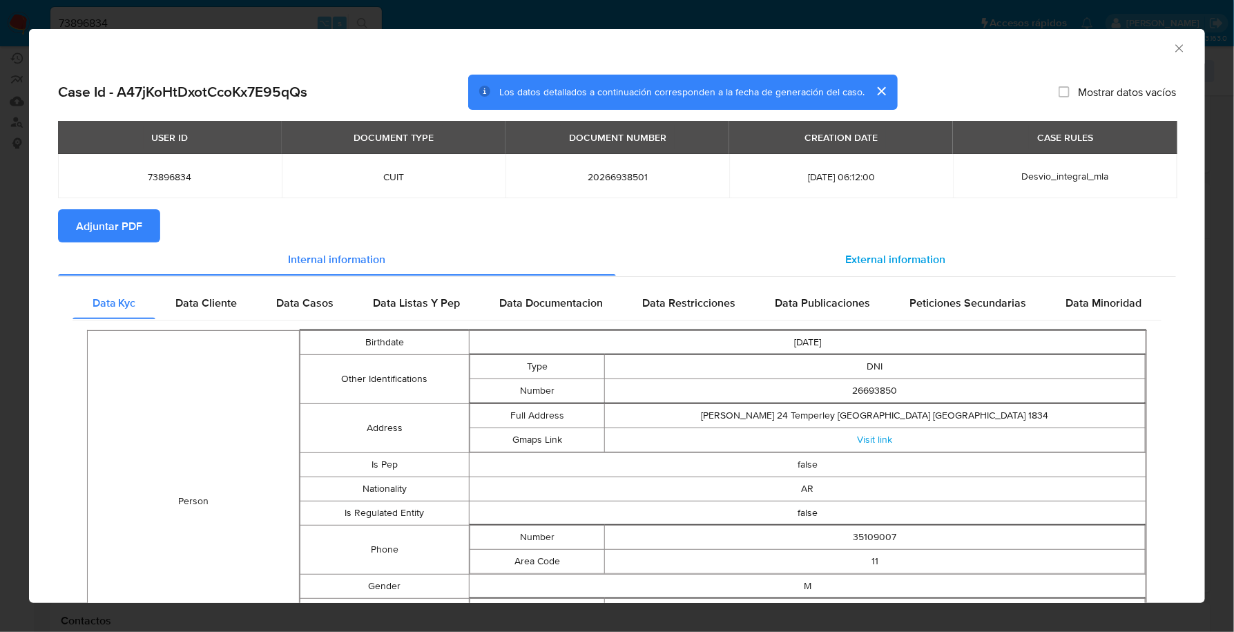
click at [873, 251] on span "External information" at bounding box center [896, 259] width 100 height 16
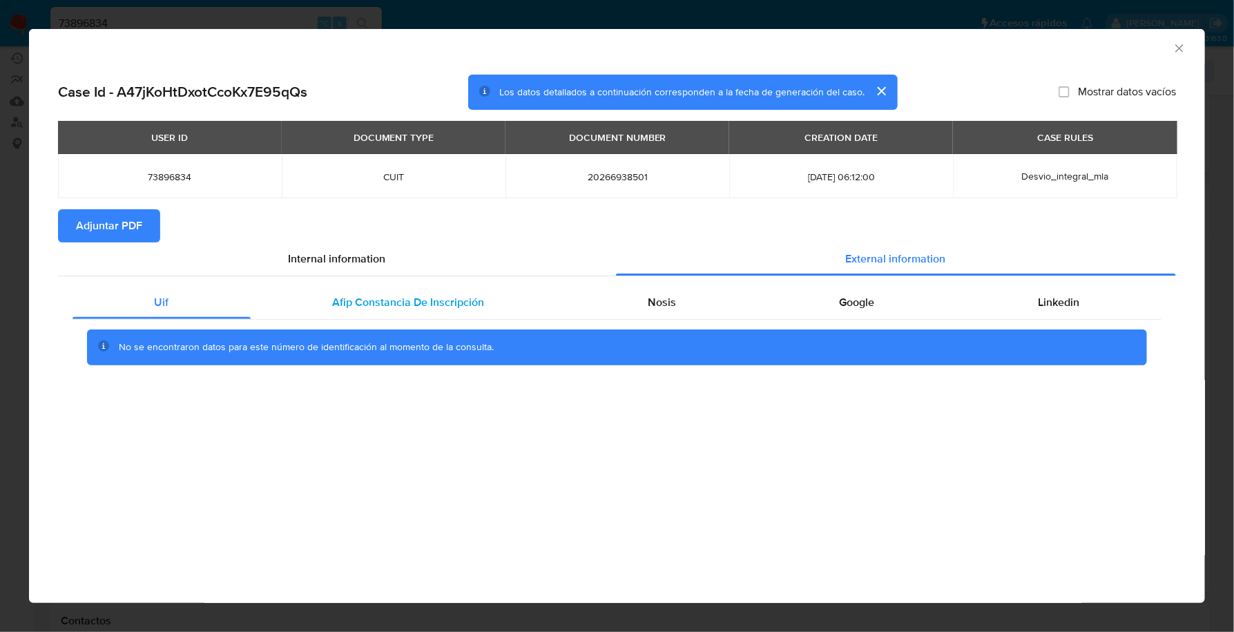
click at [459, 300] on span "Afip Constancia De Inscripción" at bounding box center [408, 302] width 152 height 16
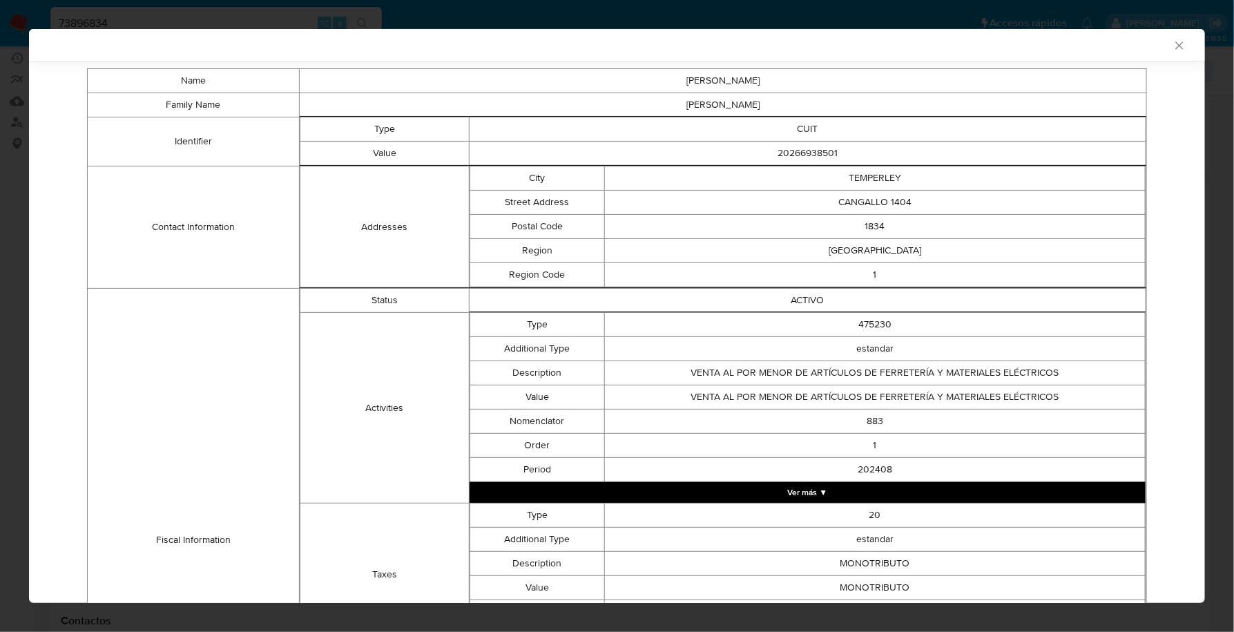
scroll to position [111, 0]
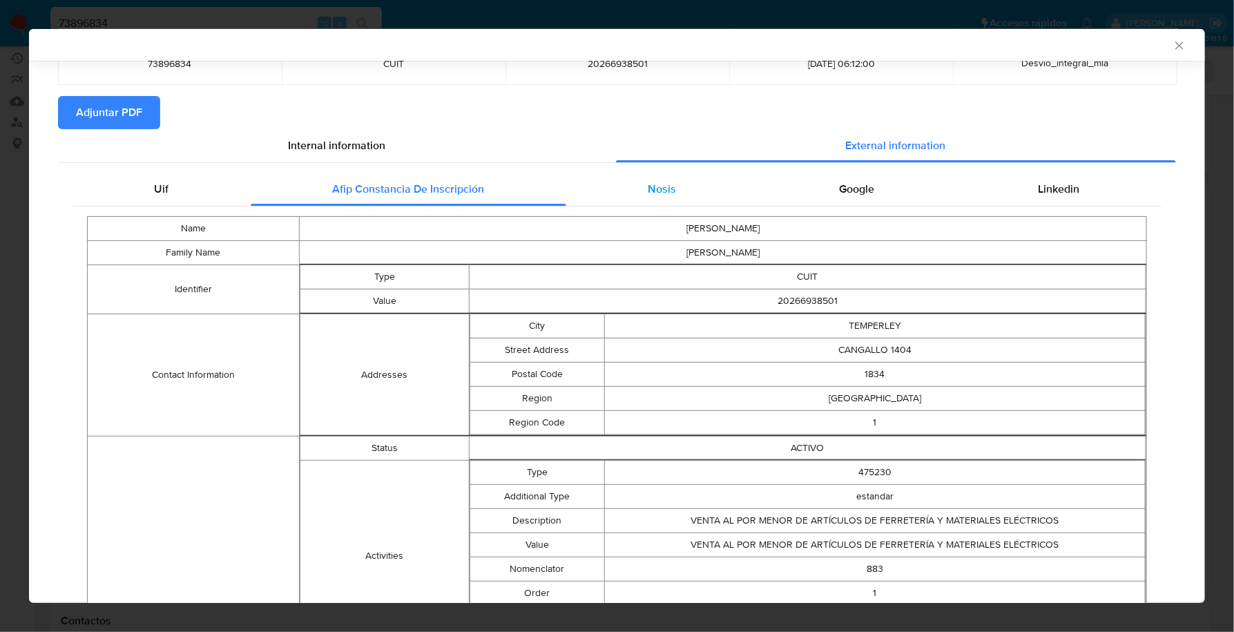
click at [617, 189] on div "Nosis" at bounding box center [662, 189] width 192 height 33
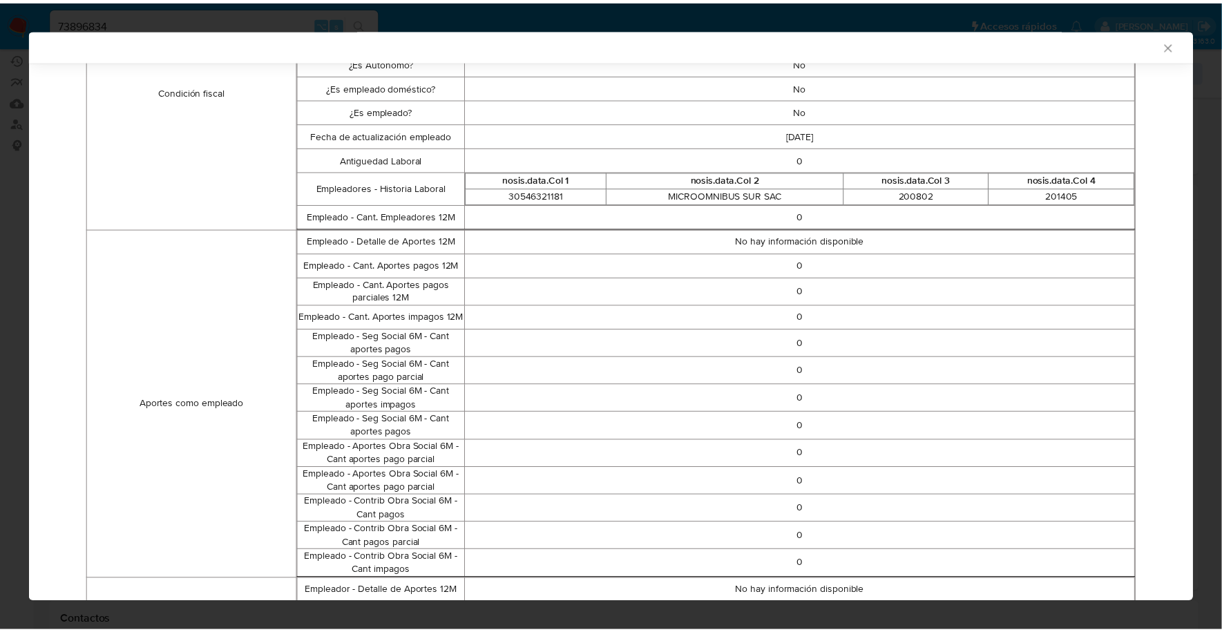
scroll to position [0, 0]
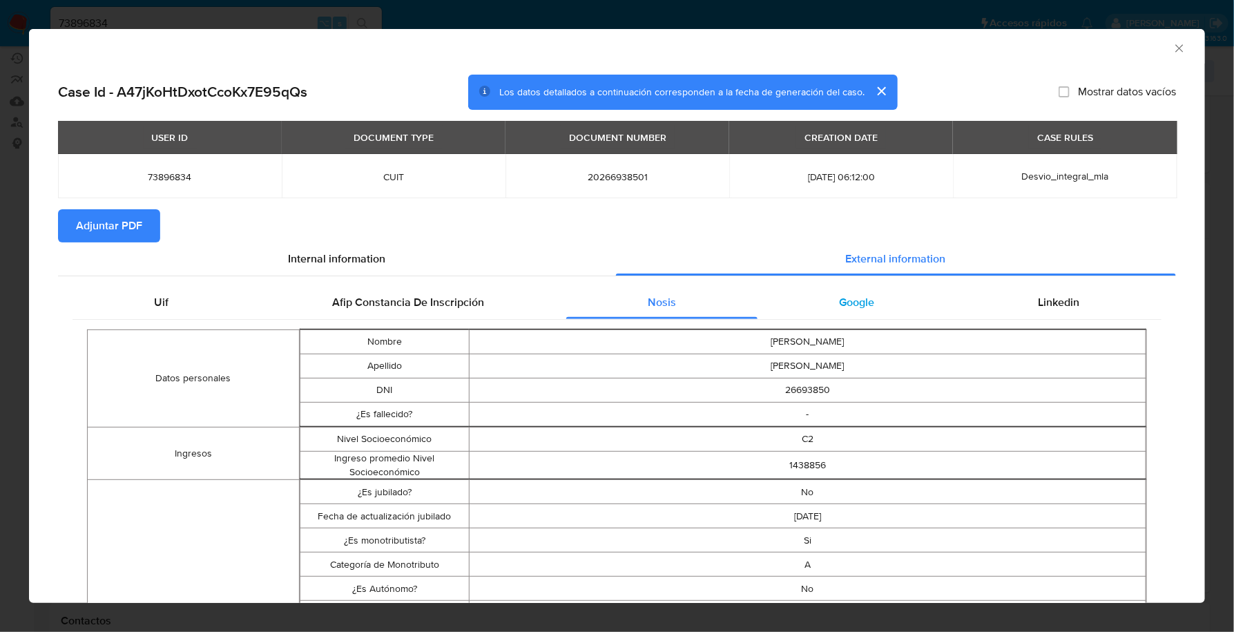
click at [852, 314] on div "Google" at bounding box center [857, 302] width 199 height 33
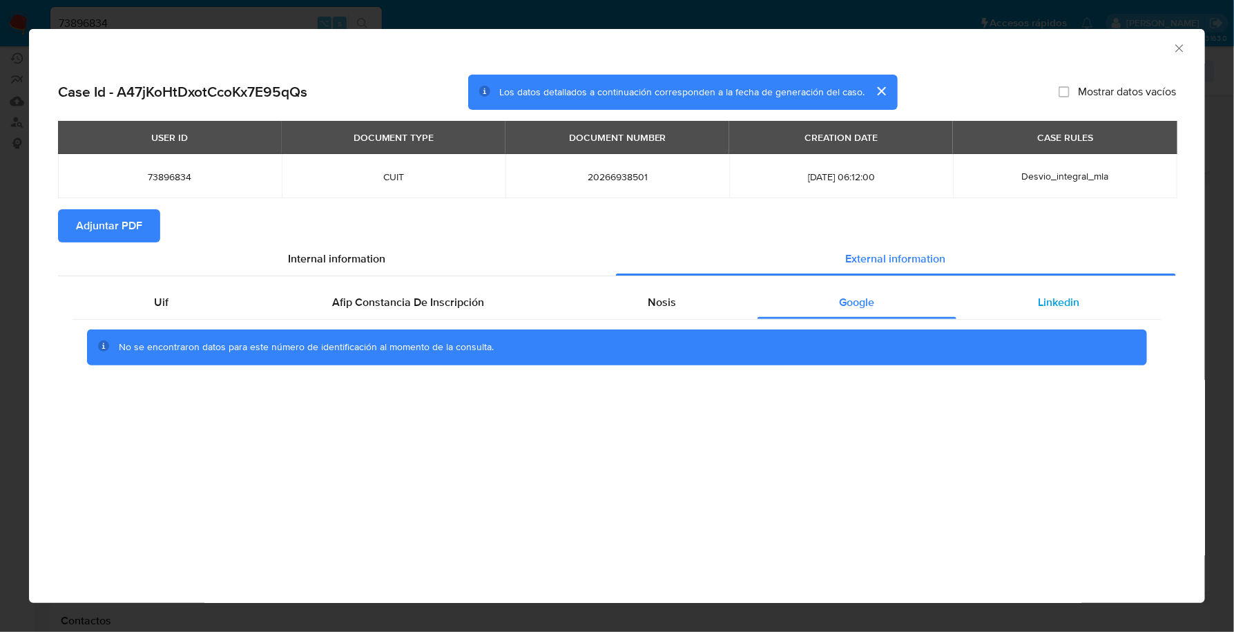
click at [1041, 308] on span "Linkedin" at bounding box center [1059, 302] width 41 height 16
click at [97, 218] on span "Adjuntar PDF" at bounding box center [109, 226] width 66 height 30
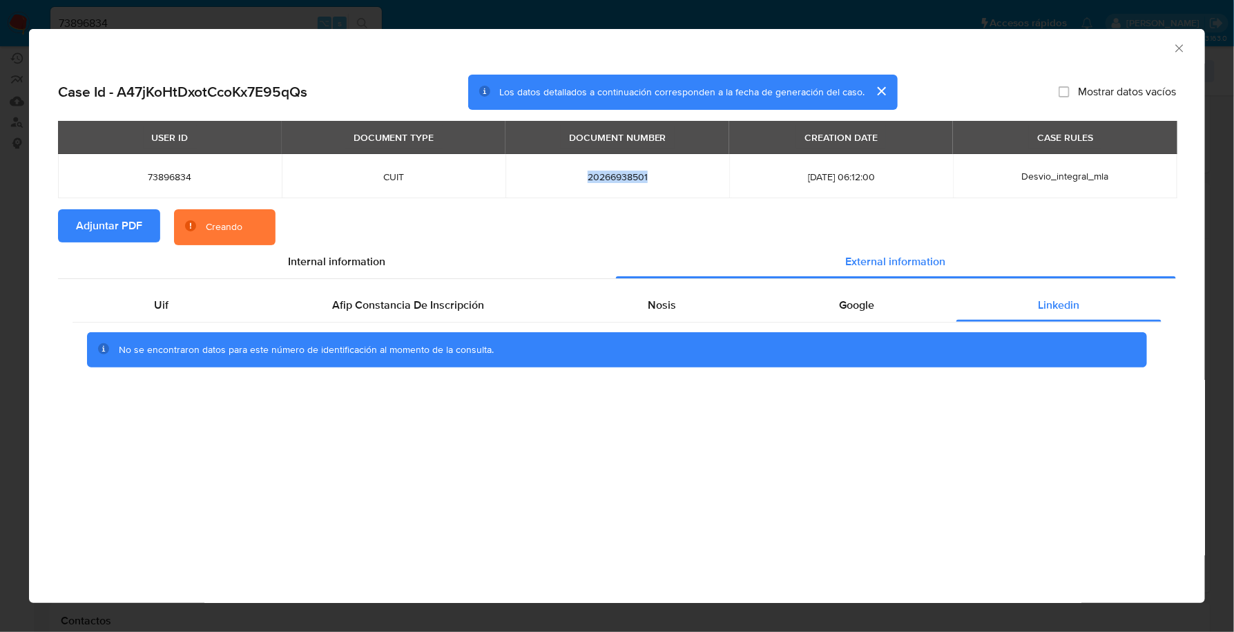
copy span "20266938501"
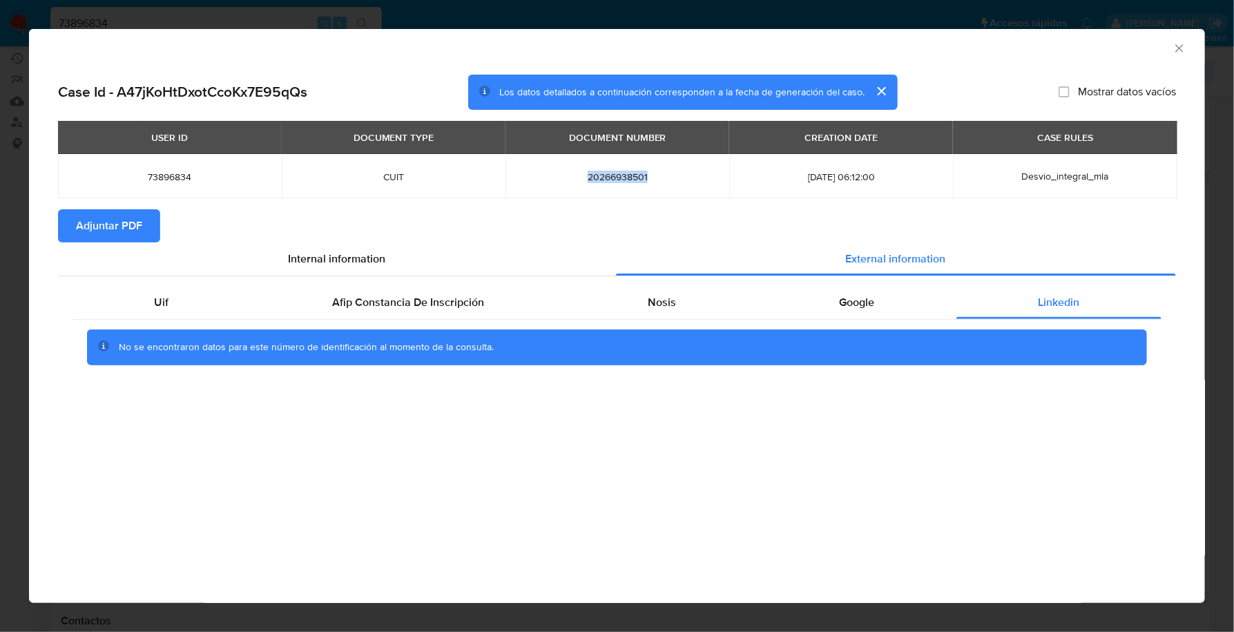
click at [1176, 48] on icon "Cerrar ventana" at bounding box center [1180, 48] width 14 height 14
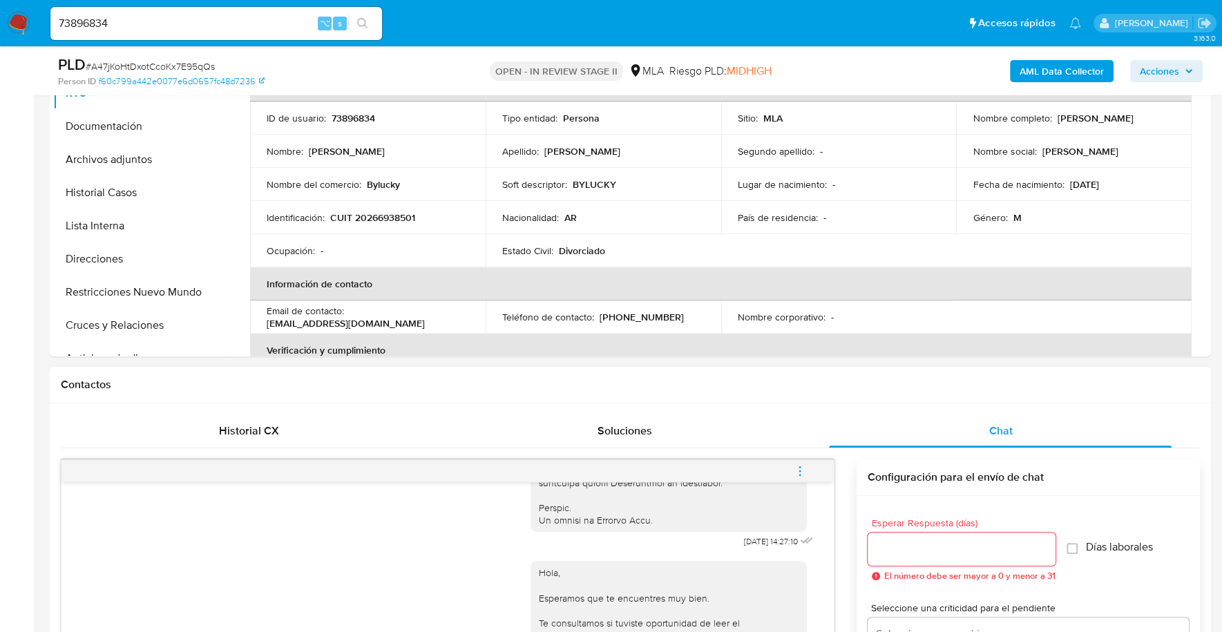
click at [800, 477] on span "menu-action" at bounding box center [800, 470] width 12 height 33
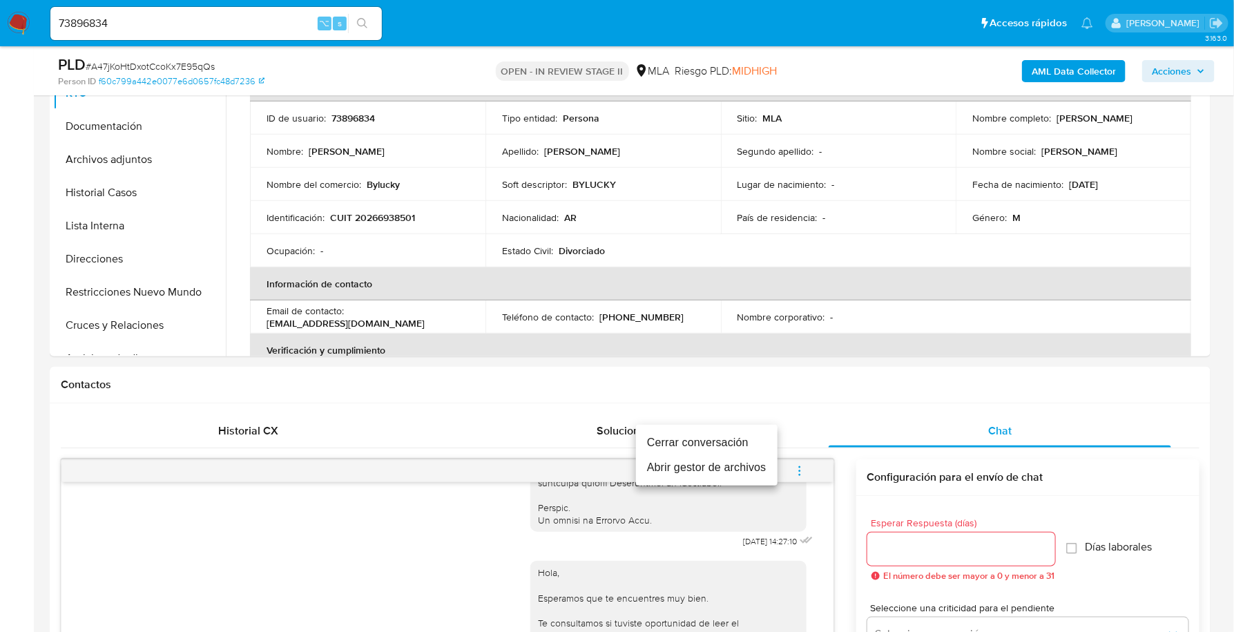
click at [745, 435] on li "Cerrar conversación" at bounding box center [707, 442] width 142 height 25
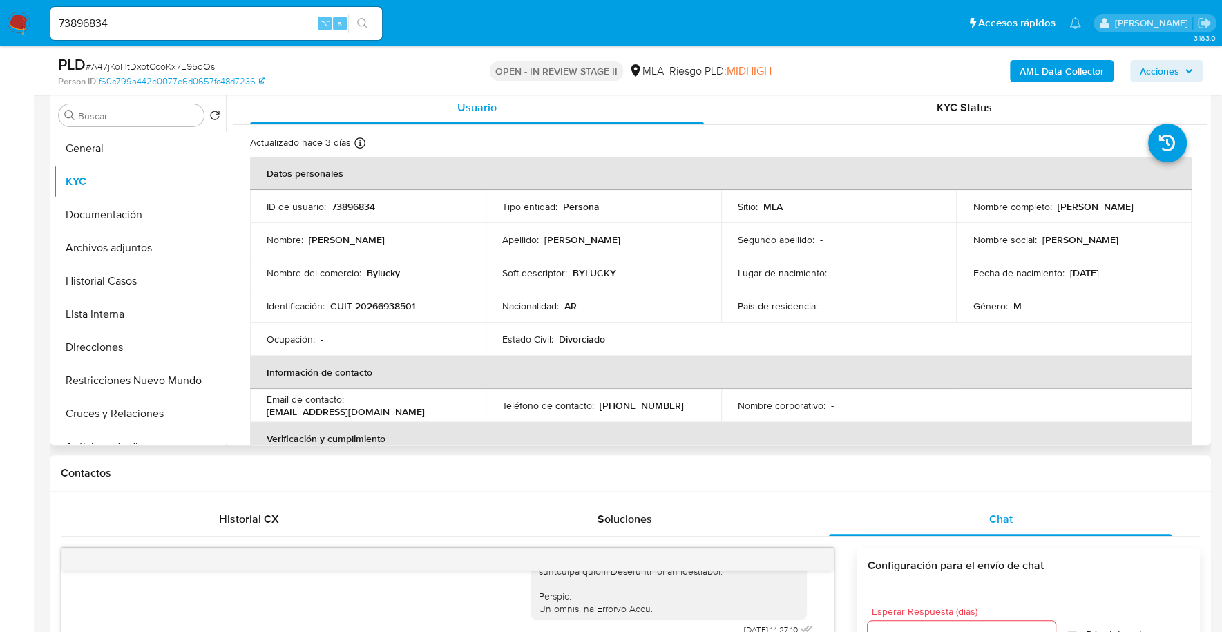
scroll to position [30, 0]
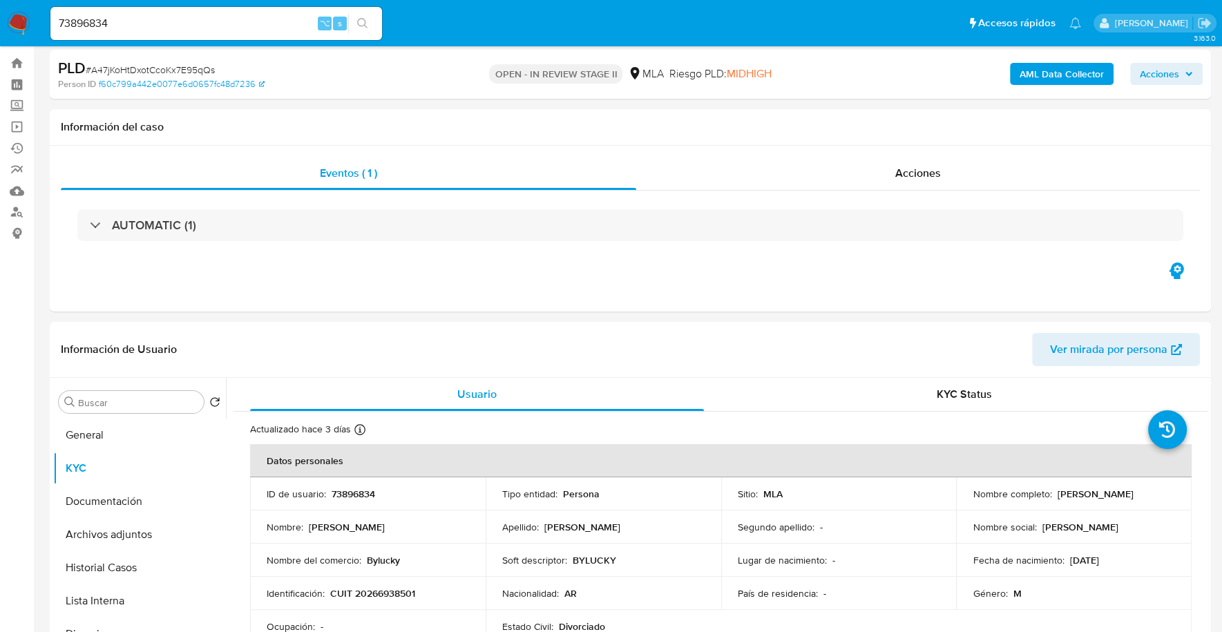
click at [1173, 74] on span "Acciones" at bounding box center [1159, 74] width 39 height 22
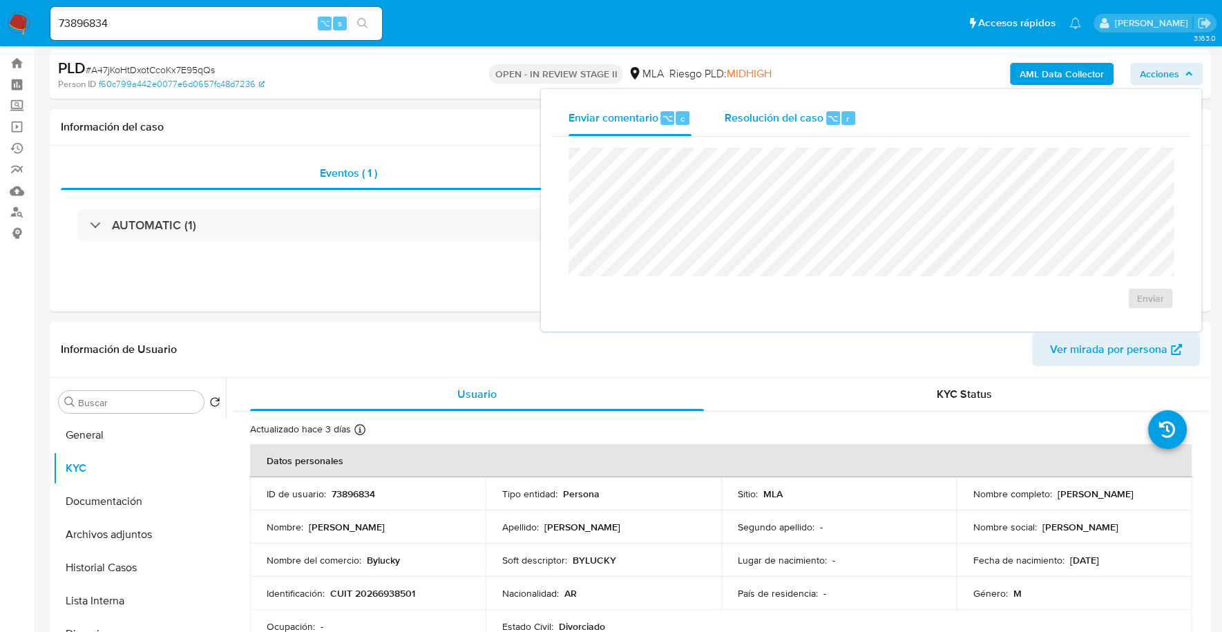
click at [841, 112] on div "r" at bounding box center [848, 118] width 14 height 14
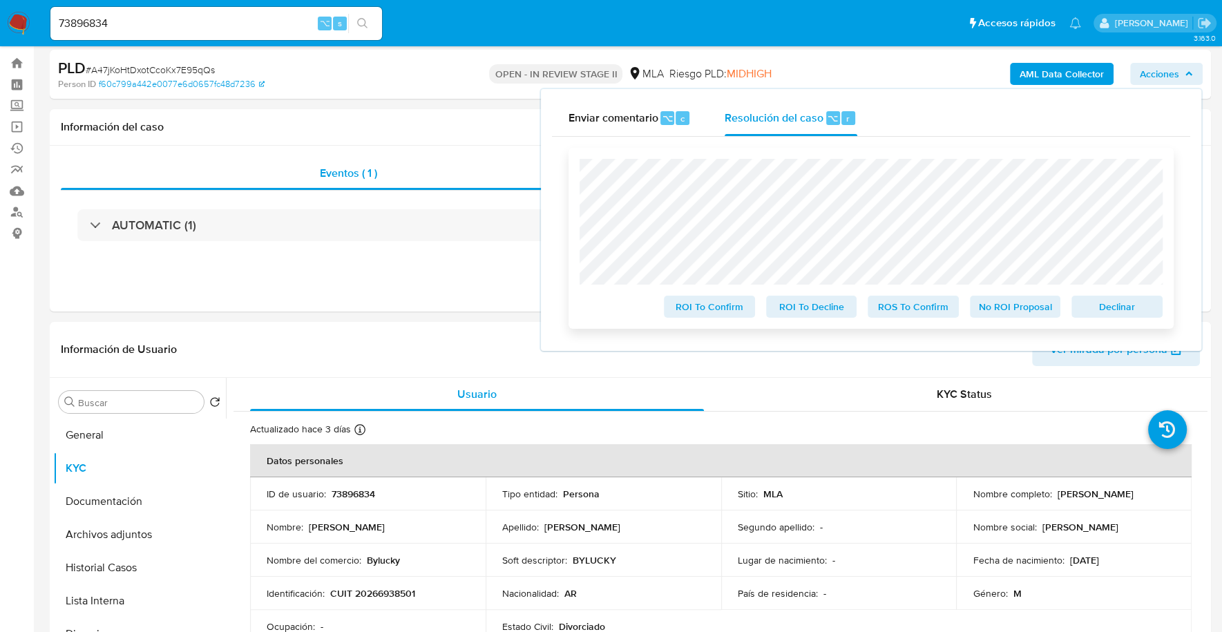
click at [1106, 309] on span "Declinar" at bounding box center [1117, 306] width 72 height 19
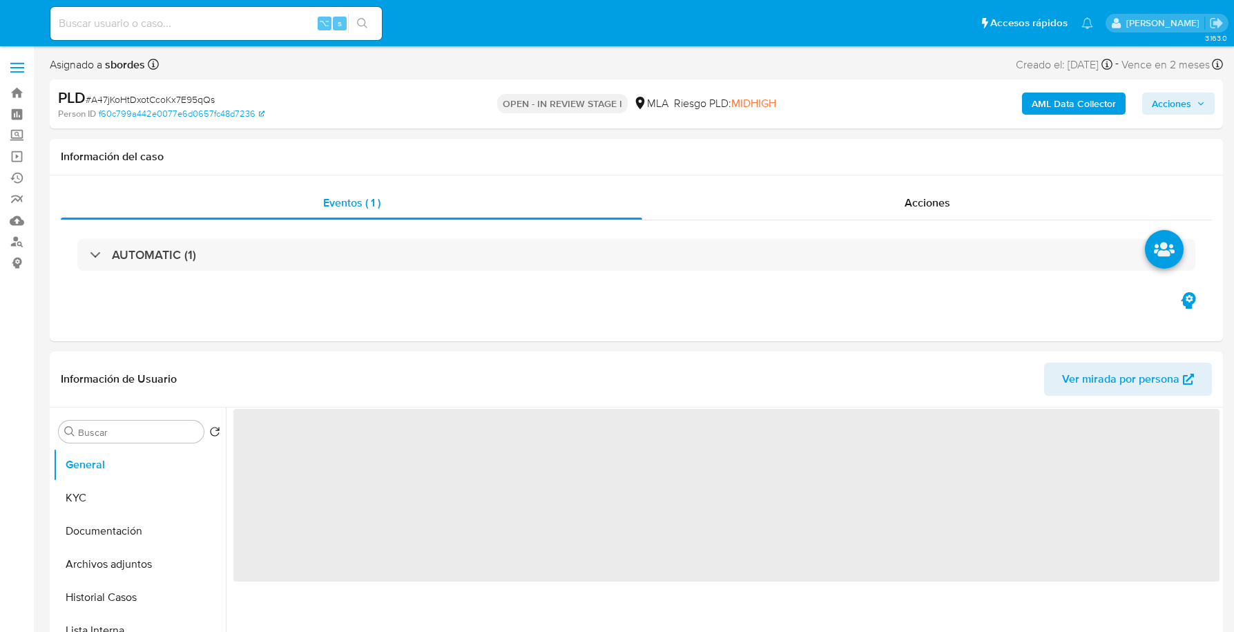
select select "10"
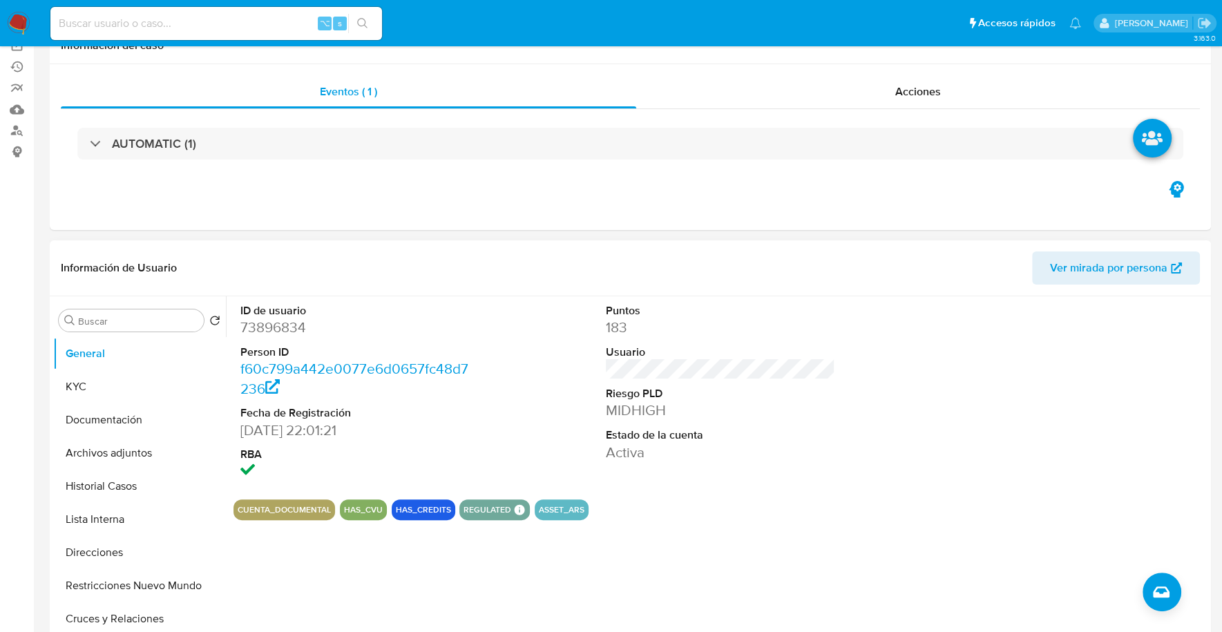
scroll to position [283, 0]
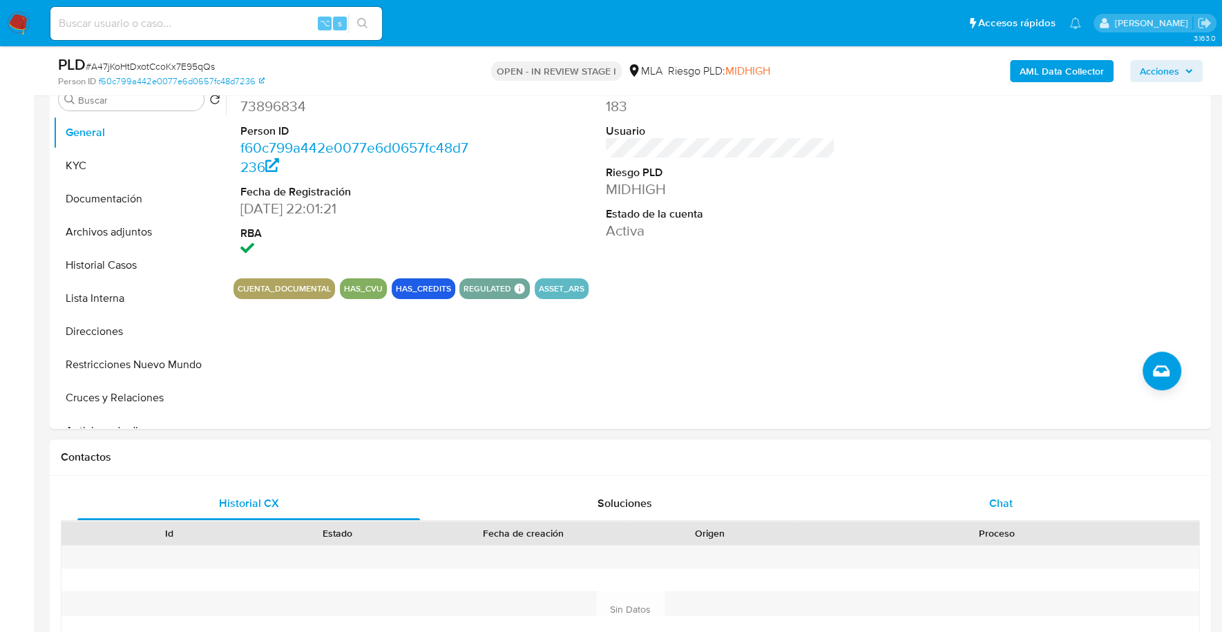
click at [1006, 496] on span "Chat" at bounding box center [999, 503] width 23 height 16
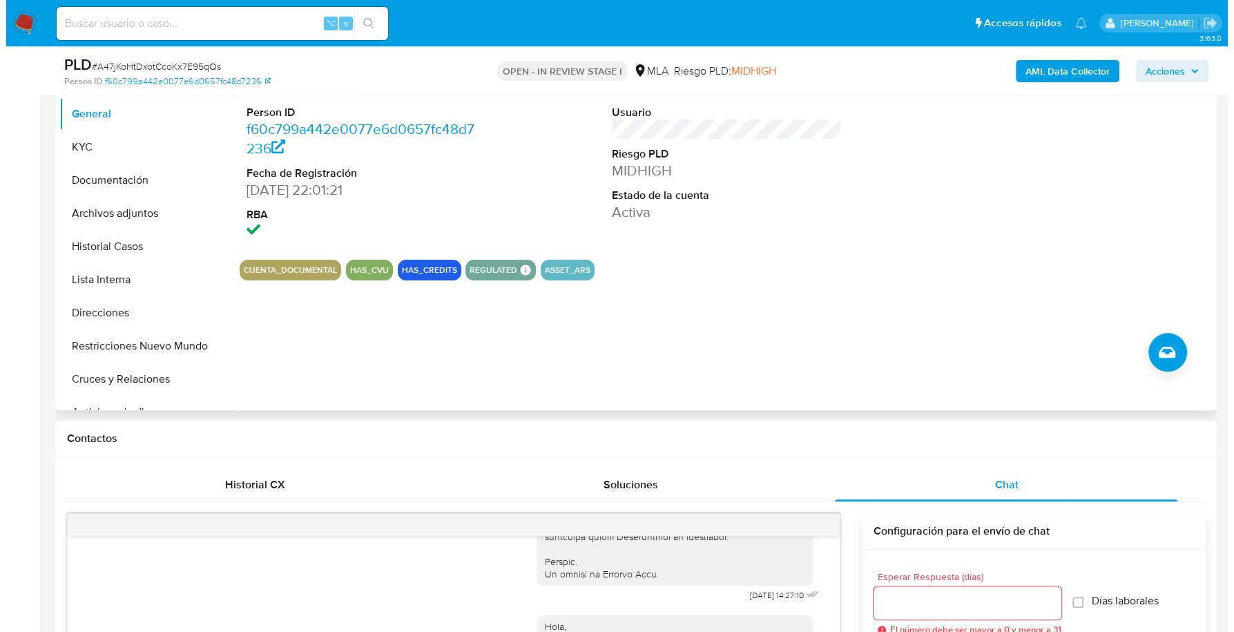
scroll to position [203, 0]
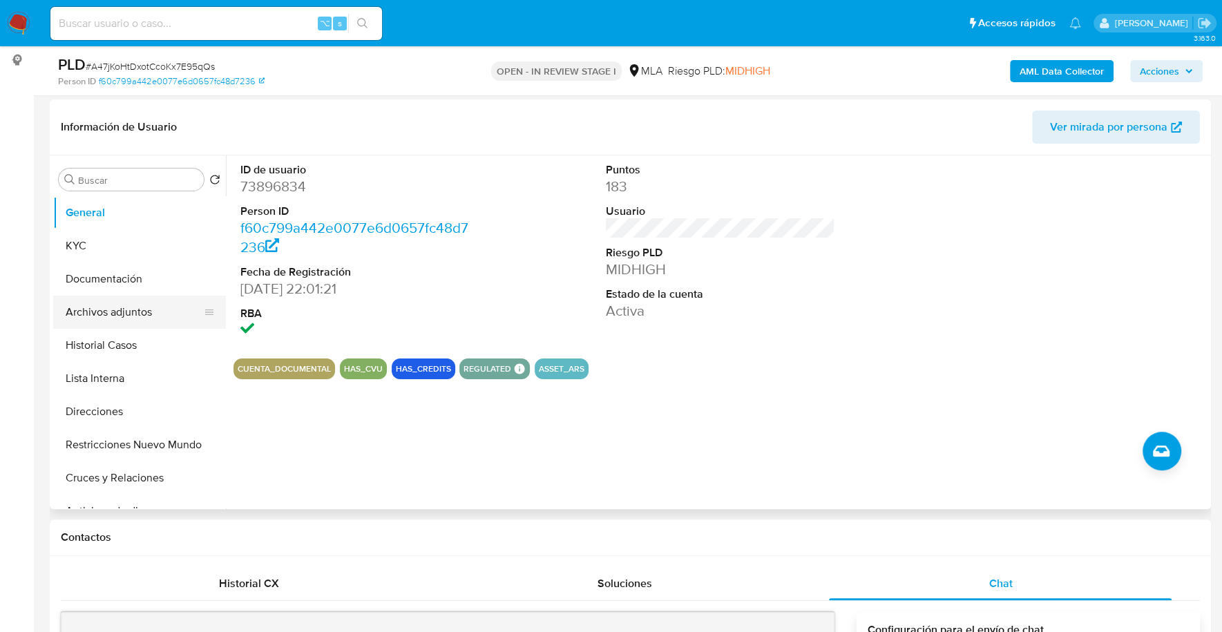
click at [140, 319] on button "Archivos adjuntos" at bounding box center [134, 312] width 162 height 33
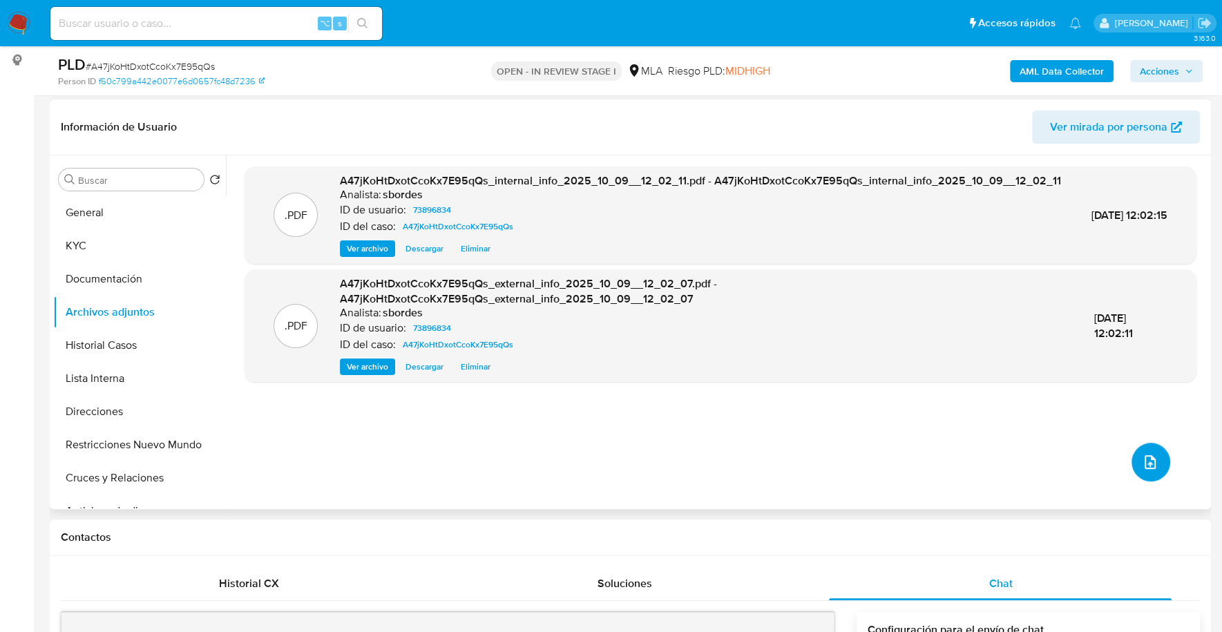
click at [1153, 450] on button "upload-file" at bounding box center [1150, 462] width 39 height 39
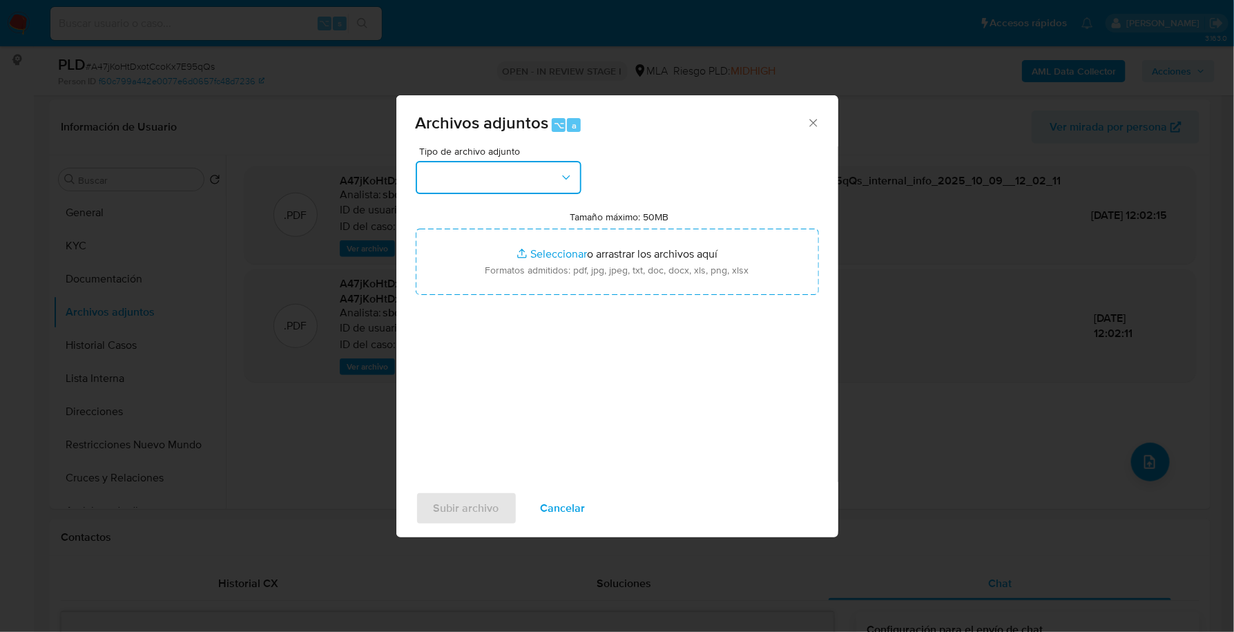
click at [499, 178] on button "button" at bounding box center [499, 177] width 166 height 33
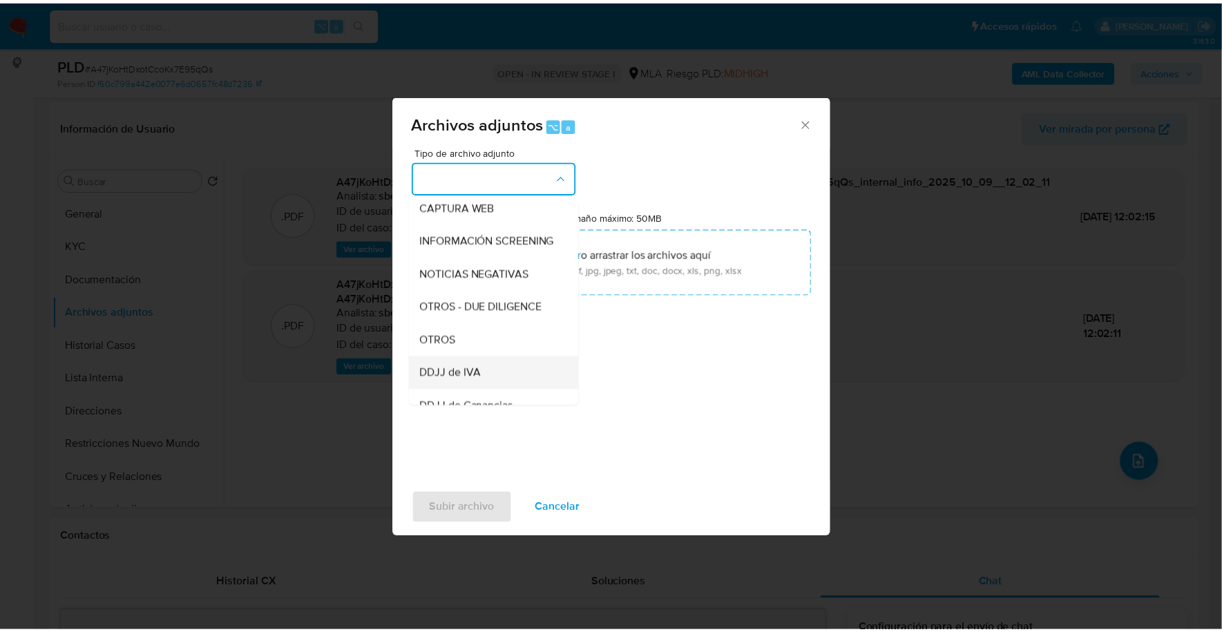
scroll to position [214, 0]
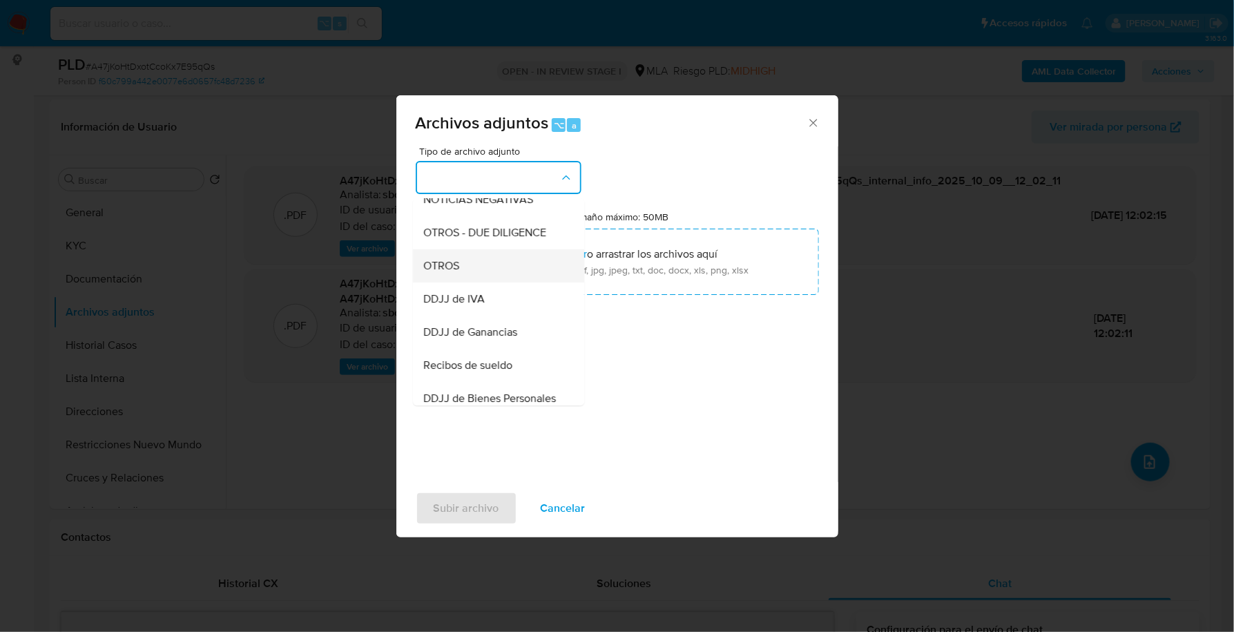
click at [465, 282] on div "OTROS" at bounding box center [494, 265] width 141 height 33
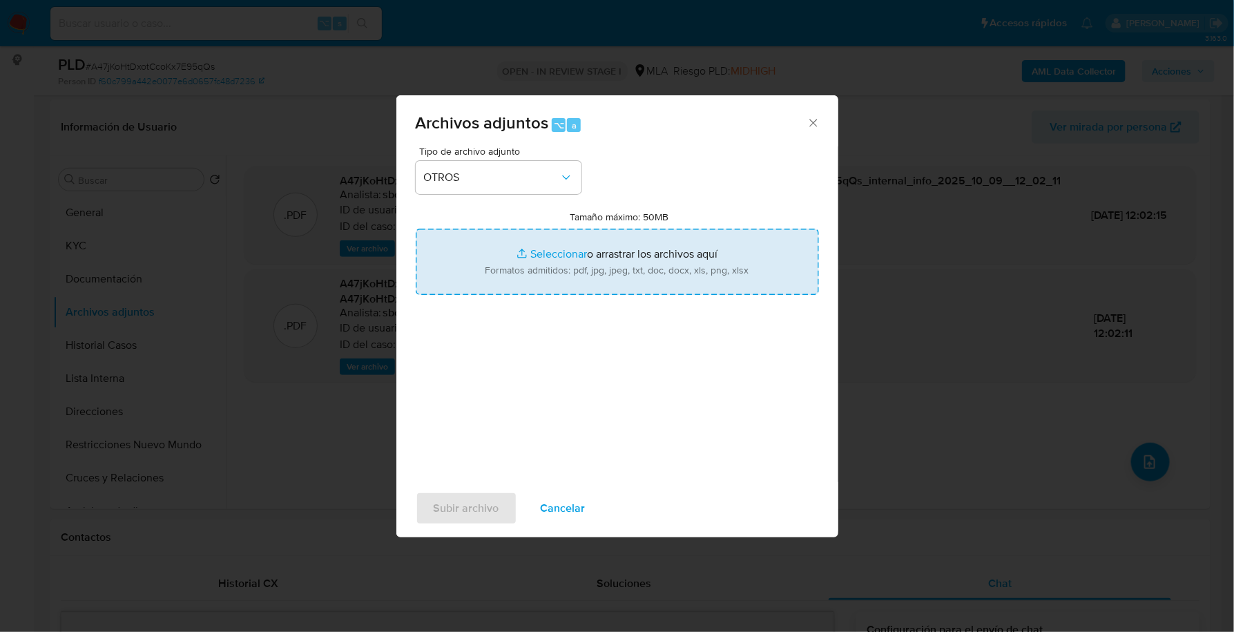
click at [566, 251] on input "Tamaño máximo: 50MB Seleccionar archivos" at bounding box center [617, 262] width 403 height 66
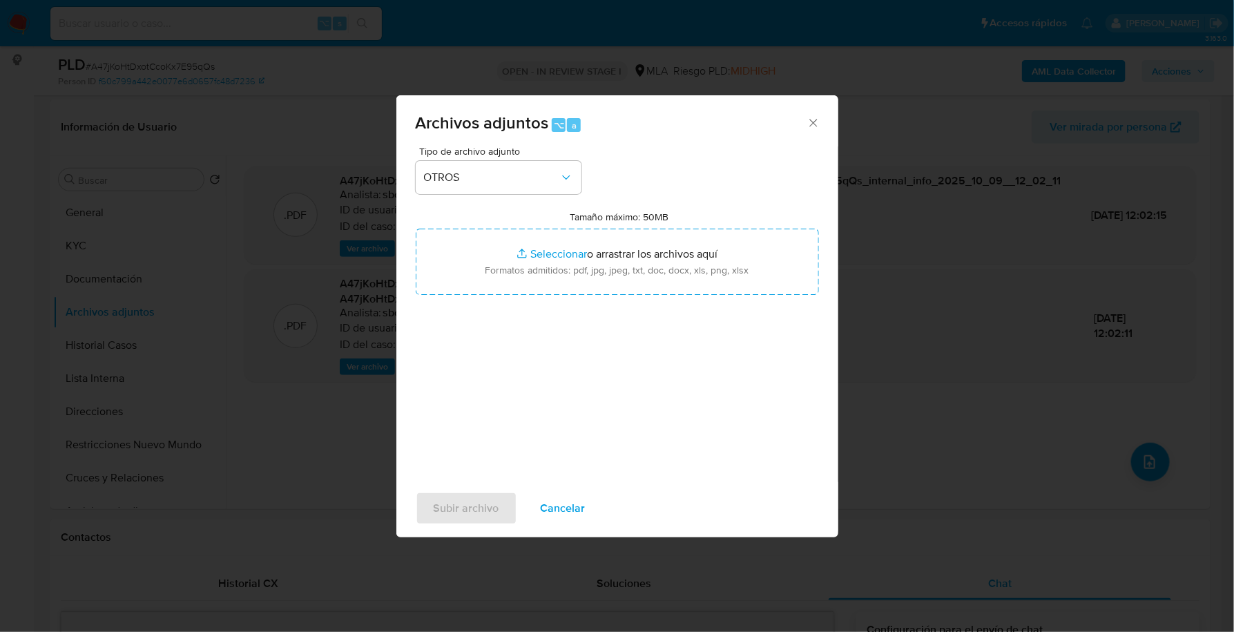
type input "C:\fakepath\Caselog A47jKoHtDxotCcoKx7E95qQs_2025_09_17_10_38_05.docx"
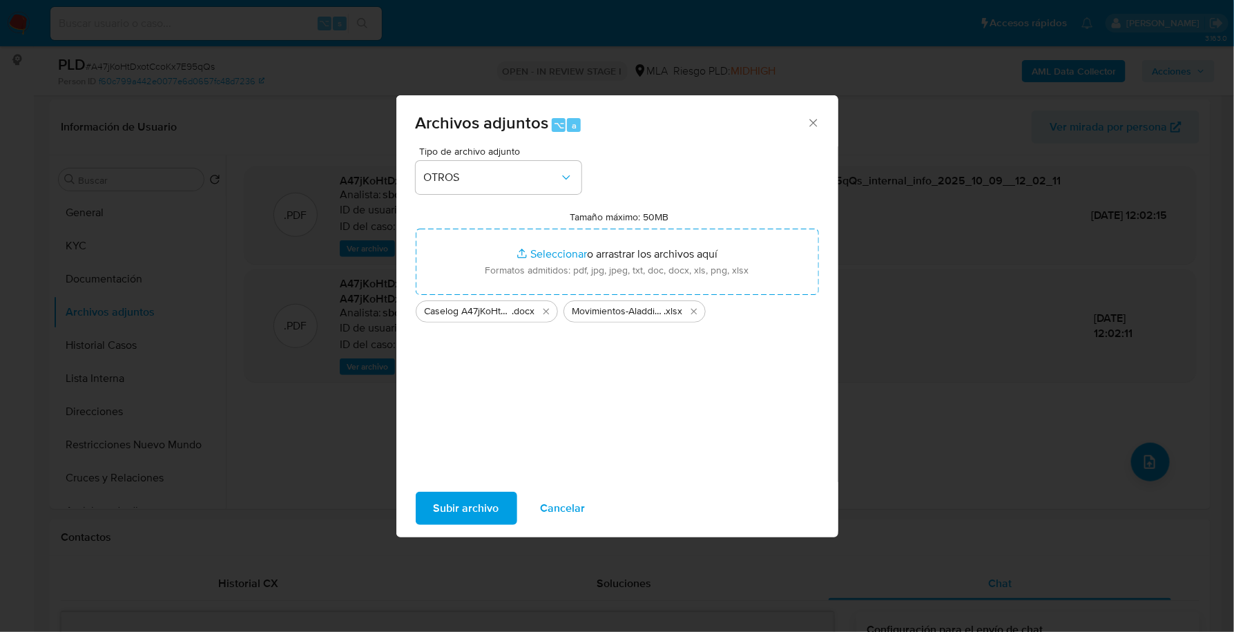
click at [451, 493] on span "Subir archivo" at bounding box center [467, 508] width 66 height 30
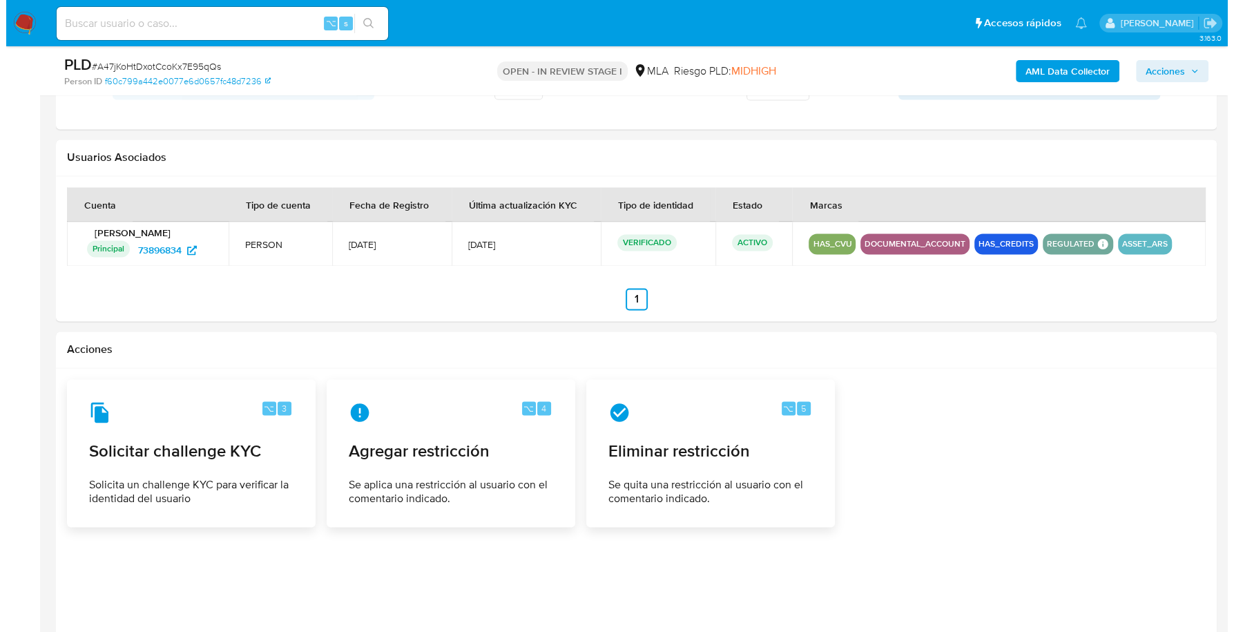
scroll to position [2105, 0]
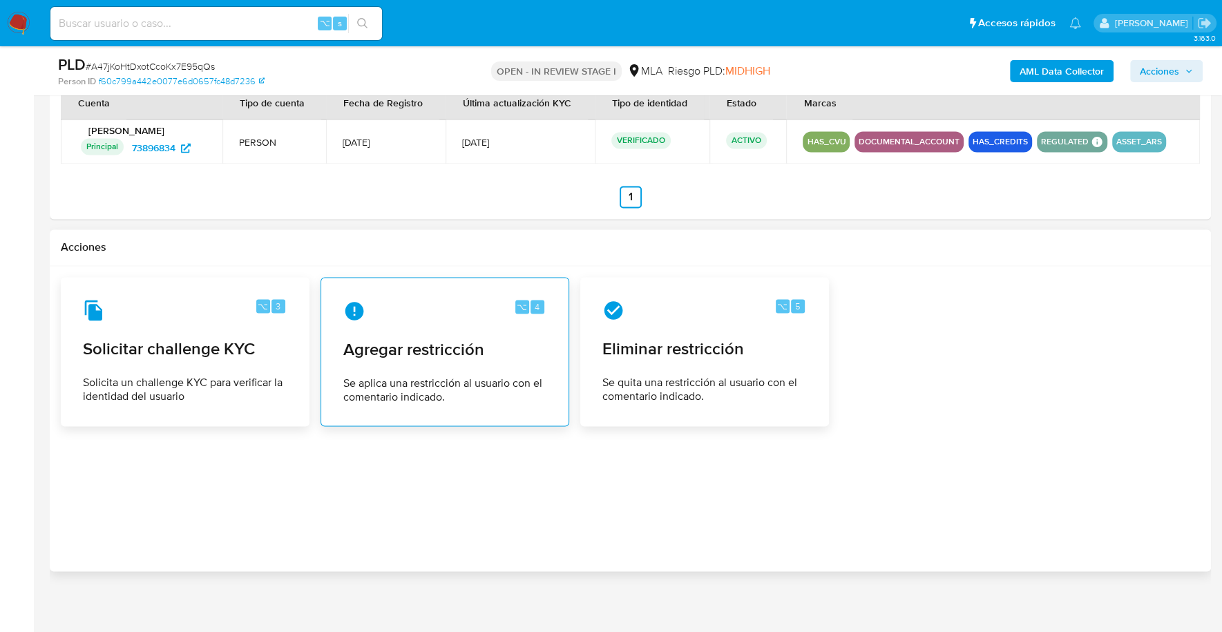
click at [339, 340] on div "⌥ 4 Agregar restricción Se aplica una restricción al usuario con el comentario …" at bounding box center [444, 352] width 225 height 126
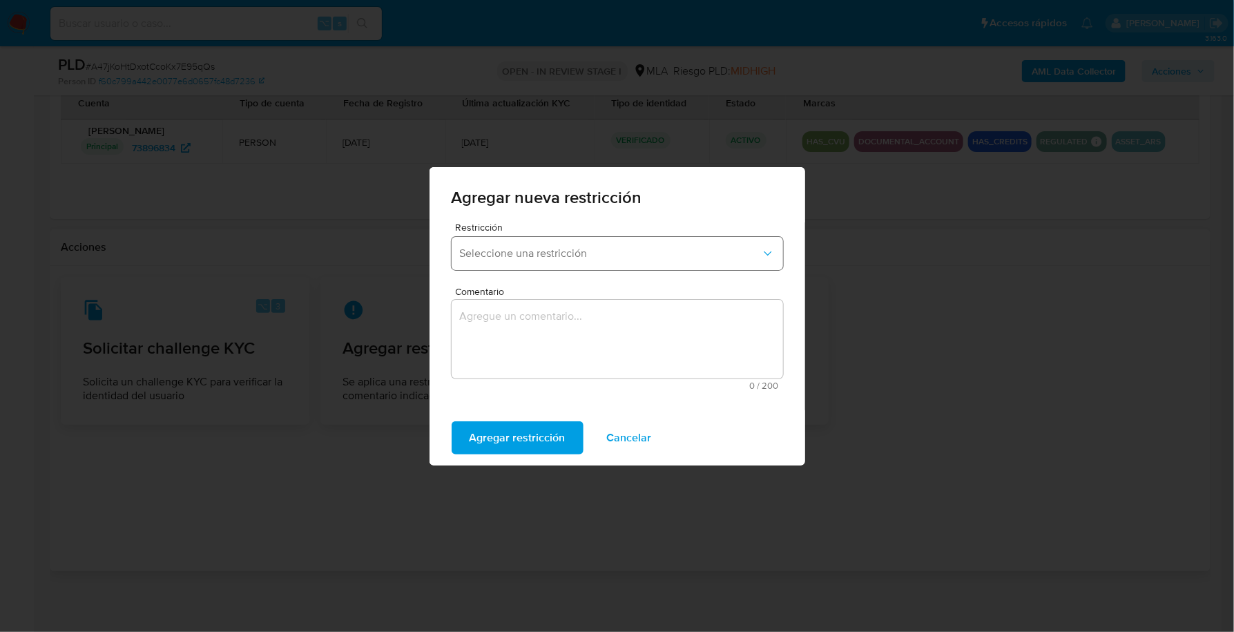
click at [533, 256] on span "Seleccione una restricción" at bounding box center [610, 254] width 301 height 14
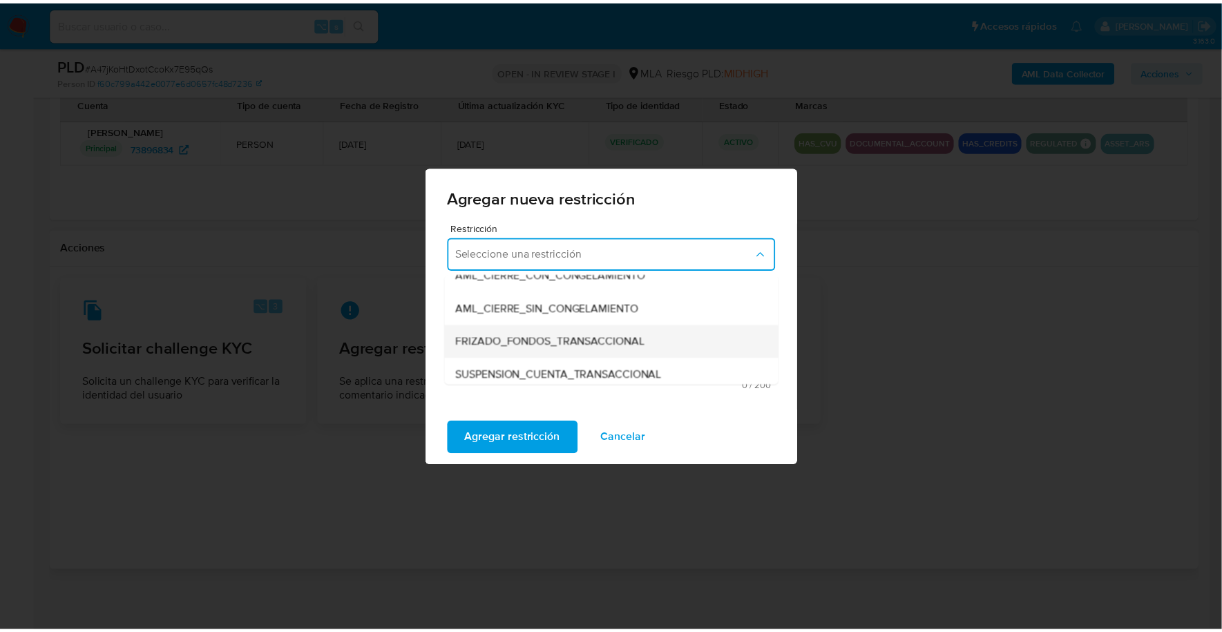
scroll to position [151, 0]
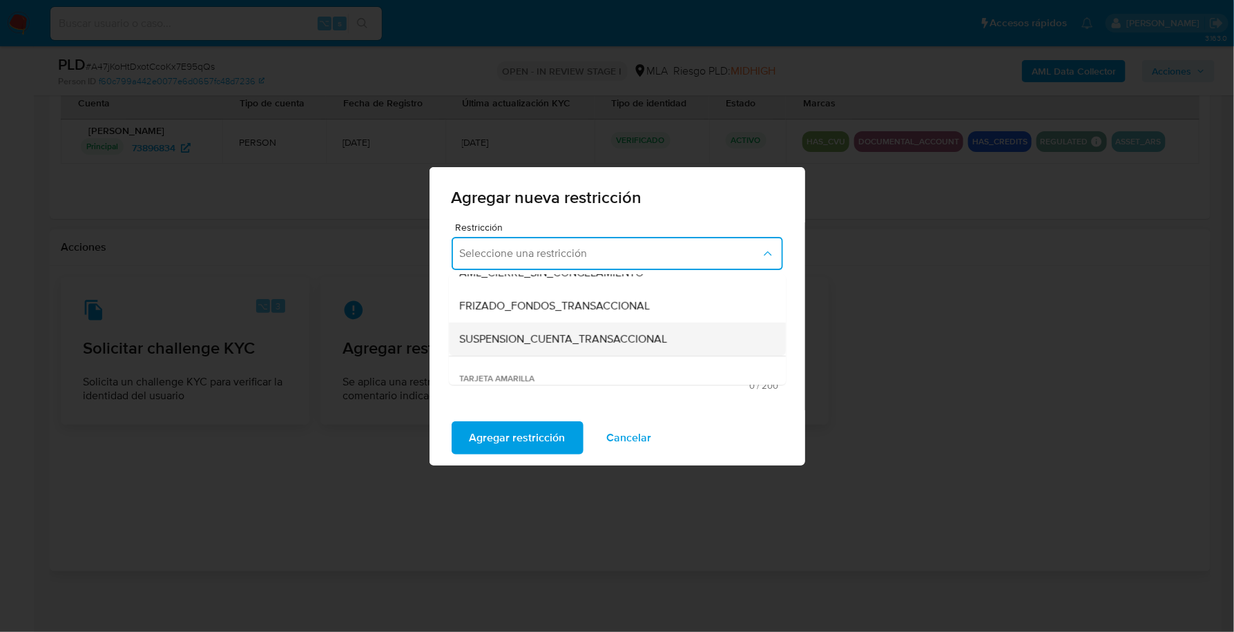
click at [538, 329] on div "SUSPENSION_CUENTA_TRANSACCIONAL" at bounding box center [613, 339] width 307 height 33
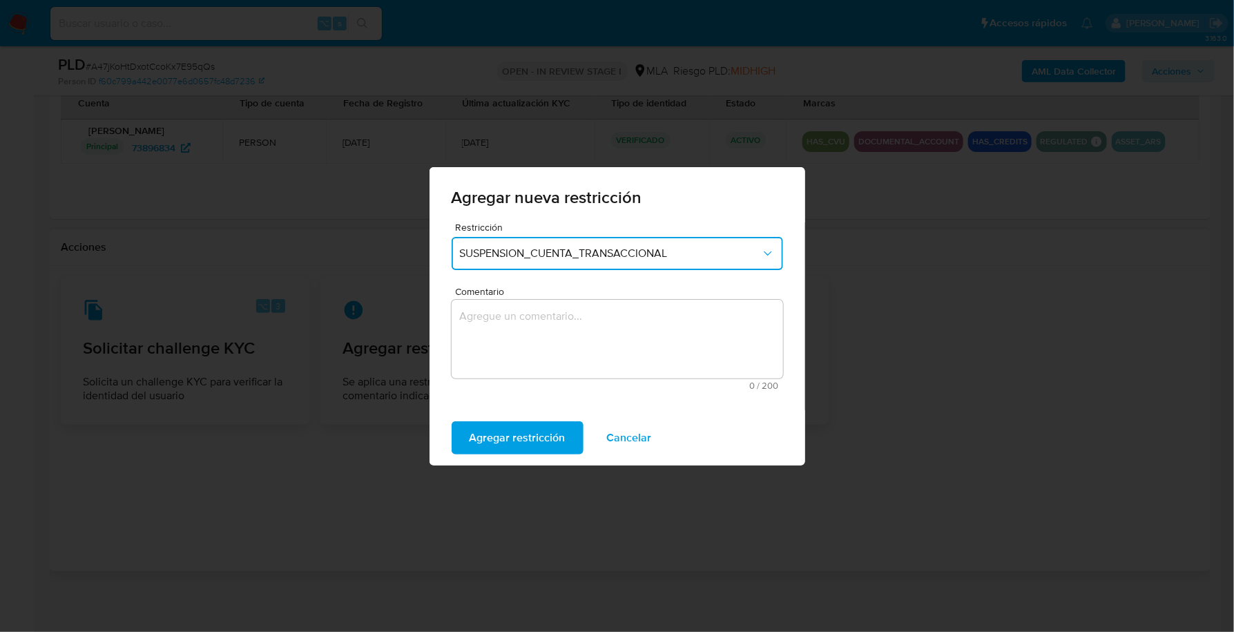
click at [586, 328] on textarea "Comentario" at bounding box center [618, 339] width 332 height 79
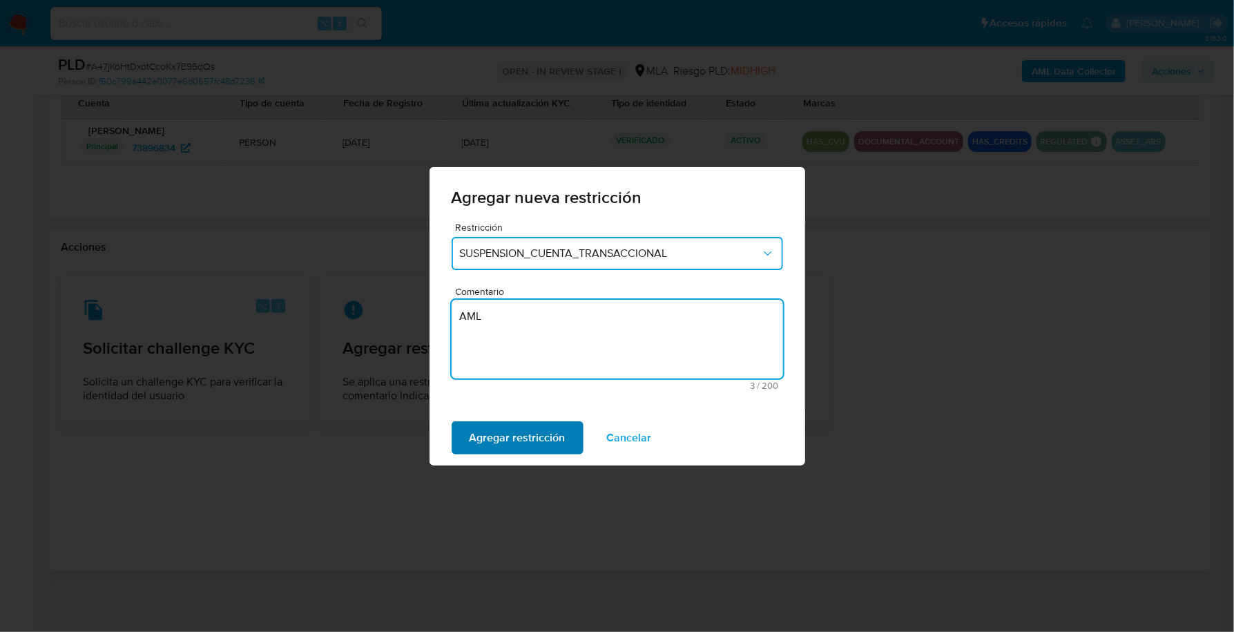
type textarea "AML"
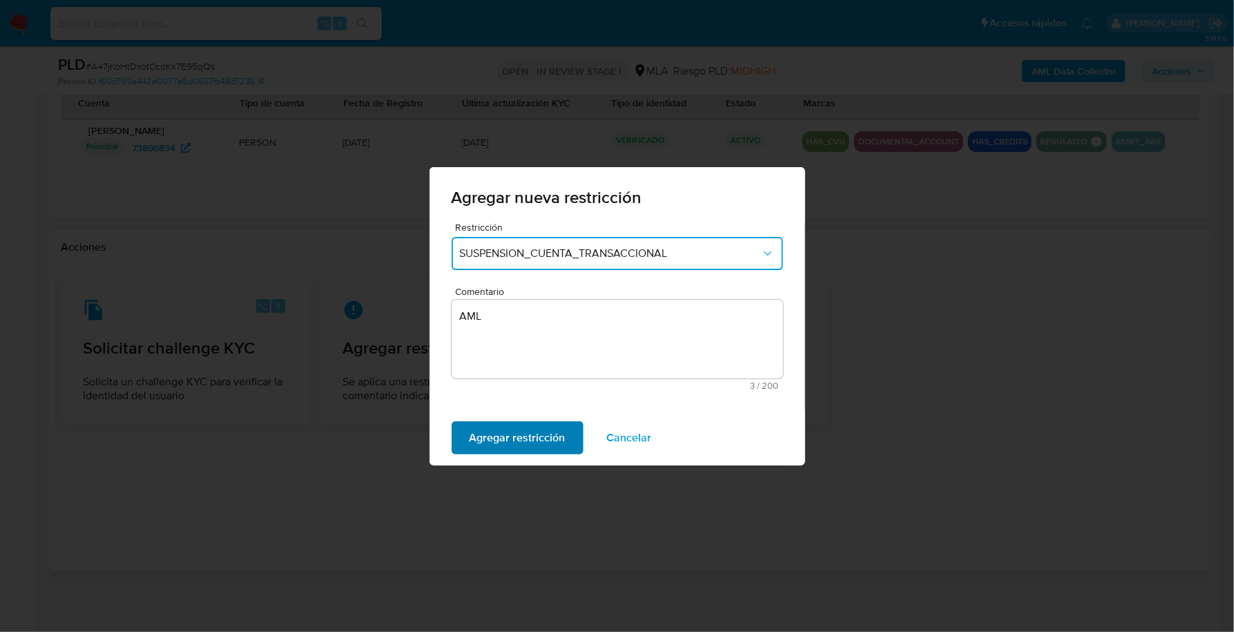
click at [510, 434] on span "Agregar restricción" at bounding box center [518, 438] width 96 height 30
click at [526, 426] on button "Confirmar" at bounding box center [495, 437] width 86 height 33
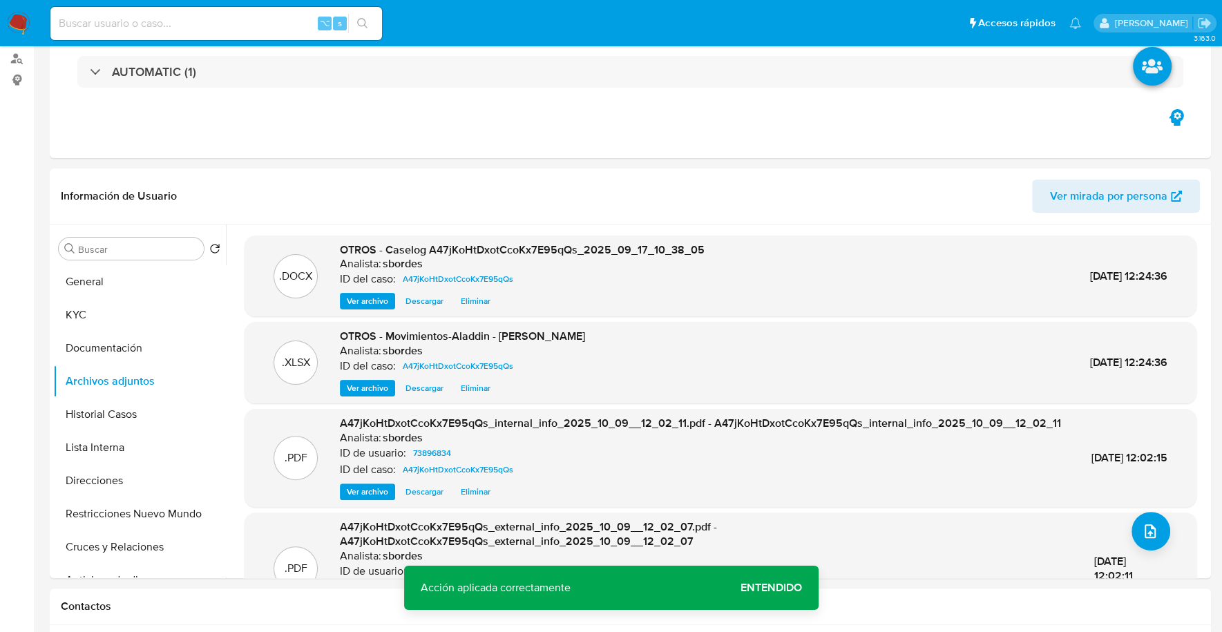
scroll to position [0, 0]
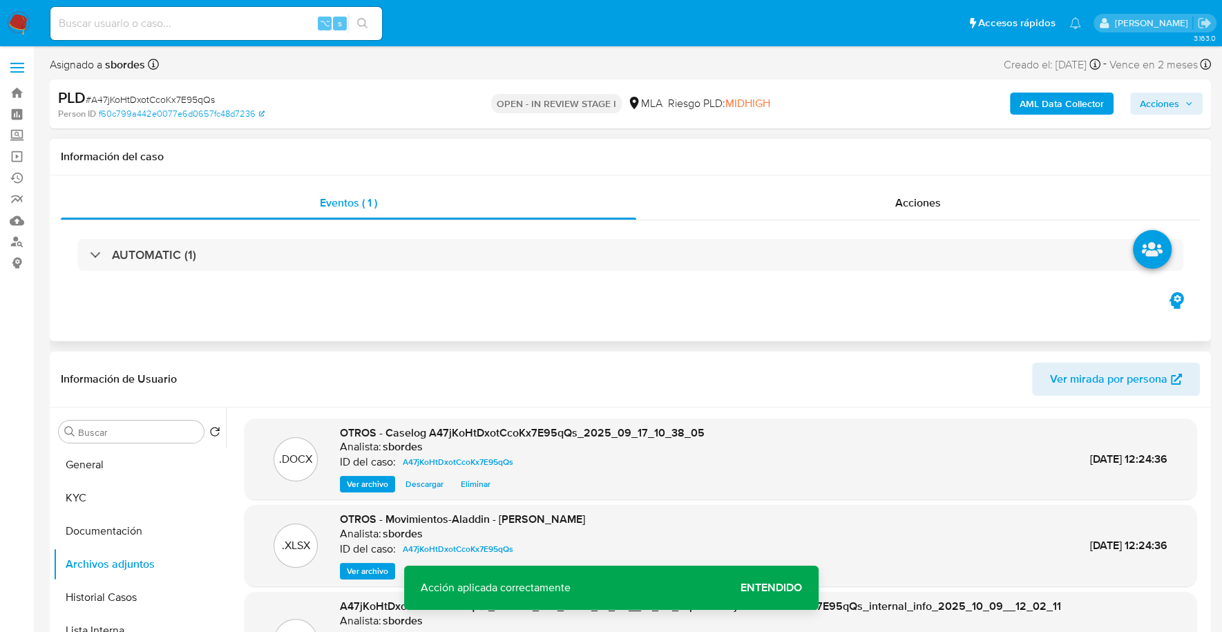
drag, startPoint x: 1077, startPoint y: 149, endPoint x: 1091, endPoint y: 144, distance: 14.2
click at [1077, 150] on h1 "Información del caso" at bounding box center [630, 157] width 1139 height 14
click at [1170, 98] on span "Acciones" at bounding box center [1159, 104] width 39 height 22
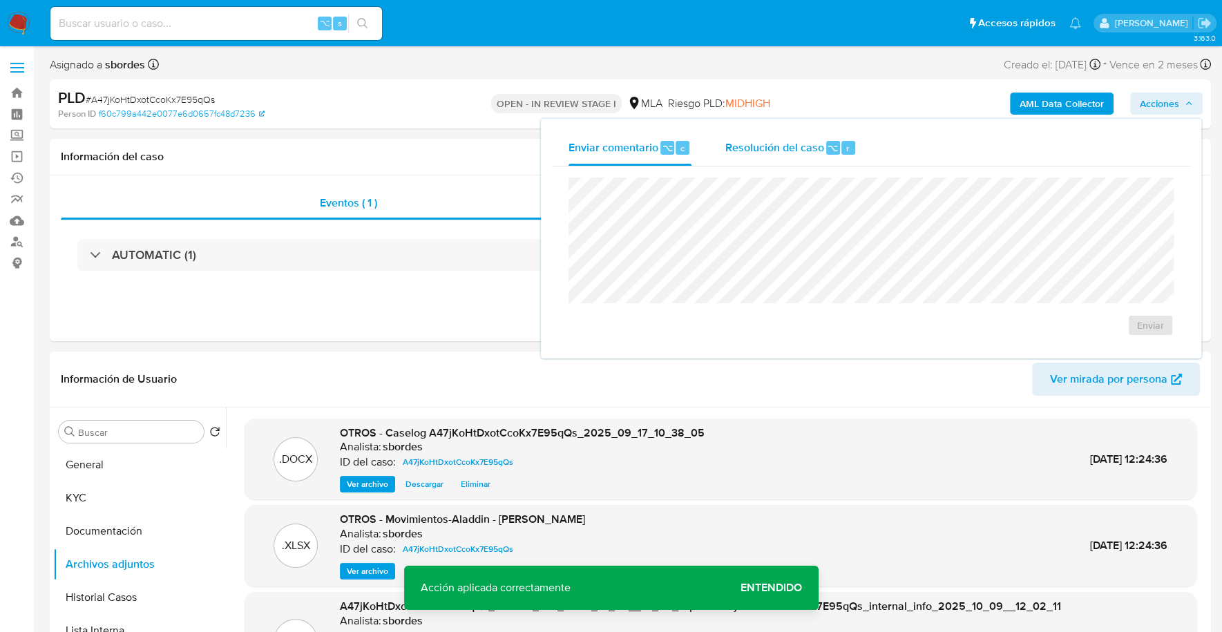
click at [759, 141] on span "Resolución del caso" at bounding box center [774, 148] width 99 height 16
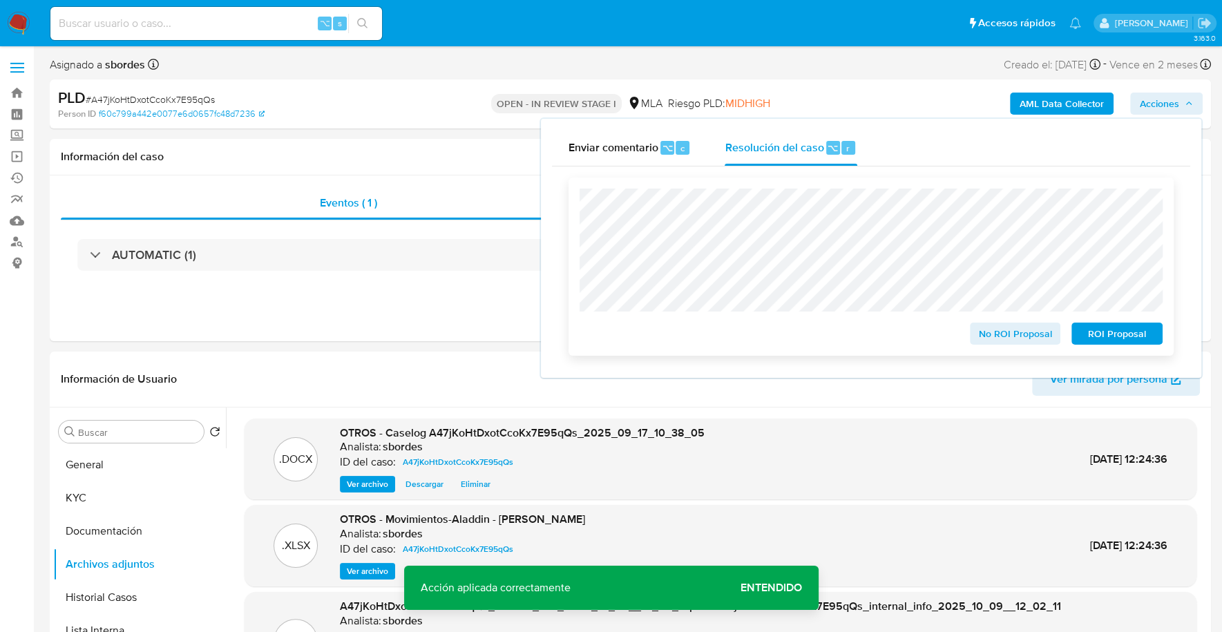
click at [1150, 337] on span "ROI Proposal" at bounding box center [1117, 333] width 72 height 19
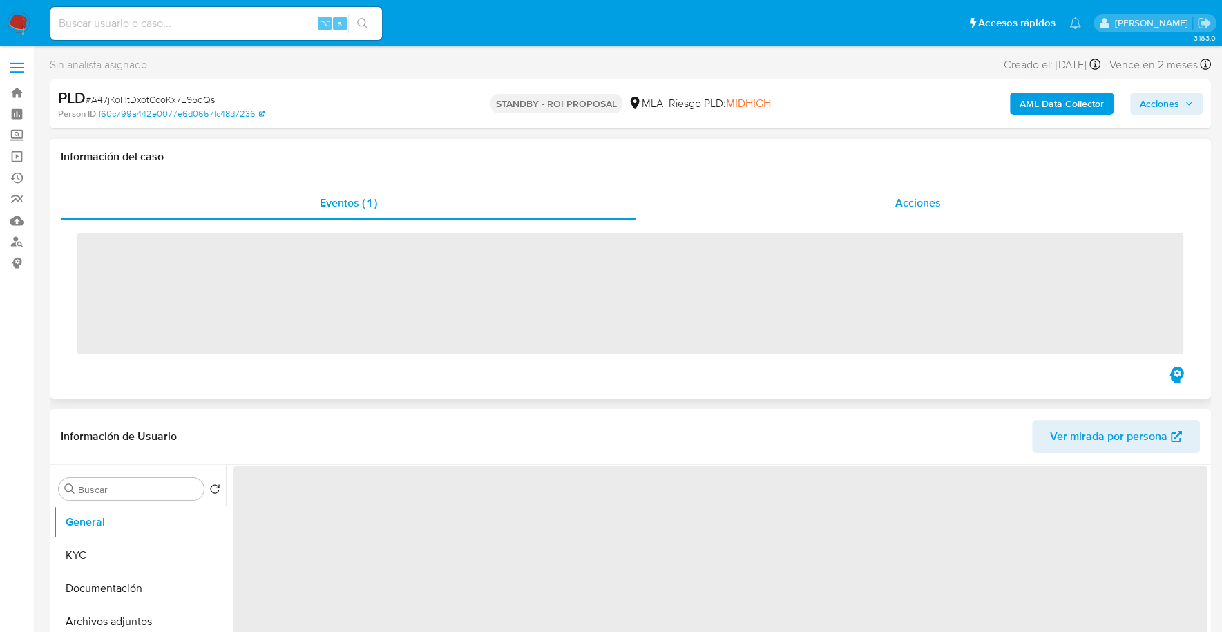
click at [870, 213] on div "Acciones" at bounding box center [918, 202] width 564 height 33
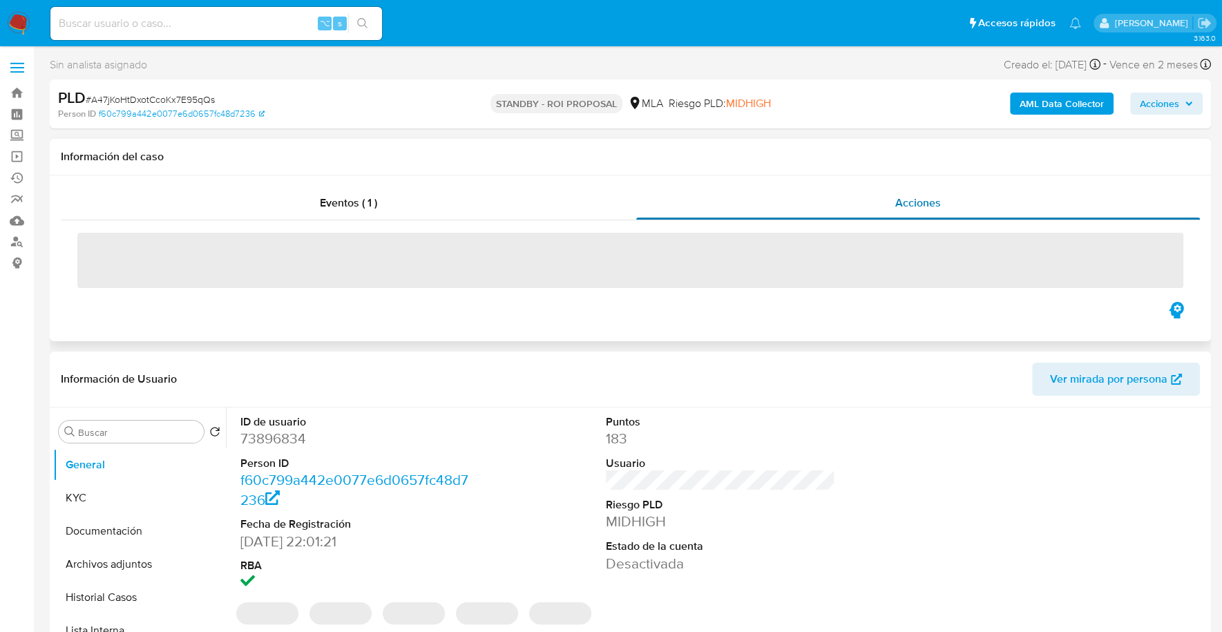
select select "10"
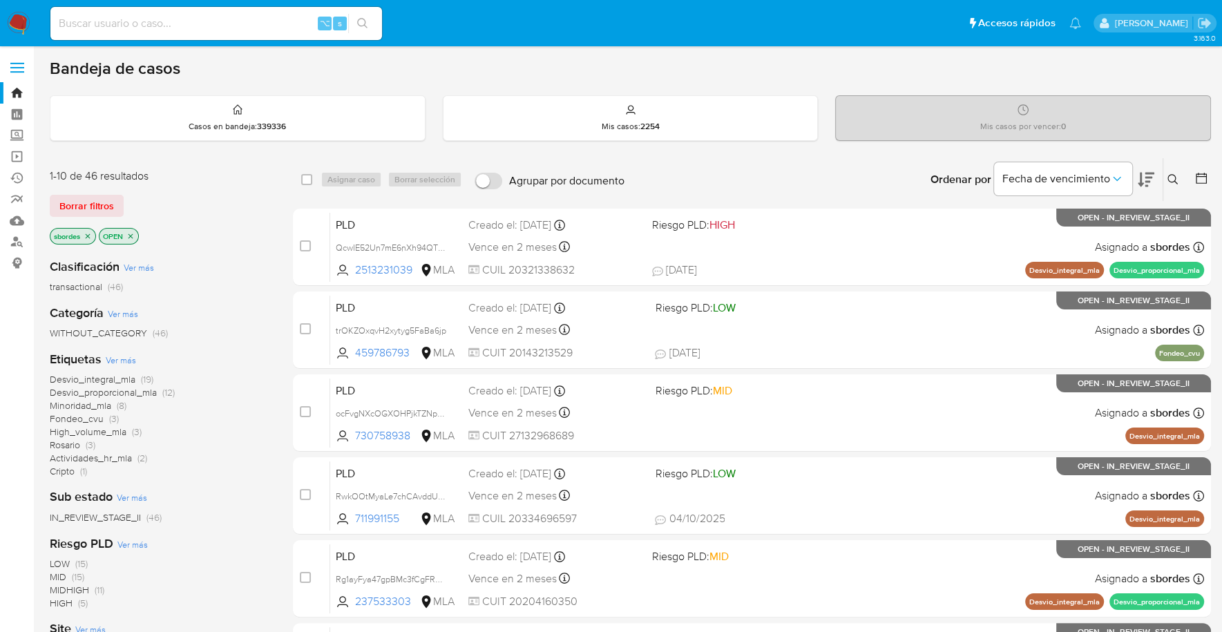
click at [93, 233] on p "sbordes" at bounding box center [72, 236] width 45 height 15
click at [90, 233] on icon "close-filter" at bounding box center [88, 236] width 8 height 8
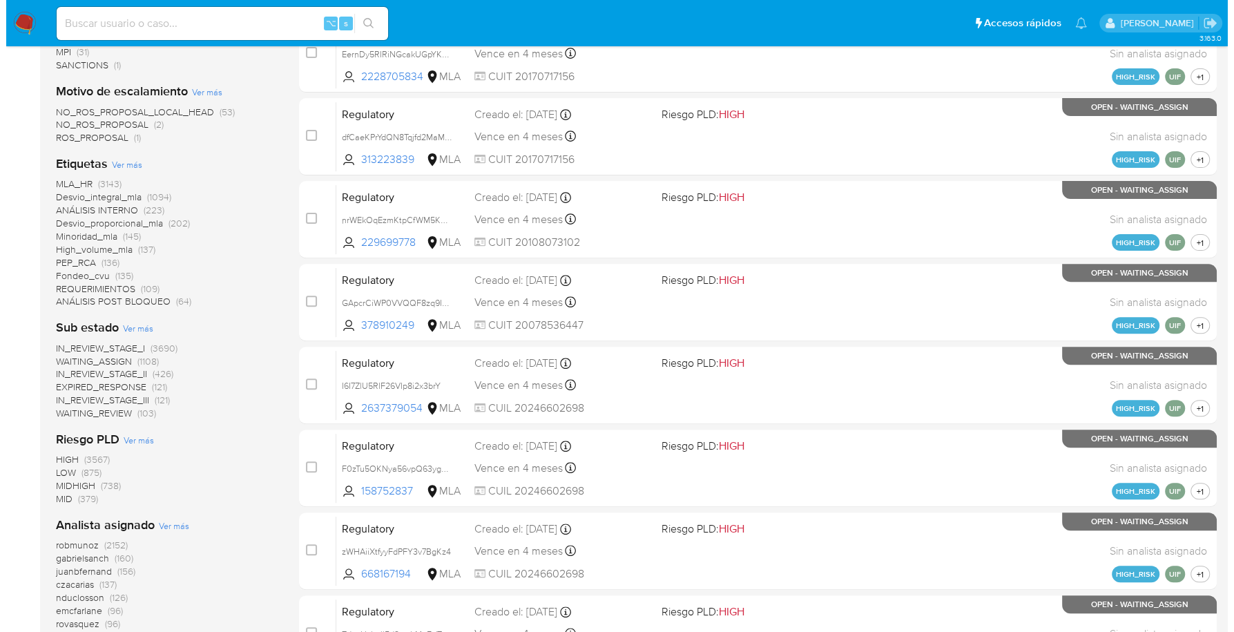
scroll to position [566, 0]
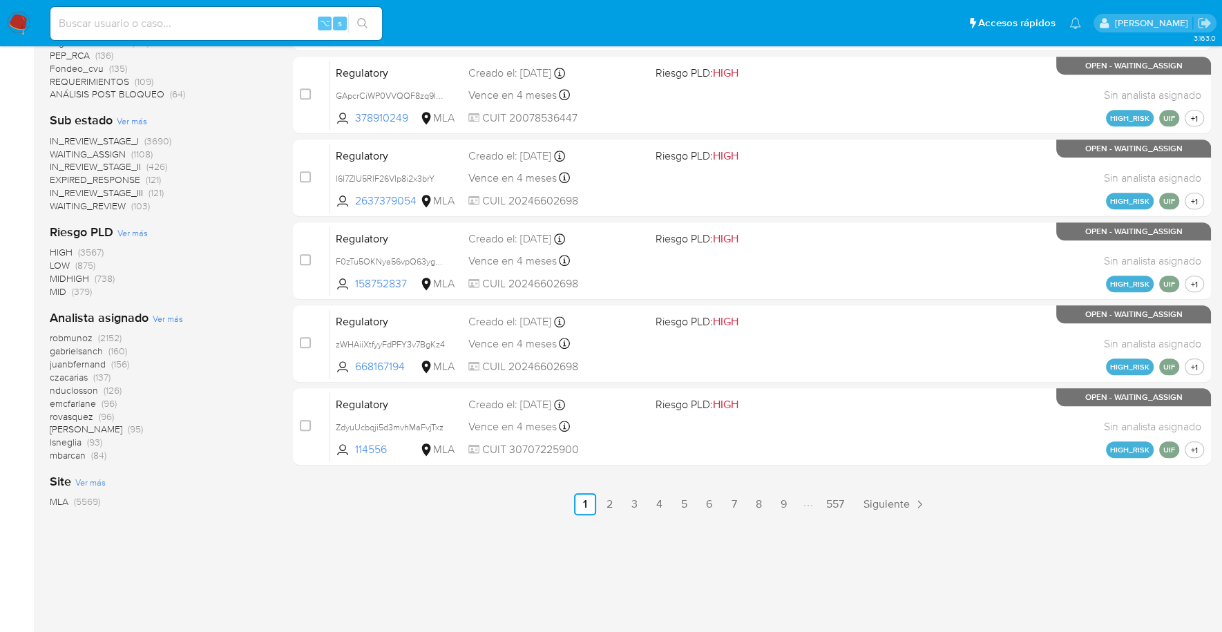
click at [173, 326] on div "Analista asignado Ver más robmunoz (2152) [PERSON_NAME] (160) juanbfernand (156…" at bounding box center [160, 385] width 221 height 153
click at [171, 318] on span "Ver más" at bounding box center [168, 318] width 30 height 12
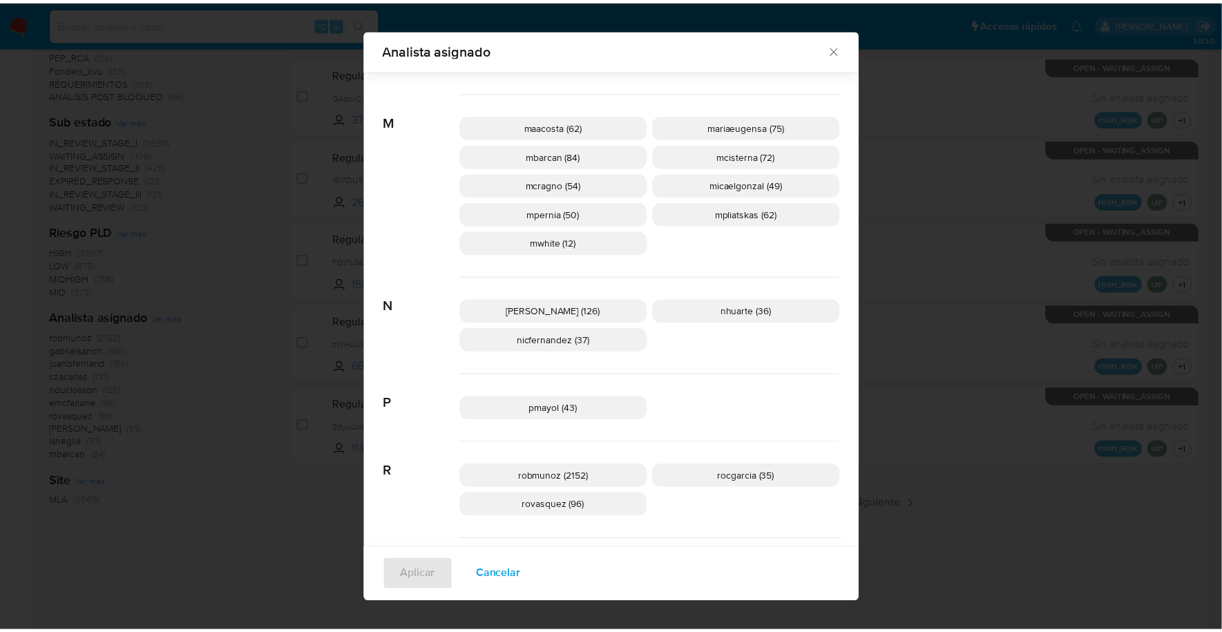
scroll to position [634, 0]
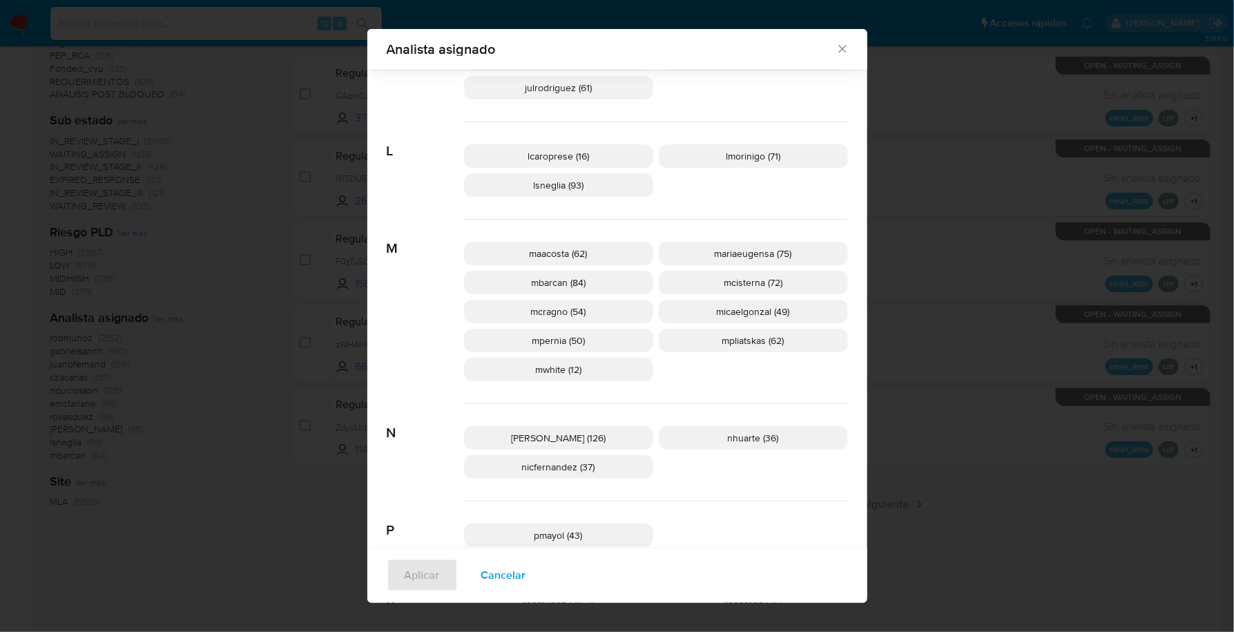
click at [837, 50] on icon "Cerrar" at bounding box center [843, 49] width 14 height 14
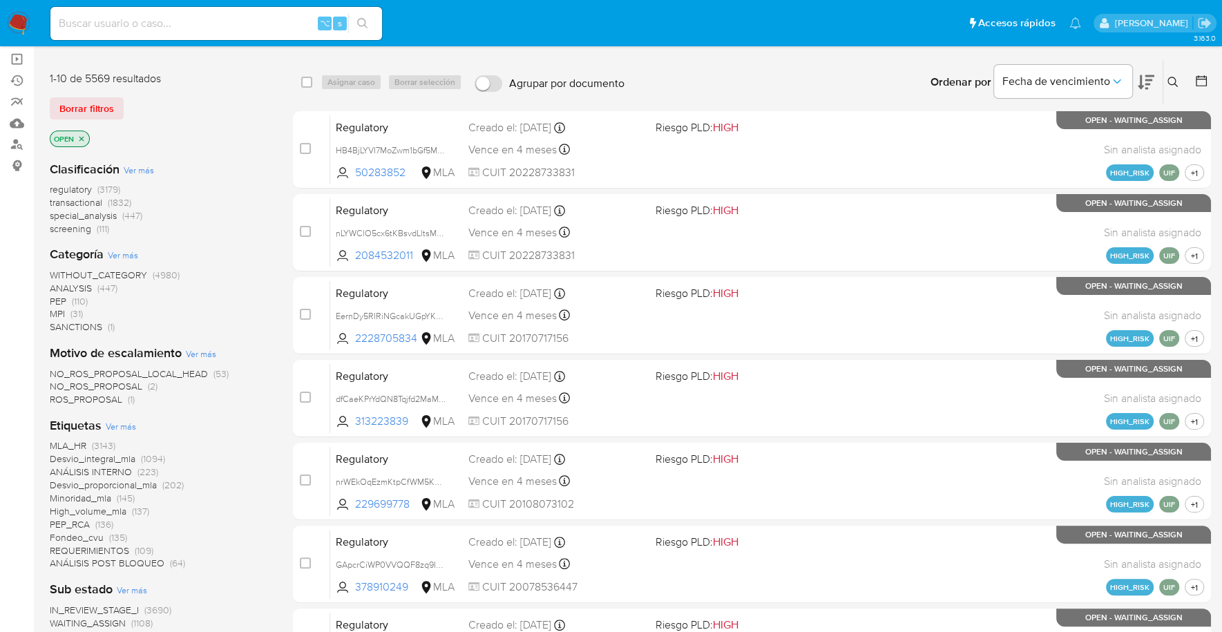
scroll to position [0, 0]
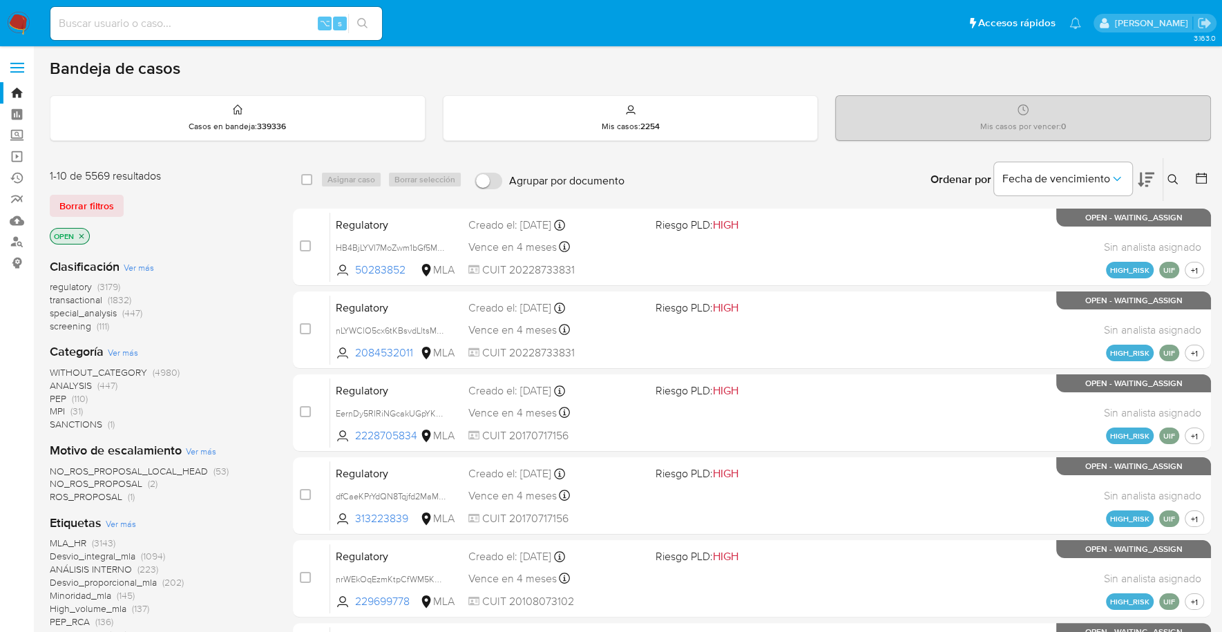
click at [84, 233] on icon "close-filter" at bounding box center [81, 236] width 8 height 8
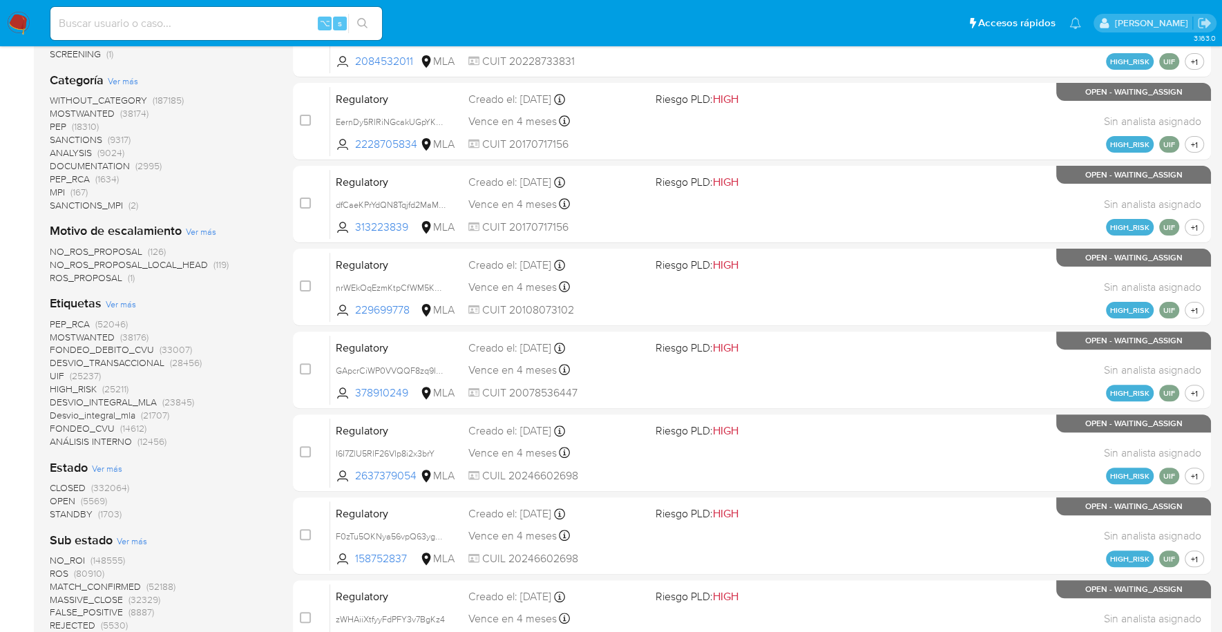
scroll to position [307, 0]
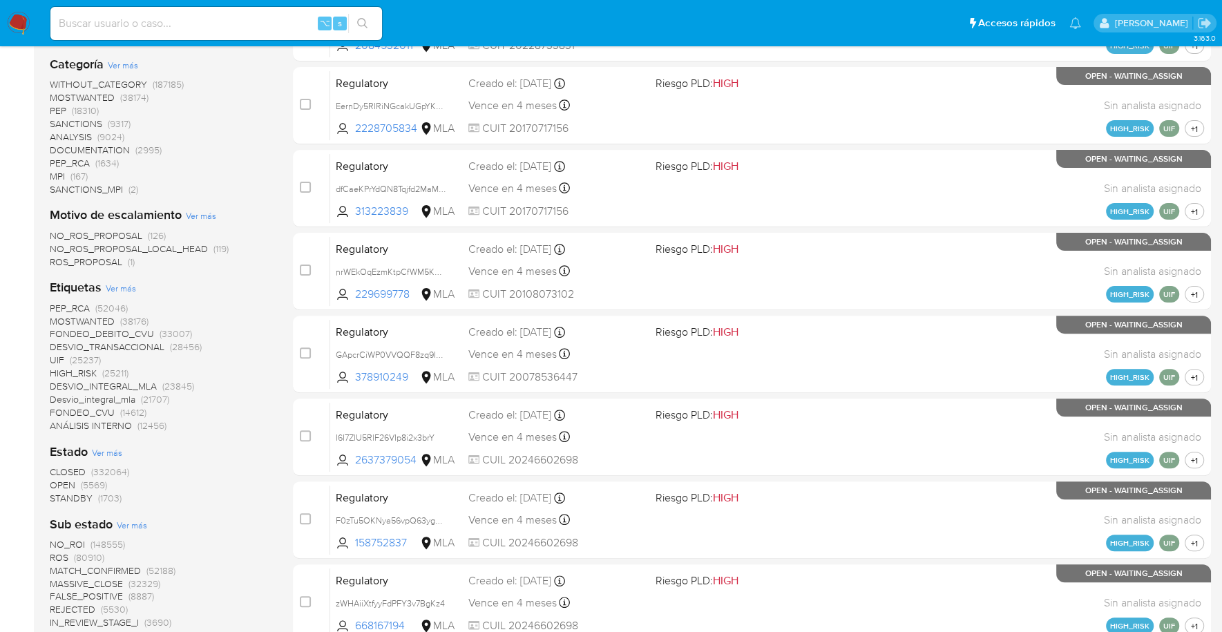
click at [75, 495] on span "STANDBY" at bounding box center [71, 498] width 43 height 14
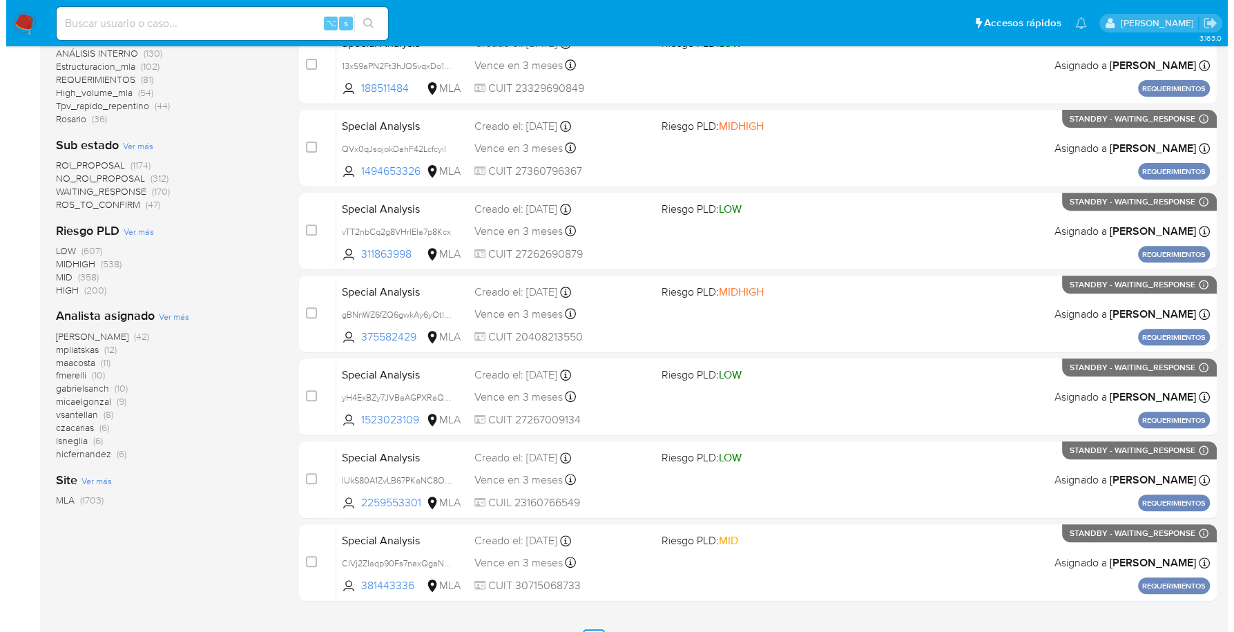
scroll to position [506, 0]
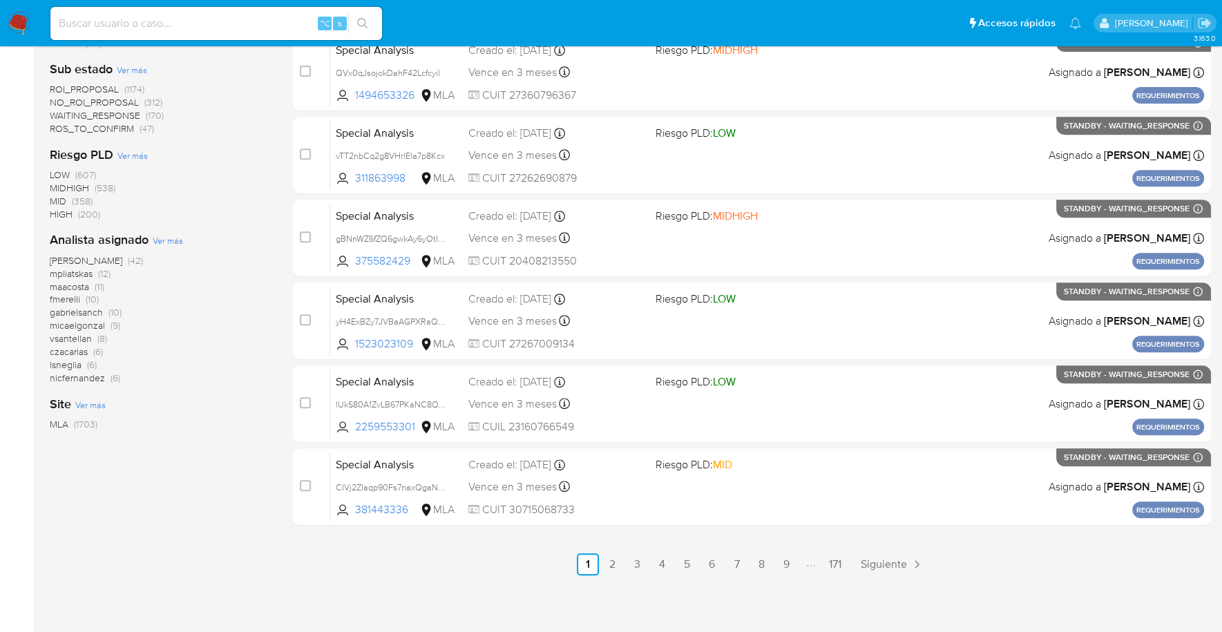
click at [167, 241] on span "Ver más" at bounding box center [168, 240] width 30 height 12
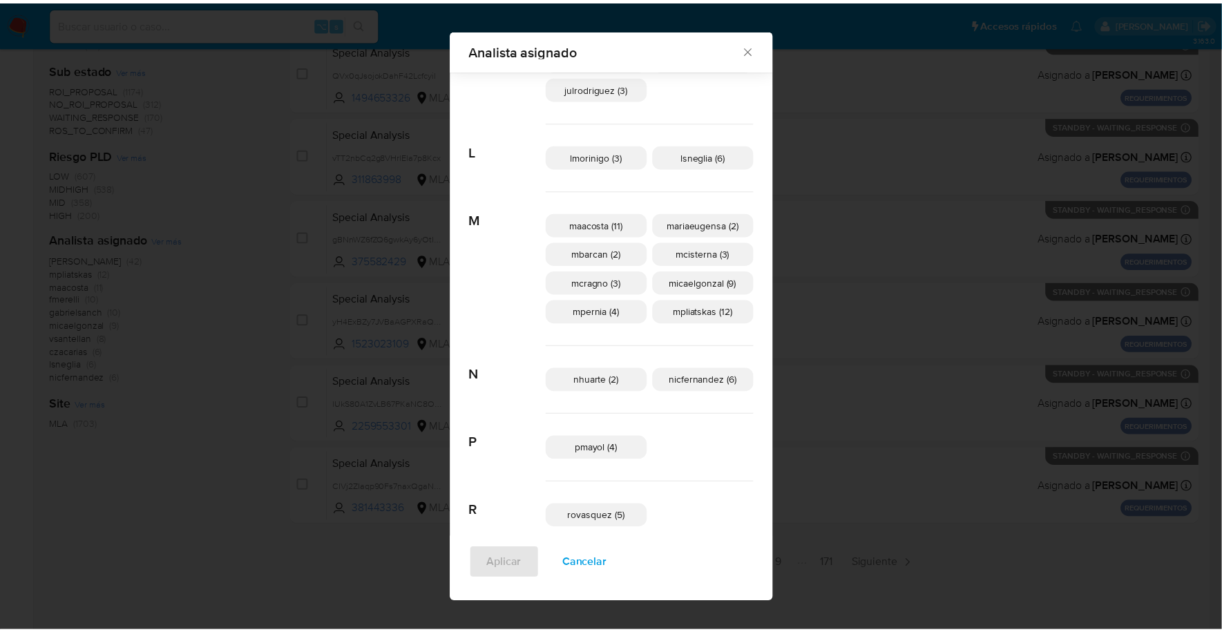
scroll to position [553, 0]
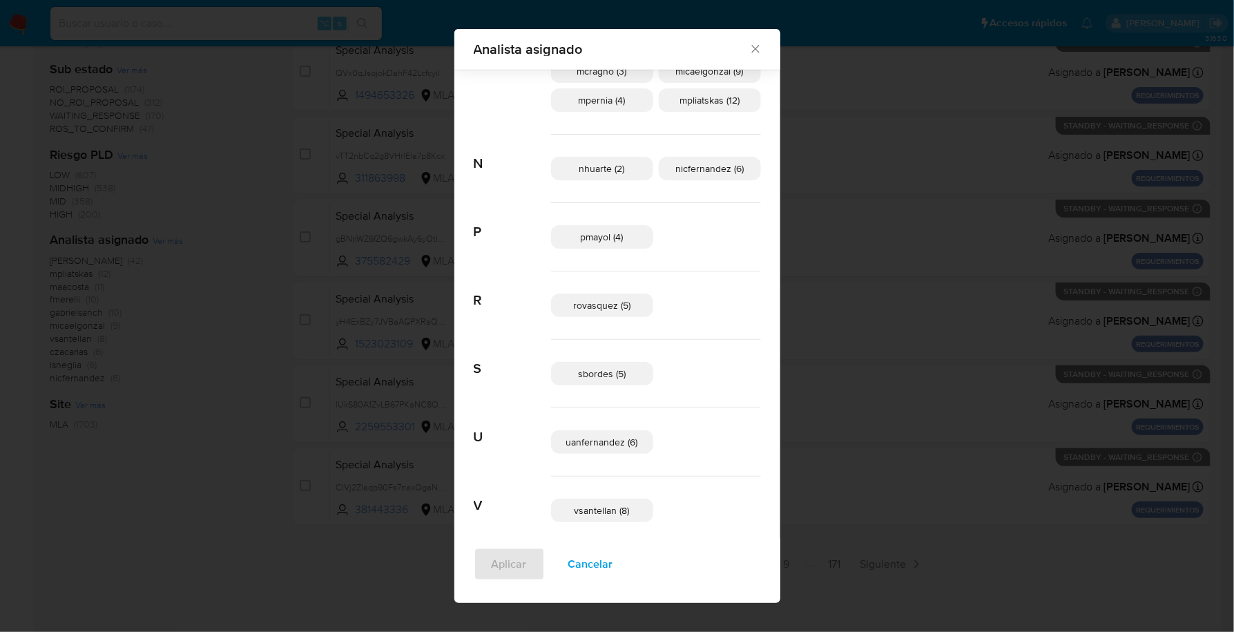
click at [749, 51] on icon "Cerrar" at bounding box center [756, 49] width 14 height 14
